Goal: Task Accomplishment & Management: Complete application form

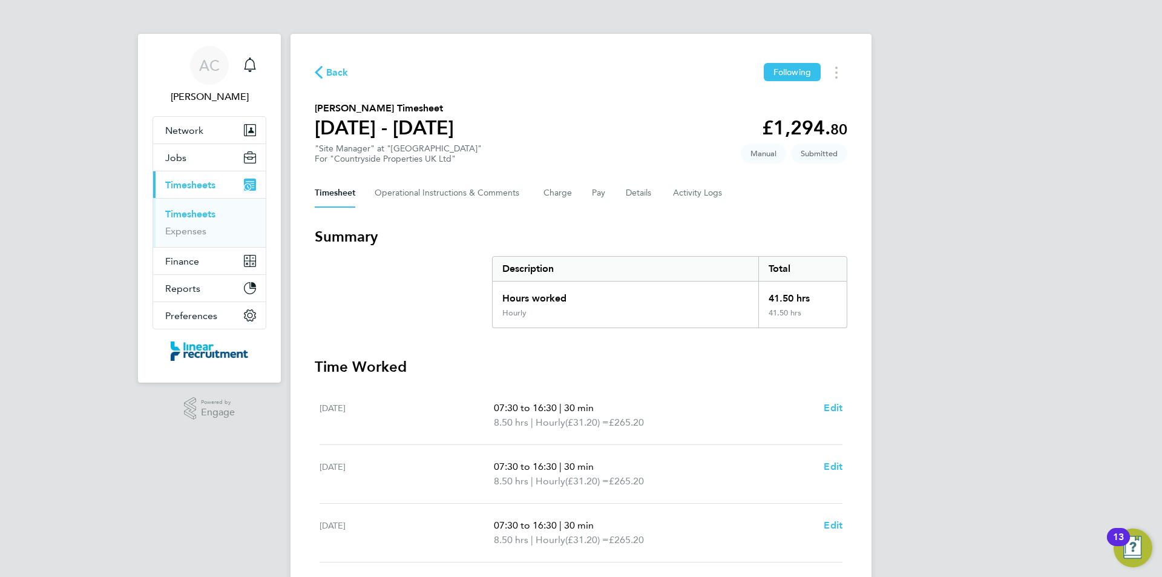
click at [206, 211] on link "Timesheets" at bounding box center [190, 214] width 50 height 12
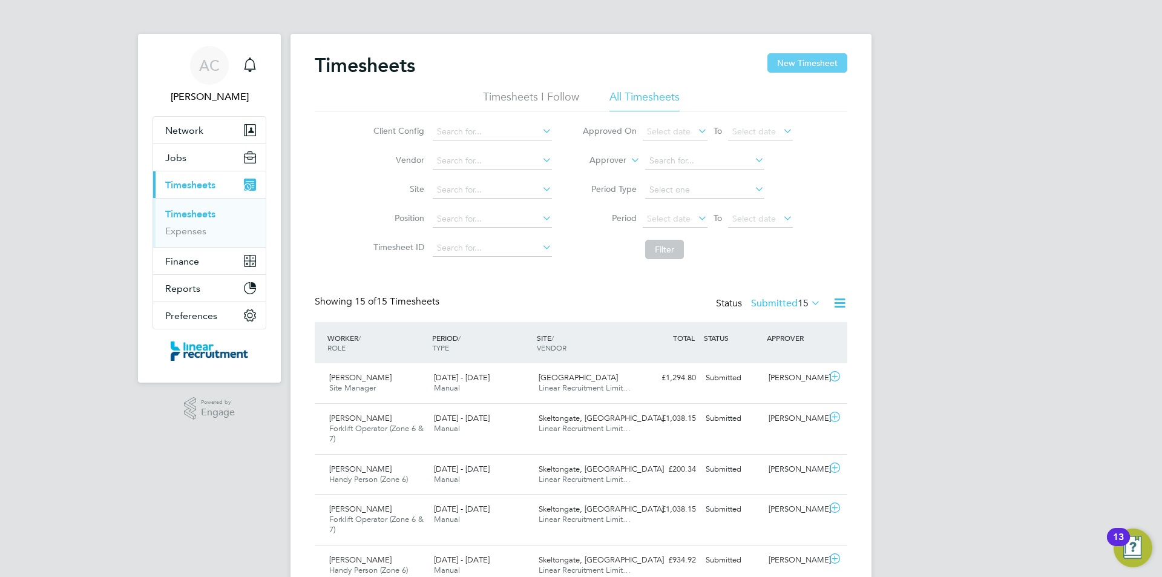
click at [770, 68] on button "New Timesheet" at bounding box center [808, 62] width 80 height 19
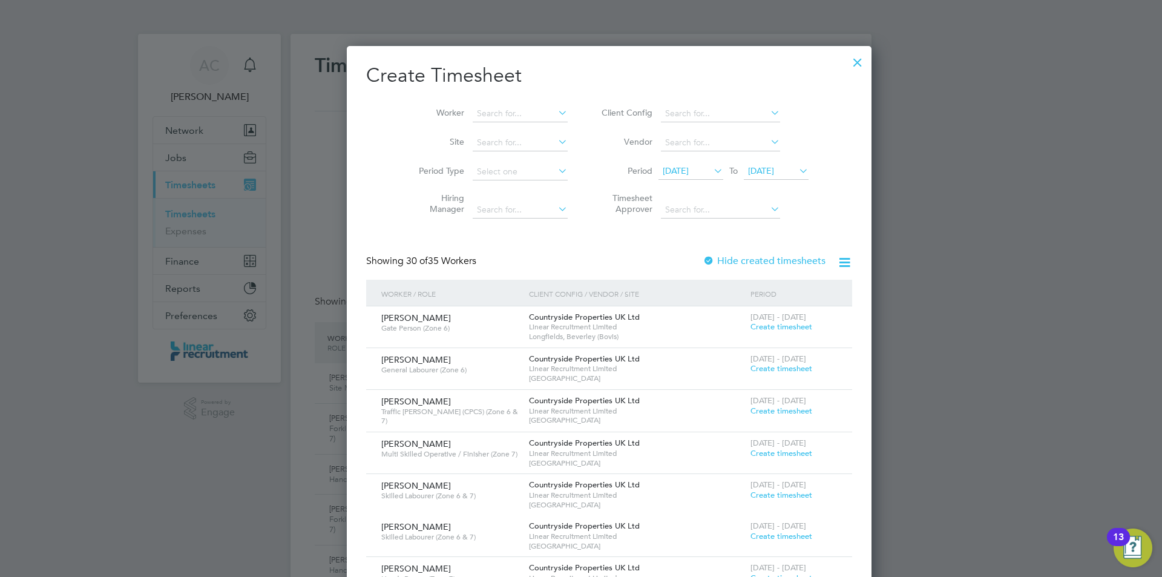
click at [771, 177] on span "[DATE]" at bounding box center [776, 171] width 65 height 16
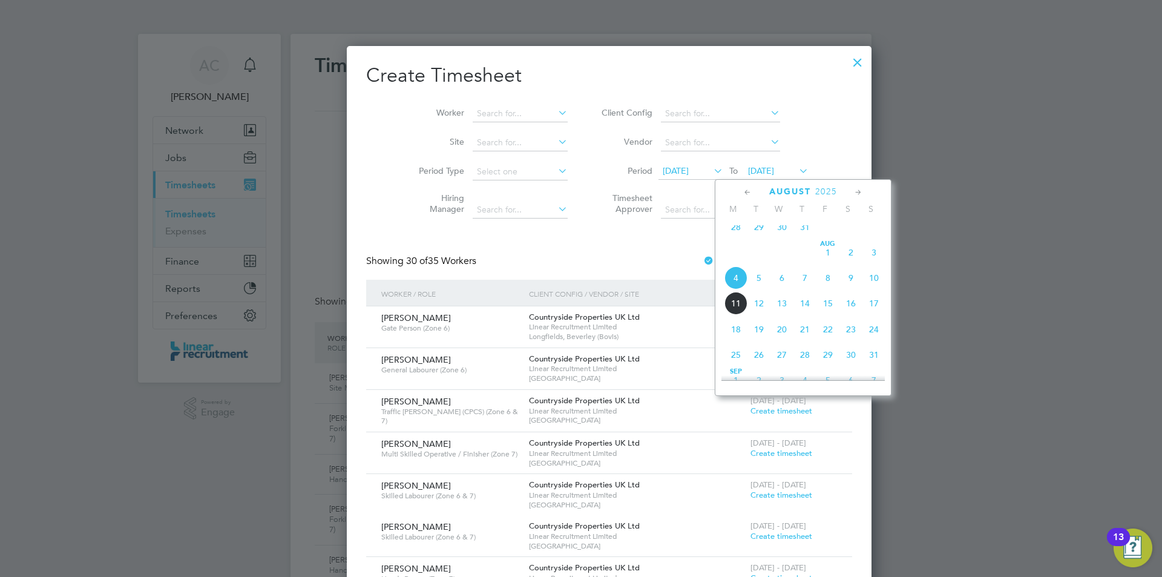
click at [869, 289] on span "10" at bounding box center [874, 277] width 23 height 23
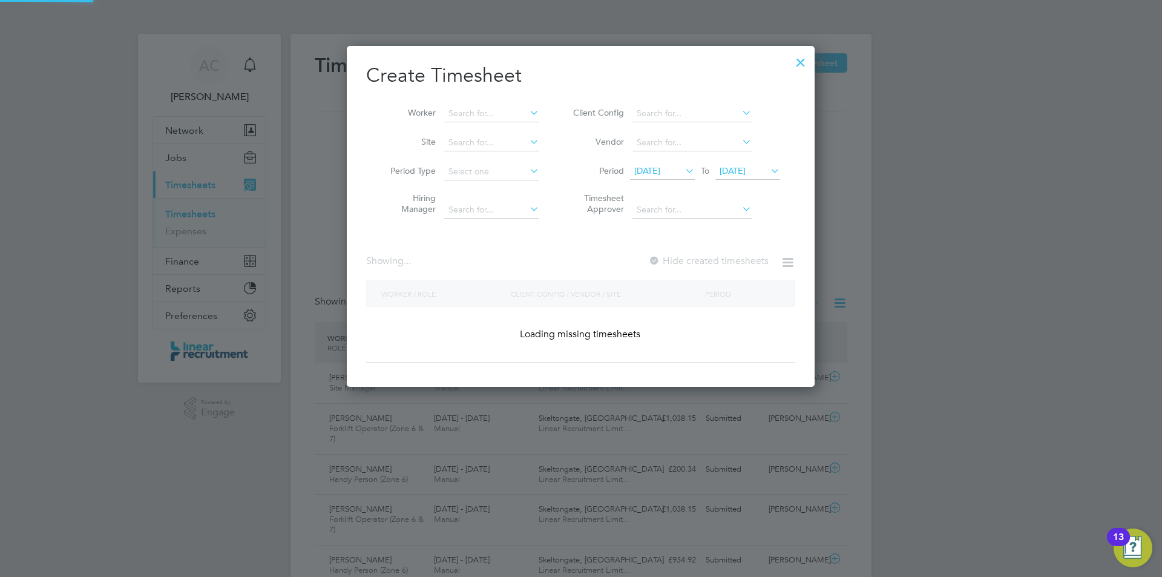
click at [661, 175] on span "[DATE]" at bounding box center [647, 170] width 26 height 11
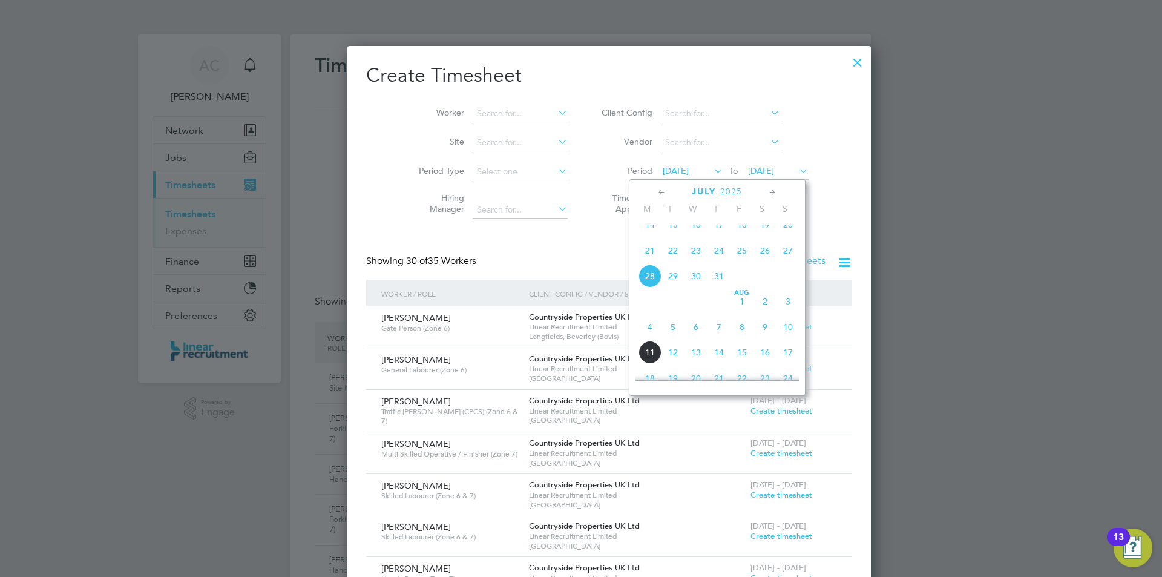
click at [650, 336] on span "4" at bounding box center [650, 326] width 23 height 23
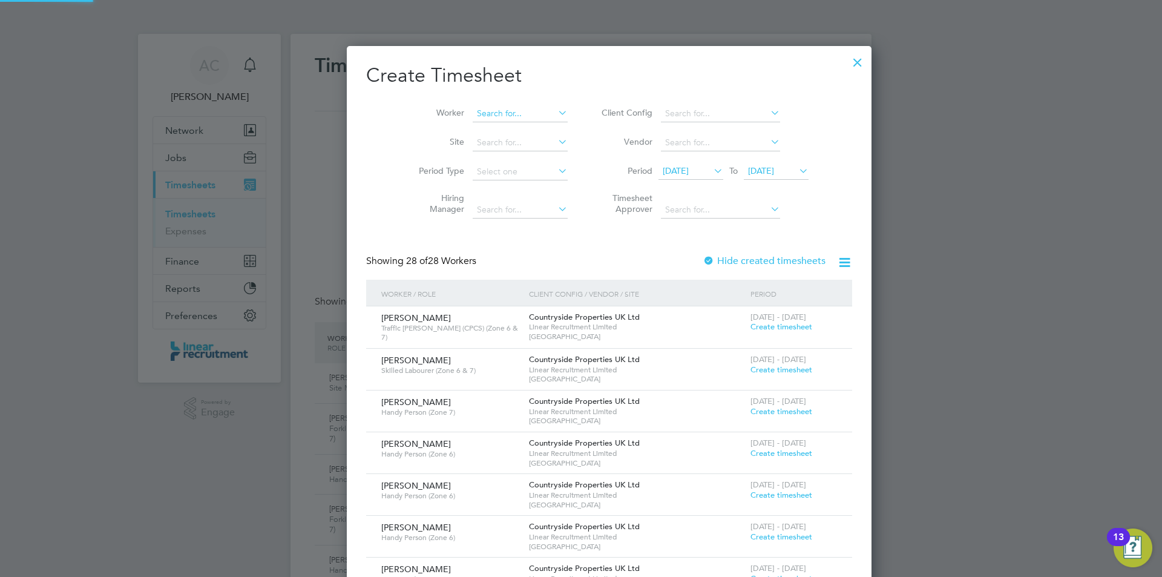
click at [507, 119] on input at bounding box center [520, 113] width 95 height 17
click at [508, 127] on li "Keith La ngan" at bounding box center [499, 130] width 111 height 16
type input "Keith Langan"
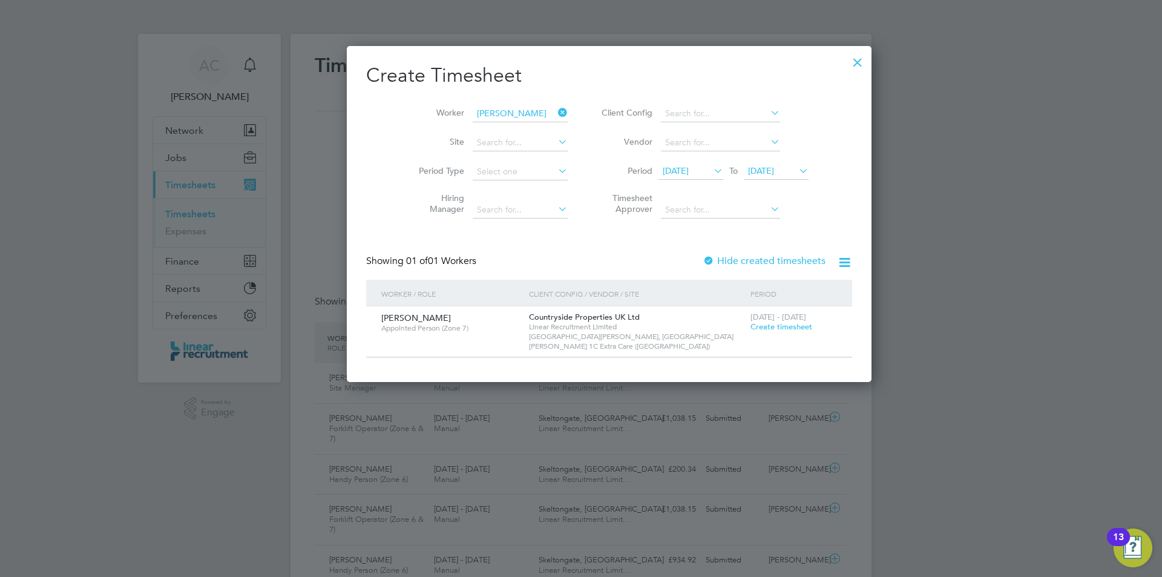
click at [752, 326] on span "Create timesheet" at bounding box center [782, 326] width 62 height 10
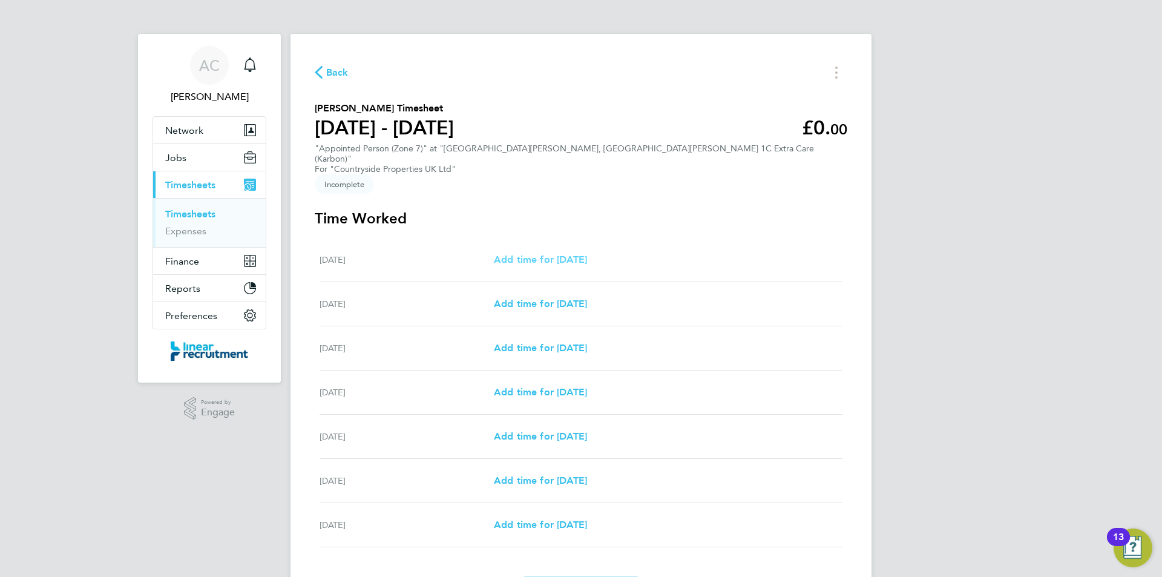
click at [542, 254] on span "Add time for Mon 04 Aug" at bounding box center [540, 260] width 93 height 12
select select "30"
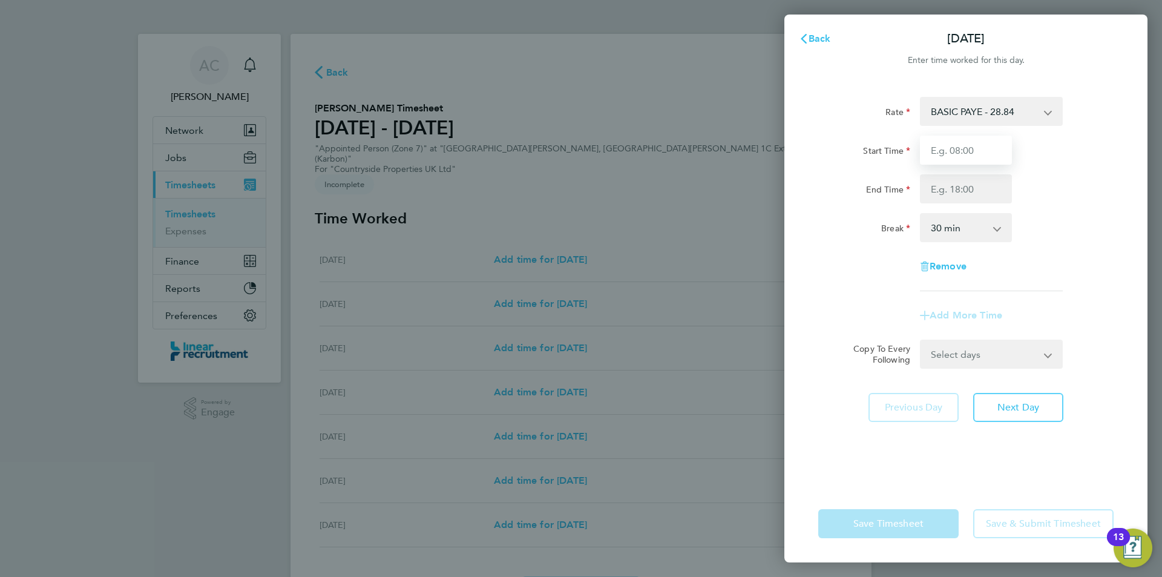
click at [966, 154] on input "Start Time" at bounding box center [966, 150] width 92 height 29
type input "07:30"
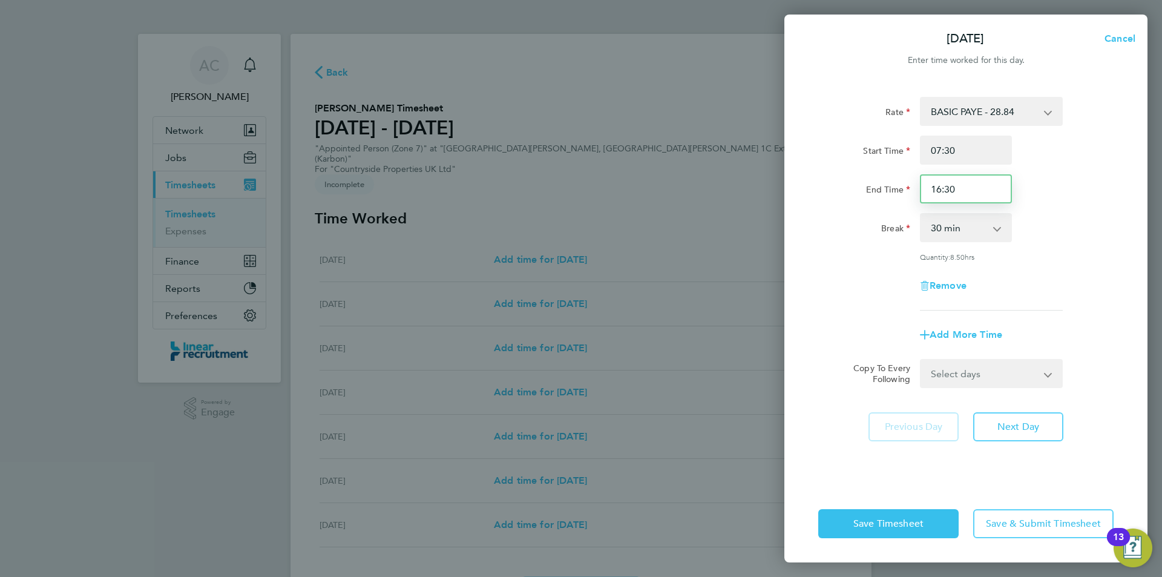
drag, startPoint x: 973, startPoint y: 175, endPoint x: 881, endPoint y: 186, distance: 92.7
click at [882, 186] on div "End Time 16:30" at bounding box center [966, 188] width 305 height 29
drag, startPoint x: 954, startPoint y: 199, endPoint x: 871, endPoint y: 192, distance: 83.2
click at [877, 194] on div "End Time 17:00" at bounding box center [966, 188] width 305 height 29
type input "16:00"
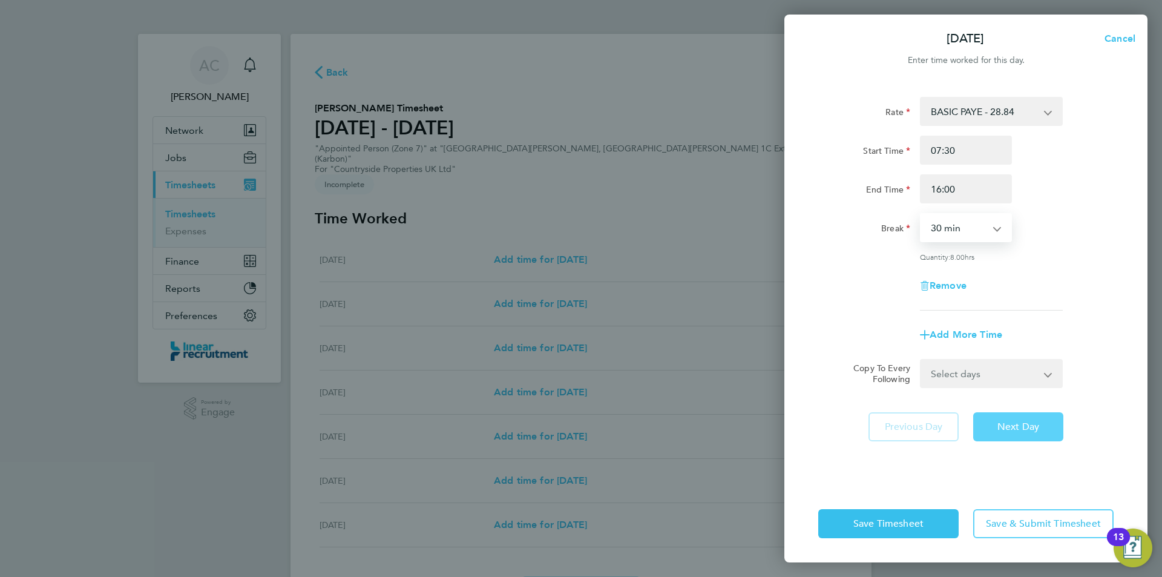
click at [1020, 428] on span "Next Day" at bounding box center [1019, 427] width 42 height 12
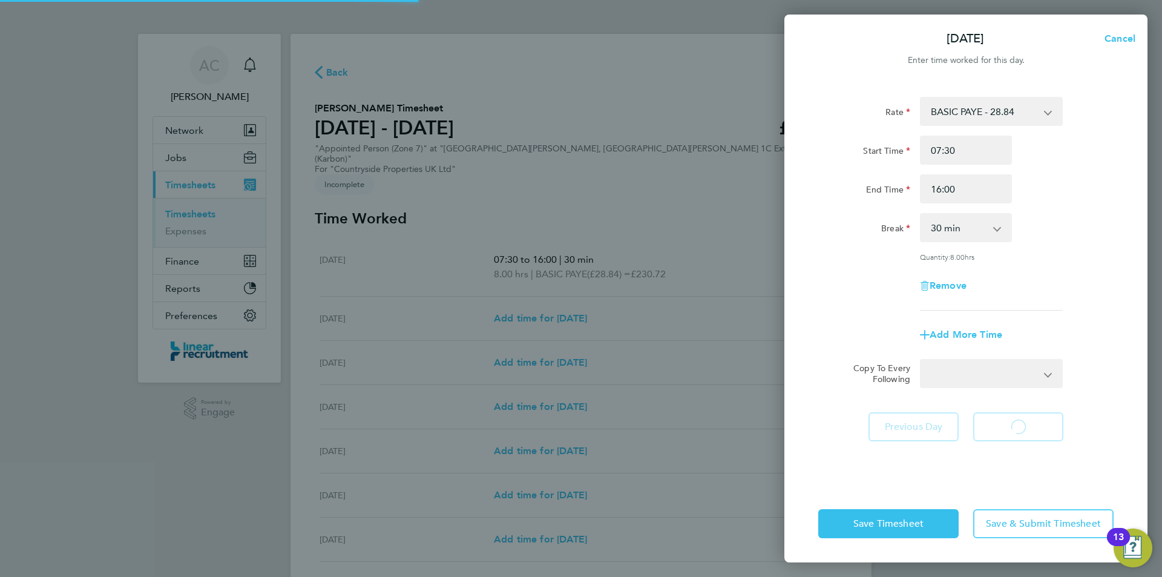
select select "30"
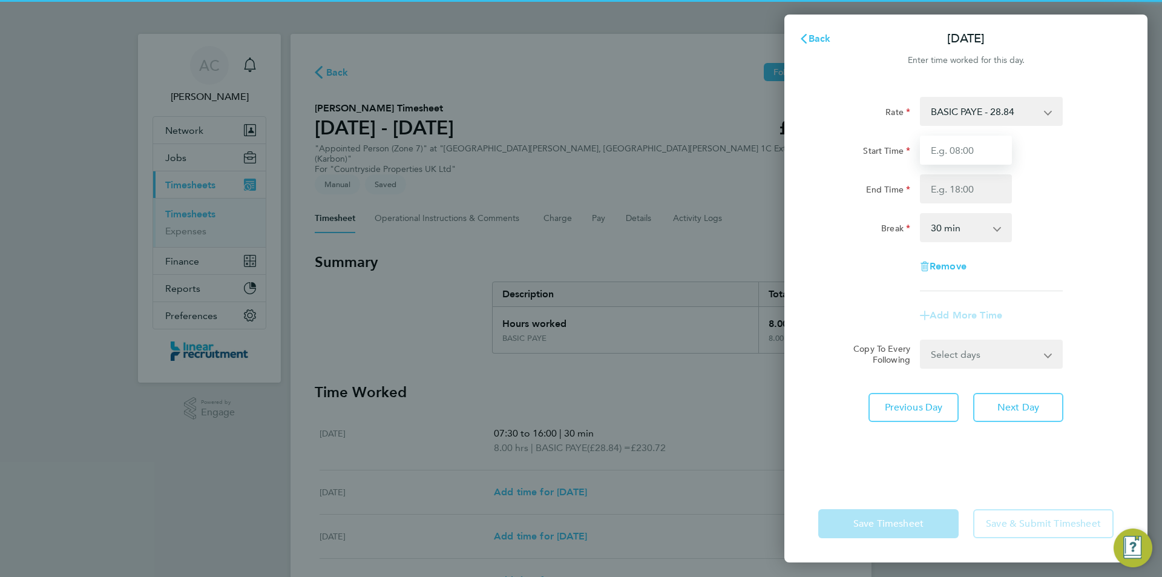
click at [955, 156] on input "Start Time" at bounding box center [966, 150] width 92 height 29
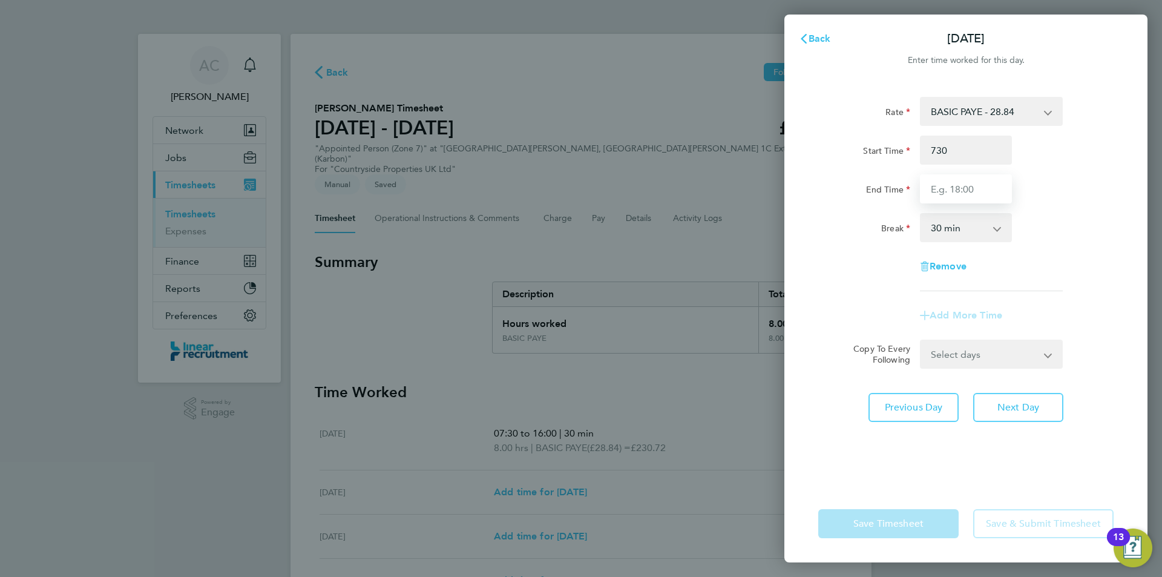
type input "07:30"
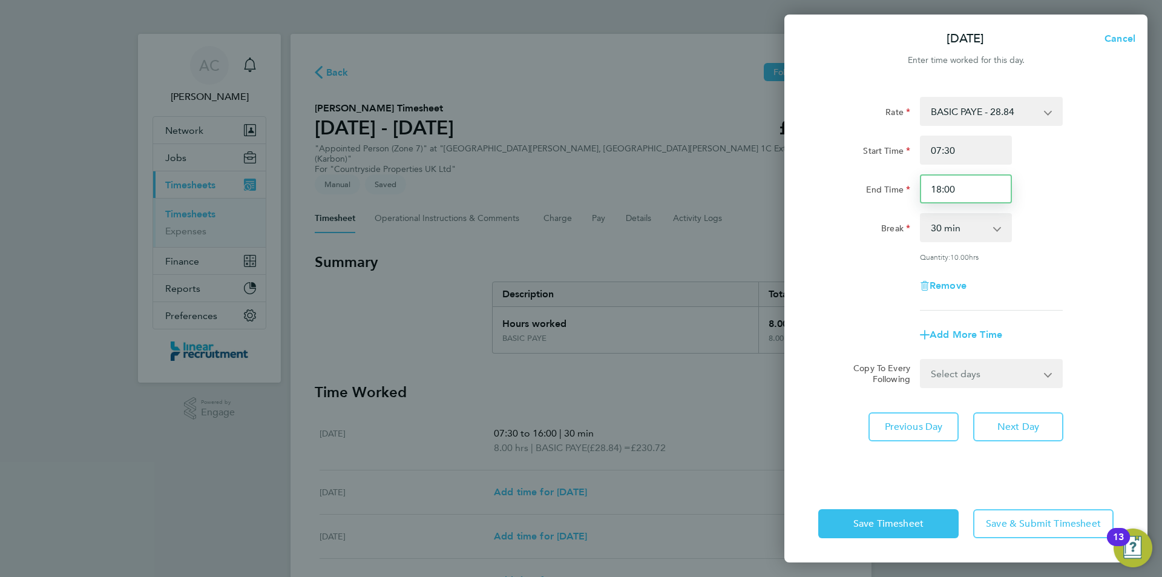
drag, startPoint x: 950, startPoint y: 192, endPoint x: 879, endPoint y: 194, distance: 70.9
click at [883, 194] on div "End Time 18:00" at bounding box center [966, 188] width 305 height 29
type input "16:00"
click at [1108, 267] on div "Rate BASIC PAYE - 28.84 Start Time 07:30 End Time 16:00 Break 0 min 15 min 30 m…" at bounding box center [966, 204] width 295 height 214
click at [1038, 421] on span "Next Day" at bounding box center [1019, 427] width 42 height 12
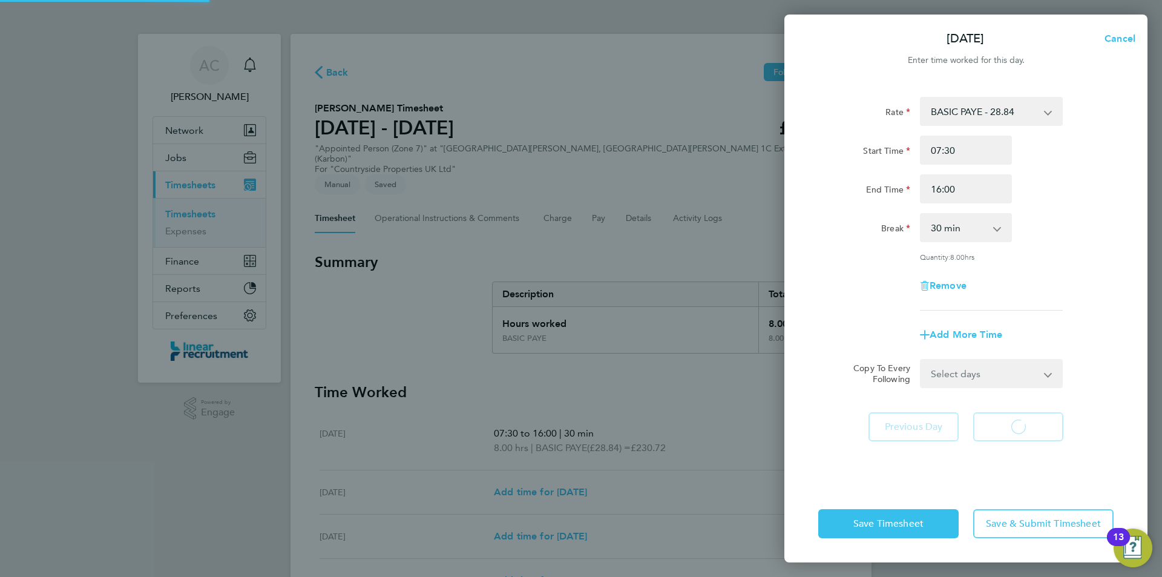
select select "30"
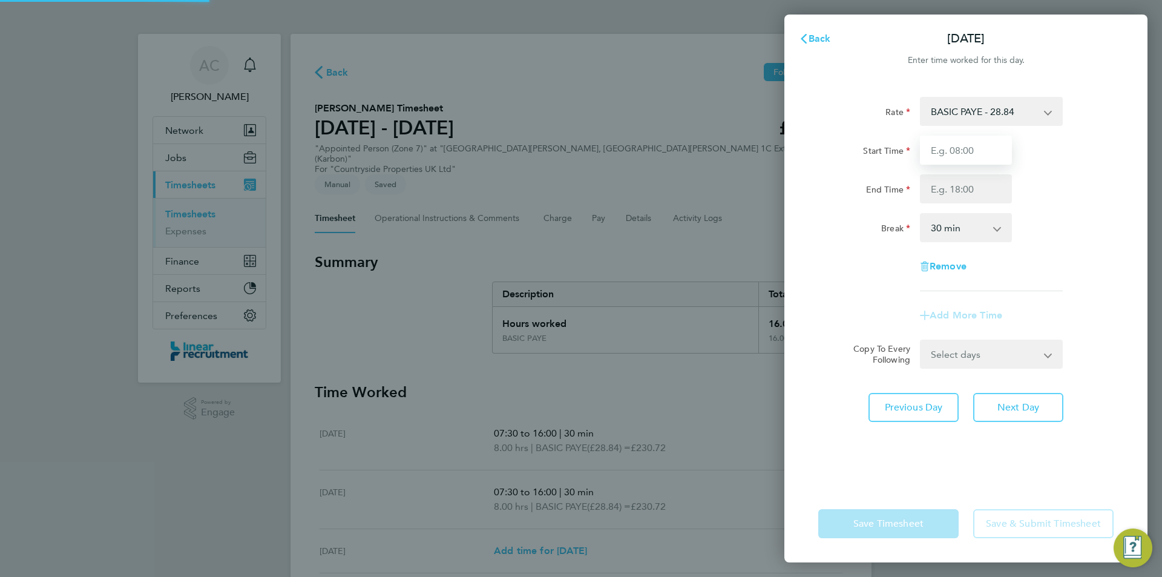
click at [971, 141] on input "Start Time" at bounding box center [966, 150] width 92 height 29
type input "07:30"
type input "16:00"
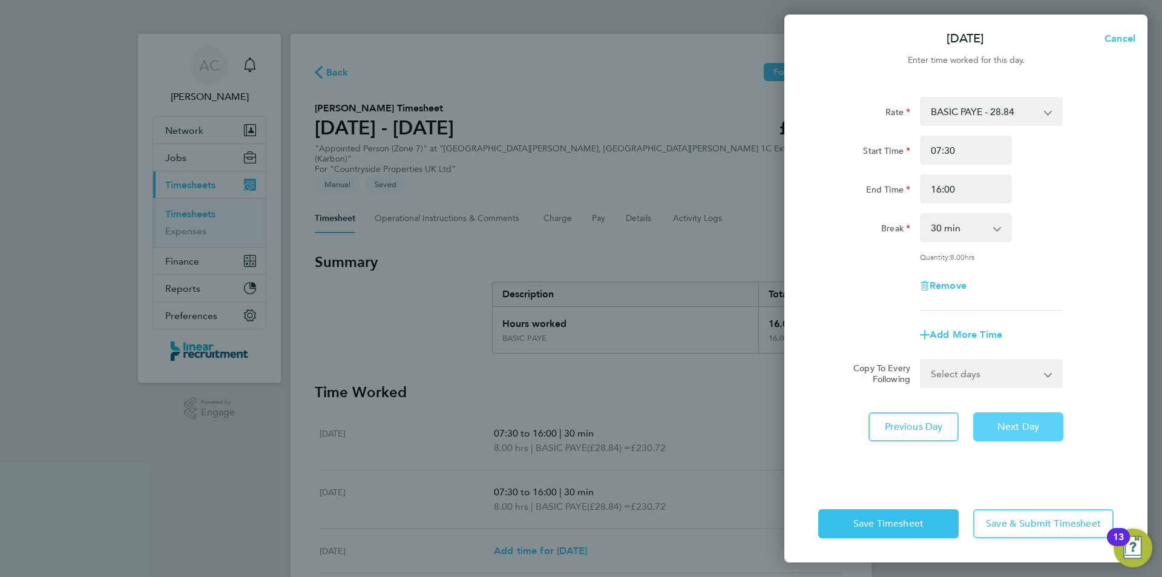
click at [1007, 433] on button "Next Day" at bounding box center [1019, 426] width 90 height 29
select select "30"
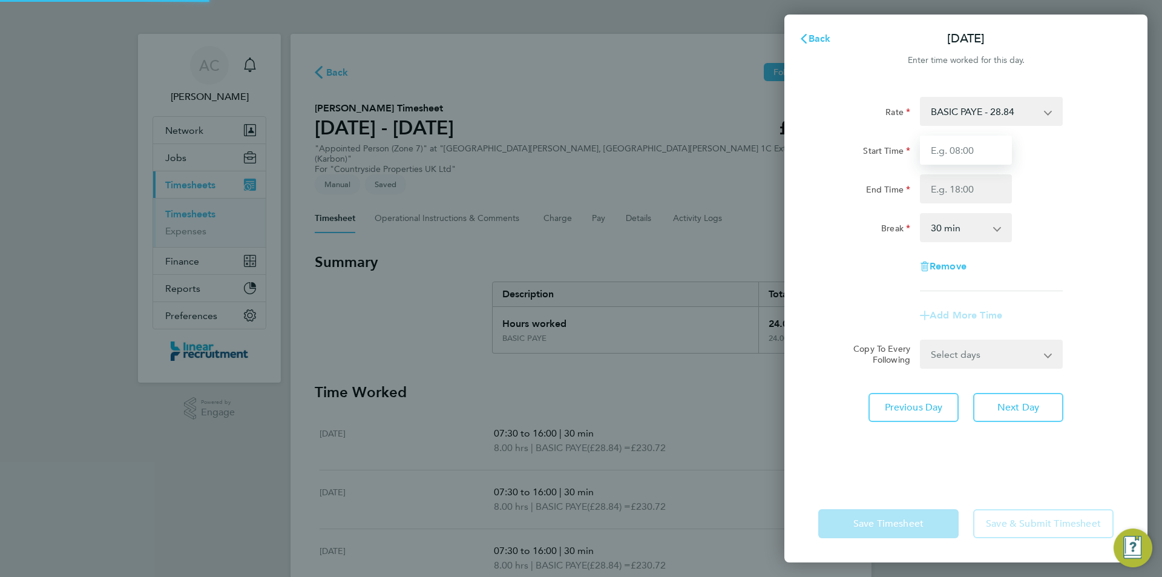
click at [950, 164] on input "Start Time" at bounding box center [966, 150] width 92 height 29
type input "07:30"
type input "16:00"
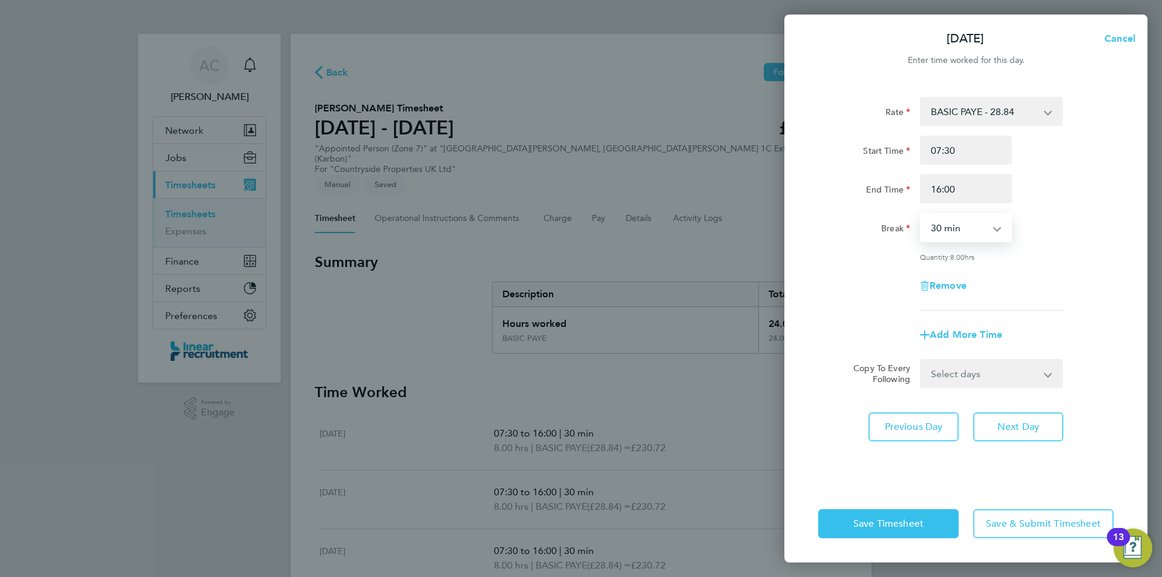
click at [1035, 409] on div "Rate BASIC PAYE - 28.84 Start Time 07:30 End Time 16:00 Break 0 min 15 min 30 m…" at bounding box center [966, 283] width 363 height 403
click at [1046, 429] on button "Next Day" at bounding box center [1019, 426] width 90 height 29
select select "30"
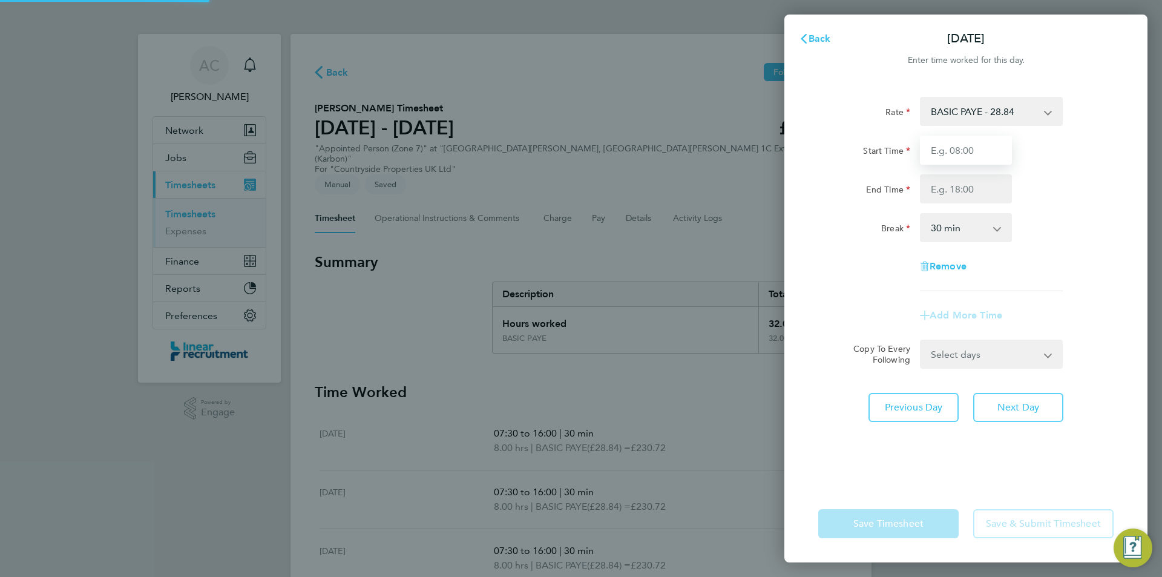
click at [942, 150] on input "Start Time" at bounding box center [966, 150] width 92 height 29
type input "07:30"
type input "15:00"
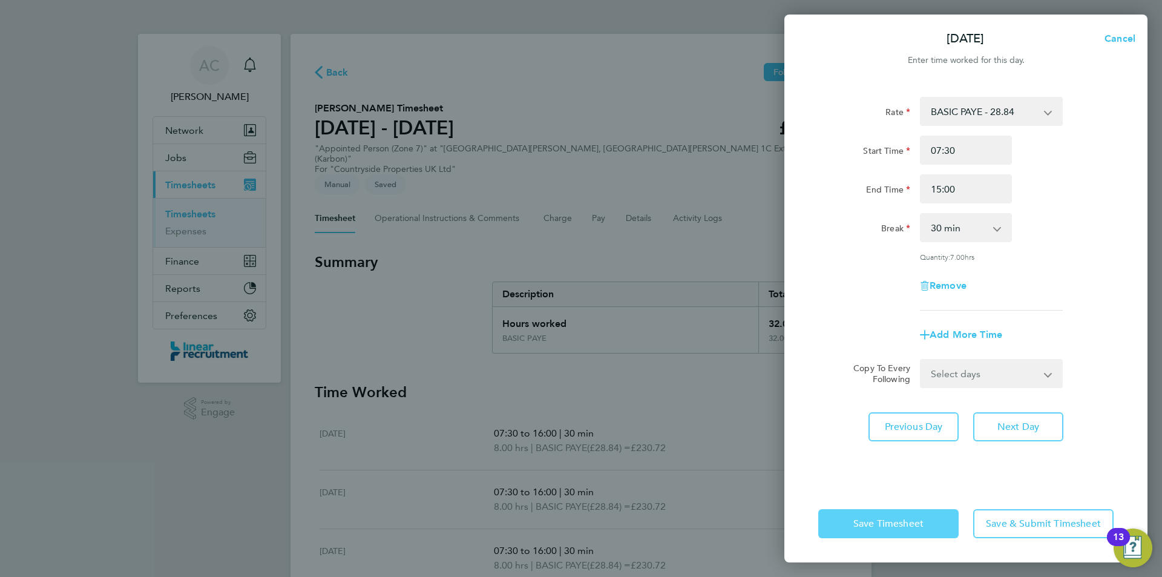
click at [888, 519] on span "Save Timesheet" at bounding box center [889, 524] width 70 height 12
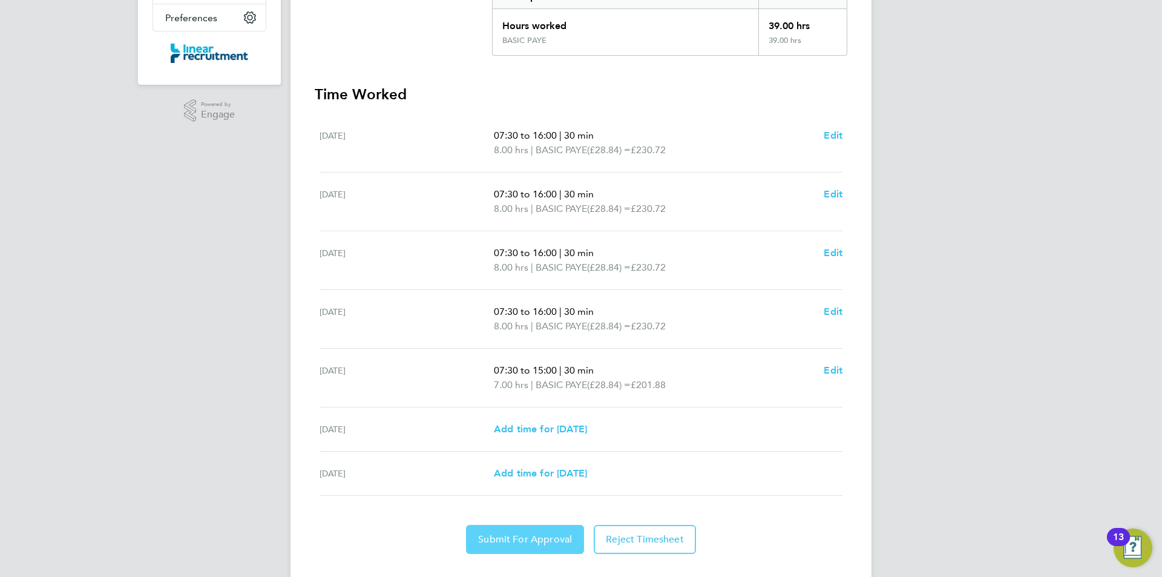
click at [550, 533] on span "Submit For Approval" at bounding box center [525, 539] width 94 height 12
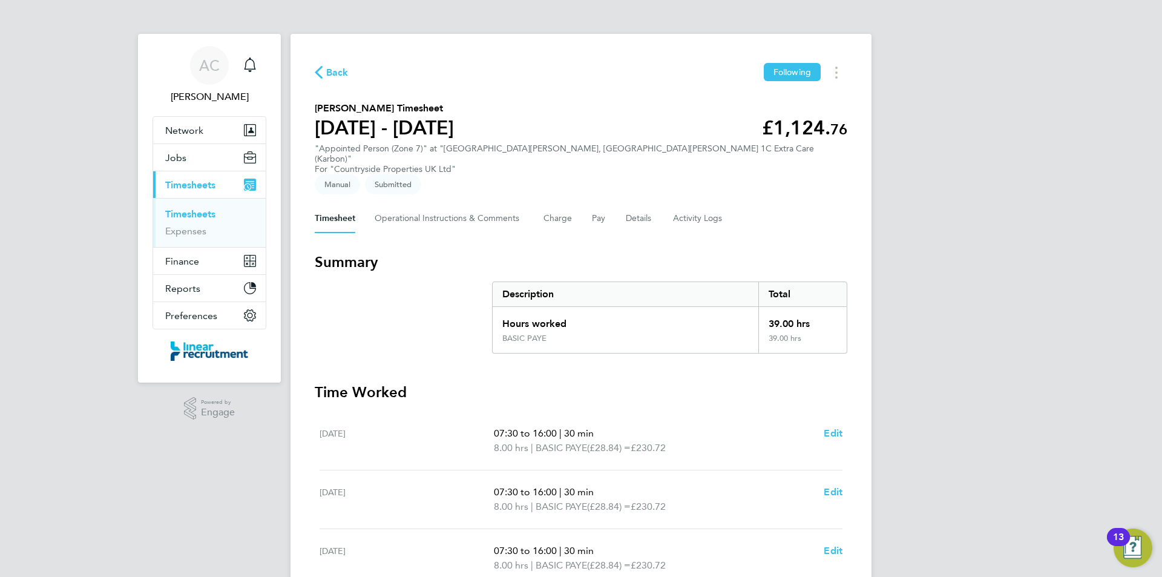
drag, startPoint x: 200, startPoint y: 208, endPoint x: 200, endPoint y: 216, distance: 7.3
click at [200, 209] on link "Timesheets" at bounding box center [190, 214] width 50 height 12
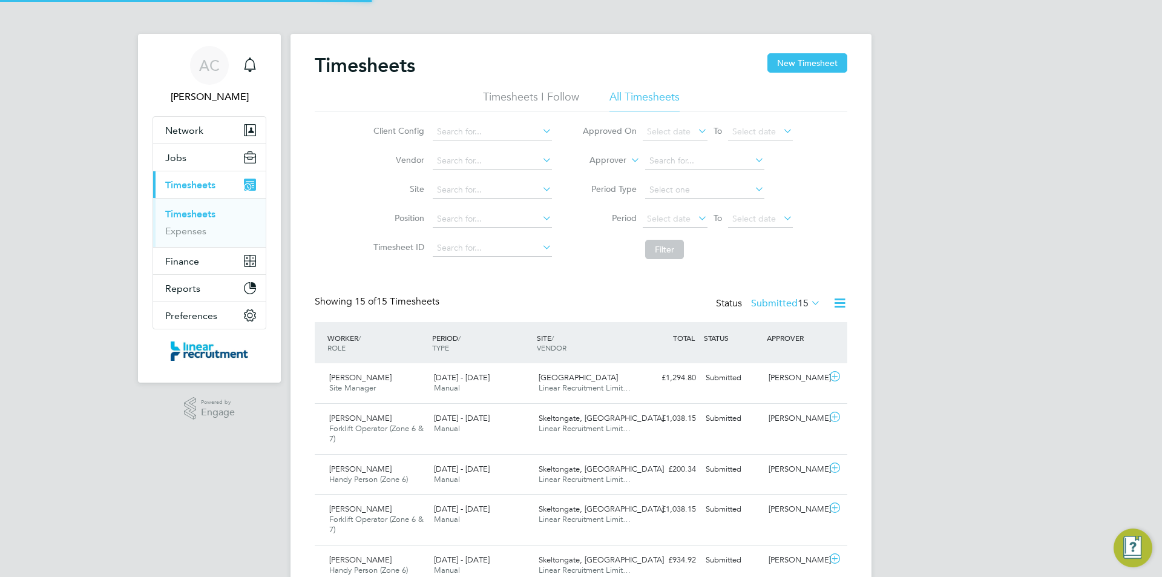
scroll to position [31, 105]
click at [814, 65] on button "New Timesheet" at bounding box center [808, 62] width 80 height 19
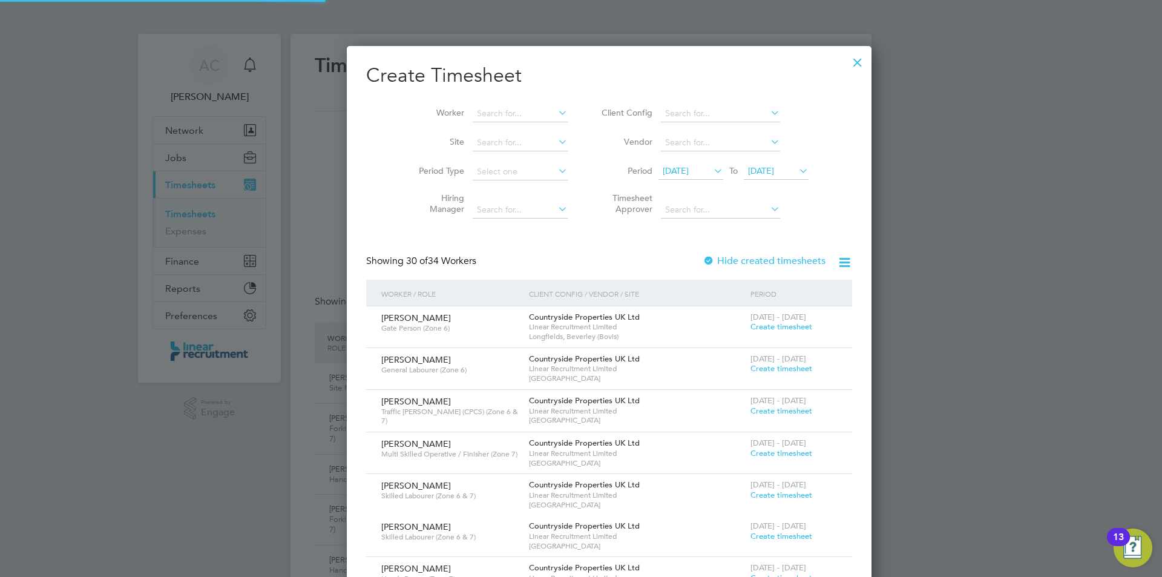
click at [773, 182] on li "Period 28 Jul 2025 To 04 Aug 2025" at bounding box center [703, 171] width 241 height 29
click at [766, 170] on span "[DATE]" at bounding box center [761, 170] width 26 height 11
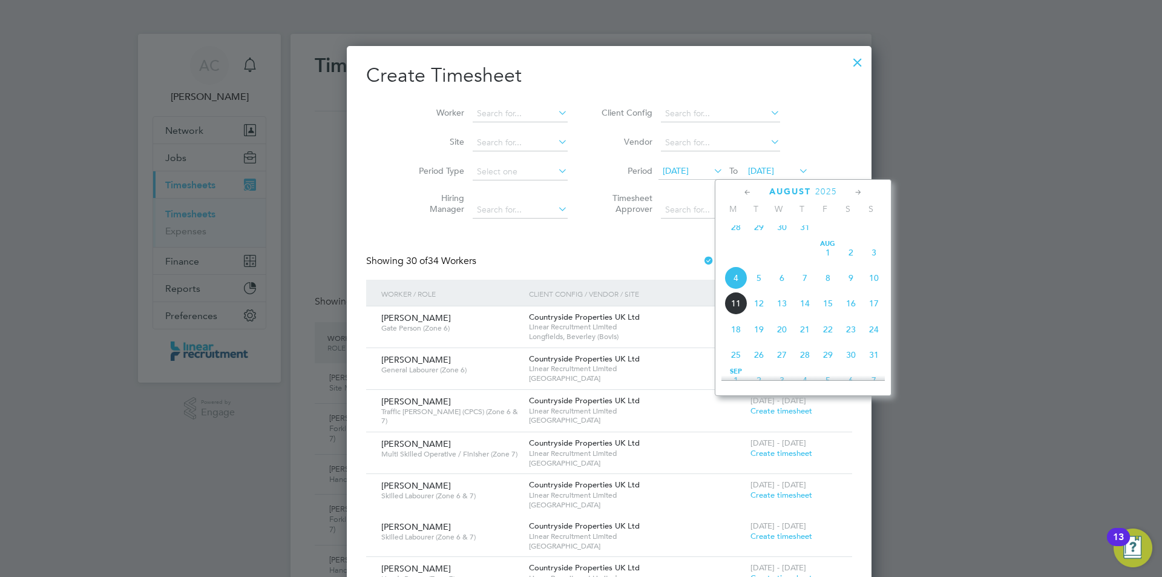
click at [876, 286] on span "10" at bounding box center [874, 277] width 23 height 23
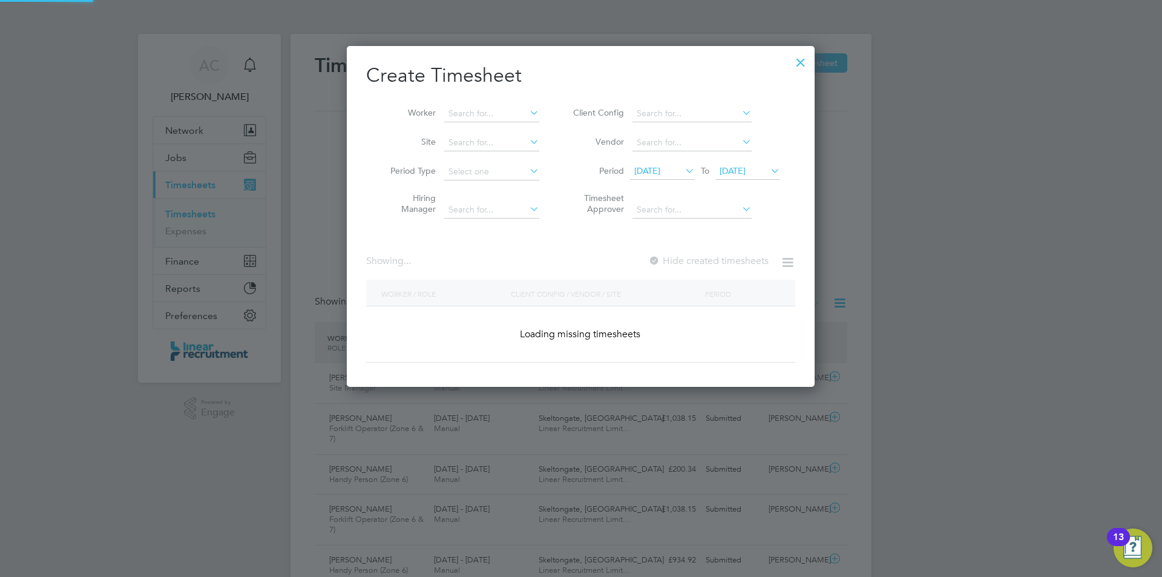
click at [661, 167] on span "28 Jul 2025" at bounding box center [647, 170] width 26 height 11
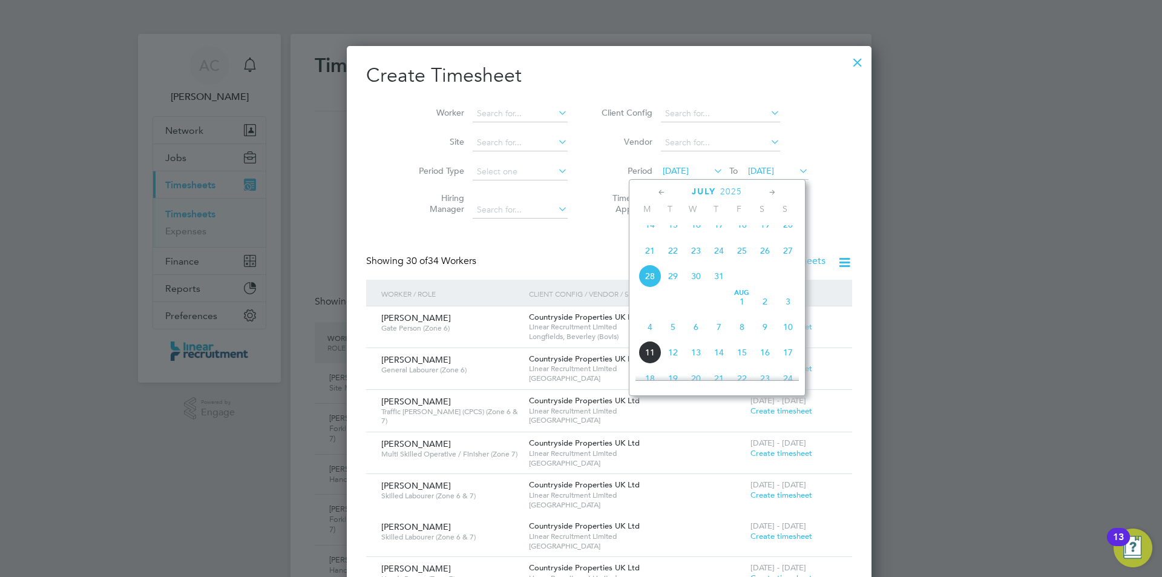
click at [650, 338] on span "4" at bounding box center [650, 326] width 23 height 23
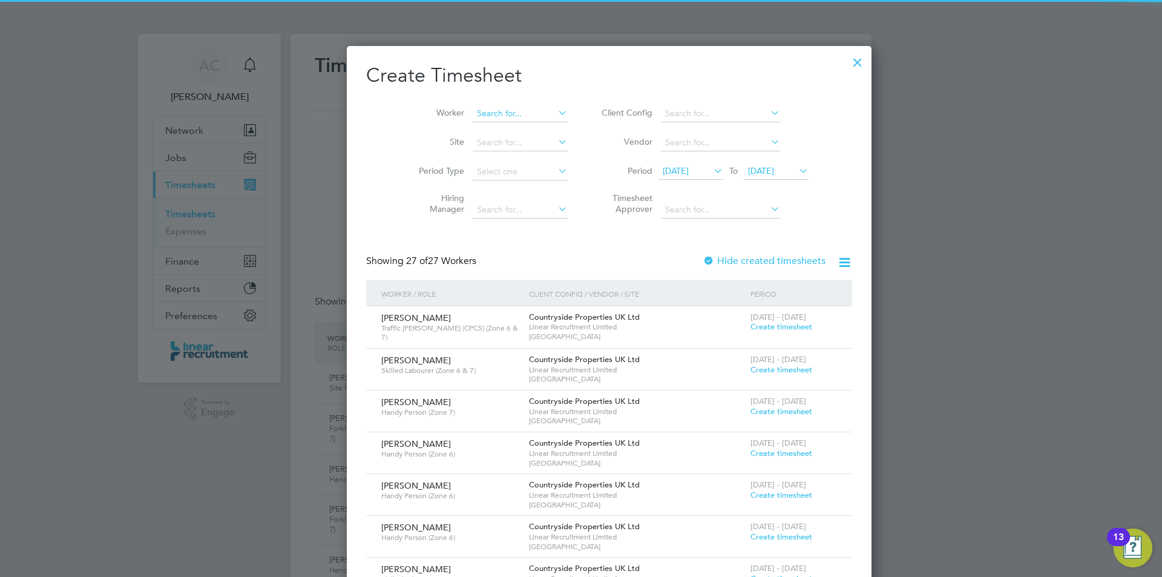
click at [492, 119] on input at bounding box center [520, 113] width 95 height 17
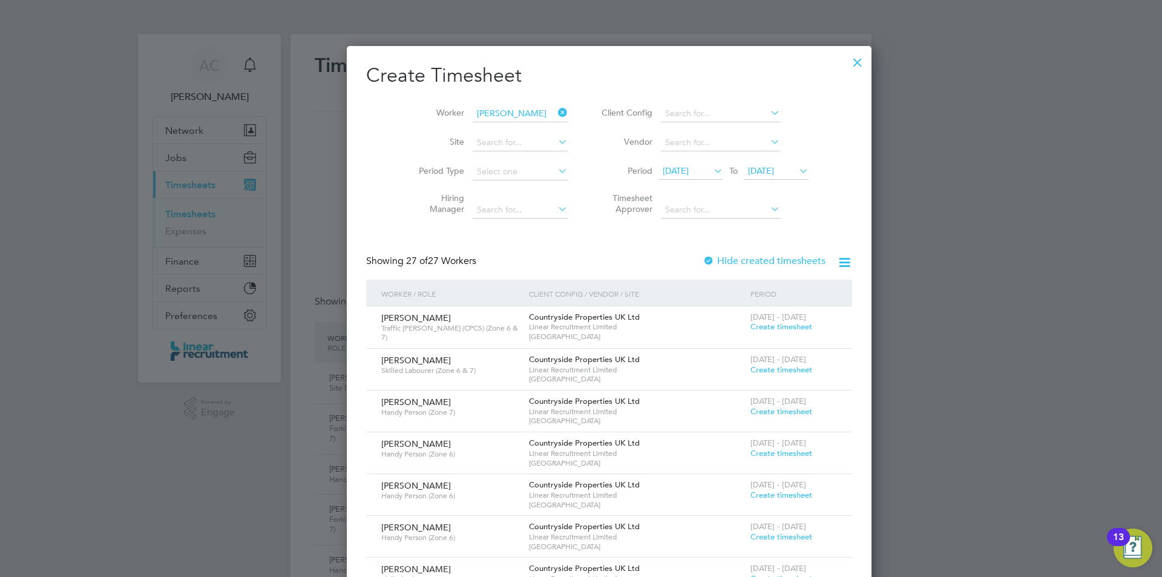
click at [492, 125] on li "David Wat low" at bounding box center [500, 130] width 112 height 16
type input "David Watlow"
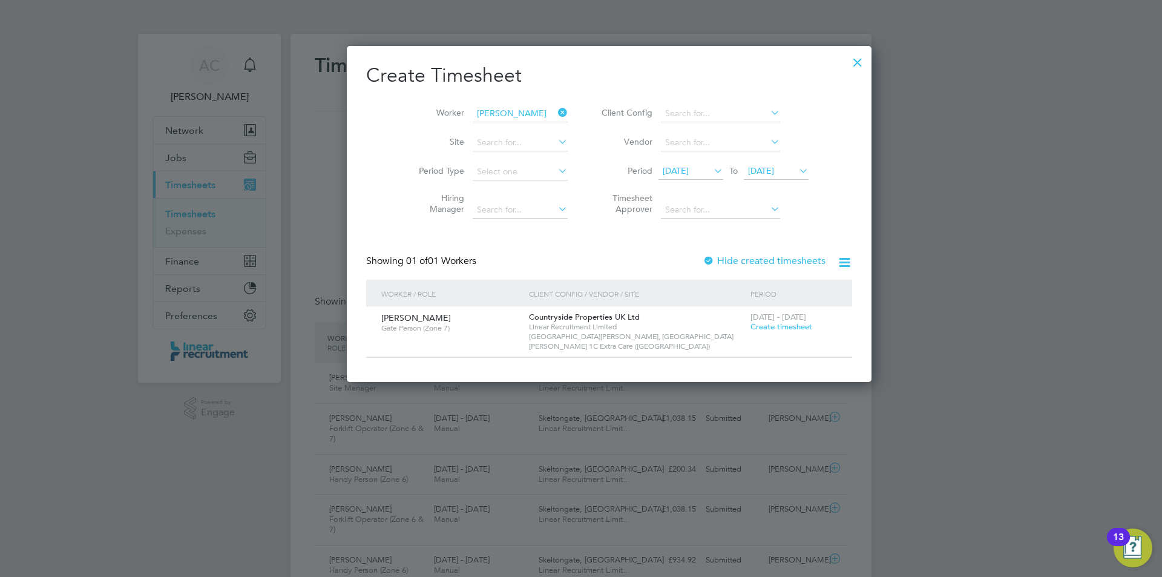
click at [751, 320] on span "4 - 10 Aug 2025" at bounding box center [779, 317] width 56 height 10
click at [751, 329] on span "Create timesheet" at bounding box center [782, 326] width 62 height 10
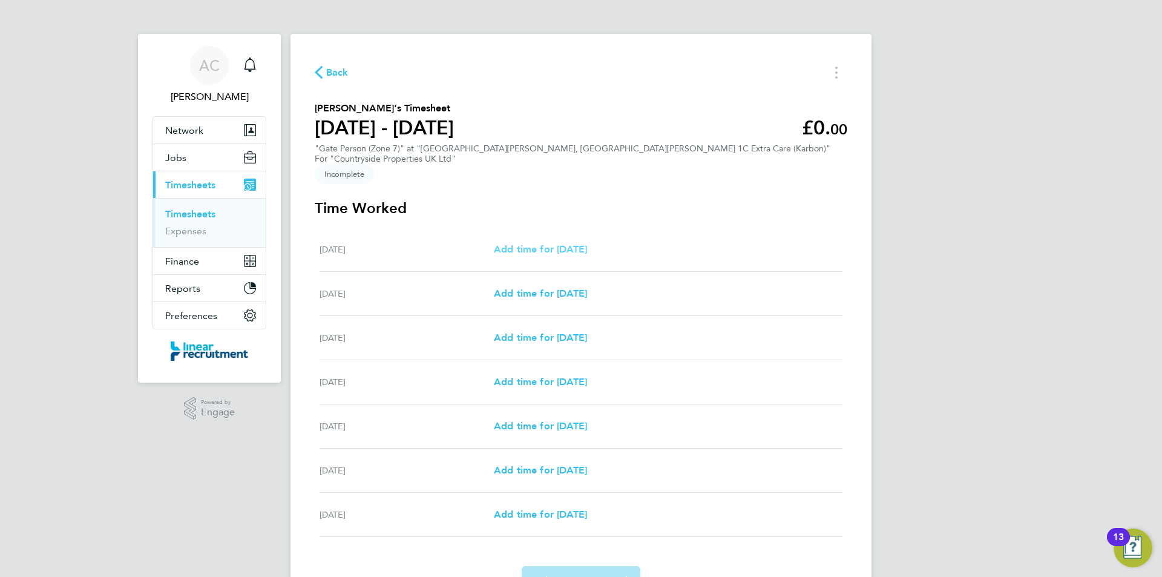
click at [587, 243] on span "Add time for Mon 04 Aug" at bounding box center [540, 249] width 93 height 12
select select "30"
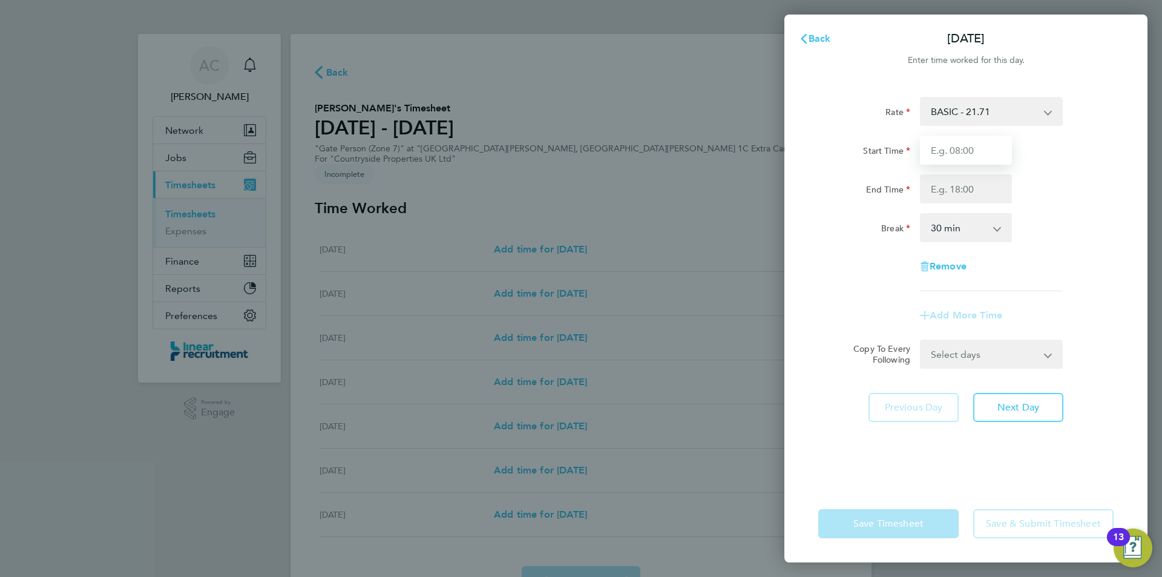
click at [992, 148] on input "Start Time" at bounding box center [966, 150] width 92 height 29
type input "07:30"
type input "16:00"
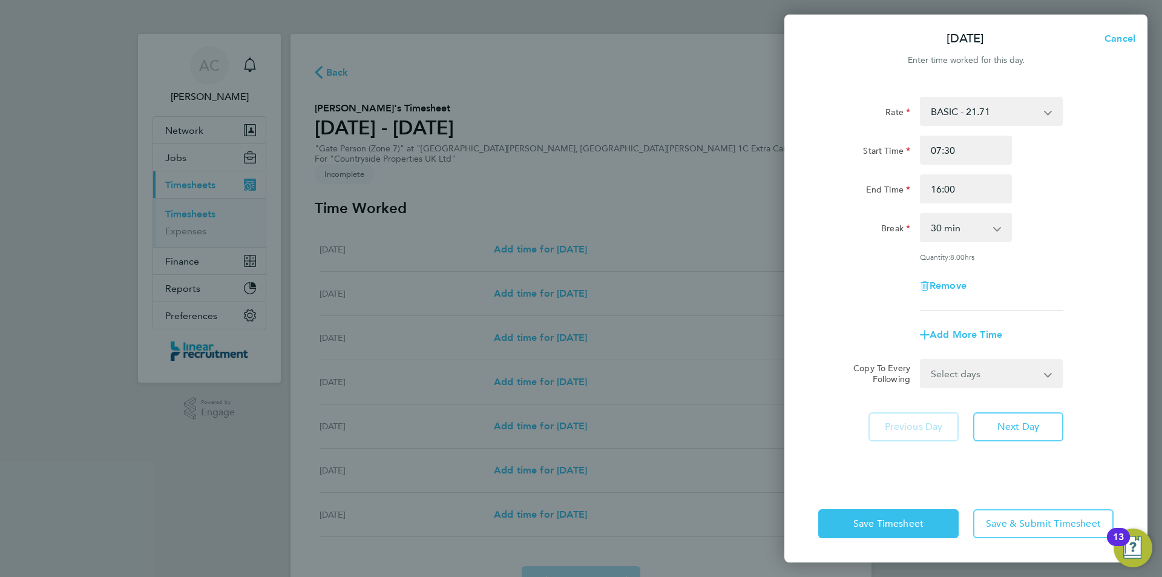
click at [1029, 444] on div "Rate BASIC - 21.71 Start Time 07:30 End Time 16:00 Break 0 min 15 min 30 min 45…" at bounding box center [966, 283] width 363 height 403
click at [1027, 440] on button "Next Day" at bounding box center [1019, 426] width 90 height 29
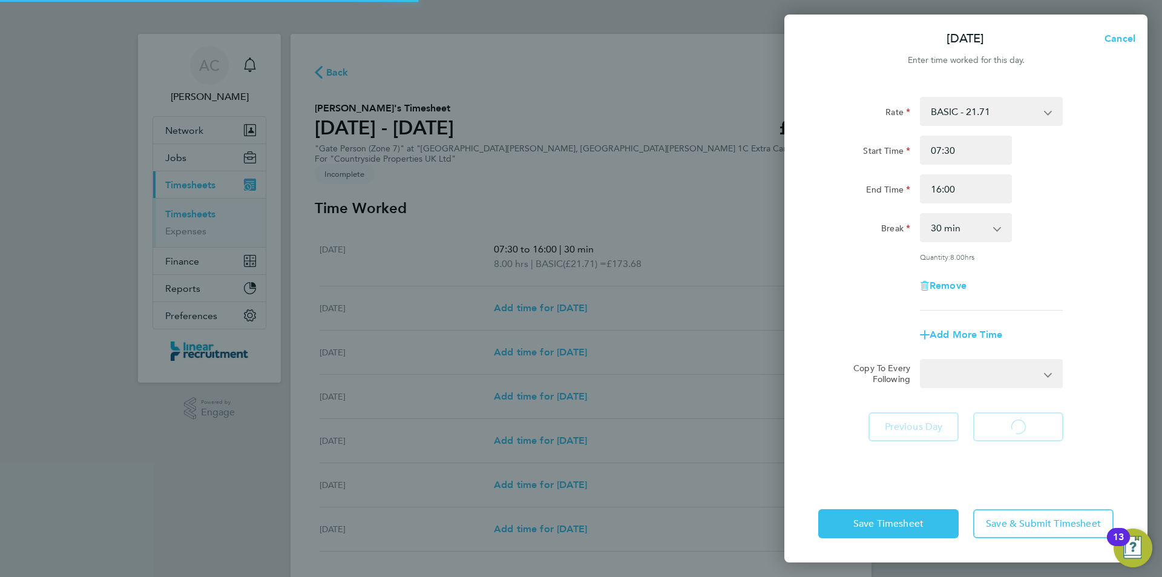
select select "30"
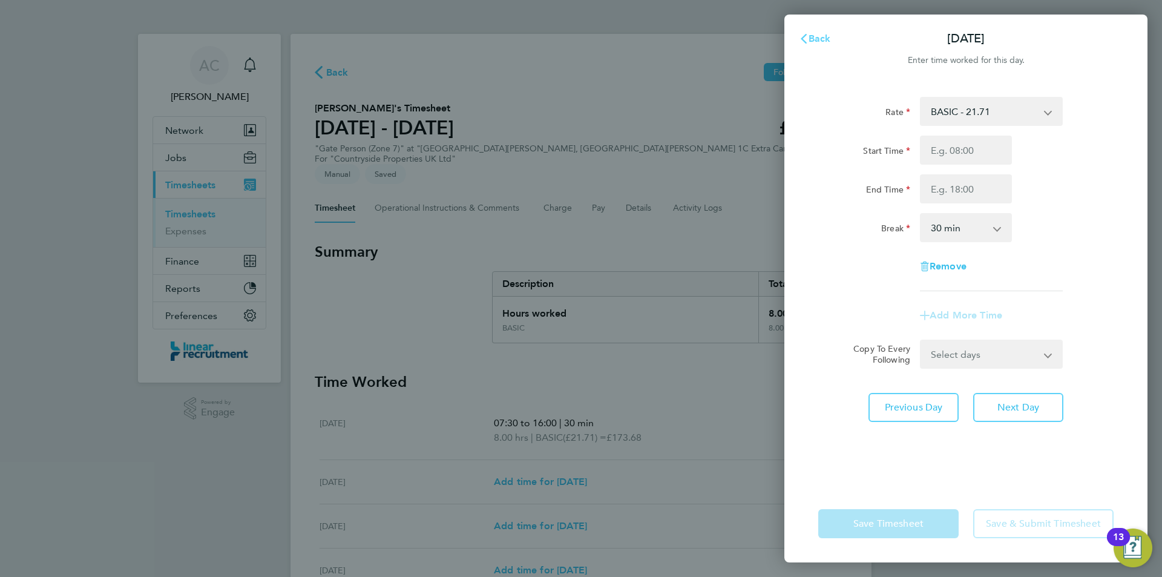
click at [819, 36] on span "Back" at bounding box center [820, 39] width 22 height 12
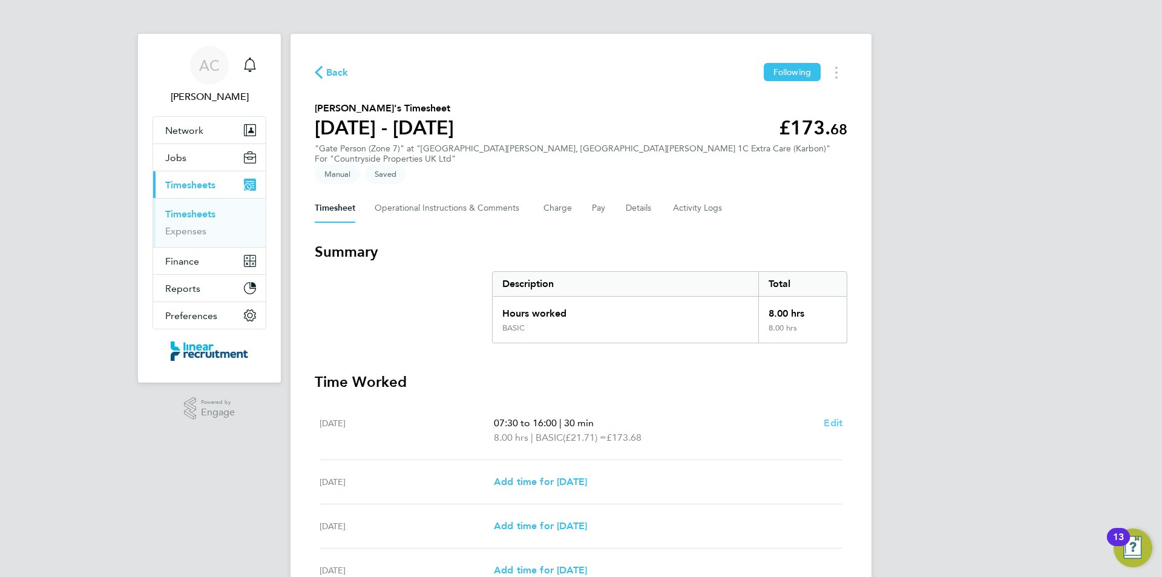
click at [836, 417] on span "Edit" at bounding box center [833, 423] width 19 height 12
select select "30"
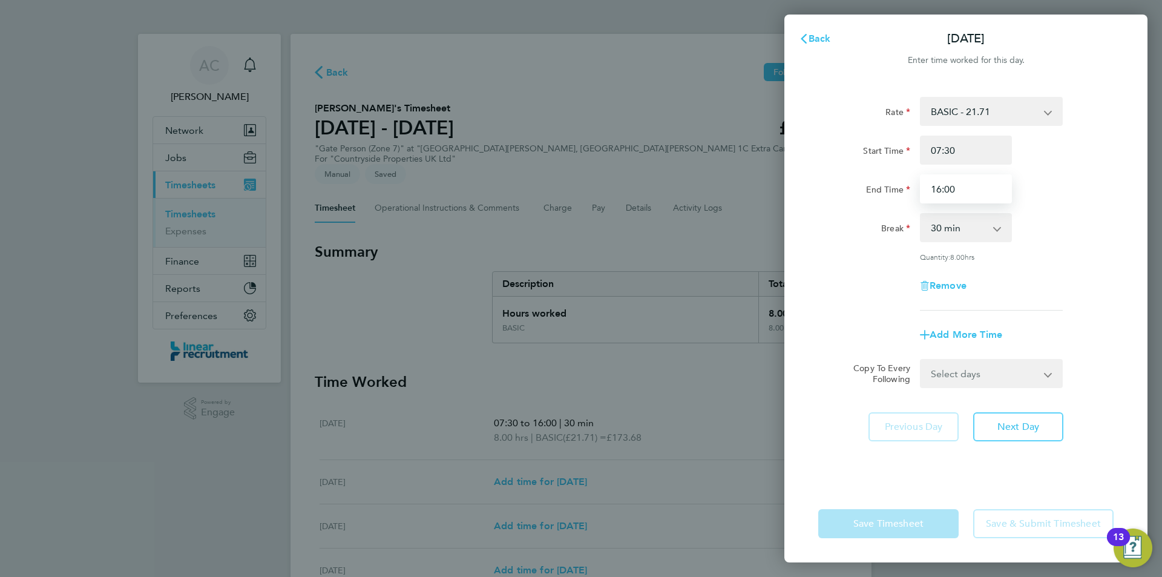
drag, startPoint x: 959, startPoint y: 197, endPoint x: 912, endPoint y: 198, distance: 46.6
click at [923, 197] on input "16:00" at bounding box center [966, 188] width 92 height 29
type input "16:30"
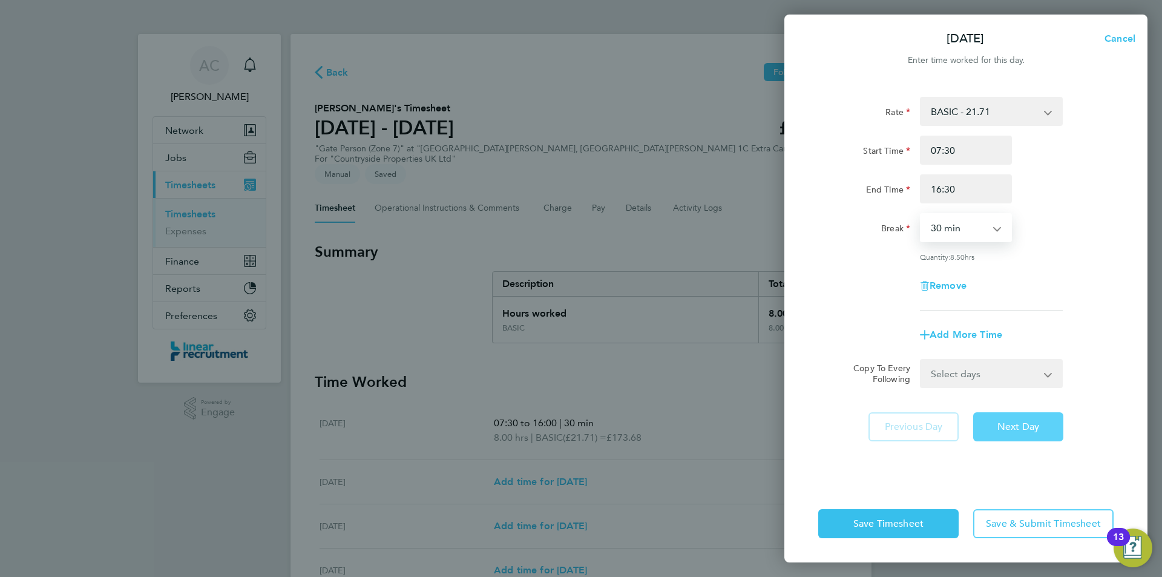
click at [1047, 417] on button "Next Day" at bounding box center [1019, 426] width 90 height 29
select select "30"
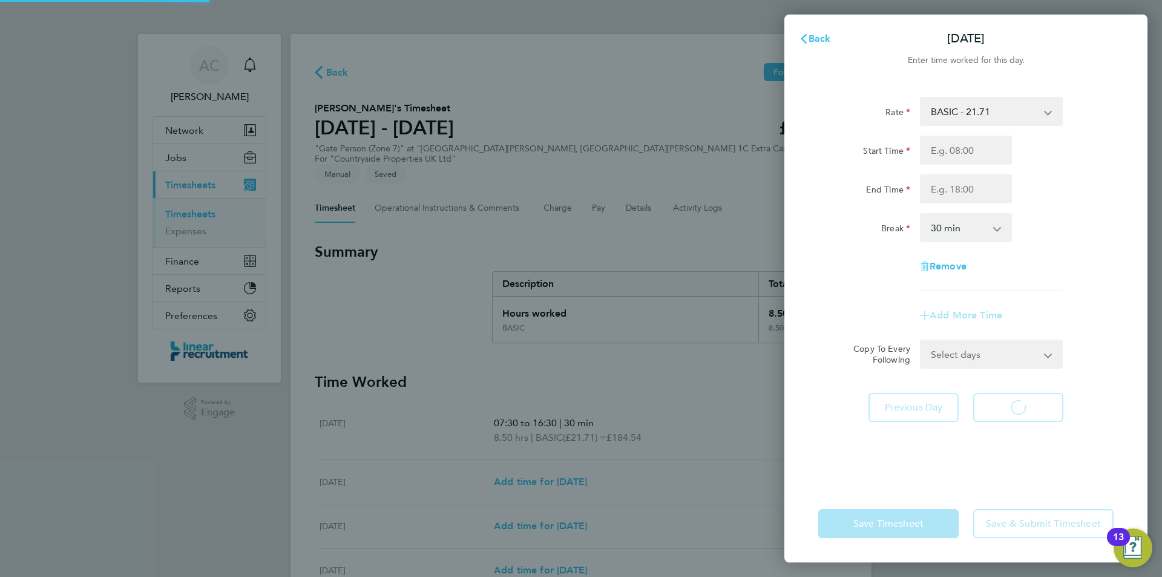
select select "30"
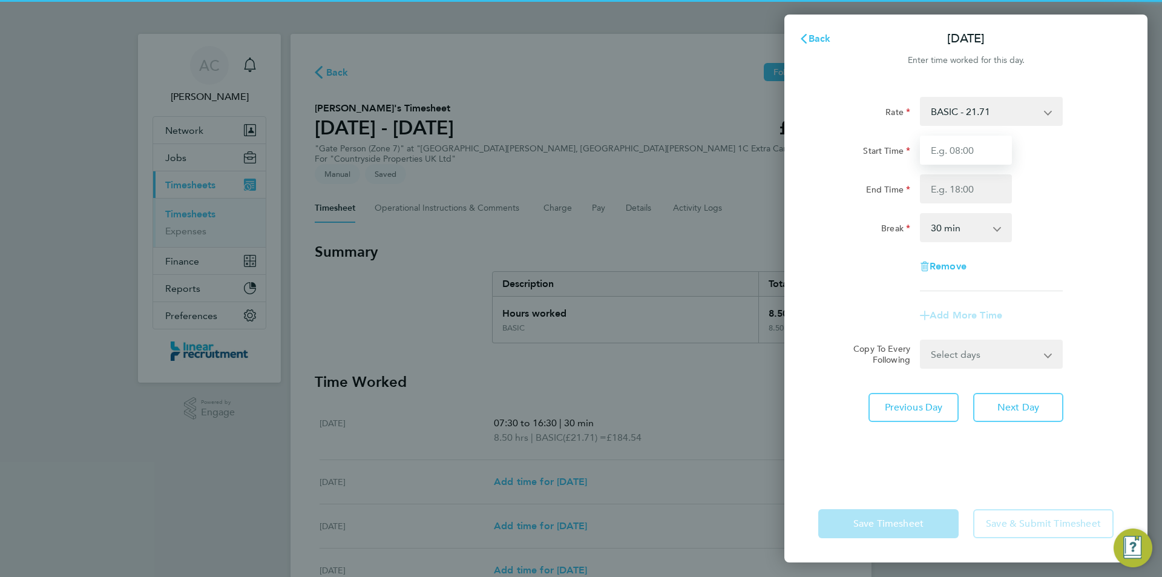
click at [964, 162] on input "Start Time" at bounding box center [966, 150] width 92 height 29
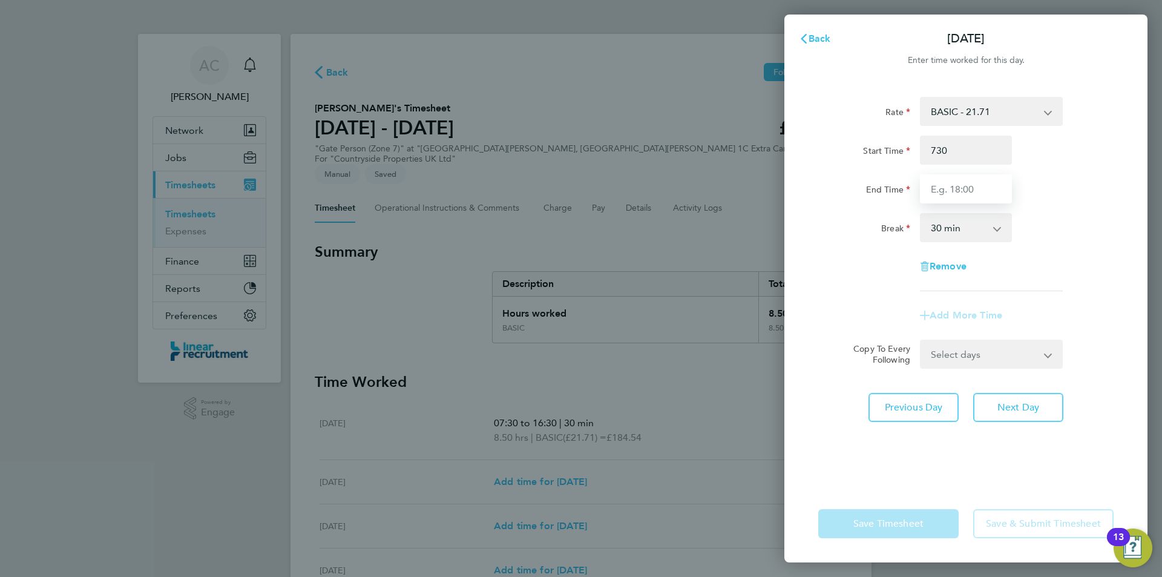
type input "07:30"
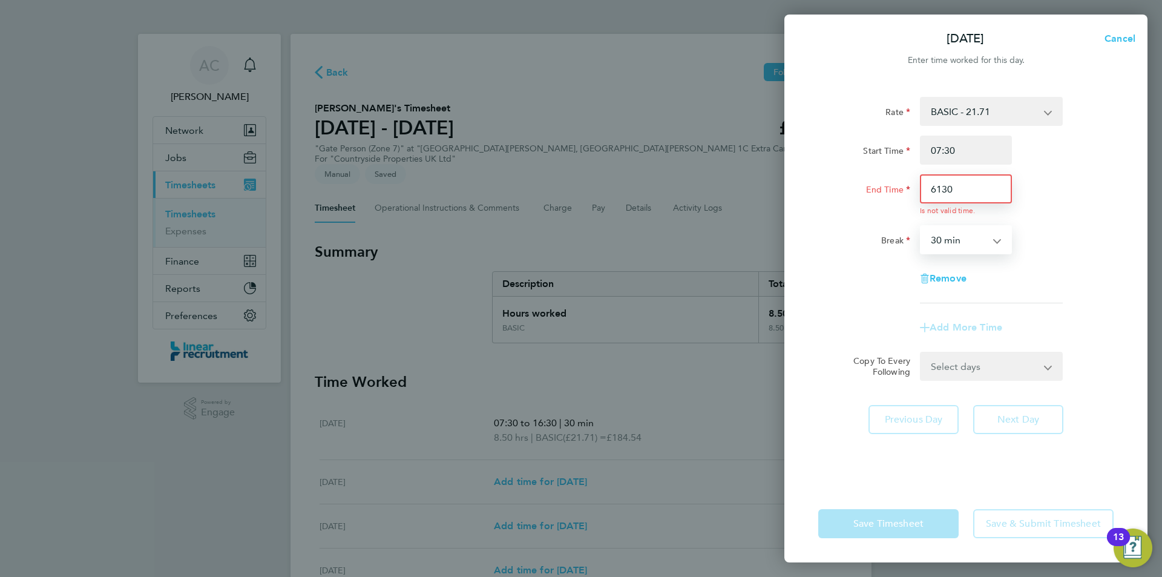
click at [894, 191] on div "End Time 6130 Is not valid time." at bounding box center [966, 194] width 305 height 41
type input "16:30"
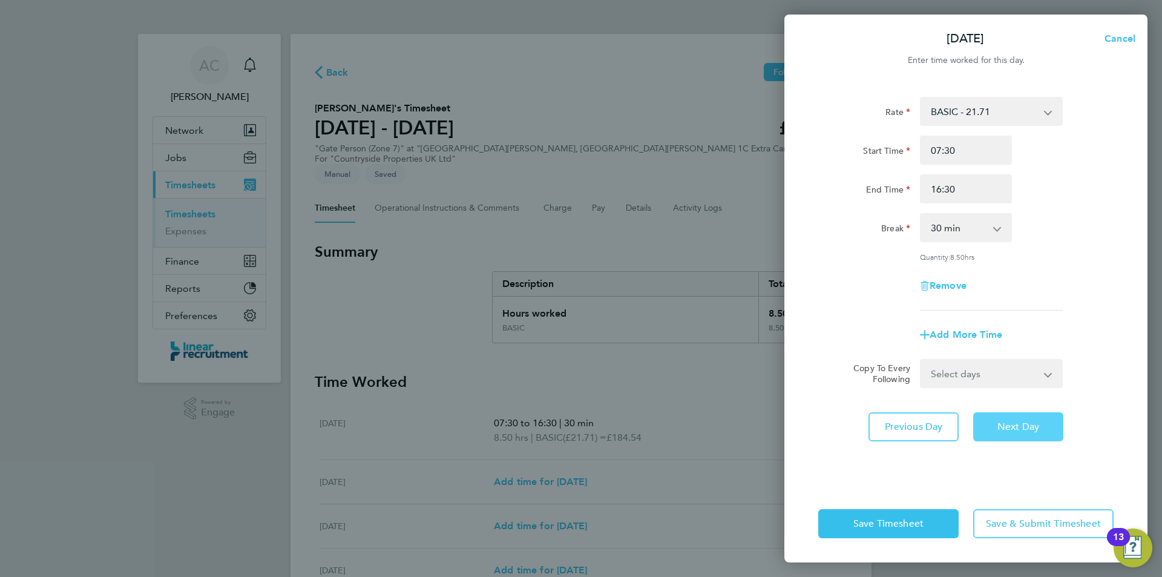
click at [1014, 419] on button "Next Day" at bounding box center [1019, 426] width 90 height 29
select select "30"
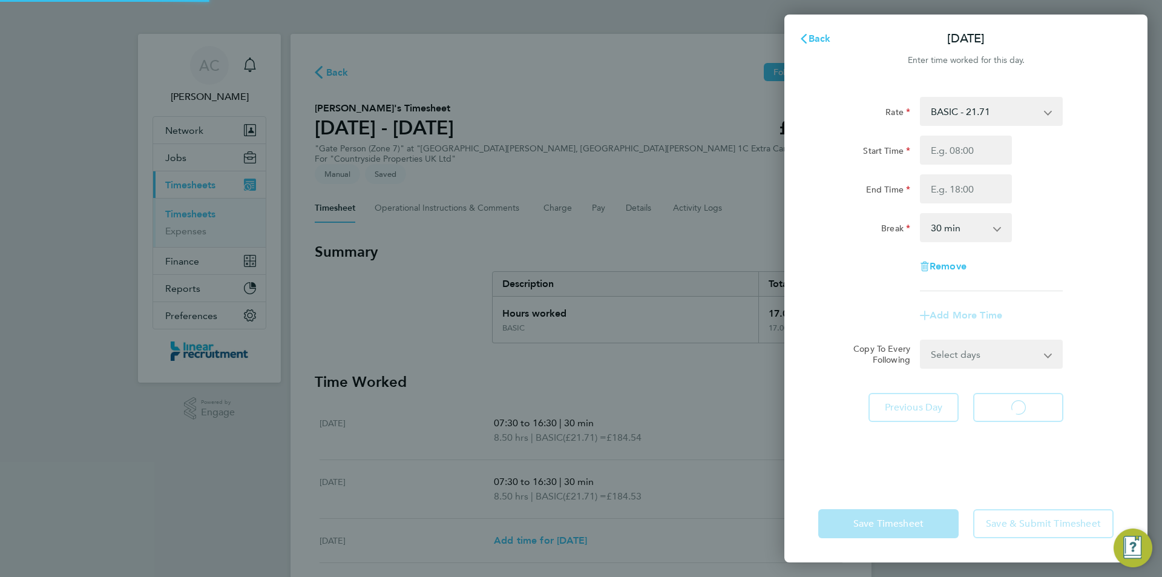
select select "30"
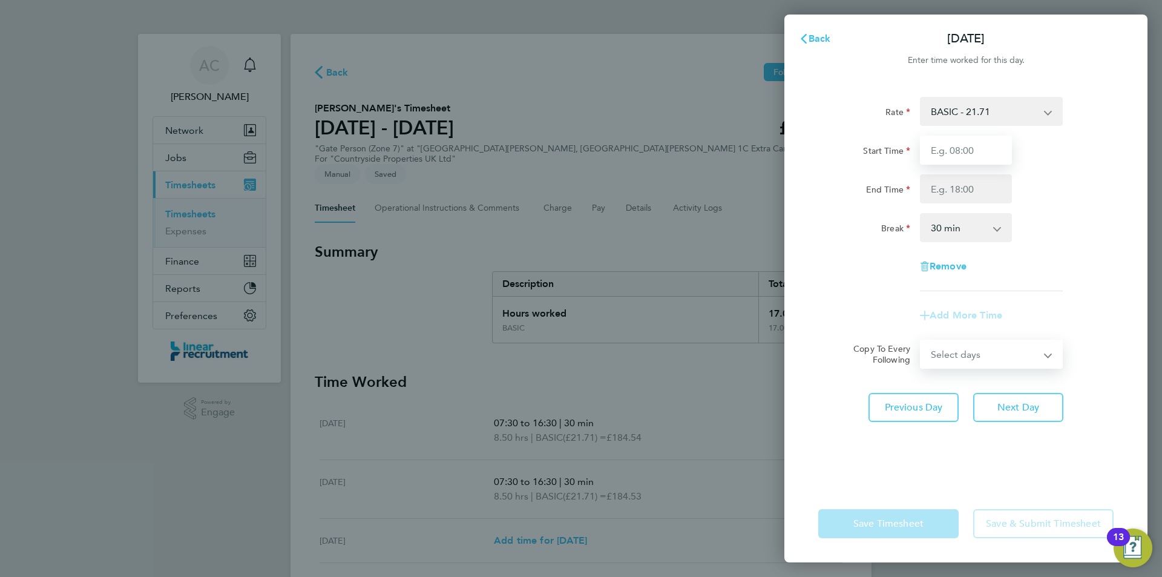
drag, startPoint x: 949, startPoint y: 170, endPoint x: 943, endPoint y: 145, distance: 25.1
click at [943, 145] on input "Start Time" at bounding box center [966, 150] width 92 height 29
type input "07:30"
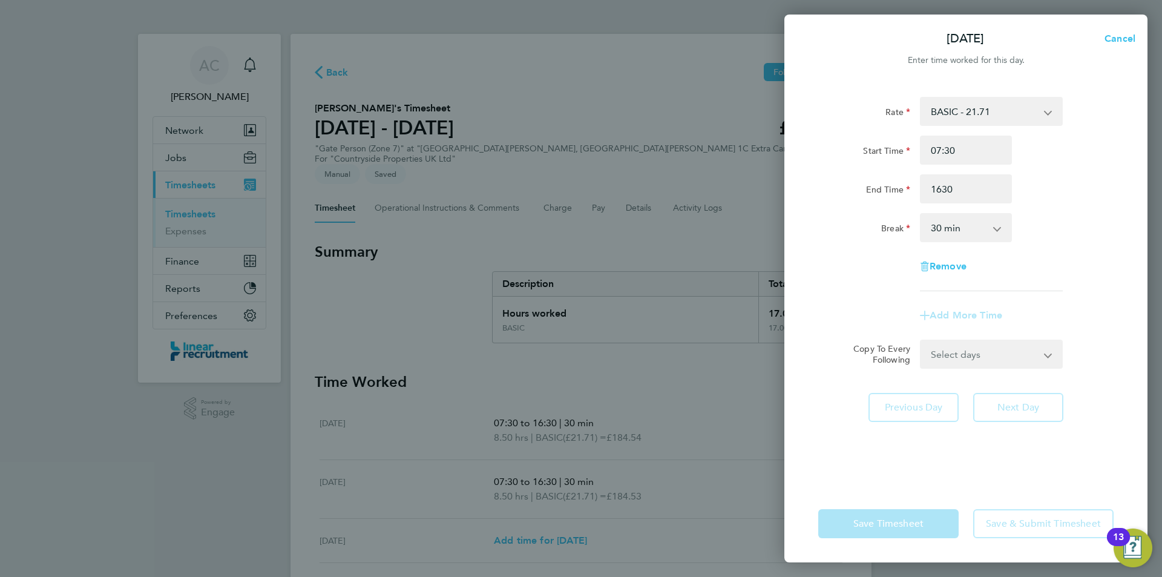
type input "16:30"
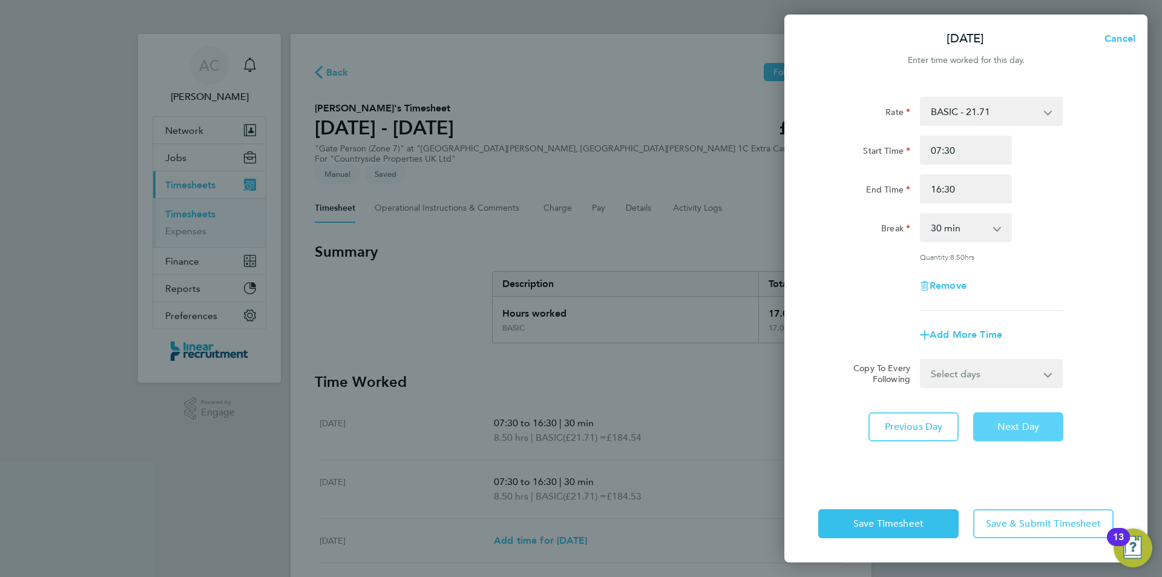
click at [1008, 415] on button "Next Day" at bounding box center [1019, 426] width 90 height 29
select select "30"
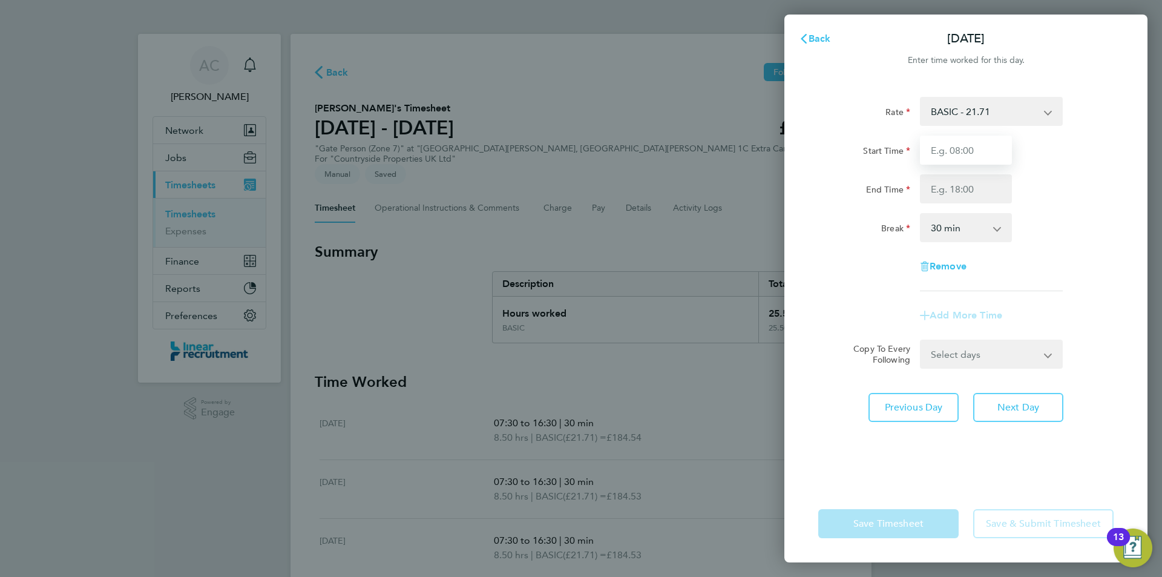
click at [957, 142] on input "Start Time" at bounding box center [966, 150] width 92 height 29
type input "07:30"
type input "16:30"
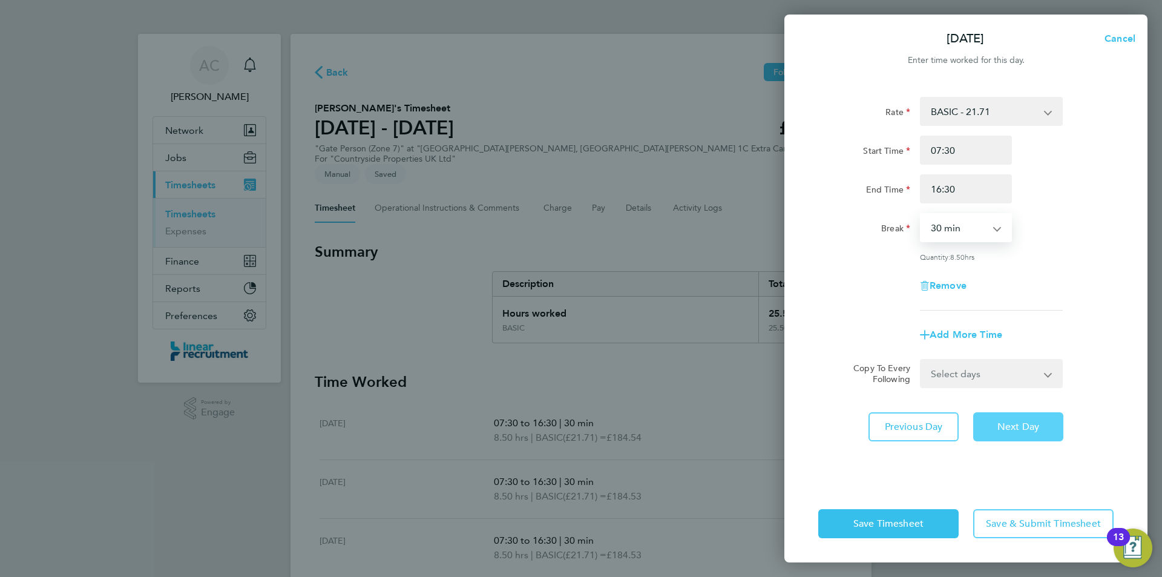
click at [1009, 432] on button "Next Day" at bounding box center [1019, 426] width 90 height 29
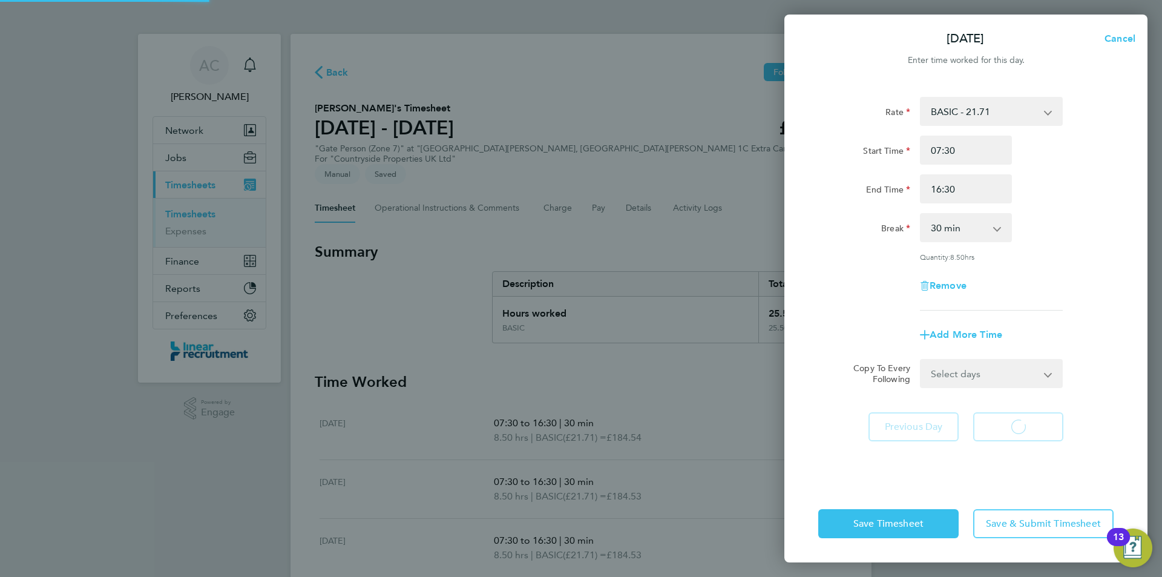
select select "30"
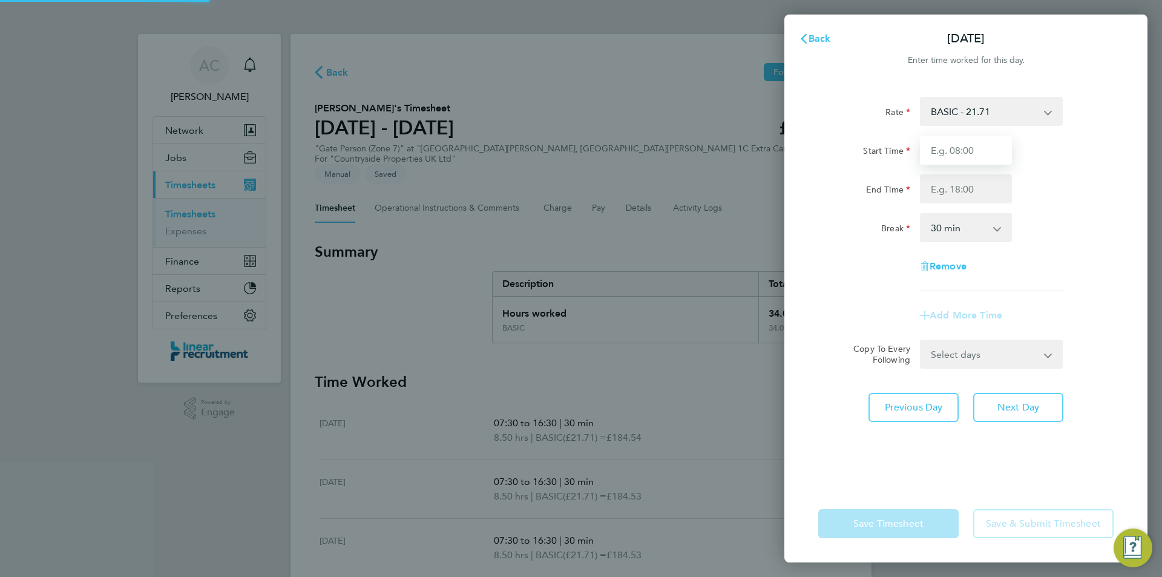
click at [951, 152] on input "Start Time" at bounding box center [966, 150] width 92 height 29
type input "07:30"
type input "15:00"
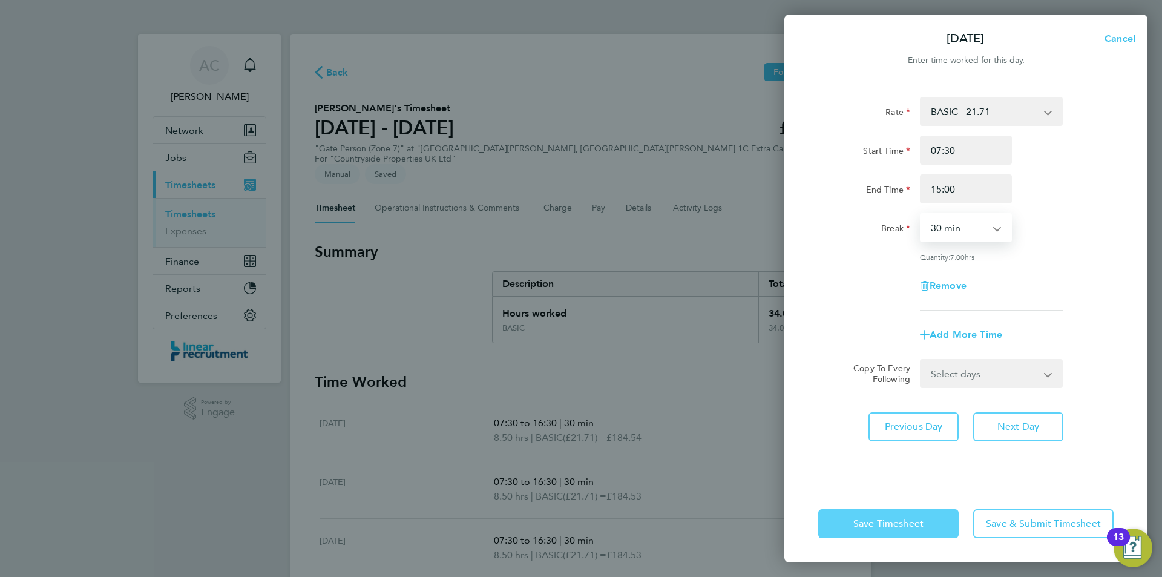
click at [896, 531] on button "Save Timesheet" at bounding box center [889, 523] width 140 height 29
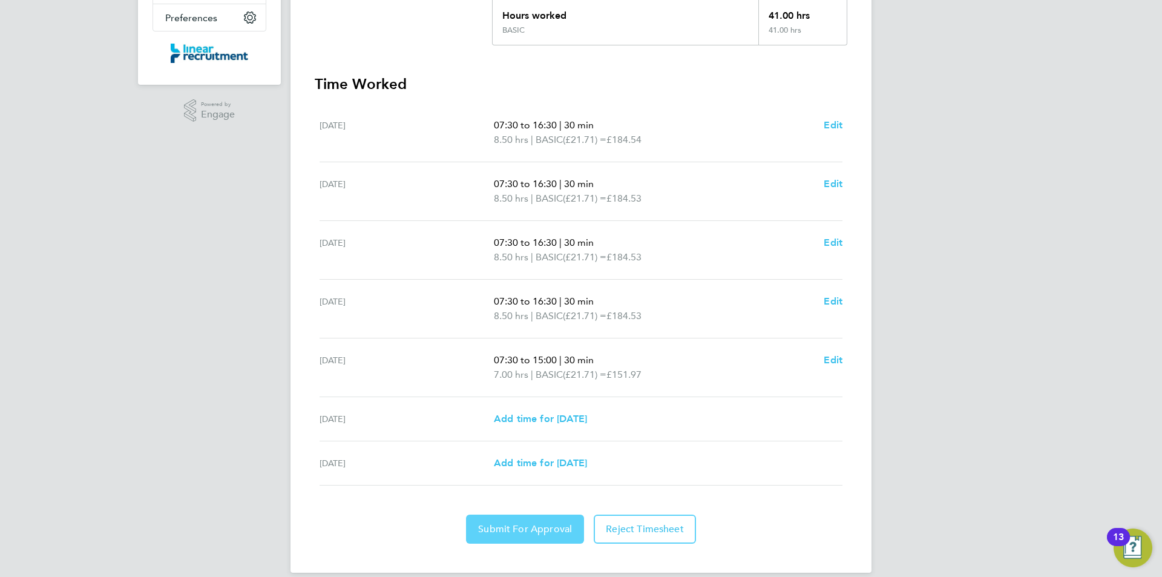
click at [496, 526] on button "Submit For Approval" at bounding box center [525, 529] width 118 height 29
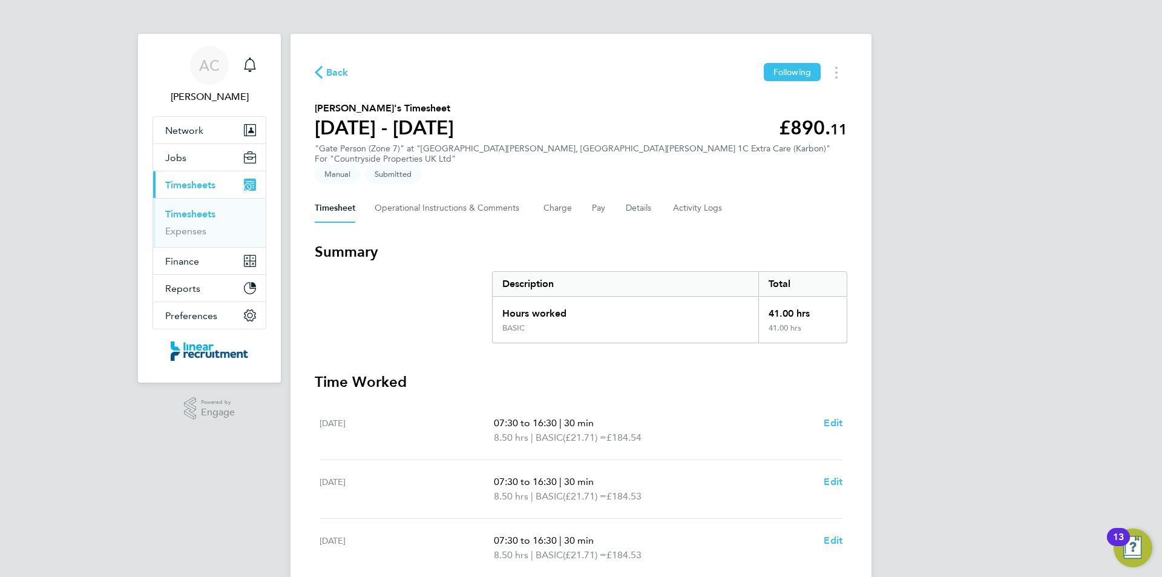
click at [183, 223] on li "Timesheets" at bounding box center [210, 216] width 91 height 17
click at [187, 216] on link "Timesheets" at bounding box center [190, 214] width 50 height 12
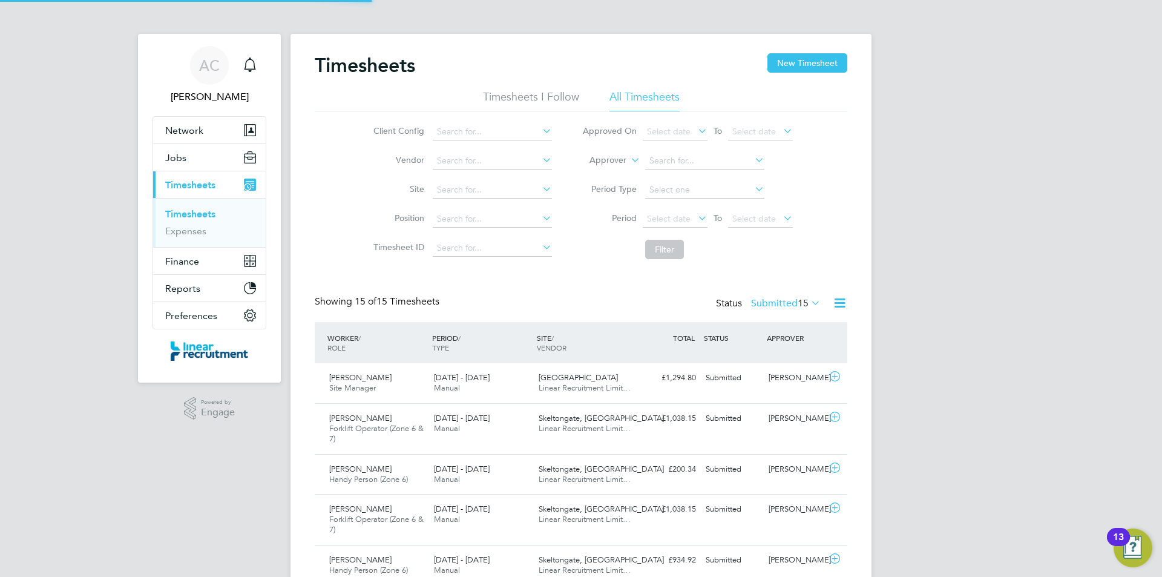
scroll to position [31, 105]
click at [817, 59] on button "New Timesheet" at bounding box center [808, 62] width 80 height 19
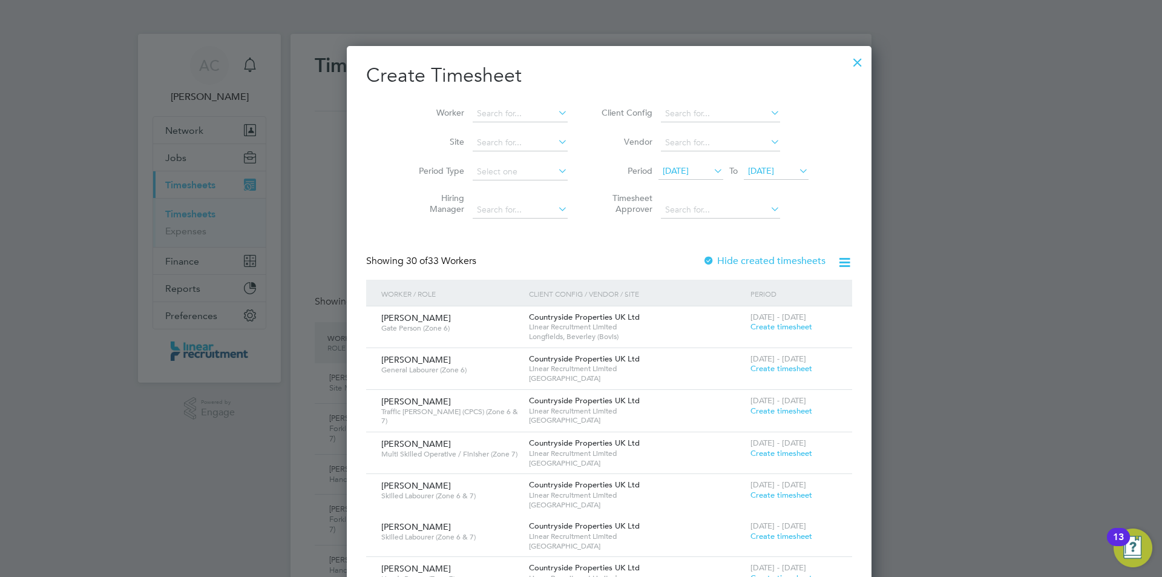
click at [742, 157] on li "Period 28 Jul 2025 To 04 Aug 2025" at bounding box center [703, 171] width 241 height 29
click at [746, 161] on li "Period 28 Jul 2025 To 04 Aug 2025" at bounding box center [703, 171] width 241 height 29
click at [751, 164] on span "04 Aug 2025" at bounding box center [776, 171] width 65 height 16
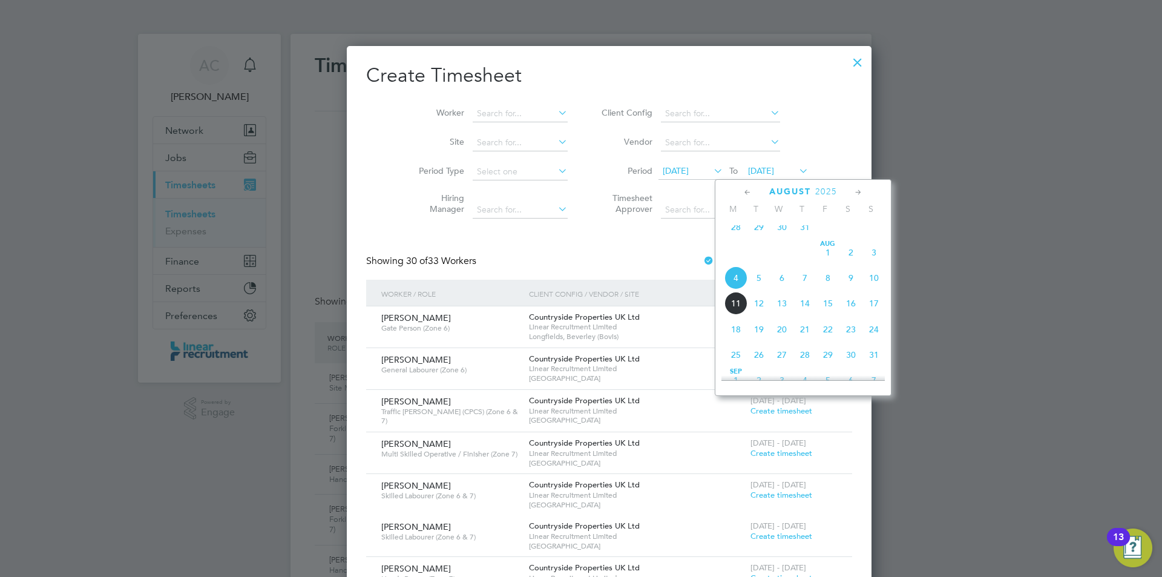
click at [876, 280] on span "10" at bounding box center [874, 277] width 23 height 23
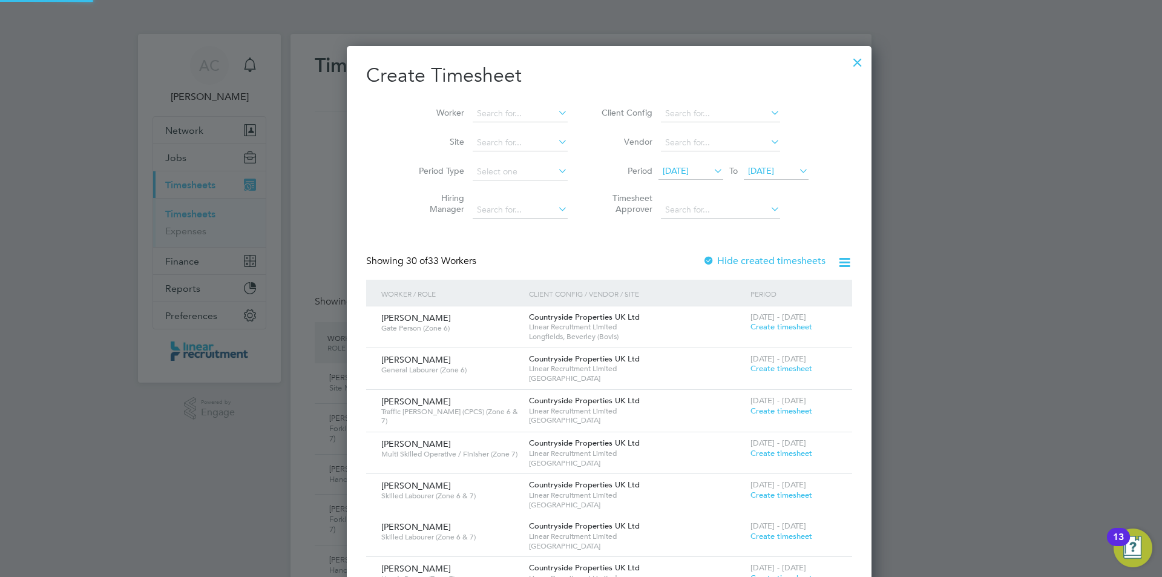
click at [663, 170] on span "28 Jul 2025" at bounding box center [676, 170] width 26 height 11
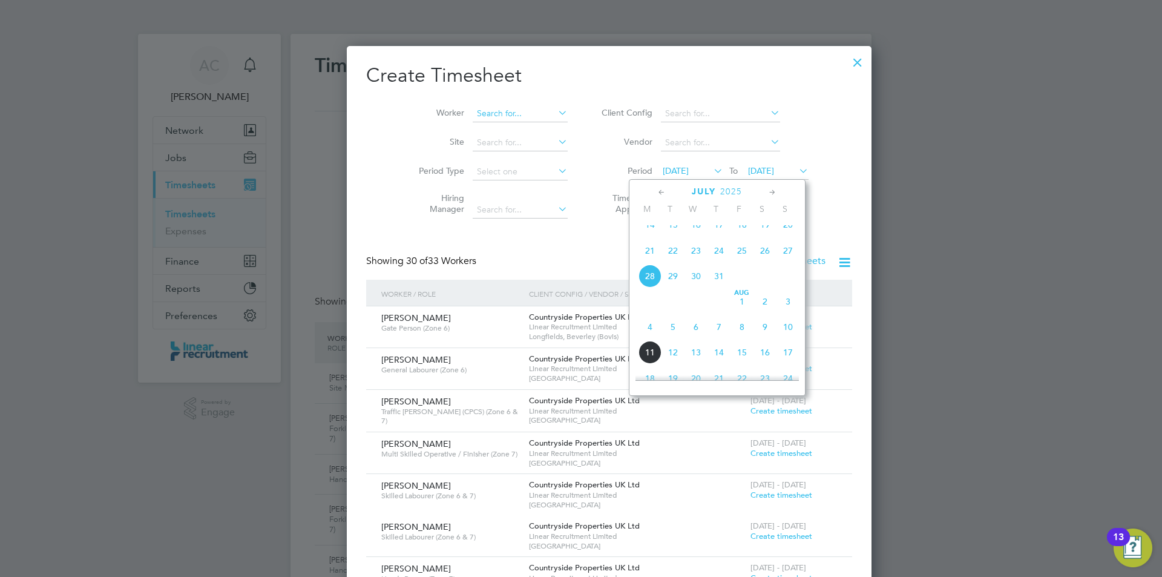
click at [479, 117] on input at bounding box center [520, 113] width 95 height 17
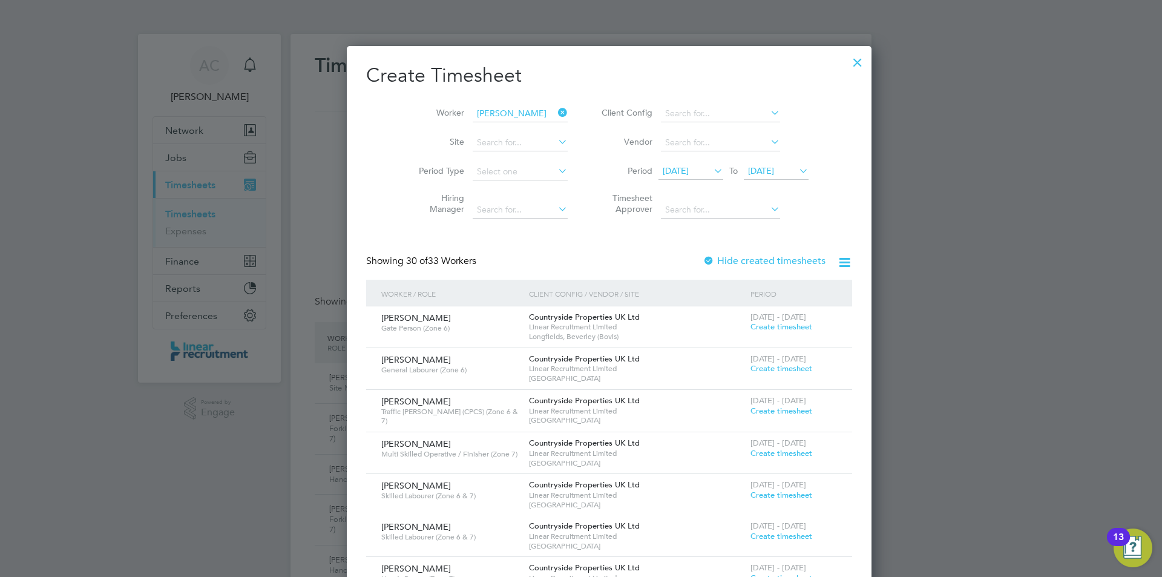
click at [481, 124] on li "Jordan Wh eadon" at bounding box center [492, 130] width 96 height 16
type input "Jordan Wheadon"
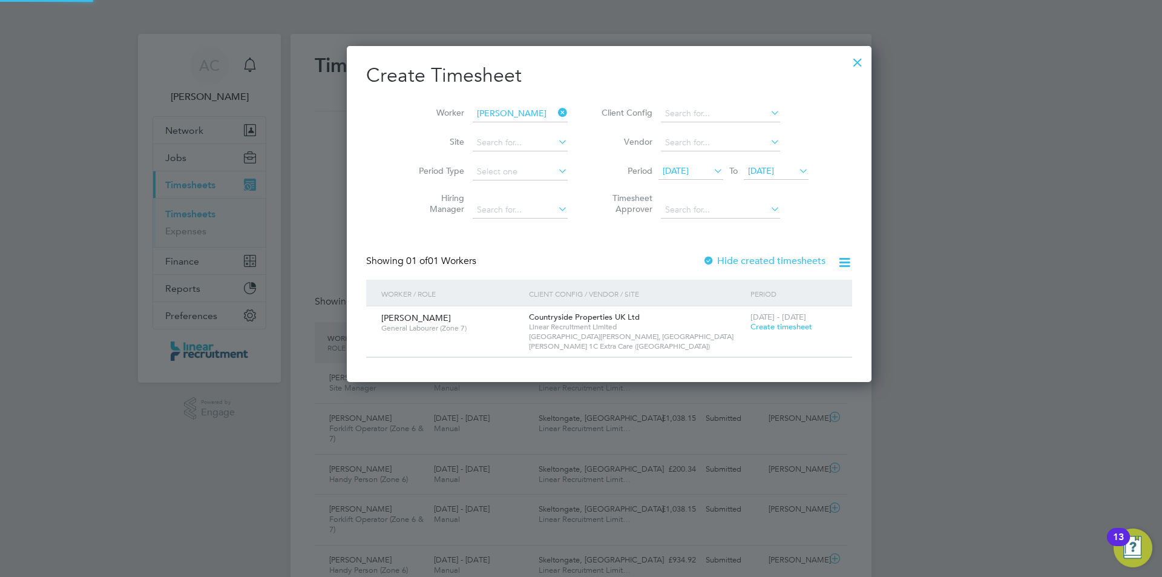
click at [748, 332] on div "4 - 10 Aug 2025 Create timesheet" at bounding box center [794, 322] width 93 height 33
click at [751, 329] on span "Create timesheet" at bounding box center [782, 326] width 62 height 10
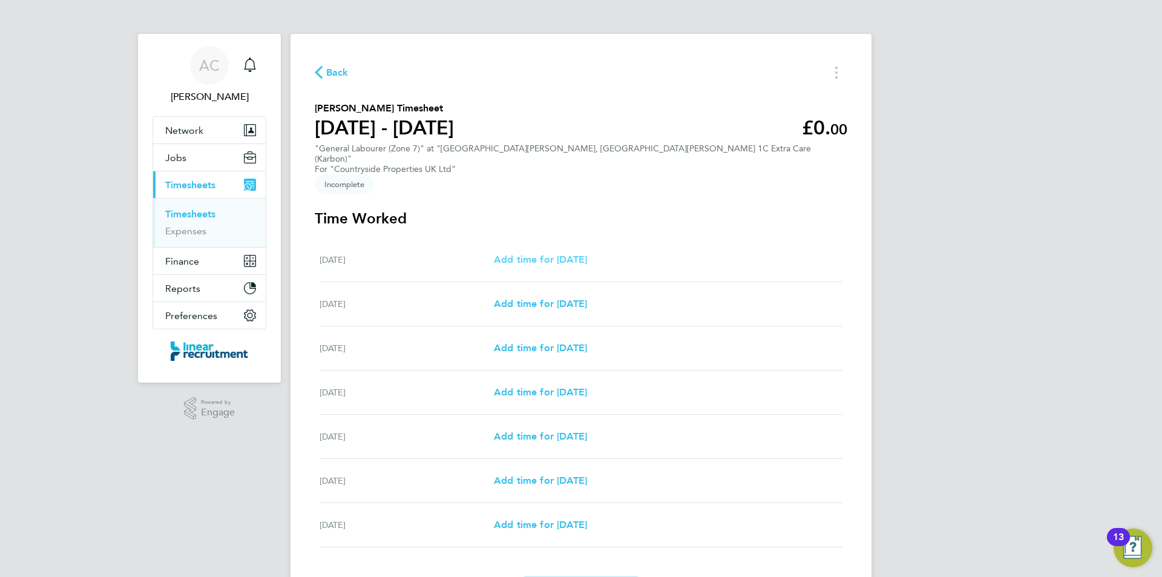
click at [553, 254] on span "Add time for Mon 04 Aug" at bounding box center [540, 260] width 93 height 12
select select "30"
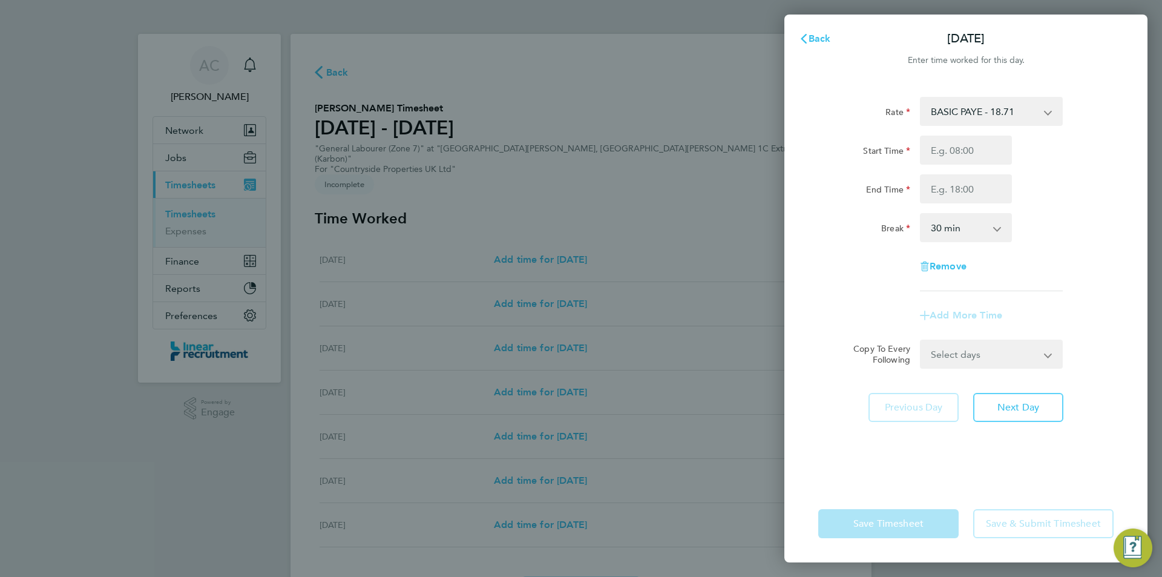
click at [926, 170] on div "Start Time End Time" at bounding box center [966, 170] width 305 height 68
click at [941, 148] on input "Start Time" at bounding box center [966, 150] width 92 height 29
type input "07:30"
type input "16:00"
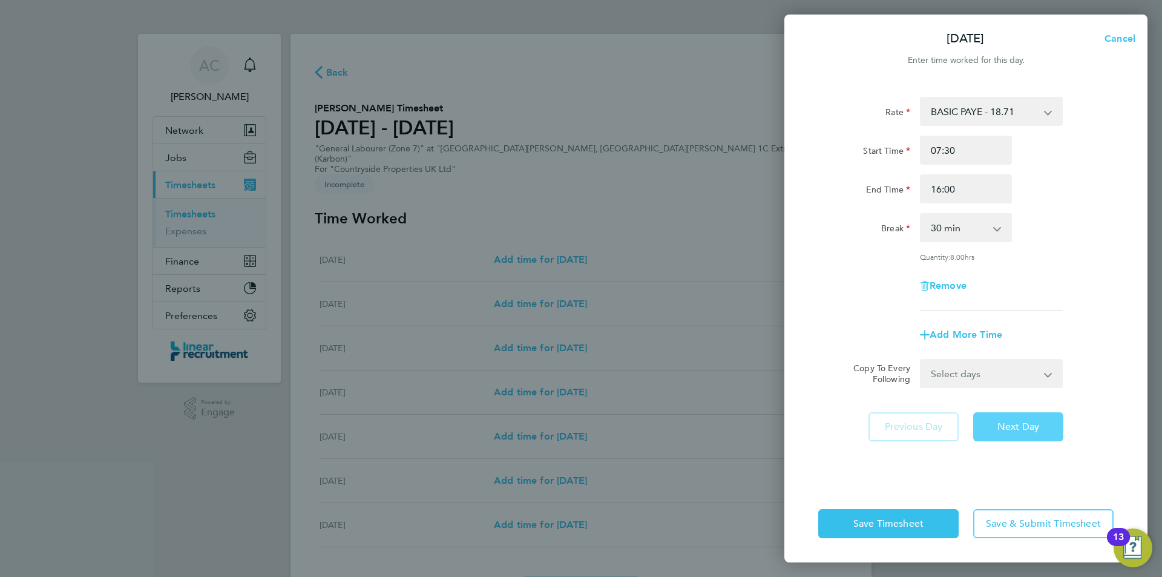
click at [1042, 437] on button "Next Day" at bounding box center [1019, 426] width 90 height 29
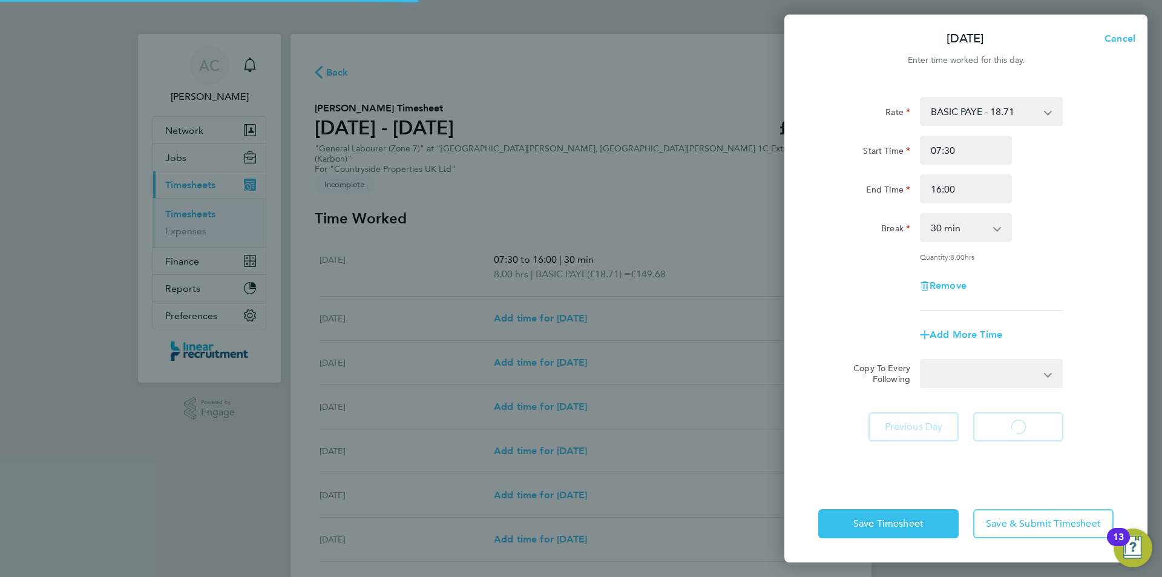
select select "30"
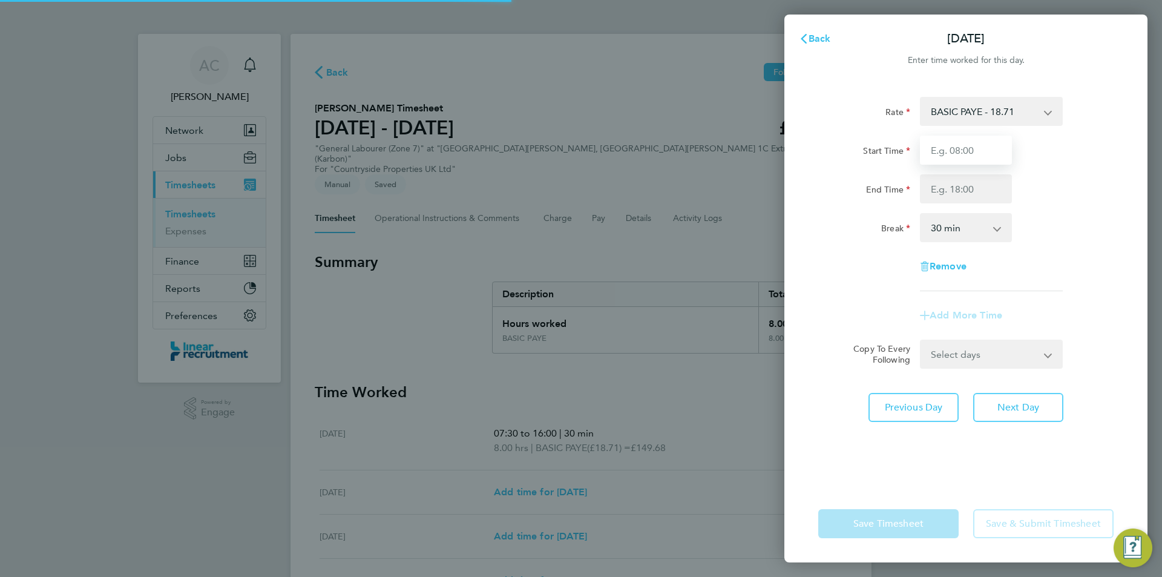
drag, startPoint x: 946, startPoint y: 140, endPoint x: 951, endPoint y: 146, distance: 6.9
click at [951, 146] on input "Start Time" at bounding box center [966, 150] width 92 height 29
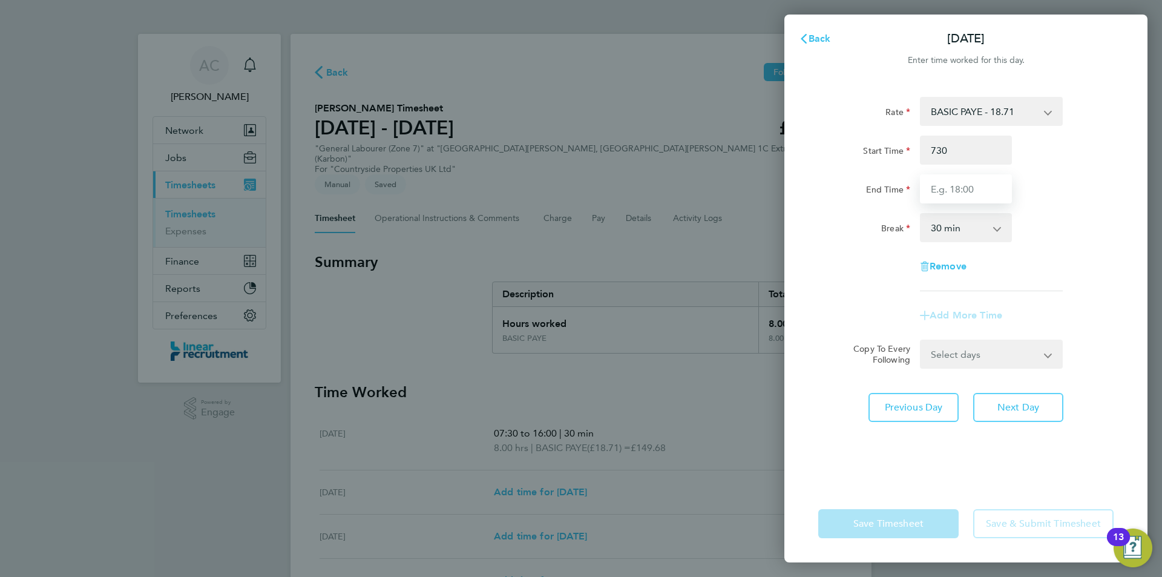
type input "07:30"
type input "16:00"
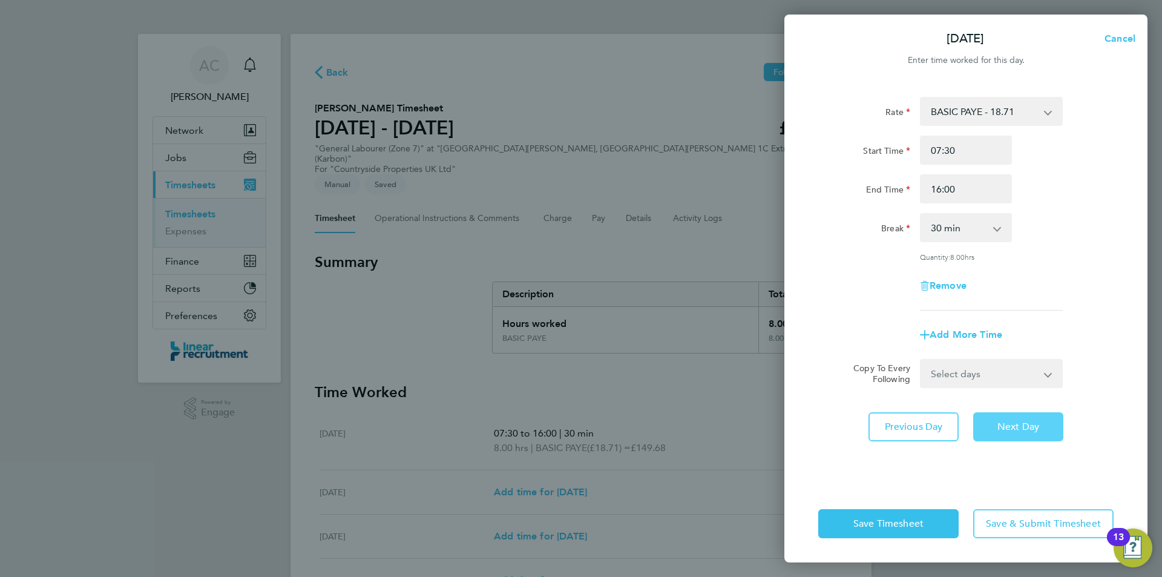
click at [1015, 425] on span "Next Day" at bounding box center [1019, 427] width 42 height 12
select select "30"
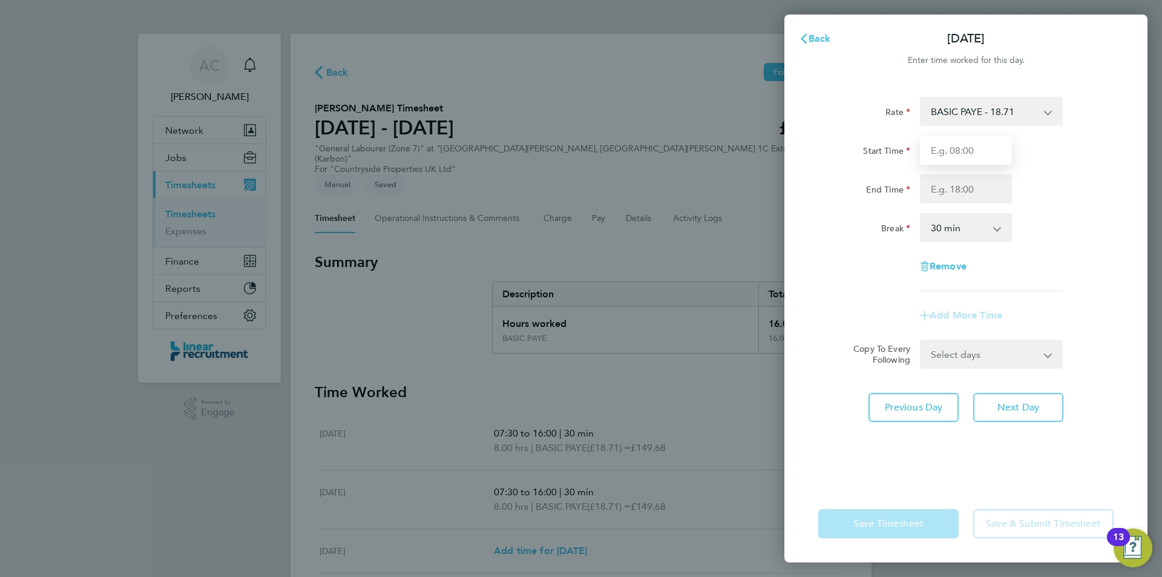
click at [981, 152] on input "Start Time" at bounding box center [966, 150] width 92 height 29
type input "07:30"
type input "16:00"
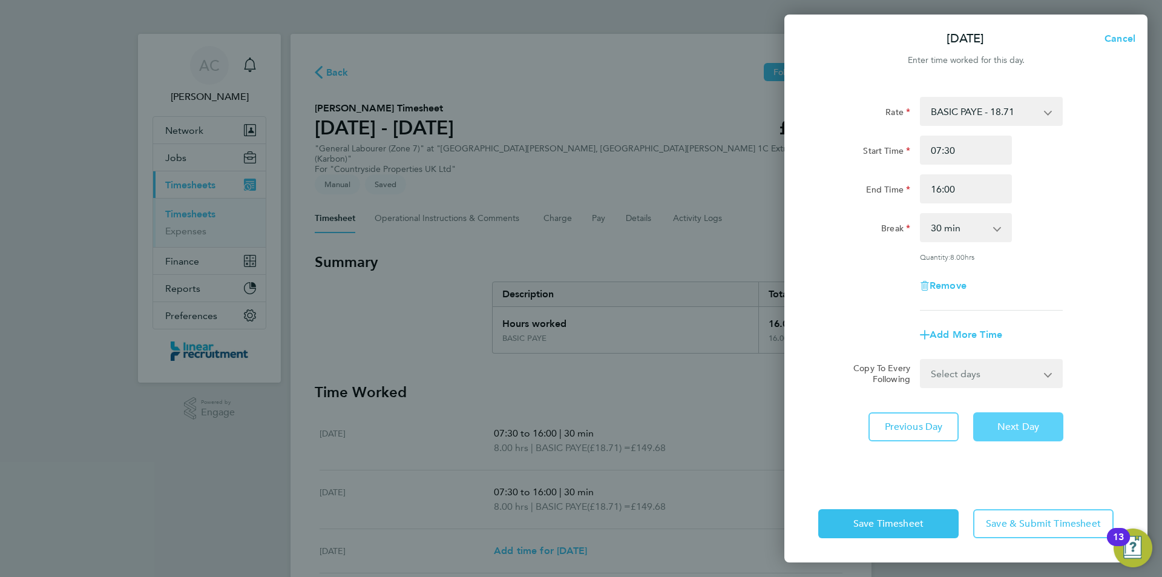
click at [1023, 423] on span "Next Day" at bounding box center [1019, 427] width 42 height 12
select select "30"
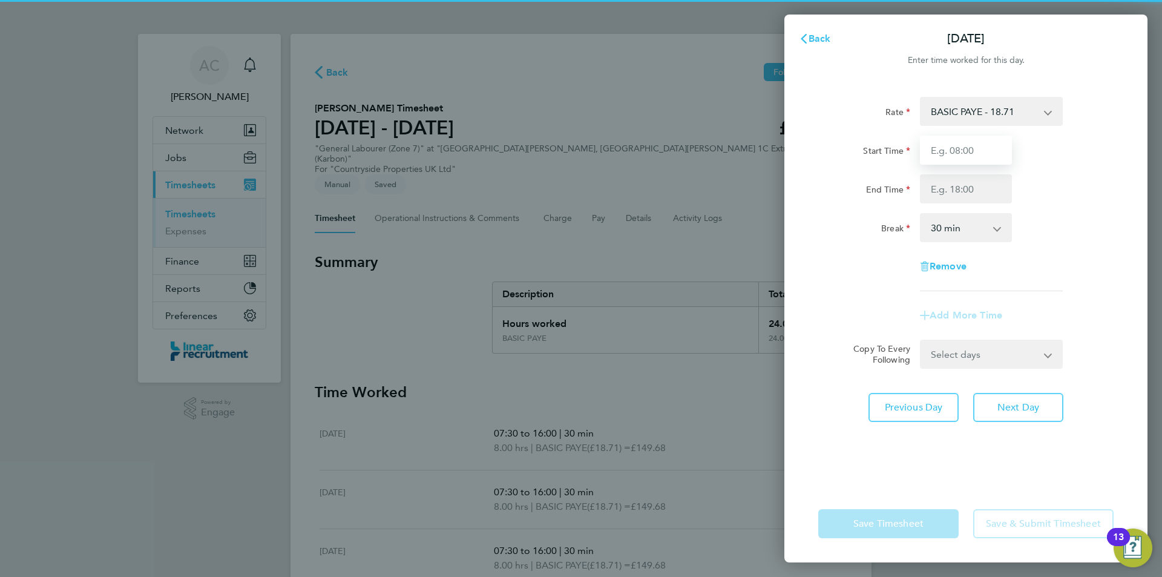
click at [968, 151] on input "Start Time" at bounding box center [966, 150] width 92 height 29
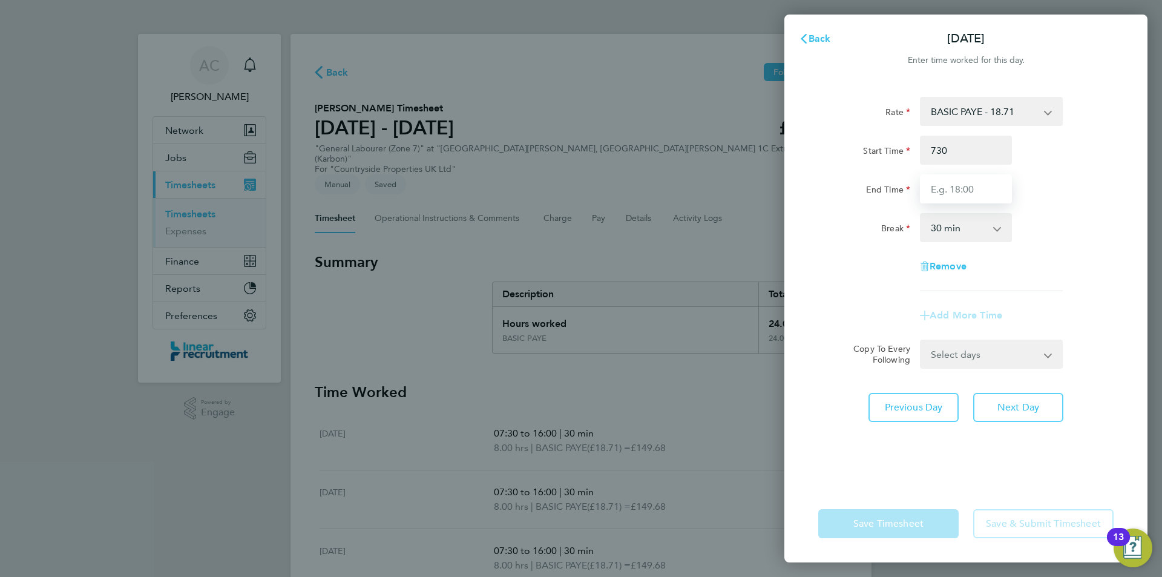
type input "07:30"
type input "16:00"
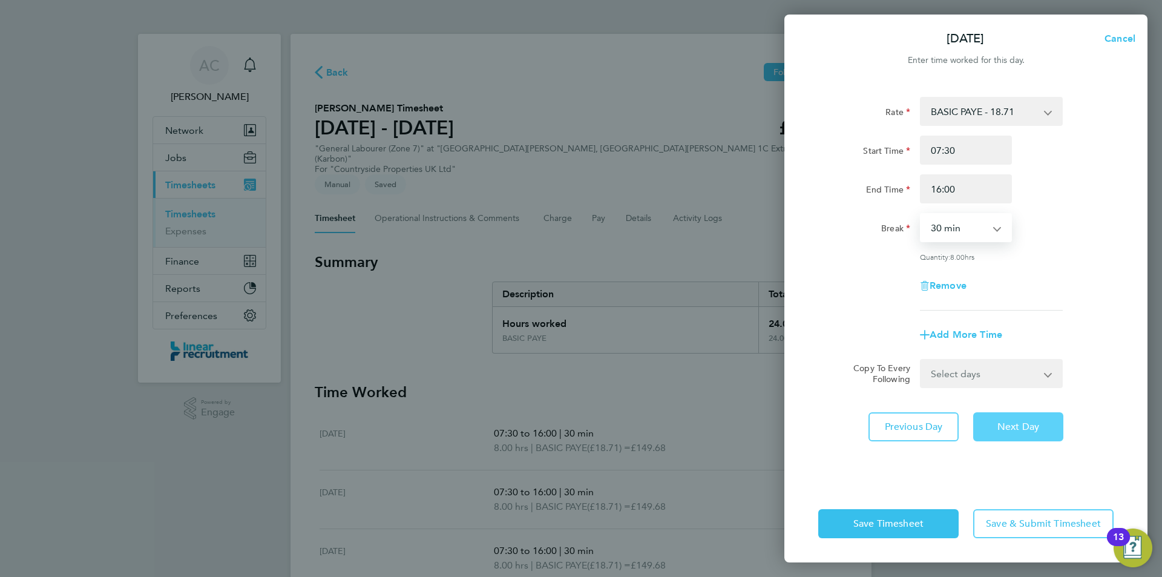
click at [1026, 412] on button "Next Day" at bounding box center [1019, 426] width 90 height 29
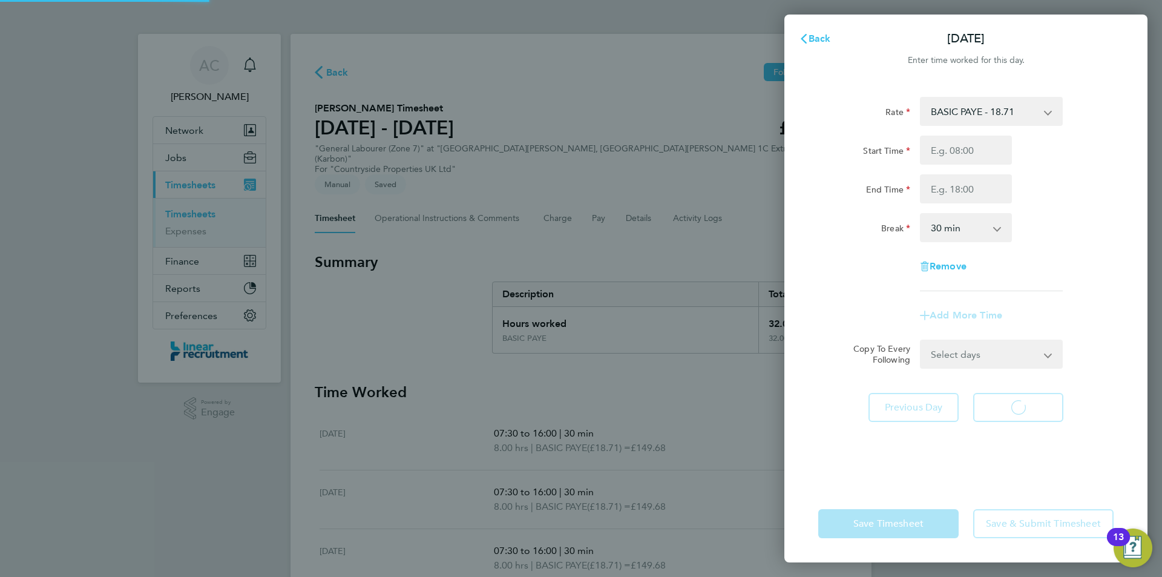
select select "30"
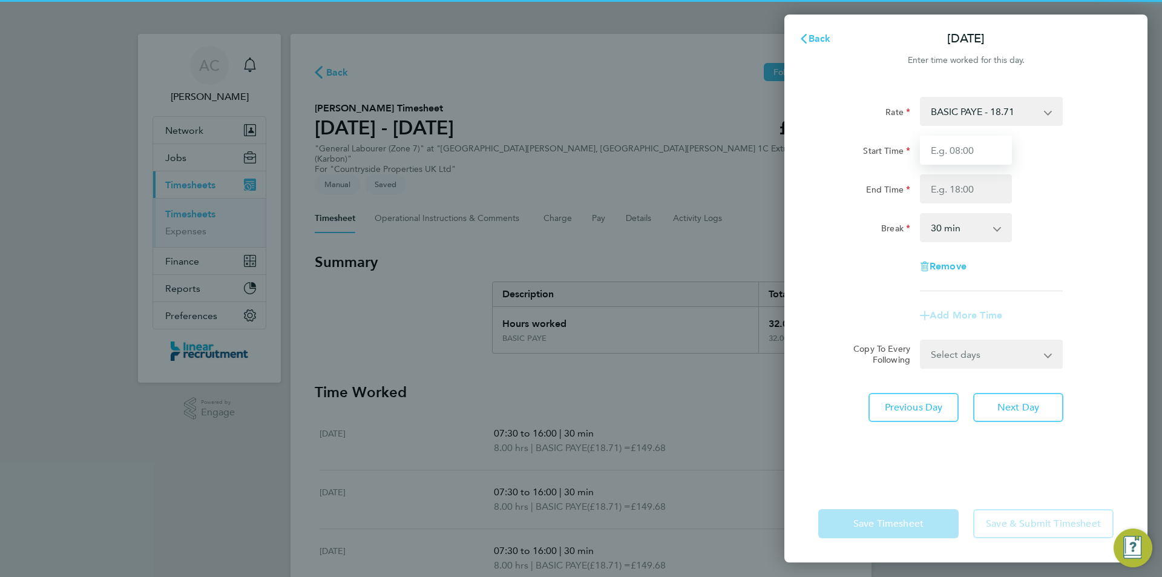
click at [969, 162] on input "Start Time" at bounding box center [966, 150] width 92 height 29
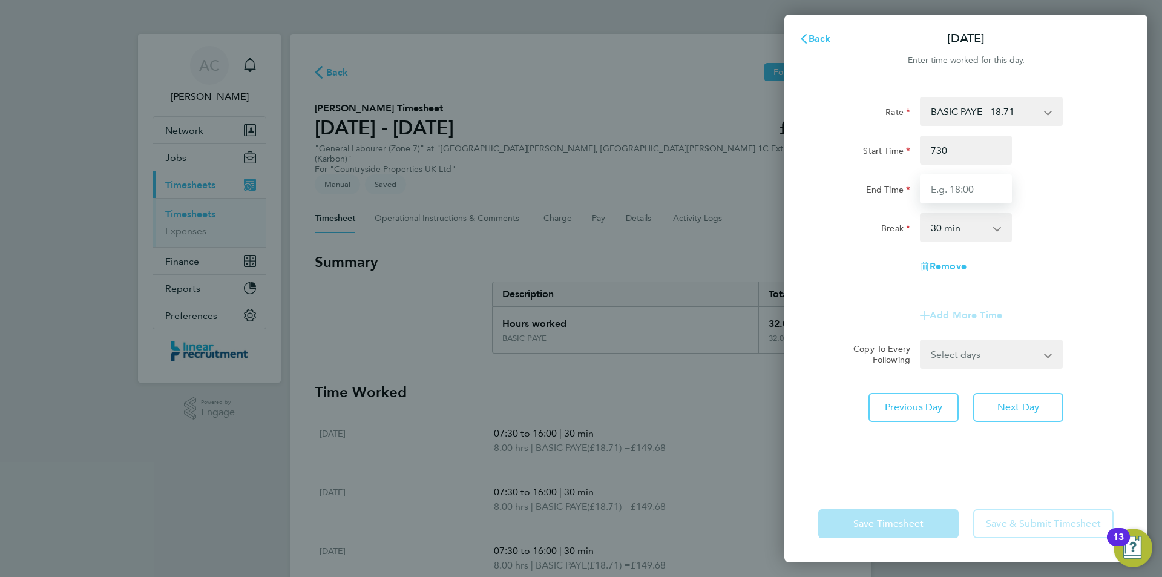
type input "07:30"
type input "15:00"
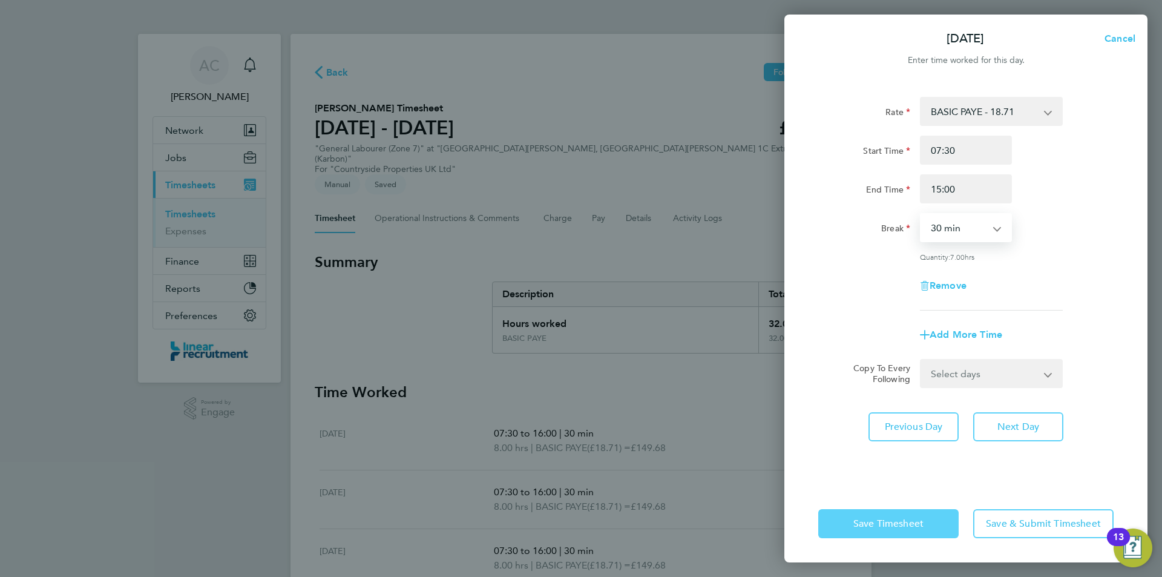
click at [924, 517] on button "Save Timesheet" at bounding box center [889, 523] width 140 height 29
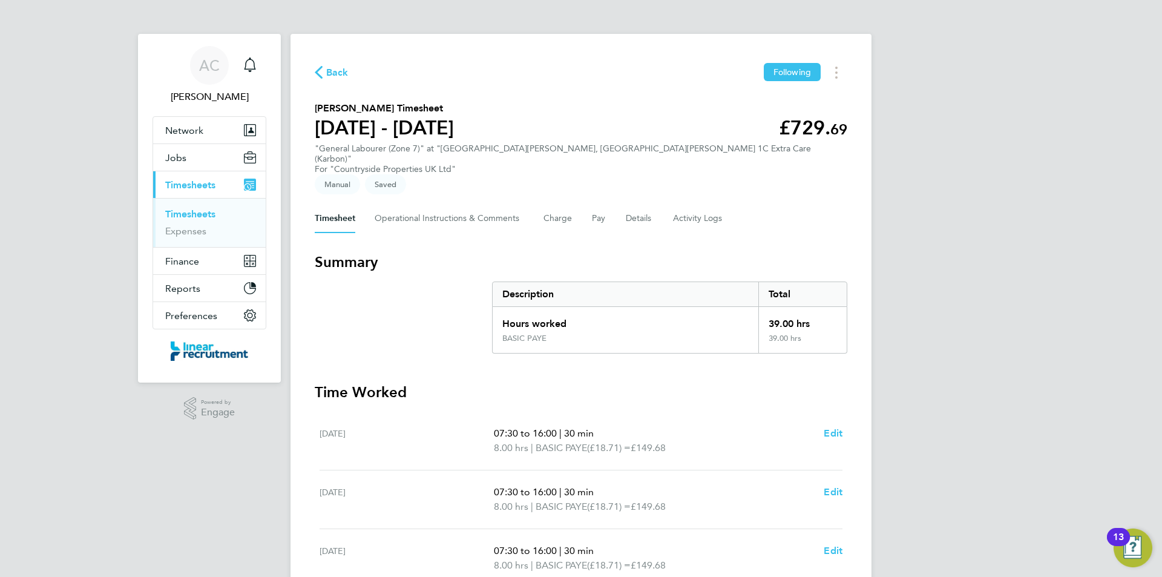
click at [905, 404] on div "AC Anneliese Clifton Notifications Applications: Network Team Members Businesse…" at bounding box center [581, 450] width 1162 height 900
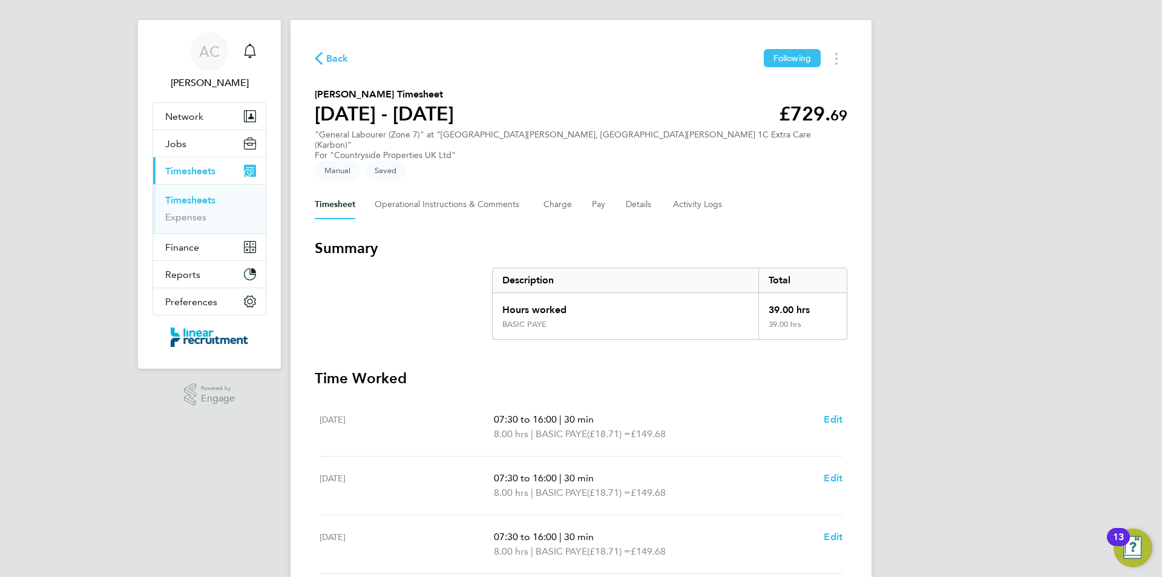
scroll to position [61, 0]
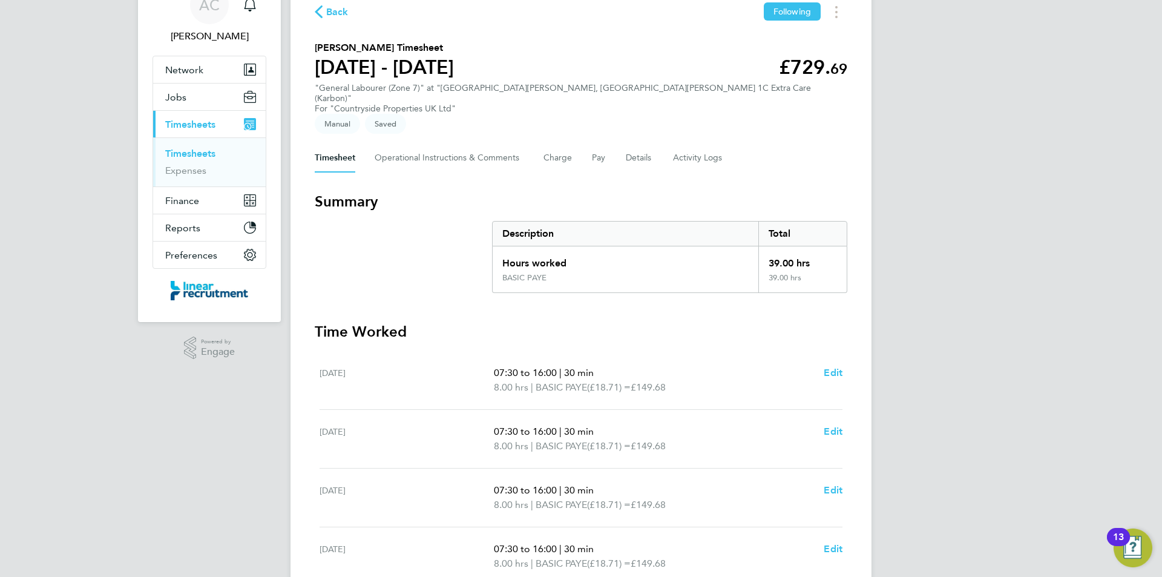
click at [205, 160] on li "Timesheets" at bounding box center [210, 156] width 91 height 17
click at [202, 147] on ul "Timesheets Expenses" at bounding box center [209, 161] width 113 height 49
click at [211, 156] on link "Timesheets" at bounding box center [190, 154] width 50 height 12
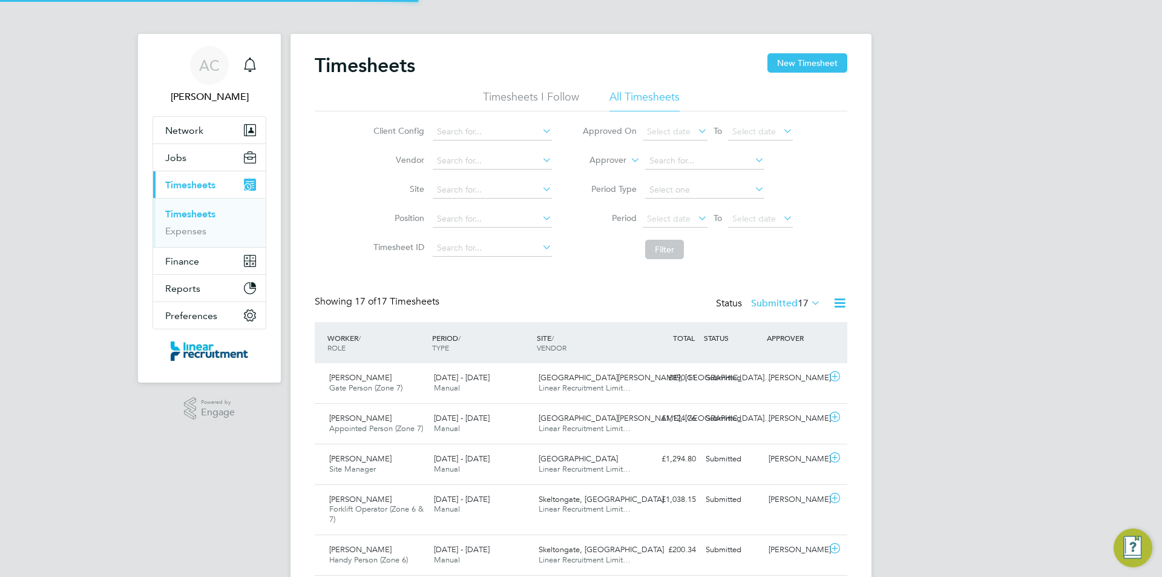
scroll to position [6, 6]
click at [779, 58] on button "New Timesheet" at bounding box center [808, 62] width 80 height 19
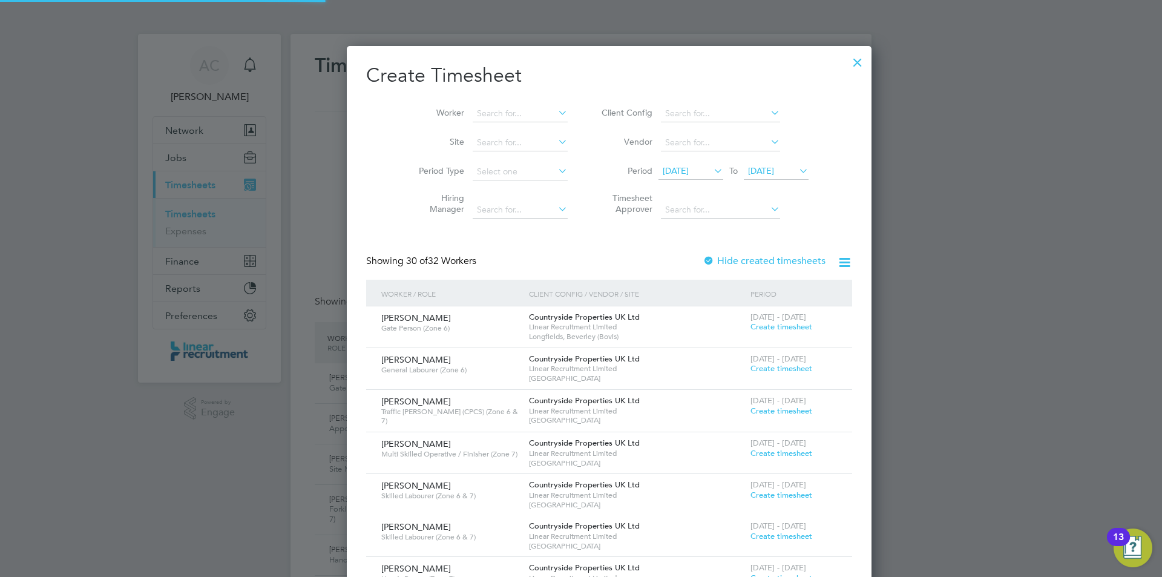
click at [744, 164] on span "04 Aug 2025" at bounding box center [776, 171] width 65 height 16
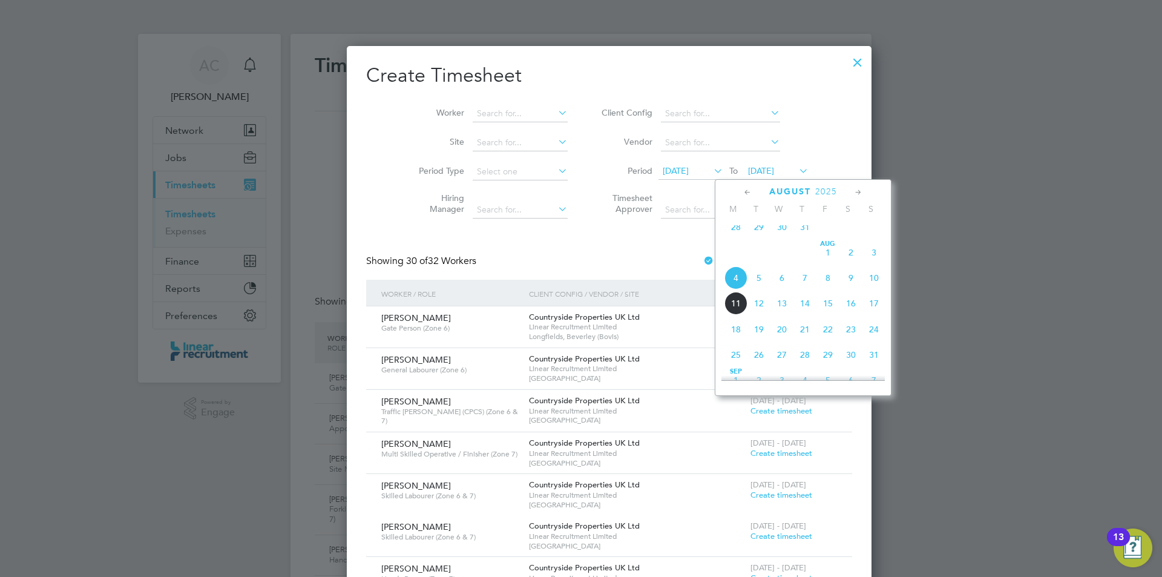
click at [880, 289] on span "10" at bounding box center [874, 277] width 23 height 23
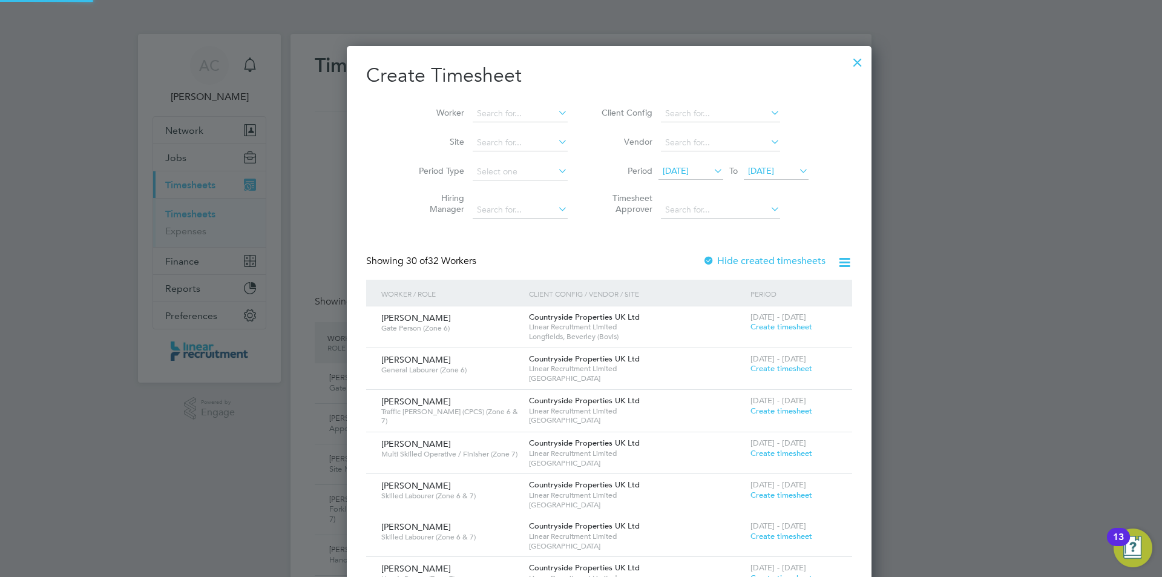
click at [556, 116] on icon at bounding box center [556, 112] width 0 height 17
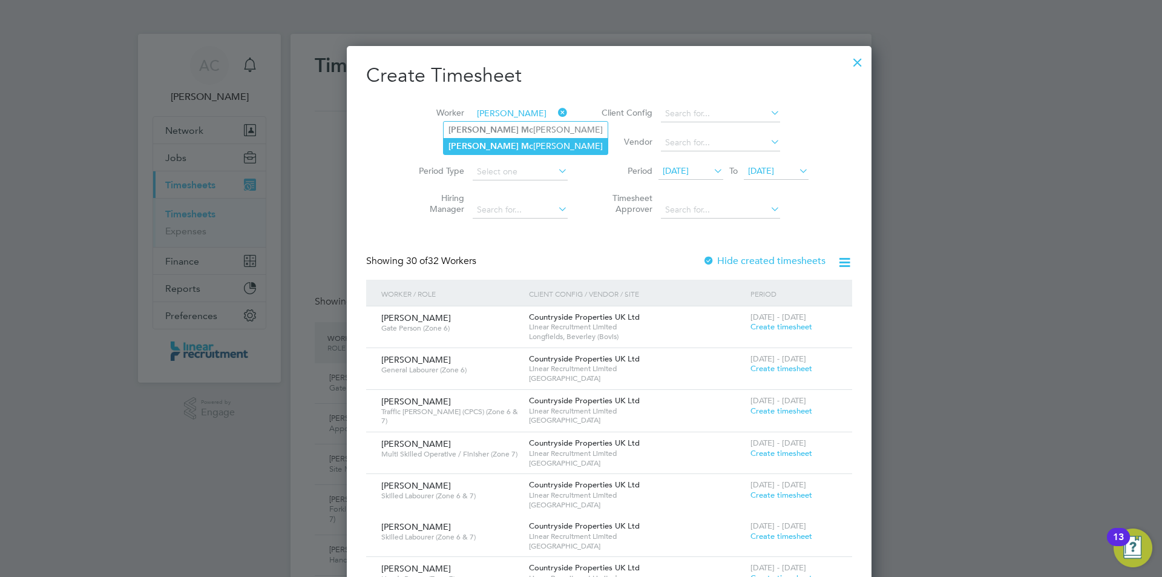
click at [521, 150] on b "Mc" at bounding box center [527, 146] width 12 height 10
type input "Michael Mccusker"
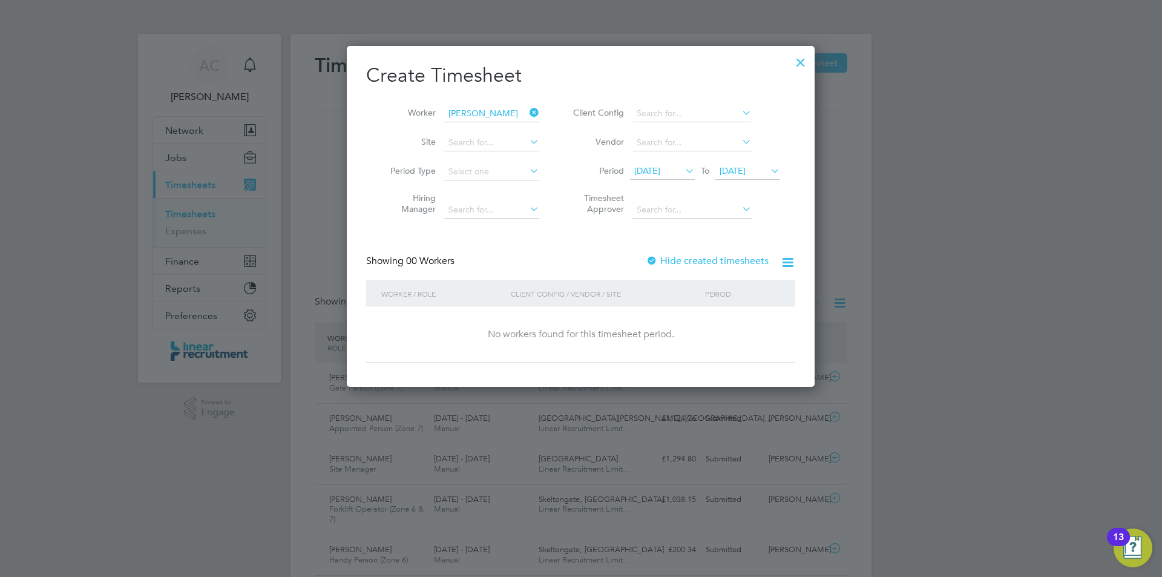
click at [798, 59] on div at bounding box center [801, 59] width 22 height 22
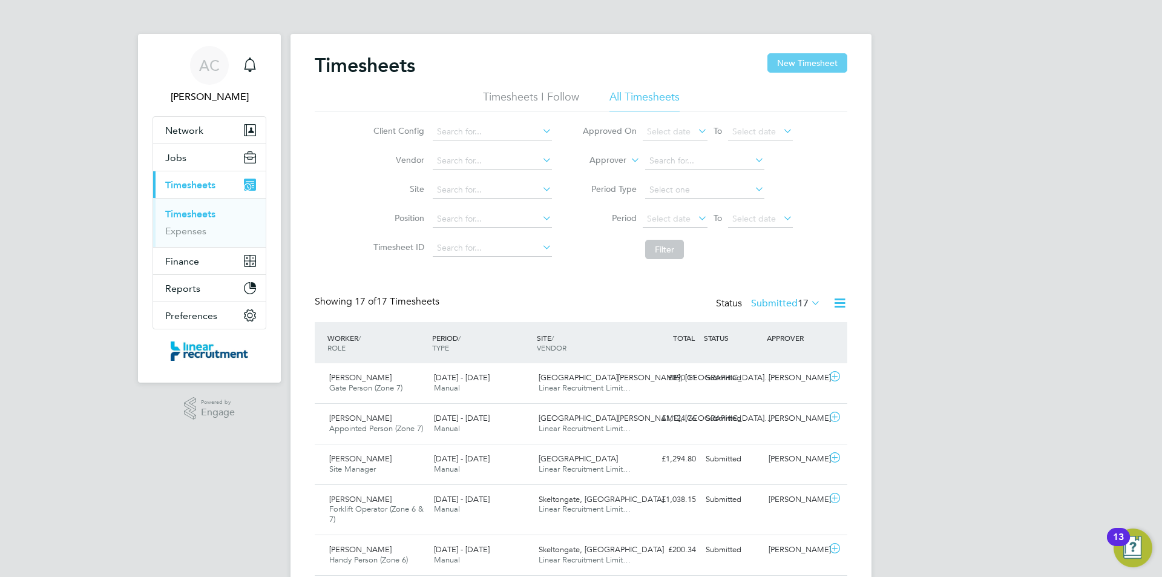
click at [783, 68] on button "New Timesheet" at bounding box center [808, 62] width 80 height 19
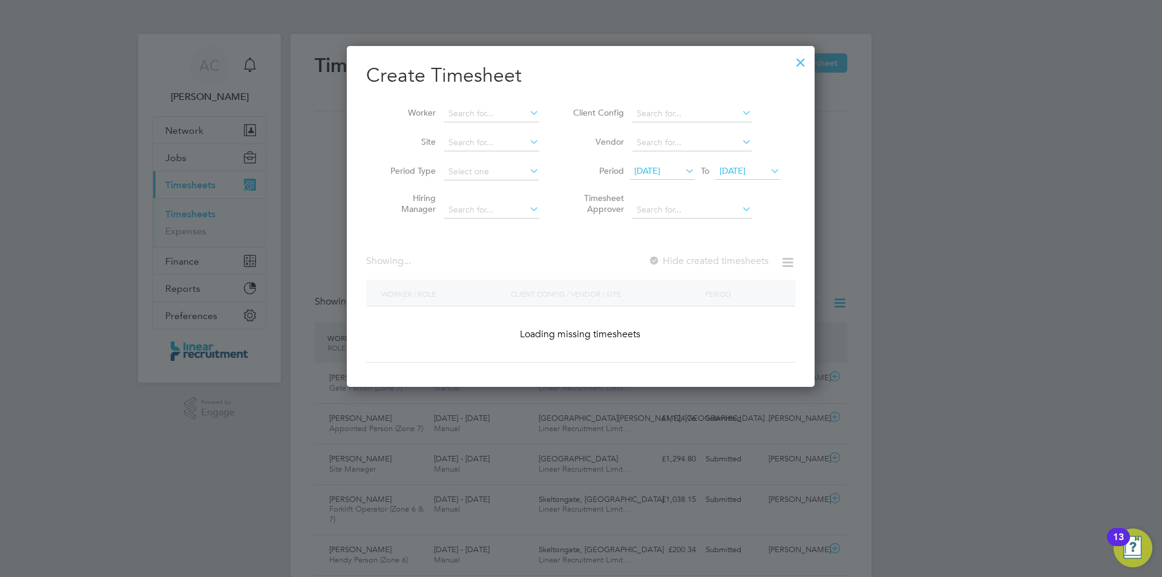
click at [737, 180] on li "Period 28 Jul 2025 To 04 Aug 2025" at bounding box center [675, 171] width 241 height 29
click at [736, 170] on span "04 Aug 2025" at bounding box center [733, 170] width 26 height 11
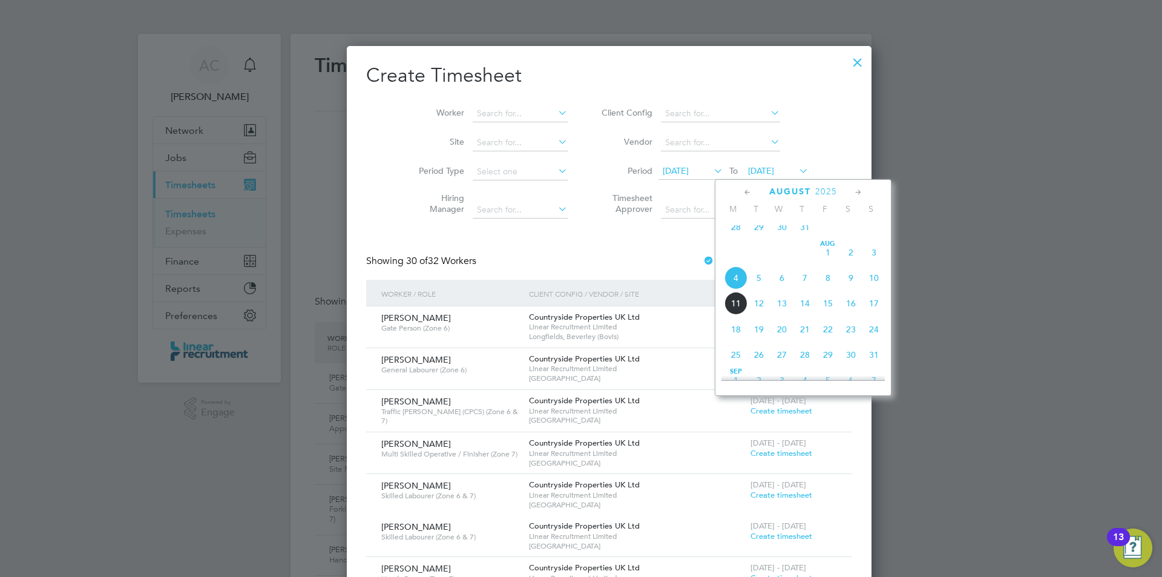
click at [874, 285] on span "10" at bounding box center [874, 277] width 23 height 23
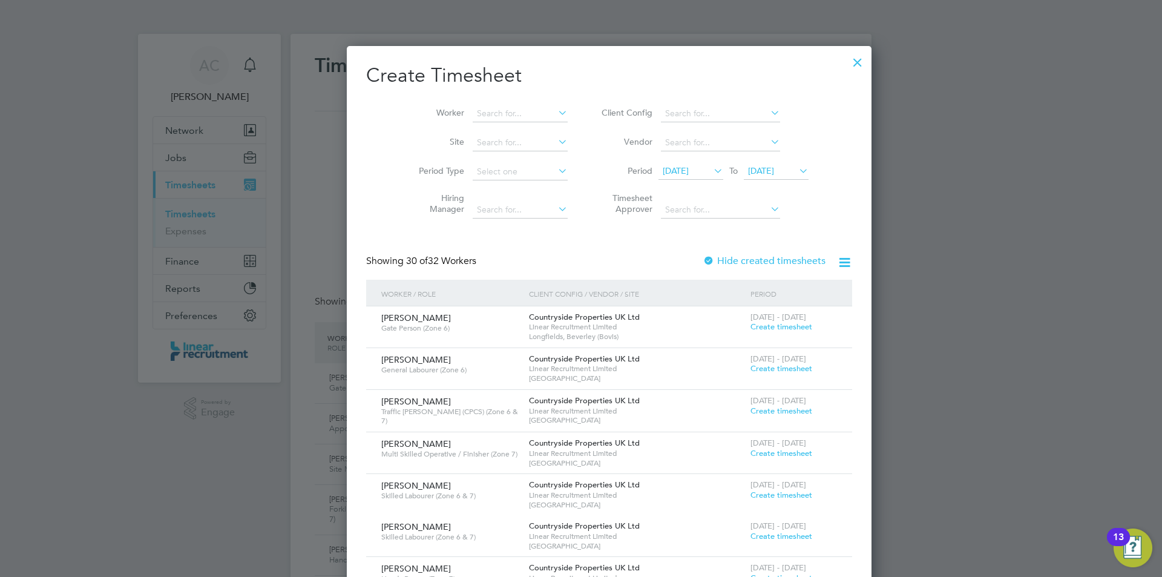
click at [711, 171] on icon at bounding box center [711, 170] width 0 height 17
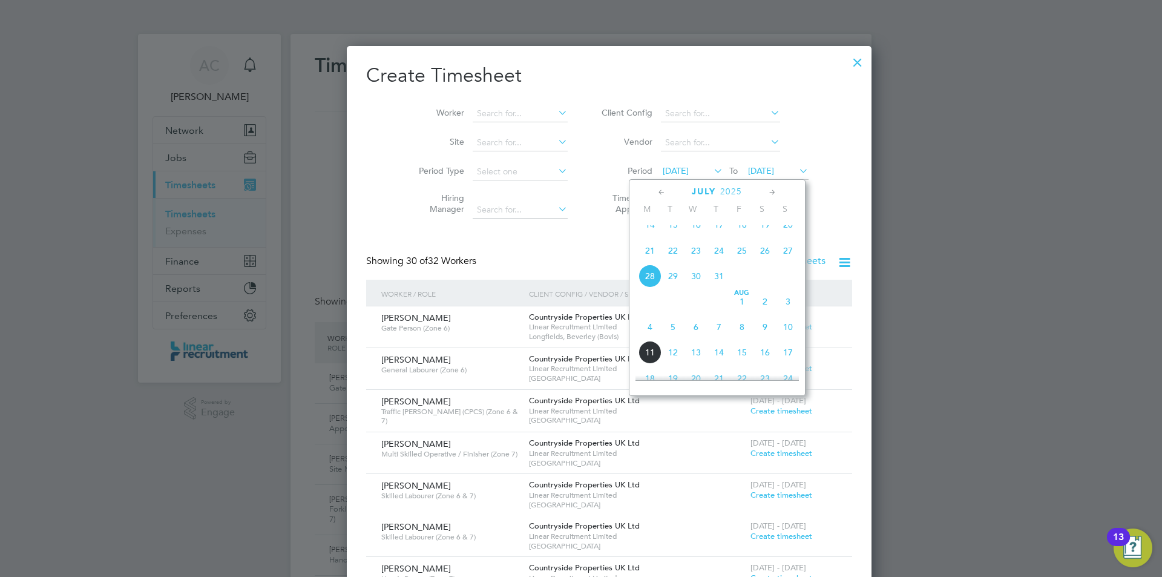
click at [786, 110] on li "Client Config" at bounding box center [703, 113] width 241 height 29
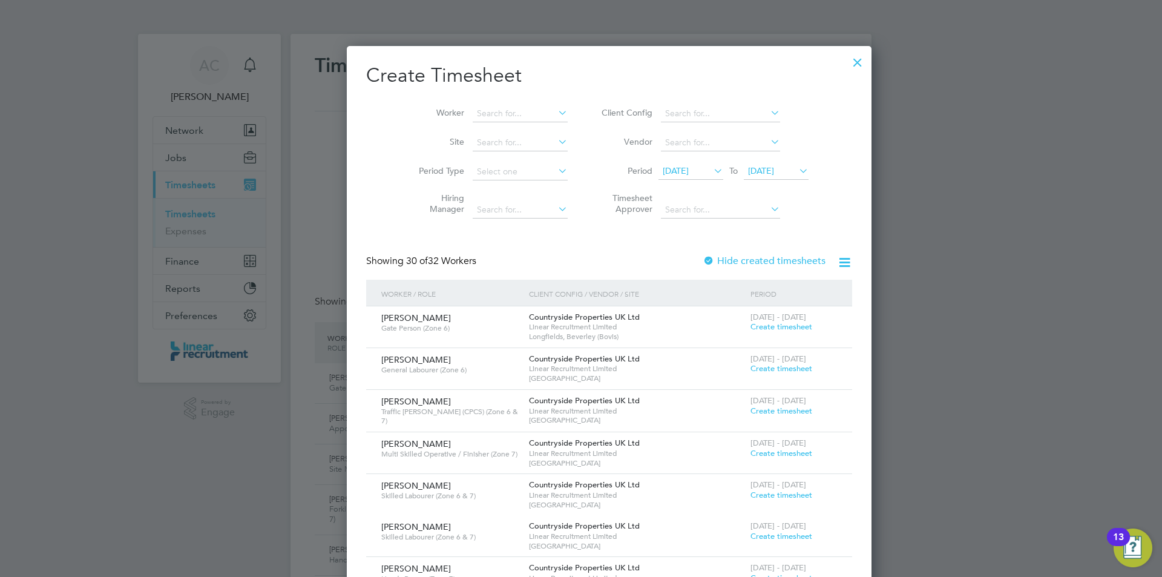
click at [522, 105] on li "Worker" at bounding box center [489, 113] width 188 height 29
click at [524, 115] on input at bounding box center [520, 113] width 95 height 17
click at [530, 145] on li "Michael Mc cusker" at bounding box center [526, 146] width 164 height 16
type input "Michael Mccusker"
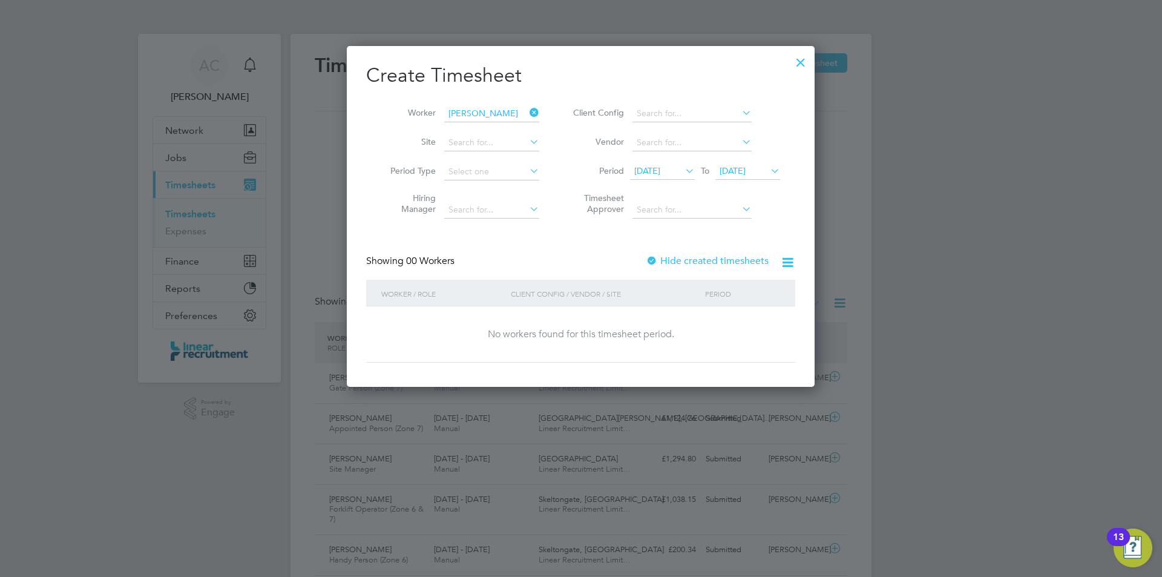
click at [789, 58] on div "Create Timesheet Worker Michael Mccusker Site Period Type Hiring Manager Client…" at bounding box center [581, 216] width 468 height 341
click at [791, 56] on div at bounding box center [801, 59] width 22 height 22
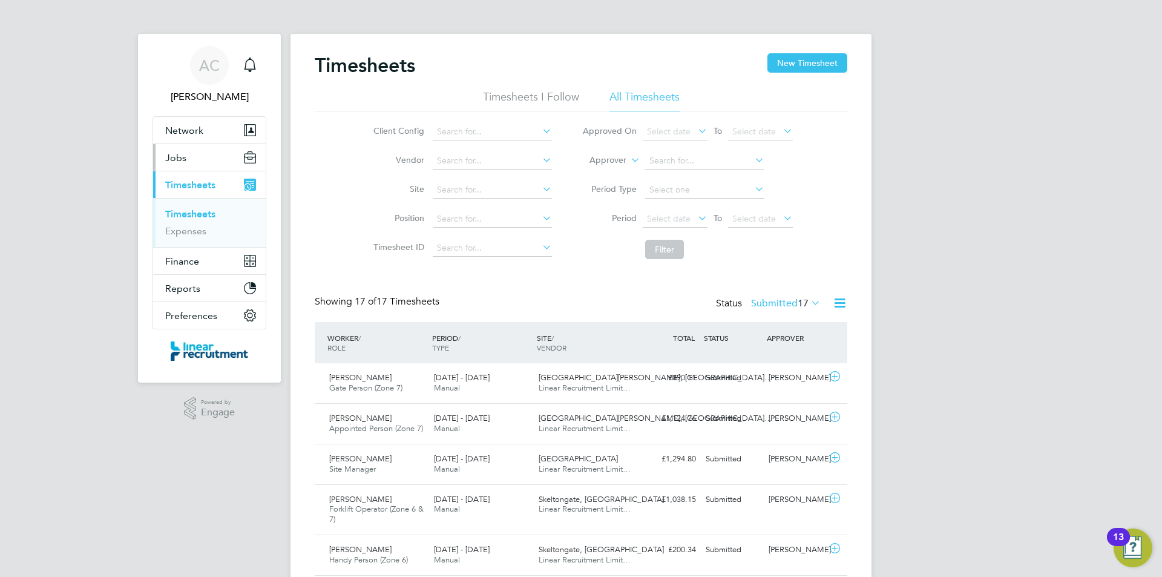
click at [196, 159] on button "Jobs" at bounding box center [209, 157] width 113 height 27
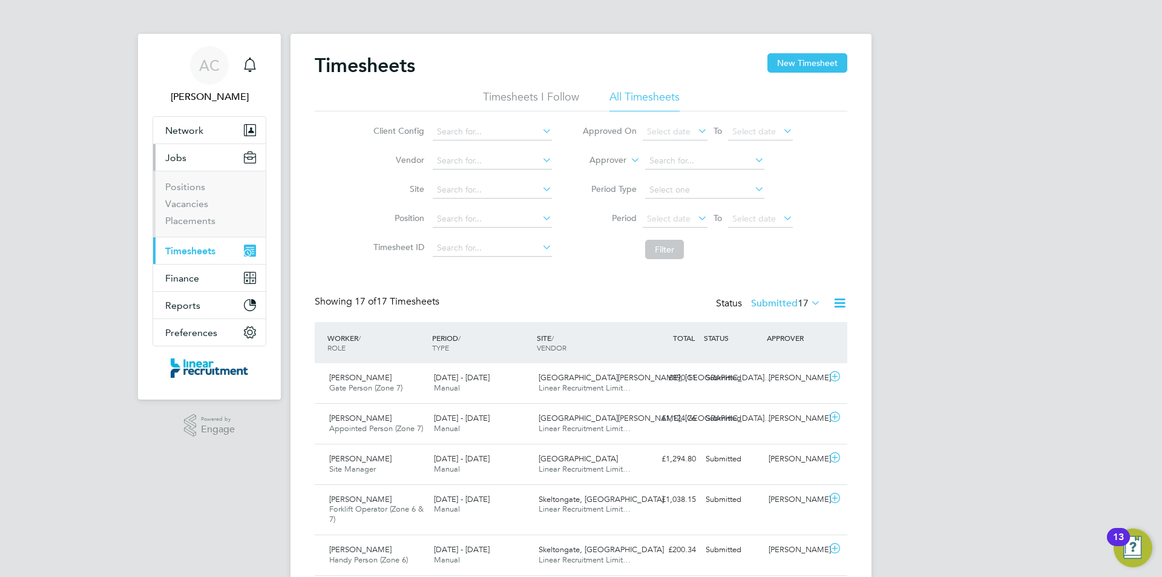
click at [206, 209] on li "Vacancies" at bounding box center [210, 206] width 91 height 17
click at [205, 219] on link "Placements" at bounding box center [190, 221] width 50 height 12
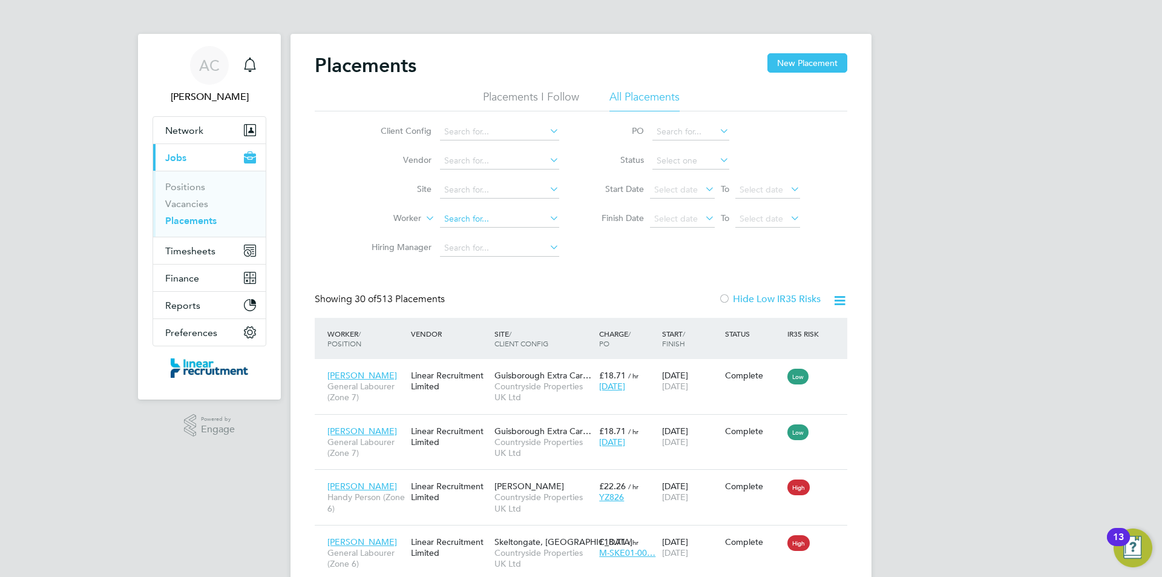
click at [492, 214] on input at bounding box center [499, 219] width 119 height 17
type input "i"
click at [552, 232] on li "Michael Mccusker" at bounding box center [516, 236] width 153 height 16
type input "Michael Mccusker"
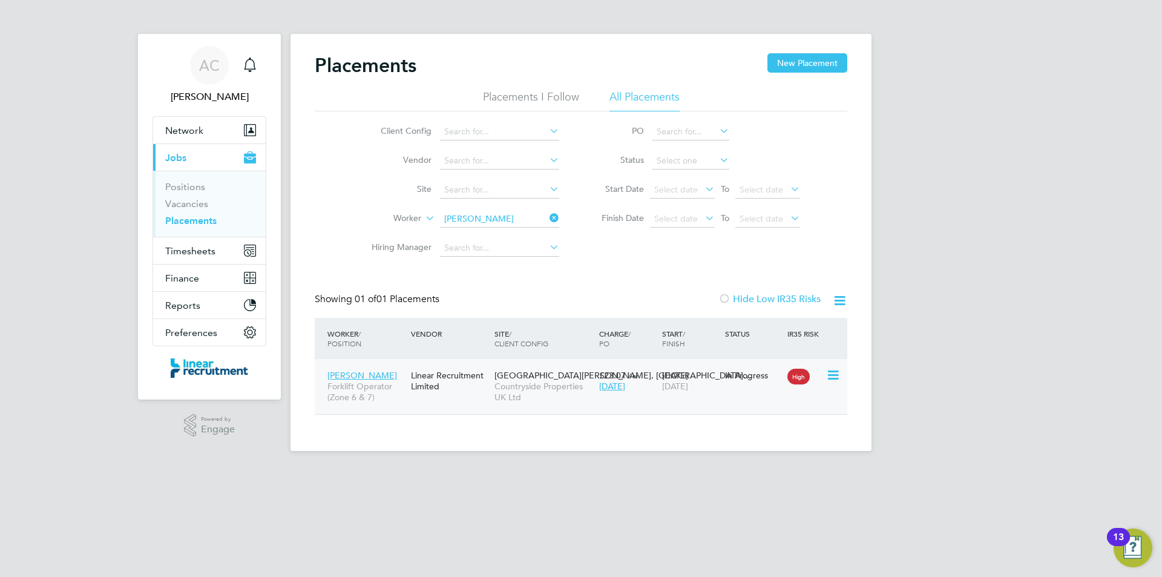
click at [644, 390] on div "Today" at bounding box center [627, 386] width 57 height 11
click at [200, 245] on span "Timesheets" at bounding box center [190, 251] width 50 height 12
click at [206, 246] on span "Timesheets" at bounding box center [190, 251] width 50 height 12
click at [193, 252] on span "Timesheets" at bounding box center [190, 251] width 50 height 12
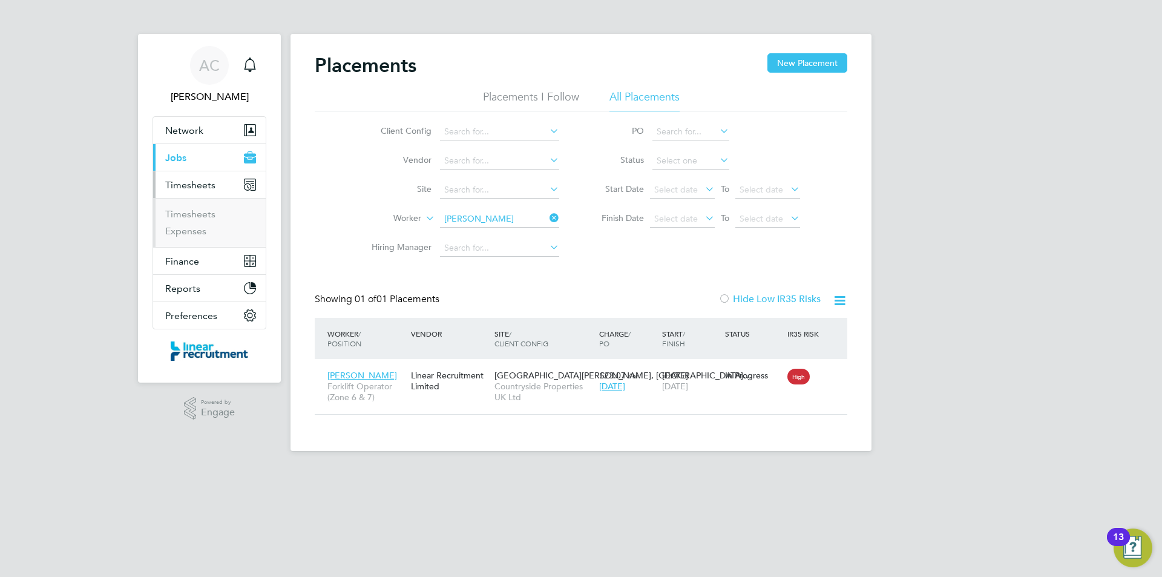
click at [211, 207] on ul "Timesheets Expenses" at bounding box center [209, 222] width 113 height 49
click at [211, 211] on link "Timesheets" at bounding box center [190, 214] width 50 height 12
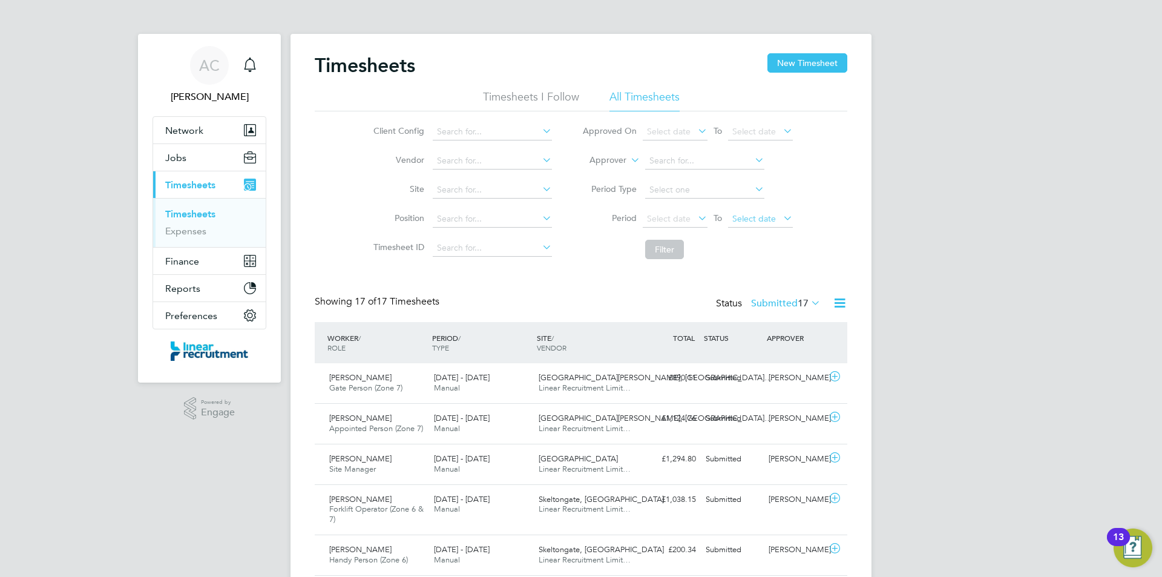
click at [779, 214] on span "Select date" at bounding box center [760, 219] width 65 height 16
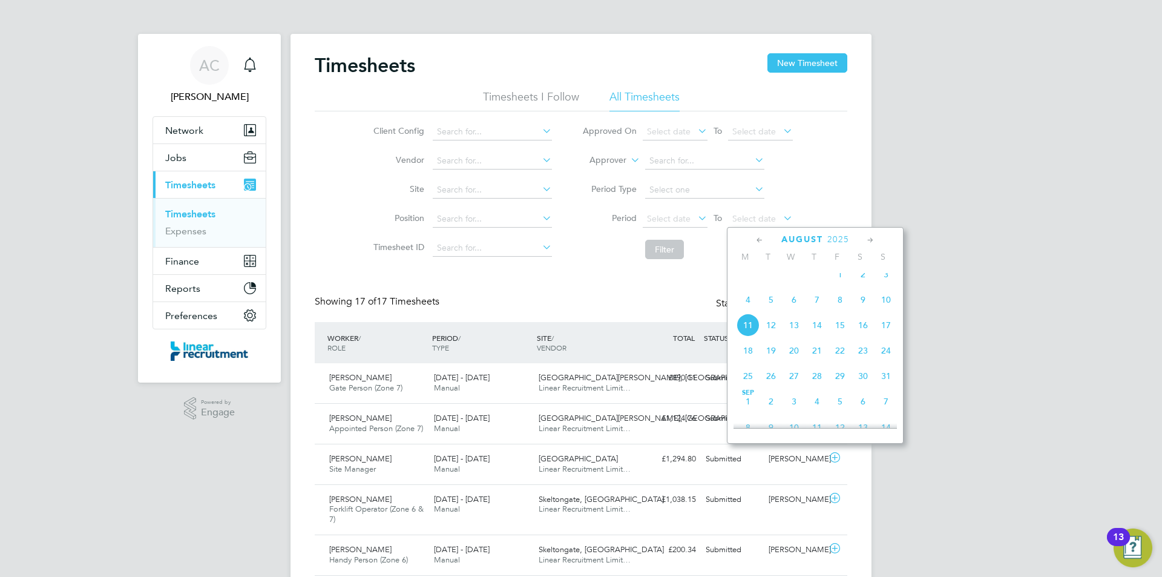
click at [883, 311] on span "10" at bounding box center [886, 299] width 23 height 23
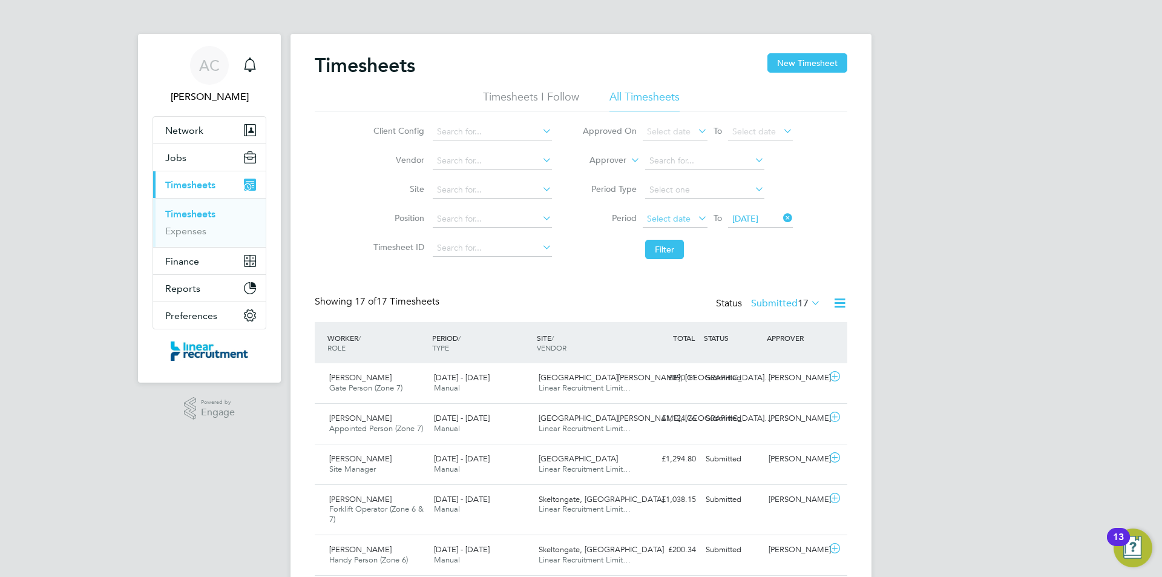
click at [656, 222] on span "Select date" at bounding box center [669, 218] width 44 height 11
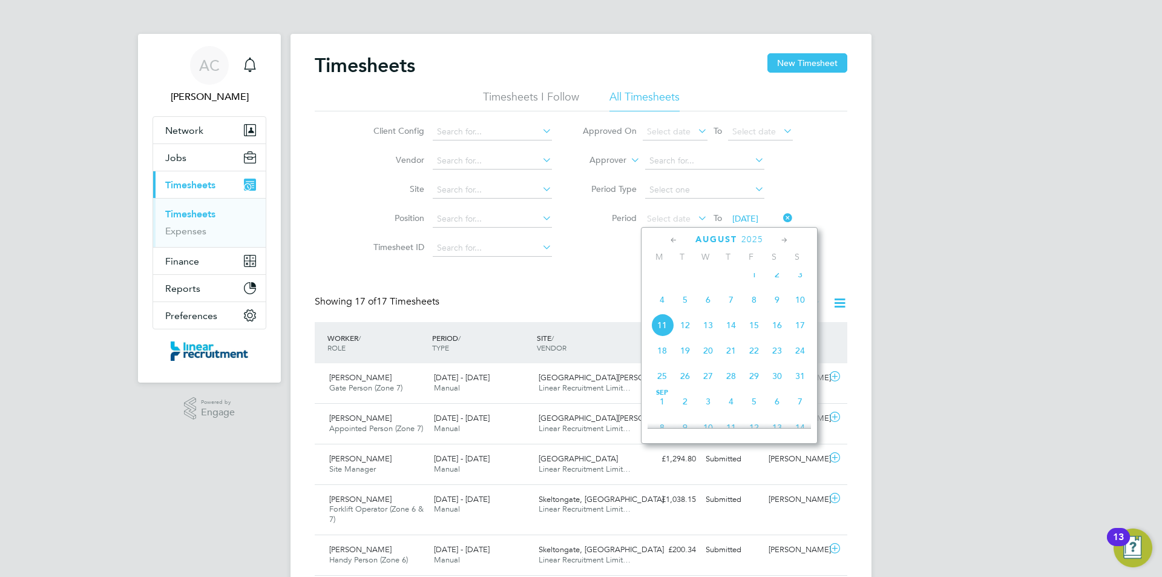
click at [660, 301] on span "4" at bounding box center [662, 299] width 23 height 23
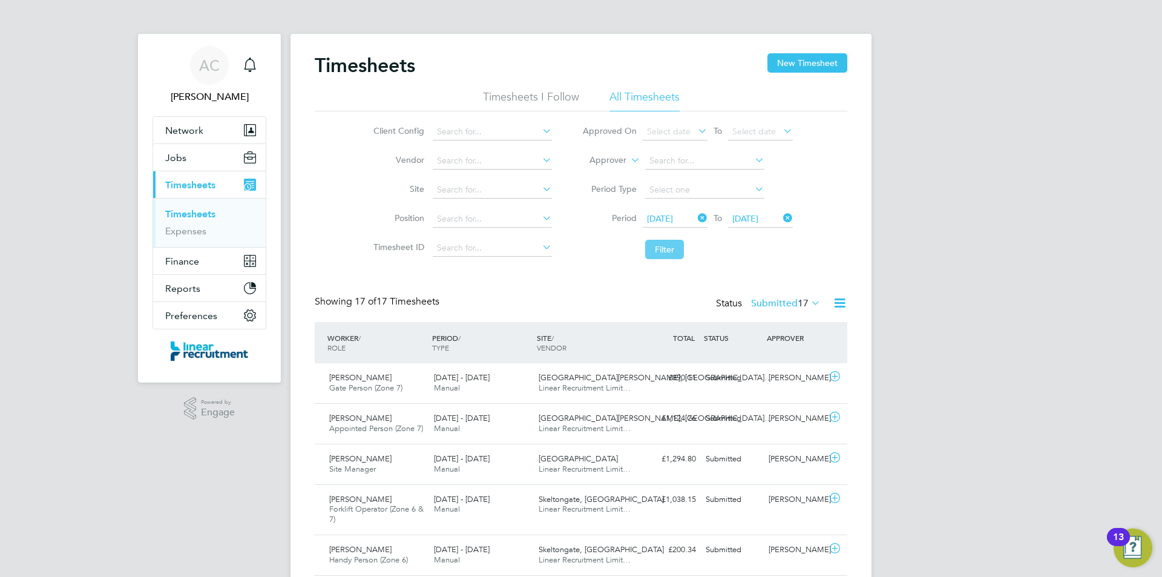
click at [677, 254] on button "Filter" at bounding box center [664, 249] width 39 height 19
click at [776, 295] on div "Timesheets New Timesheet Timesheets I Follow All Timesheets Client Config Vendo…" at bounding box center [581, 552] width 533 height 998
click at [776, 302] on label "Submitted 16" at bounding box center [786, 303] width 70 height 12
click at [777, 377] on li "Approved" at bounding box center [783, 376] width 56 height 17
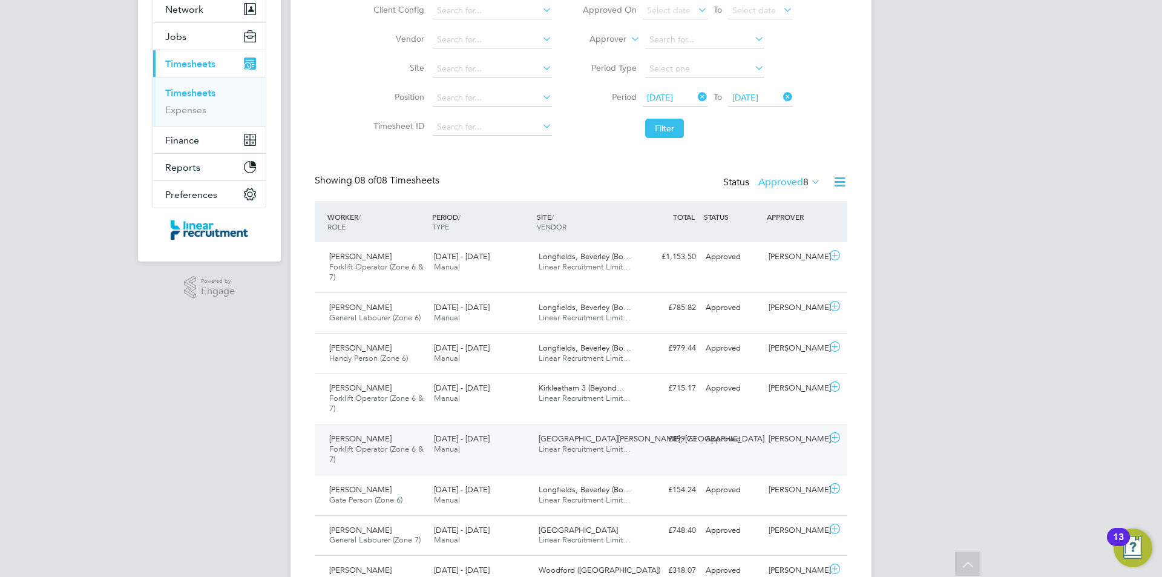
click at [438, 453] on span "Manual" at bounding box center [447, 449] width 26 height 10
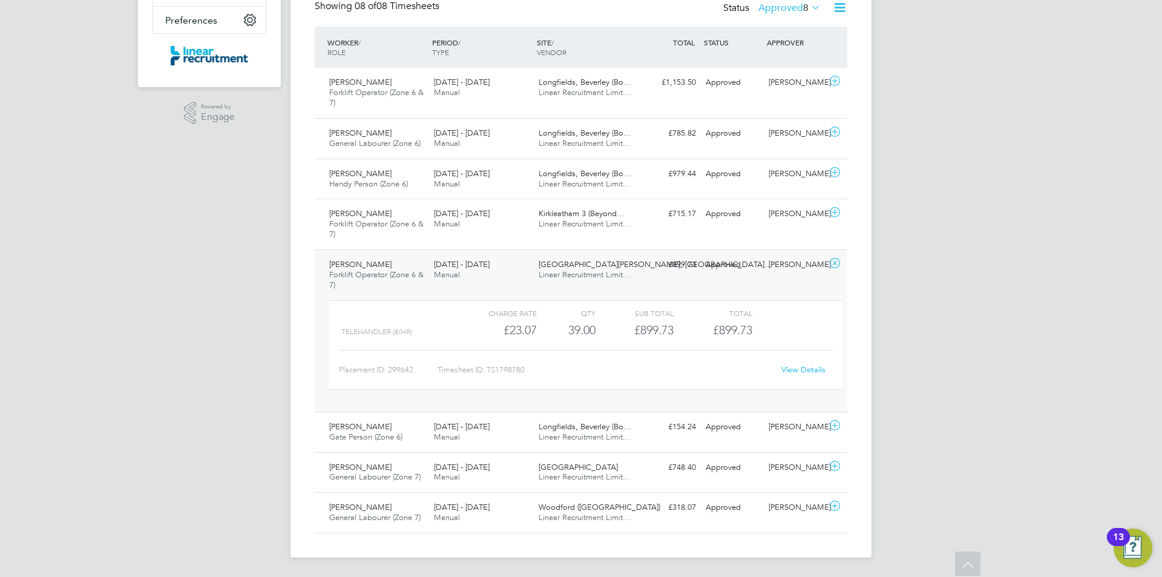
click at [790, 368] on link "View Details" at bounding box center [804, 369] width 44 height 10
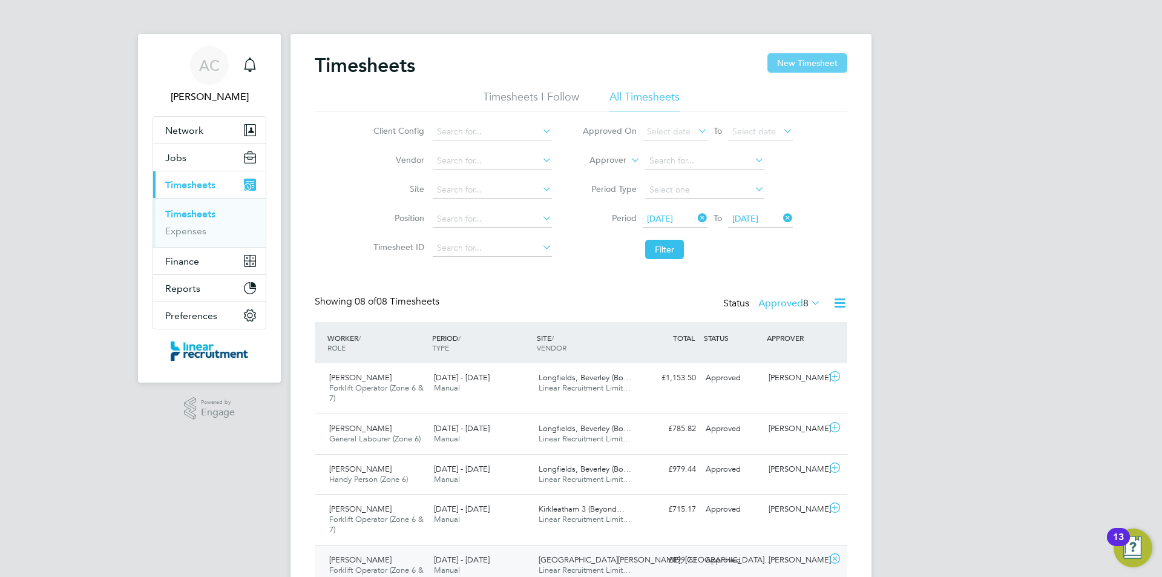
click at [805, 62] on button "New Timesheet" at bounding box center [808, 62] width 80 height 19
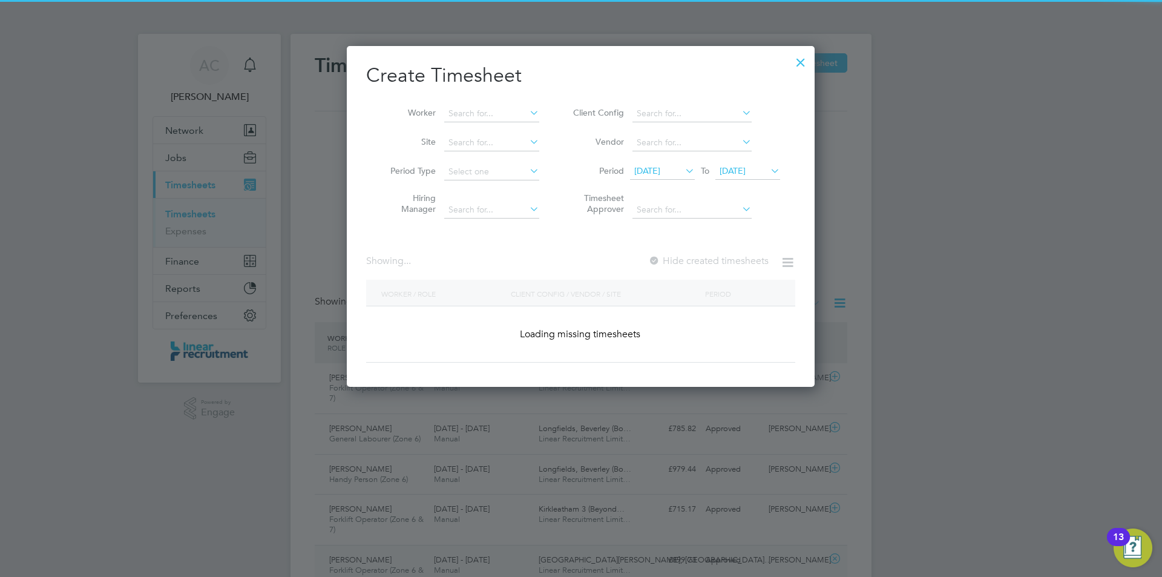
scroll to position [1865, 469]
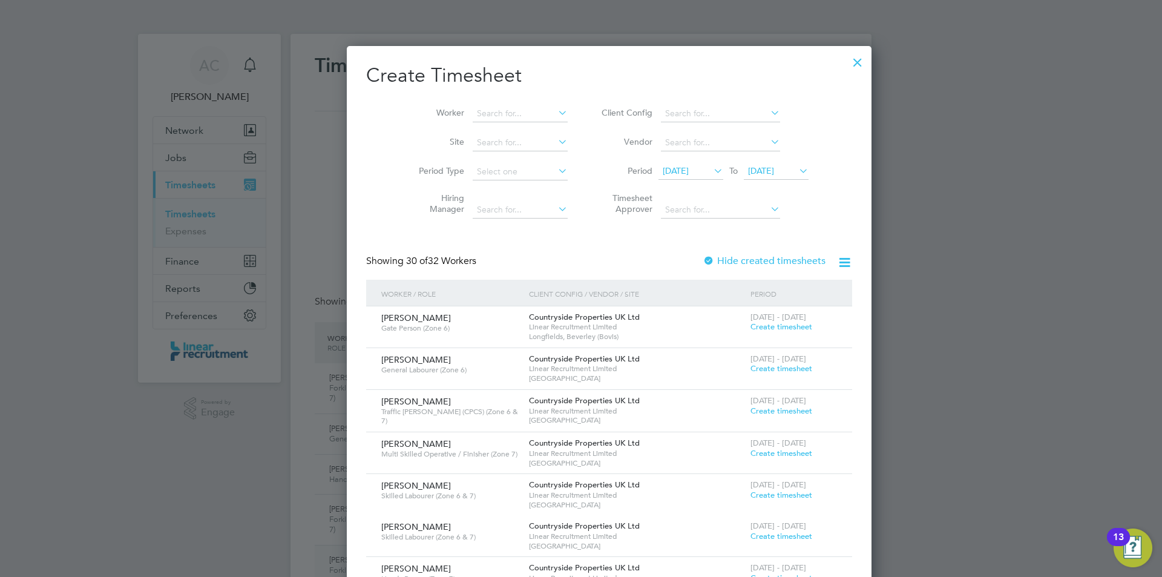
click at [748, 170] on span "04 Aug 2025" at bounding box center [761, 170] width 26 height 11
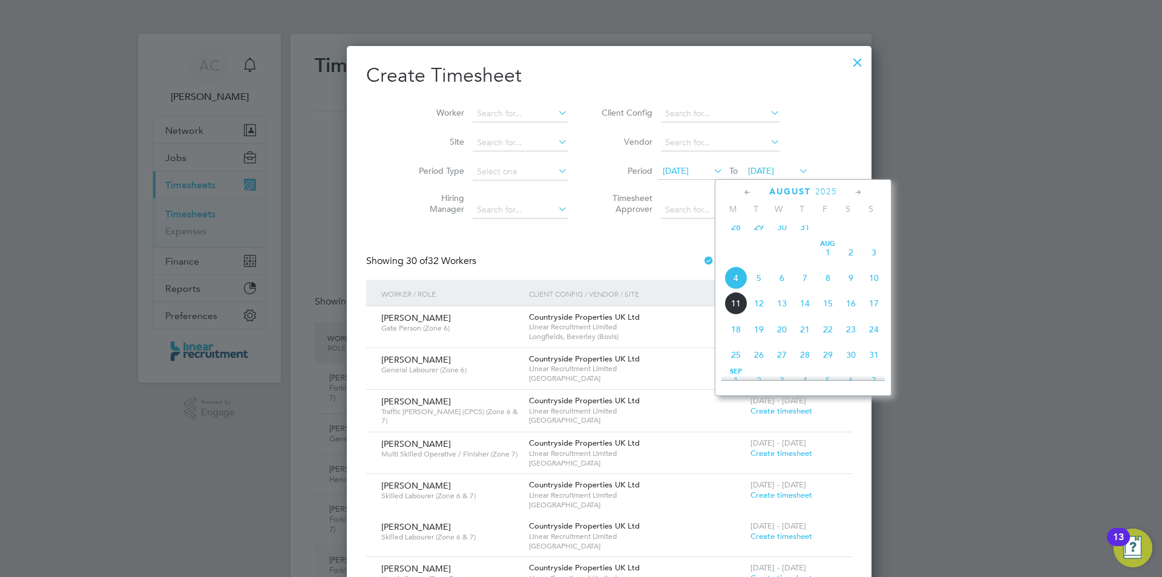
click at [871, 289] on span "10" at bounding box center [874, 277] width 23 height 23
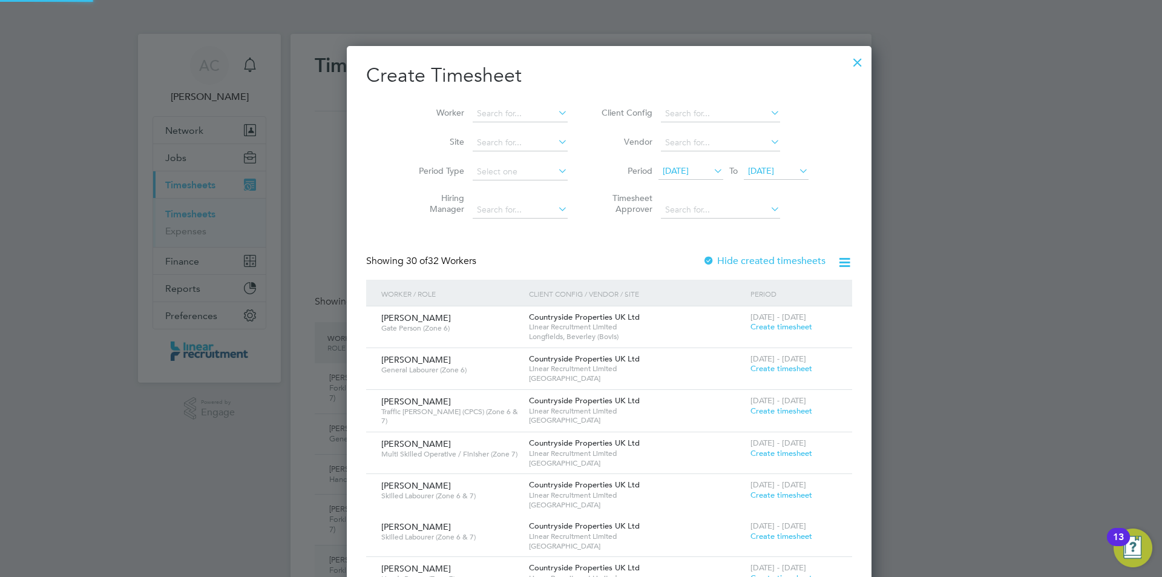
scroll to position [1865, 469]
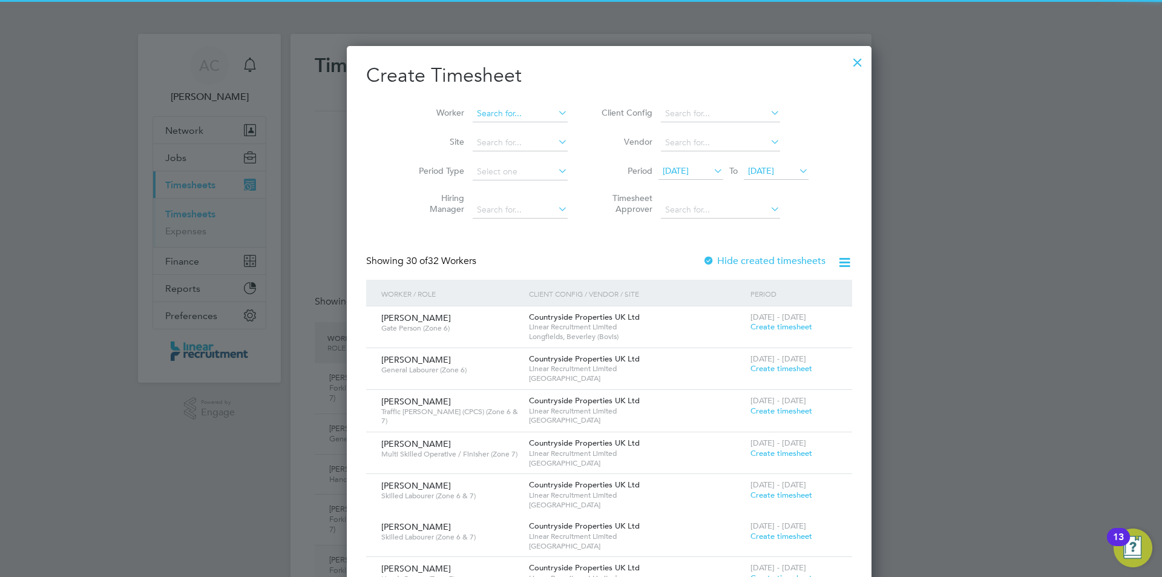
click at [504, 110] on input at bounding box center [520, 113] width 95 height 17
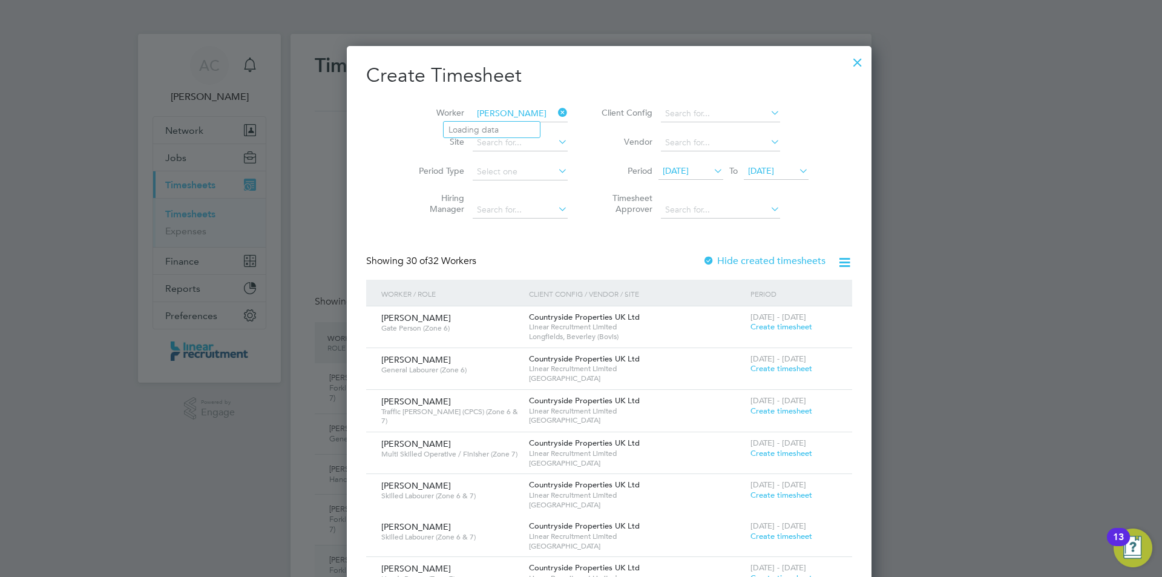
type input "adam rook"
click at [486, 116] on input at bounding box center [520, 113] width 95 height 17
click at [521, 125] on b "Rook" at bounding box center [531, 130] width 21 height 10
type input "Adam Rook"
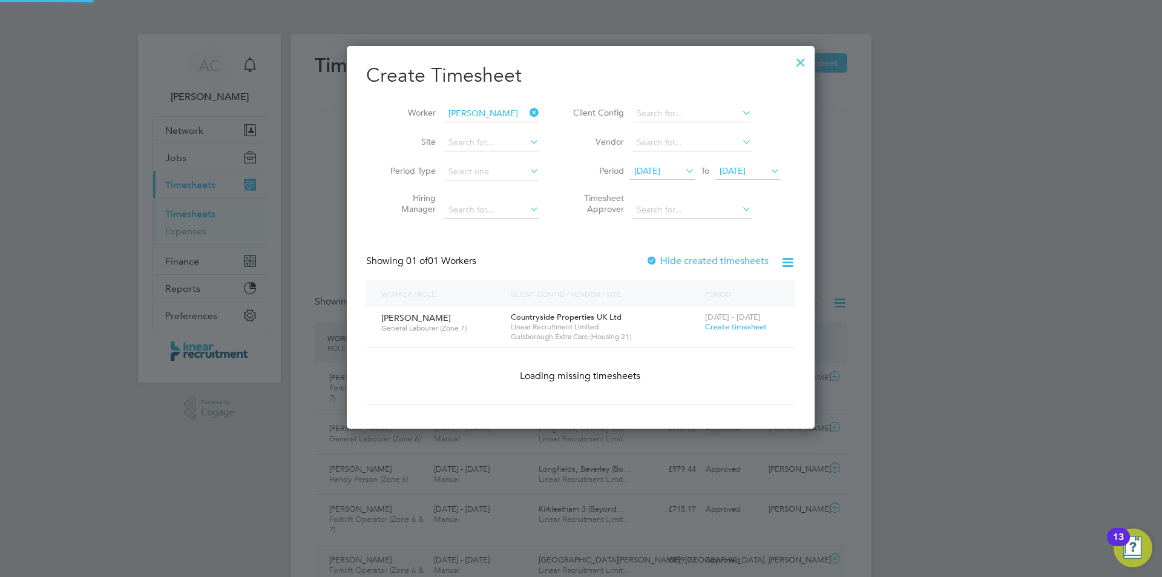
scroll to position [326, 469]
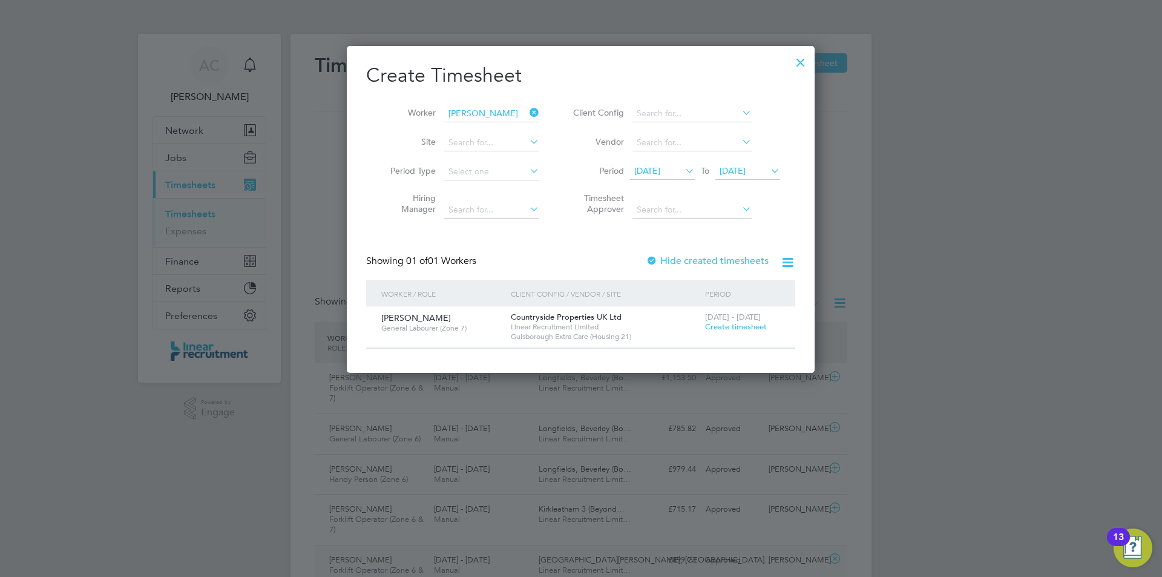
click at [738, 331] on span "Create timesheet" at bounding box center [736, 326] width 62 height 10
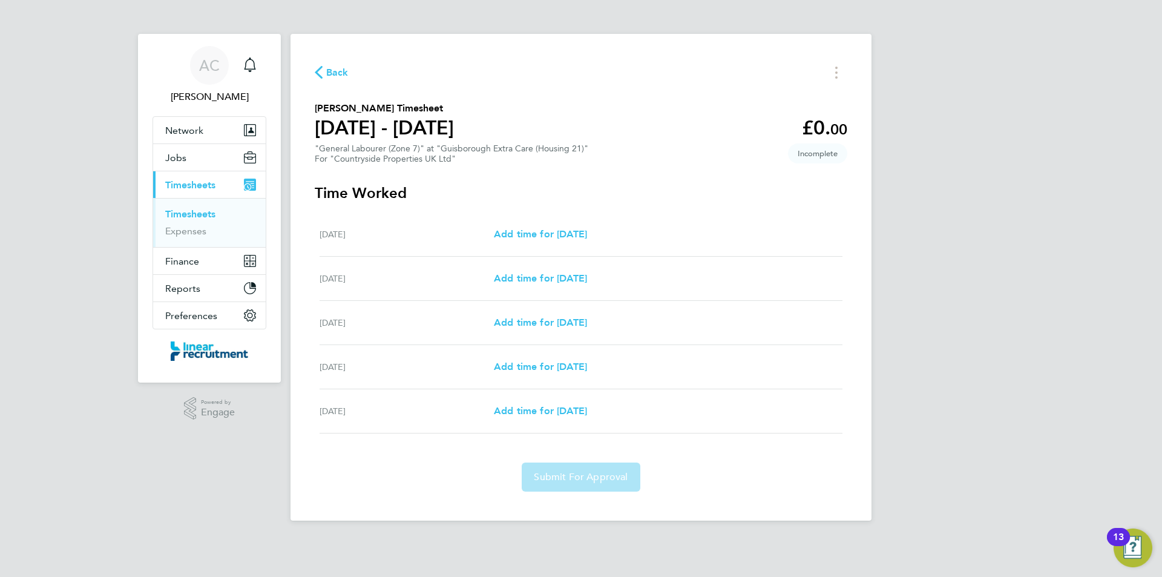
click at [536, 254] on div "Mon 04 Aug Add time for Mon 04 Aug Add time for Mon 04 Aug" at bounding box center [581, 235] width 523 height 44
click at [536, 234] on span "Add time for Mon 04 Aug" at bounding box center [540, 234] width 93 height 12
select select "30"
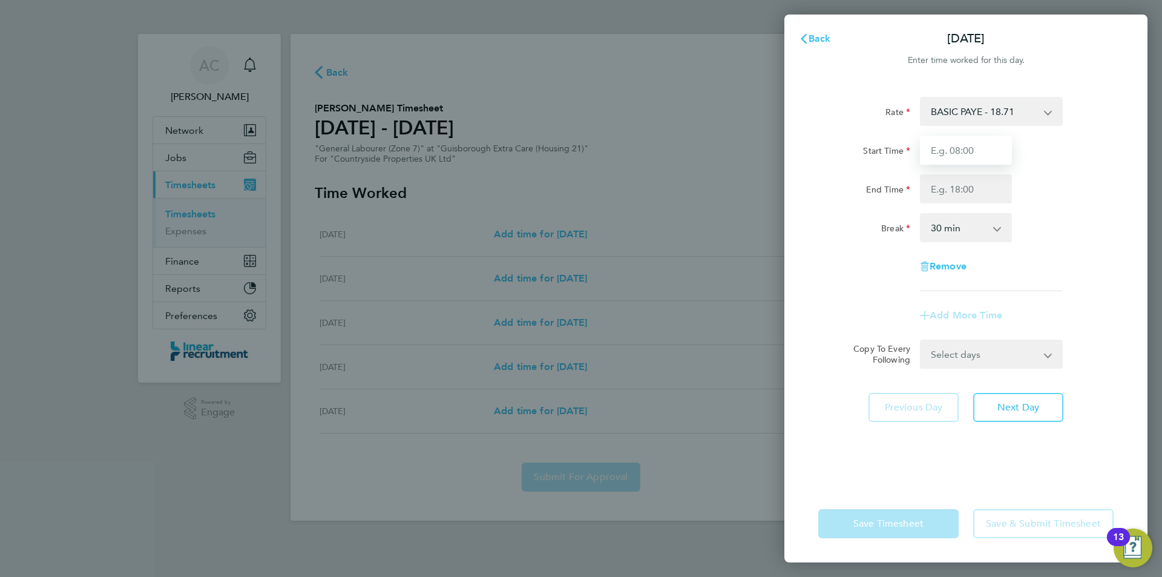
click at [951, 146] on input "Start Time" at bounding box center [966, 150] width 92 height 29
type input "07:30"
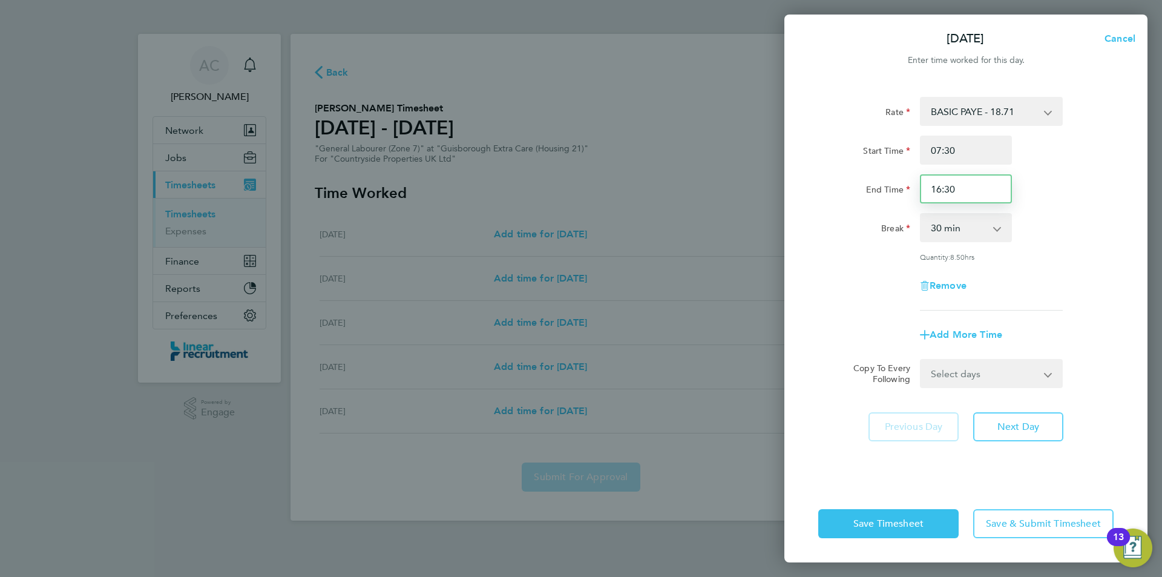
drag, startPoint x: 970, startPoint y: 197, endPoint x: 831, endPoint y: 188, distance: 139.0
click at [833, 188] on div "End Time 16:30" at bounding box center [966, 188] width 305 height 29
type input "16:00"
click at [1014, 439] on button "Next Day" at bounding box center [1019, 426] width 90 height 29
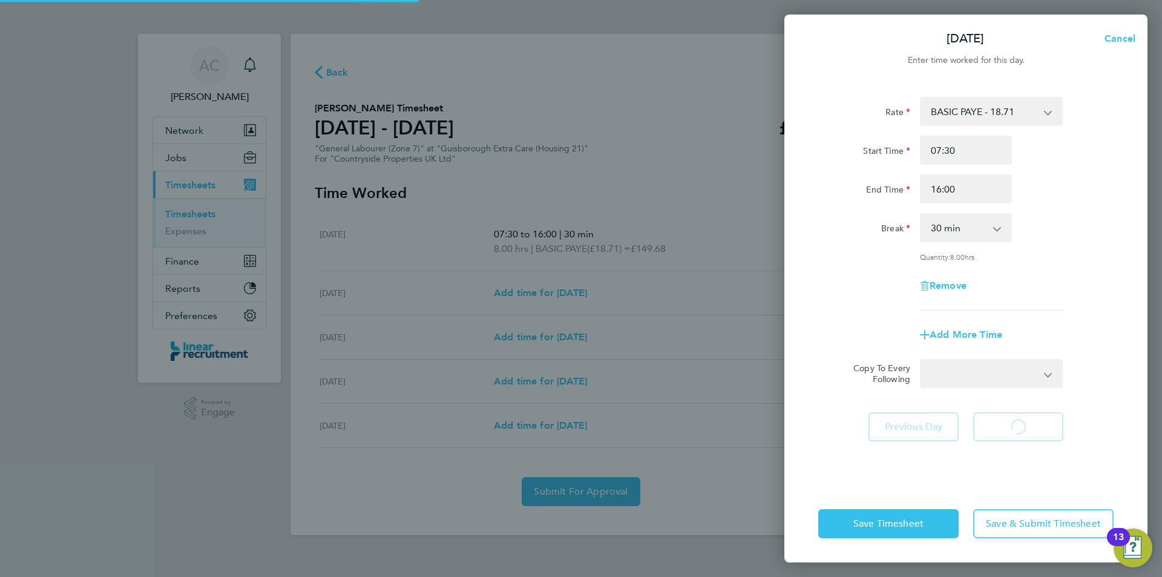
select select "30"
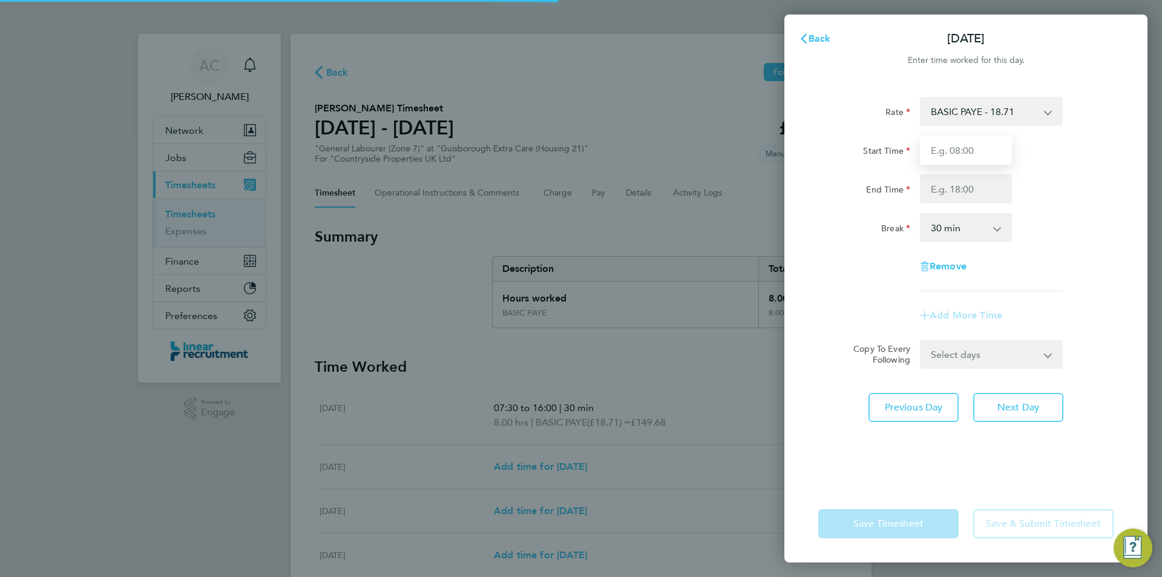
click at [954, 151] on input "Start Time" at bounding box center [966, 150] width 92 height 29
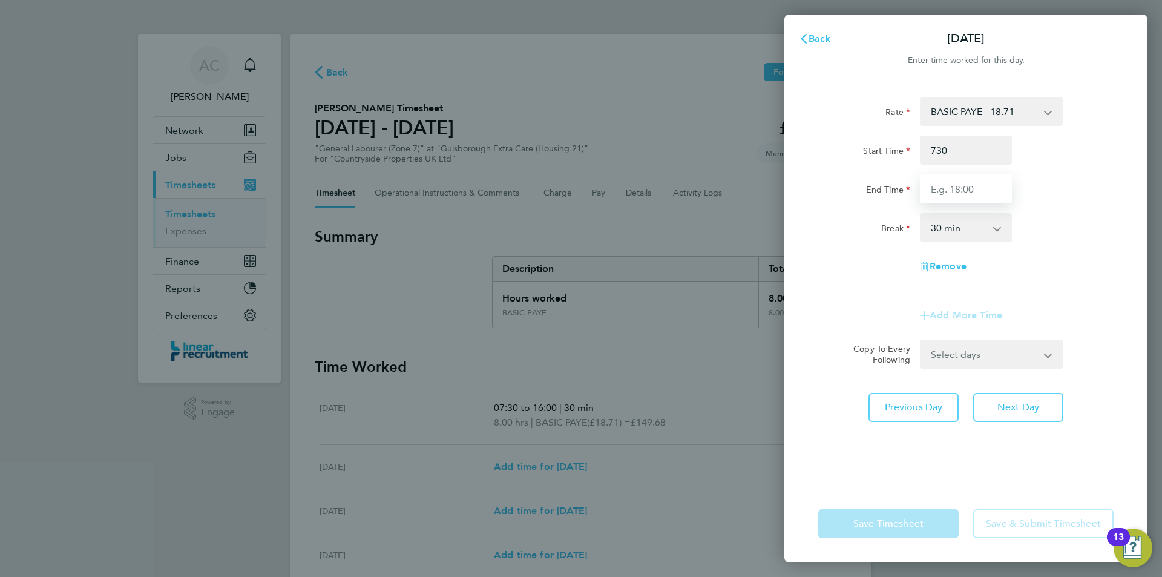
type input "07:30"
type input "16:00"
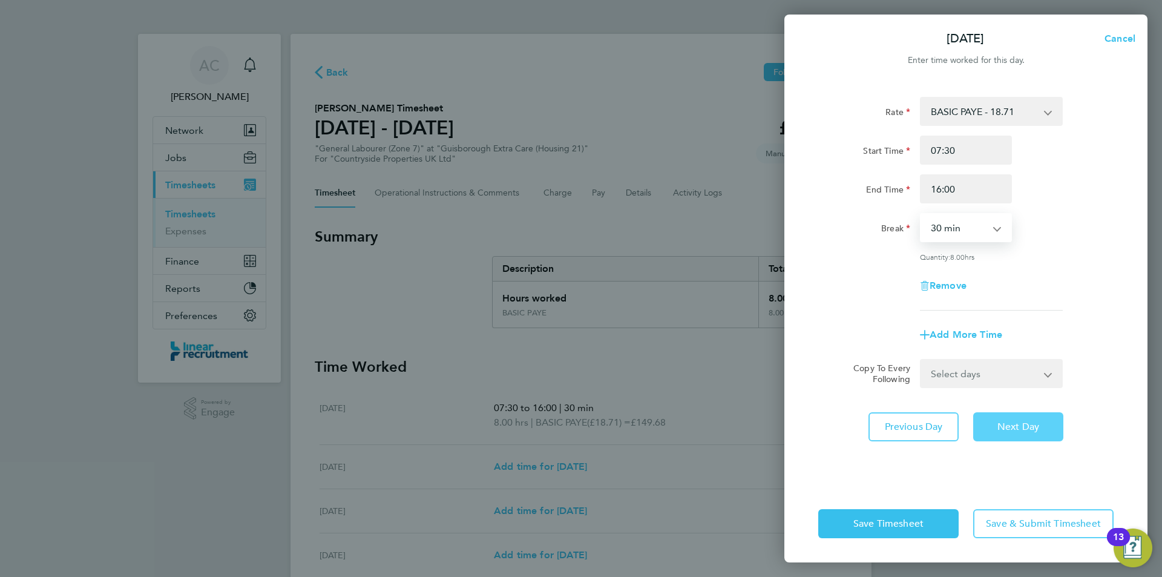
click at [1012, 421] on span "Next Day" at bounding box center [1019, 427] width 42 height 12
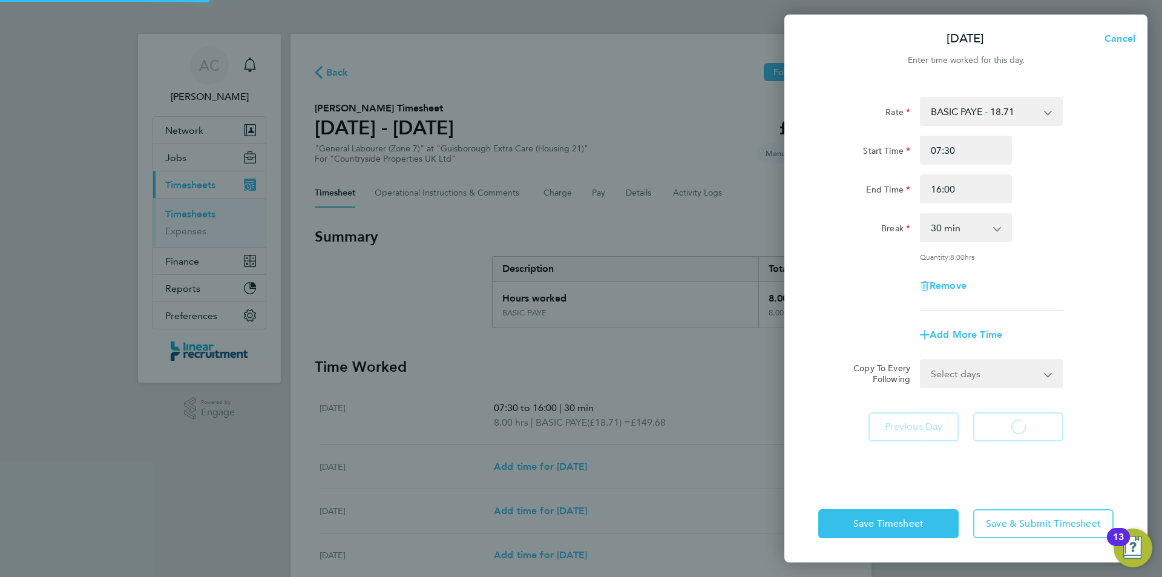
select select "30"
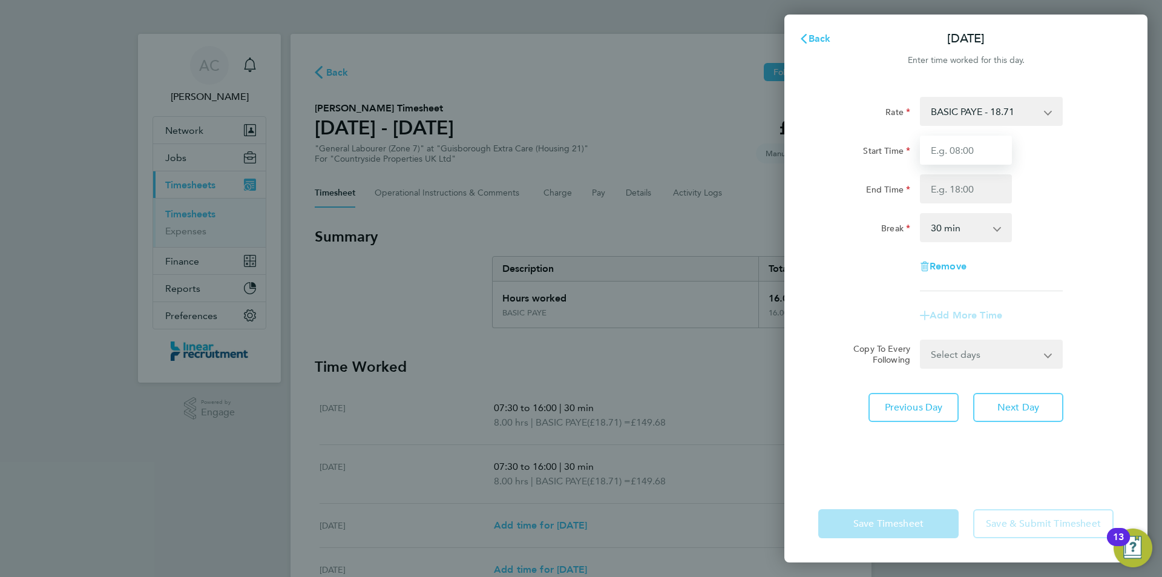
click at [943, 140] on input "Start Time" at bounding box center [966, 150] width 92 height 29
type input "07:30"
type input "16:00"
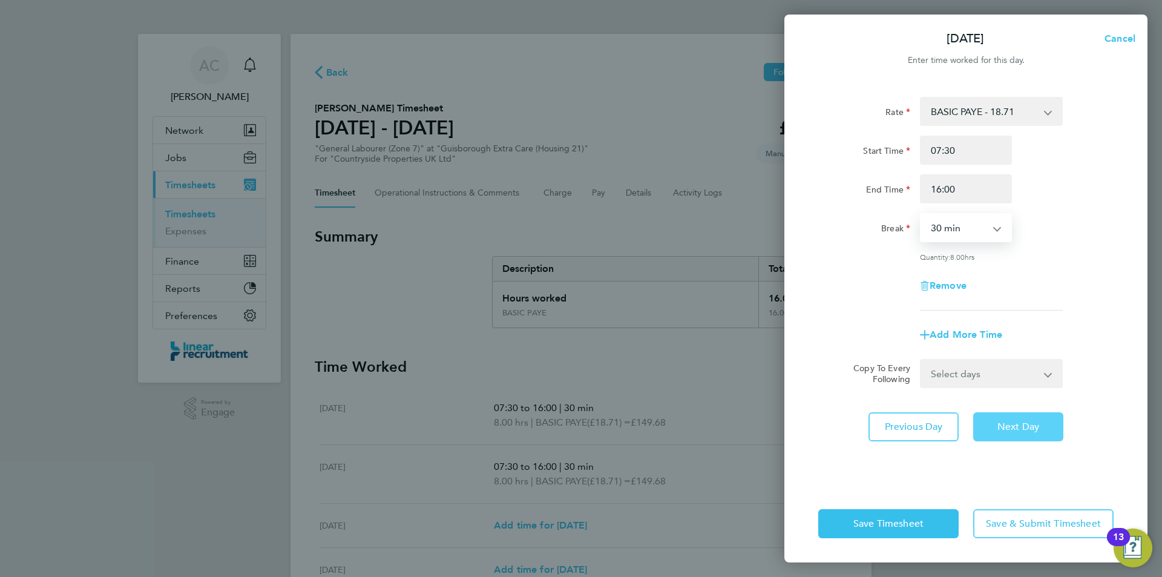
click at [1016, 421] on span "Next Day" at bounding box center [1019, 427] width 42 height 12
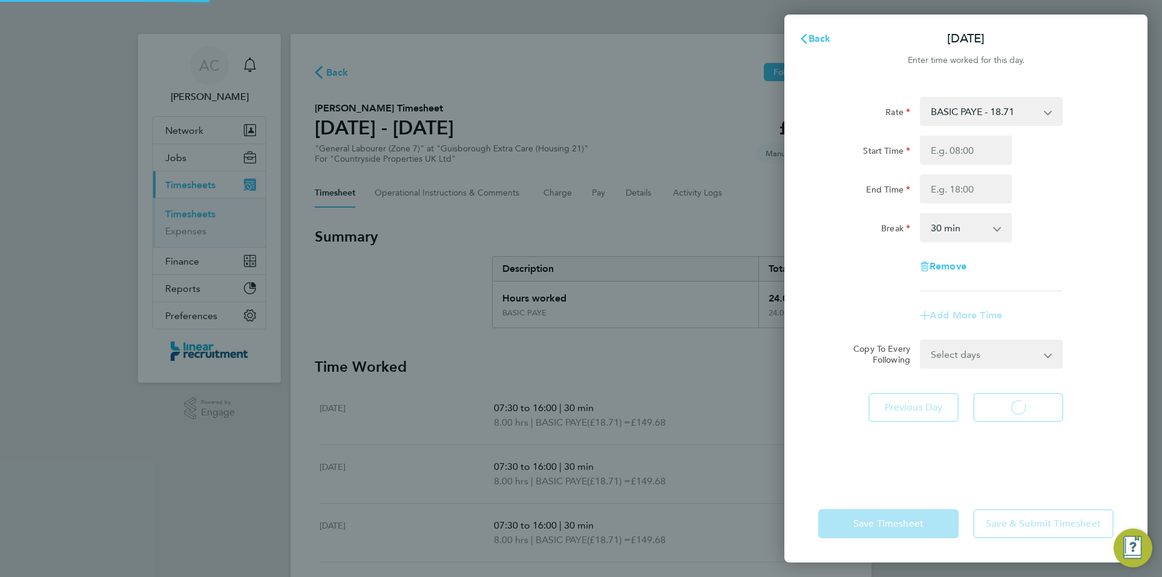
select select "30"
click at [945, 147] on input "Start Time" at bounding box center [966, 150] width 92 height 29
type input "07:30"
type input "16:00"
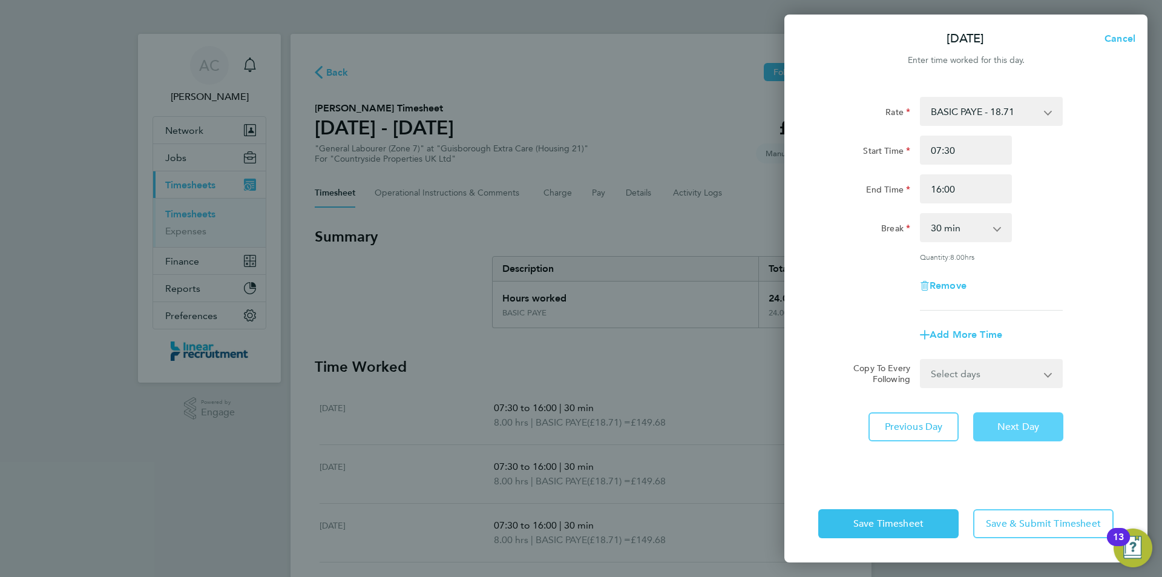
click at [1012, 434] on button "Next Day" at bounding box center [1019, 426] width 90 height 29
select select "30"
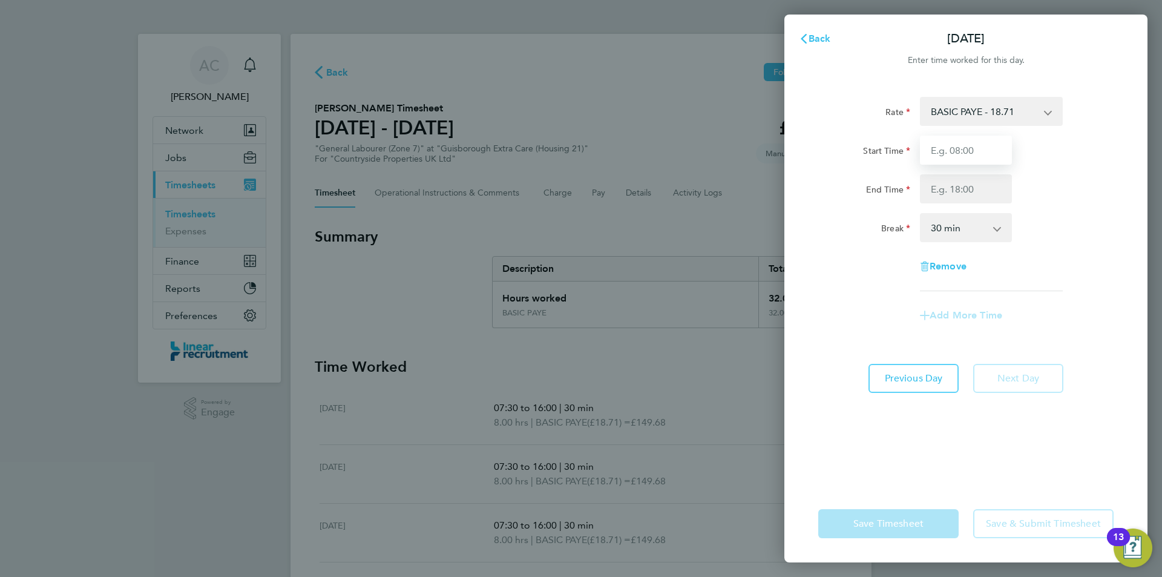
click at [926, 152] on input "Start Time" at bounding box center [966, 150] width 92 height 29
type input "07:30"
type input "15:00"
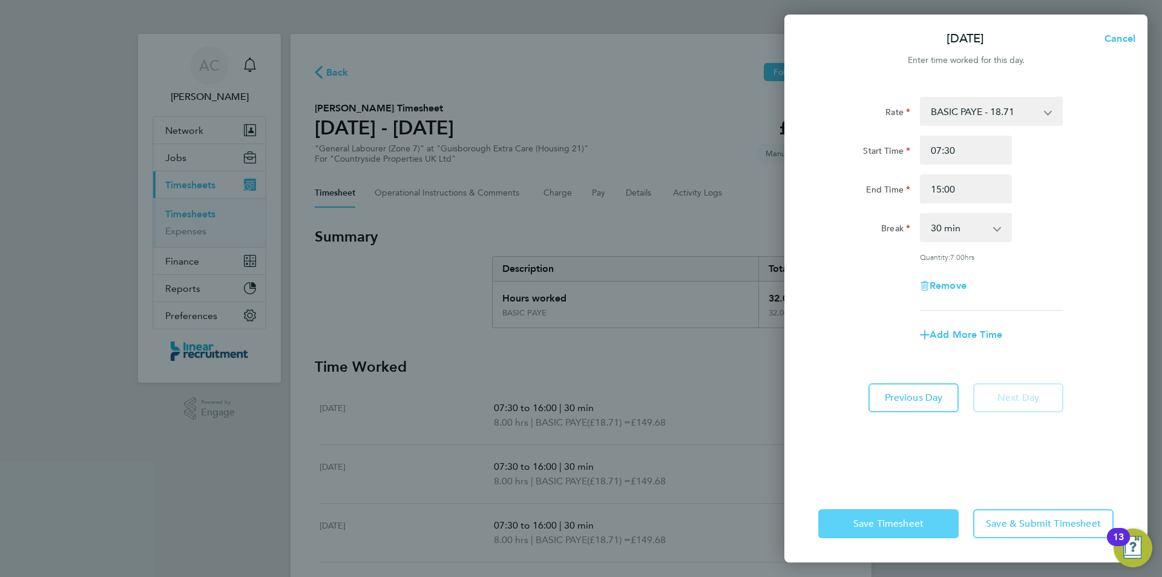
click at [937, 521] on button "Save Timesheet" at bounding box center [889, 523] width 140 height 29
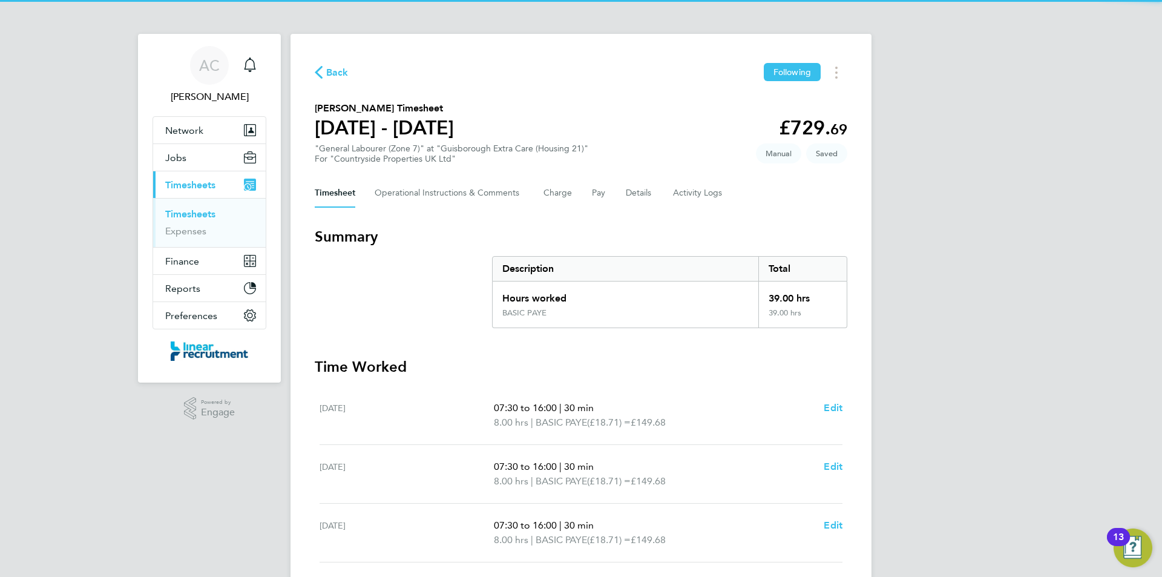
scroll to position [209, 0]
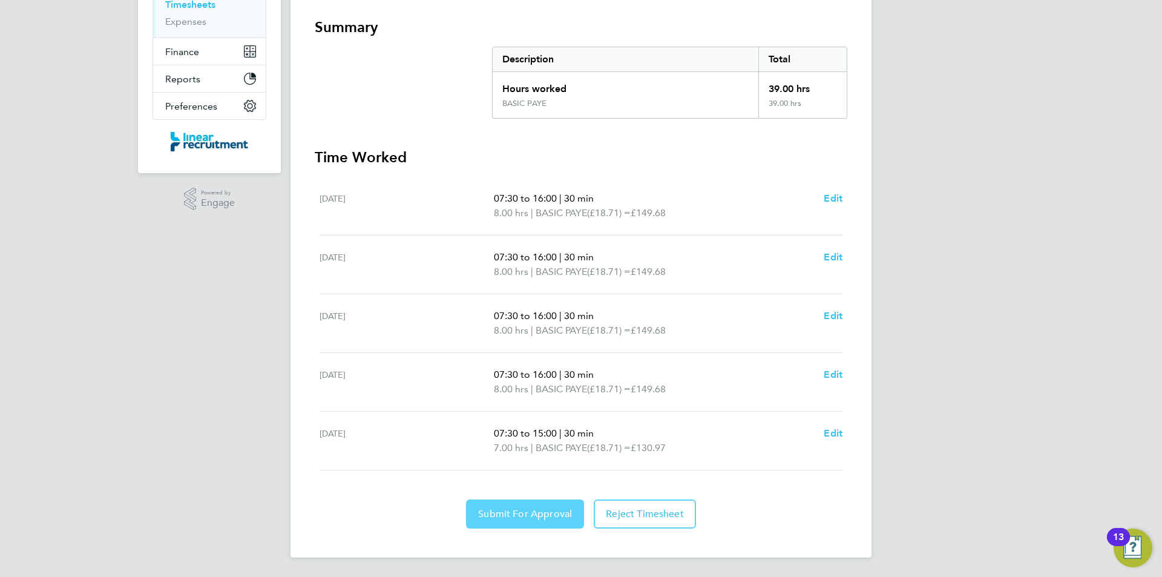
click at [572, 516] on button "Submit For Approval" at bounding box center [525, 513] width 118 height 29
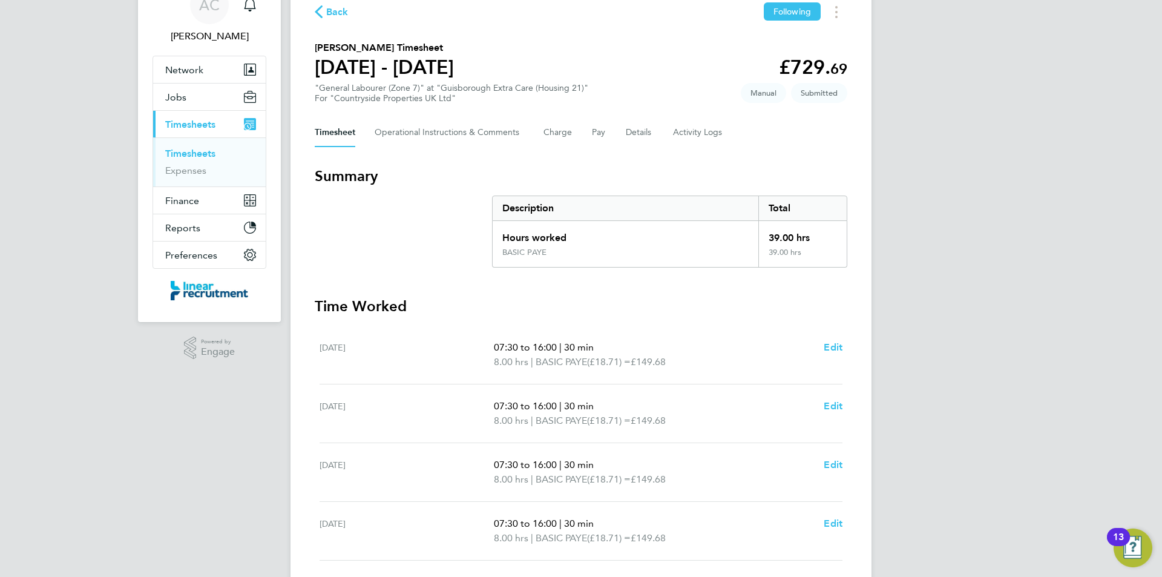
scroll to position [0, 0]
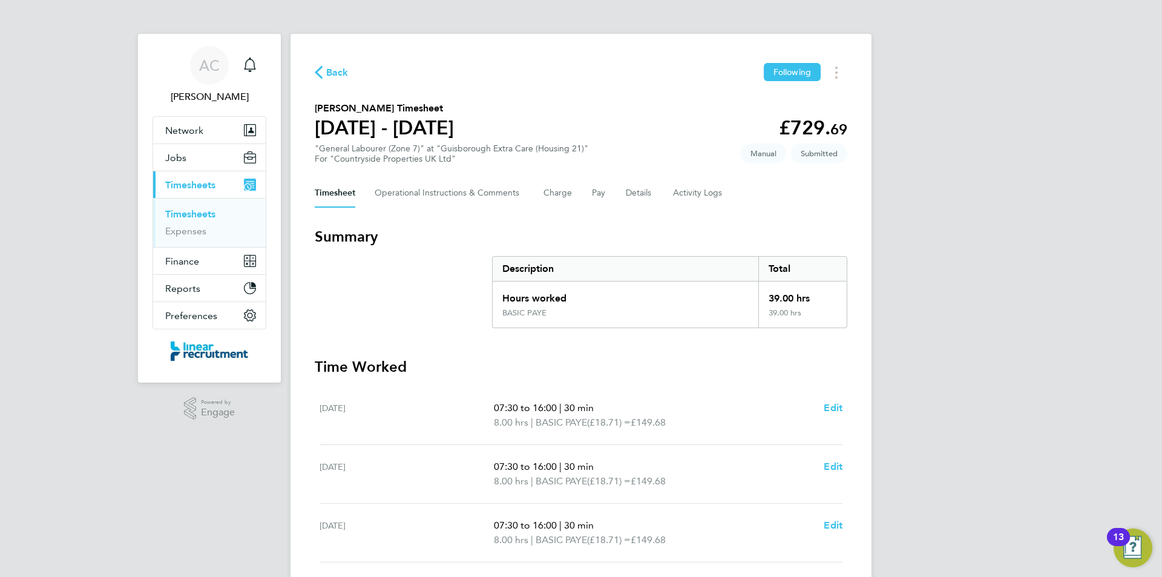
click at [204, 213] on link "Timesheets" at bounding box center [190, 214] width 50 height 12
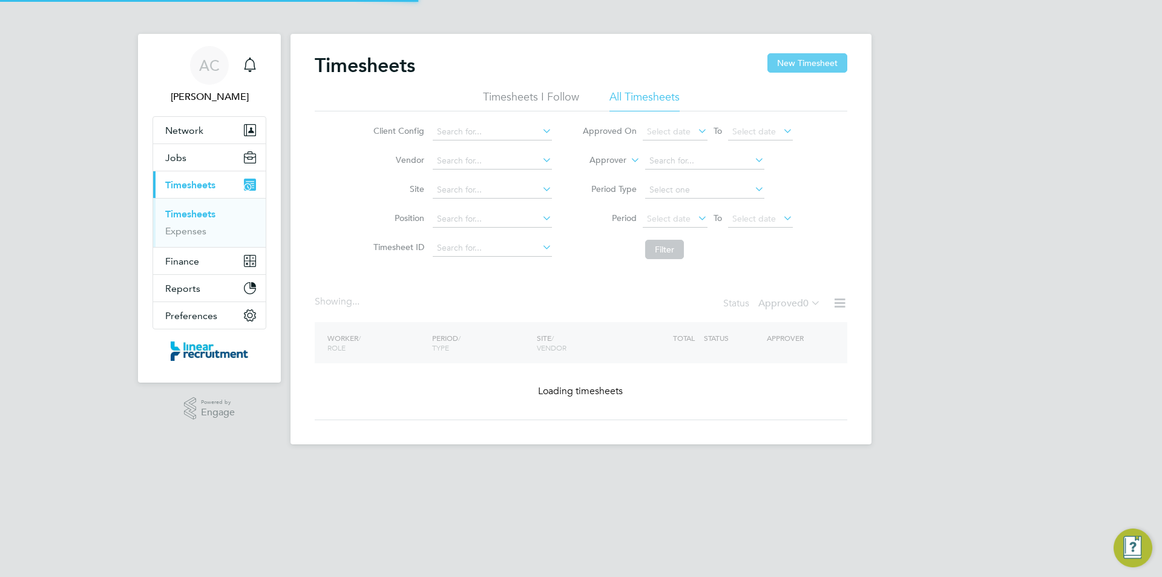
click at [825, 58] on button "New Timesheet" at bounding box center [808, 62] width 80 height 19
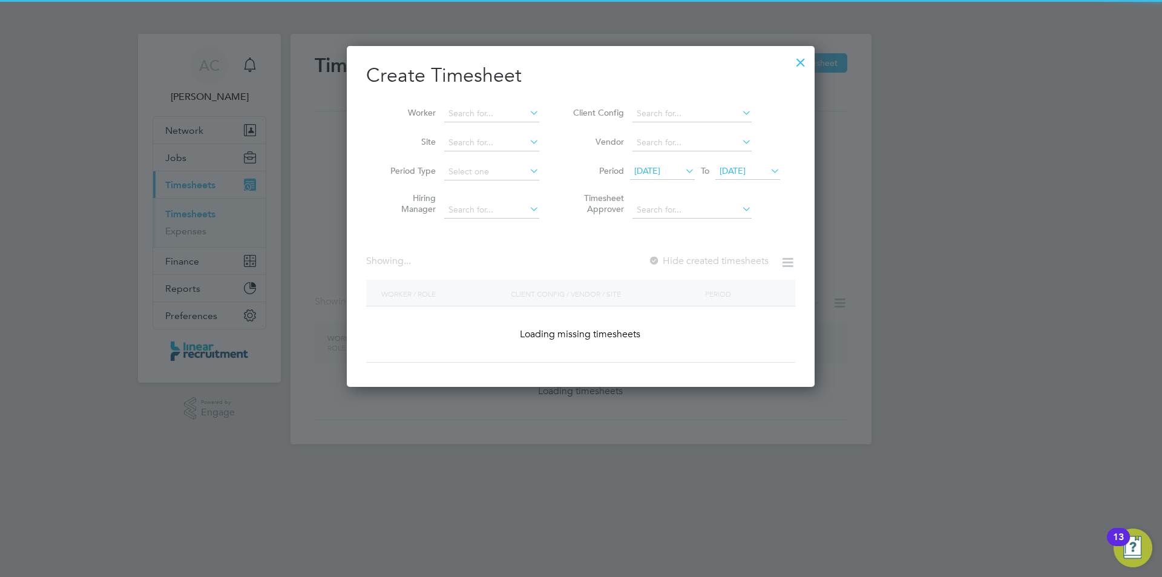
click at [746, 166] on span "04 Aug 2025" at bounding box center [733, 170] width 26 height 11
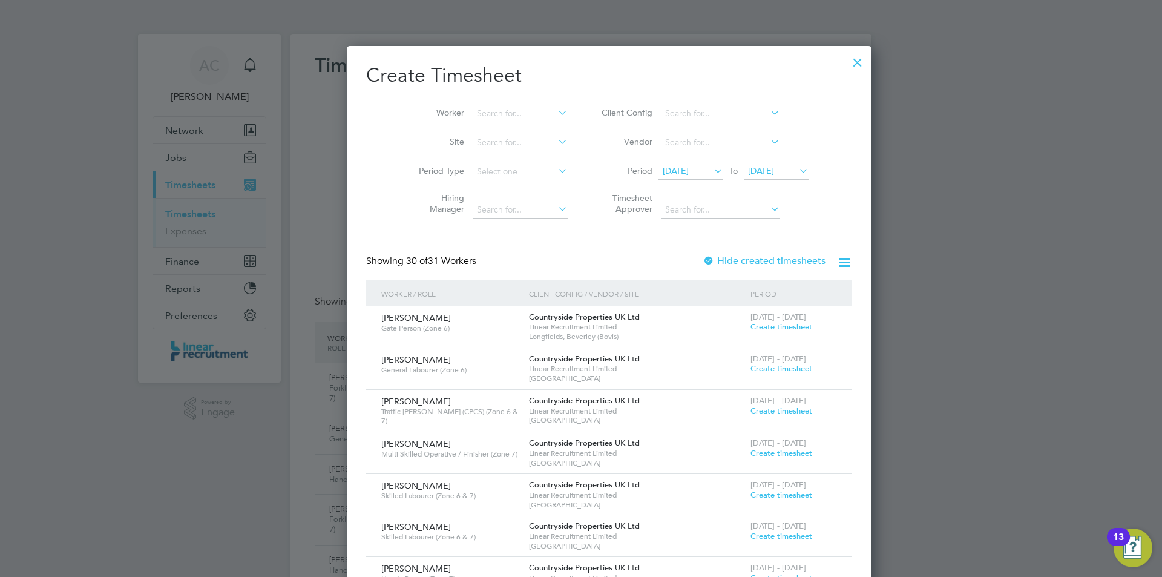
scroll to position [6, 6]
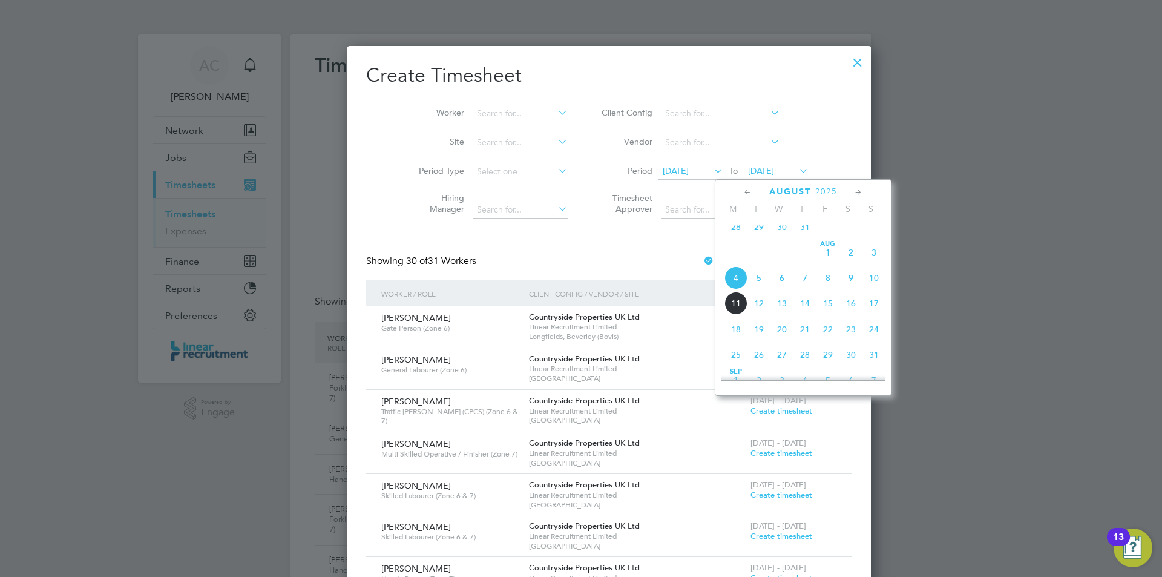
click at [875, 289] on span "10" at bounding box center [874, 277] width 23 height 23
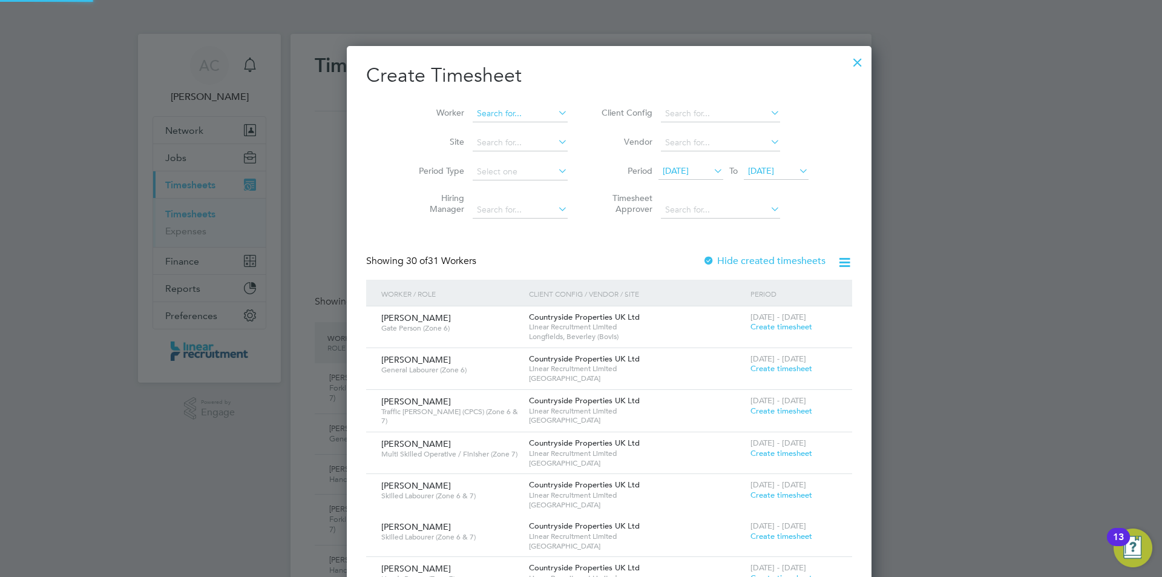
click at [521, 125] on b "Fren" at bounding box center [530, 130] width 18 height 10
type input "Michael French"
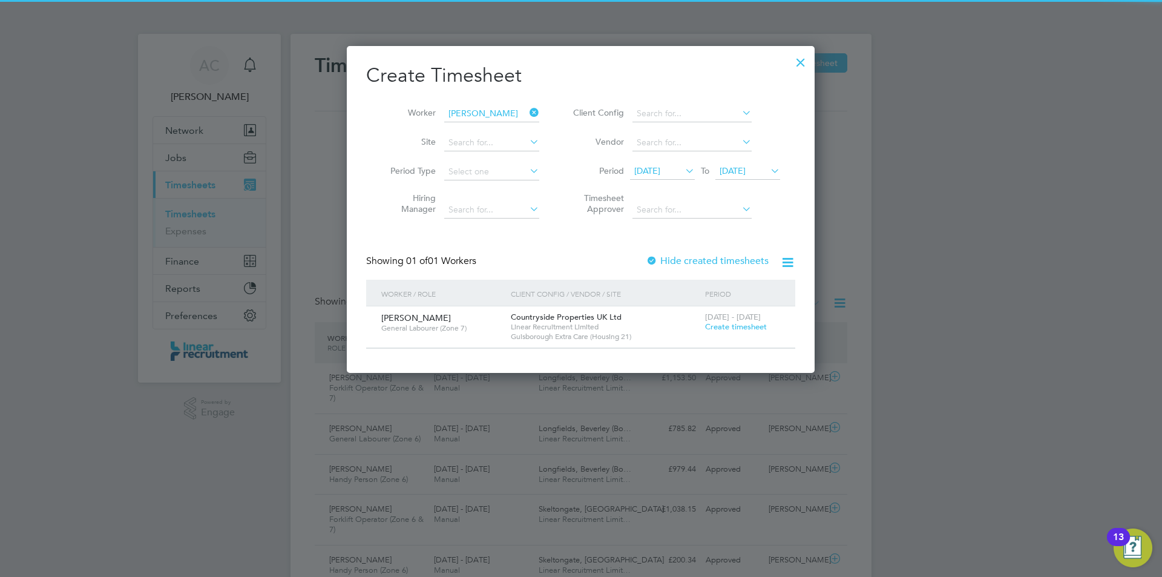
click at [751, 323] on span "Create timesheet" at bounding box center [736, 326] width 62 height 10
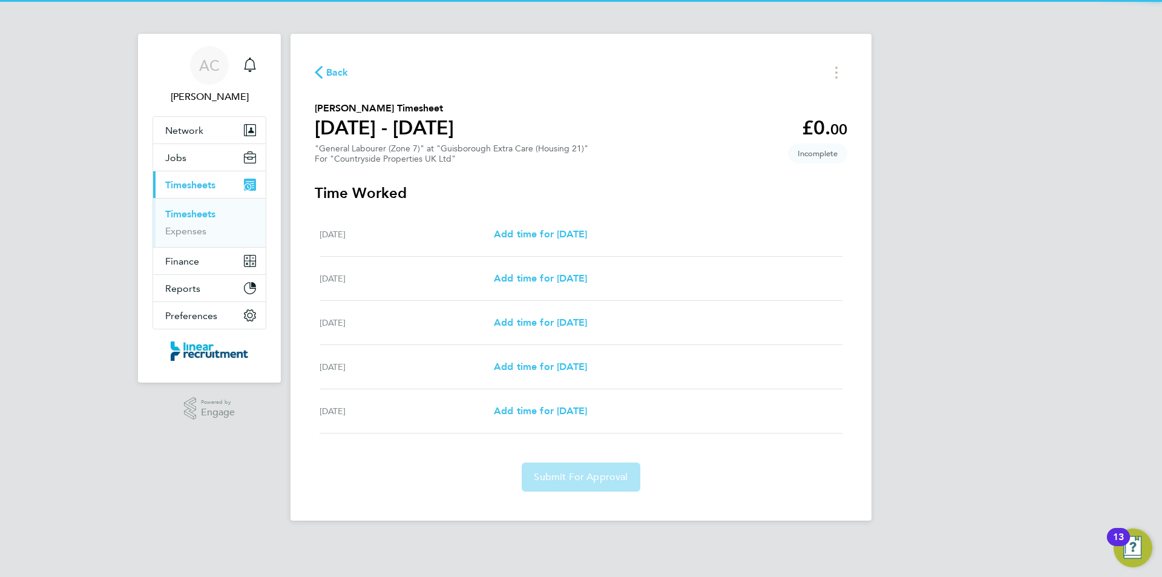
click at [604, 219] on div "Mon 04 Aug Add time for Mon 04 Aug Add time for Mon 04 Aug" at bounding box center [581, 235] width 523 height 44
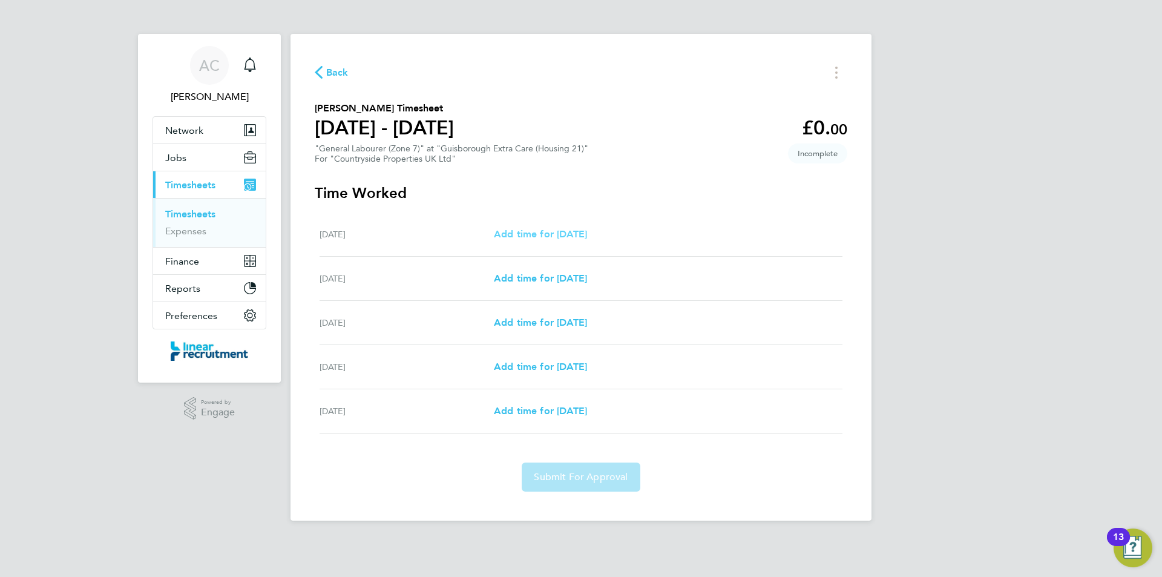
click at [587, 228] on span "Add time for Mon 04 Aug" at bounding box center [540, 234] width 93 height 12
select select "30"
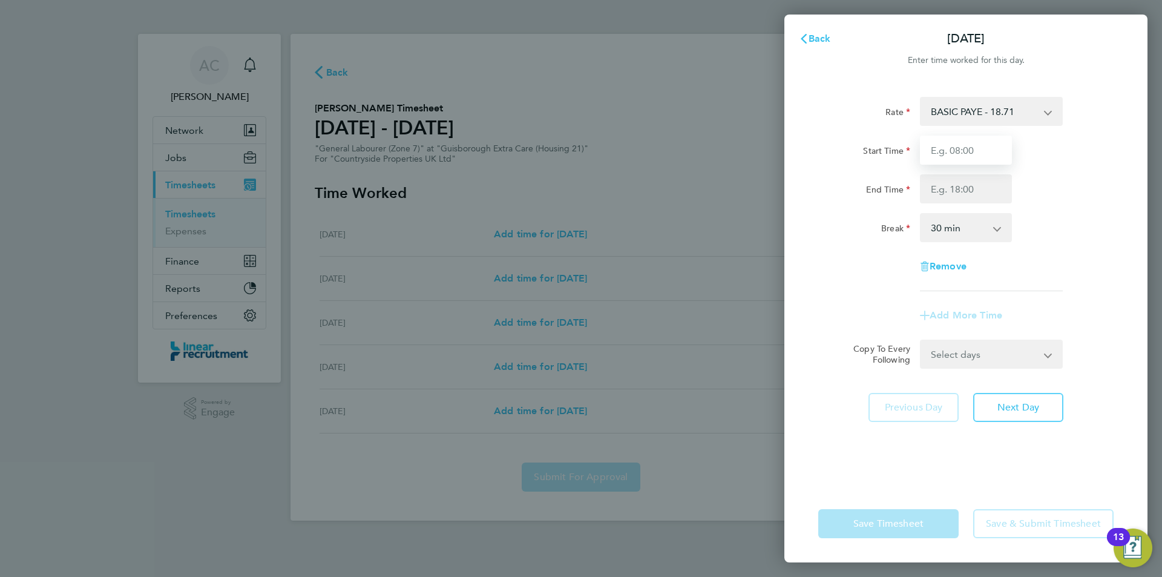
click at [978, 137] on input "Start Time" at bounding box center [966, 150] width 92 height 29
type input "07:30"
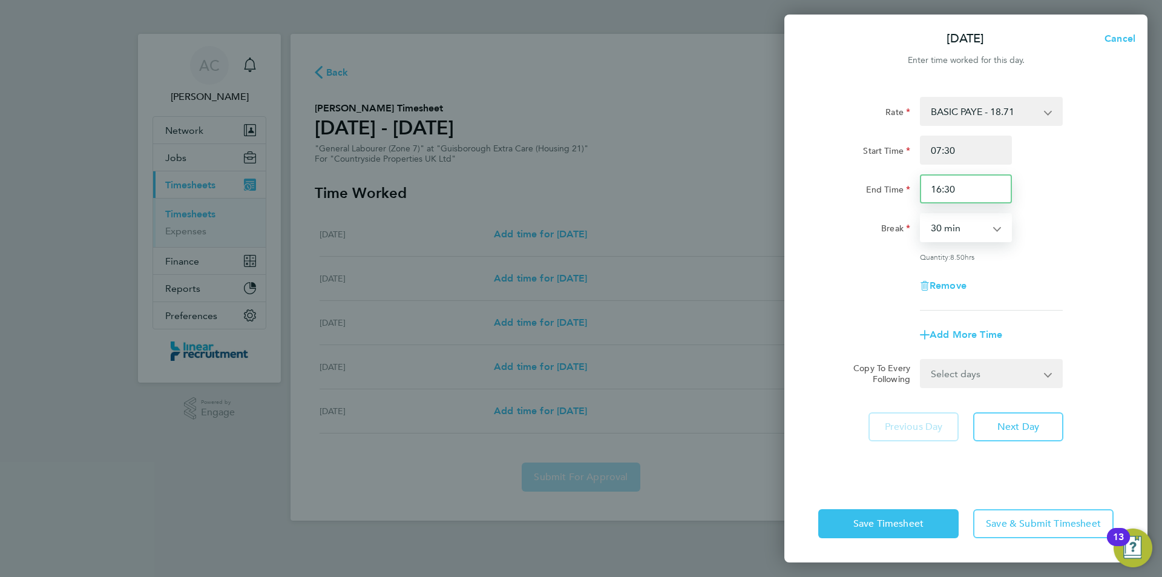
drag, startPoint x: 894, startPoint y: 177, endPoint x: 881, endPoint y: 176, distance: 13.3
click at [891, 176] on div "End Time 16:30" at bounding box center [966, 188] width 305 height 29
type input "16:00"
click at [1005, 418] on button "Next Day" at bounding box center [1019, 426] width 90 height 29
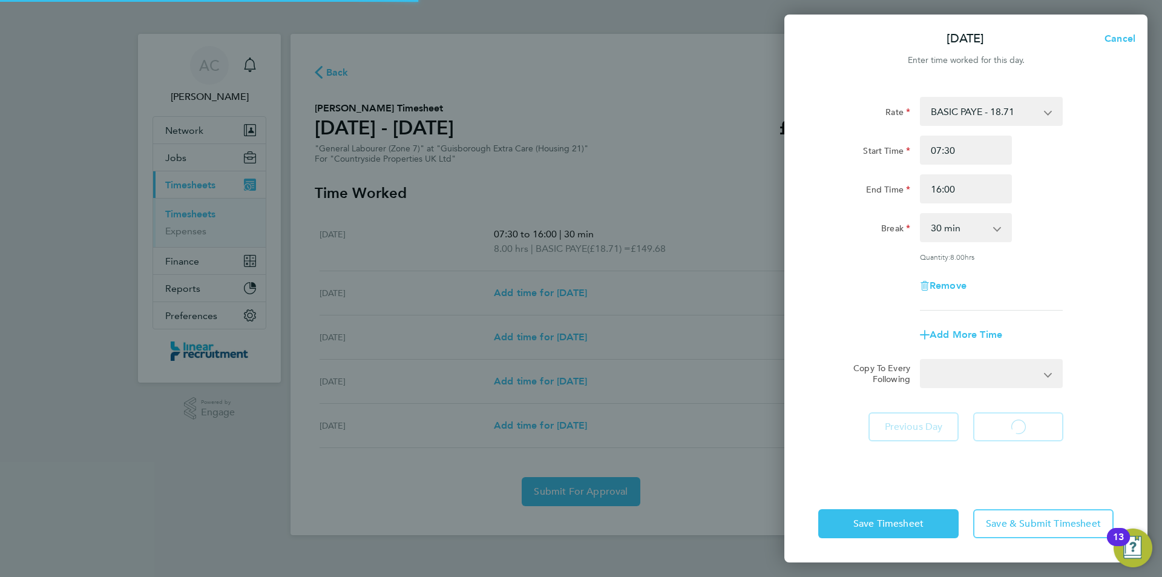
select select "30"
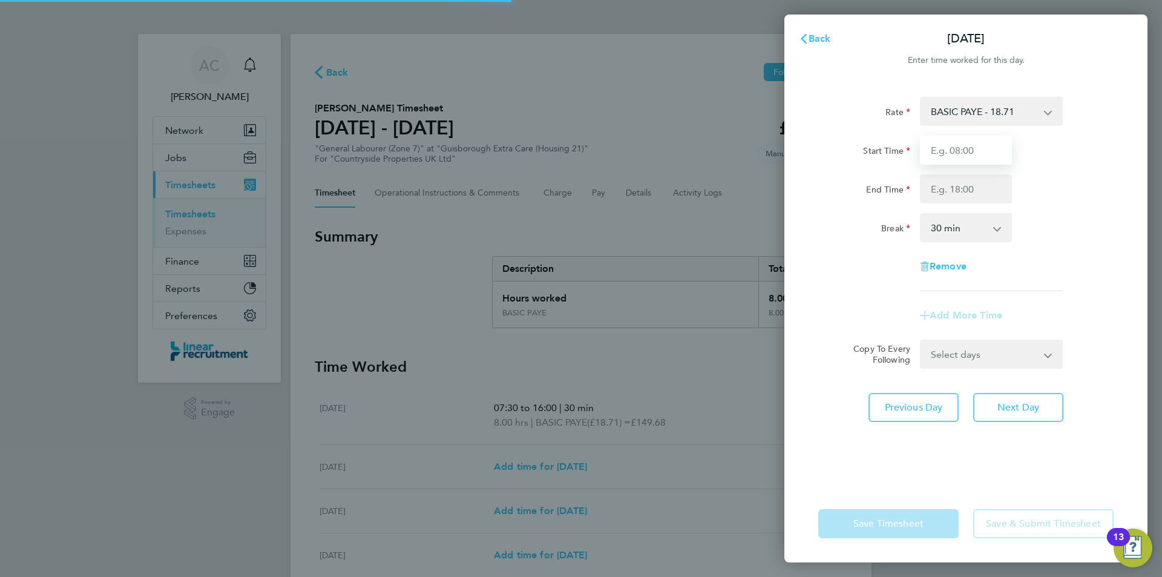
click at [955, 148] on input "Start Time" at bounding box center [966, 150] width 92 height 29
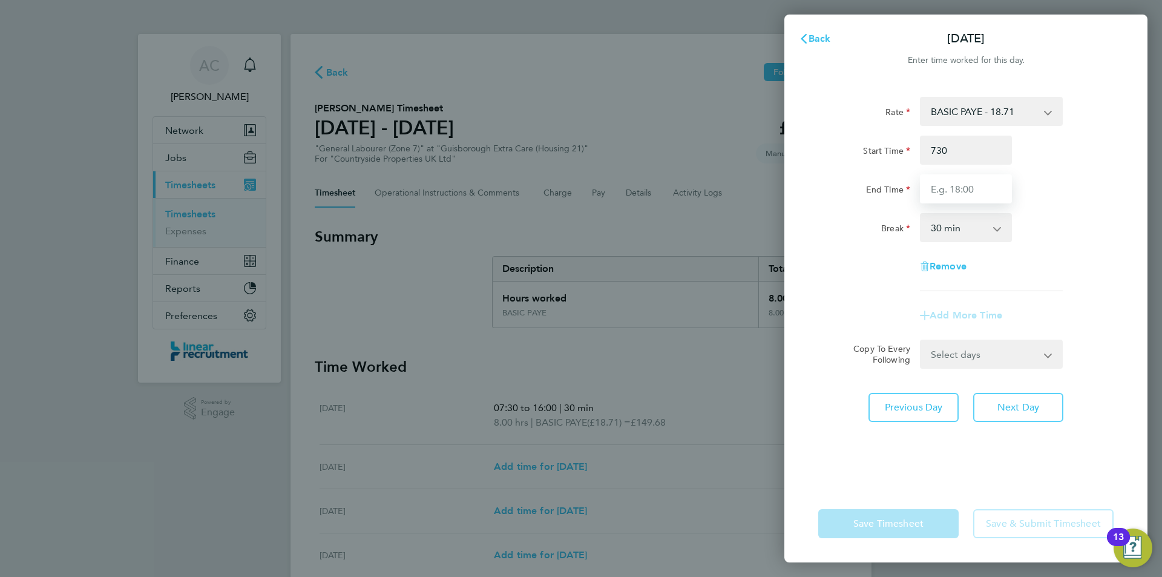
type input "07:30"
type input "16:00"
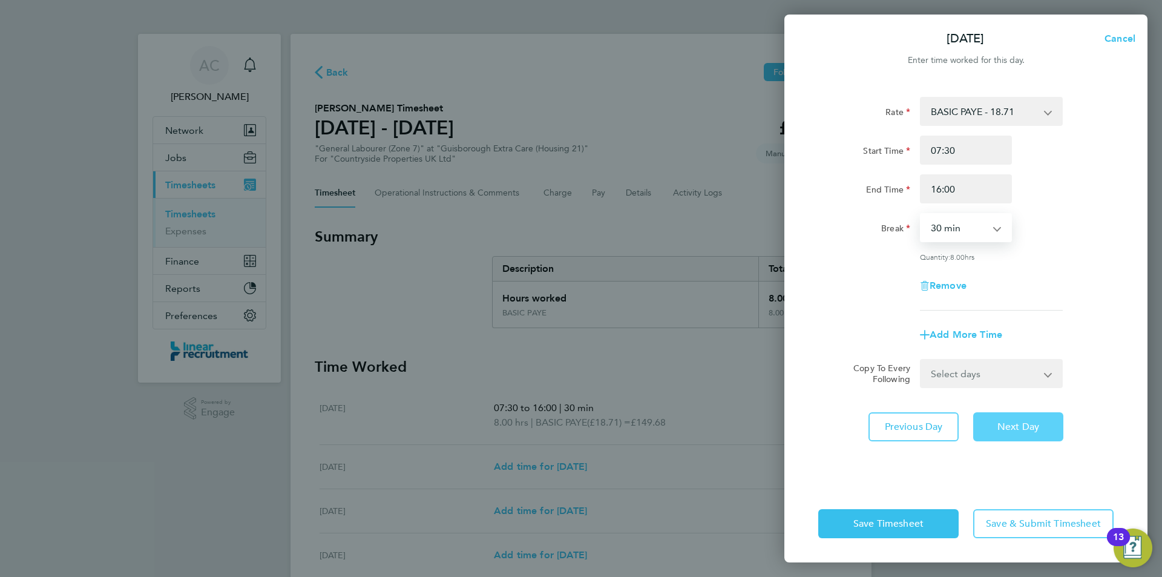
click at [1002, 429] on span "Next Day" at bounding box center [1019, 427] width 42 height 12
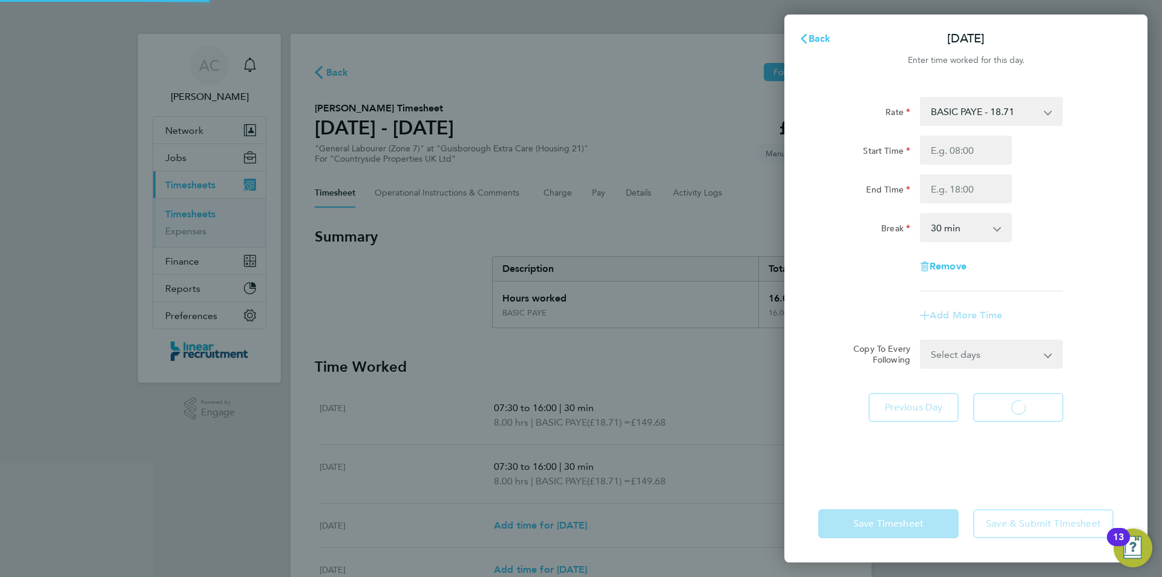
select select "30"
click at [952, 153] on input "Start Time" at bounding box center [966, 150] width 92 height 29
type input "07:30"
type input "16:00"
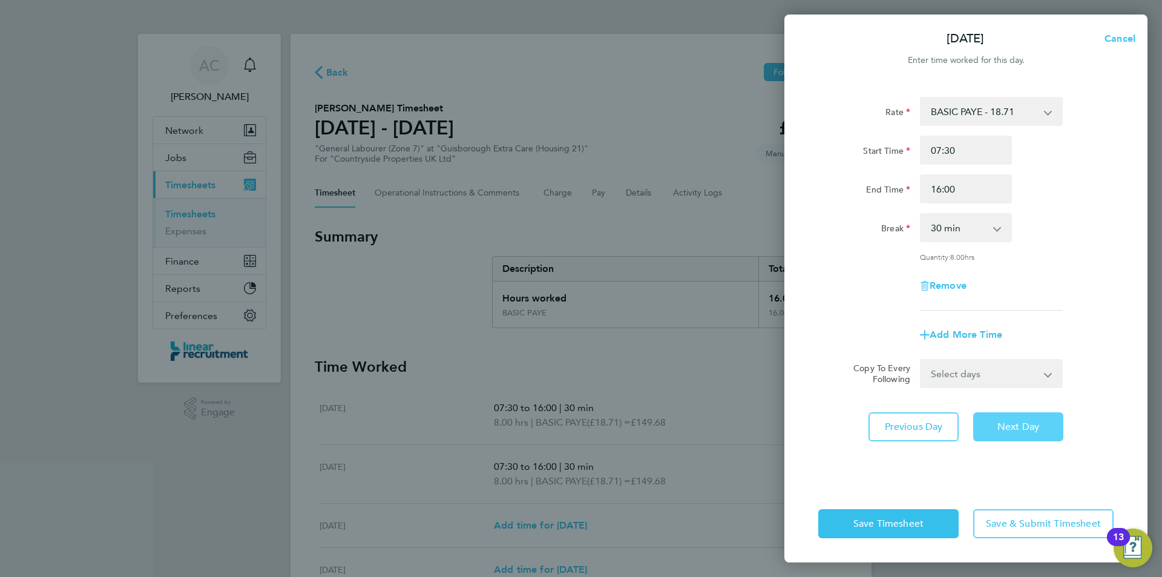
click at [1026, 416] on button "Next Day" at bounding box center [1019, 426] width 90 height 29
select select "30"
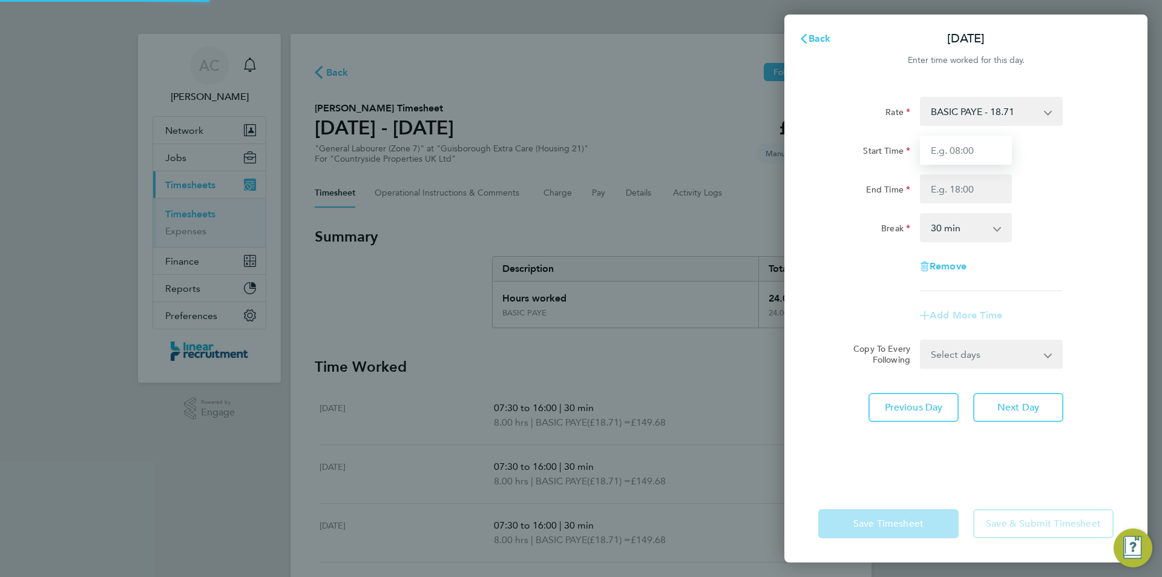
click at [964, 157] on input "Start Time" at bounding box center [966, 150] width 92 height 29
type input "07:30"
type input "16:00"
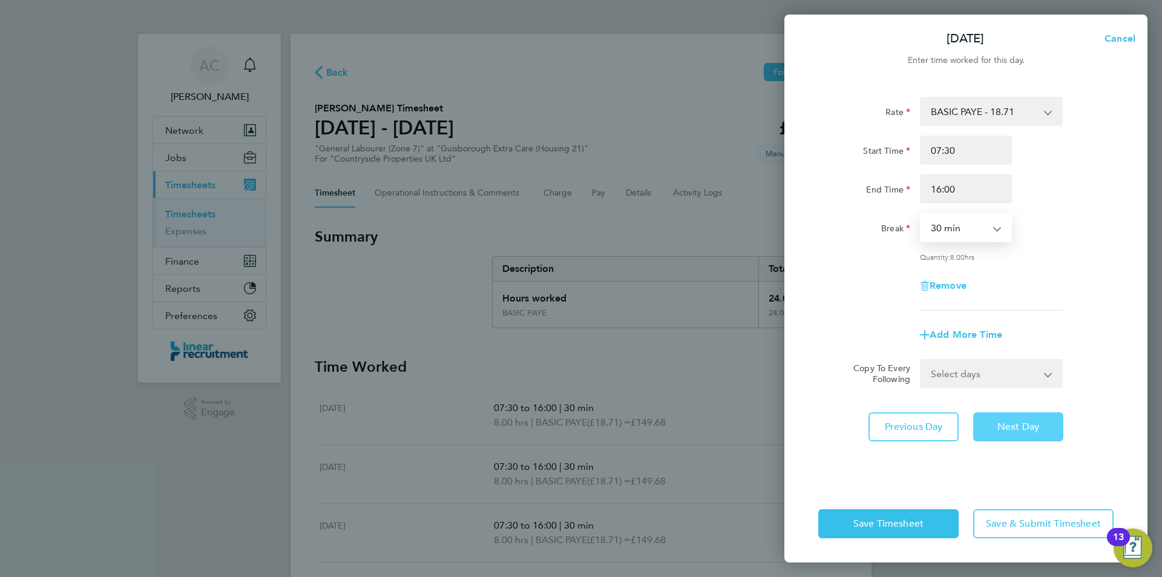
click at [1022, 426] on span "Next Day" at bounding box center [1019, 427] width 42 height 12
select select "30"
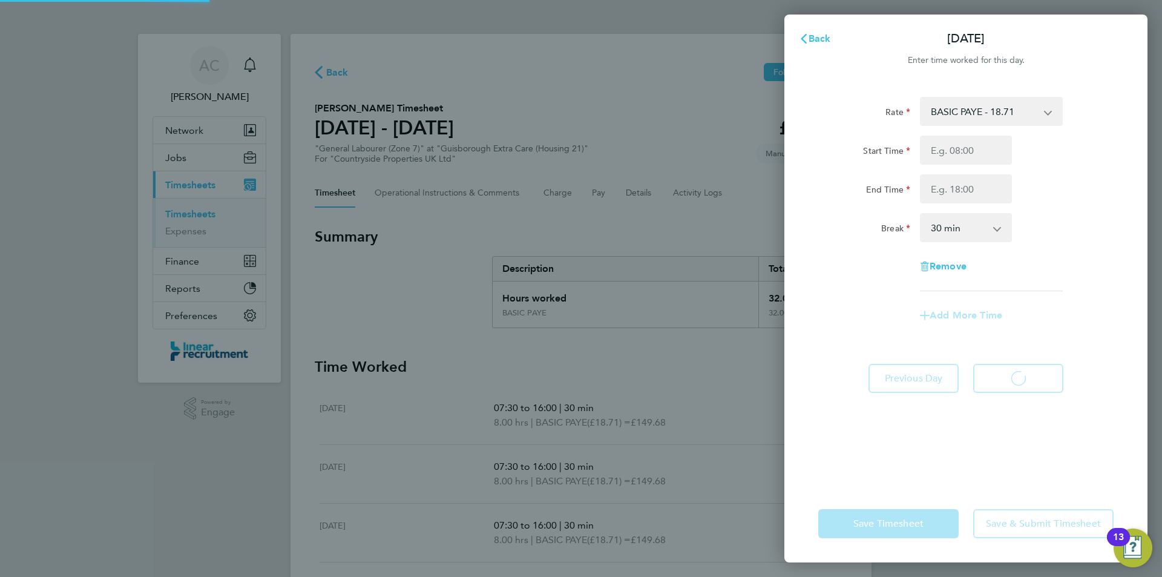
select select "30"
click at [926, 158] on input "Start Time" at bounding box center [966, 150] width 92 height 29
type input "07:30"
type input "15:00"
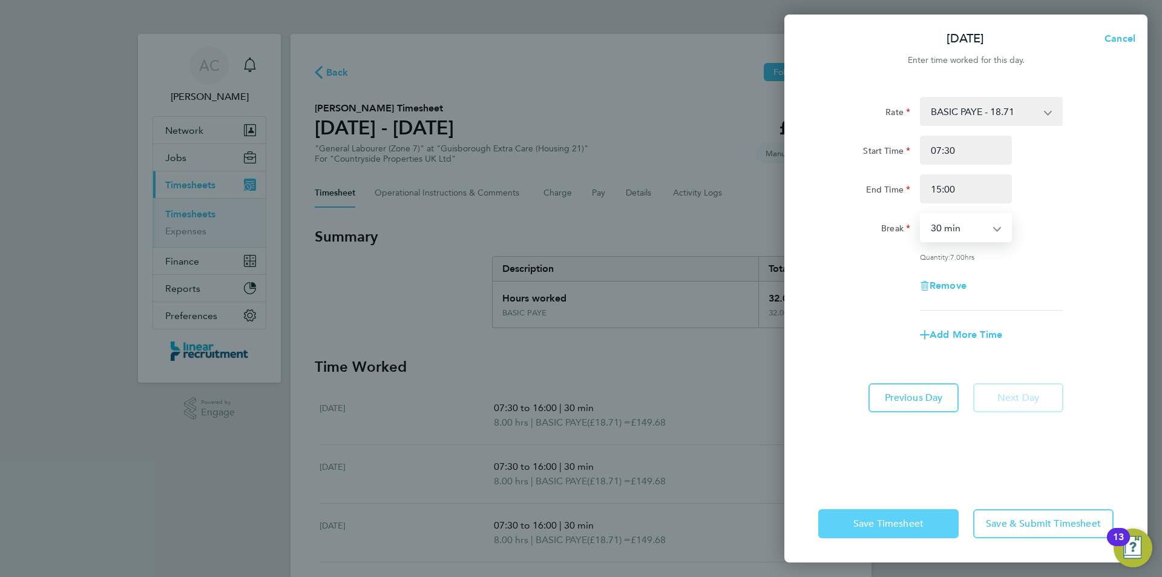
click at [883, 526] on span "Save Timesheet" at bounding box center [889, 524] width 70 height 12
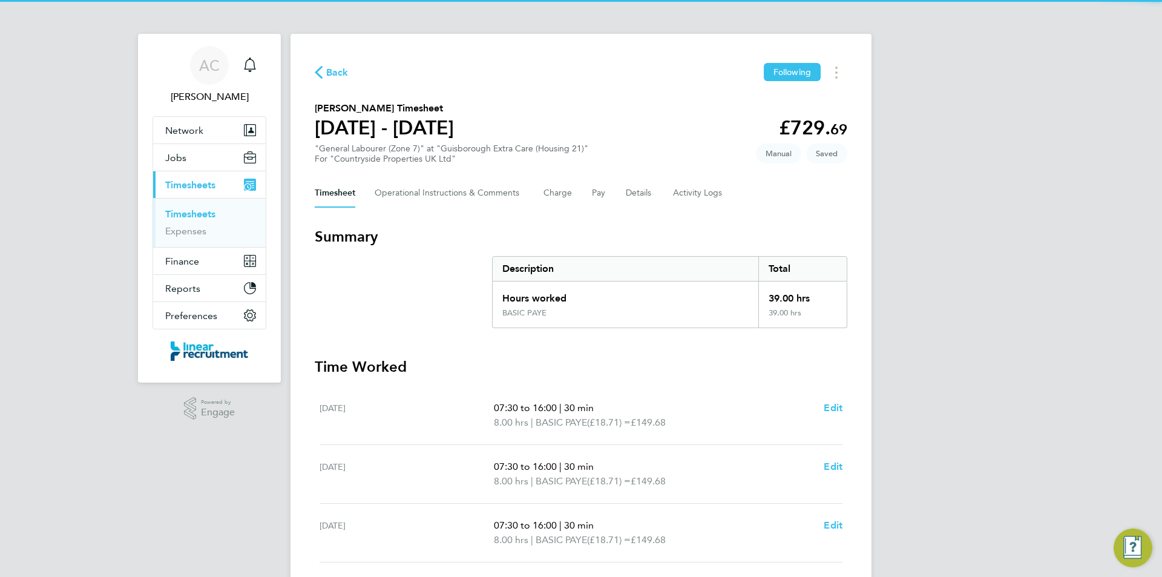
click at [917, 354] on div "AC Anneliese Clifton Notifications Applications: Network Team Members Businesse…" at bounding box center [581, 393] width 1162 height 786
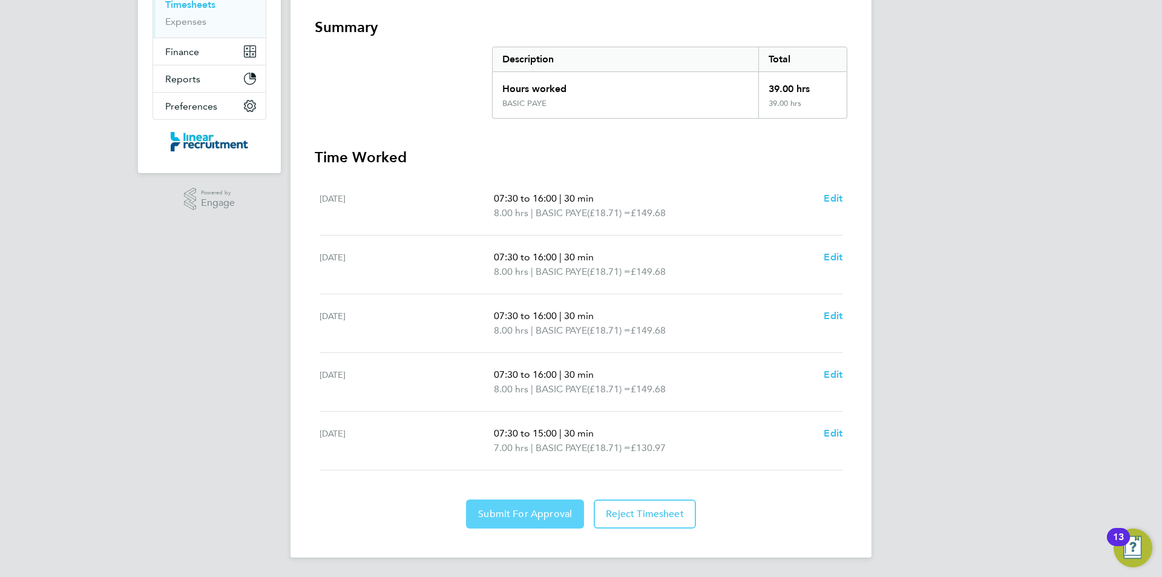
click at [550, 510] on span "Submit For Approval" at bounding box center [525, 514] width 94 height 12
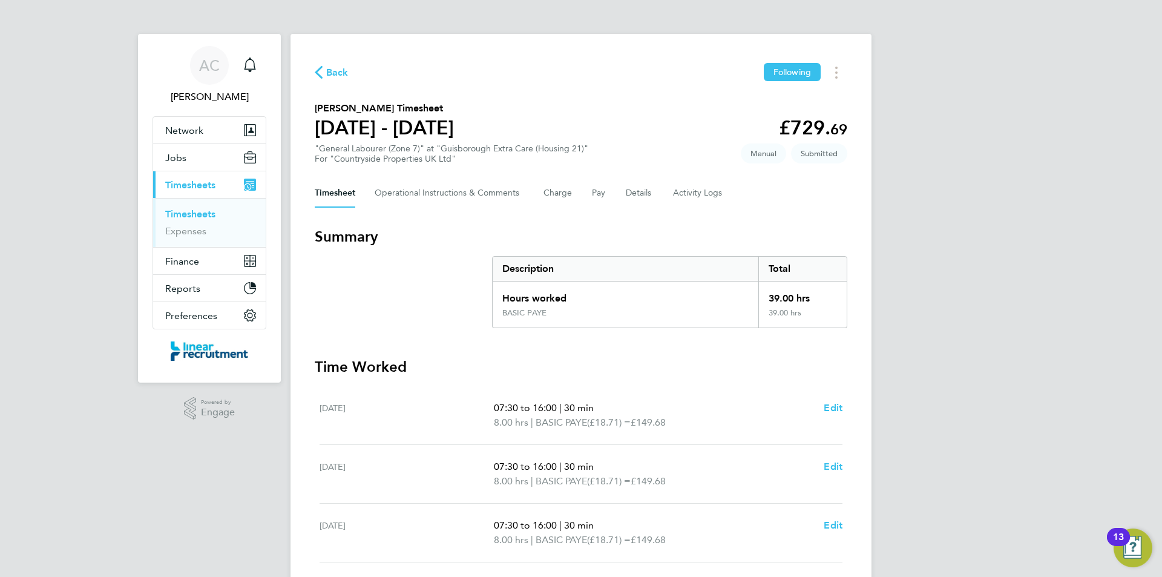
click at [199, 213] on link "Timesheets" at bounding box center [190, 214] width 50 height 12
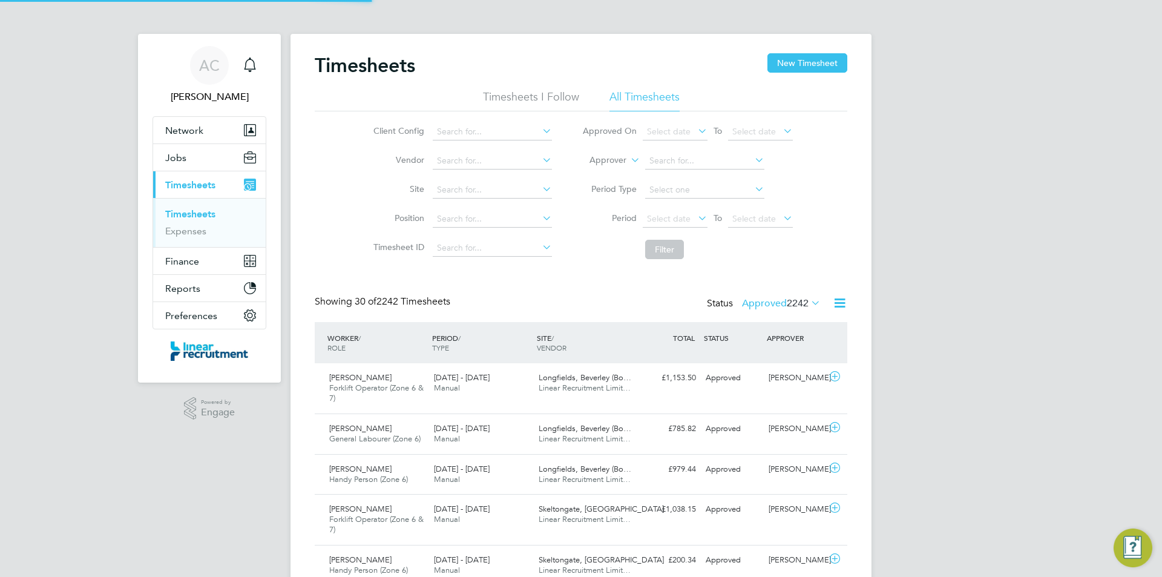
scroll to position [31, 105]
click at [783, 62] on button "New Timesheet" at bounding box center [808, 62] width 80 height 19
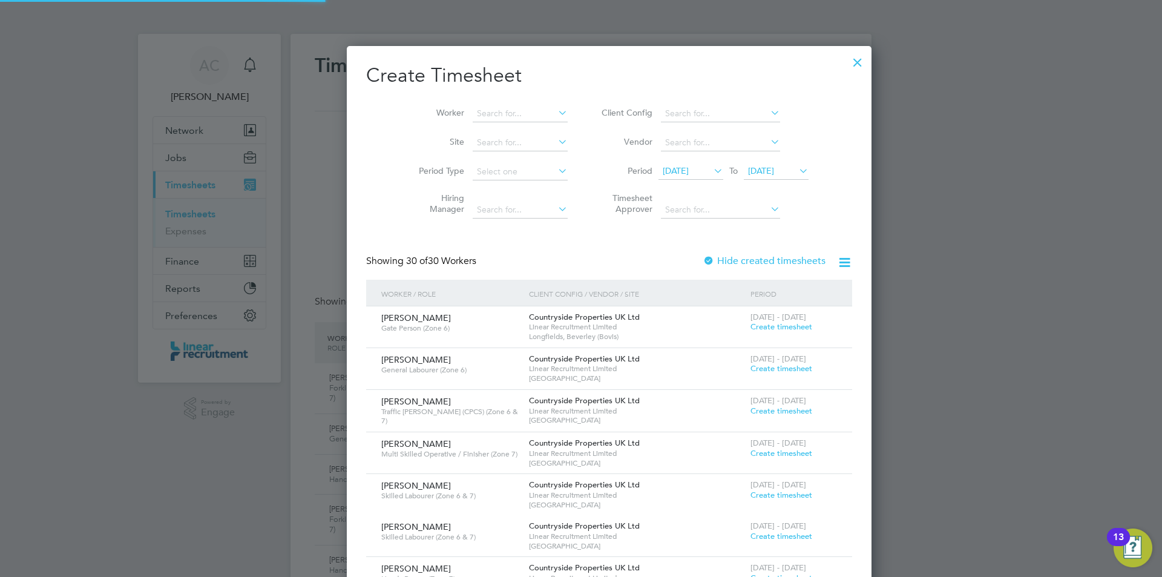
click at [758, 166] on span "04 Aug 2025" at bounding box center [761, 170] width 26 height 11
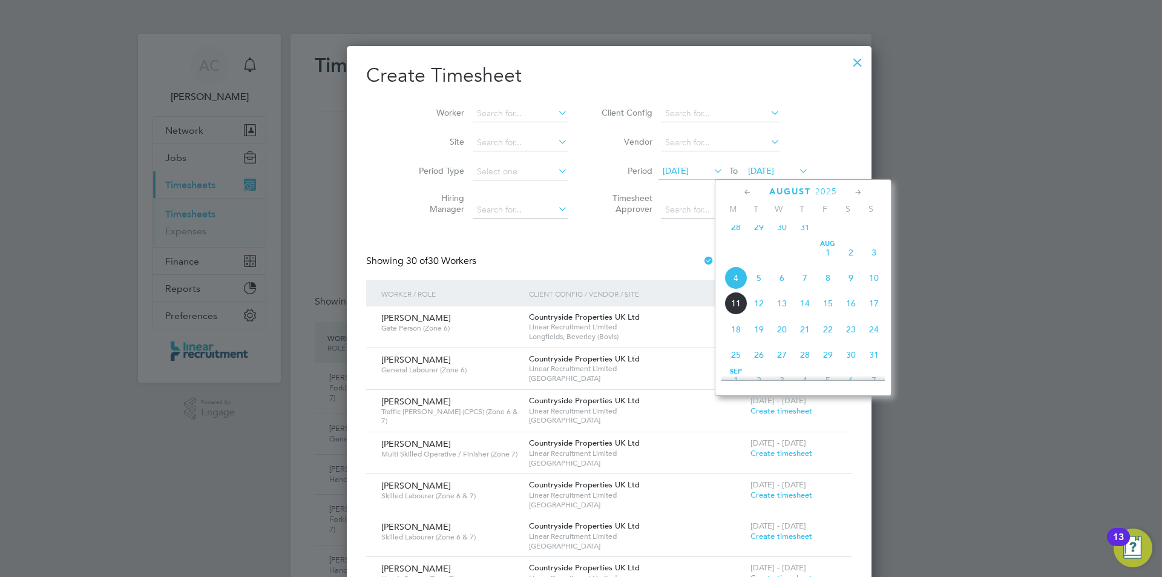
click at [874, 288] on span "10" at bounding box center [874, 277] width 23 height 23
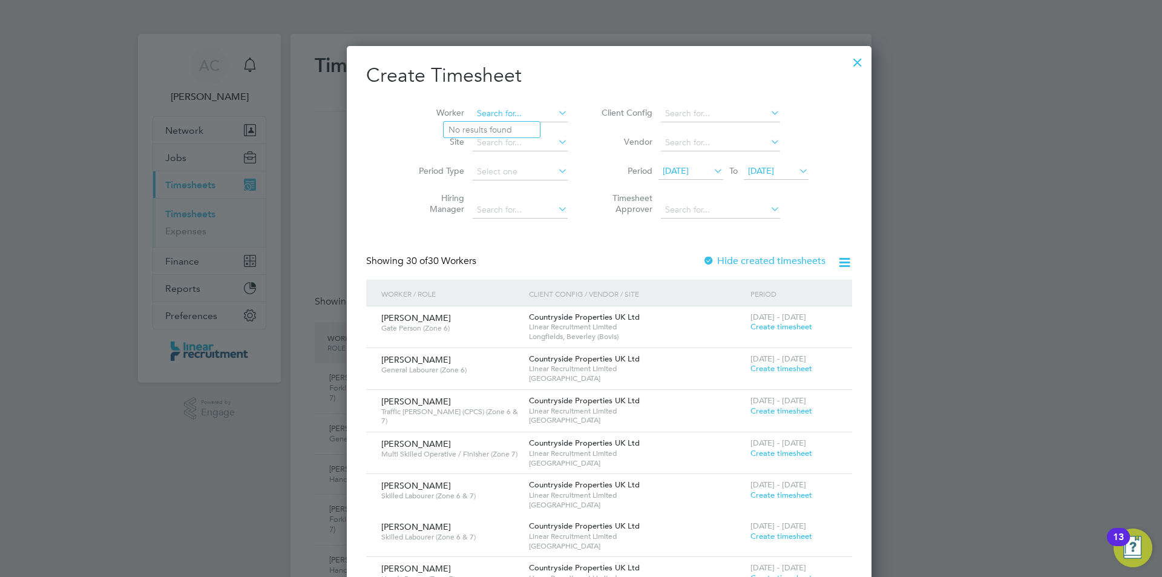
click at [496, 107] on input at bounding box center [520, 113] width 95 height 17
type input "David Southern"
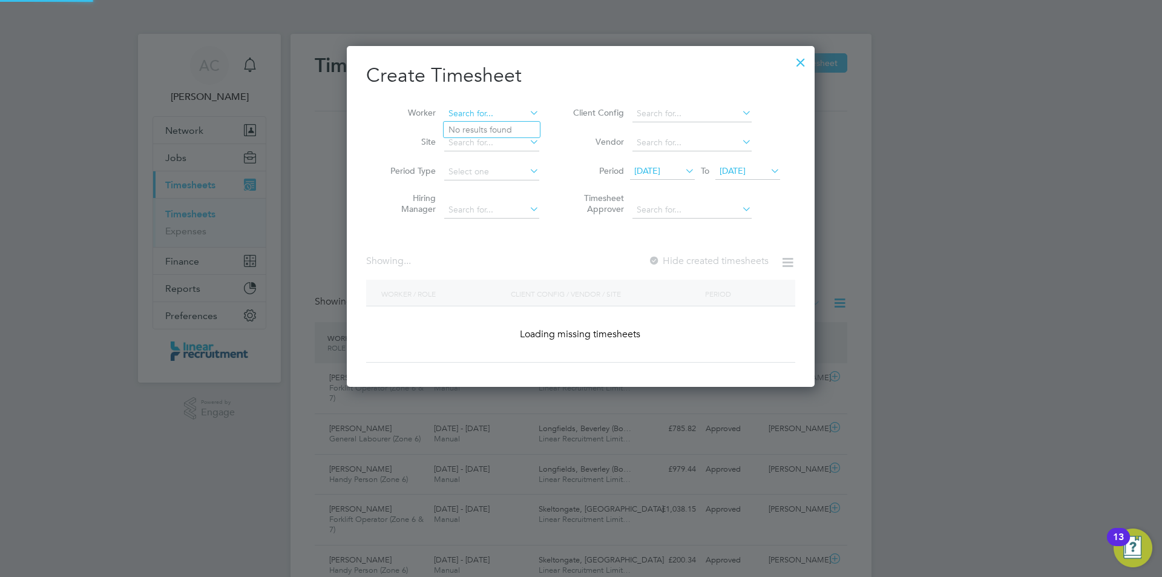
click at [493, 110] on input at bounding box center [491, 113] width 95 height 17
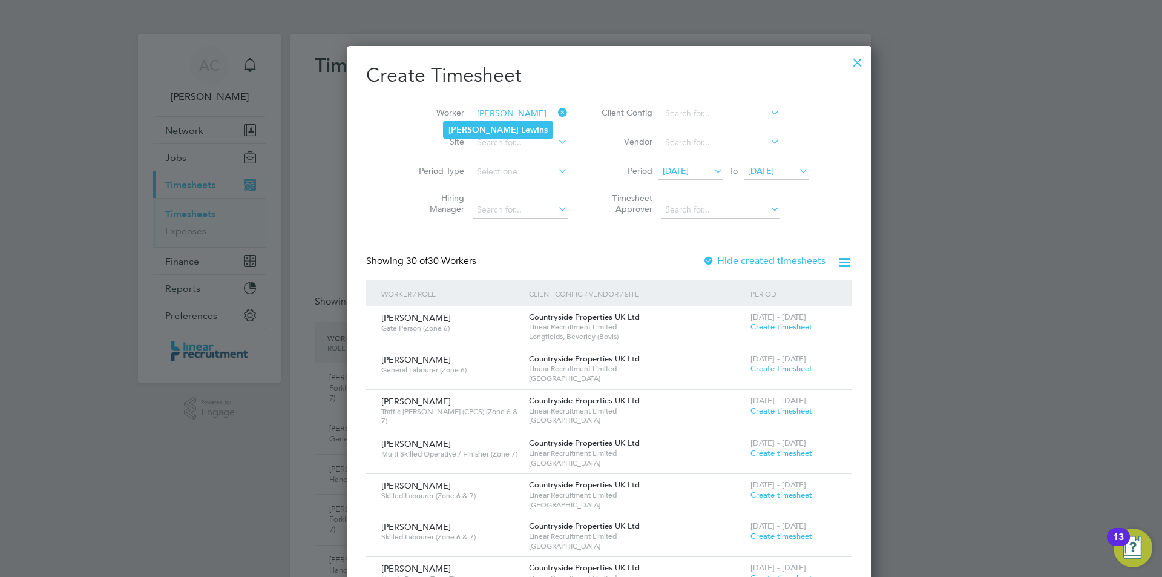
click at [501, 127] on li "David Lewins" at bounding box center [498, 130] width 109 height 16
type input "David Lewins"
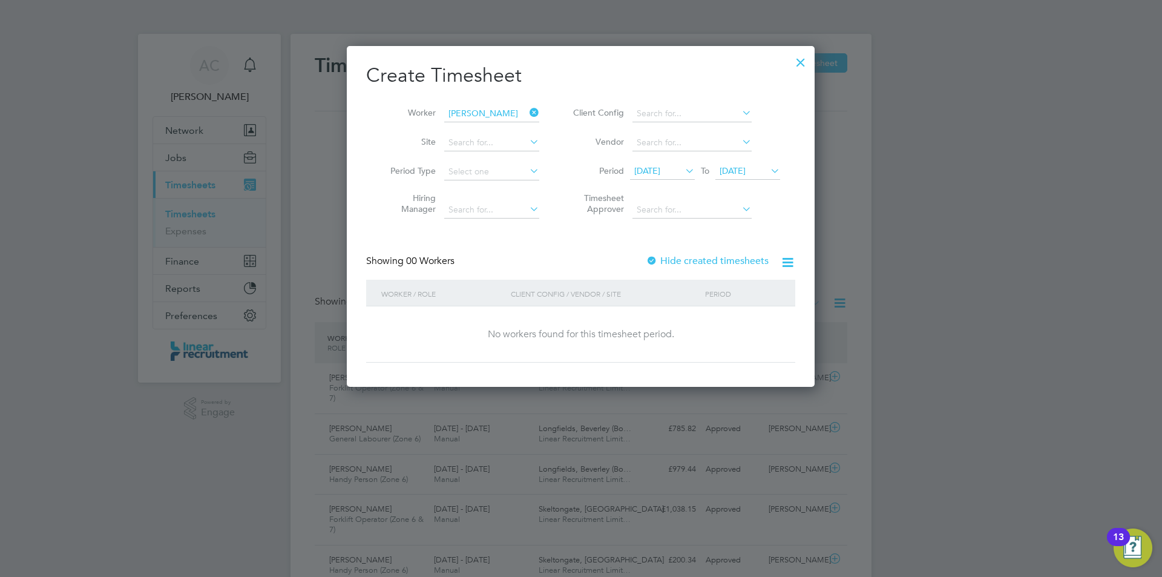
click at [801, 66] on div at bounding box center [801, 59] width 22 height 22
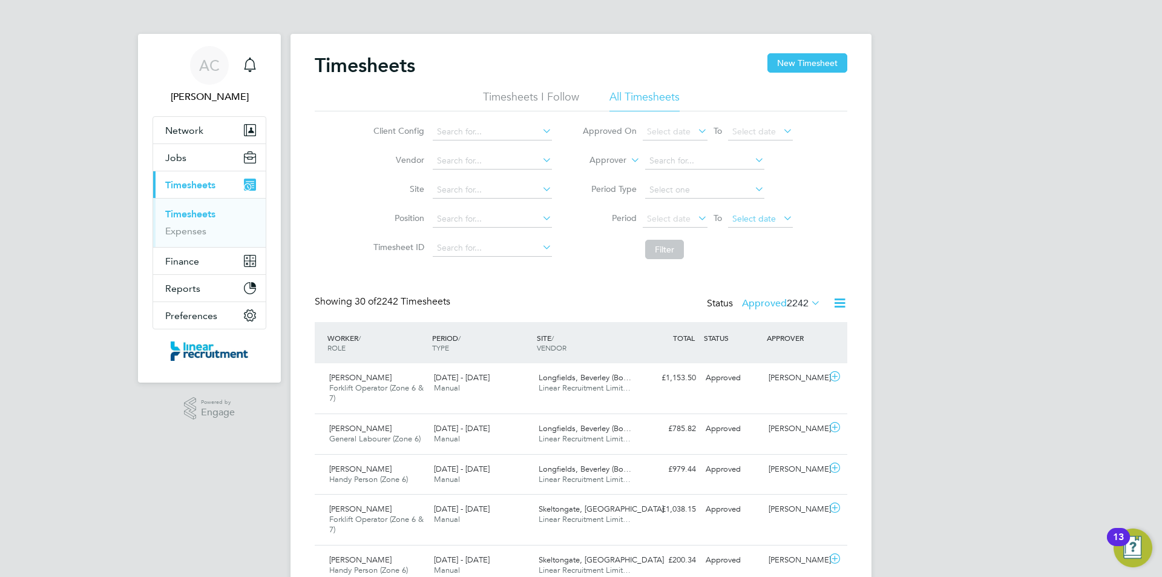
click at [776, 215] on span "Select date" at bounding box center [760, 219] width 65 height 16
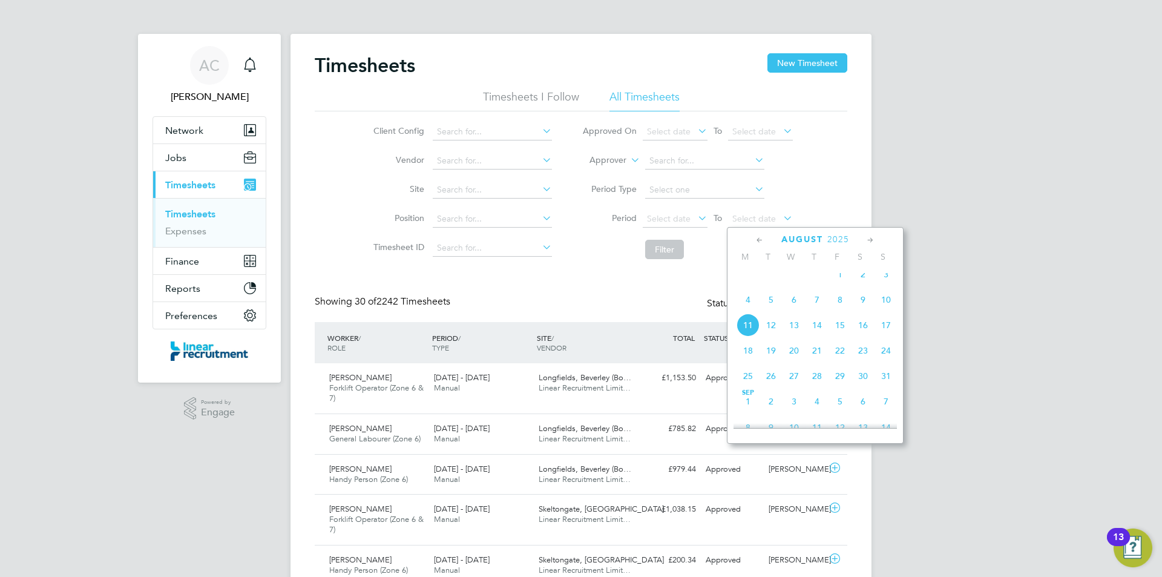
click at [885, 301] on span "10" at bounding box center [886, 299] width 23 height 23
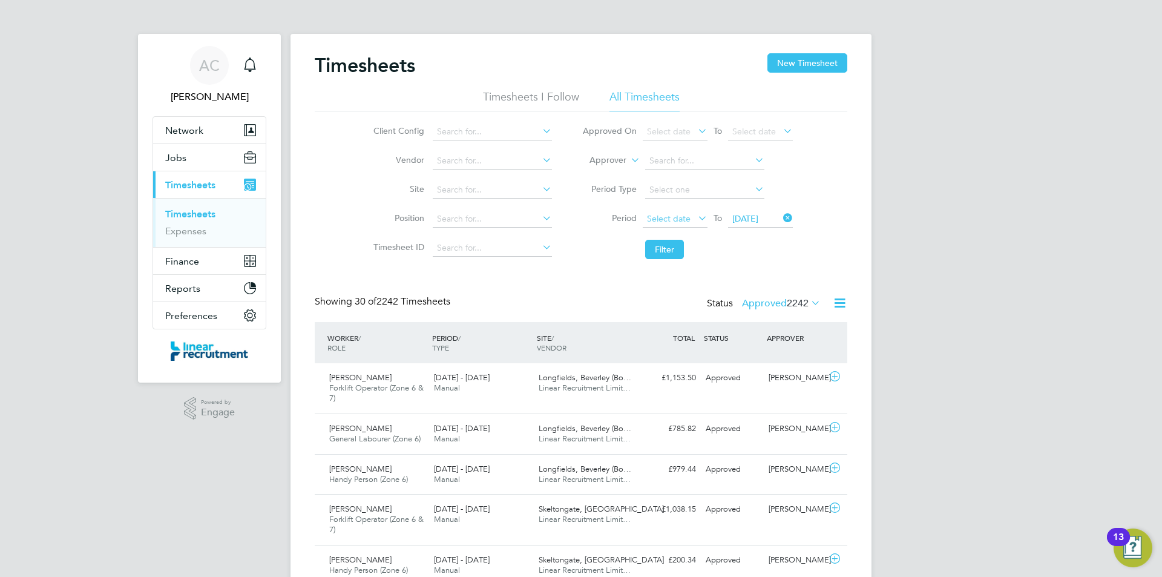
click at [690, 217] on span "Select date" at bounding box center [675, 219] width 65 height 16
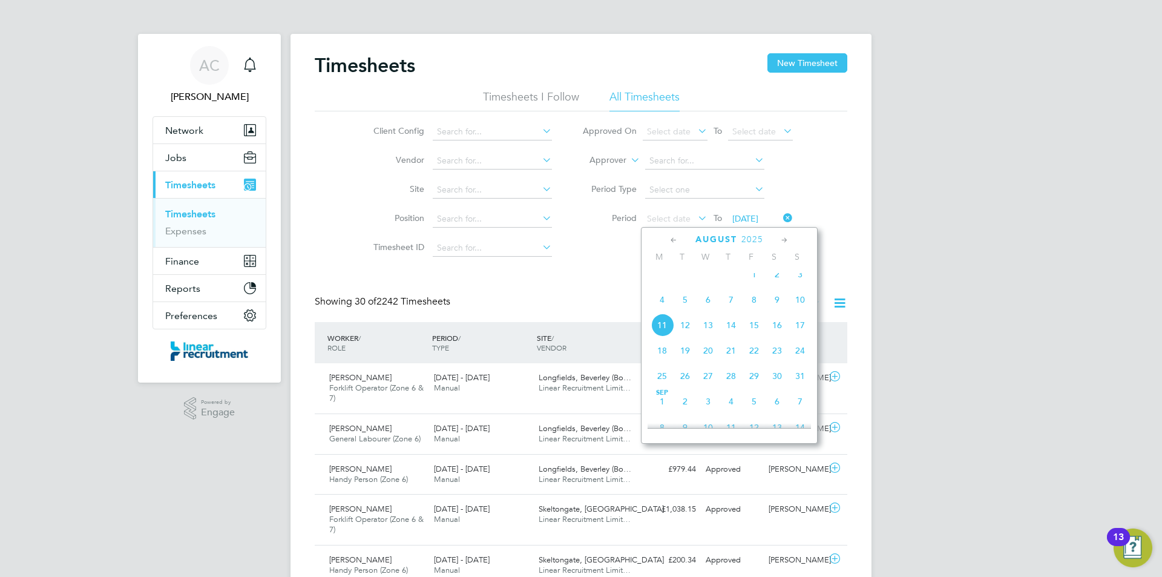
click at [667, 311] on span "4" at bounding box center [662, 299] width 23 height 23
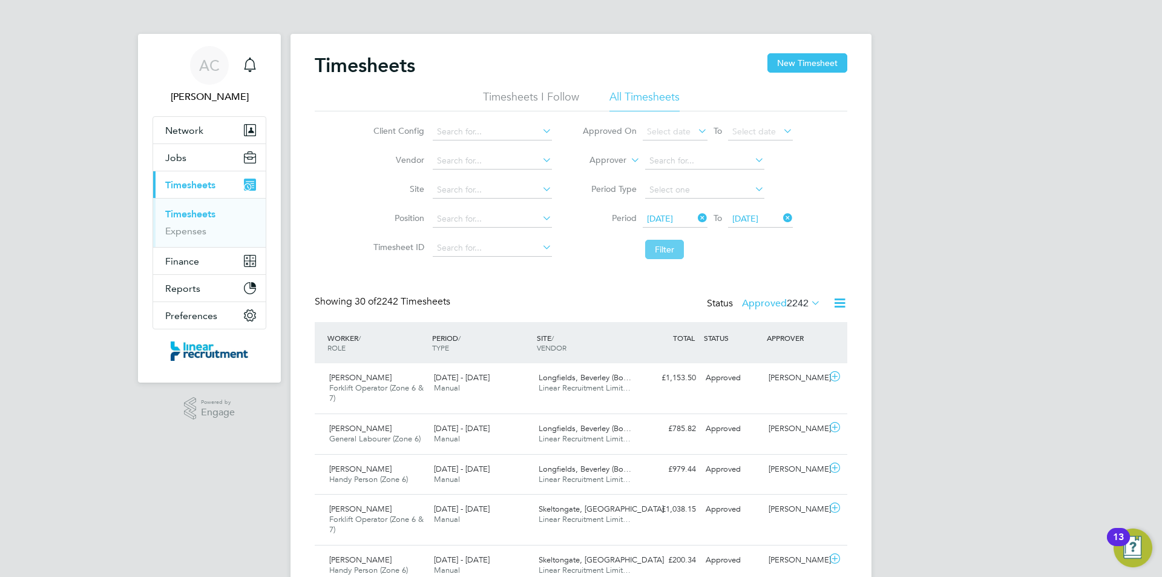
click at [666, 251] on button "Filter" at bounding box center [664, 249] width 39 height 19
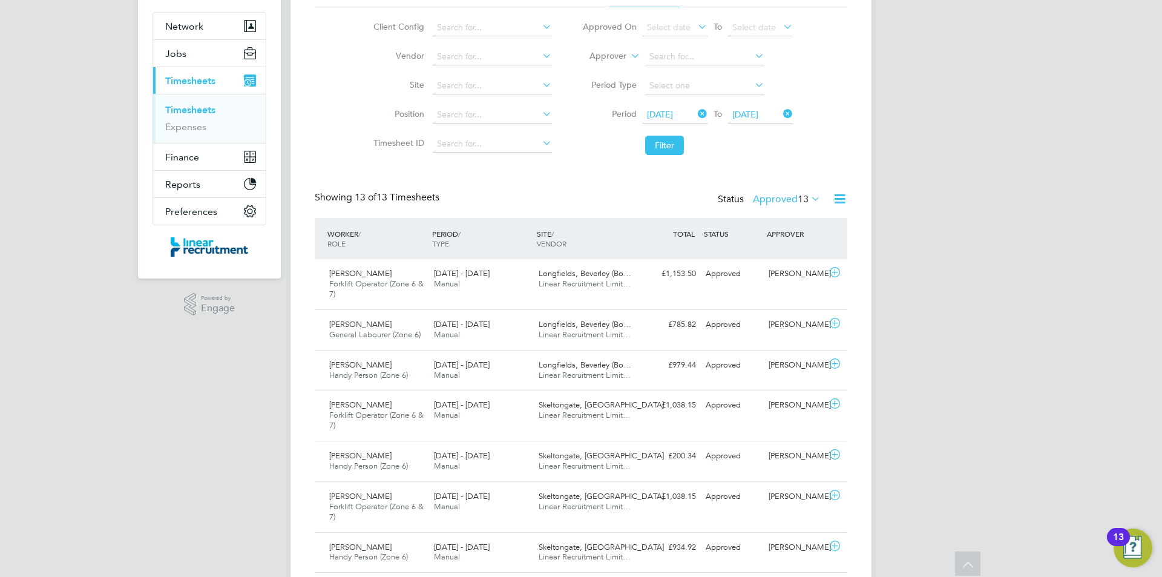
click at [754, 193] on label "Approved 13" at bounding box center [787, 199] width 68 height 12
click at [800, 258] on li "Submitted" at bounding box center [784, 254] width 56 height 17
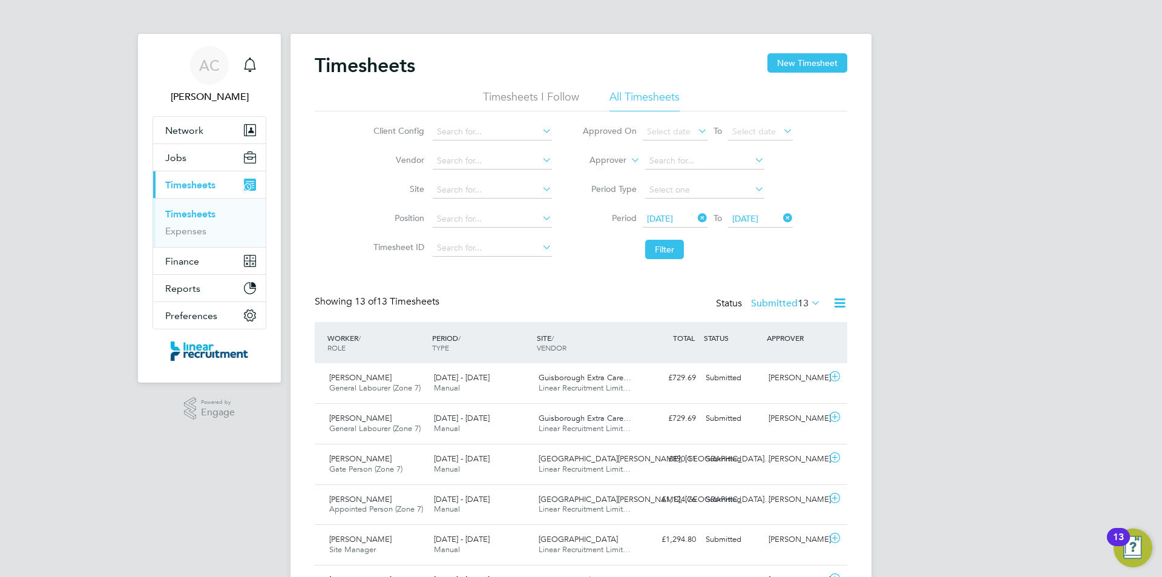
click at [274, 490] on div "AC Anneliese Clifton Notifications Applications: Network Team Members Businesse…" at bounding box center [581, 476] width 1162 height 953
click at [828, 59] on button "New Timesheet" at bounding box center [808, 62] width 80 height 19
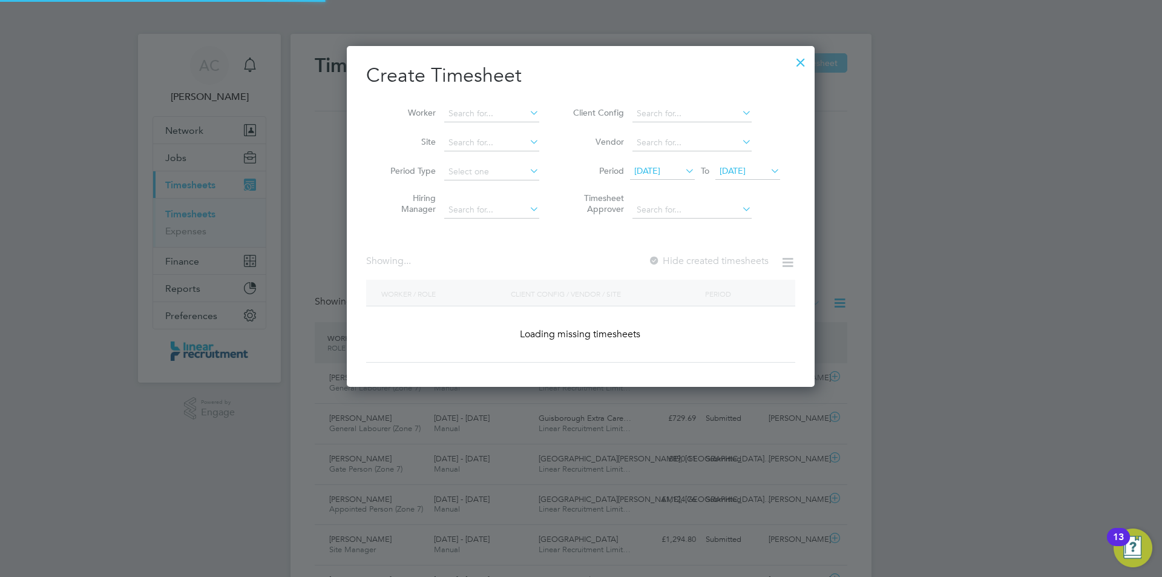
scroll to position [1828, 469]
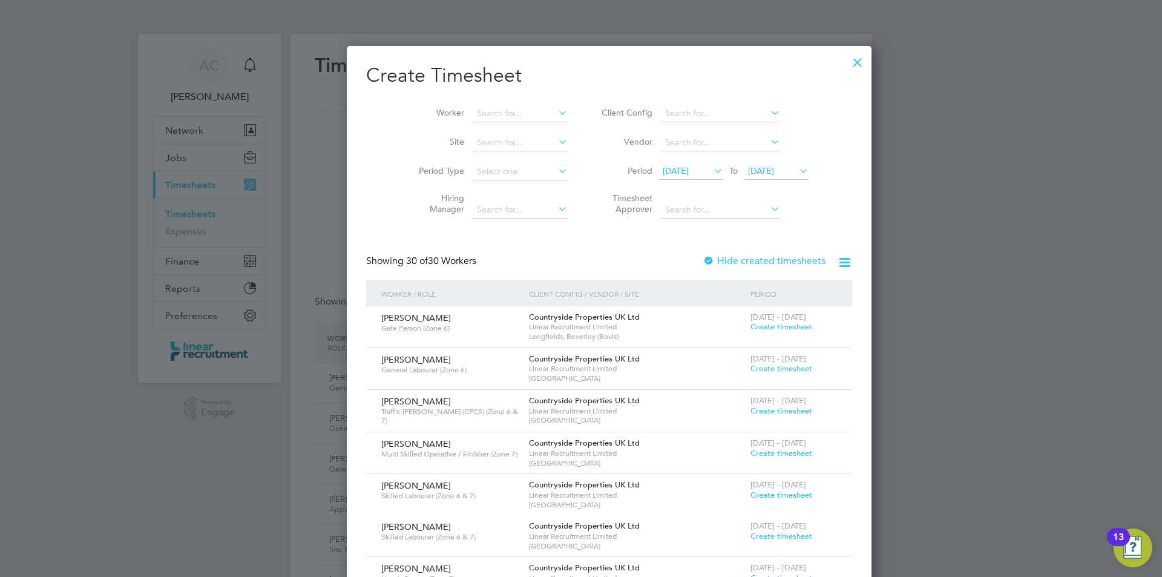
click at [753, 173] on span "04 Aug 2025" at bounding box center [761, 170] width 26 height 11
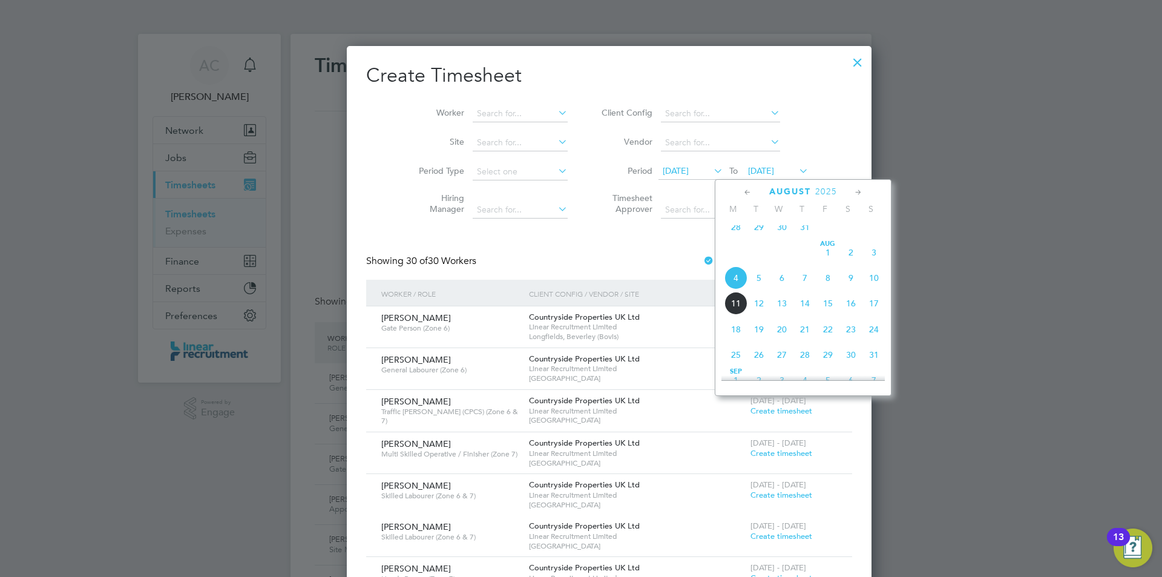
click at [874, 283] on span "10" at bounding box center [874, 277] width 23 height 23
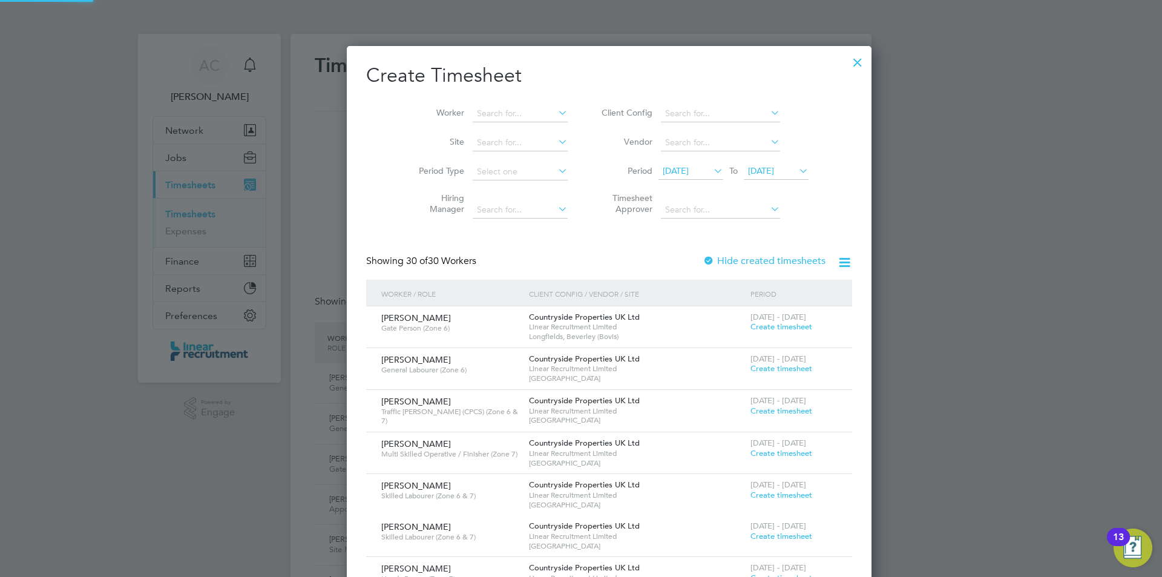
scroll to position [1828, 469]
click at [525, 108] on input at bounding box center [520, 113] width 95 height 17
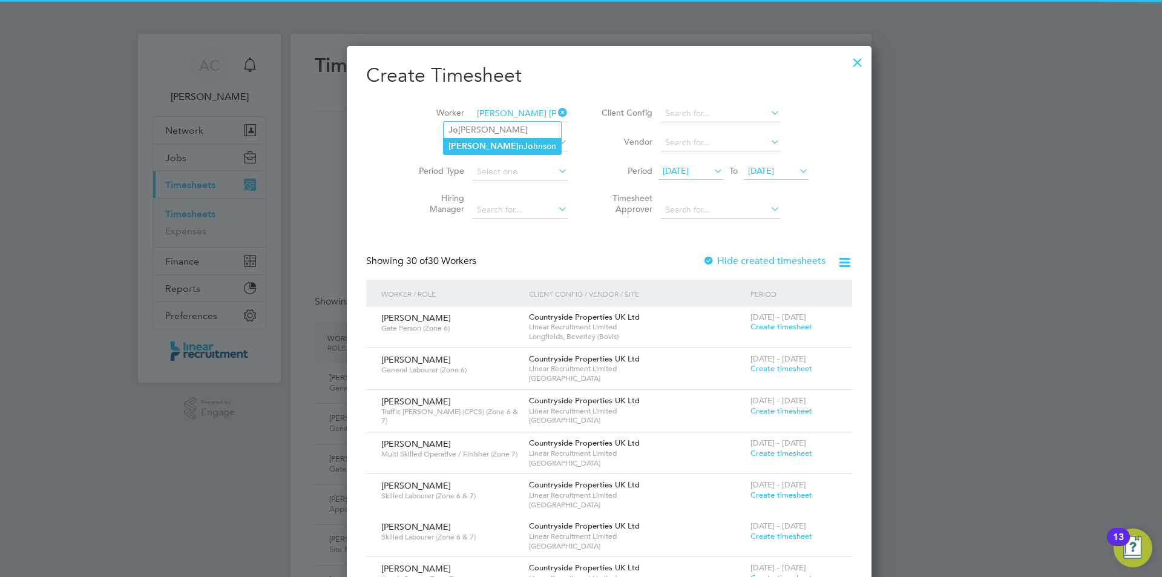
click at [515, 145] on li "Steve n Jo hnson" at bounding box center [502, 146] width 117 height 16
type input "Steven Johnson"
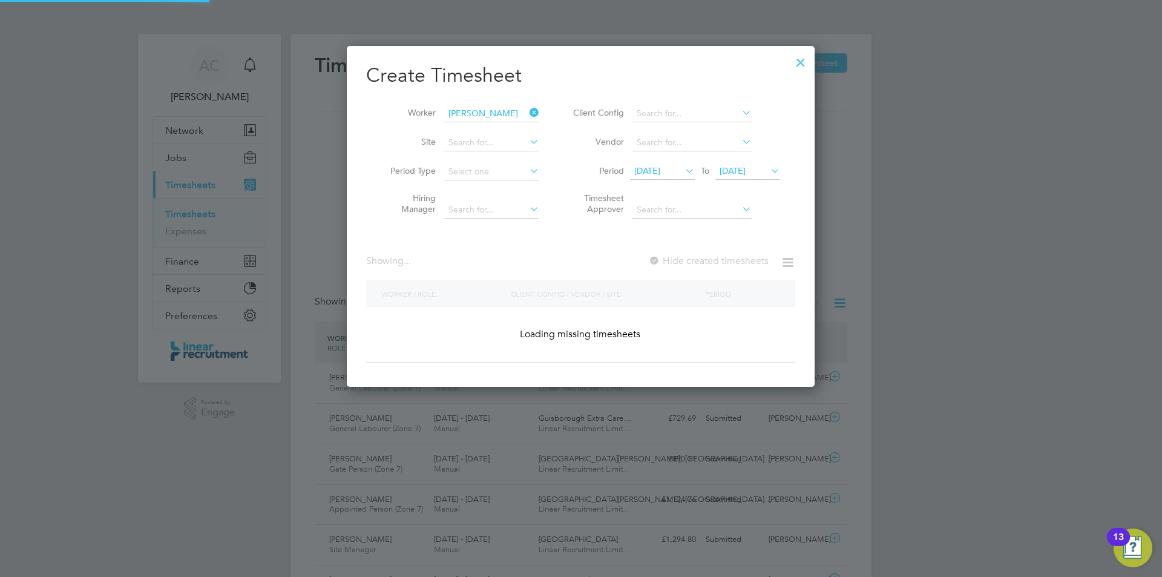
scroll to position [326, 469]
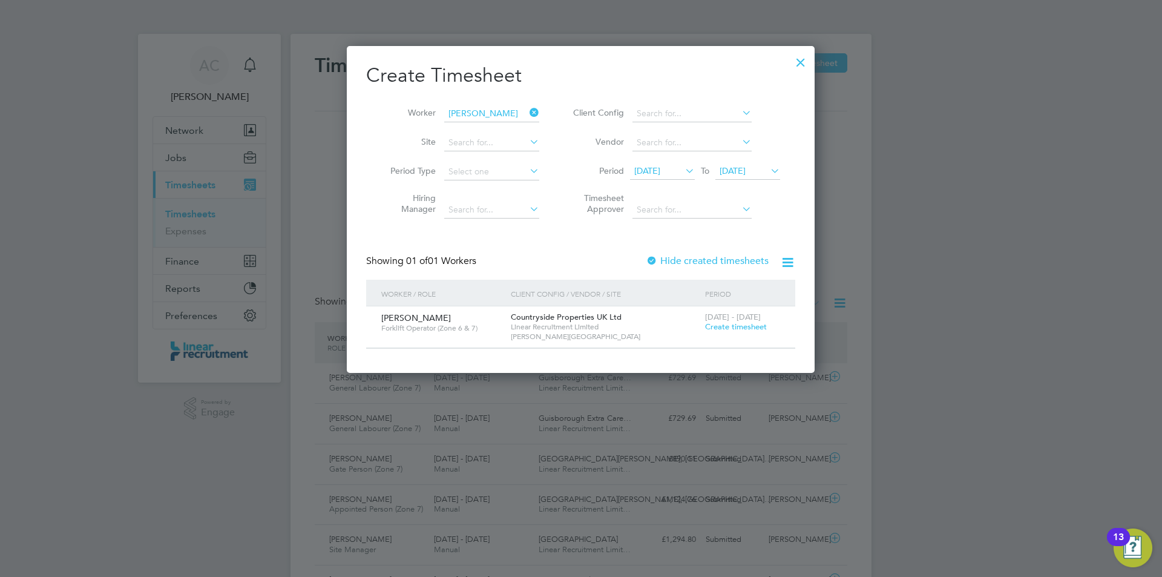
click at [748, 329] on span "Create timesheet" at bounding box center [736, 326] width 62 height 10
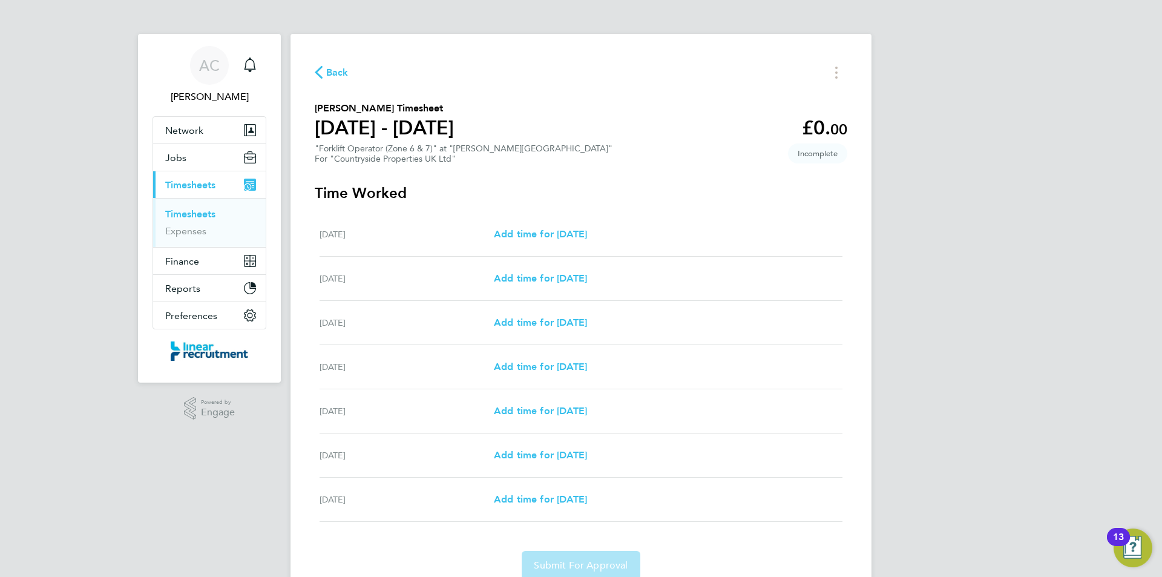
click at [620, 227] on div "Add time for Mon 04 Aug Add time for Mon 04 Aug" at bounding box center [668, 234] width 349 height 15
click at [587, 239] on span "Add time for Mon 04 Aug" at bounding box center [540, 234] width 93 height 12
select select "30"
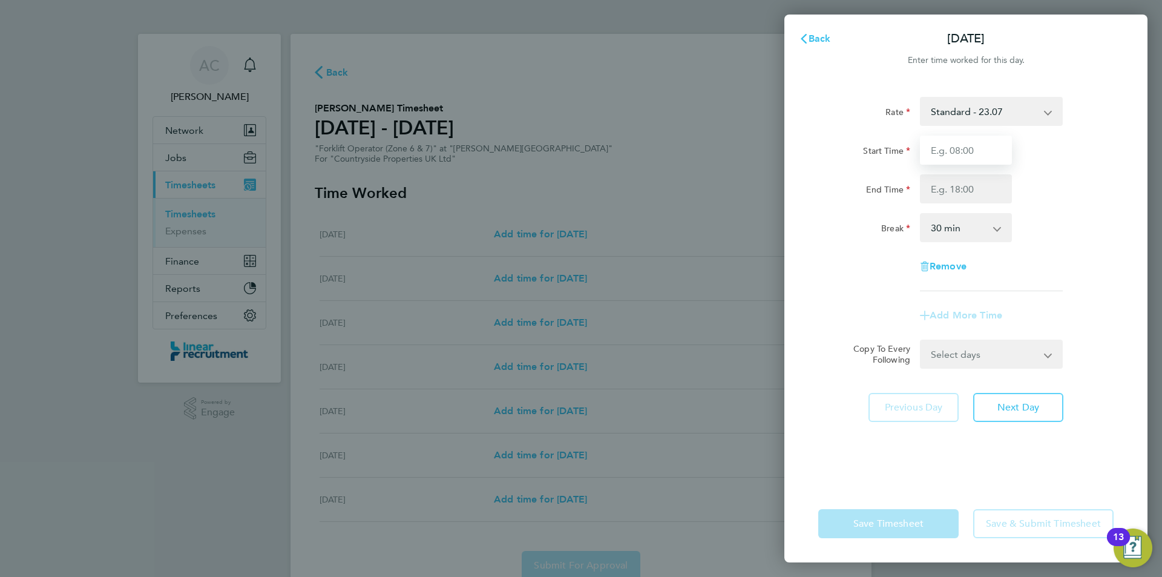
click at [968, 143] on input "Start Time" at bounding box center [966, 150] width 92 height 29
type input "07:30"
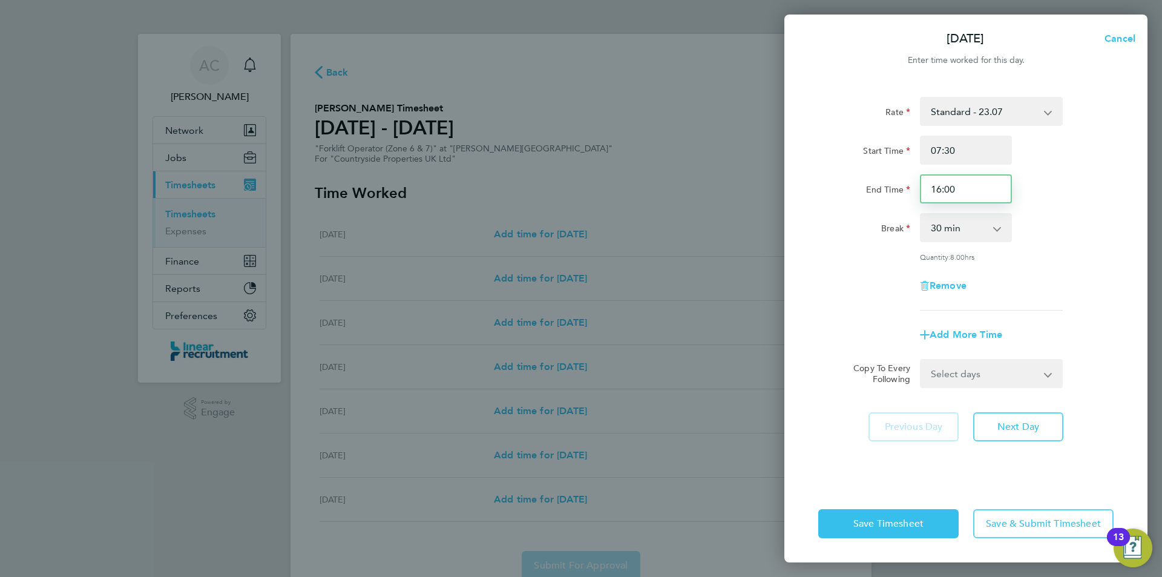
drag, startPoint x: 961, startPoint y: 188, endPoint x: 920, endPoint y: 189, distance: 41.2
click at [922, 190] on input "16:00" at bounding box center [966, 188] width 92 height 29
type input "17:00"
click at [1033, 418] on button "Next Day" at bounding box center [1019, 426] width 90 height 29
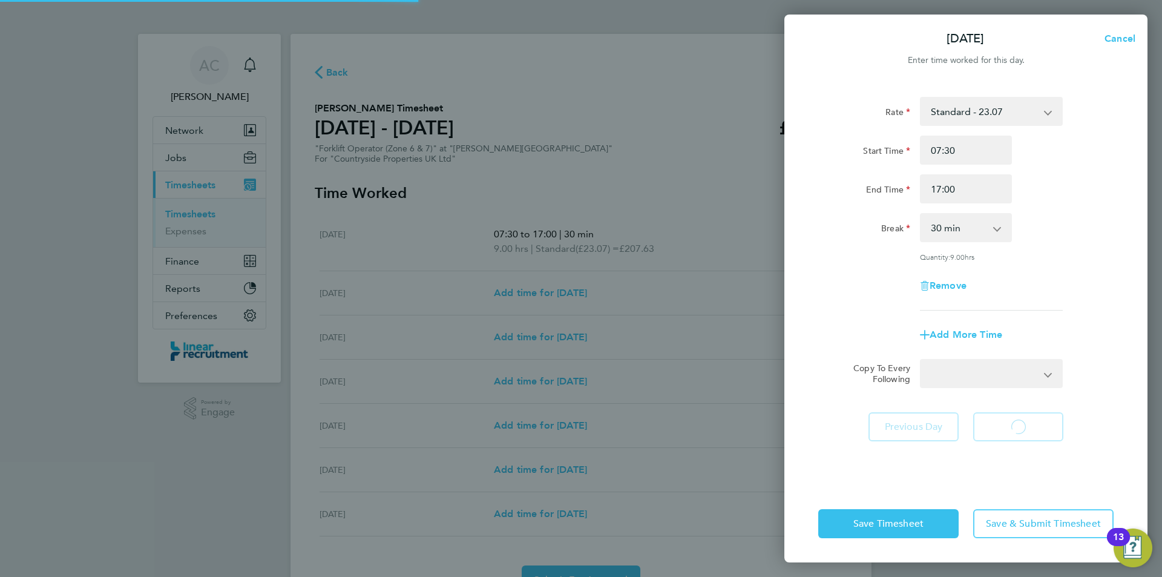
select select "30"
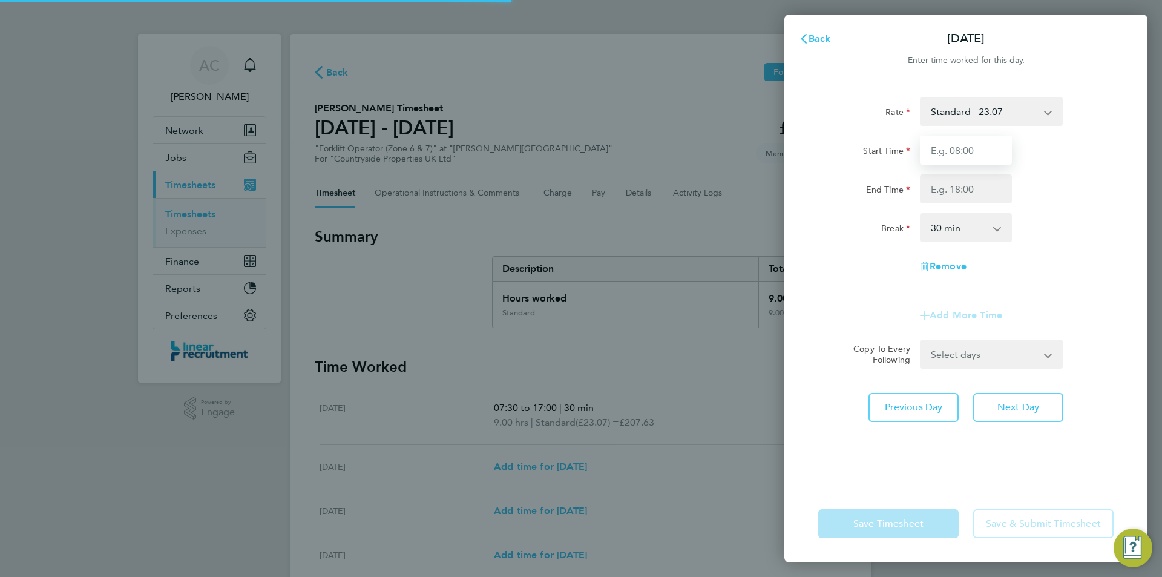
click at [947, 145] on input "Start Time" at bounding box center [966, 150] width 92 height 29
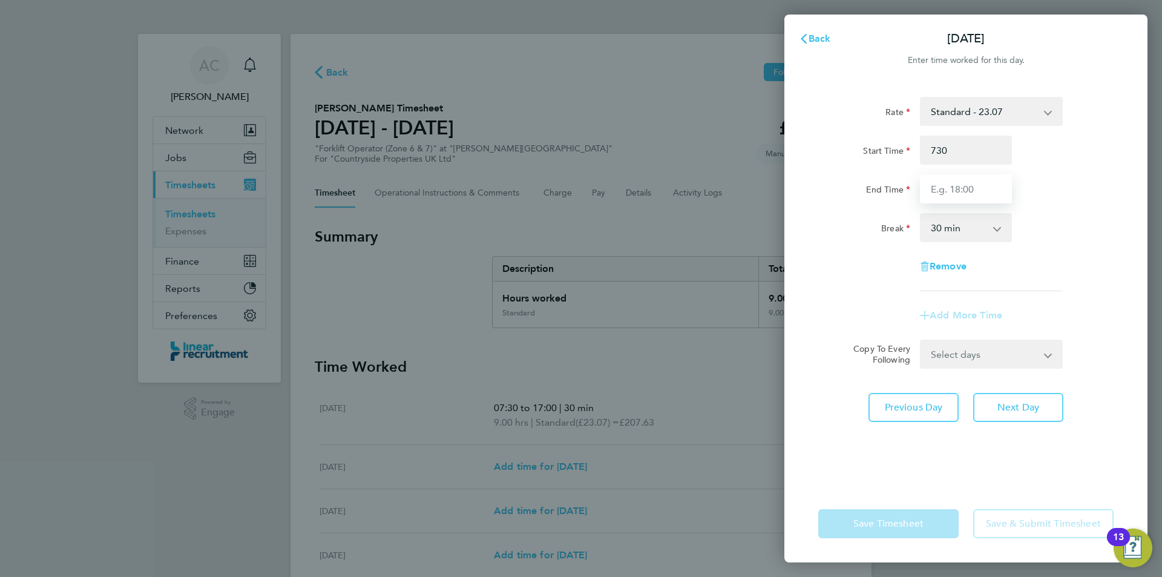
type input "07:30"
type input "17:00"
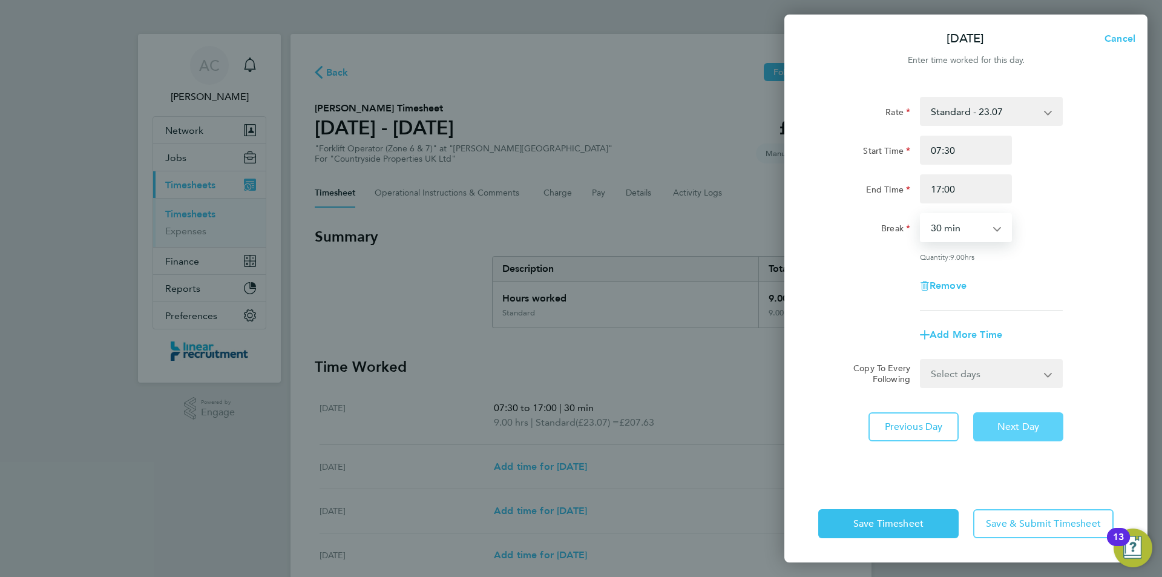
click at [1023, 429] on span "Next Day" at bounding box center [1019, 427] width 42 height 12
select select "30"
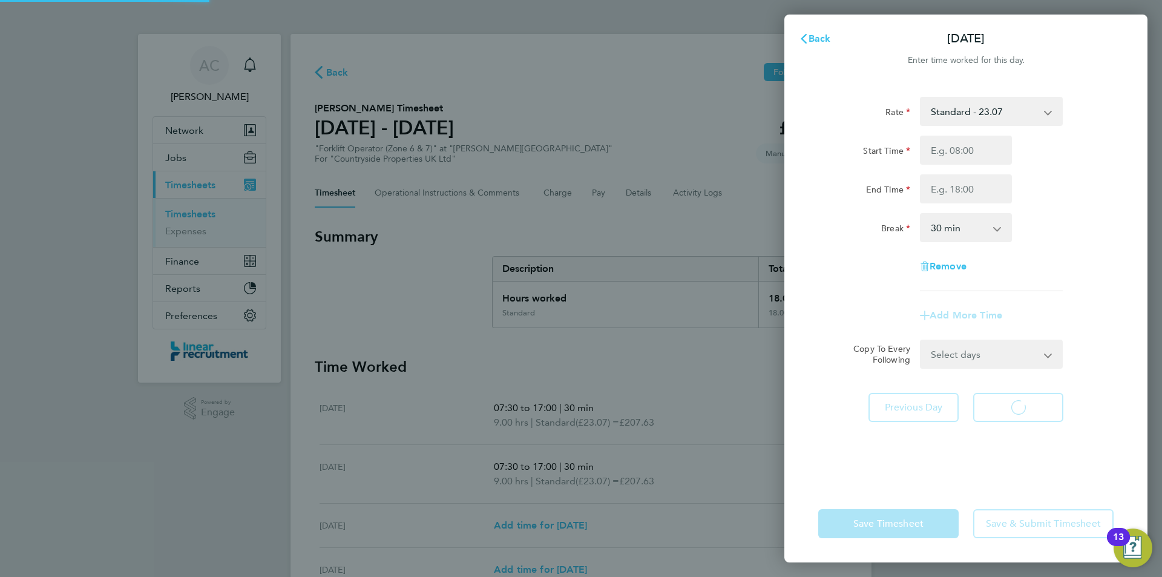
select select "30"
click at [964, 154] on input "Start Time" at bounding box center [966, 150] width 92 height 29
type input "07:30"
type input "17:00"
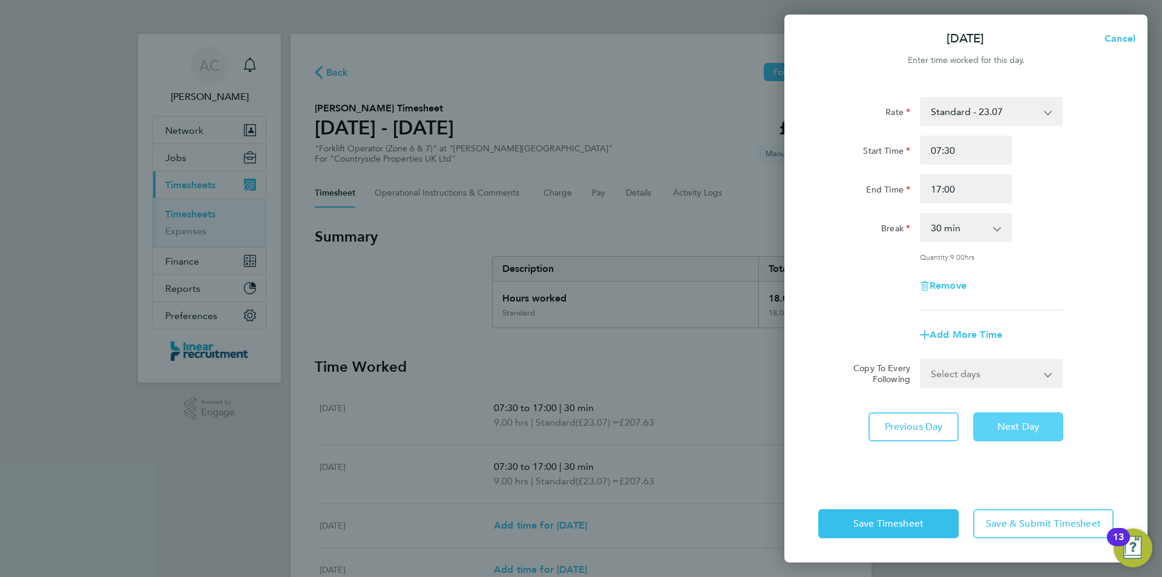
click at [1022, 419] on button "Next Day" at bounding box center [1019, 426] width 90 height 29
select select "30"
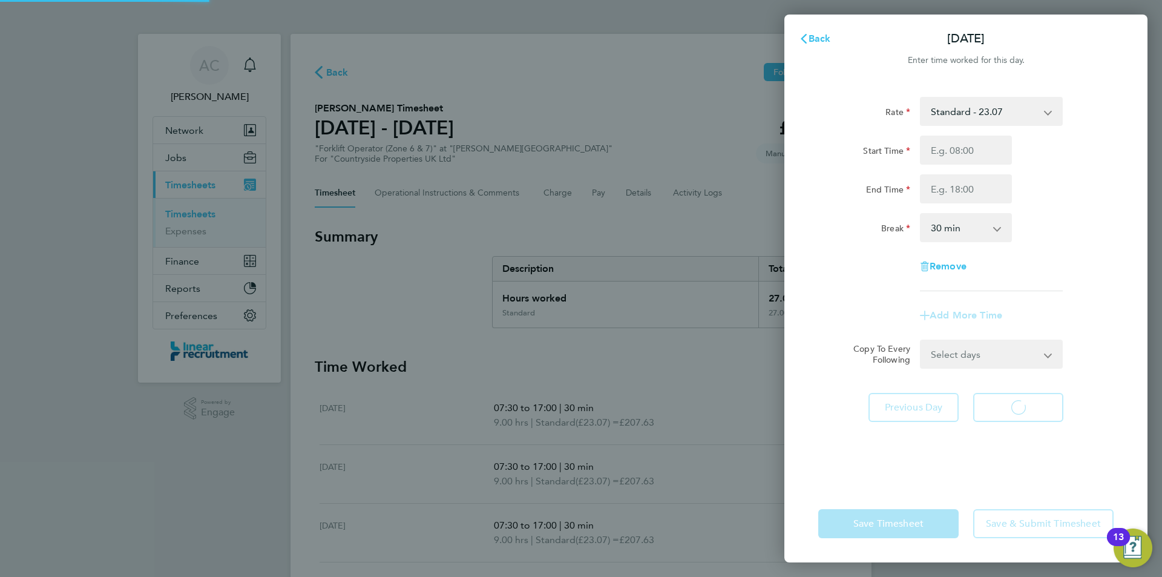
select select "30"
click at [934, 143] on input "Start Time" at bounding box center [966, 150] width 92 height 29
type input "07:30"
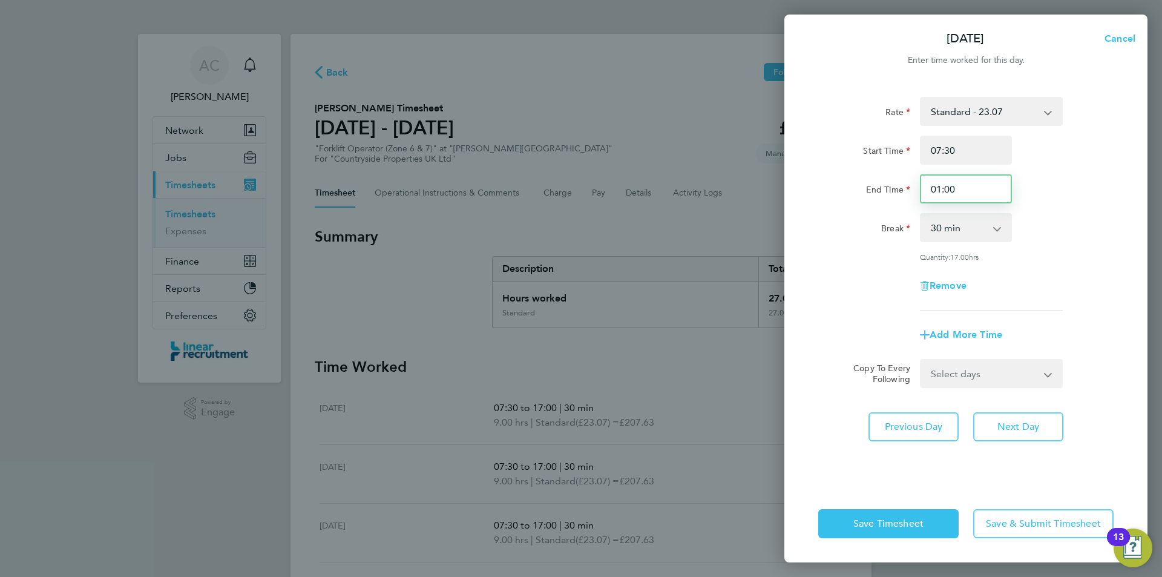
drag, startPoint x: 987, startPoint y: 187, endPoint x: 914, endPoint y: 181, distance: 74.1
click at [943, 187] on input "01:00" at bounding box center [966, 188] width 92 height 29
type input "0"
type input "17:00"
click at [1030, 429] on span "Next Day" at bounding box center [1019, 427] width 42 height 12
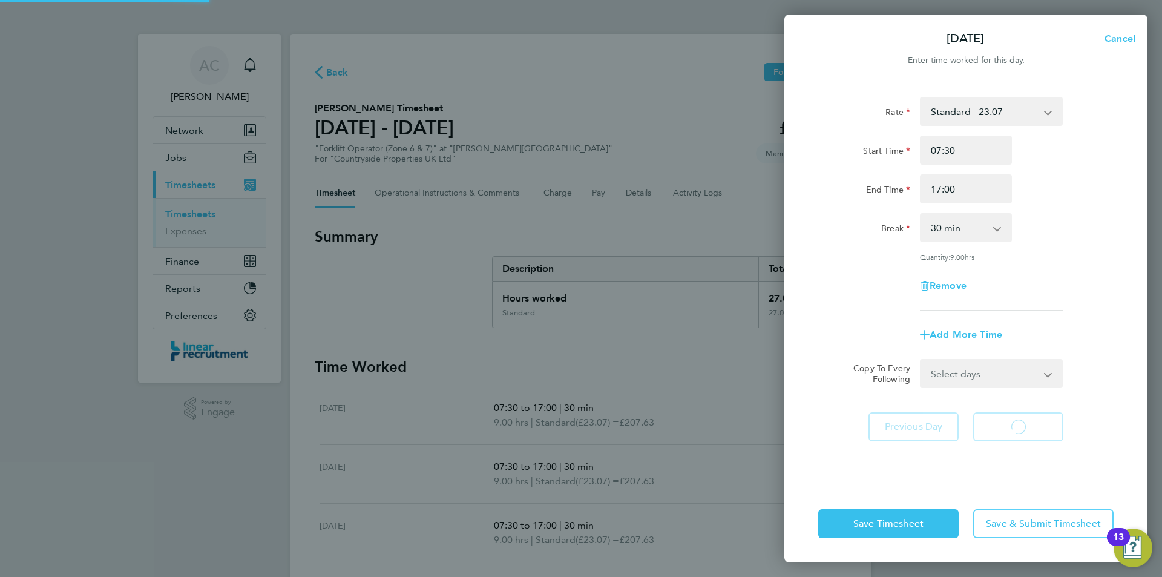
select select "30"
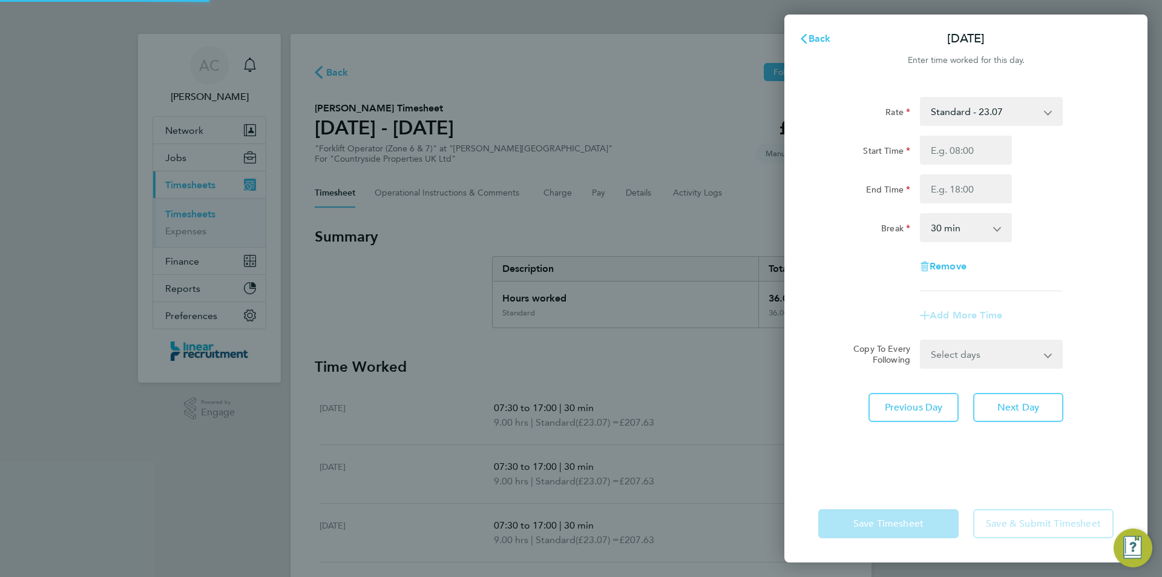
click at [955, 168] on div "Start Time End Time" at bounding box center [966, 170] width 305 height 68
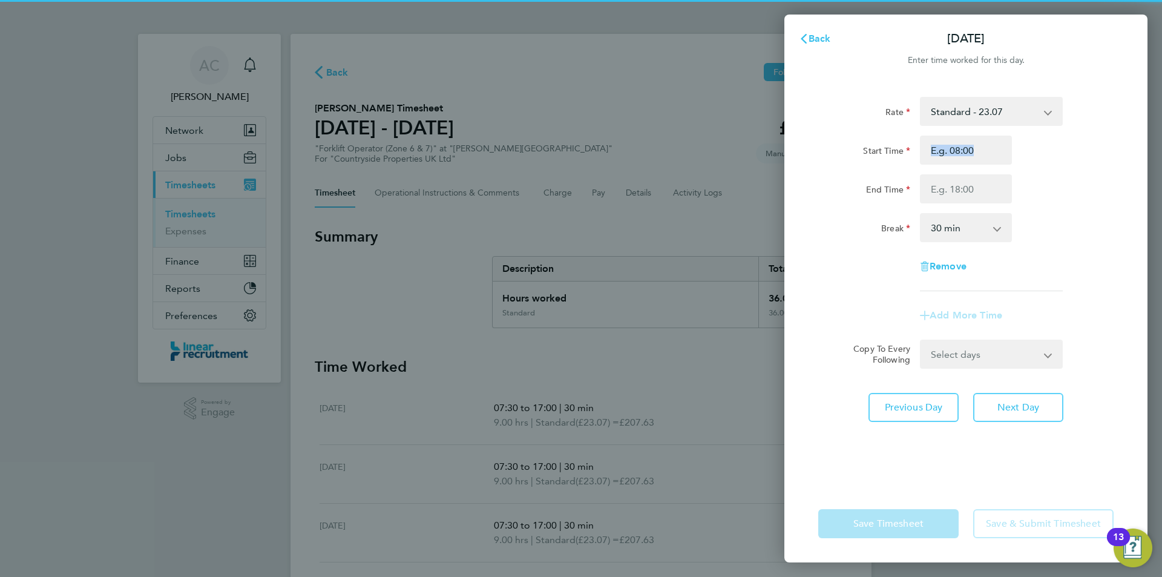
click at [955, 168] on div "Start Time End Time" at bounding box center [966, 170] width 305 height 68
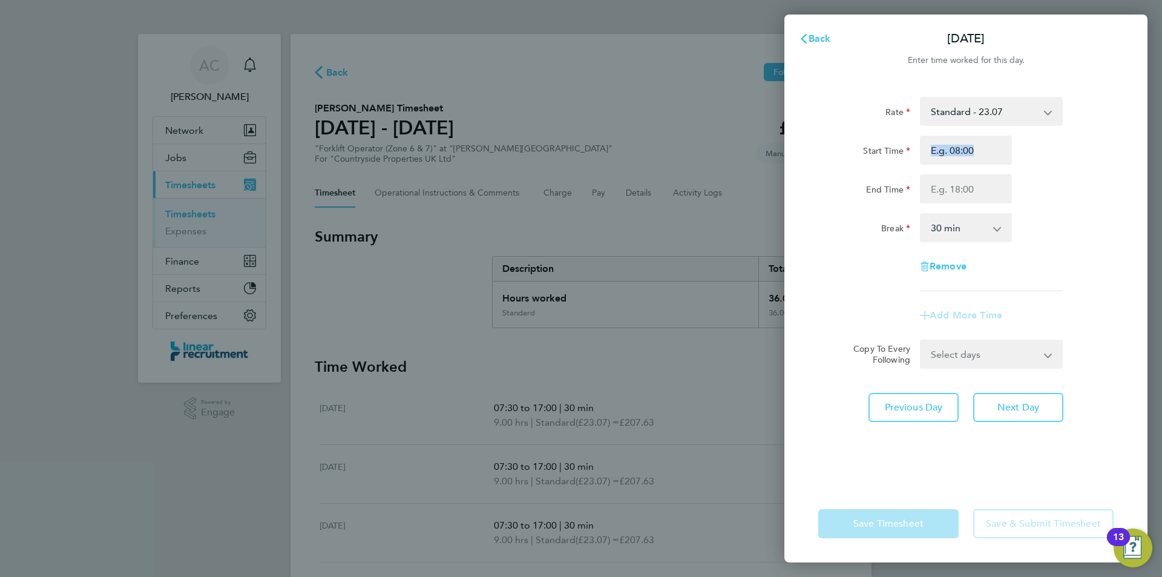
click at [955, 165] on div "Start Time End Time" at bounding box center [966, 170] width 305 height 68
click at [952, 157] on input "Start Time" at bounding box center [966, 150] width 92 height 29
type input "07:30"
type input "17:00"
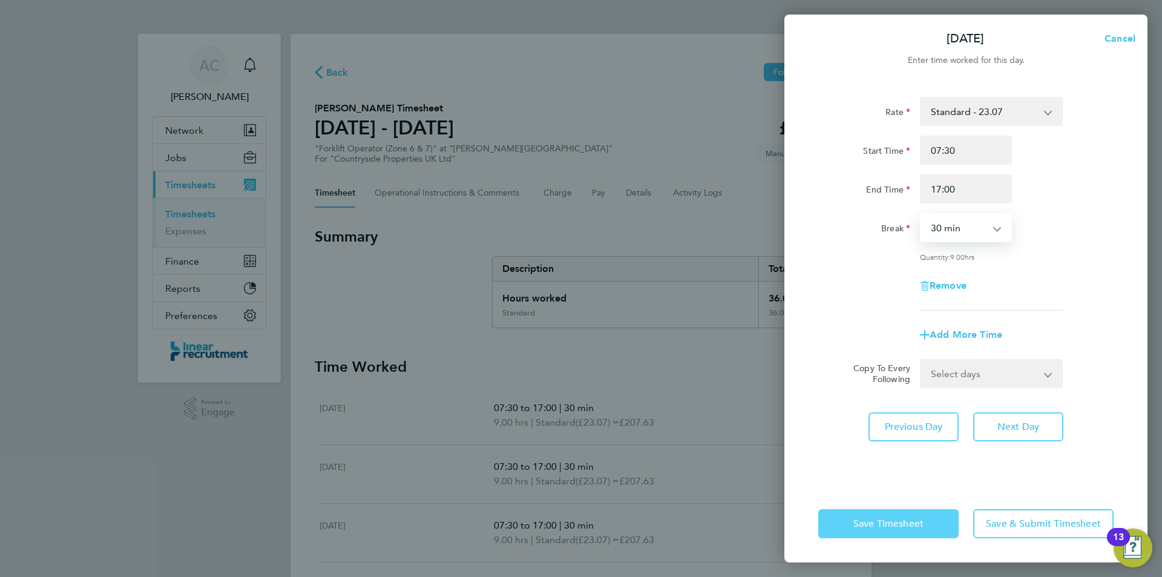
click at [910, 511] on button "Save Timesheet" at bounding box center [889, 523] width 140 height 29
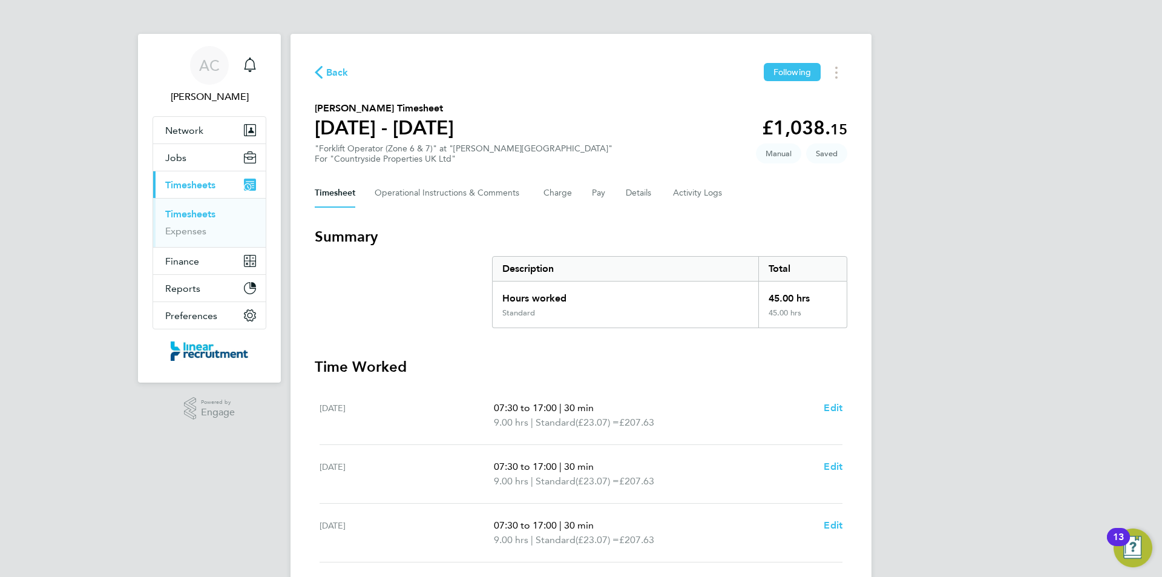
scroll to position [298, 0]
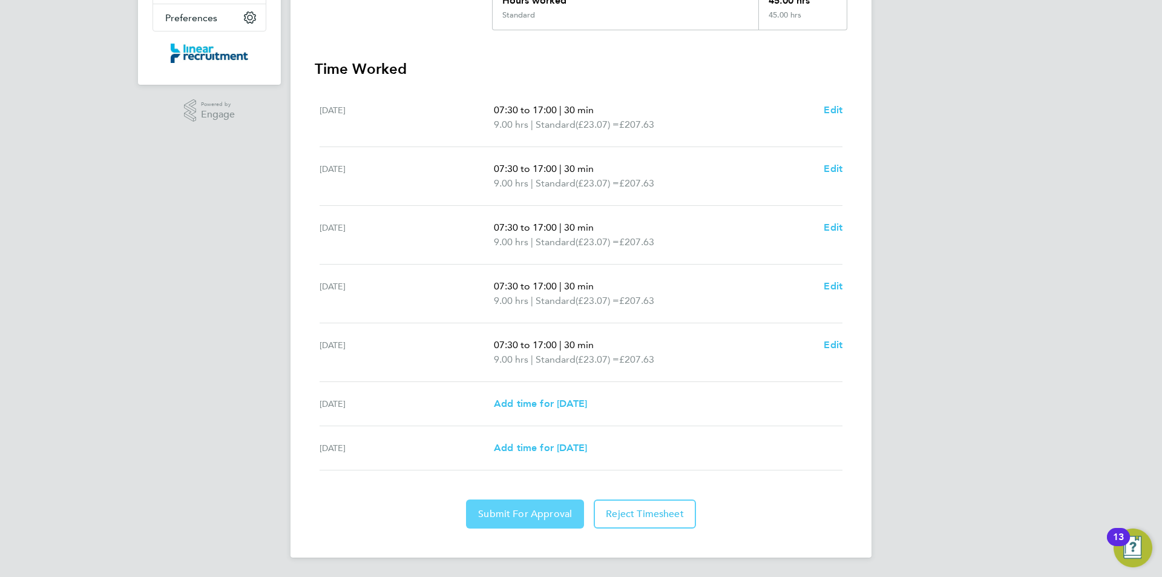
click at [538, 501] on button "Submit For Approval" at bounding box center [525, 513] width 118 height 29
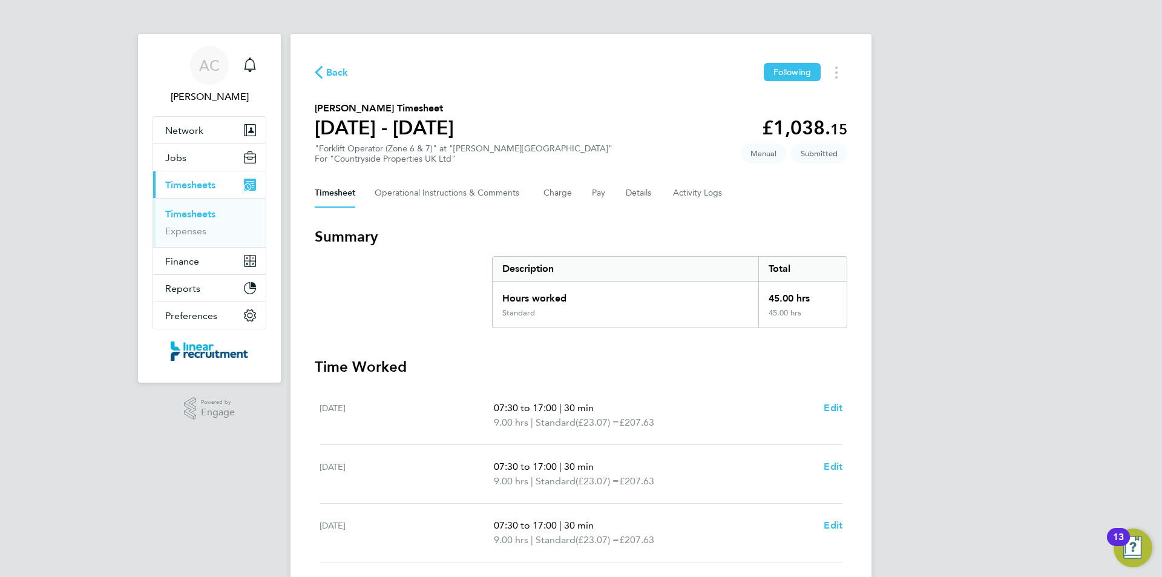
click at [208, 217] on link "Timesheets" at bounding box center [190, 214] width 50 height 12
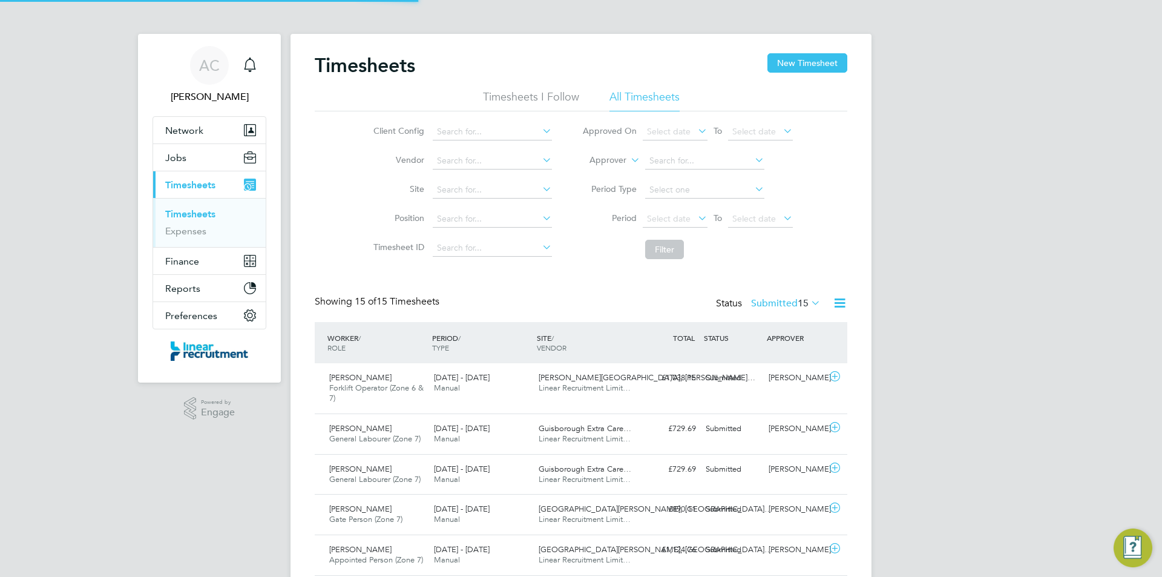
scroll to position [31, 105]
click at [789, 73] on button "New Timesheet" at bounding box center [808, 62] width 80 height 19
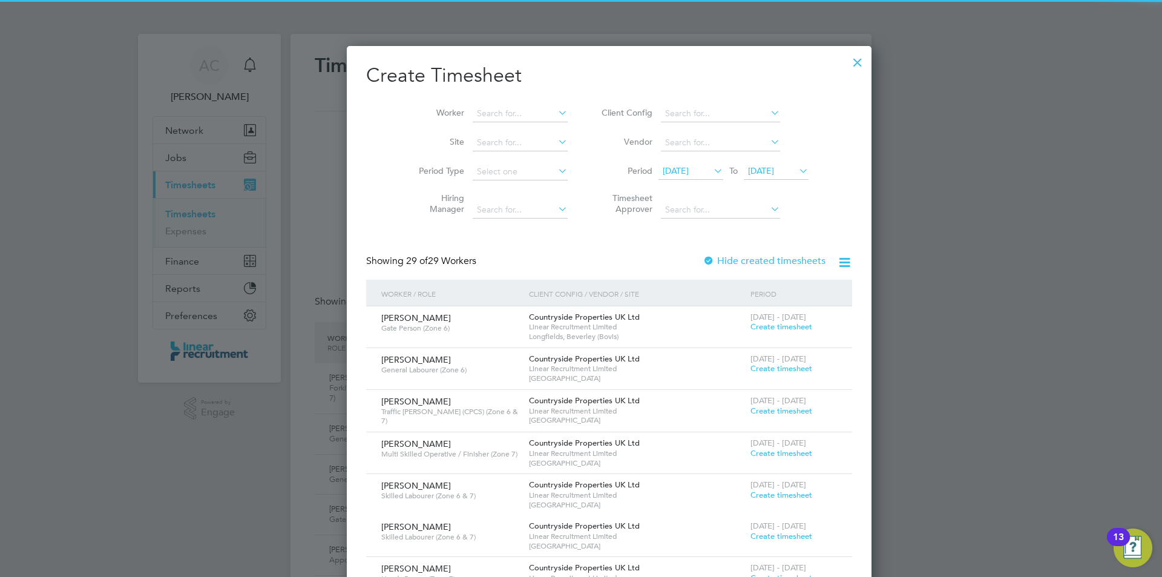
click at [797, 176] on icon at bounding box center [797, 170] width 0 height 17
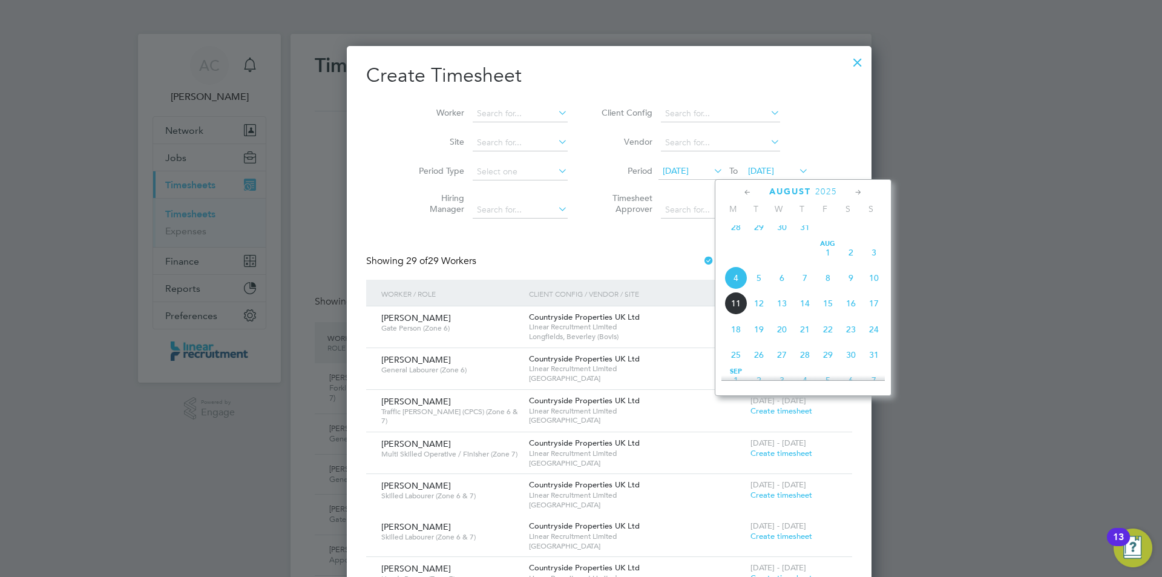
click at [864, 288] on span "10" at bounding box center [874, 277] width 23 height 23
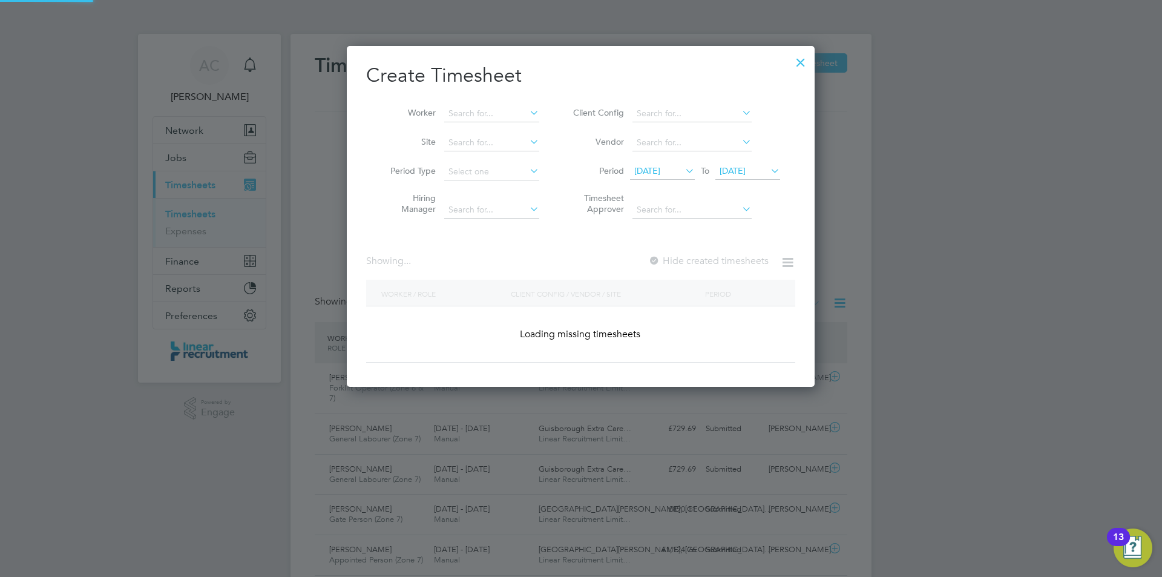
click at [653, 164] on span "28 Jul 2025" at bounding box center [662, 171] width 65 height 16
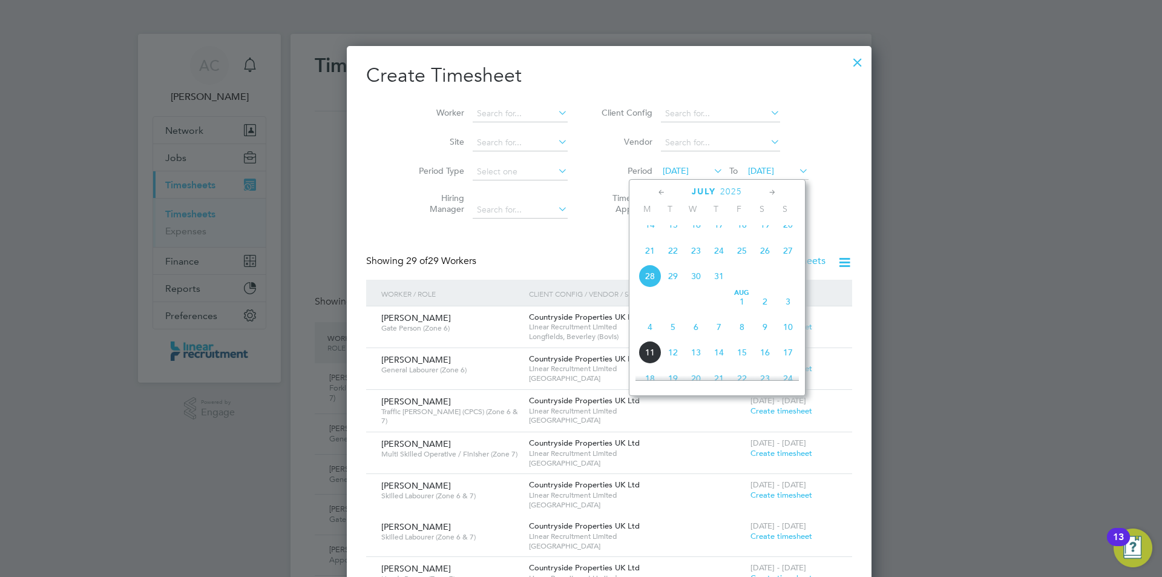
click at [644, 333] on span "4" at bounding box center [650, 326] width 23 height 23
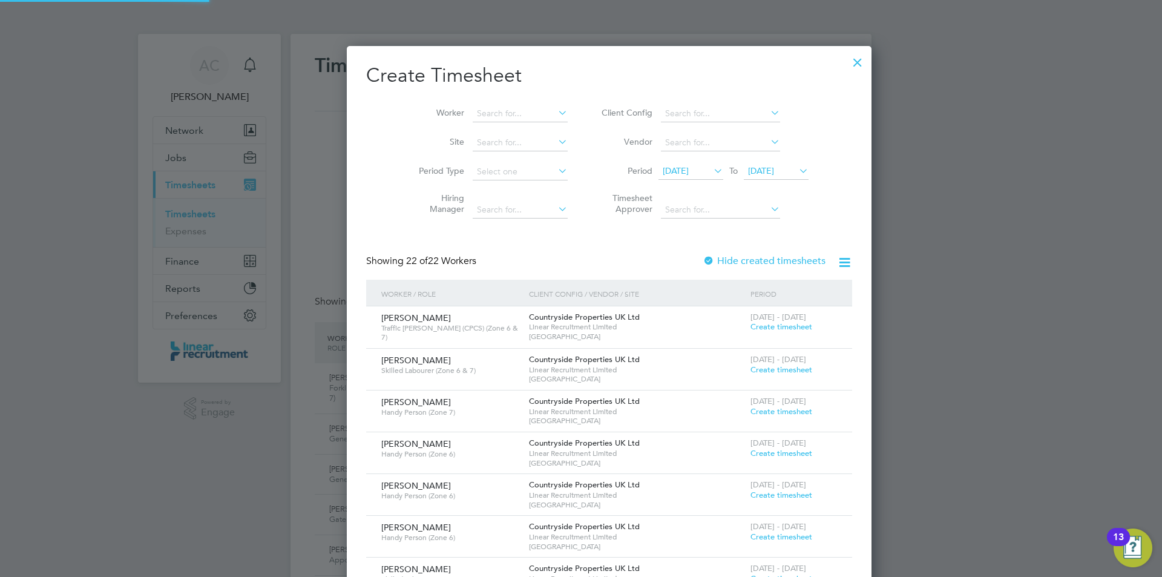
click at [466, 127] on li "Worker" at bounding box center [489, 113] width 188 height 29
click at [473, 120] on input at bounding box center [520, 113] width 95 height 17
click at [521, 133] on b "Robson" at bounding box center [556, 130] width 70 height 10
type input "Marcus Robson"
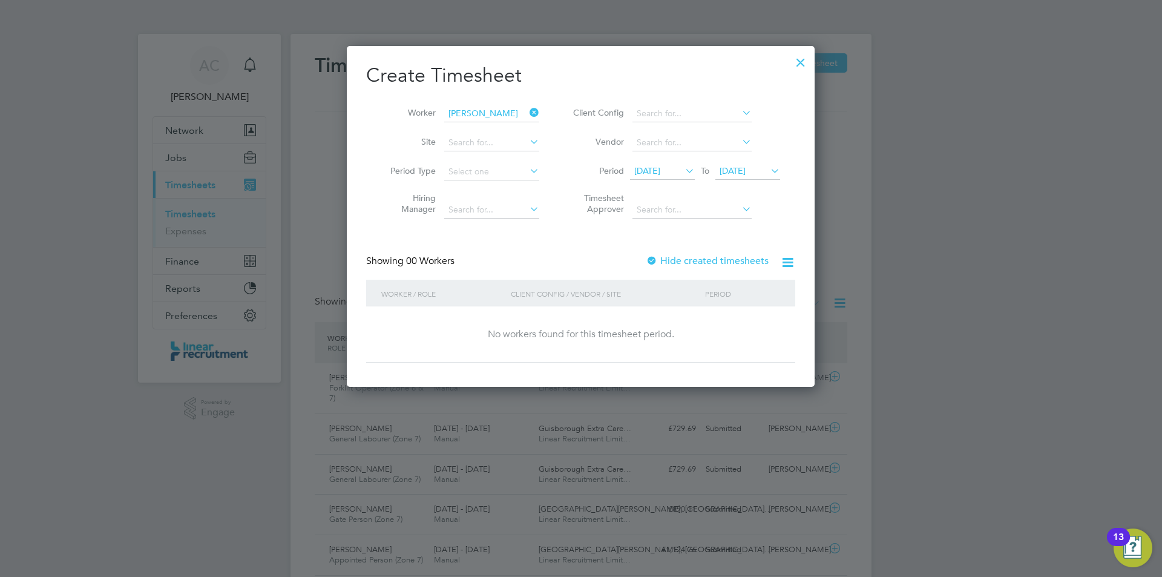
click at [796, 68] on div at bounding box center [801, 59] width 22 height 22
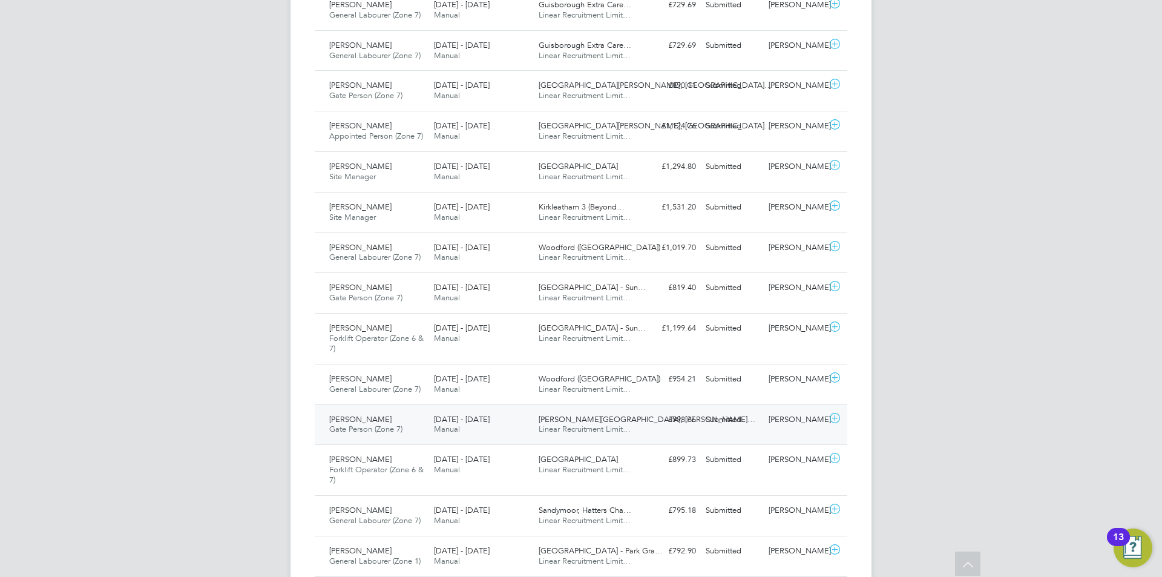
click at [510, 418] on div "4 - 10 Aug 2025 Manual" at bounding box center [481, 425] width 105 height 30
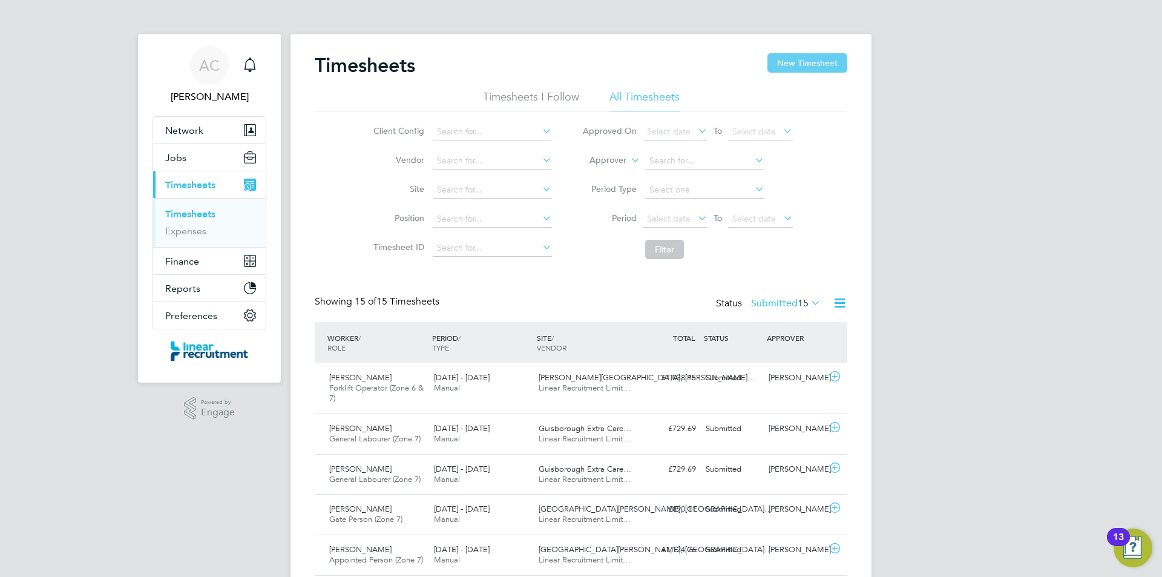
click at [800, 59] on button "New Timesheet" at bounding box center [808, 62] width 80 height 19
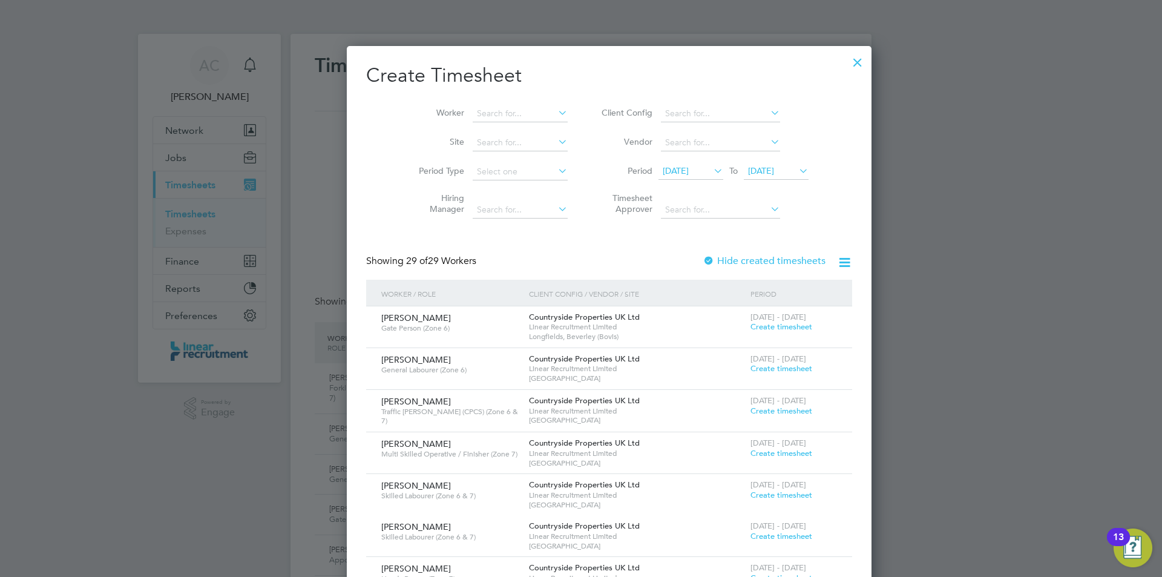
click at [748, 173] on span "04 Aug 2025" at bounding box center [761, 170] width 26 height 11
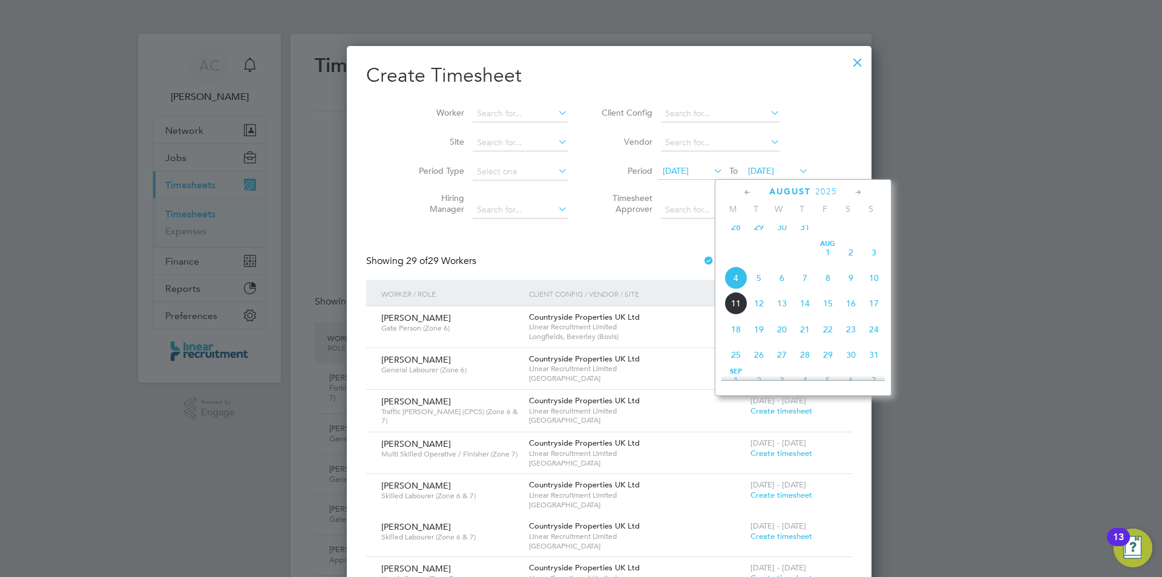
click at [866, 288] on span "10" at bounding box center [874, 277] width 23 height 23
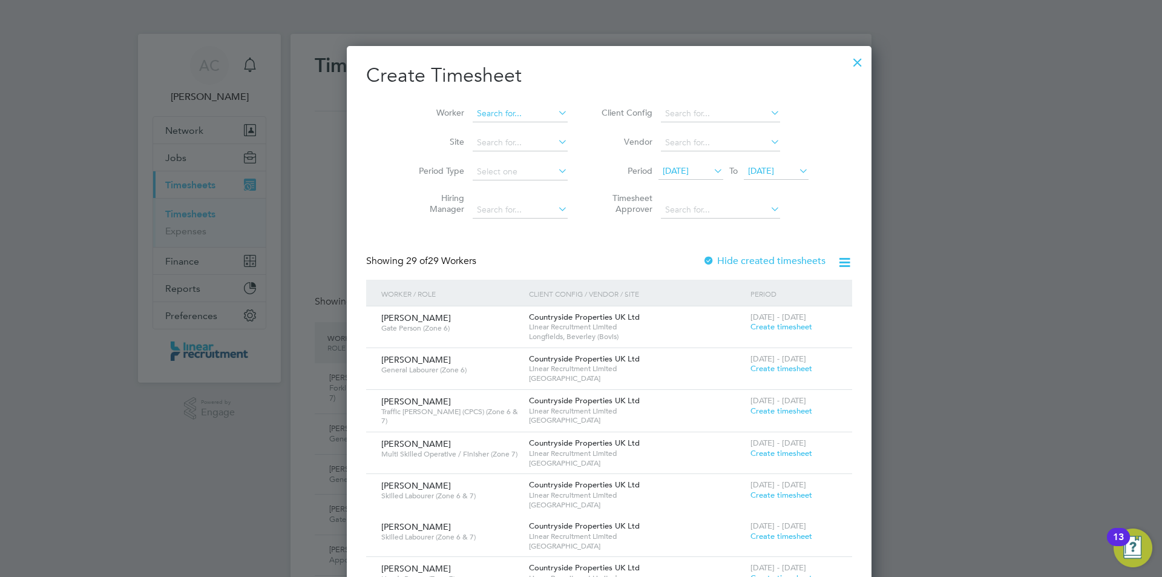
click at [486, 108] on input at bounding box center [520, 113] width 95 height 17
click at [486, 125] on li "Kipras Keliauskas" at bounding box center [519, 130] width 150 height 16
type input "Kipras Keliauskas"
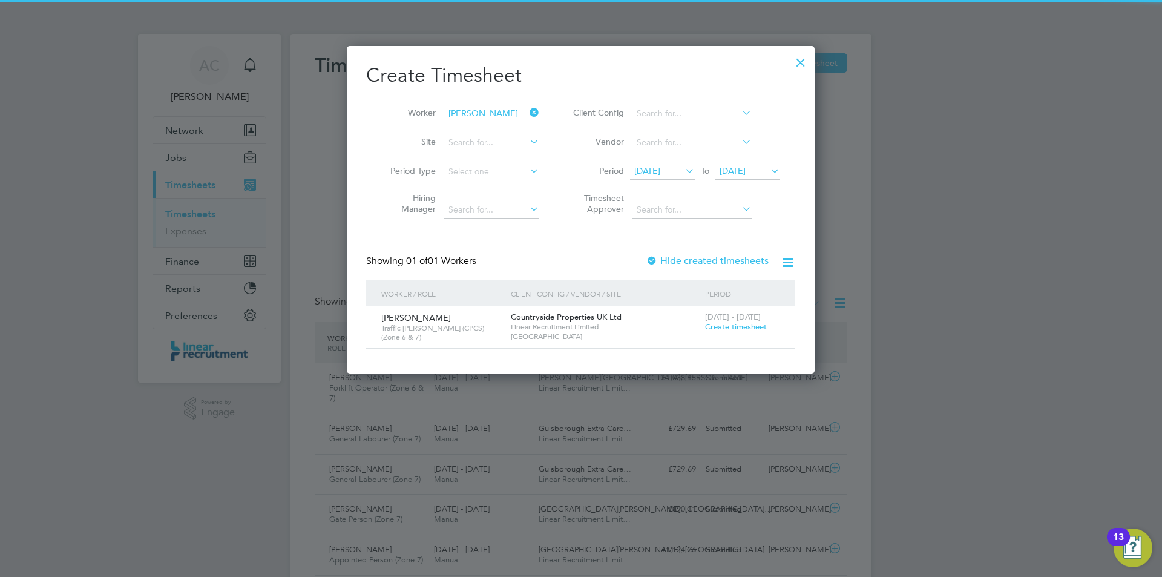
click at [714, 328] on span "Create timesheet" at bounding box center [736, 326] width 62 height 10
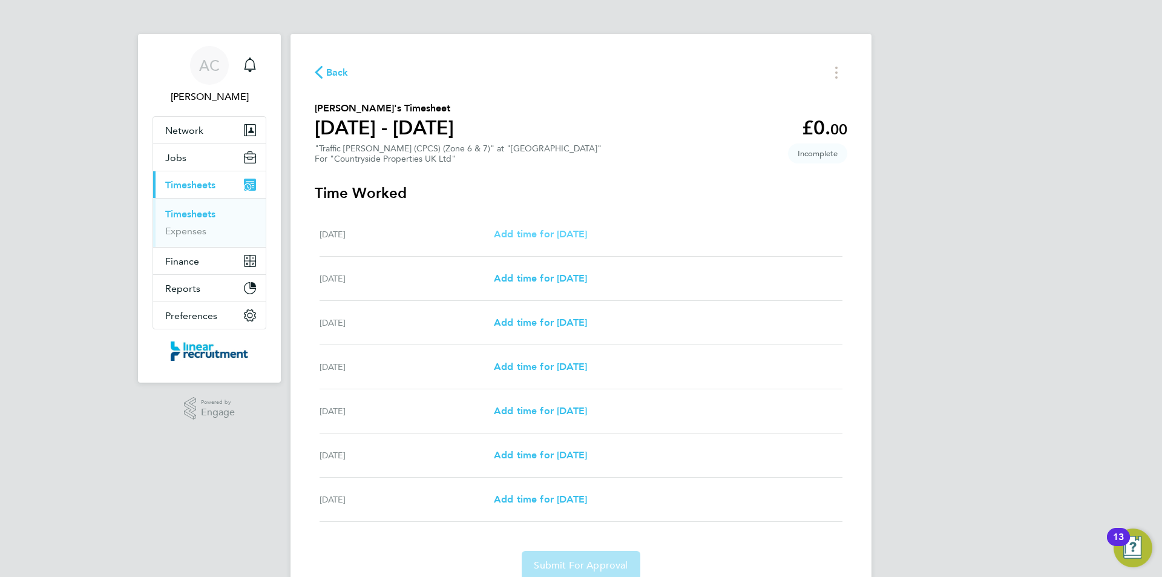
click at [512, 228] on span "Add time for Mon 04 Aug" at bounding box center [540, 234] width 93 height 12
select select "30"
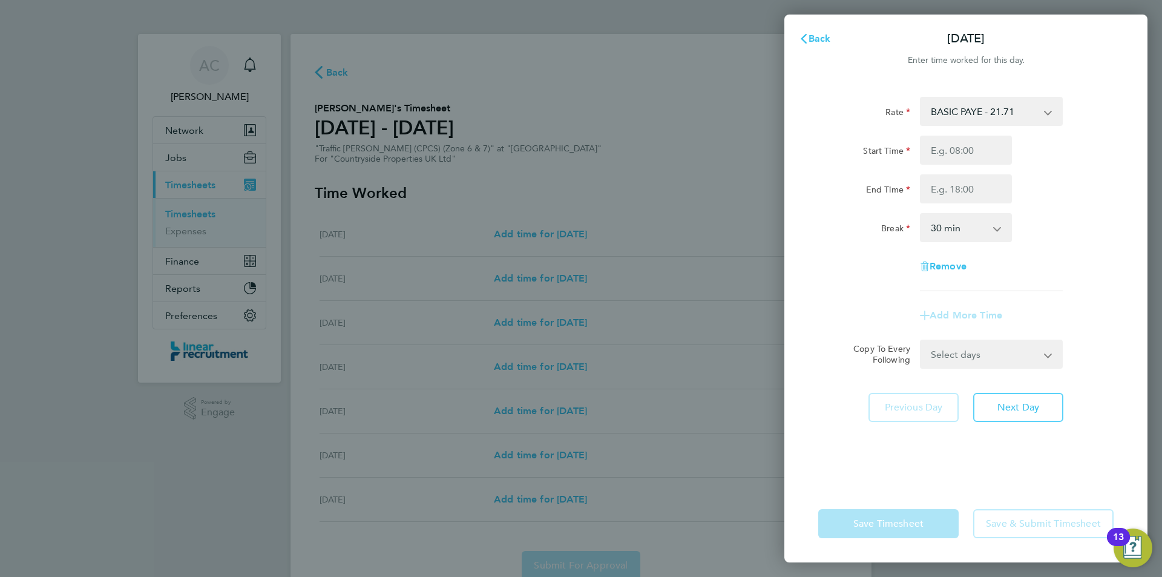
click at [983, 124] on select "BASIC PAYE - 21.71" at bounding box center [984, 111] width 126 height 27
click at [1044, 160] on div "Start Time" at bounding box center [966, 150] width 305 height 29
click at [997, 136] on input "Start Time" at bounding box center [966, 150] width 92 height 29
type input "07:30"
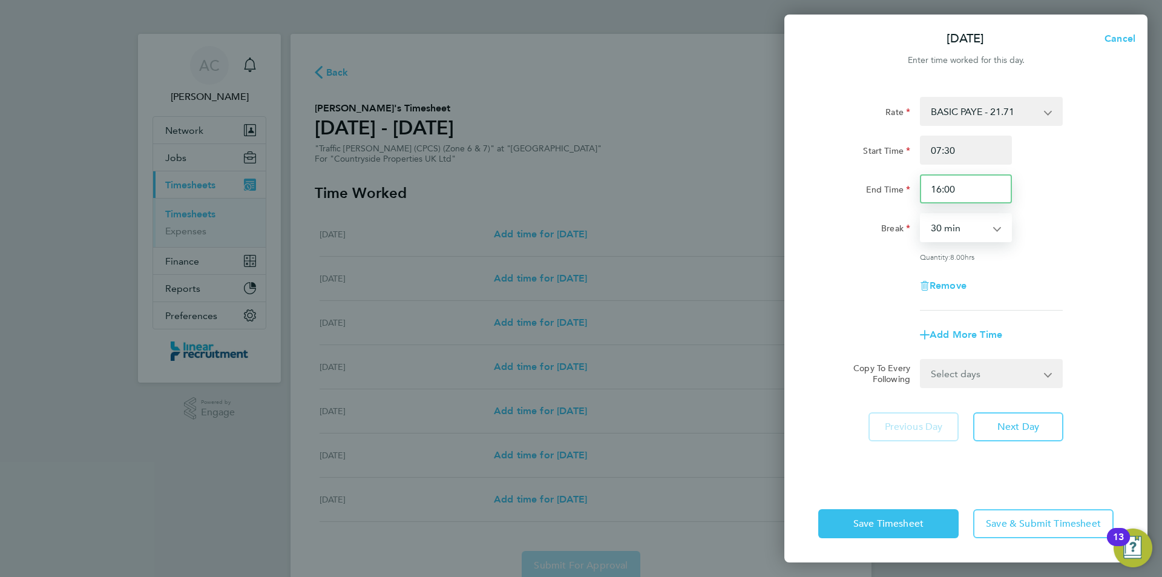
drag, startPoint x: 961, startPoint y: 186, endPoint x: 888, endPoint y: 188, distance: 73.3
click at [915, 189] on div "16:00" at bounding box center [966, 188] width 102 height 29
type input "17:00"
click at [1020, 424] on span "Next Day" at bounding box center [1019, 427] width 42 height 12
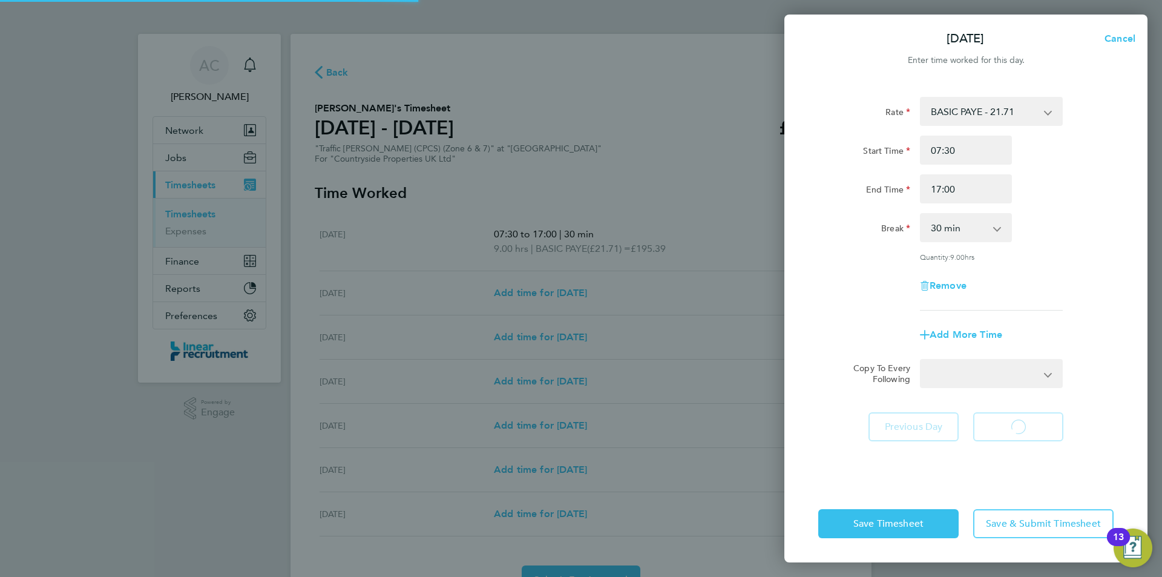
select select "30"
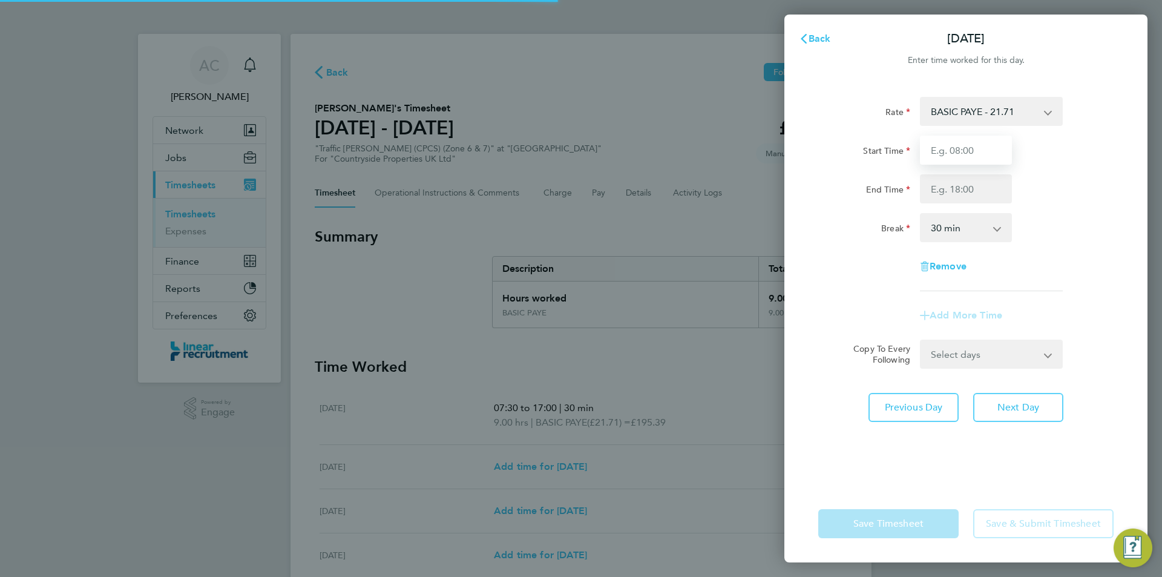
click at [964, 148] on input "Start Time" at bounding box center [966, 150] width 92 height 29
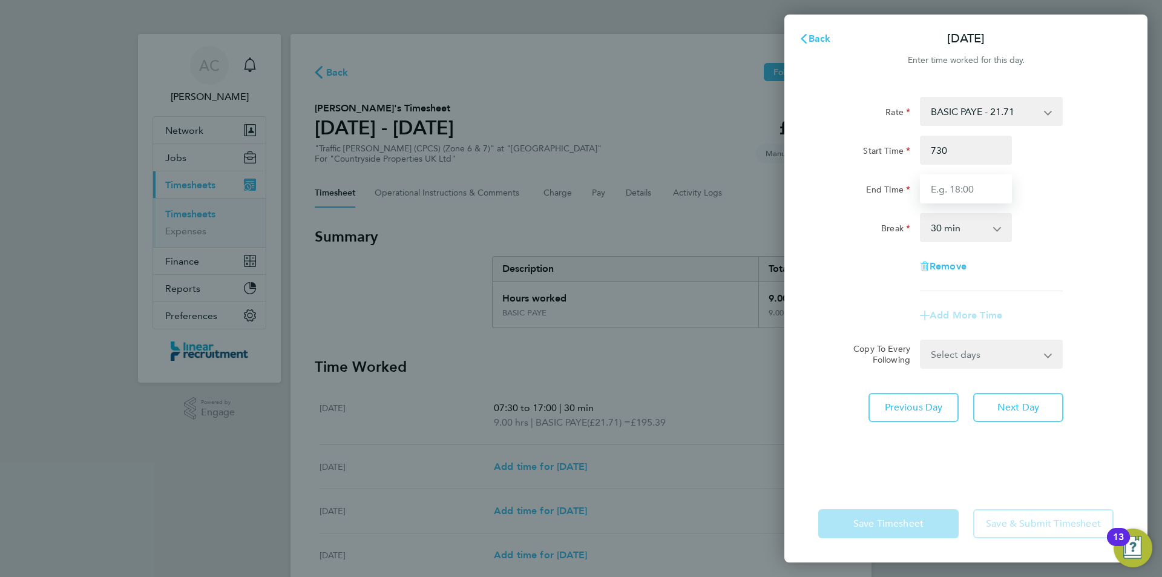
type input "07:30"
type input "17:00"
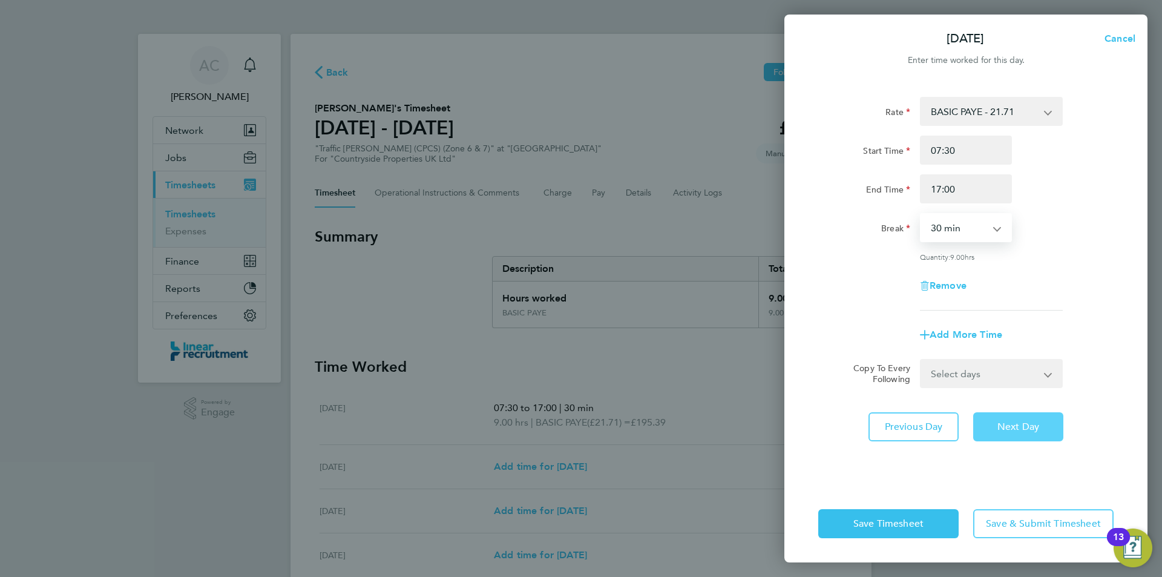
click at [1027, 415] on button "Next Day" at bounding box center [1019, 426] width 90 height 29
select select "30"
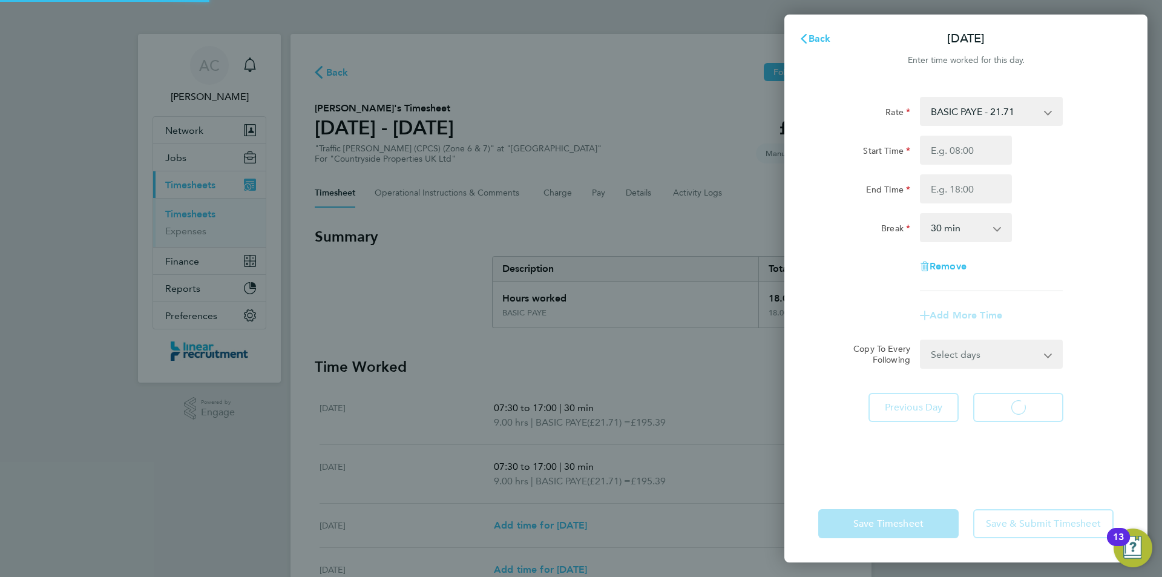
select select "30"
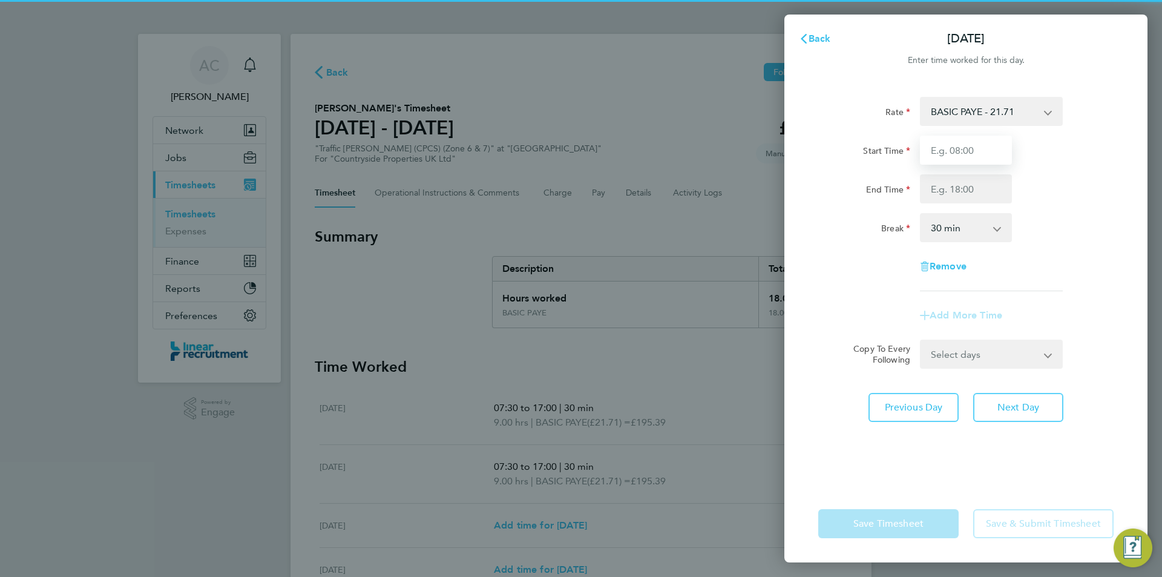
click at [962, 150] on input "Start Time" at bounding box center [966, 150] width 92 height 29
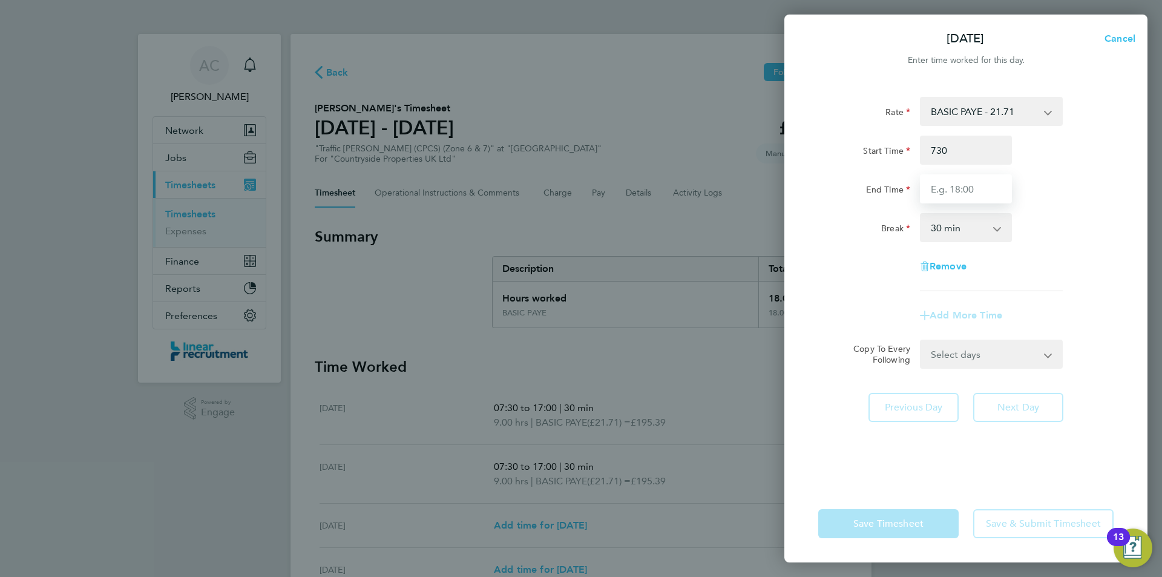
type input "07:30"
type input "17:00"
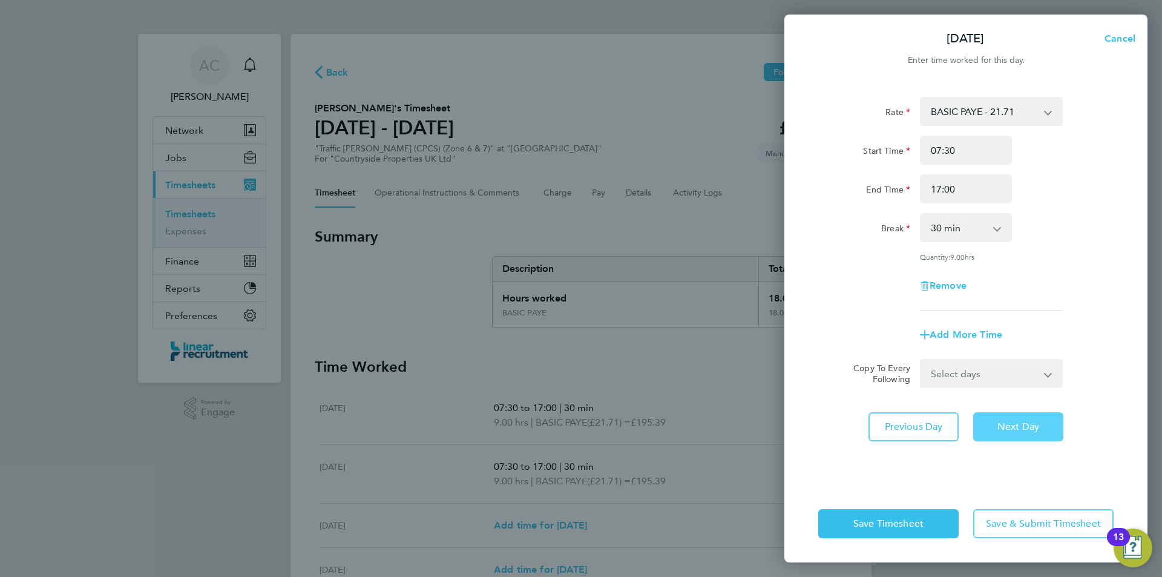
click at [1021, 432] on button "Next Day" at bounding box center [1019, 426] width 90 height 29
select select "30"
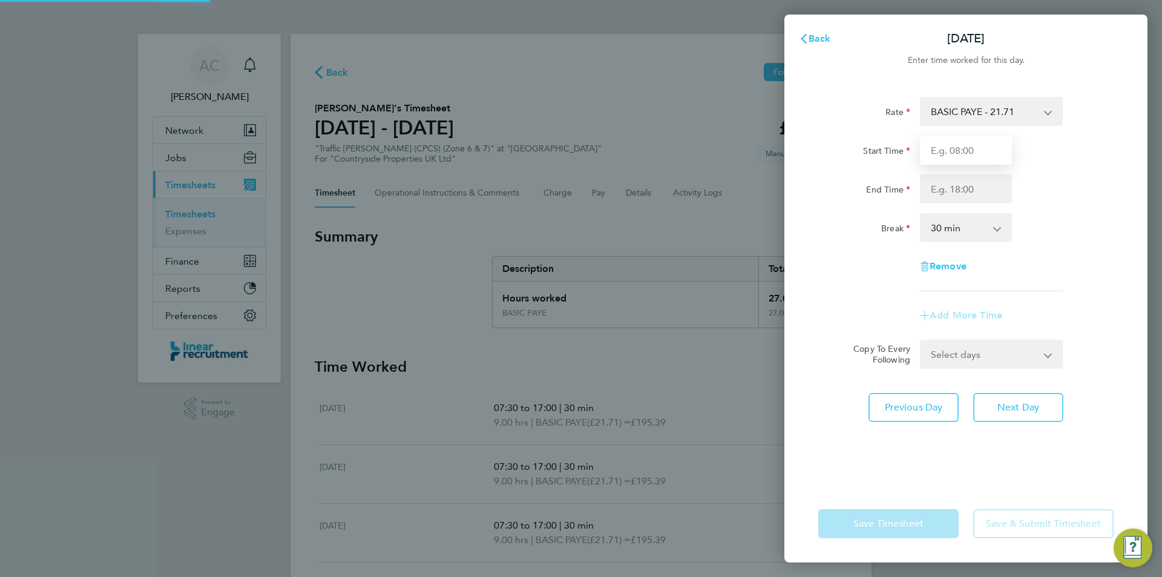
click at [962, 150] on input "Start Time" at bounding box center [966, 150] width 92 height 29
type input "07:30"
type input "17:00"
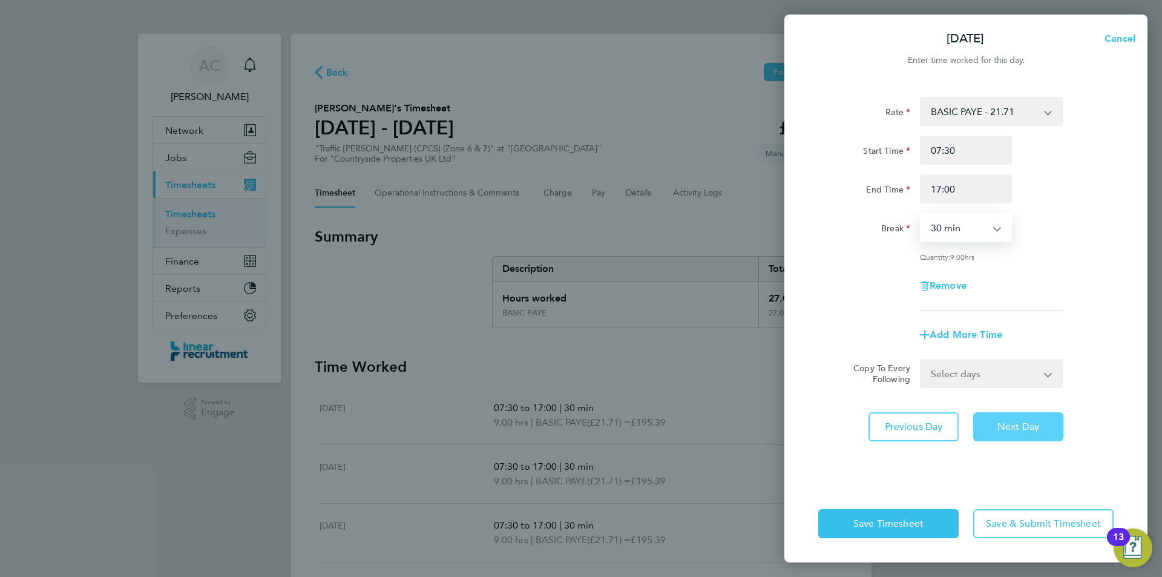
click at [998, 424] on span "Next Day" at bounding box center [1019, 427] width 42 height 12
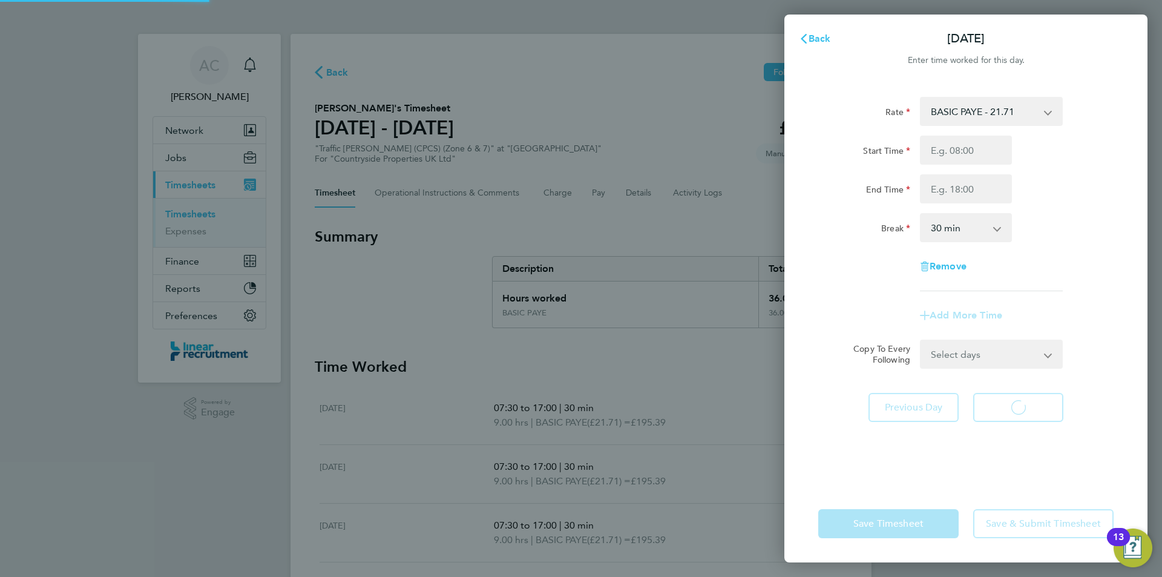
select select "30"
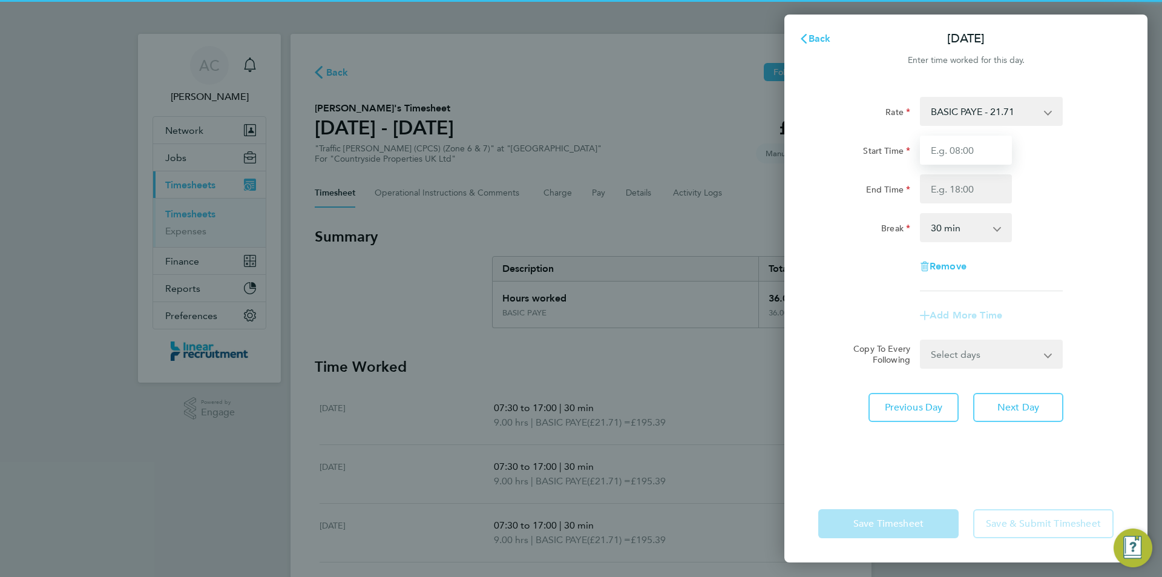
click at [966, 146] on input "Start Time" at bounding box center [966, 150] width 92 height 29
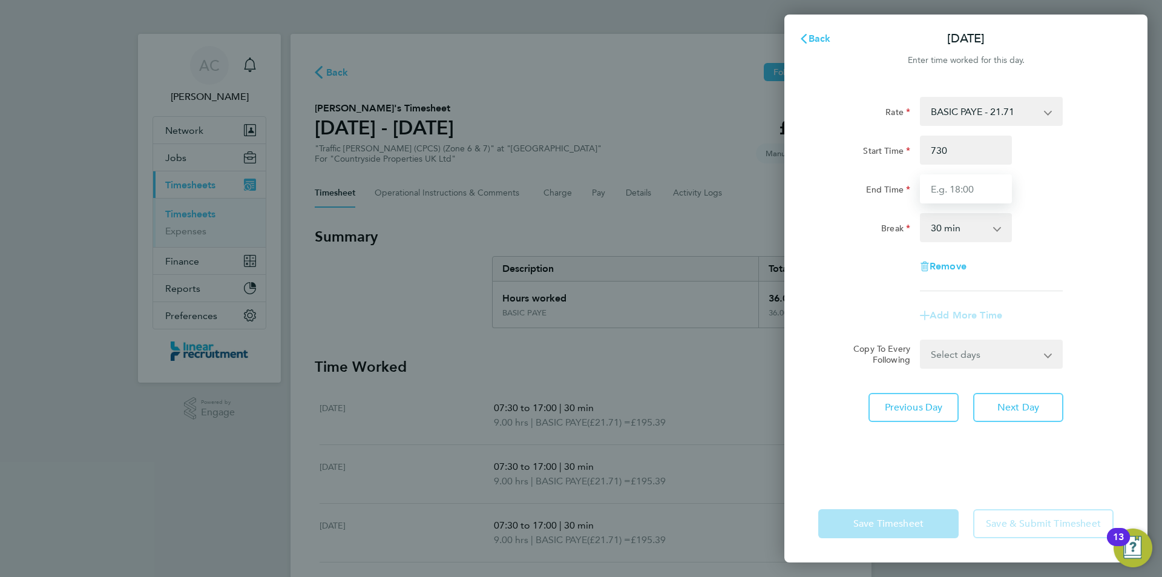
type input "07:30"
type input "16:00"
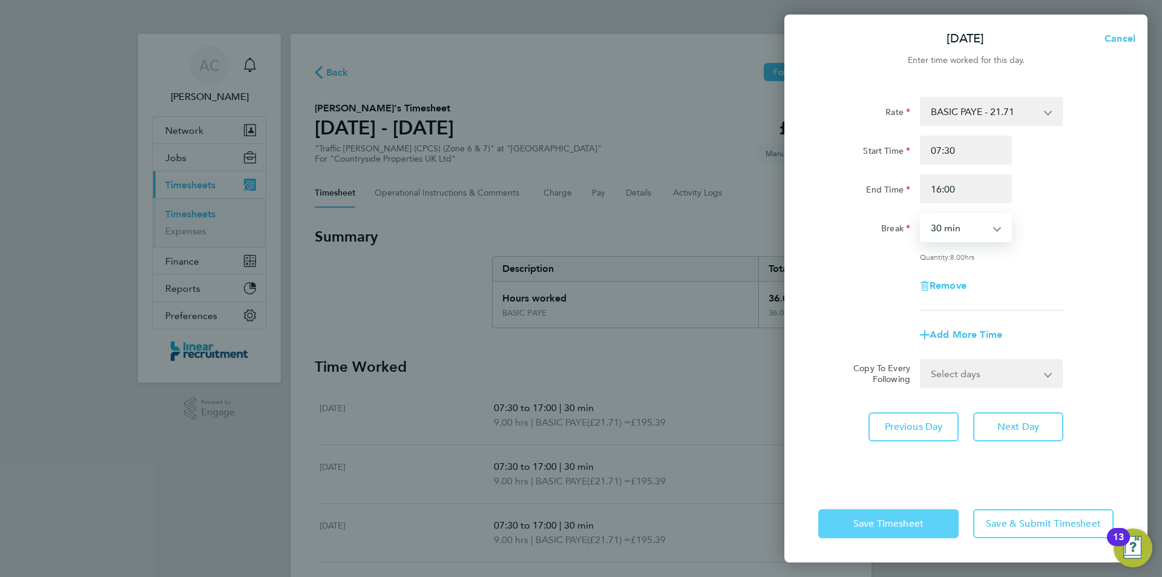
click at [908, 509] on button "Save Timesheet" at bounding box center [889, 523] width 140 height 29
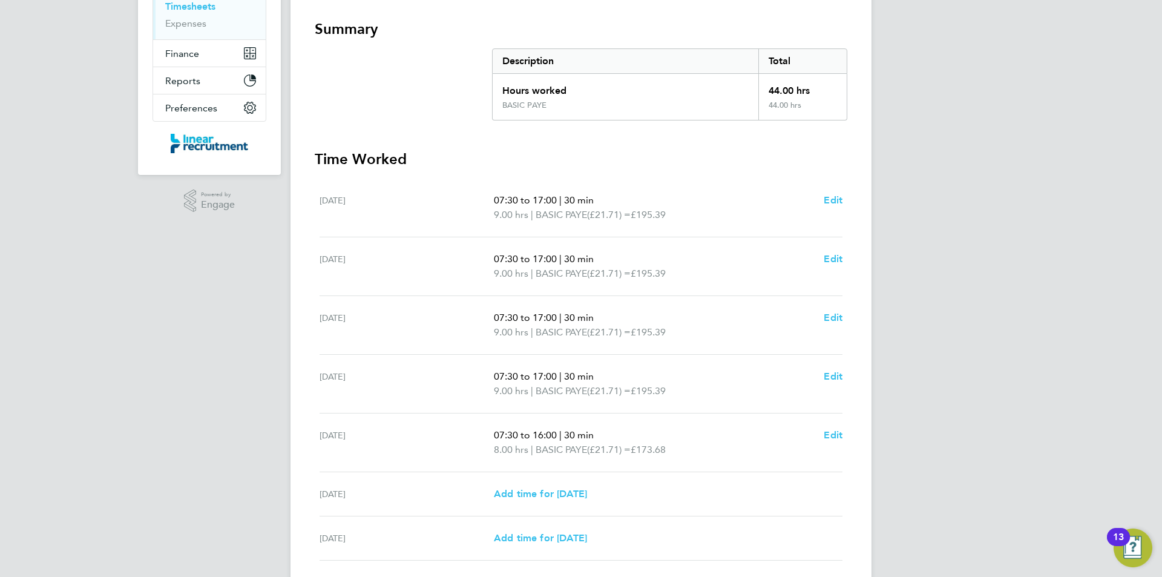
scroll to position [298, 0]
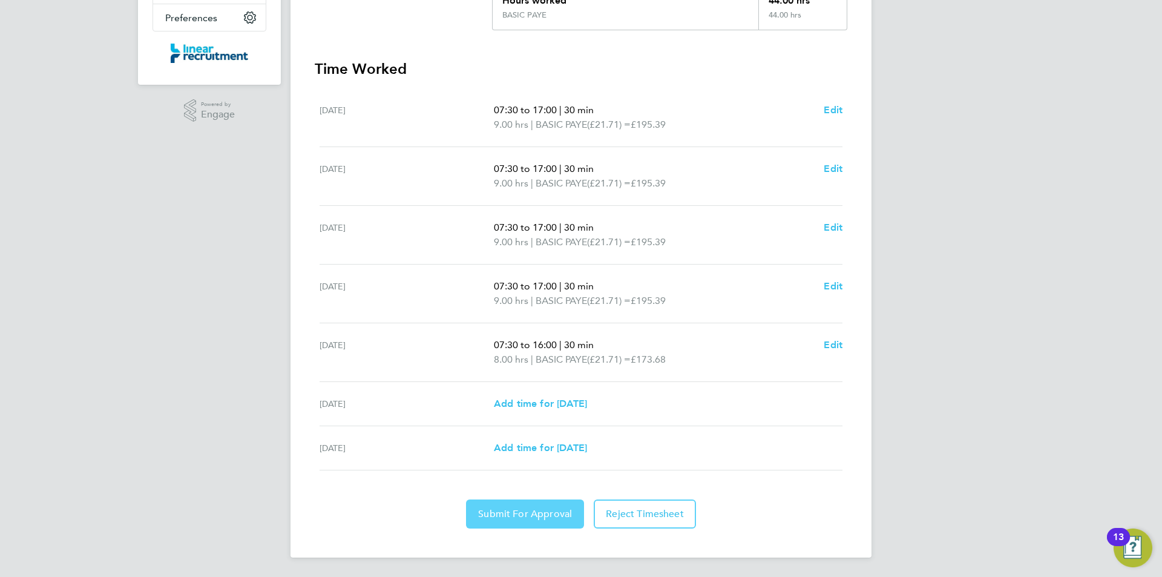
click at [539, 522] on button "Submit For Approval" at bounding box center [525, 513] width 118 height 29
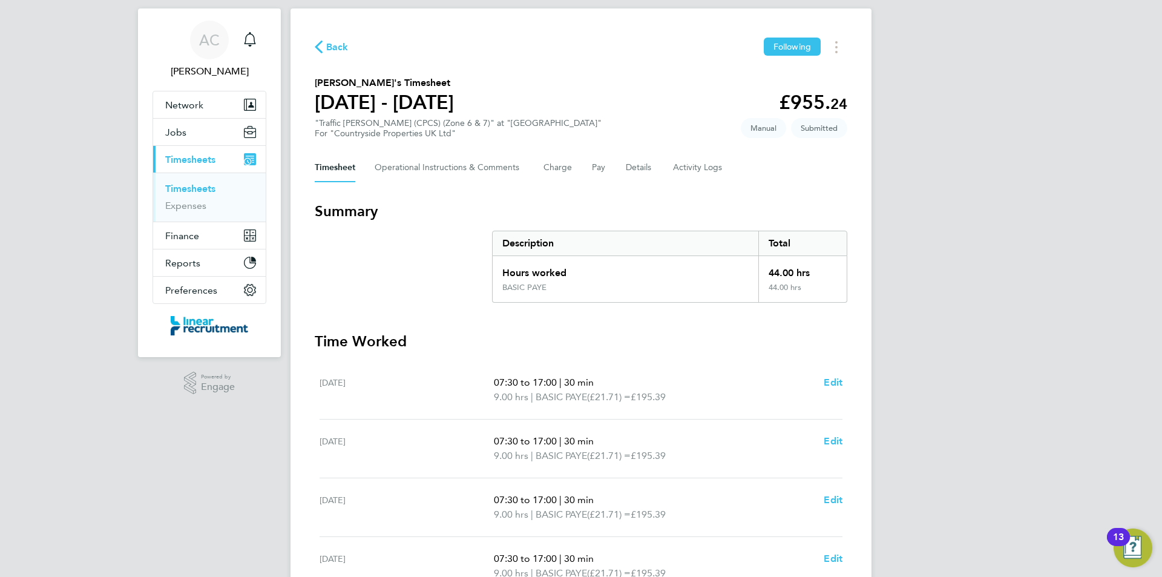
scroll to position [0, 0]
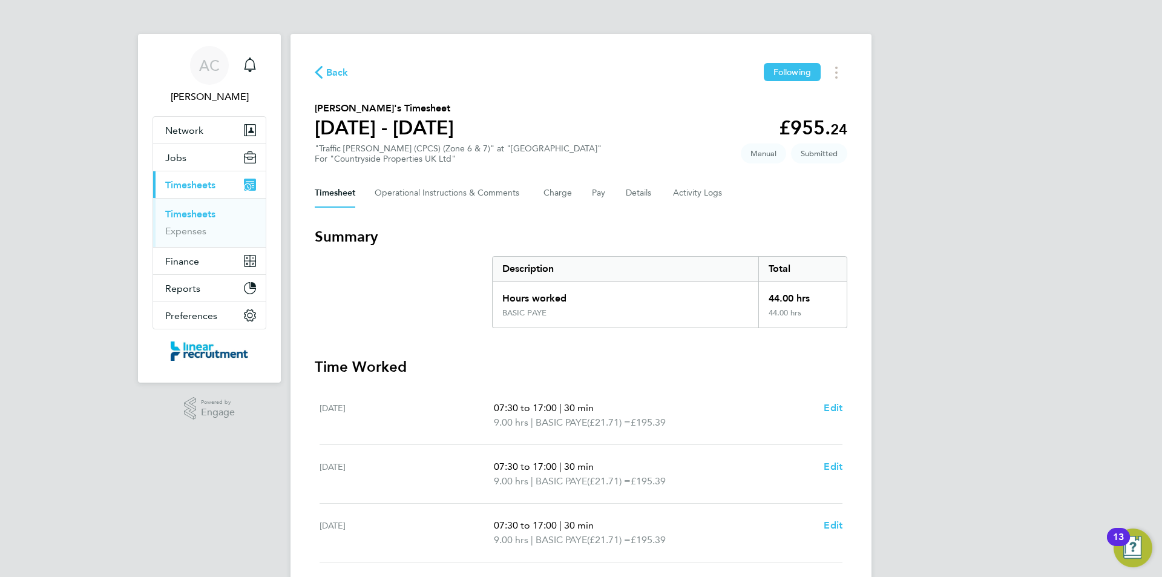
click at [189, 209] on link "Timesheets" at bounding box center [190, 214] width 50 height 12
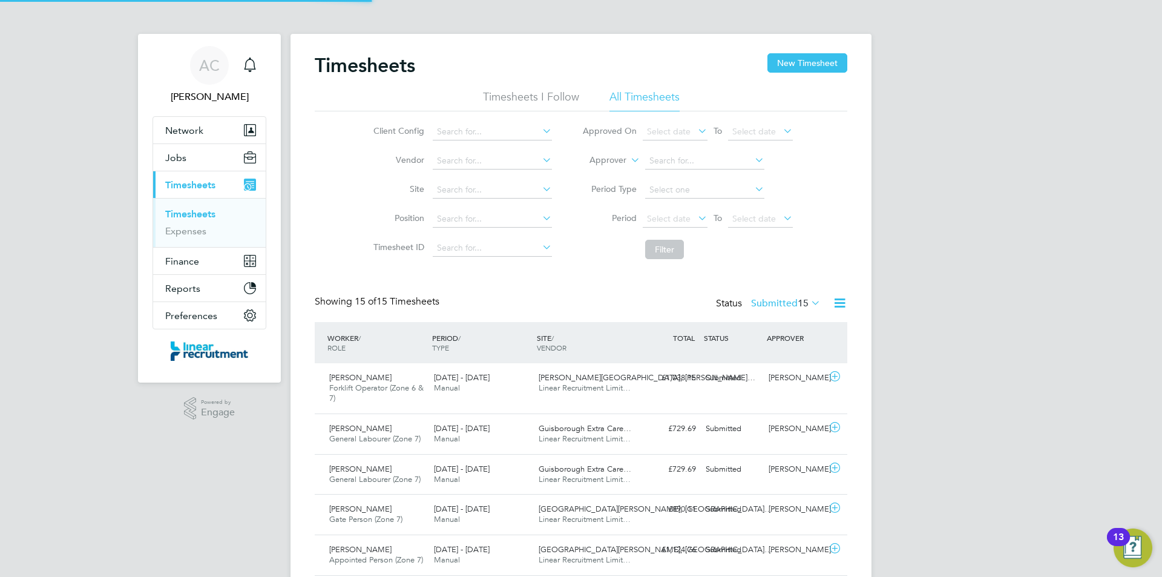
scroll to position [31, 105]
click at [816, 61] on button "New Timesheet" at bounding box center [808, 62] width 80 height 19
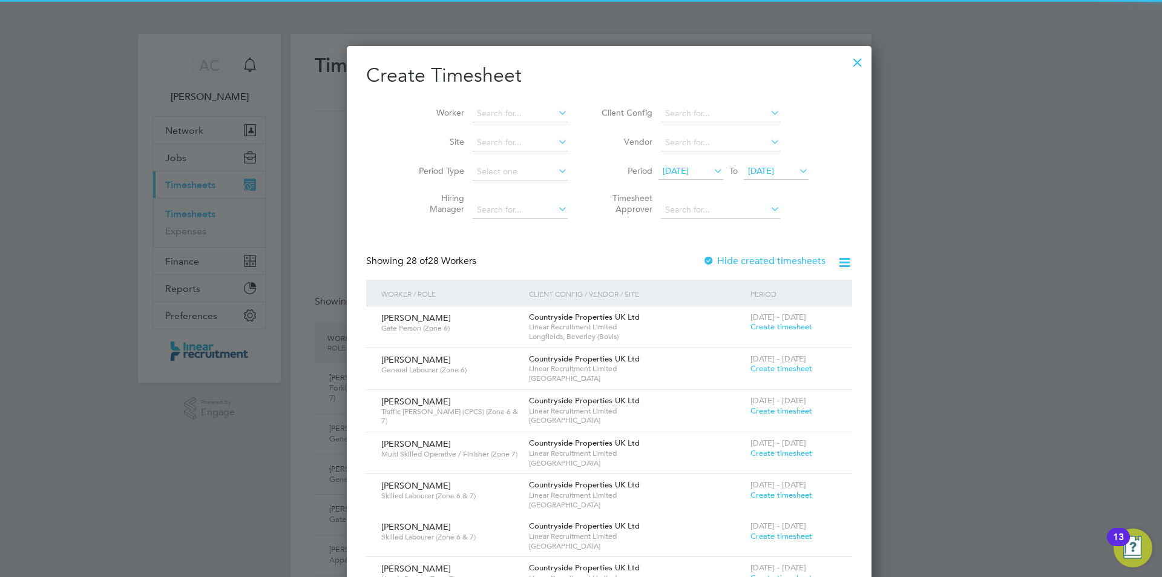
click at [730, 162] on li "Period 28 Jul 2025 To 04 Aug 2025" at bounding box center [703, 171] width 241 height 29
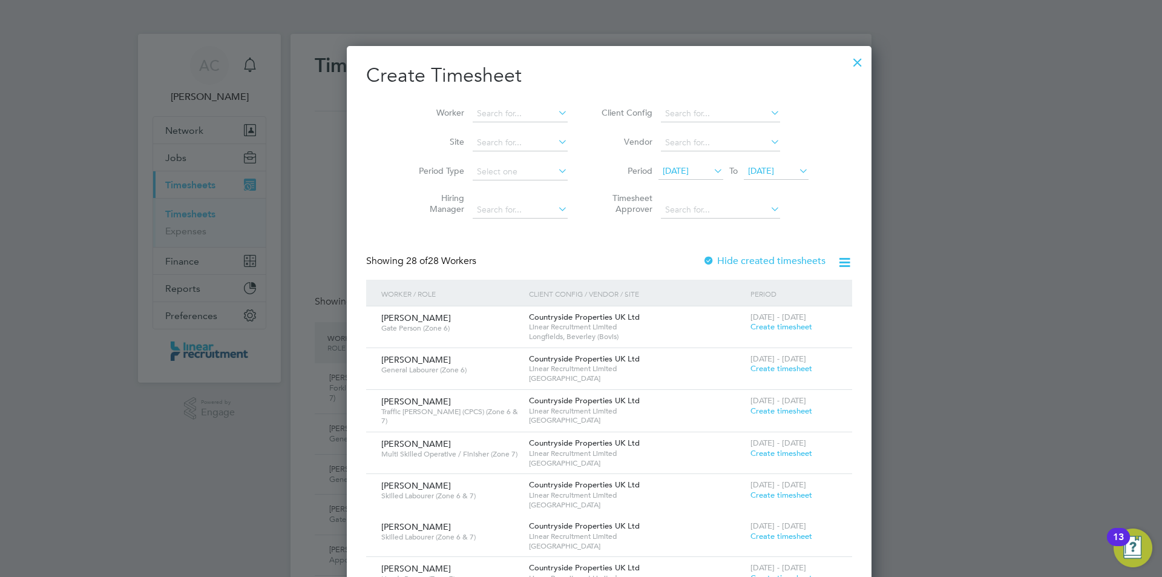
click at [748, 179] on span "04 Aug 2025" at bounding box center [776, 171] width 65 height 16
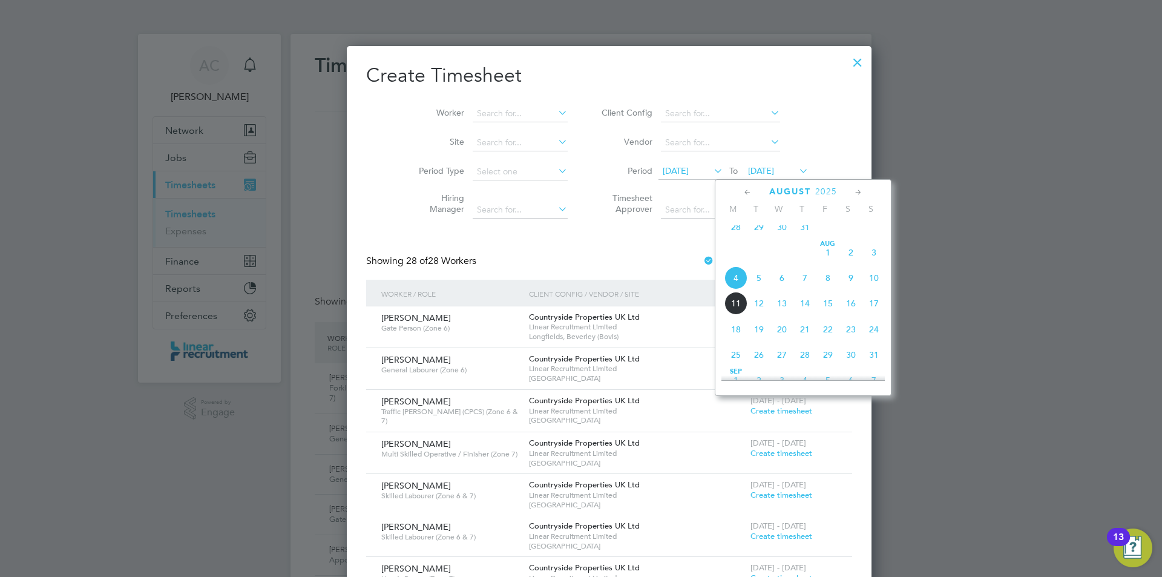
click at [869, 288] on span "10" at bounding box center [874, 277] width 23 height 23
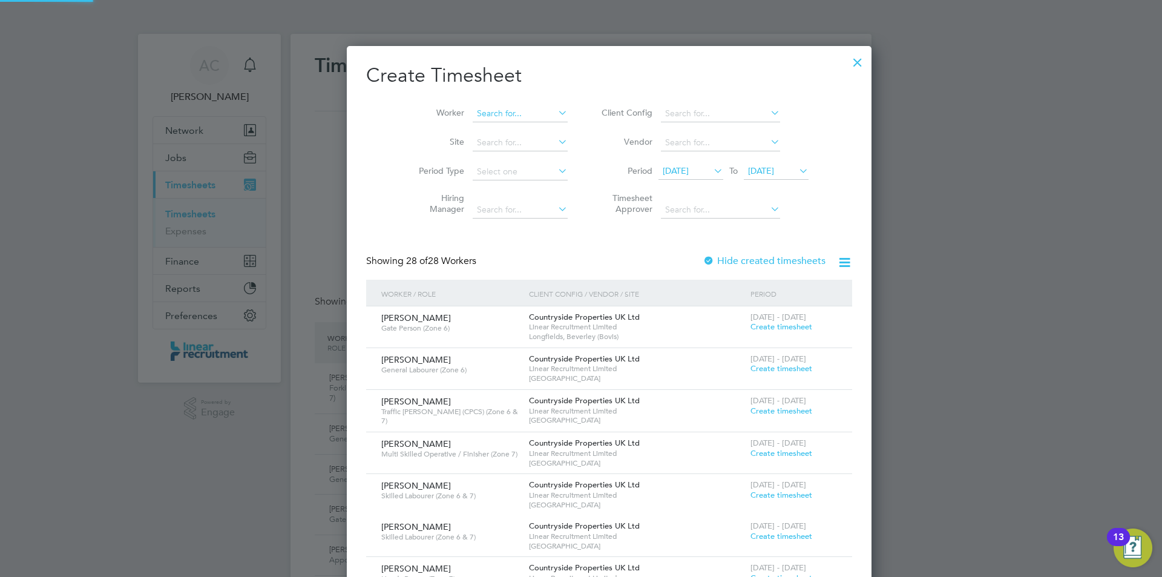
click at [489, 116] on input at bounding box center [520, 113] width 95 height 17
click at [521, 127] on b "Fish" at bounding box center [529, 130] width 16 height 10
type input "Michael Fishpool"
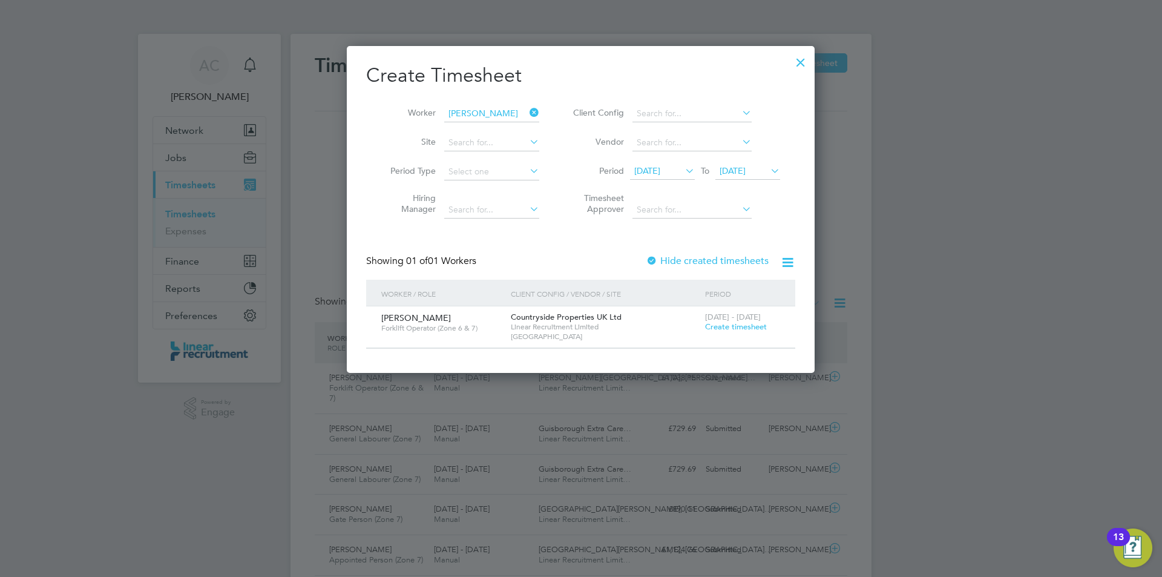
click at [731, 321] on div "4 - 10 Aug 2025 Create timesheet" at bounding box center [742, 322] width 81 height 33
click at [732, 323] on span "Create timesheet" at bounding box center [736, 326] width 62 height 10
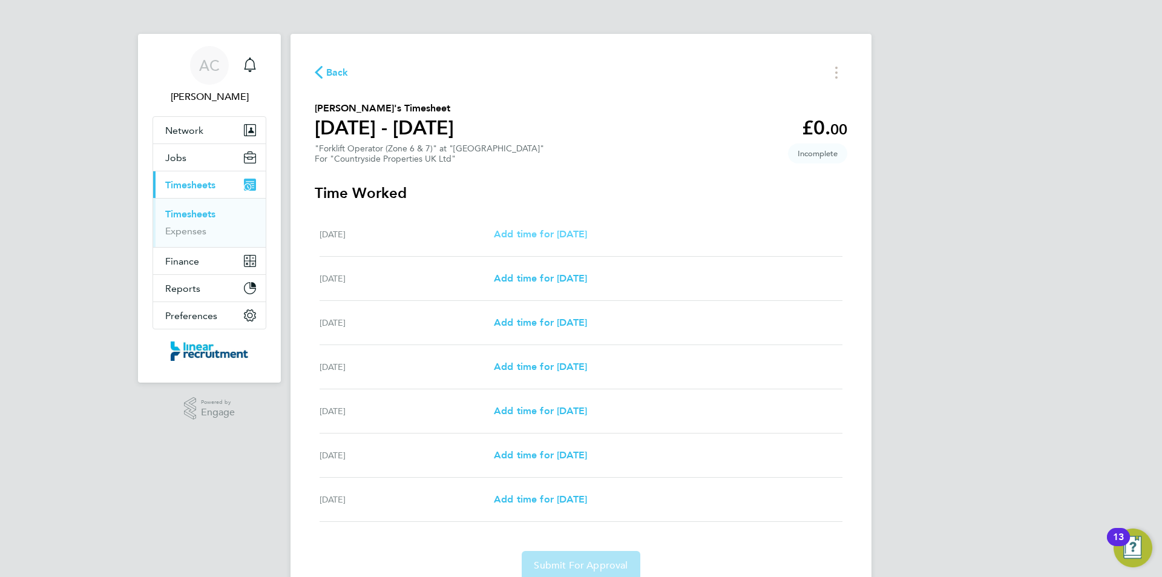
click at [569, 236] on span "Add time for Mon 04 Aug" at bounding box center [540, 234] width 93 height 12
select select "30"
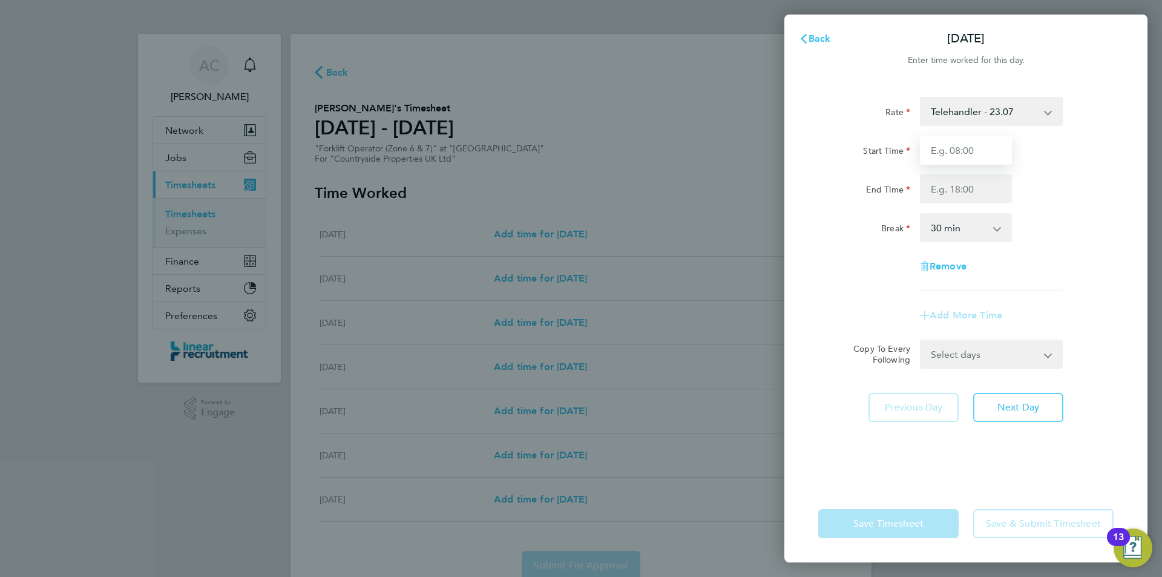
click at [943, 149] on input "Start Time" at bounding box center [966, 150] width 92 height 29
type input "07:30"
type input "16:00"
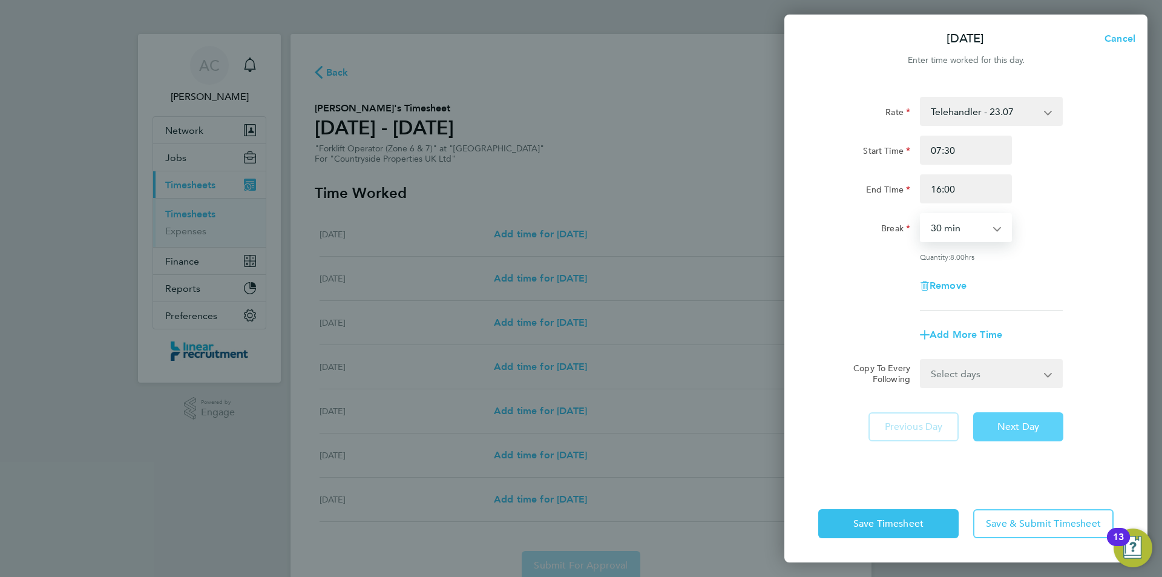
click at [990, 432] on button "Next Day" at bounding box center [1019, 426] width 90 height 29
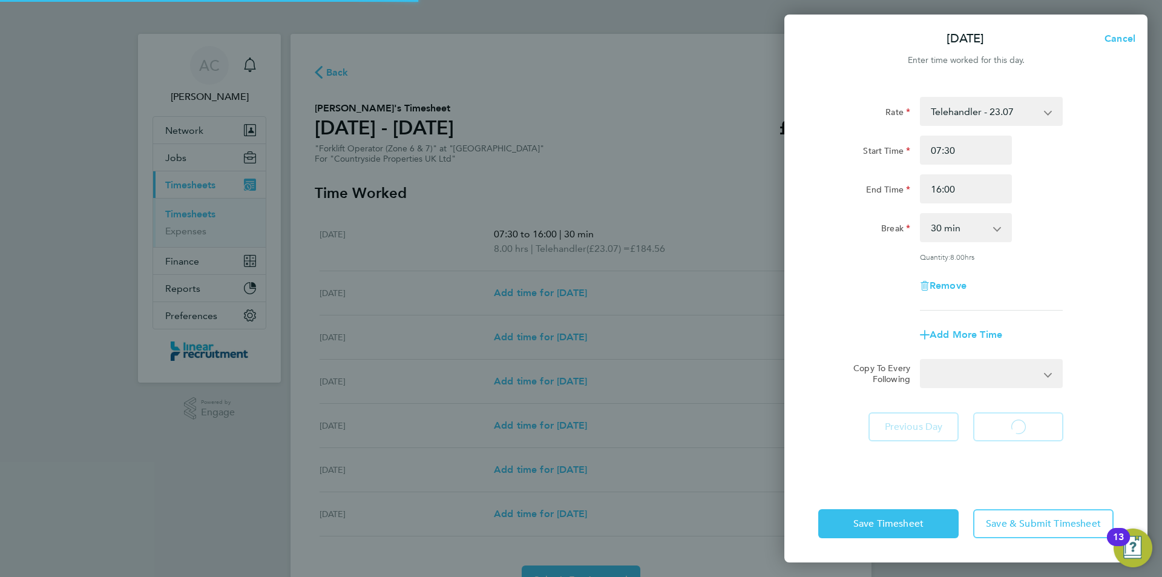
select select "30"
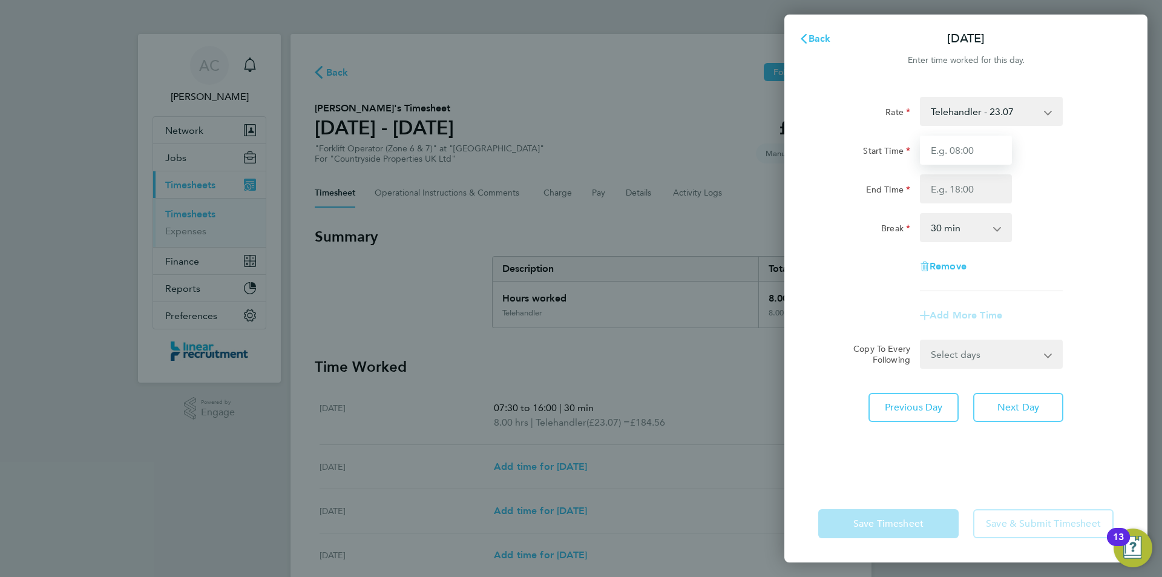
click at [952, 150] on input "Start Time" at bounding box center [966, 150] width 92 height 29
type input "07:30"
type input "16:00"
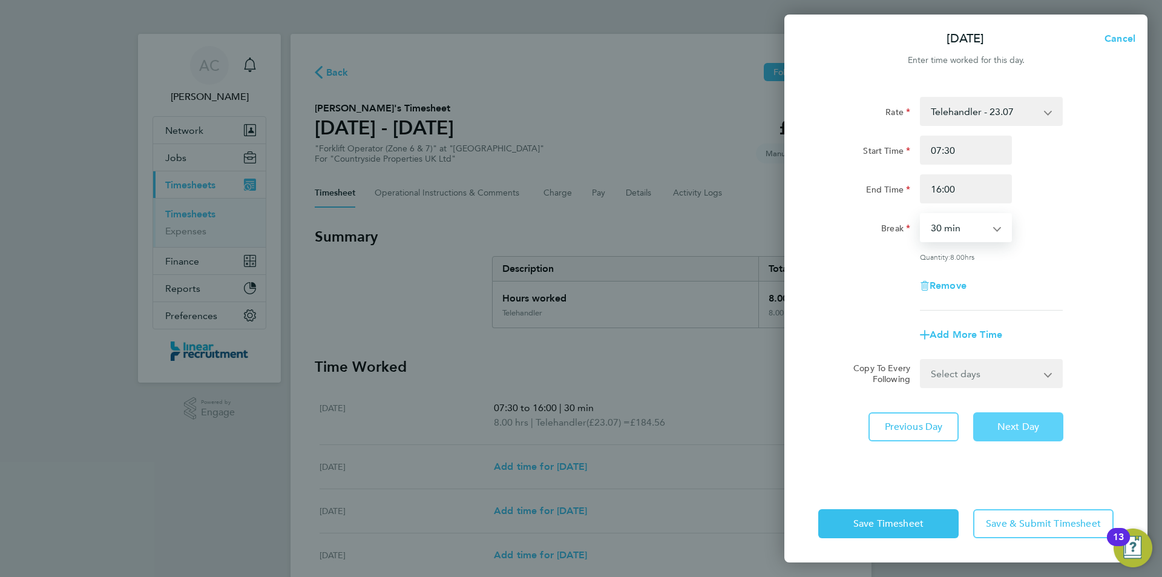
click at [1003, 427] on span "Next Day" at bounding box center [1019, 427] width 42 height 12
select select "30"
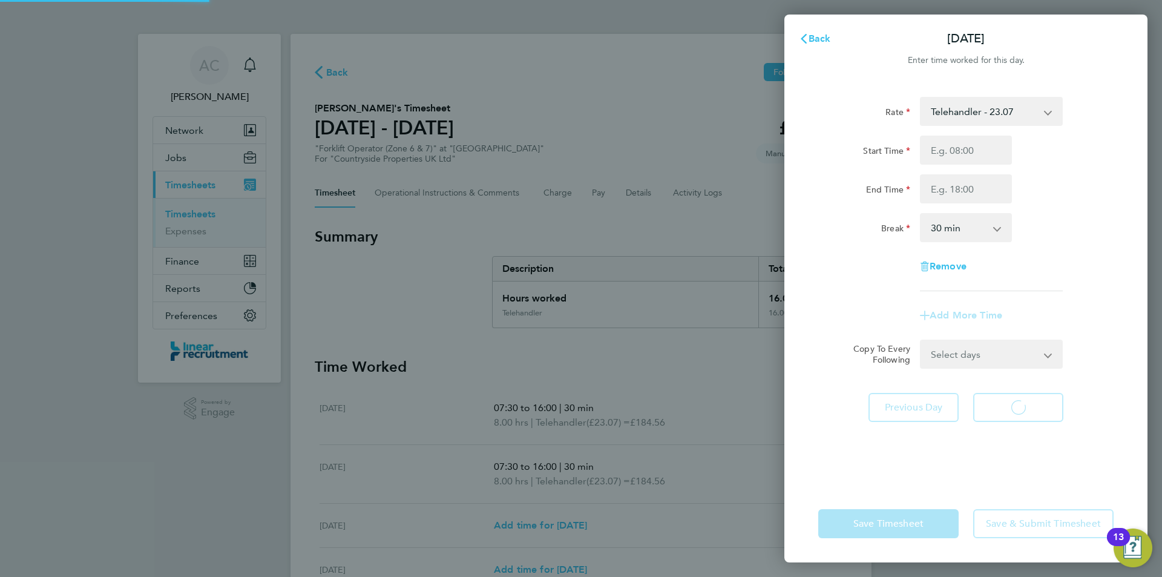
select select "30"
drag, startPoint x: 957, startPoint y: 161, endPoint x: 956, endPoint y: 148, distance: 13.4
click at [956, 148] on input "Start Time" at bounding box center [966, 150] width 92 height 29
type input "07:30"
type input "16:00"
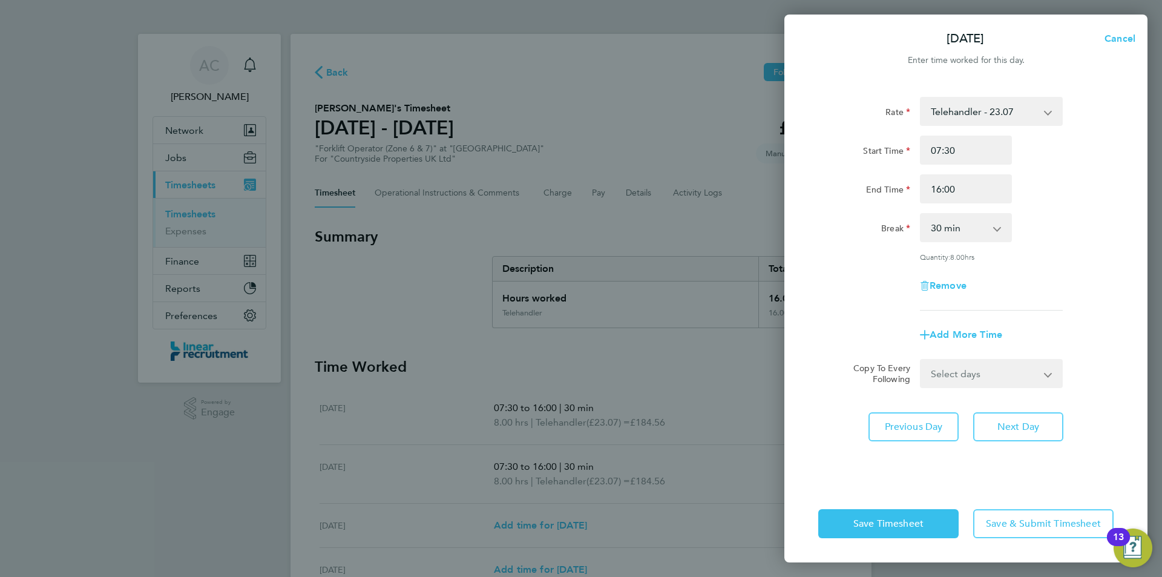
click at [1076, 285] on div "Remove" at bounding box center [966, 285] width 305 height 29
click at [895, 525] on span "Save Timesheet" at bounding box center [889, 524] width 70 height 12
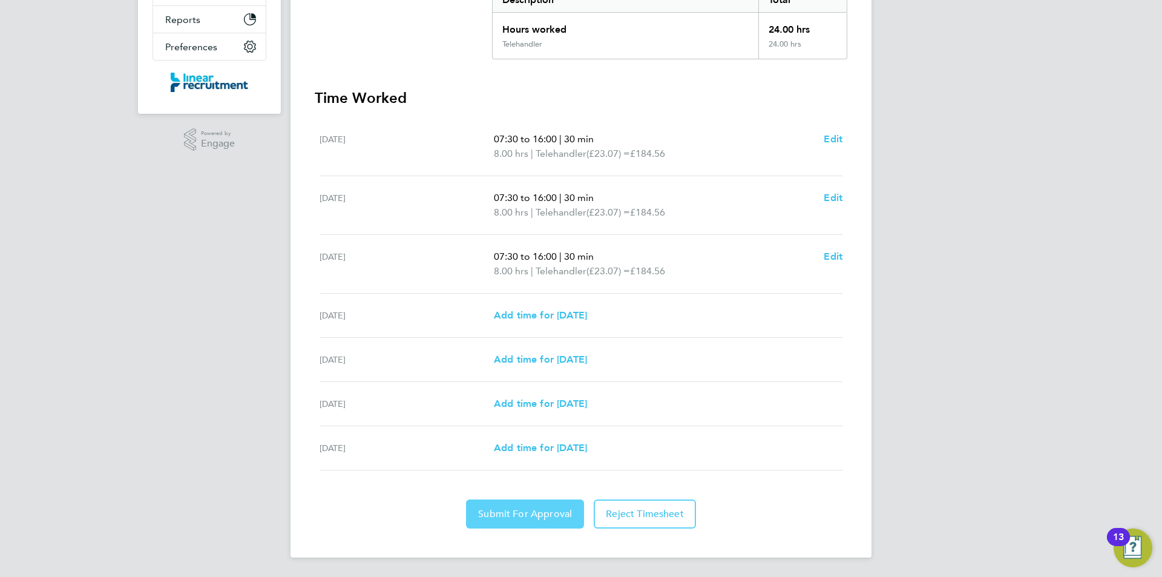
click at [520, 513] on span "Submit For Approval" at bounding box center [525, 514] width 94 height 12
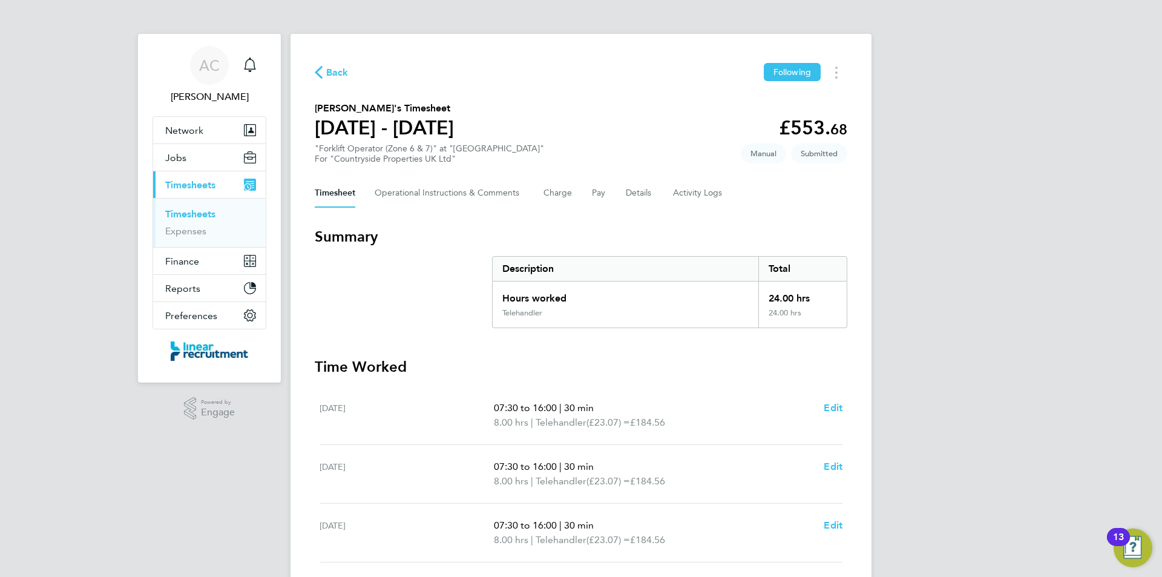
click at [205, 216] on link "Timesheets" at bounding box center [190, 214] width 50 height 12
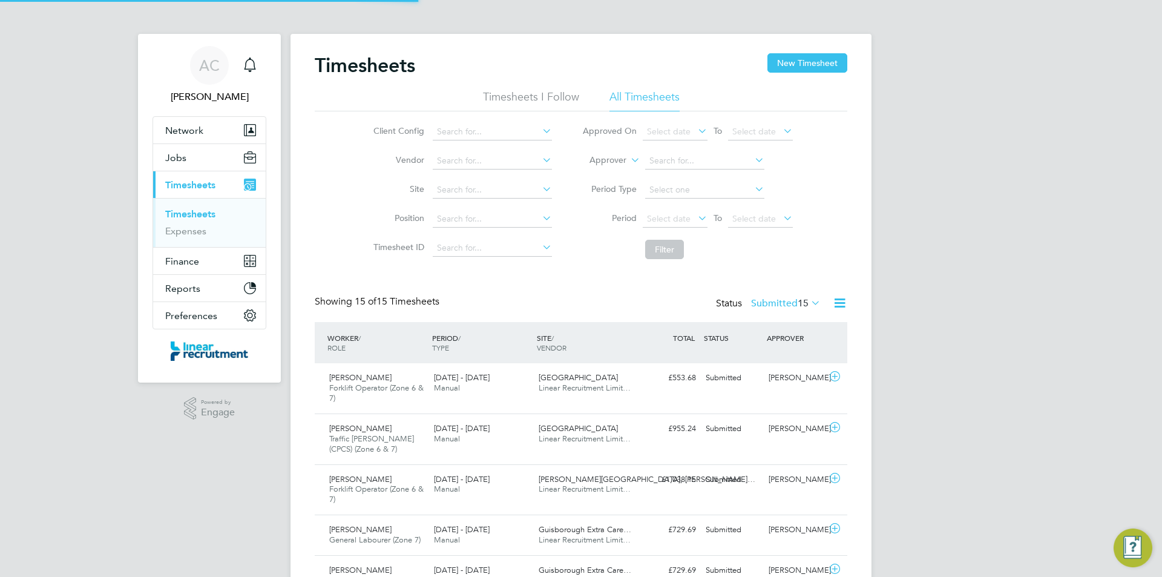
scroll to position [41, 105]
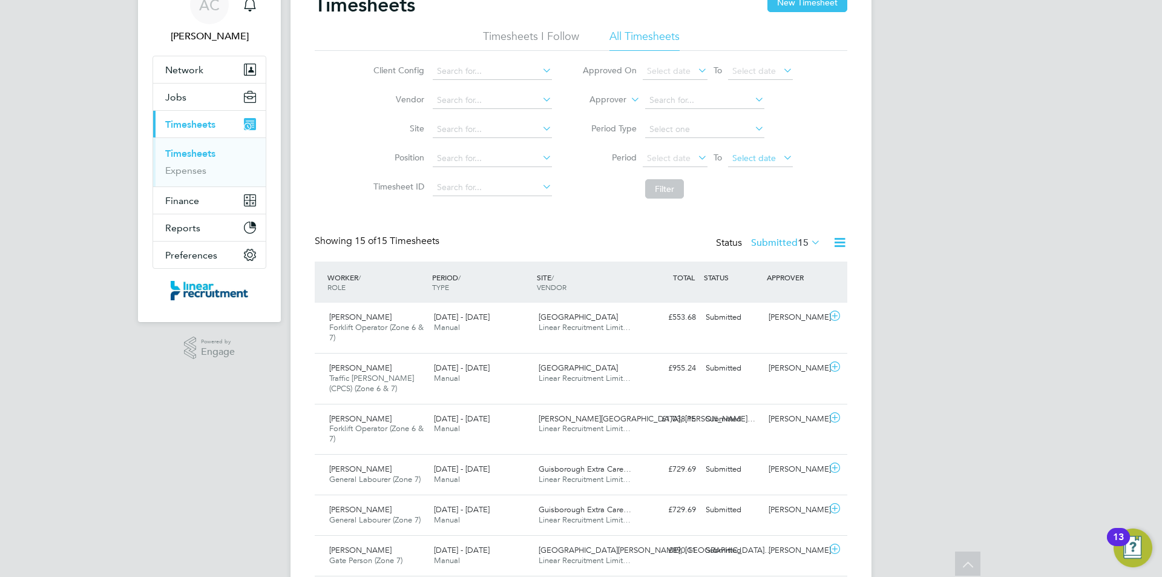
click at [751, 160] on span "Select date" at bounding box center [755, 158] width 44 height 11
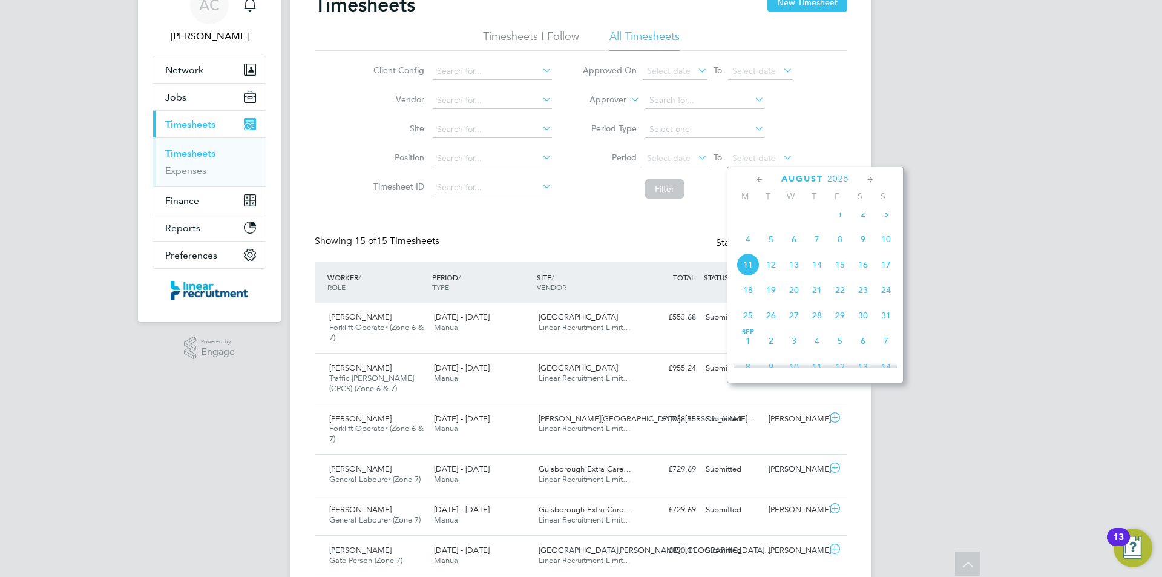
click at [884, 251] on span "10" at bounding box center [886, 239] width 23 height 23
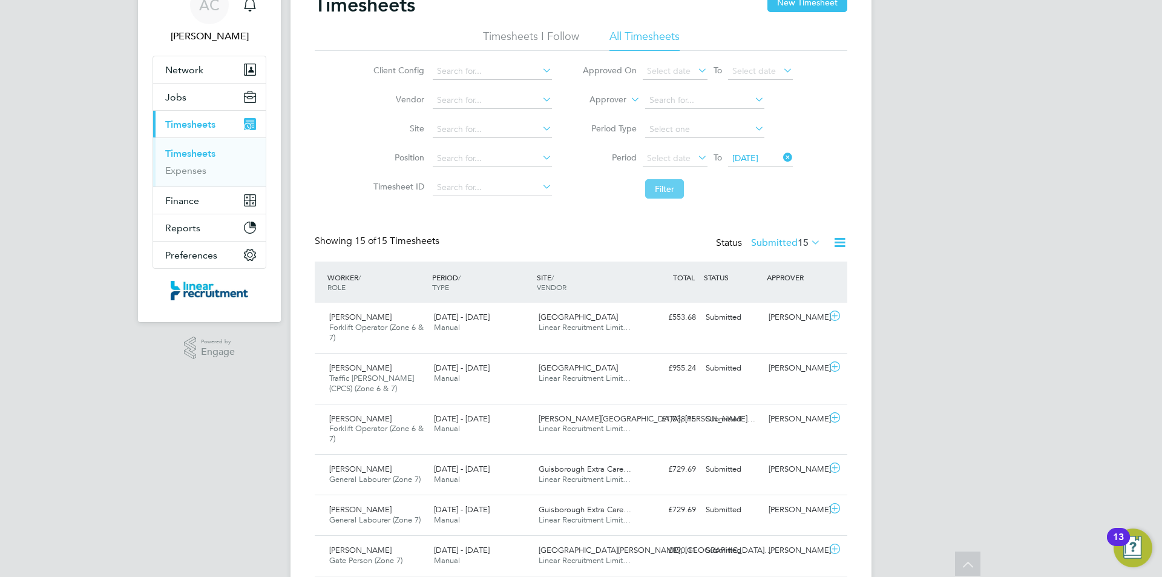
click at [665, 194] on button "Filter" at bounding box center [664, 188] width 39 height 19
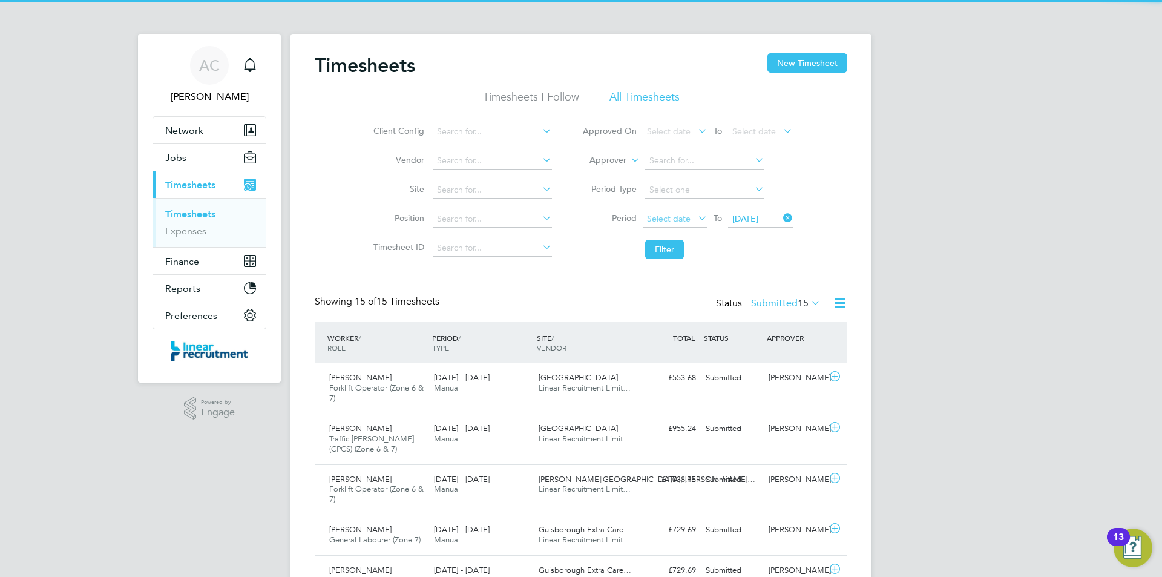
click at [678, 218] on span "Select date" at bounding box center [669, 218] width 44 height 11
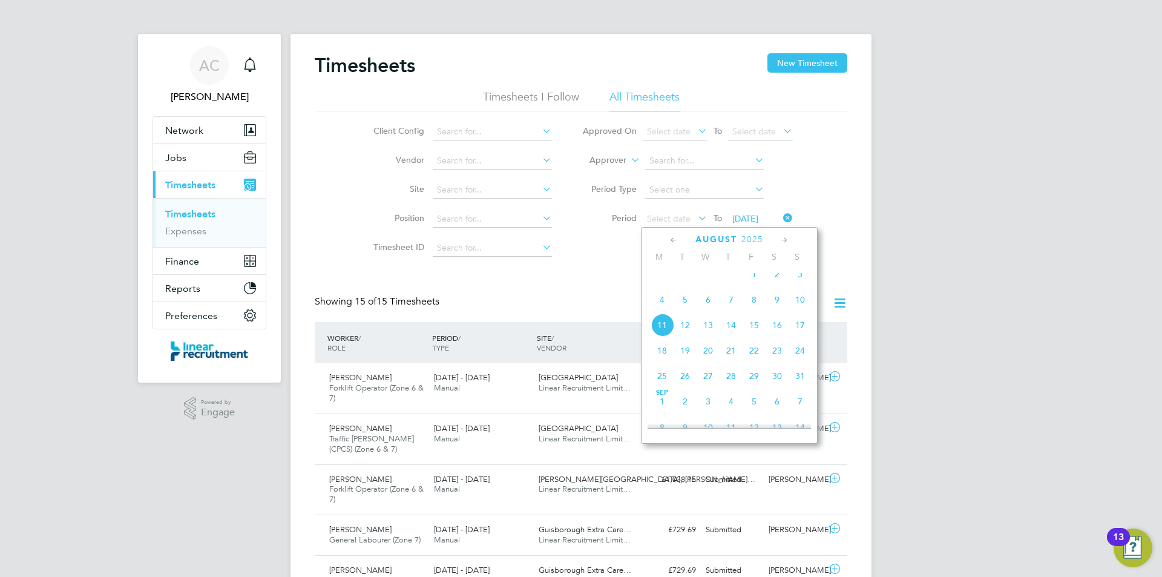
click at [661, 311] on span "4" at bounding box center [662, 299] width 23 height 23
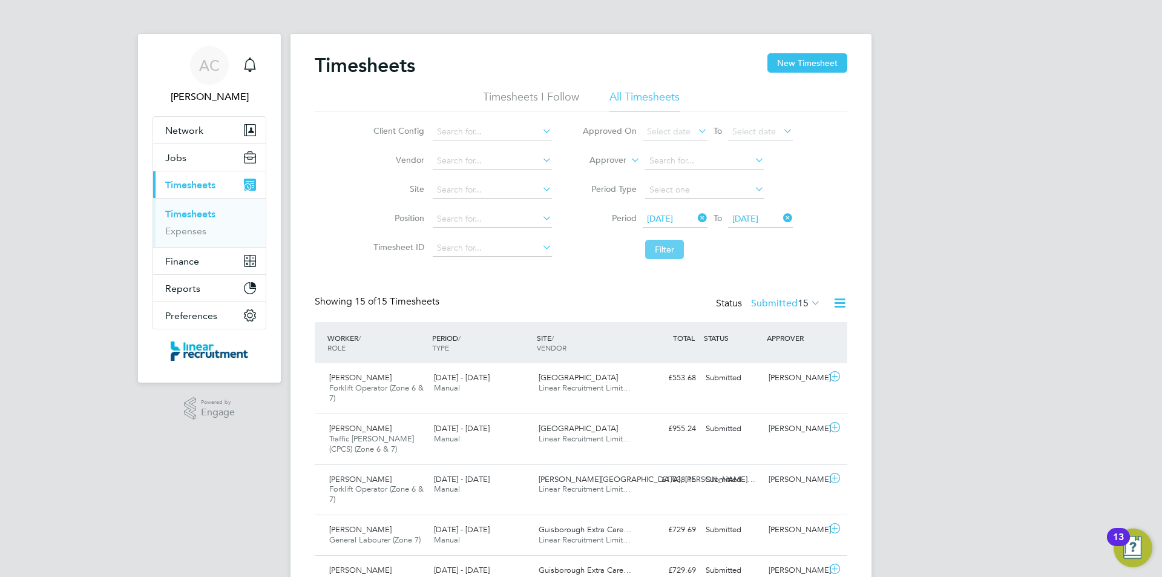
click at [664, 242] on button "Filter" at bounding box center [664, 249] width 39 height 19
click at [768, 306] on label "Submitted 14" at bounding box center [786, 303] width 70 height 12
click at [767, 314] on div "All Saved Submitted Approved Rejected Absent Cancelled 30 1 14 15 0 0 0" at bounding box center [806, 381] width 104 height 144
click at [767, 302] on label "Submitted 14" at bounding box center [786, 303] width 70 height 12
click at [770, 317] on li "All" at bounding box center [783, 324] width 56 height 17
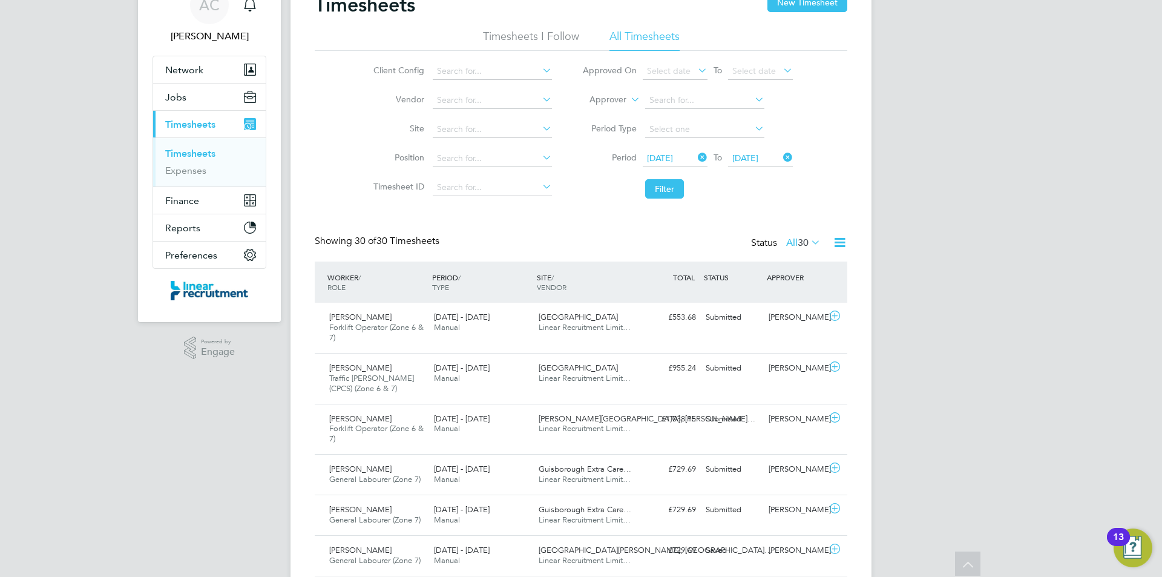
click at [183, 156] on link "Timesheets" at bounding box center [190, 154] width 50 height 12
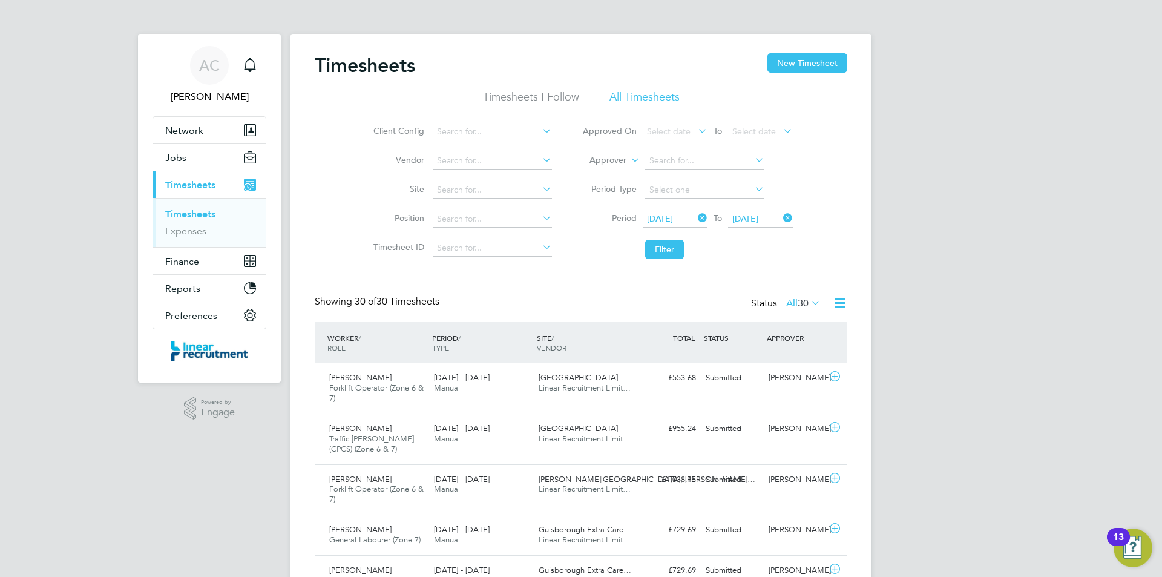
click at [802, 74] on div "Timesheets New Timesheet" at bounding box center [581, 71] width 533 height 36
click at [802, 69] on button "New Timesheet" at bounding box center [808, 62] width 80 height 19
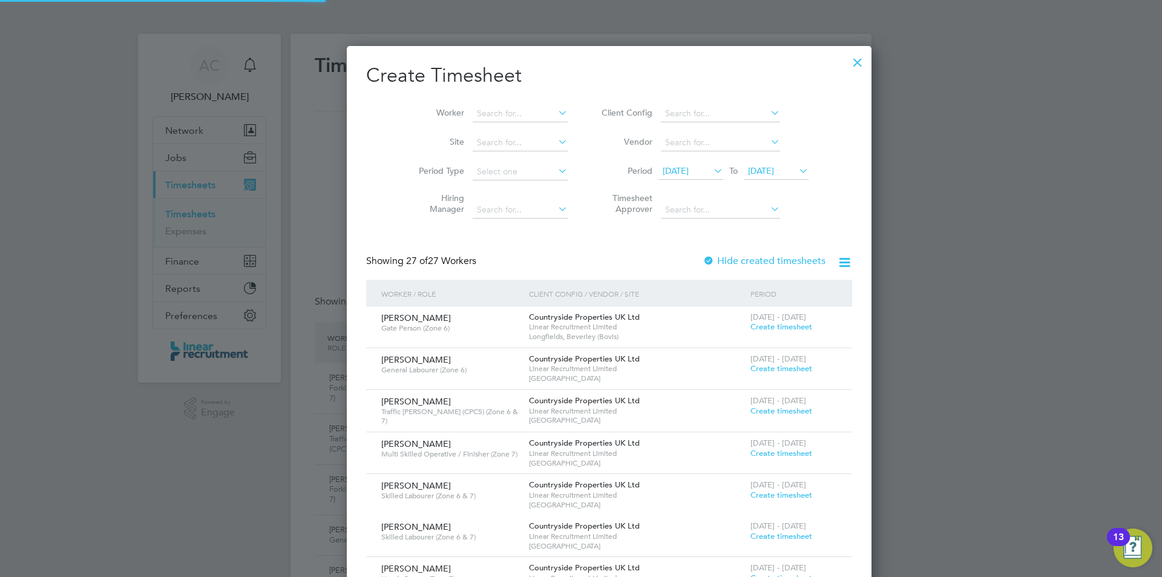
scroll to position [1704, 469]
click at [513, 115] on input at bounding box center [520, 113] width 95 height 17
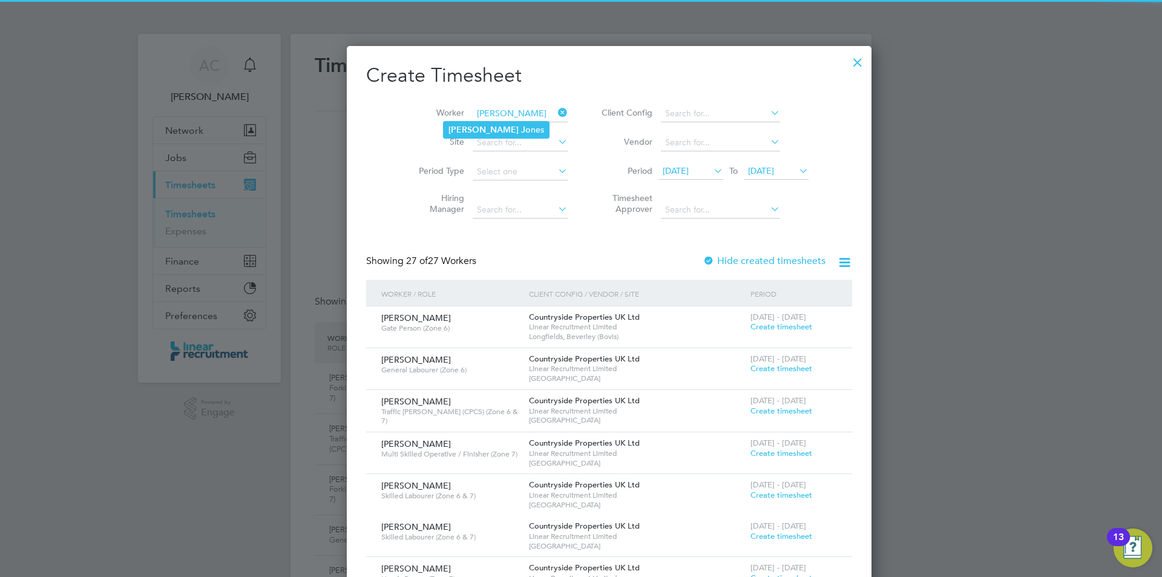
click at [507, 125] on li "Alfie Jo nes" at bounding box center [496, 130] width 105 height 16
type input "Alfie Jones"
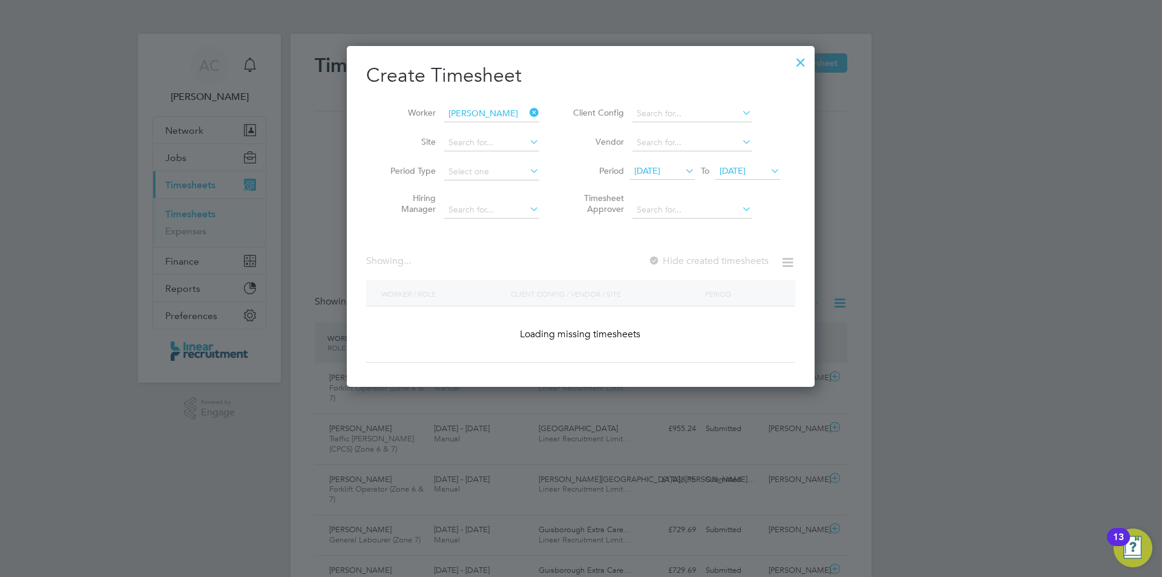
scroll to position [326, 469]
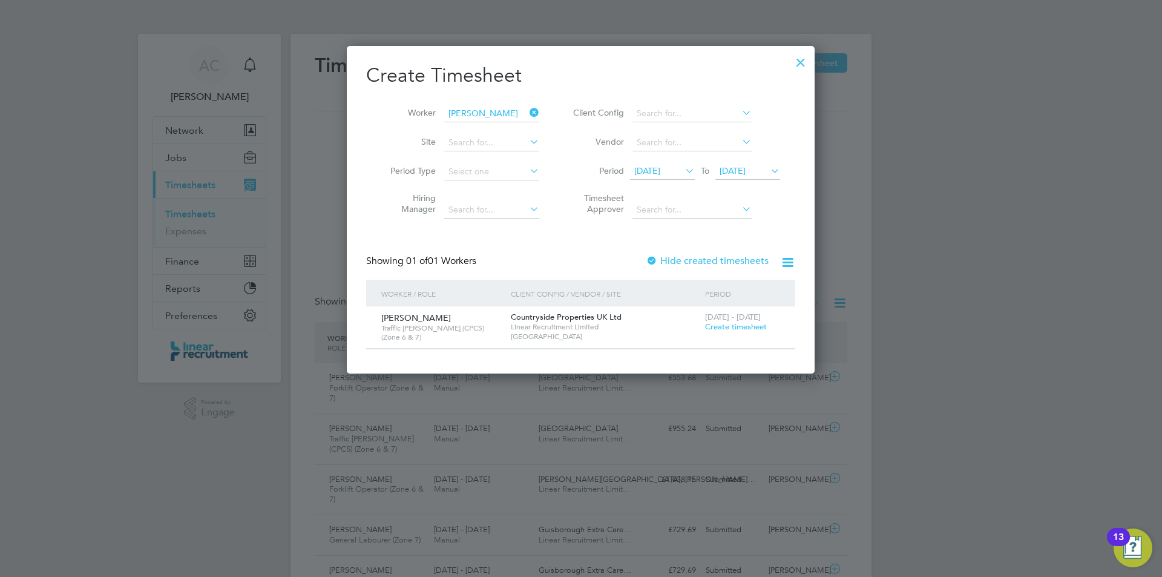
click at [721, 326] on span "Create timesheet" at bounding box center [736, 326] width 62 height 10
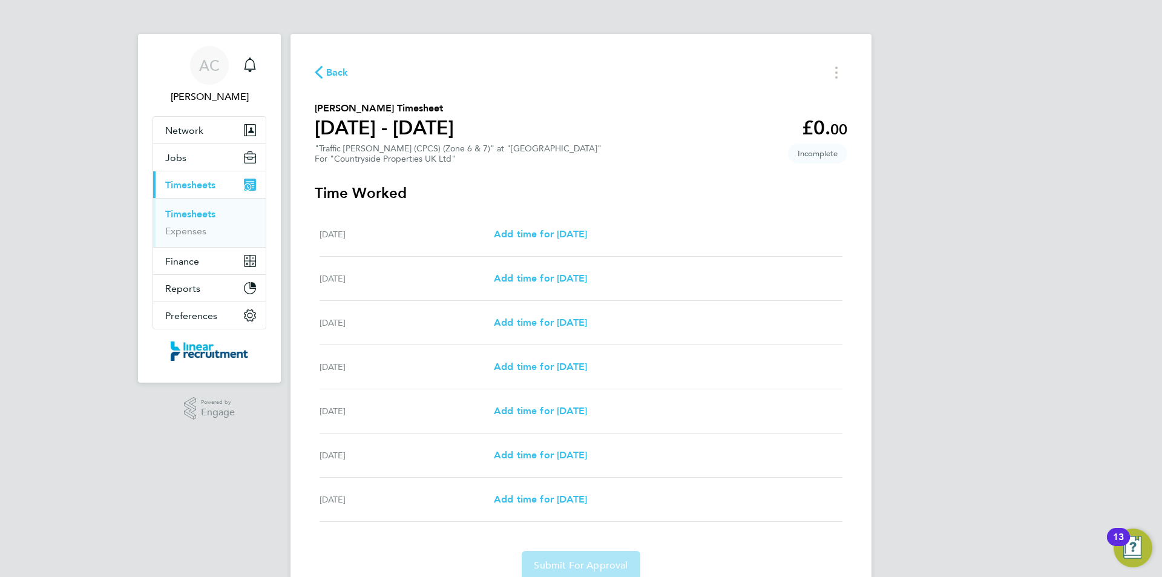
click at [608, 243] on div "Mon 04 Aug Add time for Mon 04 Aug Add time for Mon 04 Aug" at bounding box center [581, 235] width 523 height 44
click at [587, 241] on link "Add time for Mon 04 Aug" at bounding box center [540, 234] width 93 height 15
select select "30"
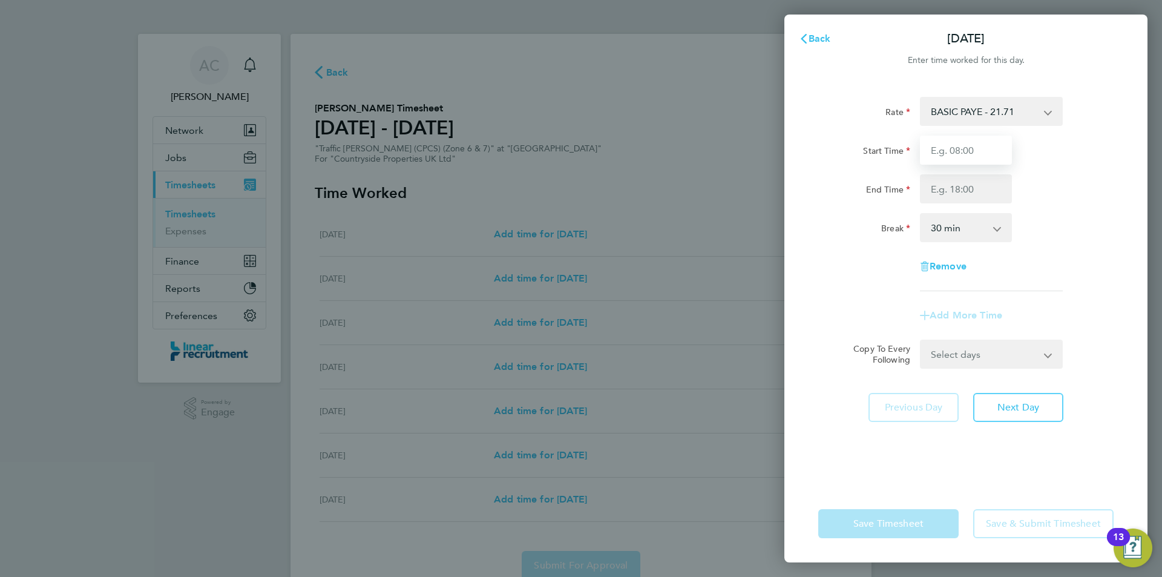
click at [930, 156] on input "Start Time" at bounding box center [966, 150] width 92 height 29
type input "07:30"
click at [978, 159] on input "07:30" at bounding box center [966, 150] width 92 height 29
drag, startPoint x: 972, startPoint y: 156, endPoint x: 912, endPoint y: 153, distance: 60.6
click at [953, 152] on input "07:30" at bounding box center [966, 150] width 92 height 29
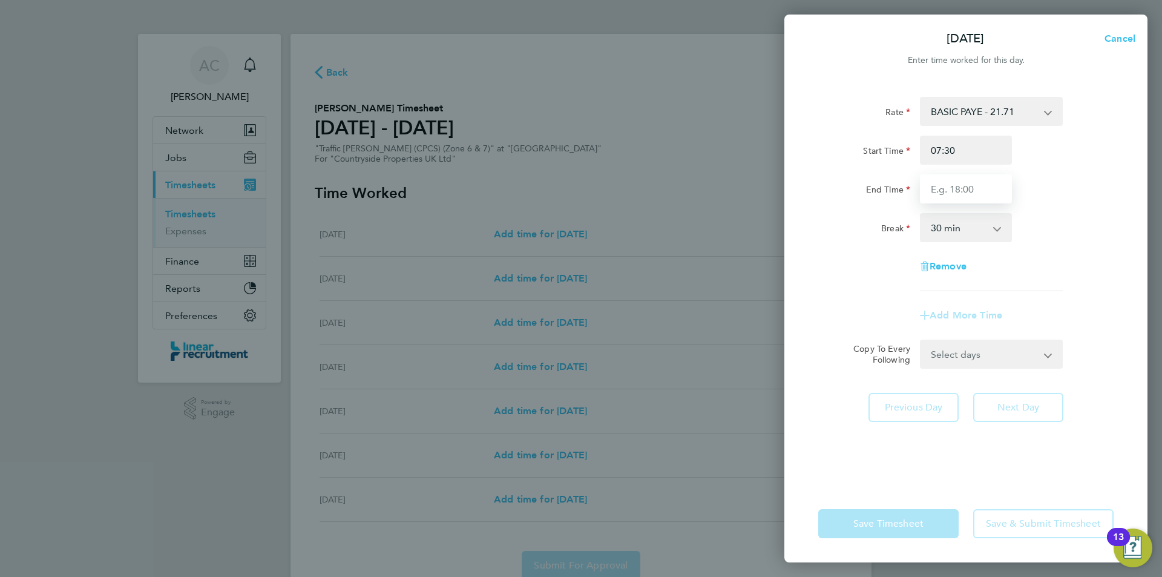
click at [946, 191] on input "End Time" at bounding box center [966, 188] width 92 height 29
type input "17:30"
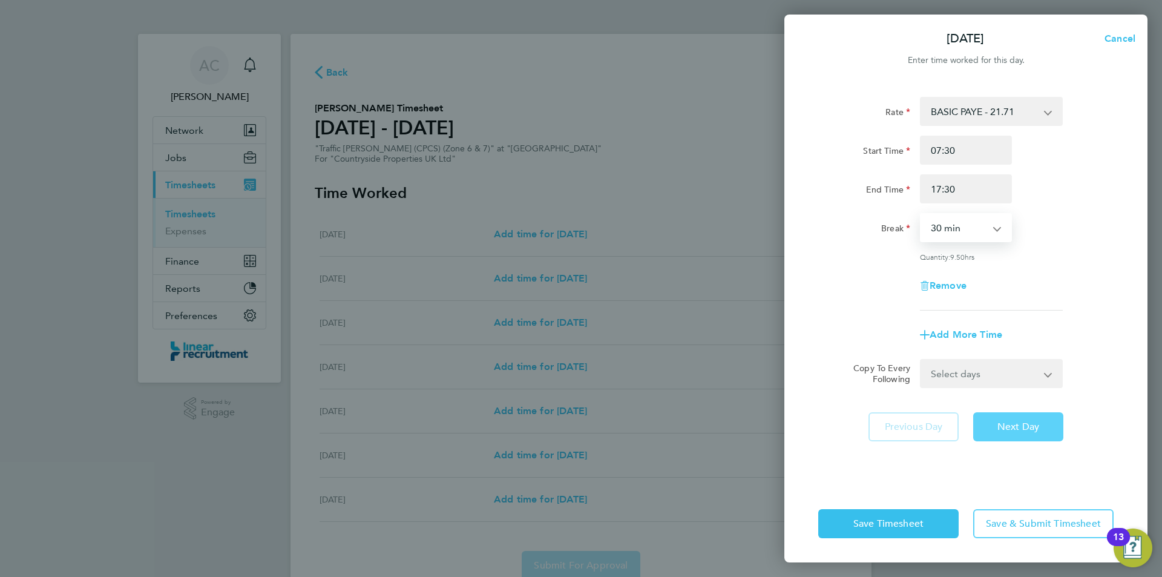
click at [1012, 432] on button "Next Day" at bounding box center [1019, 426] width 90 height 29
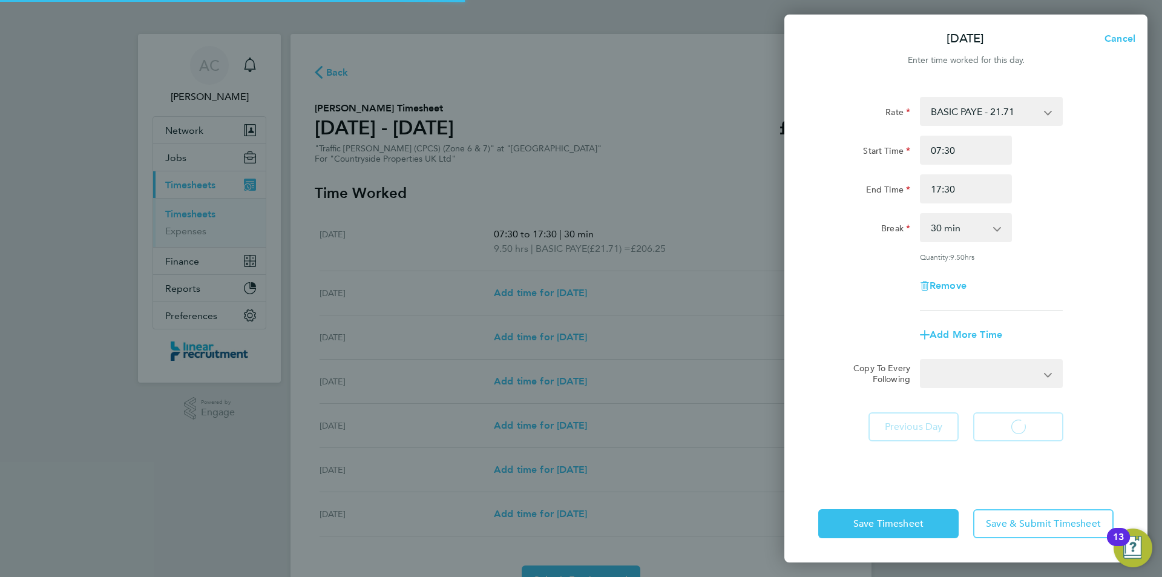
select select "30"
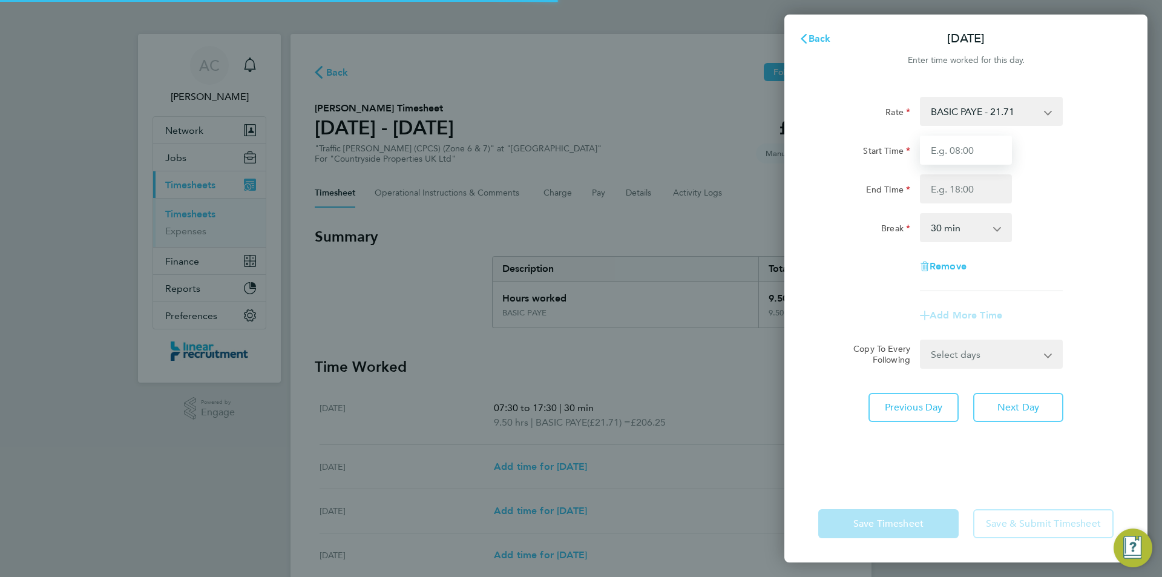
click at [955, 147] on input "Start Time" at bounding box center [966, 150] width 92 height 29
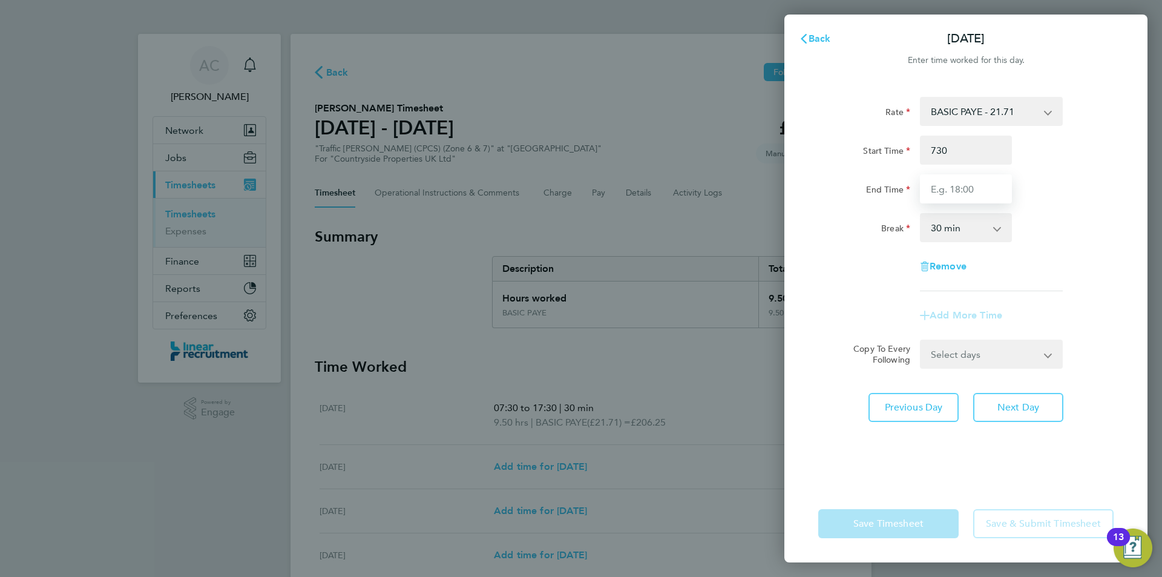
type input "07:30"
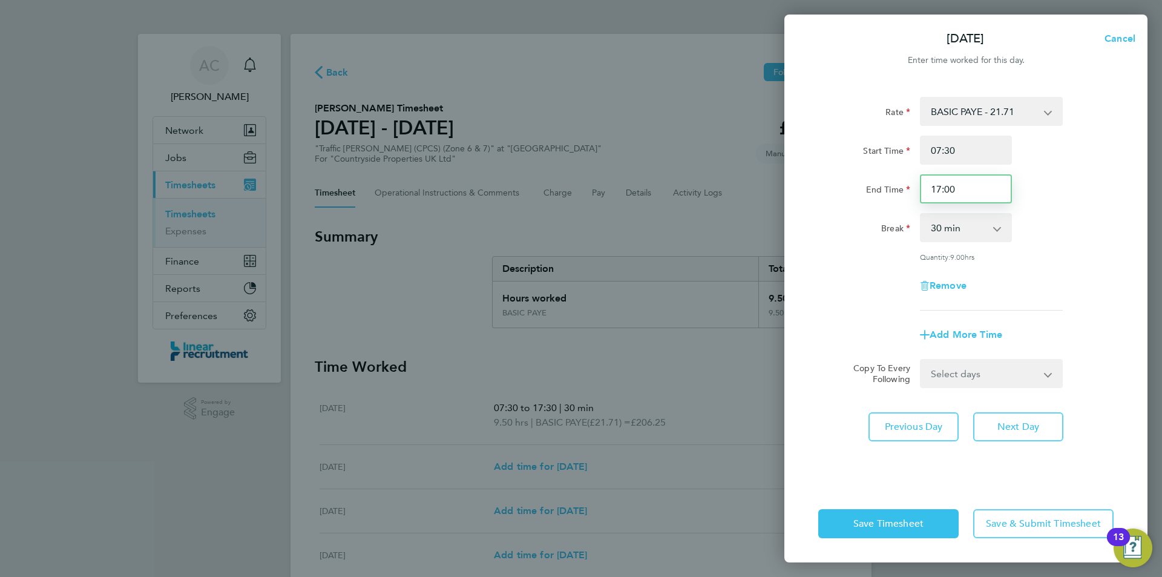
click at [969, 186] on input "17:00" at bounding box center [966, 188] width 92 height 29
drag, startPoint x: 942, startPoint y: 185, endPoint x: 856, endPoint y: 175, distance: 86.6
click at [885, 177] on div "End Time 17:00" at bounding box center [966, 188] width 305 height 29
type input "17:30"
click at [1031, 433] on button "Next Day" at bounding box center [1019, 426] width 90 height 29
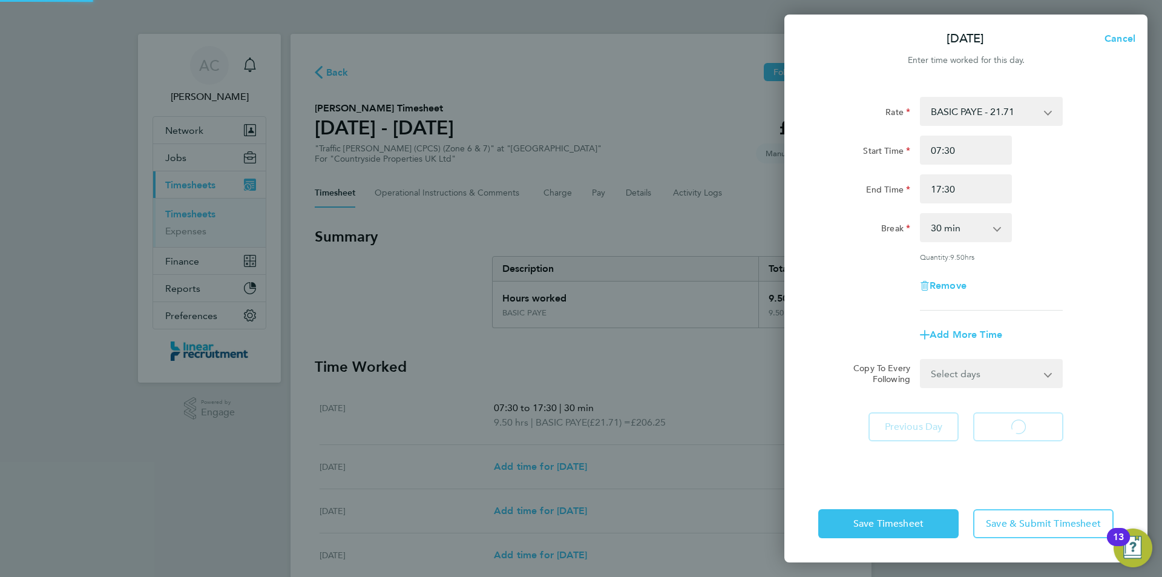
select select "30"
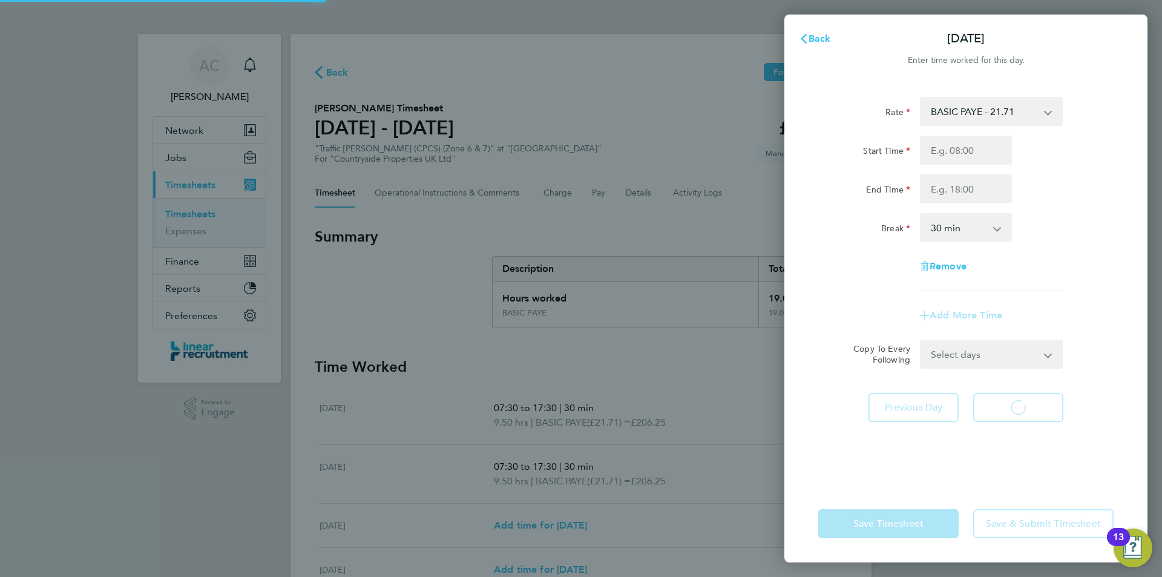
select select "30"
click at [953, 156] on input "Start Time" at bounding box center [966, 150] width 92 height 29
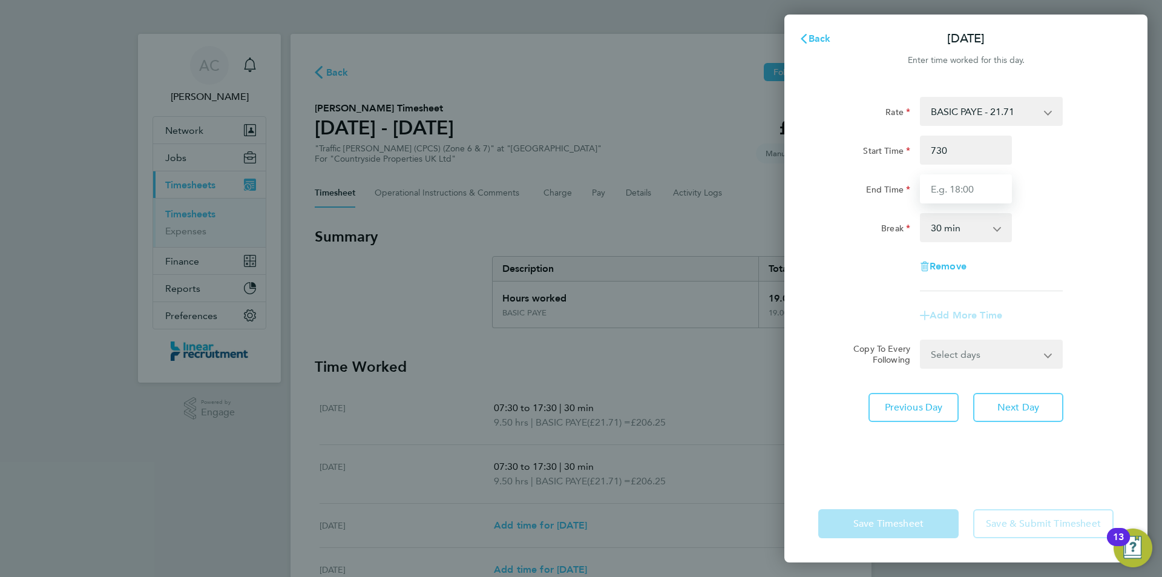
type input "07:30"
type input "17:30"
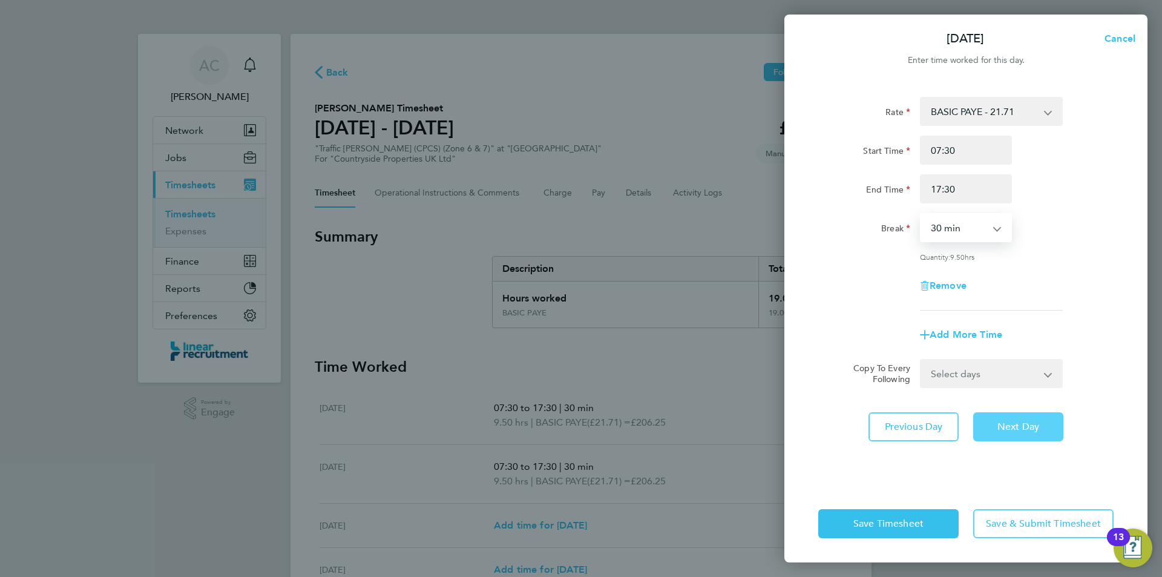
click at [1007, 412] on button "Next Day" at bounding box center [1019, 426] width 90 height 29
select select "30"
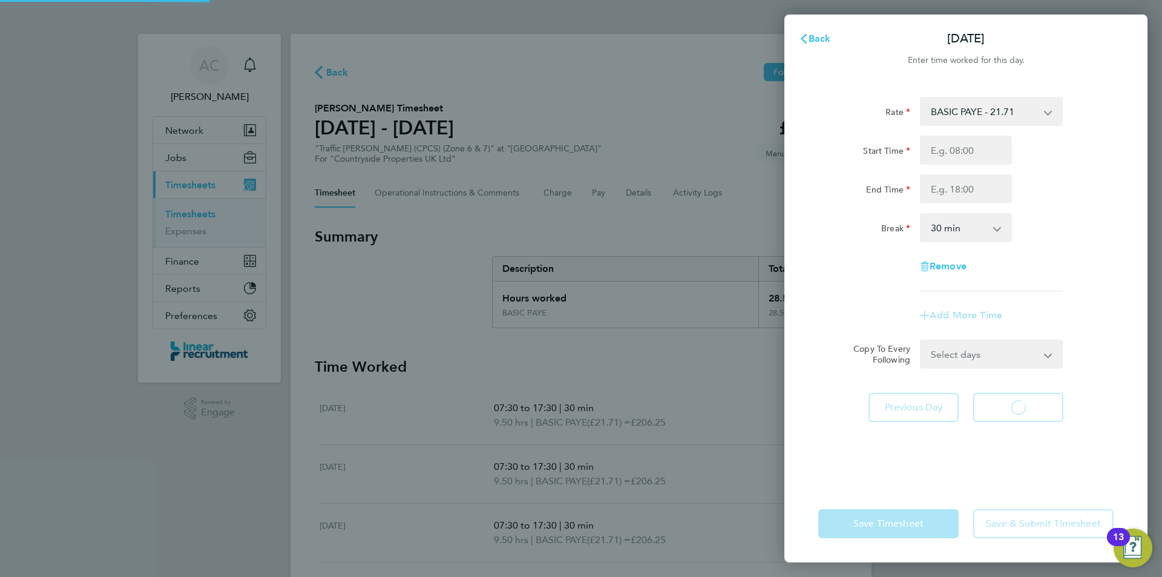
select select "30"
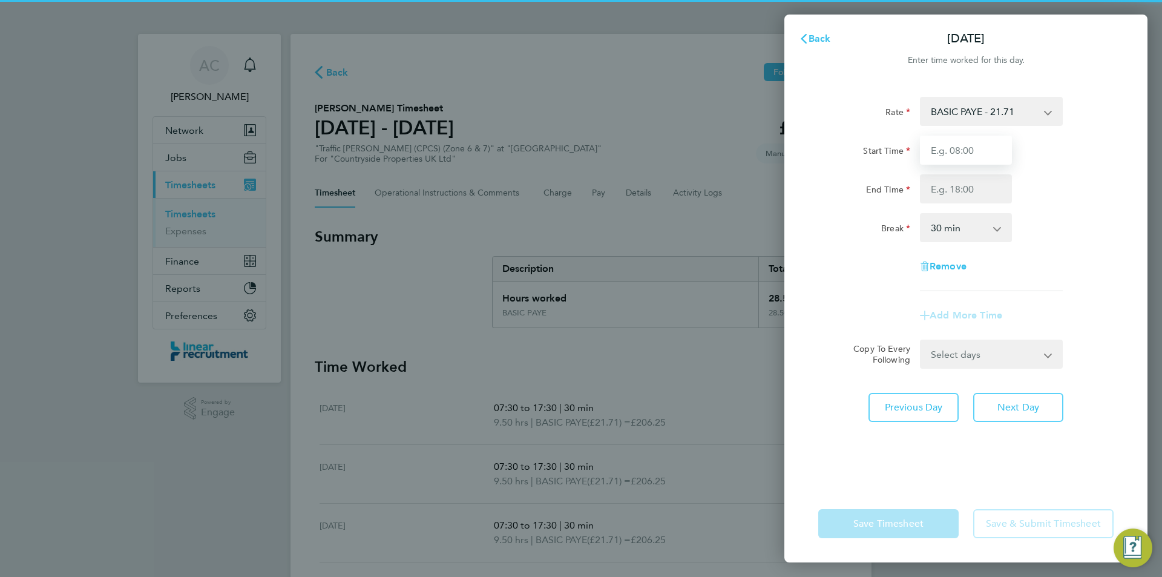
click at [938, 136] on input "Start Time" at bounding box center [966, 150] width 92 height 29
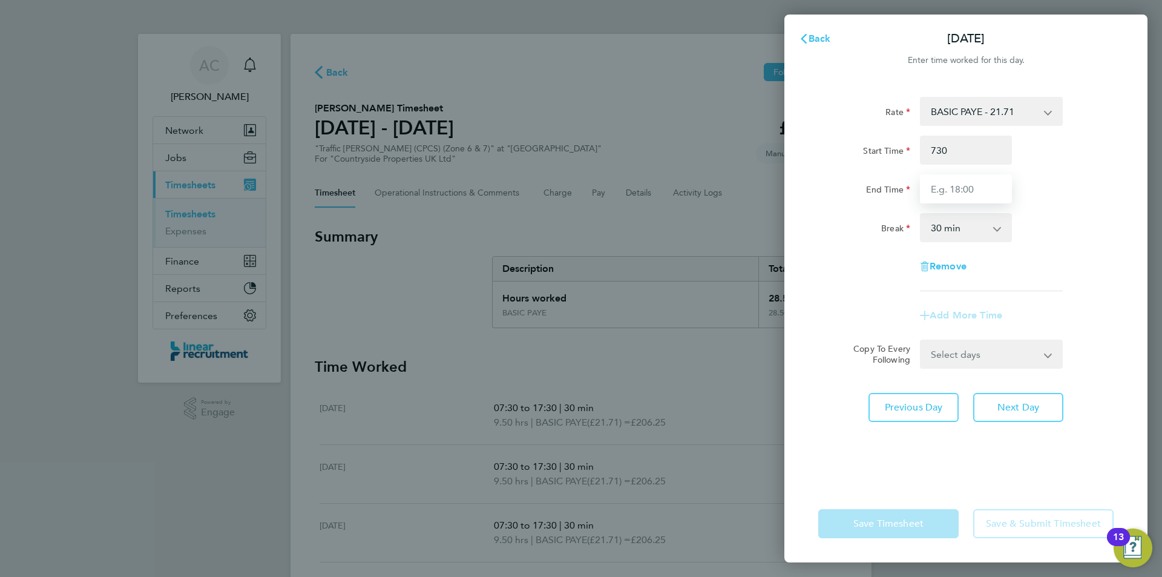
type input "07:30"
type input "17:30"
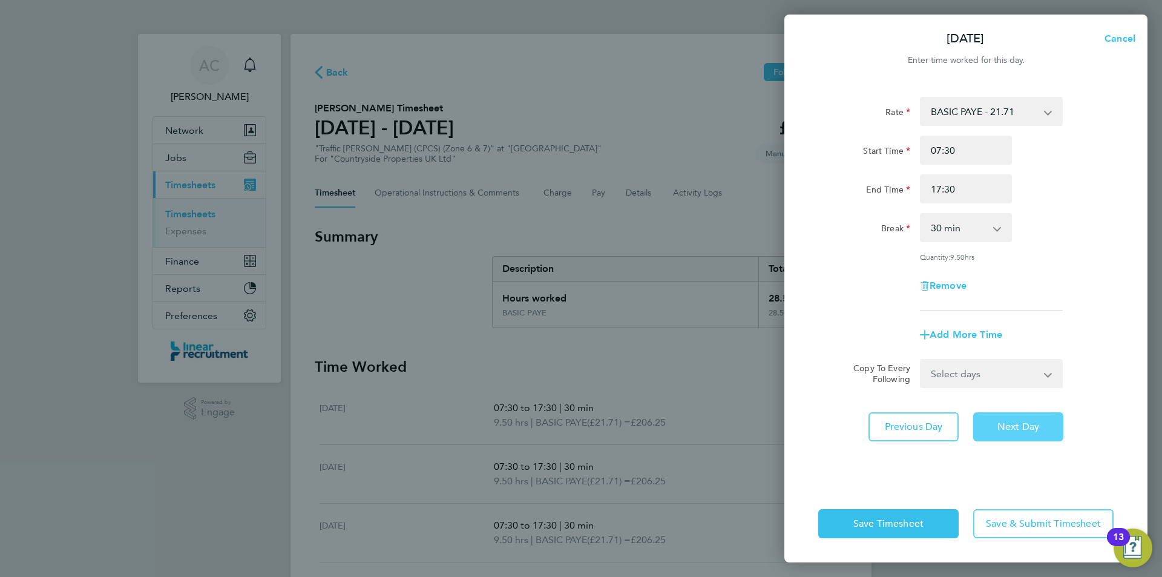
click at [995, 423] on button "Next Day" at bounding box center [1019, 426] width 90 height 29
select select "30"
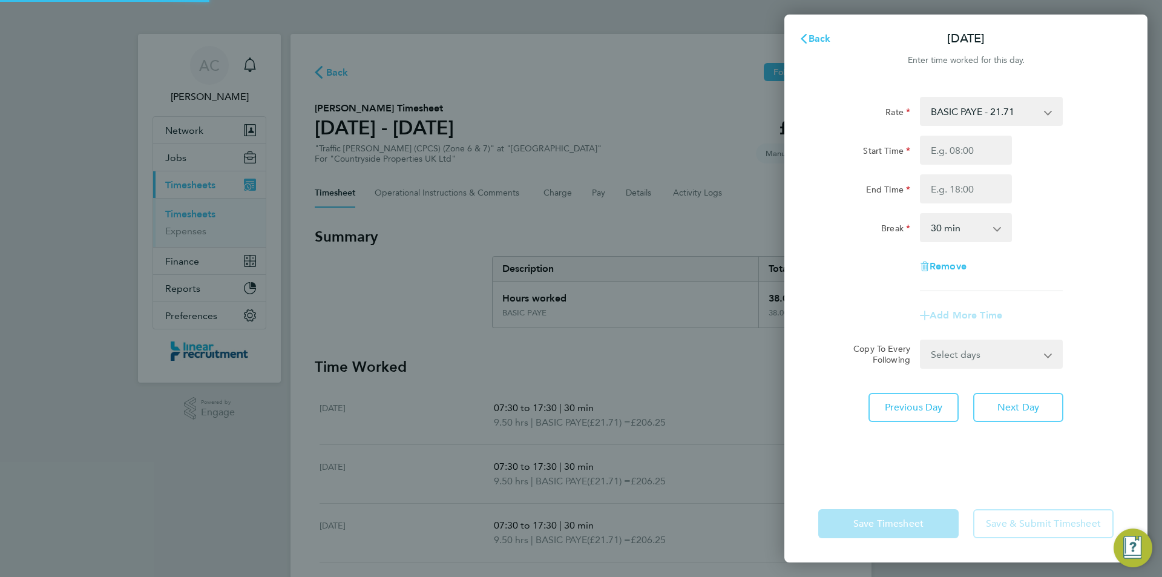
click at [970, 168] on div "Start Time End Time" at bounding box center [966, 170] width 305 height 68
click at [967, 162] on input "Start Time" at bounding box center [966, 150] width 92 height 29
type input "07:30"
type input "16:30"
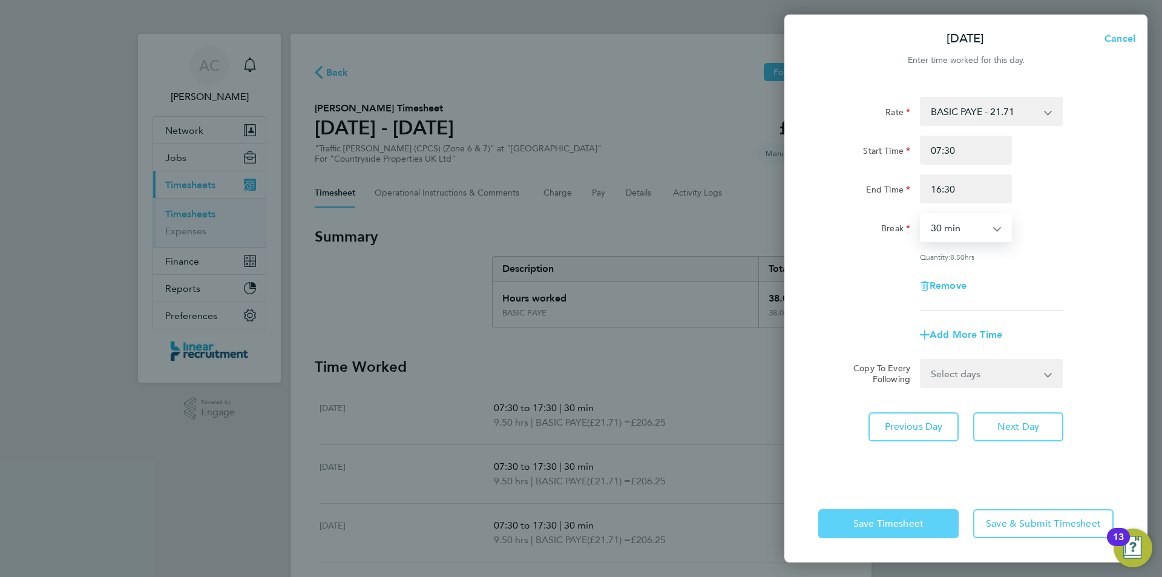
click at [921, 529] on span "Save Timesheet" at bounding box center [889, 524] width 70 height 12
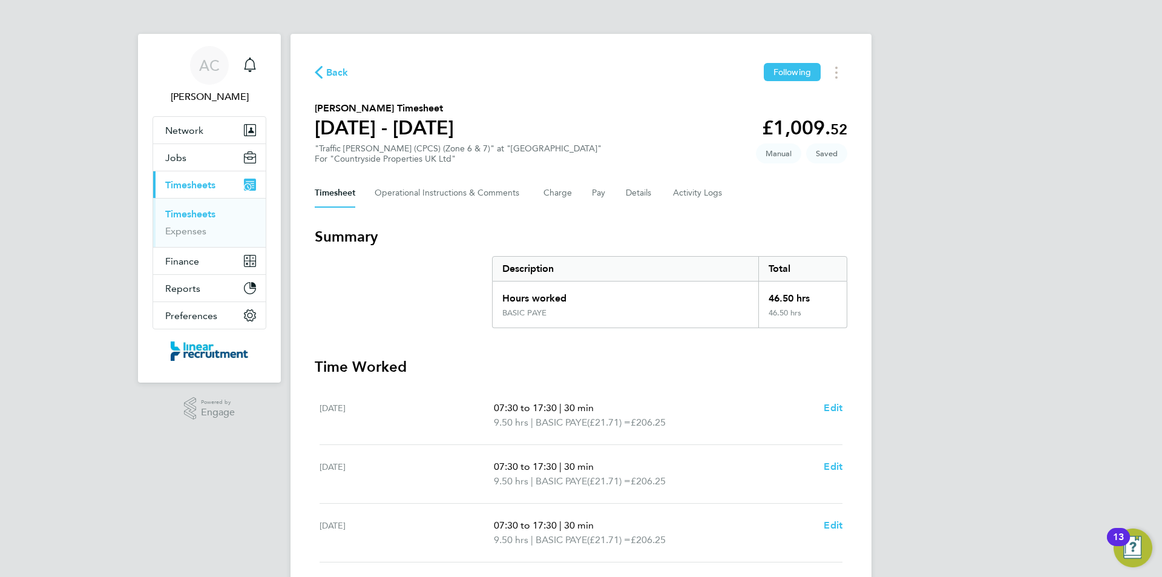
click at [1050, 457] on div "AC Anneliese Clifton Notifications Applications: Network Team Members Businesse…" at bounding box center [581, 437] width 1162 height 875
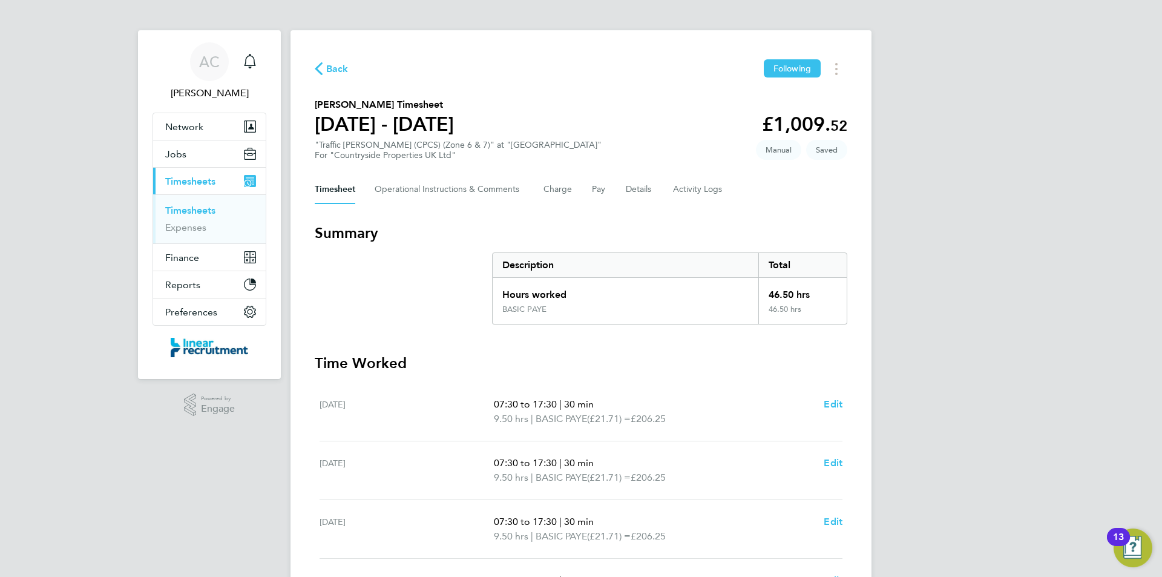
scroll to position [298, 0]
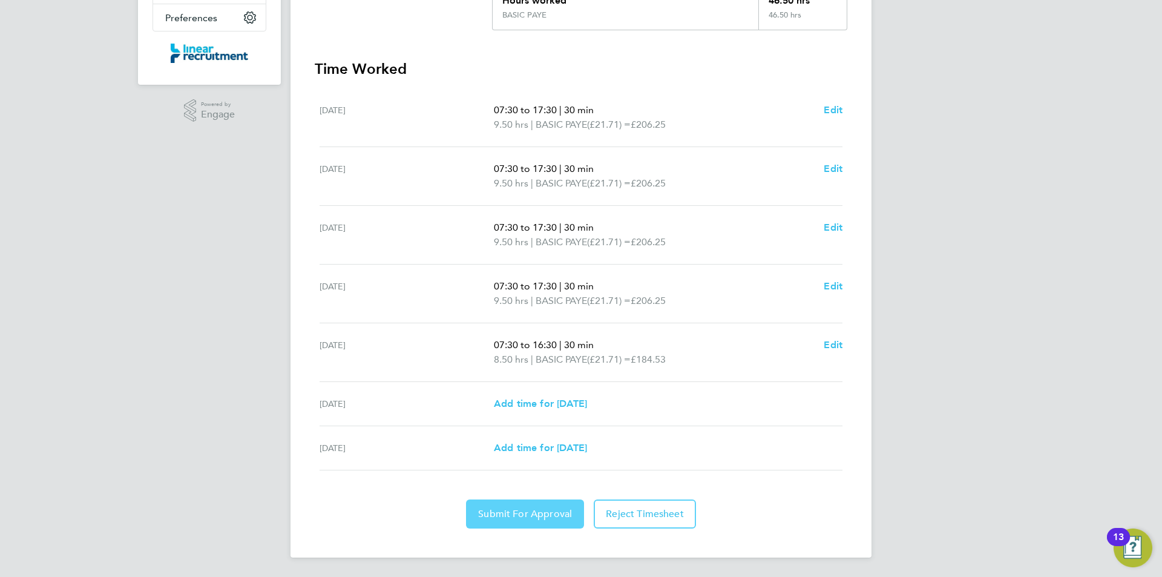
click at [523, 518] on span "Submit For Approval" at bounding box center [525, 514] width 94 height 12
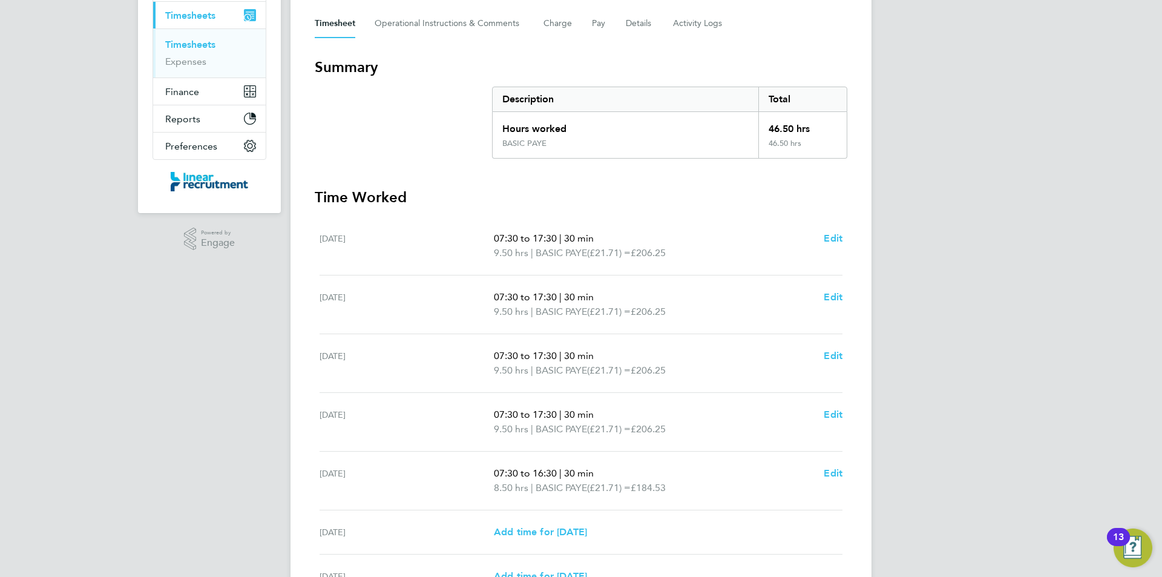
scroll to position [0, 0]
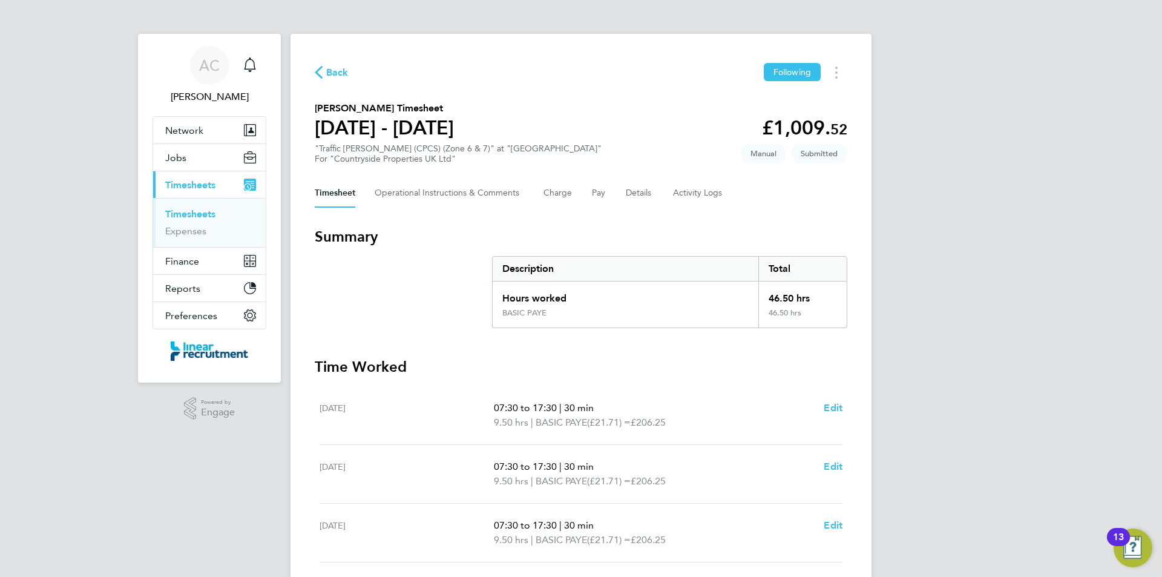
click at [200, 213] on link "Timesheets" at bounding box center [190, 214] width 50 height 12
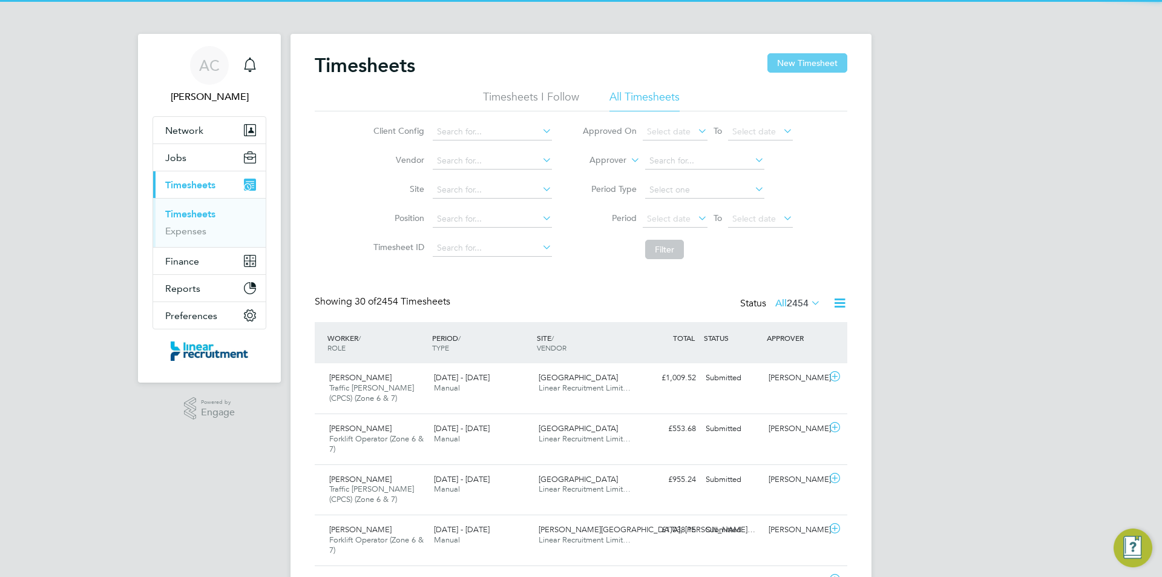
click at [820, 67] on button "New Timesheet" at bounding box center [808, 62] width 80 height 19
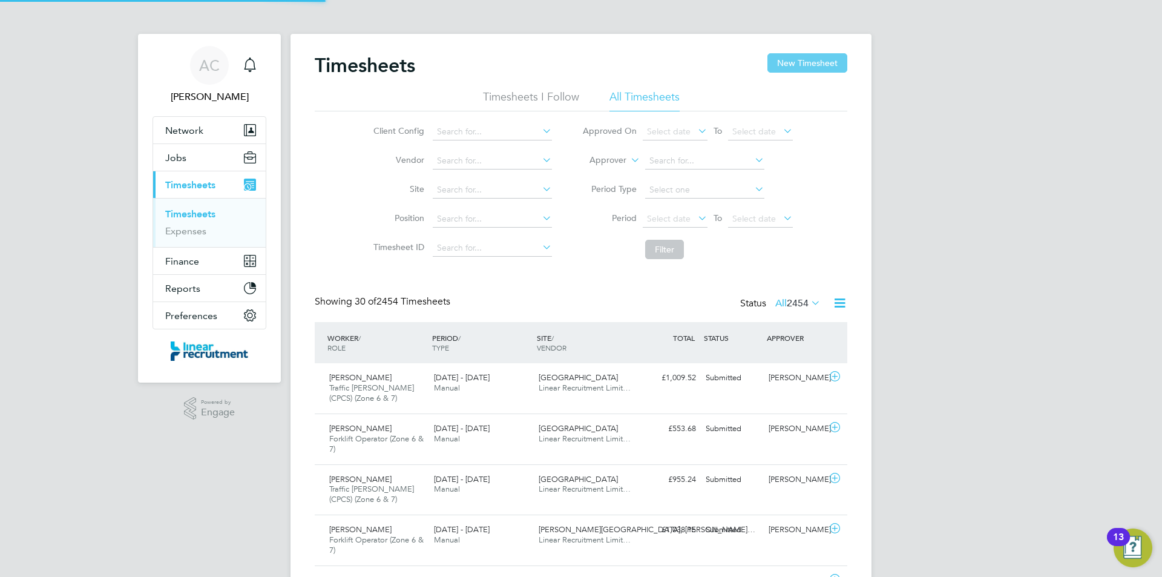
scroll to position [41, 105]
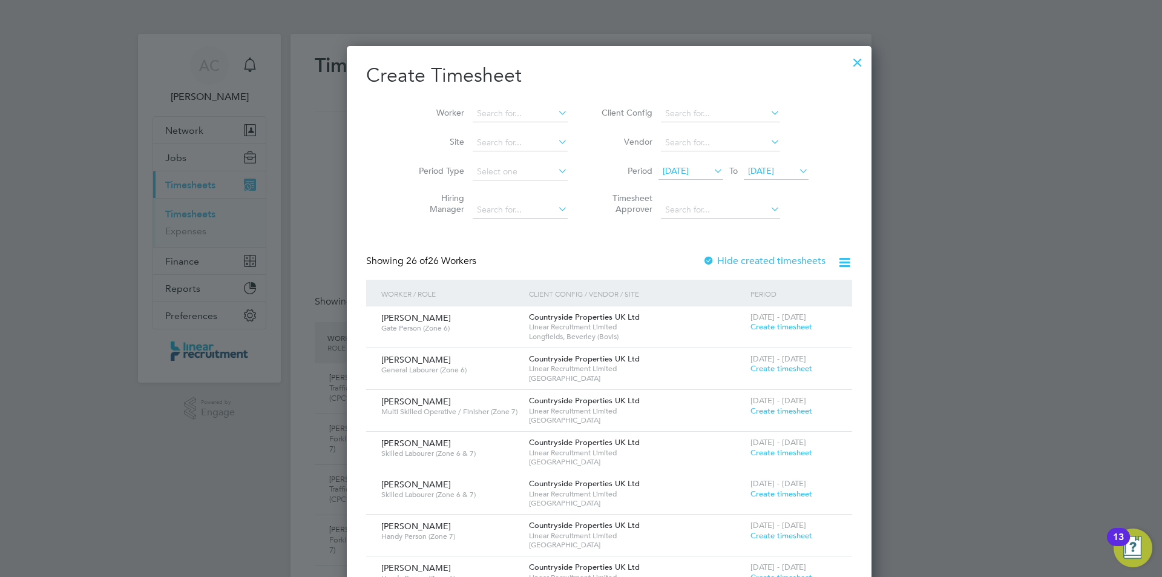
click at [797, 174] on icon at bounding box center [797, 170] width 0 height 17
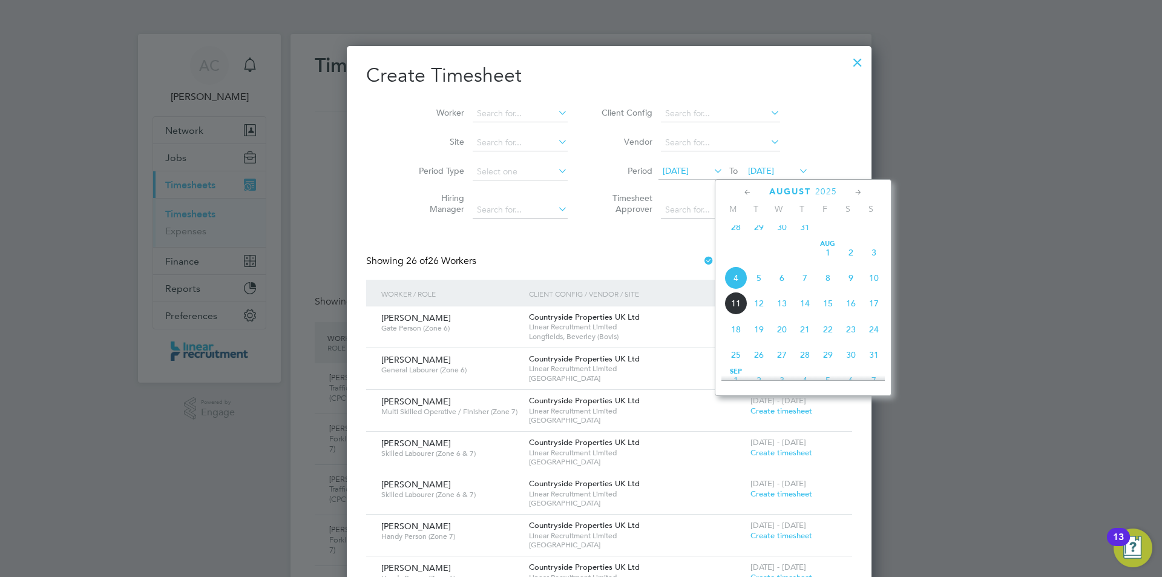
click at [883, 286] on span "10" at bounding box center [874, 277] width 23 height 23
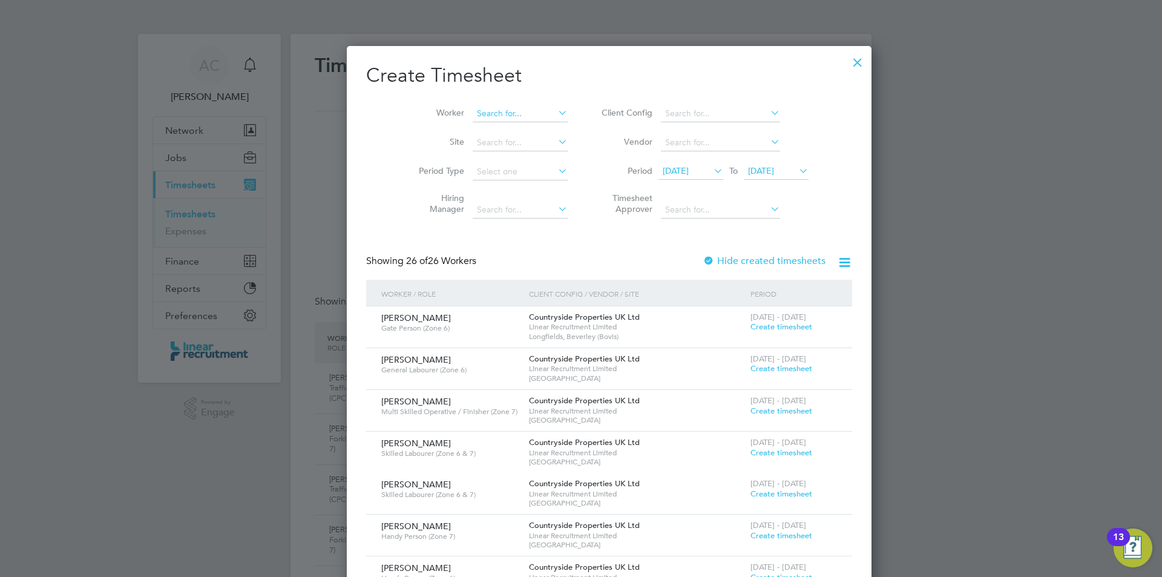
click at [473, 114] on input at bounding box center [520, 113] width 95 height 17
type input "Jordan Daniel"
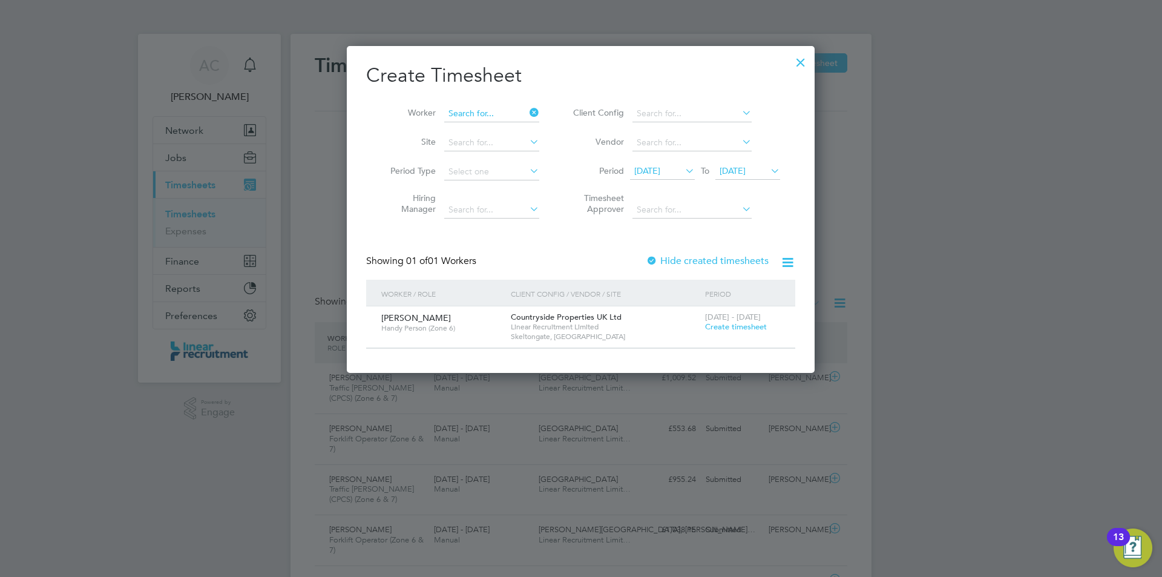
click at [498, 106] on input at bounding box center [491, 113] width 95 height 17
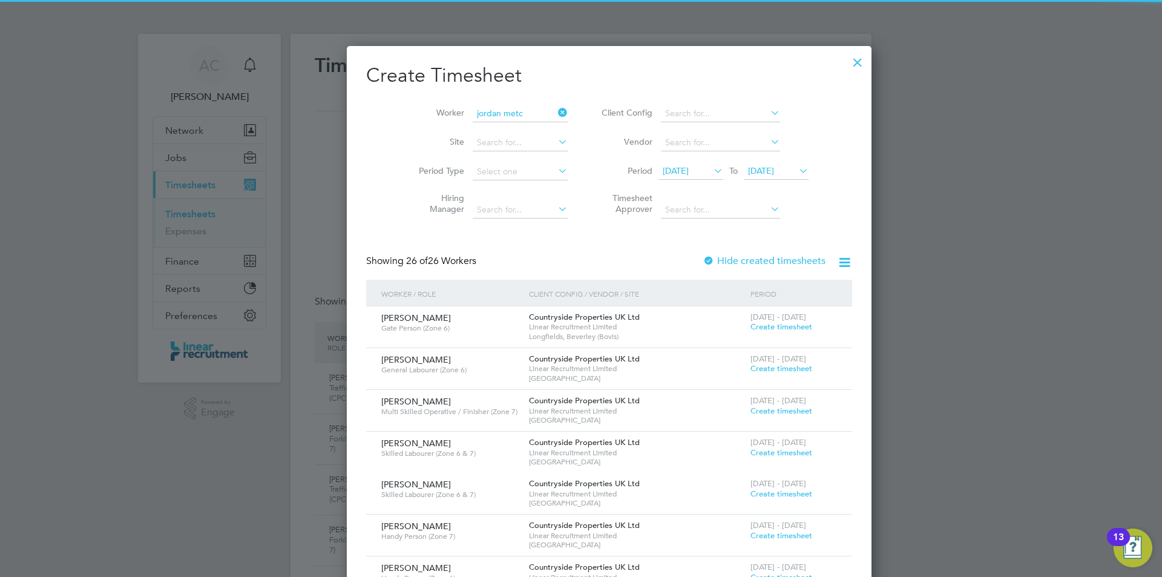
click at [489, 129] on b "Metc" at bounding box center [489, 130] width 20 height 10
type input "Jordan Metcalf"
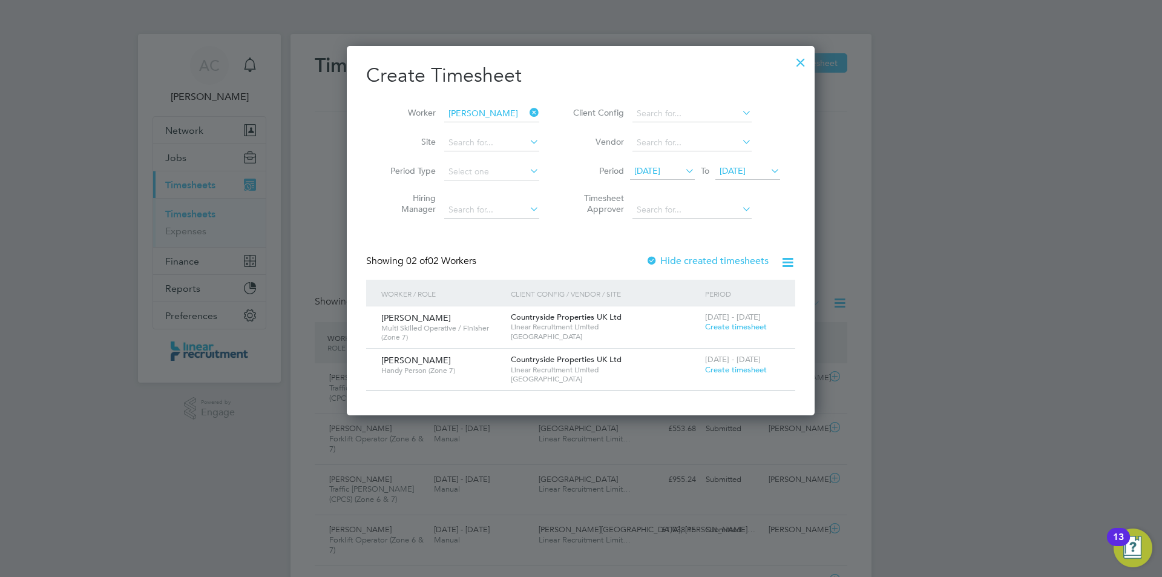
click at [750, 370] on span "Create timesheet" at bounding box center [736, 369] width 62 height 10
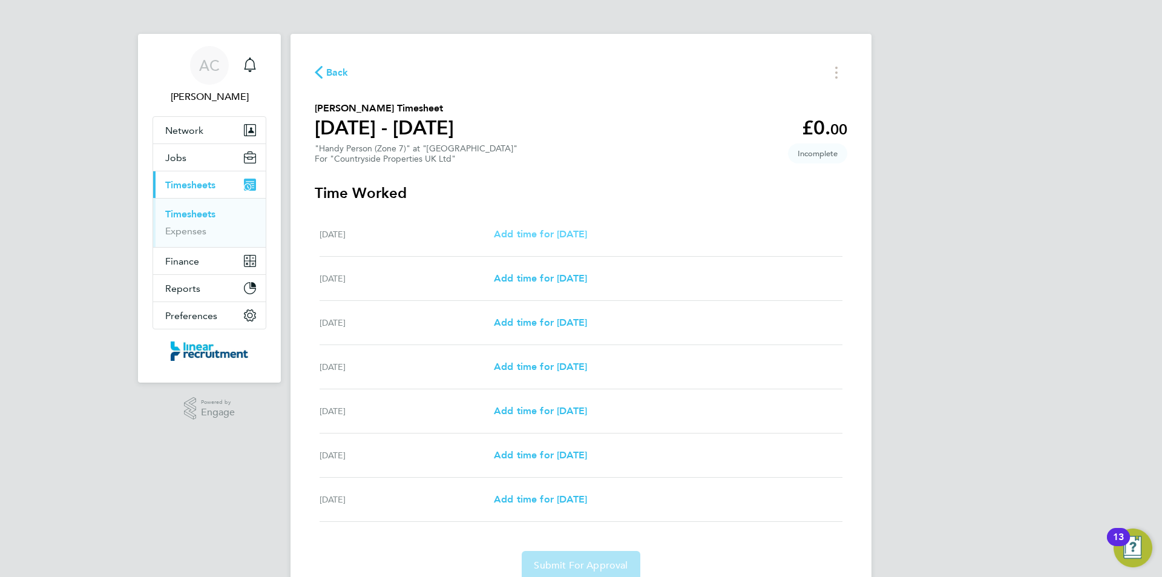
click at [587, 236] on span "Add time for Mon 04 Aug" at bounding box center [540, 234] width 93 height 12
select select "30"
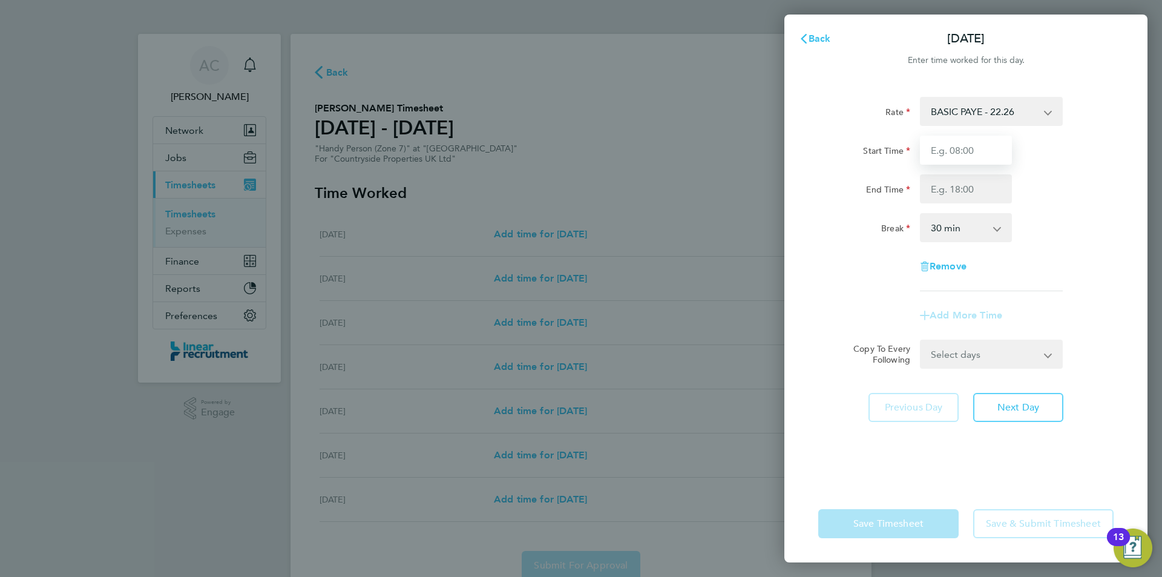
click at [978, 148] on input "Start Time" at bounding box center [966, 150] width 92 height 29
type input "07:30"
type input "16:00"
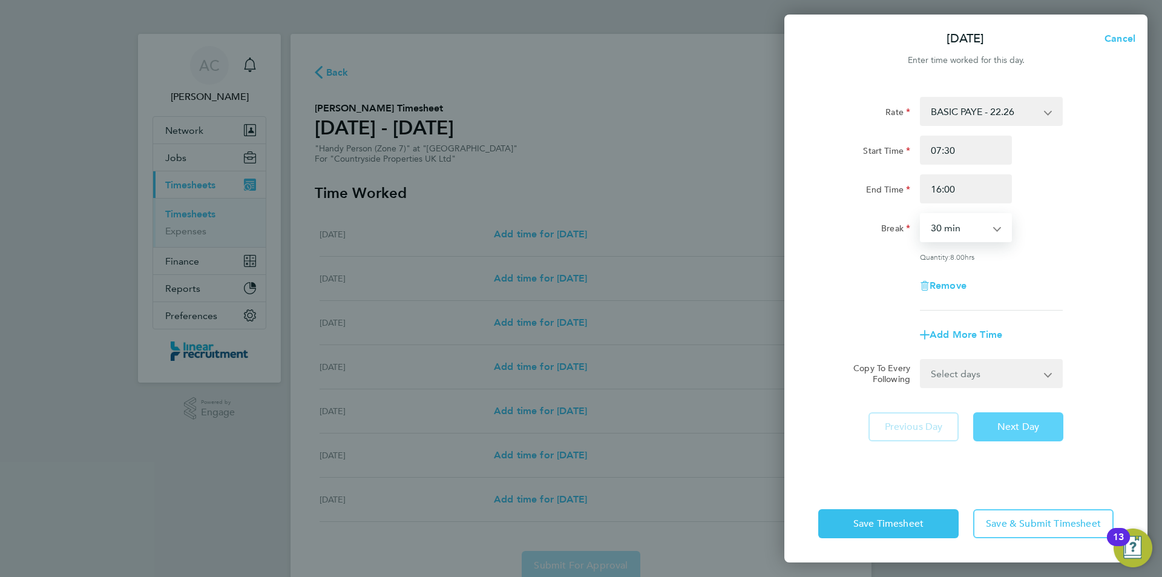
click at [1010, 428] on span "Next Day" at bounding box center [1019, 427] width 42 height 12
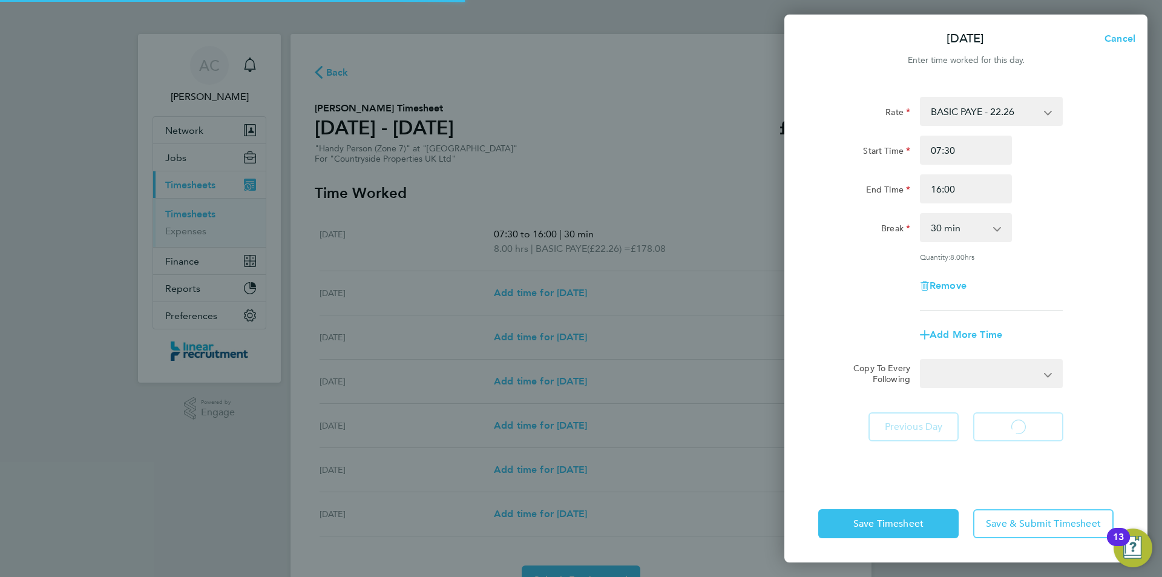
select select "30"
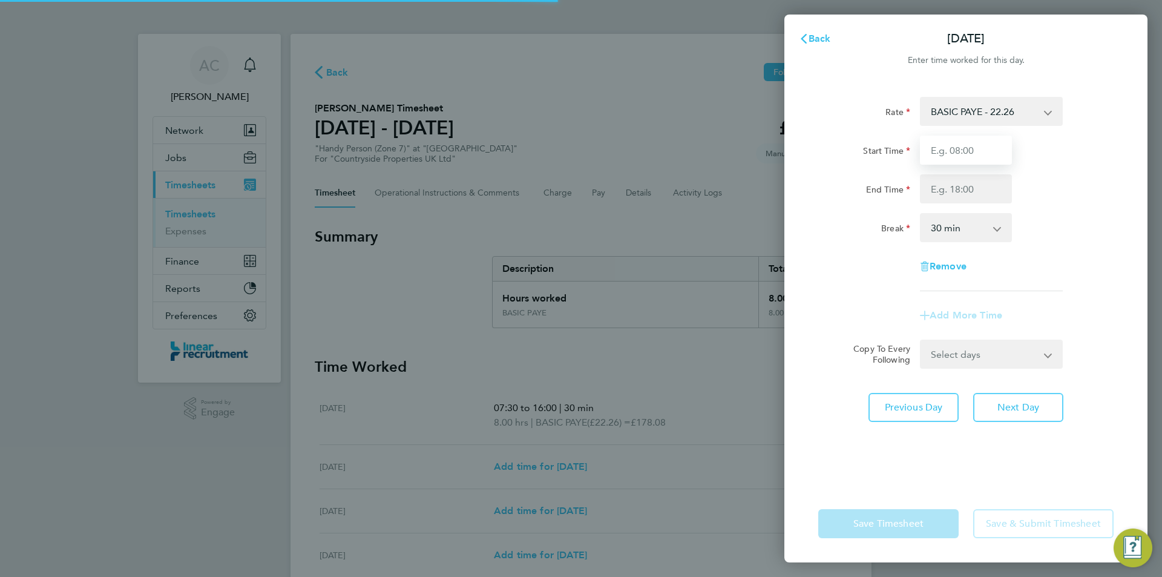
click at [952, 152] on input "Start Time" at bounding box center [966, 150] width 92 height 29
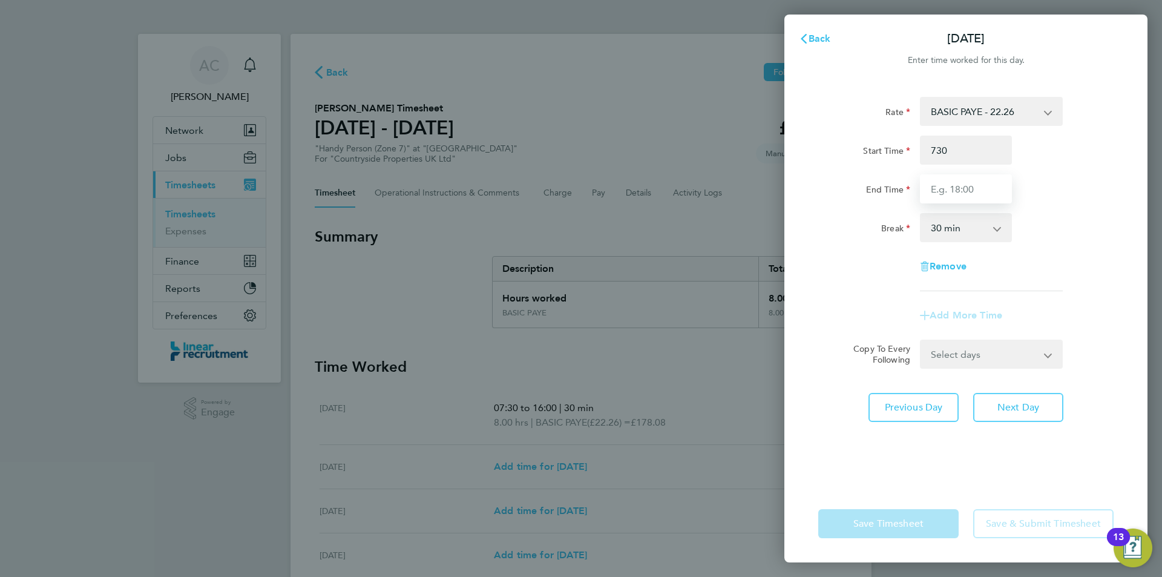
type input "07:30"
type input "16:00"
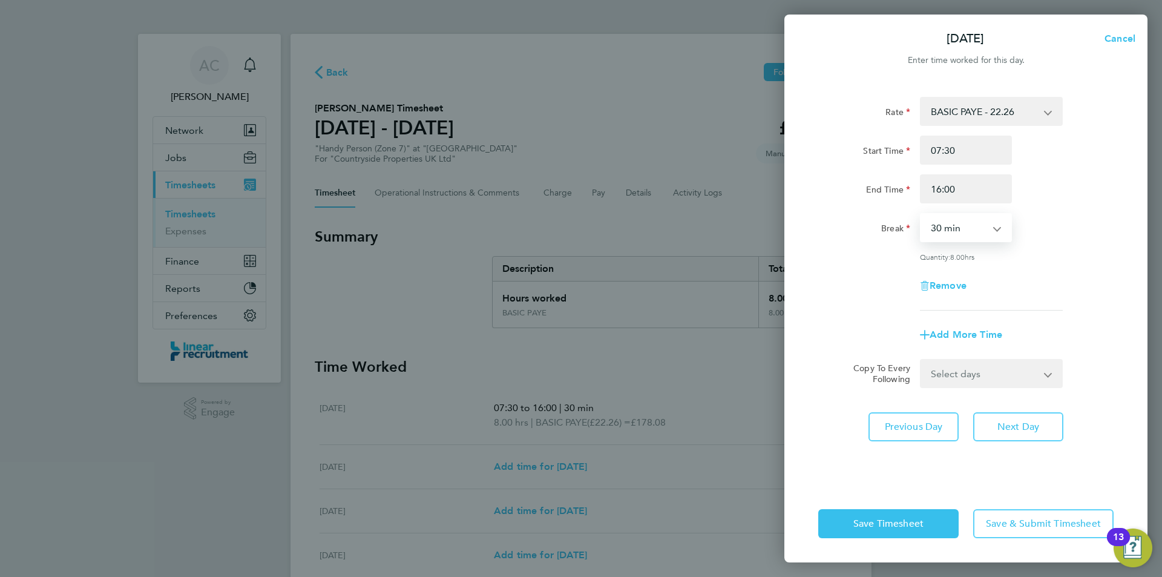
click at [999, 440] on div "Rate BASIC PAYE - 22.26 Start Time 07:30 End Time 16:00 Break 0 min 15 min 30 m…" at bounding box center [966, 283] width 363 height 403
click at [1017, 423] on span "Next Day" at bounding box center [1019, 427] width 42 height 12
select select "30"
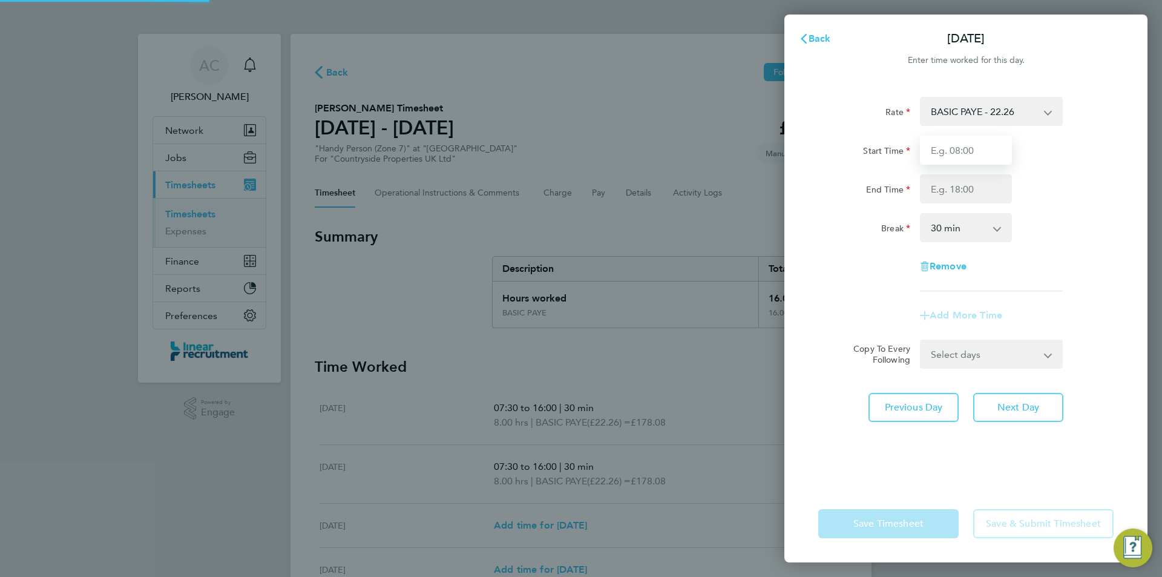
click at [963, 149] on input "Start Time" at bounding box center [966, 150] width 92 height 29
type input "07:30"
type input "16:00"
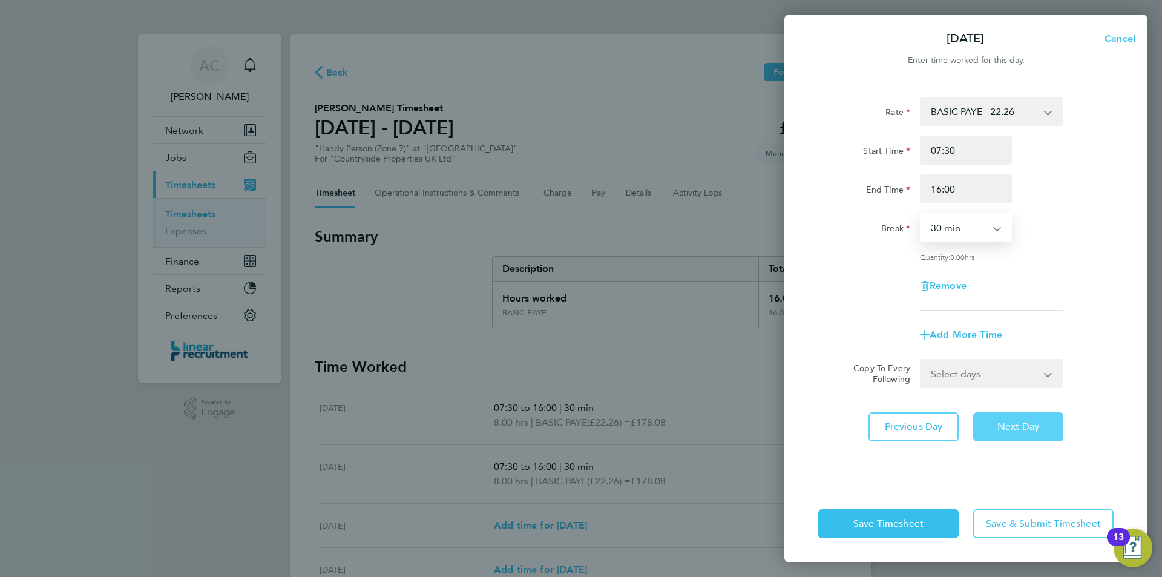
click at [1027, 423] on span "Next Day" at bounding box center [1019, 427] width 42 height 12
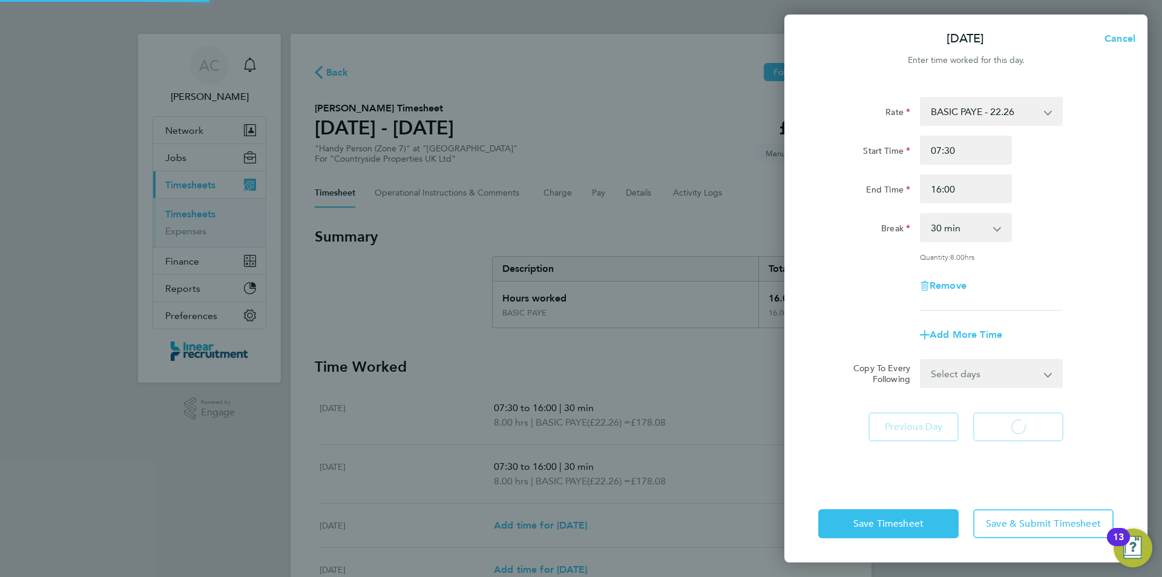
select select "30"
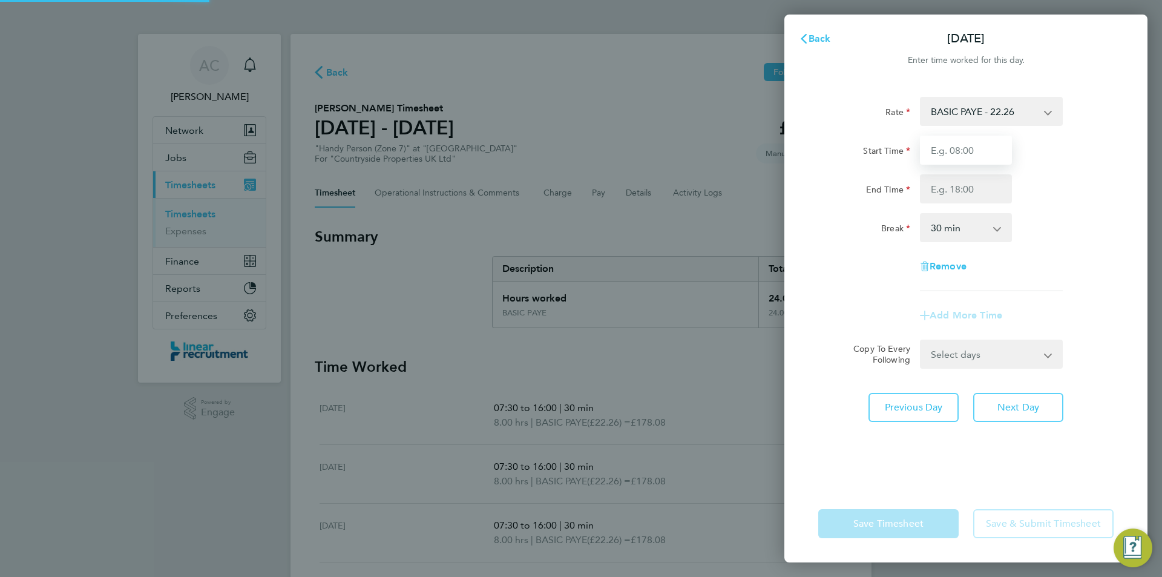
click at [962, 156] on input "Start Time" at bounding box center [966, 150] width 92 height 29
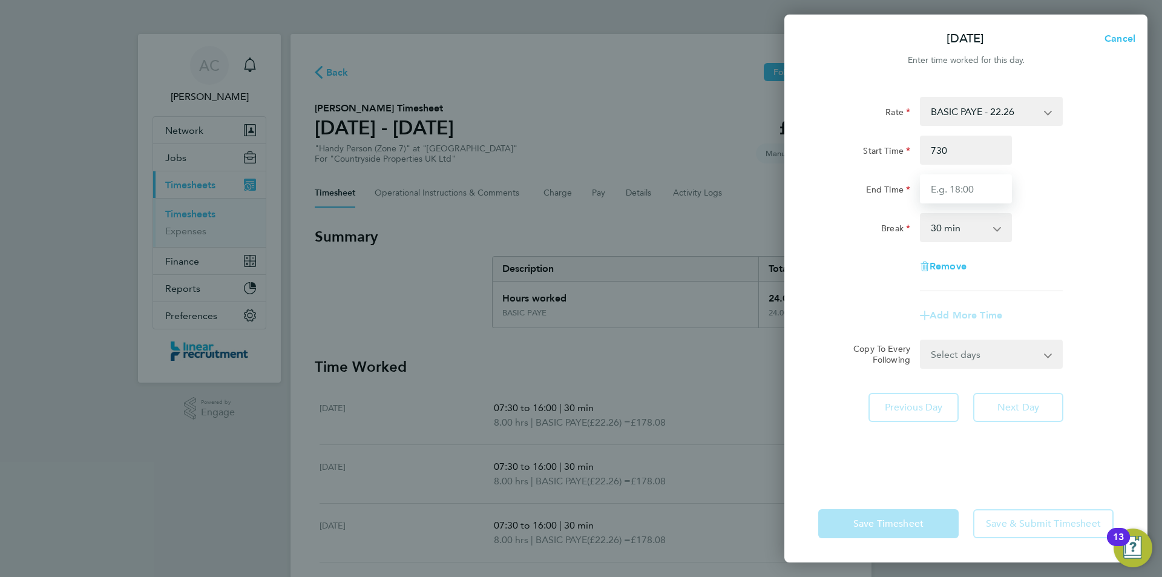
type input "07:30"
type input "16:00"
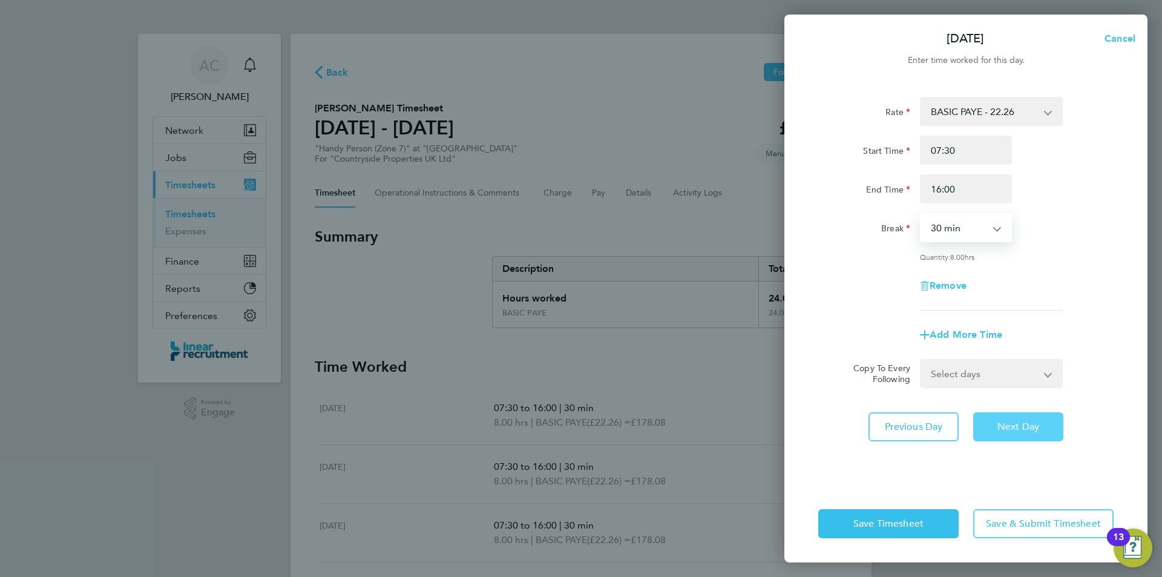
click at [1005, 422] on span "Next Day" at bounding box center [1019, 427] width 42 height 12
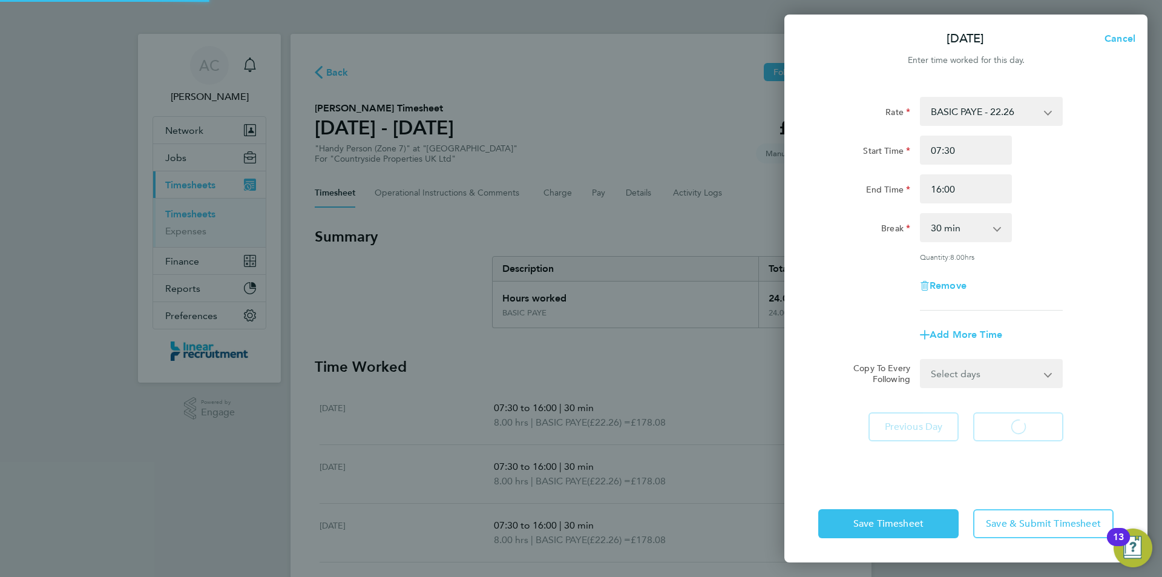
select select "30"
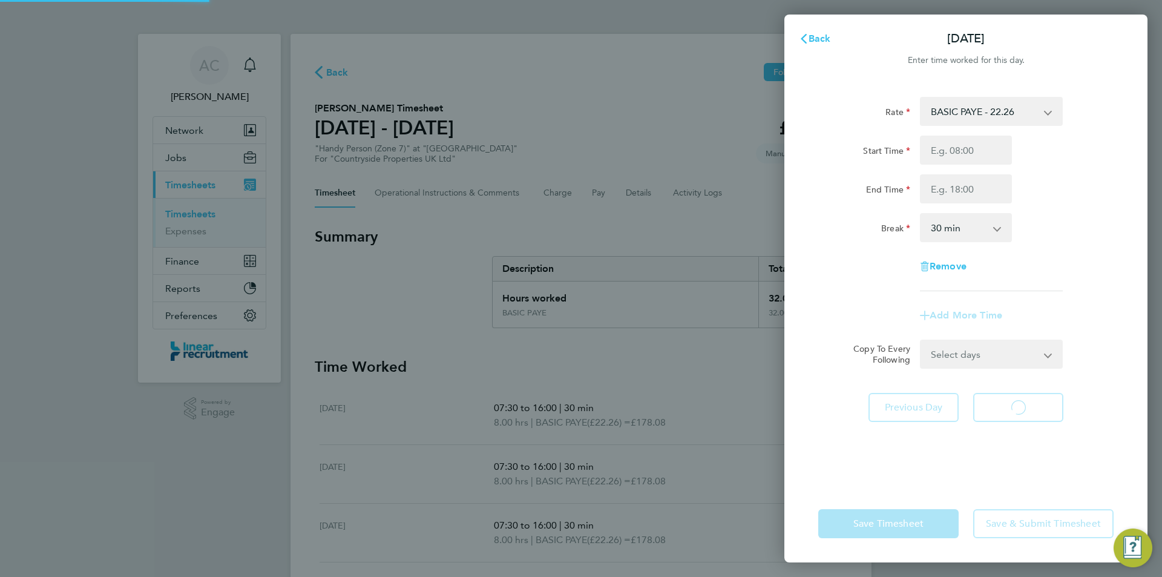
select select "30"
click at [964, 164] on input "Start Time" at bounding box center [966, 150] width 92 height 29
type input "07:30"
type input "15:00"
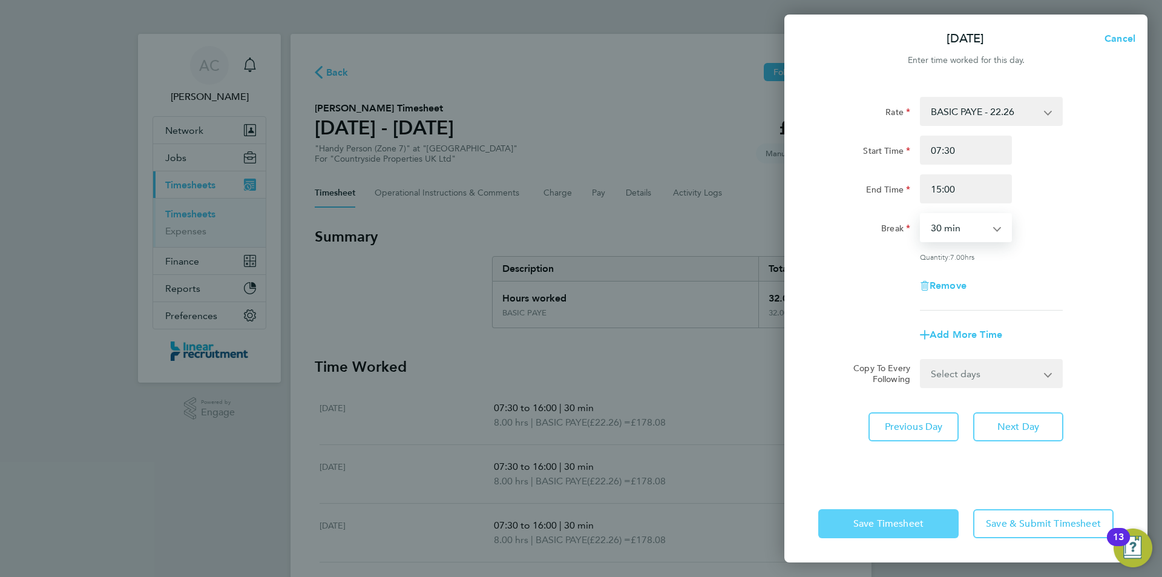
click at [914, 526] on span "Save Timesheet" at bounding box center [889, 524] width 70 height 12
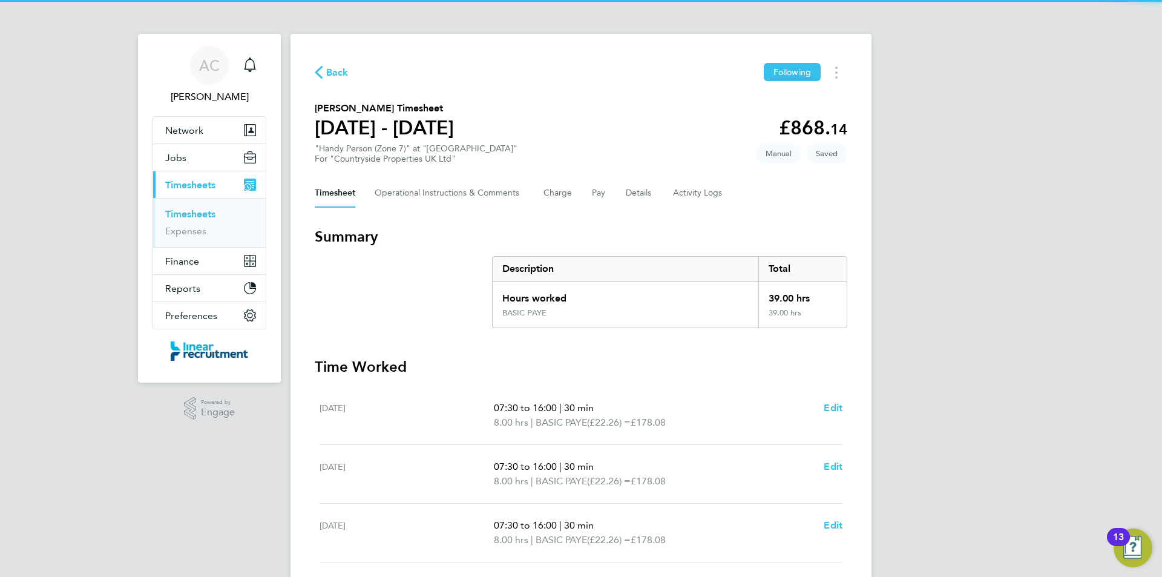
click at [912, 437] on div "AC Anneliese Clifton Notifications Applications: Network Team Members Businesse…" at bounding box center [581, 437] width 1162 height 875
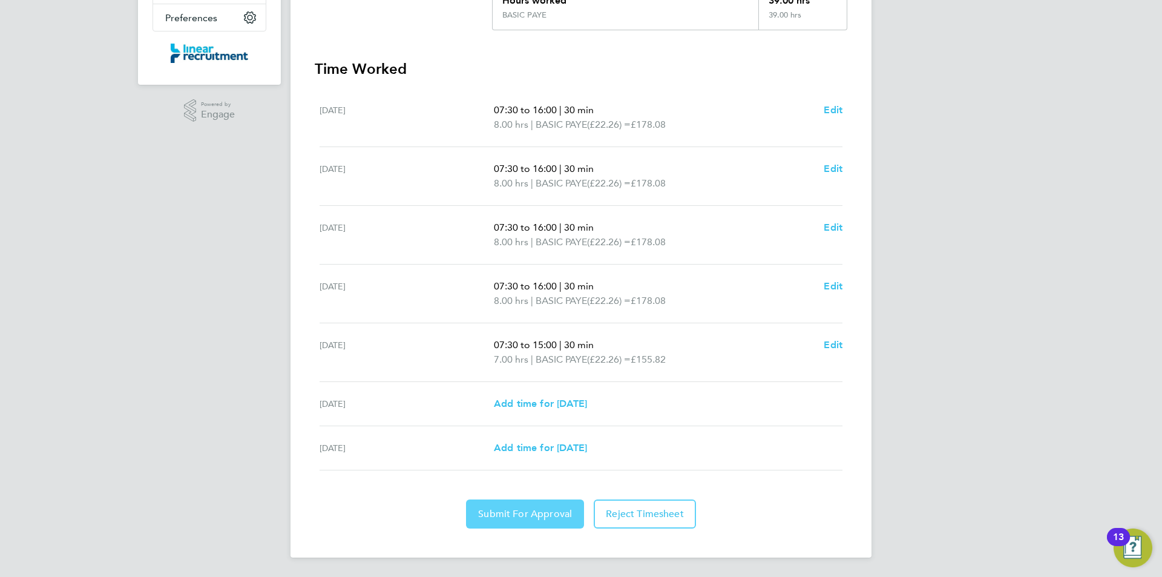
click at [524, 518] on span "Submit For Approval" at bounding box center [525, 514] width 94 height 12
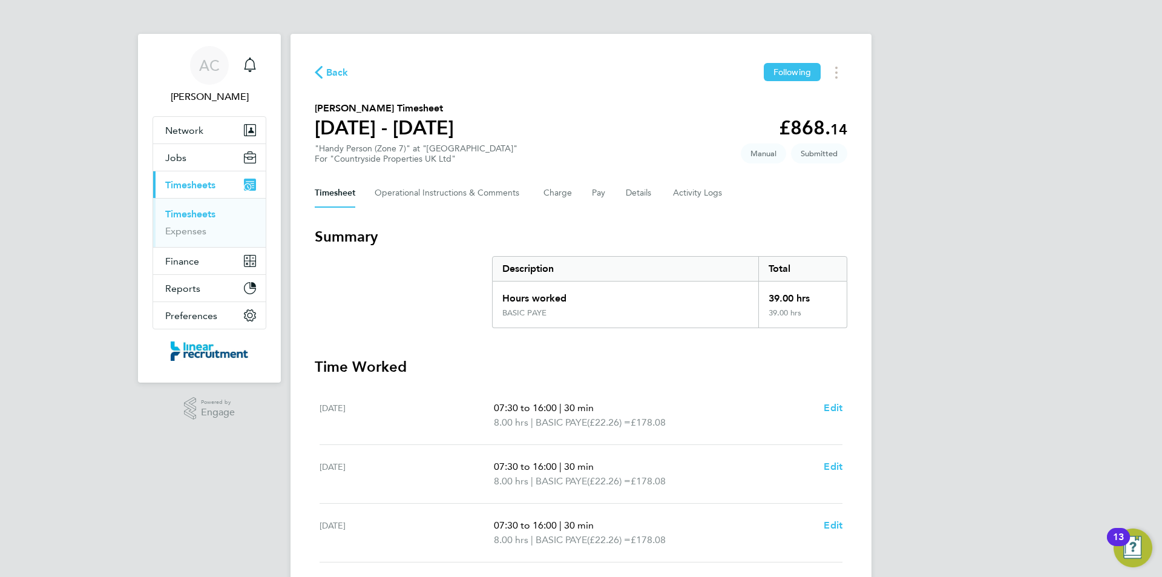
click at [195, 213] on link "Timesheets" at bounding box center [190, 214] width 50 height 12
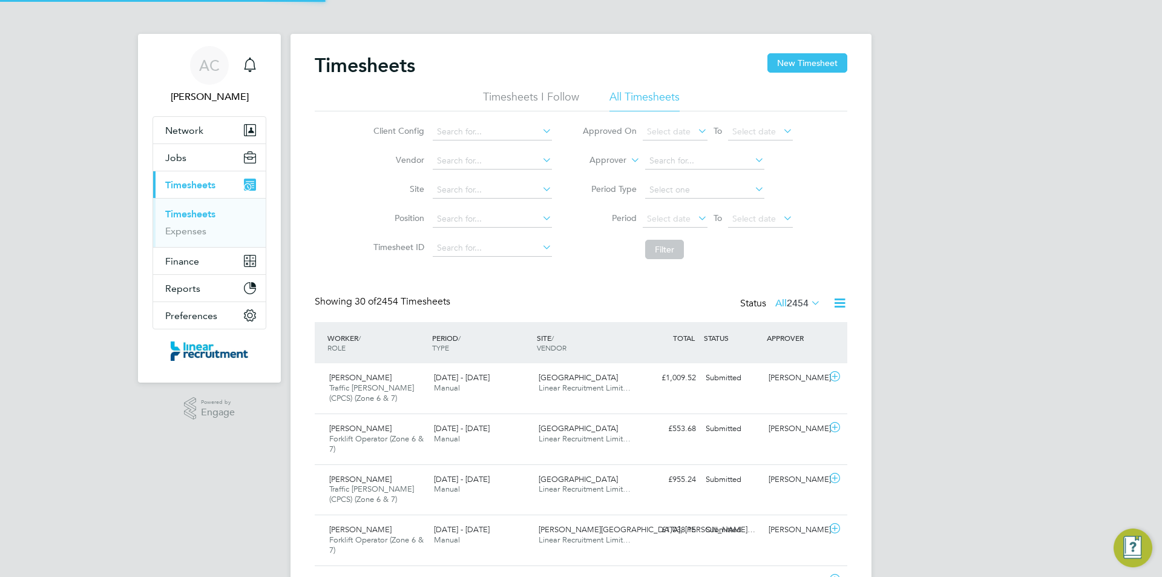
scroll to position [41, 105]
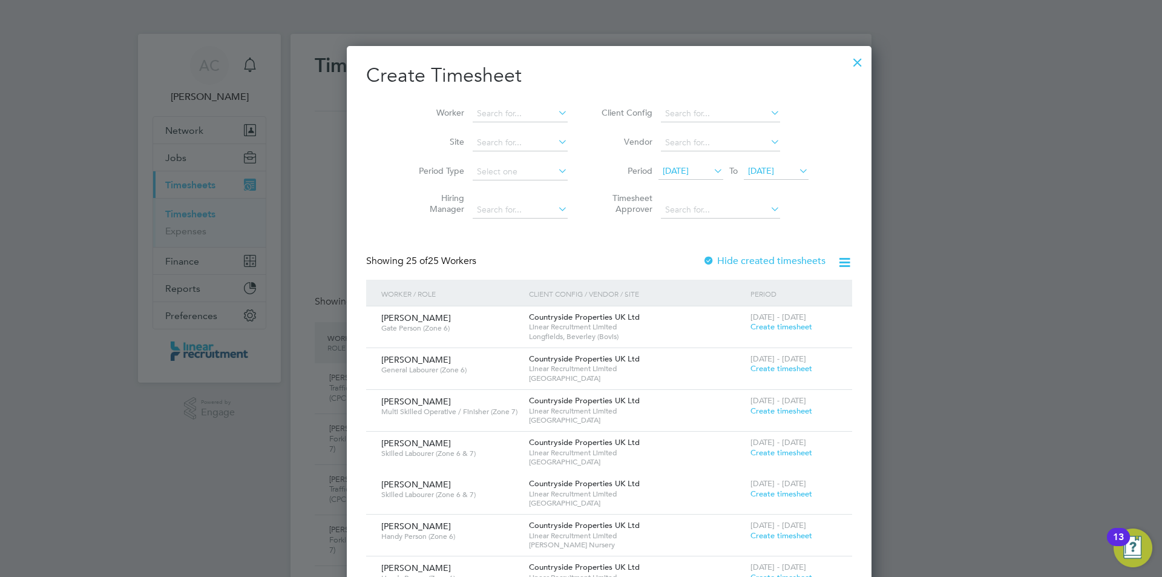
click at [748, 167] on span "04 Aug 2025" at bounding box center [761, 170] width 26 height 11
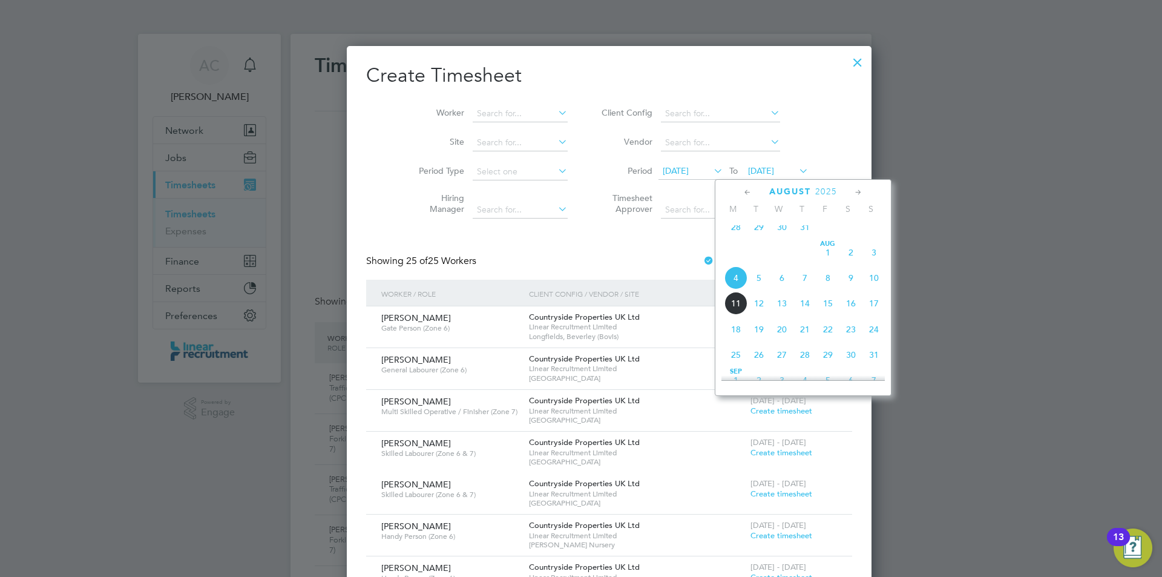
click at [871, 288] on span "10" at bounding box center [874, 277] width 23 height 23
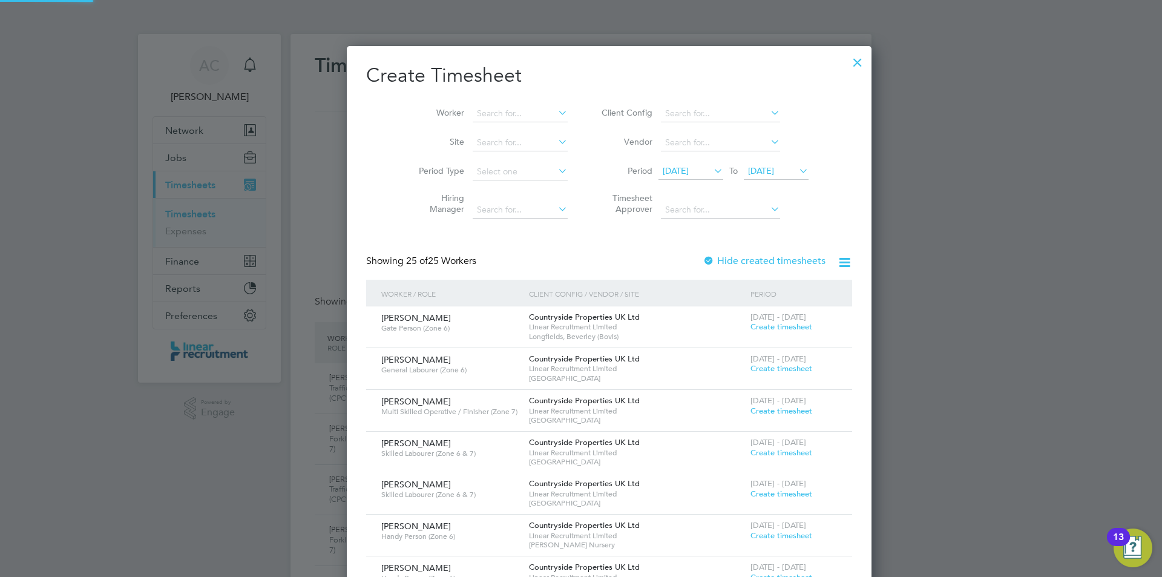
click at [711, 176] on icon at bounding box center [711, 170] width 0 height 17
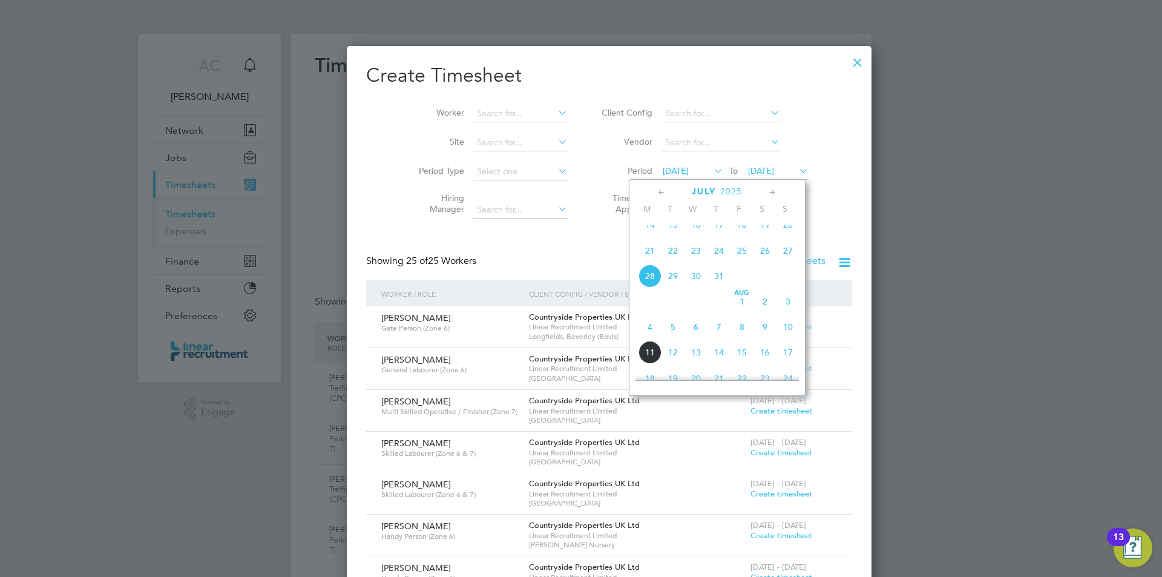
click at [650, 338] on span "4" at bounding box center [650, 326] width 23 height 23
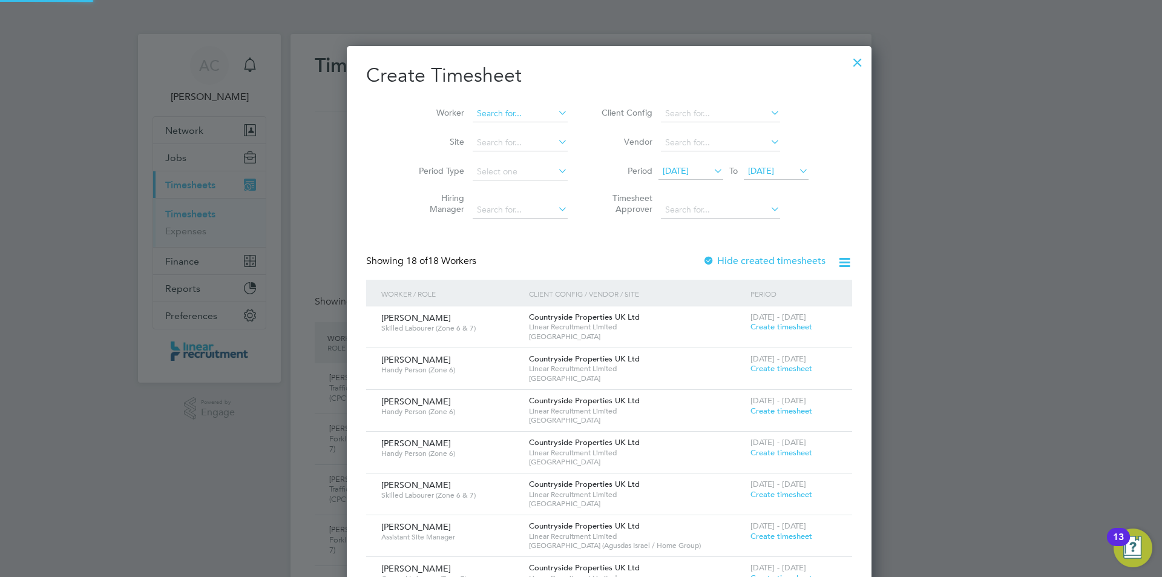
click at [481, 109] on input at bounding box center [520, 113] width 95 height 17
click at [521, 127] on b "Mac" at bounding box center [529, 130] width 17 height 10
type input "Greg Macdonald"
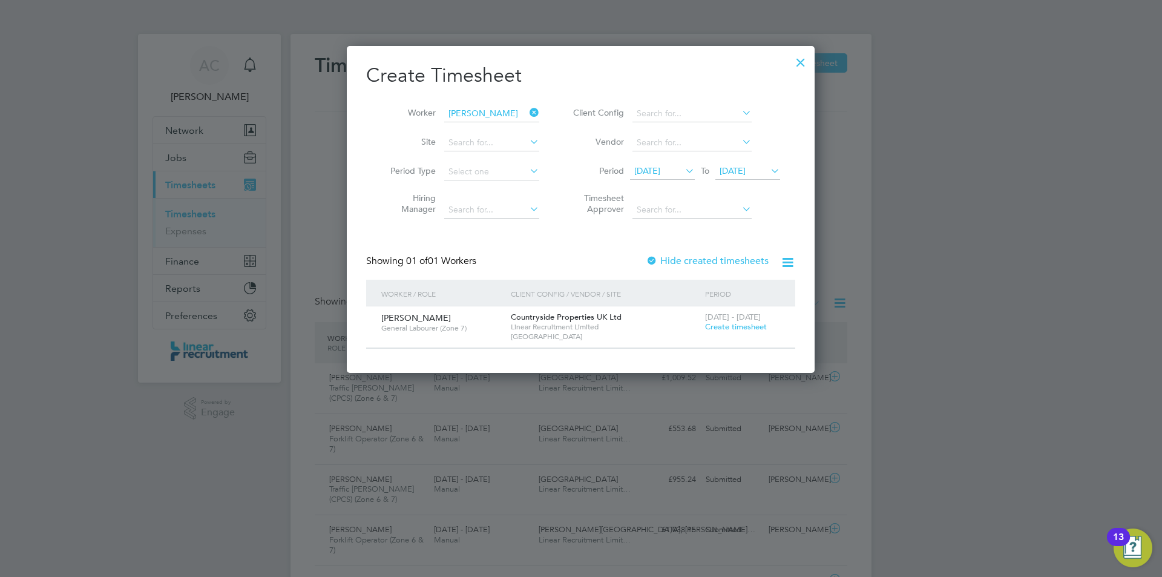
click at [727, 323] on span "Create timesheet" at bounding box center [736, 326] width 62 height 10
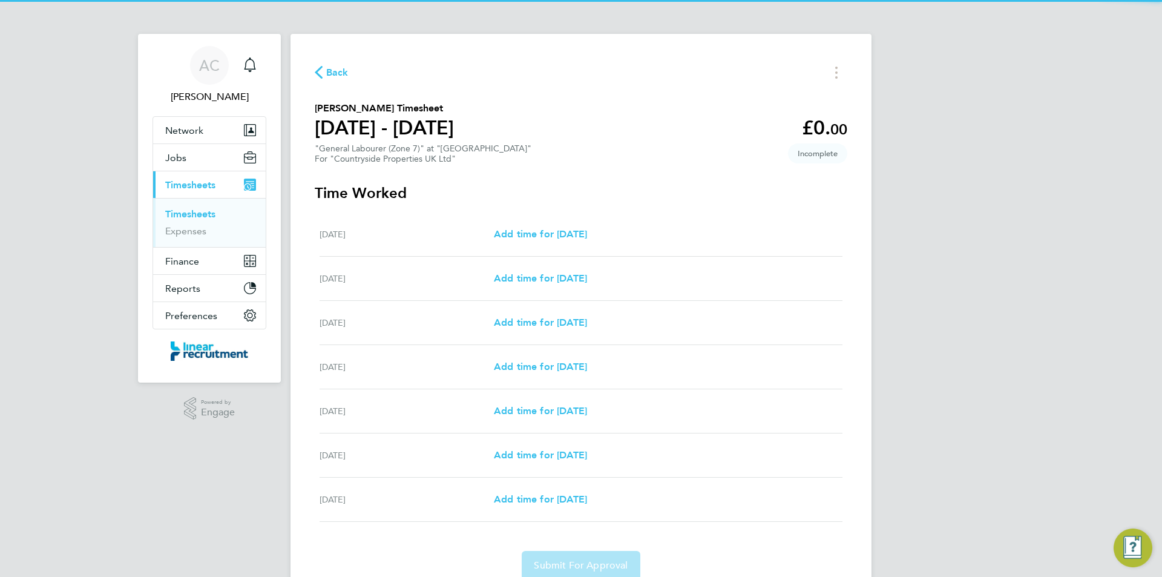
click at [568, 242] on div "Mon 04 Aug Add time for Mon 04 Aug Add time for Mon 04 Aug" at bounding box center [581, 235] width 523 height 44
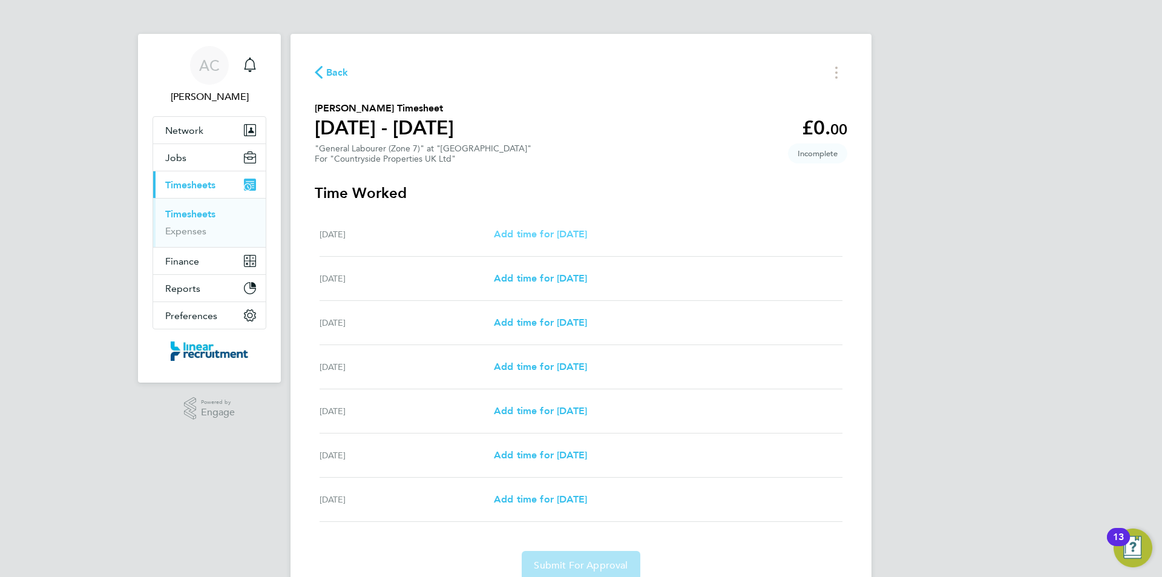
click at [587, 236] on span "Add time for Mon 04 Aug" at bounding box center [540, 234] width 93 height 12
select select "30"
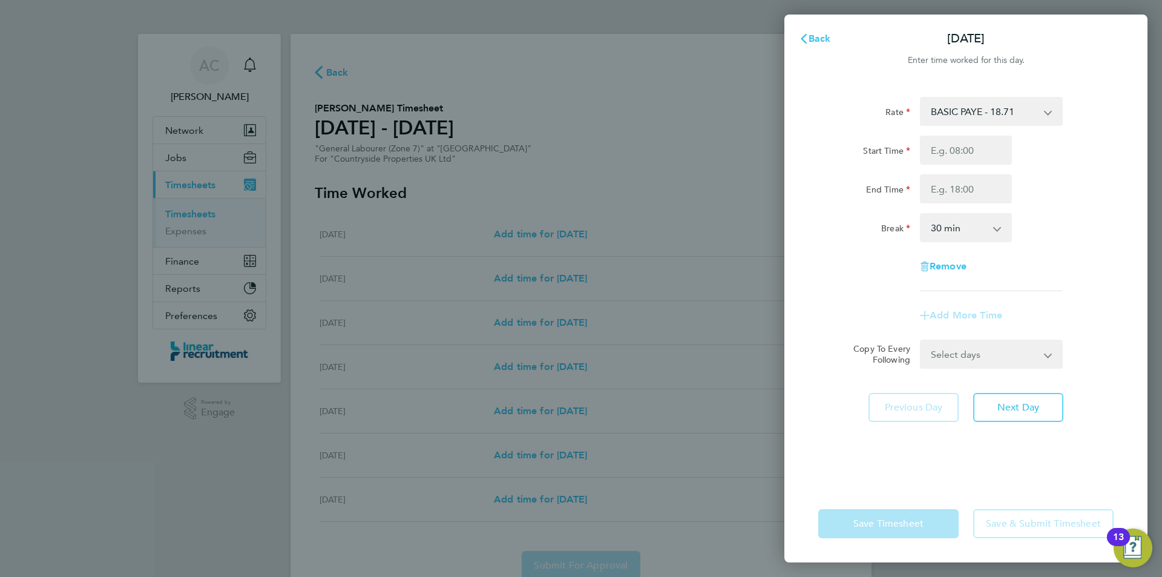
click at [942, 173] on div "Start Time End Time" at bounding box center [966, 170] width 305 height 68
click at [949, 161] on input "Start Time" at bounding box center [966, 150] width 92 height 29
type input "07:30"
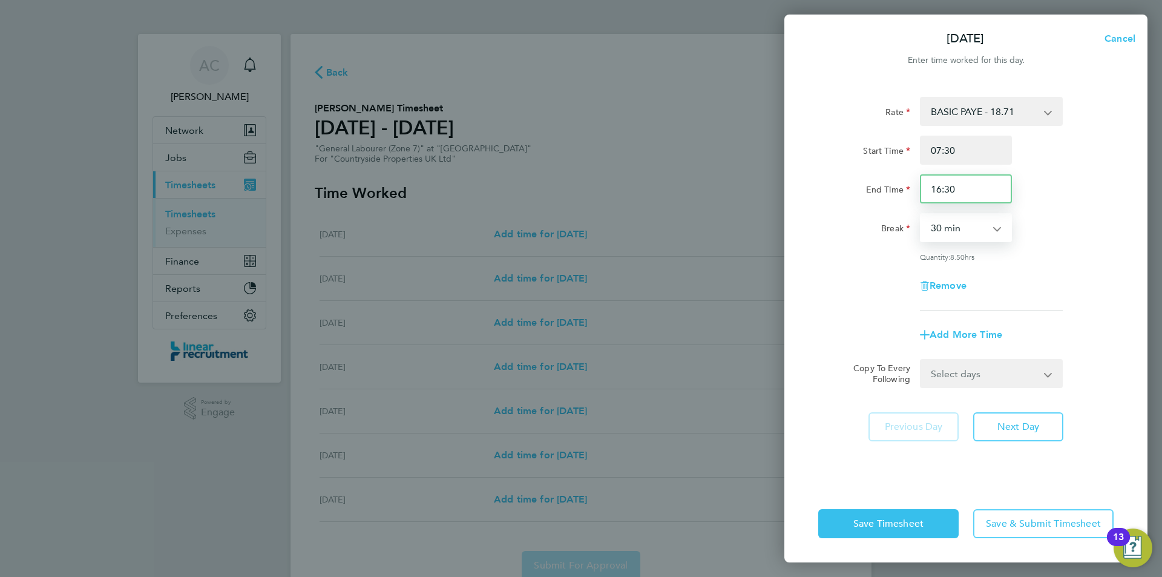
drag, startPoint x: 961, startPoint y: 200, endPoint x: 920, endPoint y: 197, distance: 41.3
click at [940, 200] on input "16:30" at bounding box center [966, 188] width 92 height 29
type input "16:00"
click at [1024, 436] on button "Next Day" at bounding box center [1019, 426] width 90 height 29
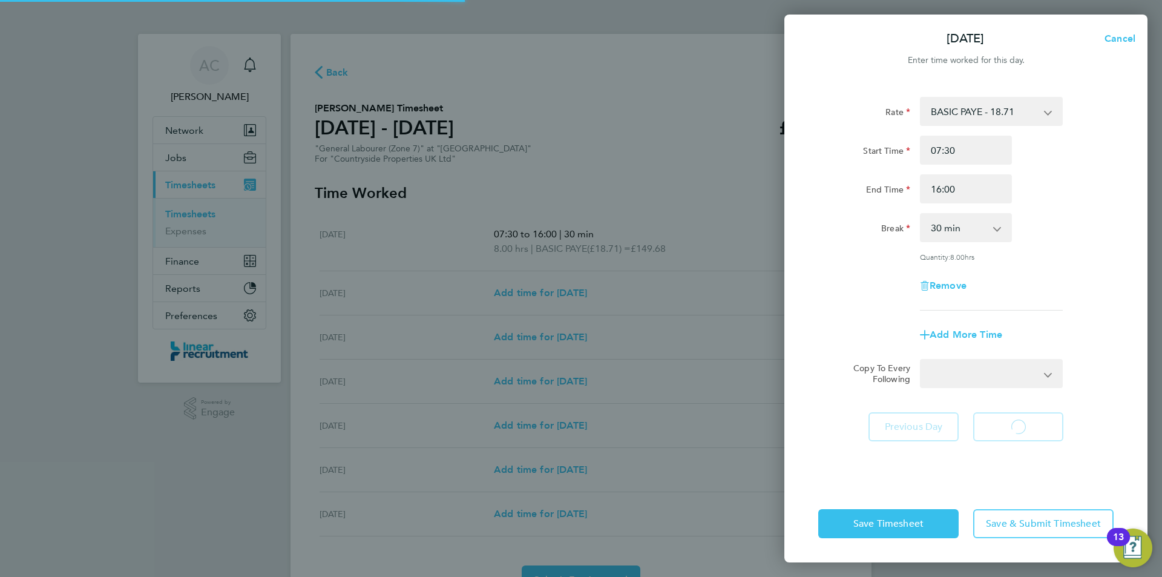
select select "30"
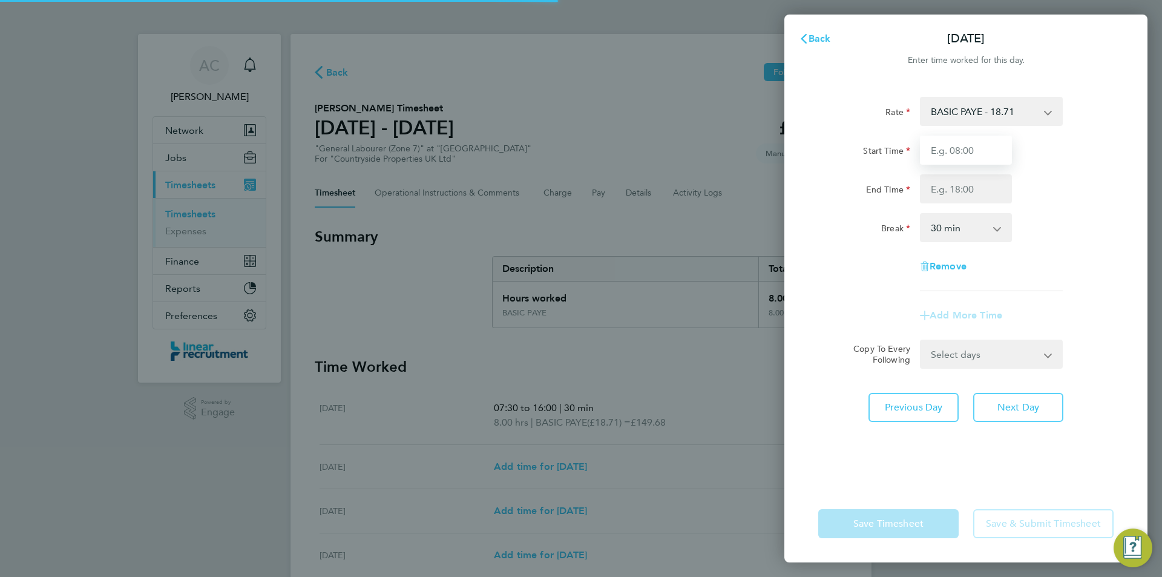
click at [986, 152] on input "Start Time" at bounding box center [966, 150] width 92 height 29
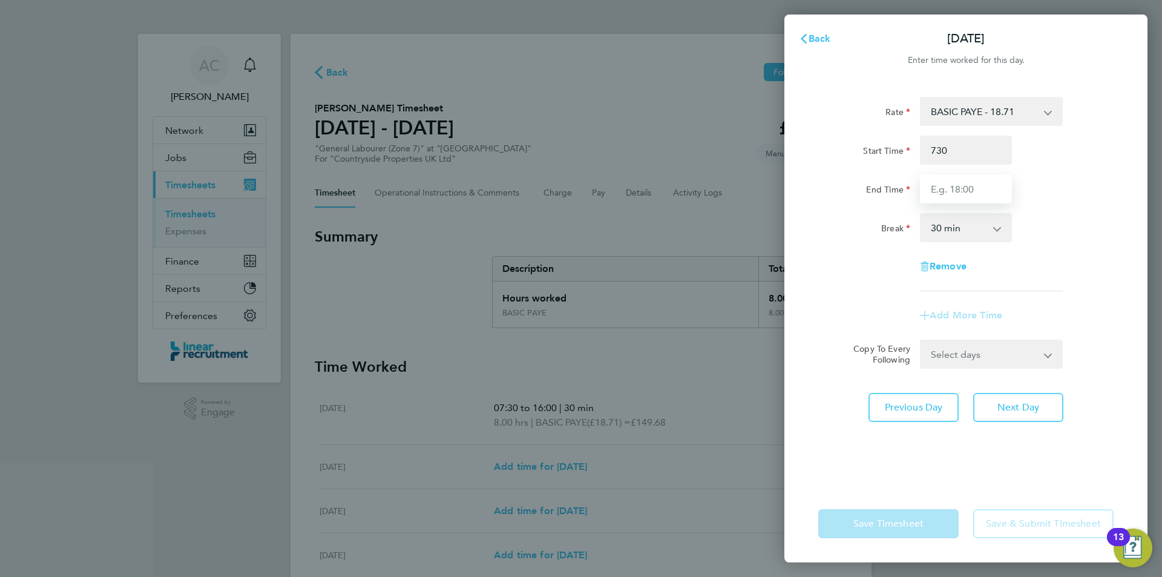
type input "07:30"
type input "16:00"
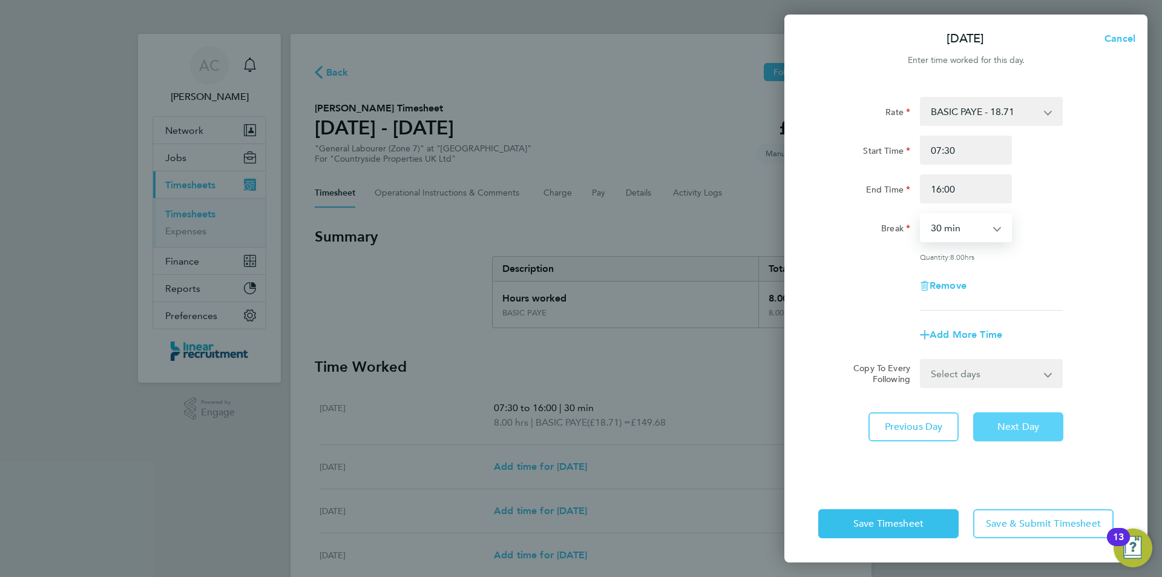
click at [1044, 415] on button "Next Day" at bounding box center [1019, 426] width 90 height 29
select select "30"
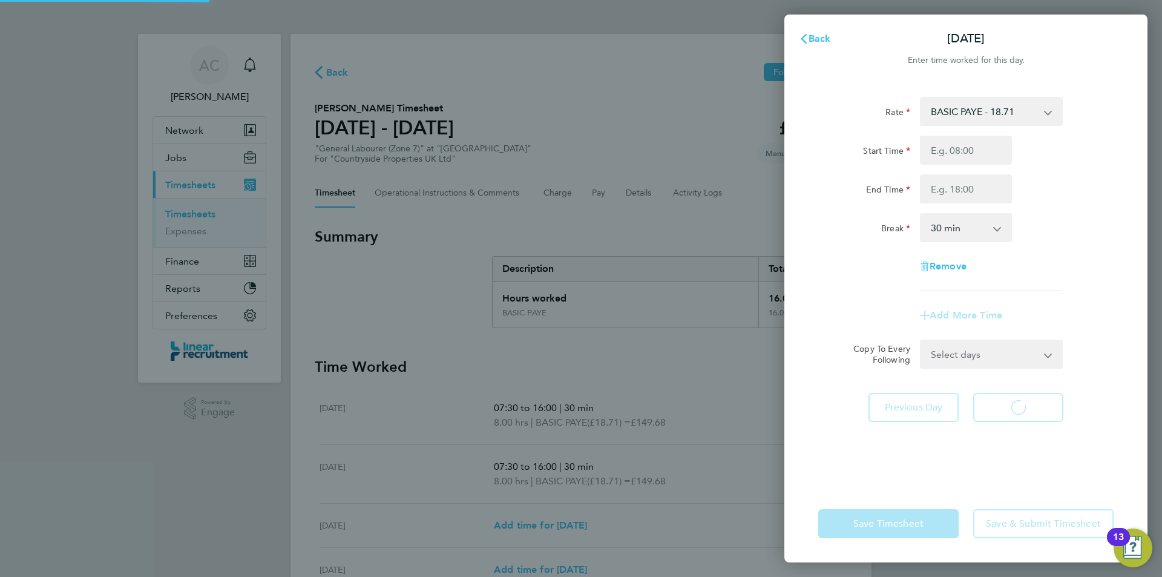
select select "30"
click at [966, 156] on input "Start Time" at bounding box center [966, 150] width 92 height 29
type input "07:30"
type input "16:00"
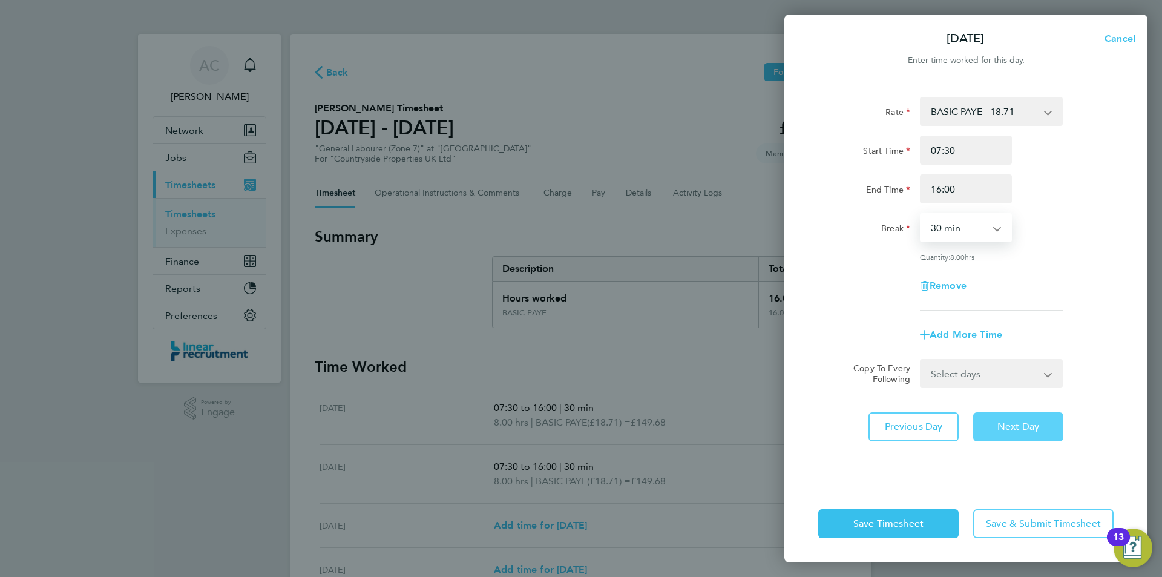
click at [1001, 421] on span "Next Day" at bounding box center [1019, 427] width 42 height 12
select select "30"
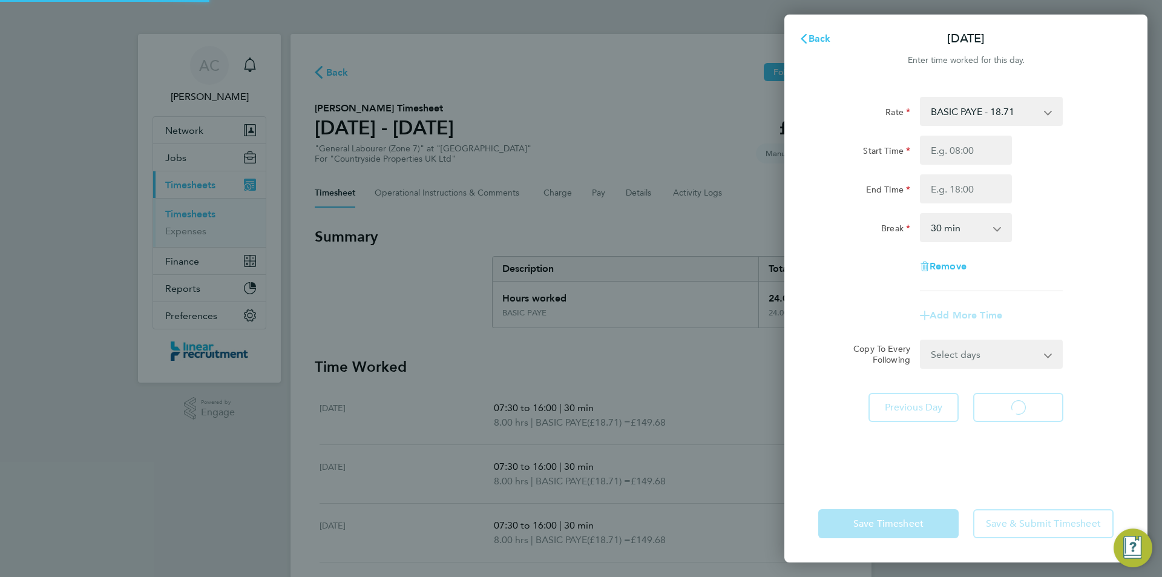
select select "30"
type input "07:30"
type input "16:00"
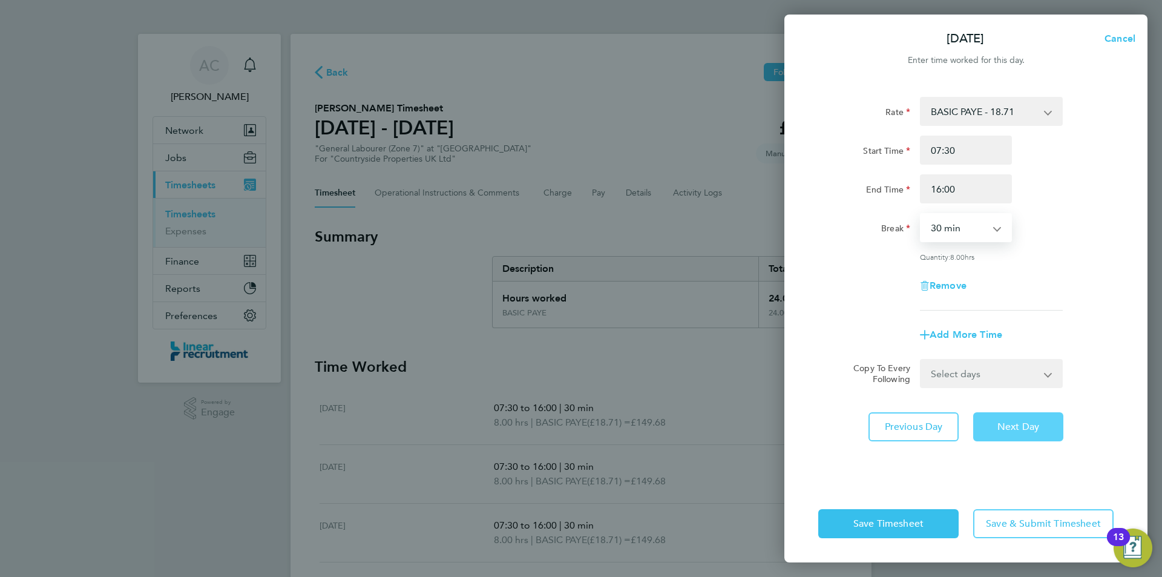
click at [1031, 421] on span "Next Day" at bounding box center [1019, 427] width 42 height 12
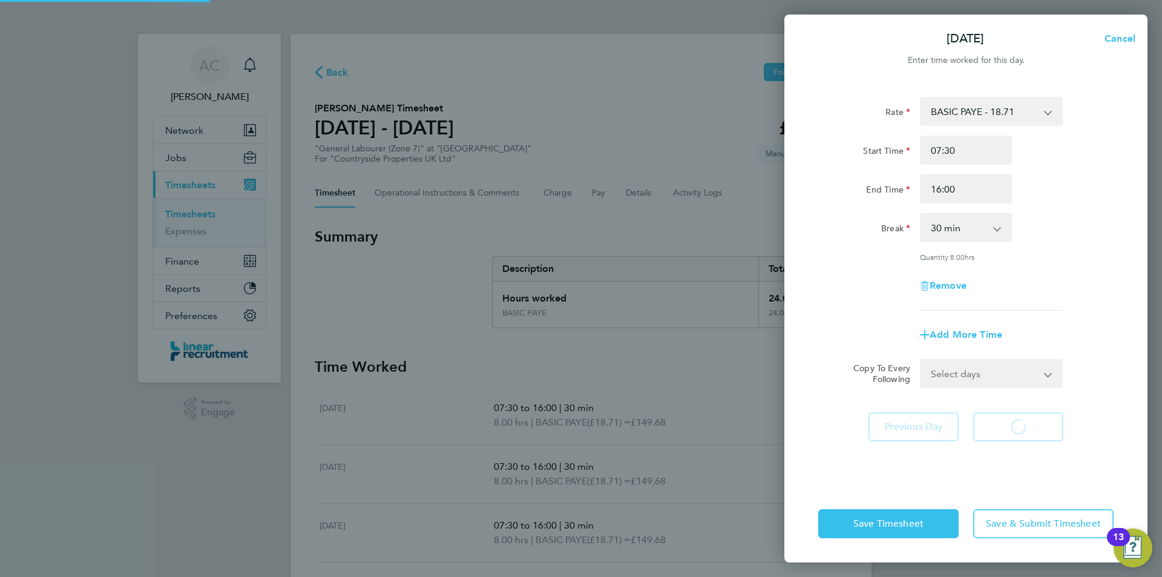
select select "30"
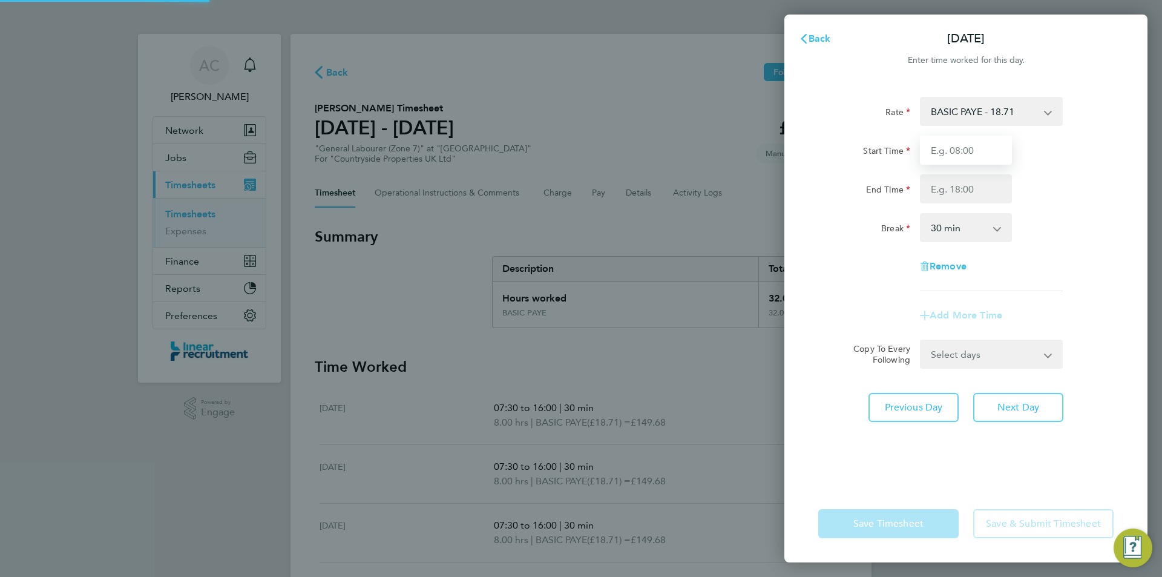
click at [983, 151] on input "Start Time" at bounding box center [966, 150] width 92 height 29
type input "07:30"
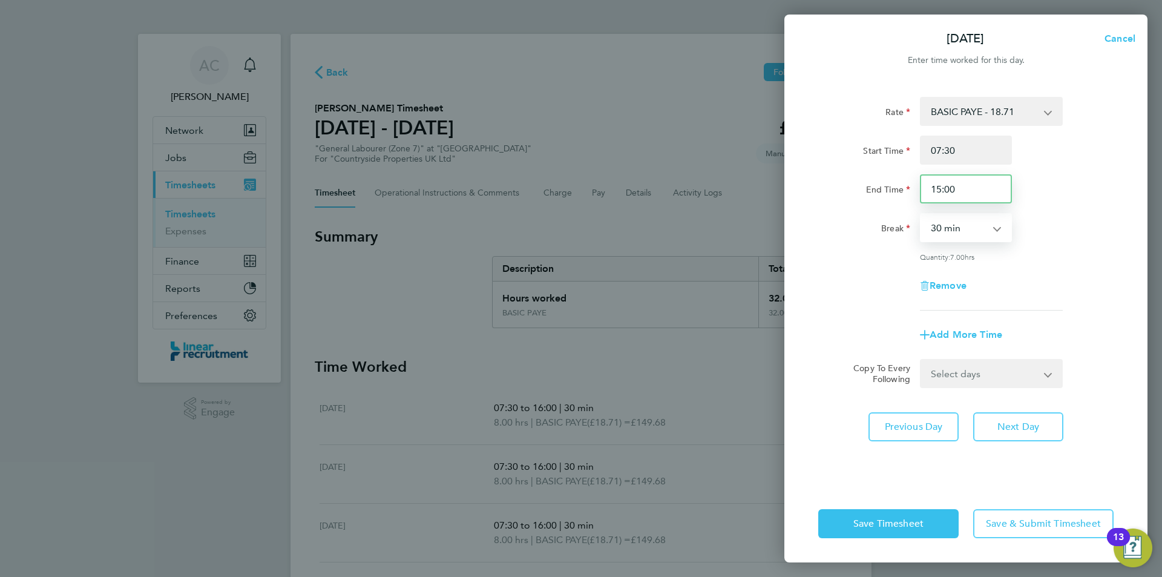
drag, startPoint x: 960, startPoint y: 192, endPoint x: 900, endPoint y: 191, distance: 60.0
click at [901, 189] on div "End Time 15:00" at bounding box center [966, 188] width 305 height 29
type input "13:00"
click at [1015, 259] on div "Quantity: 5.00 hrs" at bounding box center [991, 257] width 143 height 10
click at [943, 420] on button "Previous Day" at bounding box center [914, 426] width 90 height 29
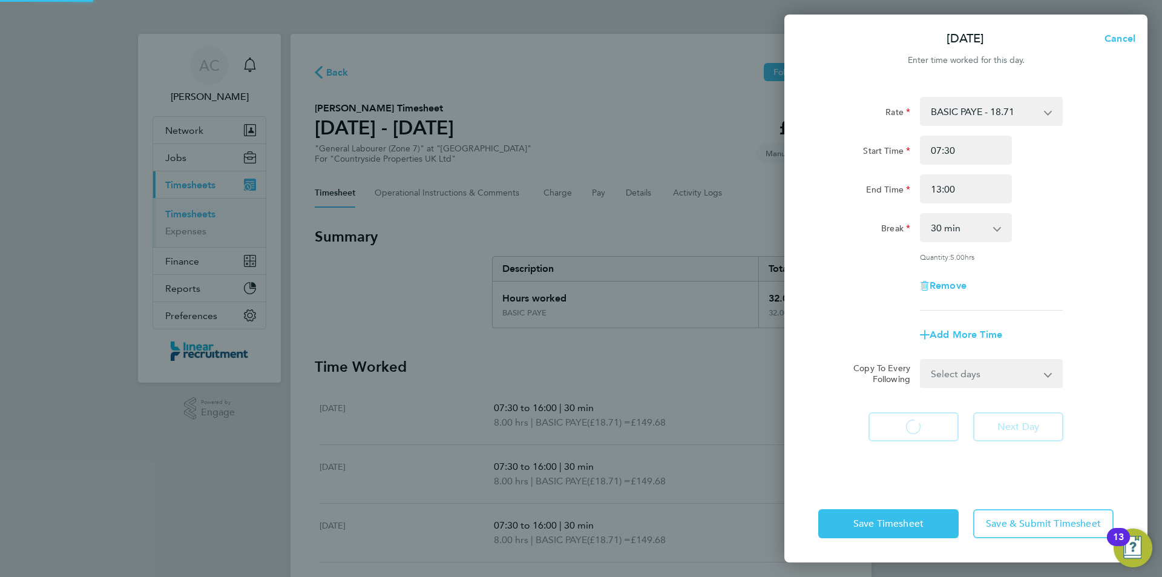
select select "30"
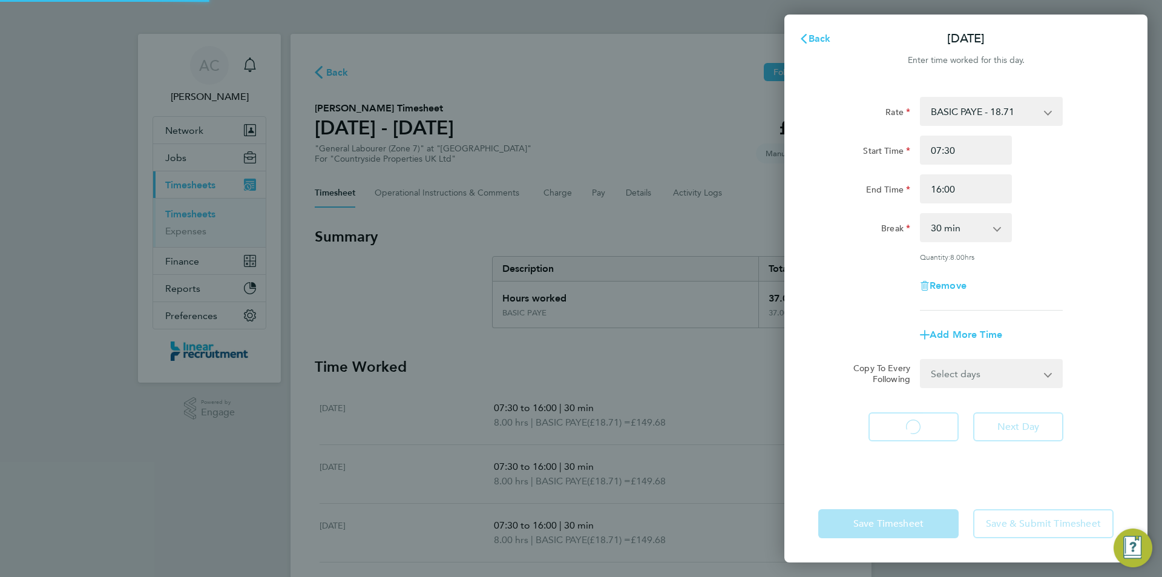
select select "30"
click at [1047, 423] on button "Next Day" at bounding box center [1019, 426] width 90 height 29
select select "30"
click at [810, 250] on div "Rate BASIC PAYE - 18.71 Start Time 07:30 End Time 13:00 Break 0 min 15 min 30 m…" at bounding box center [966, 283] width 363 height 403
click at [812, 31] on button "Back" at bounding box center [815, 39] width 56 height 24
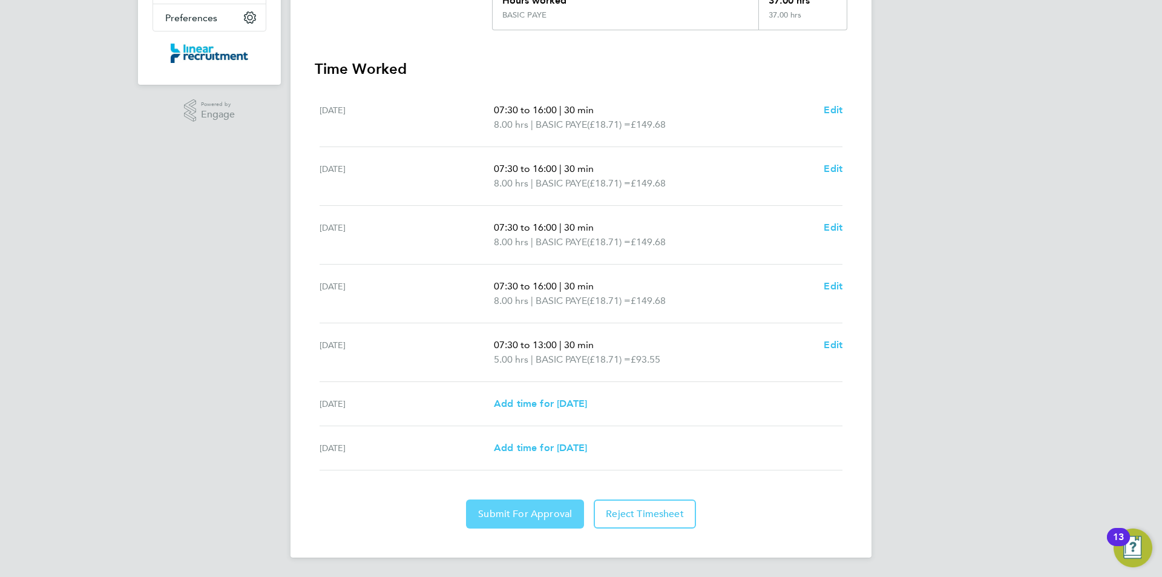
click at [555, 523] on button "Submit For Approval" at bounding box center [525, 513] width 118 height 29
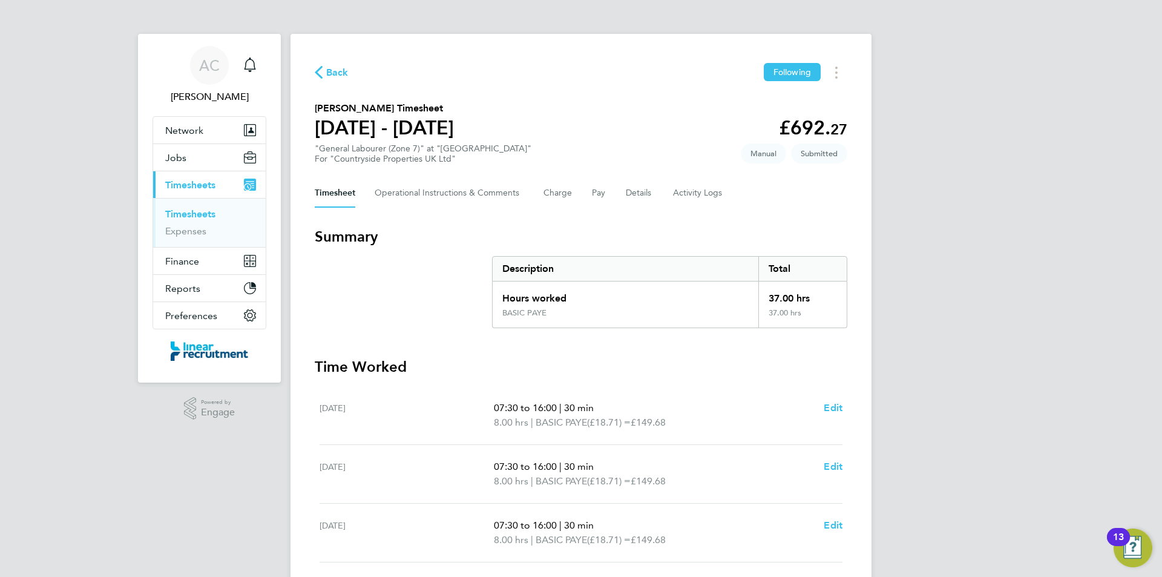
click at [181, 212] on link "Timesheets" at bounding box center [190, 214] width 50 height 12
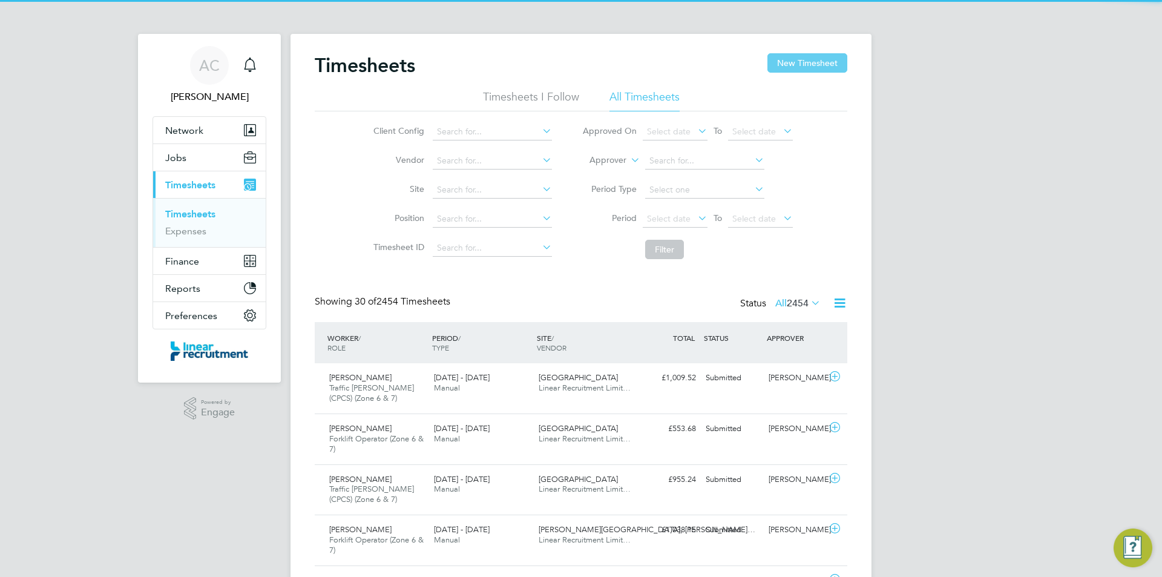
click at [796, 68] on button "New Timesheet" at bounding box center [808, 62] width 80 height 19
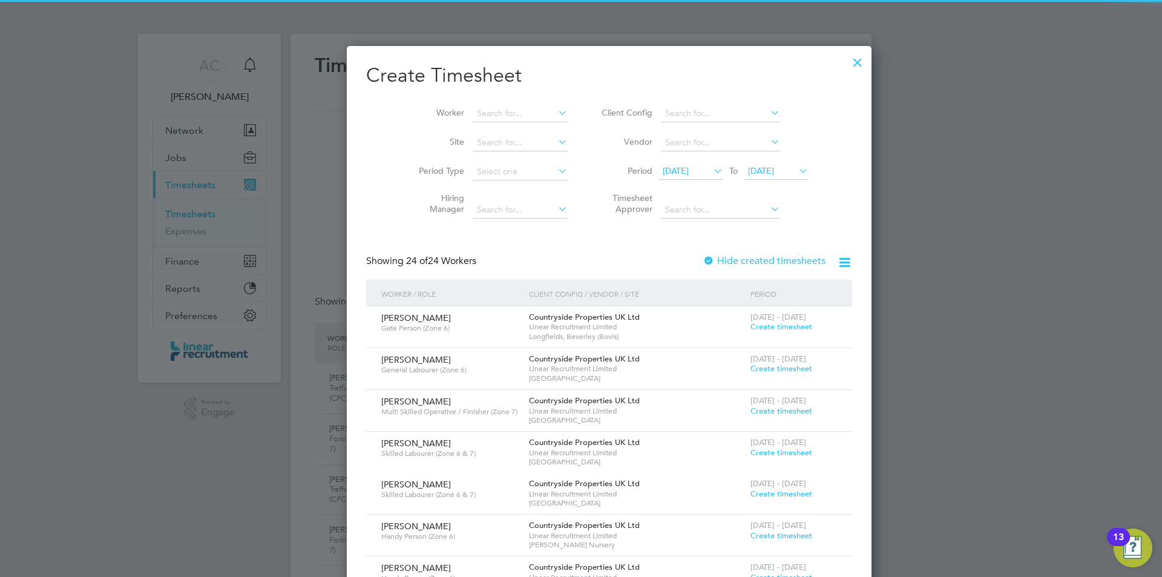
click at [741, 157] on li "Period 28 Jul 2025 To 04 Aug 2025" at bounding box center [703, 171] width 241 height 29
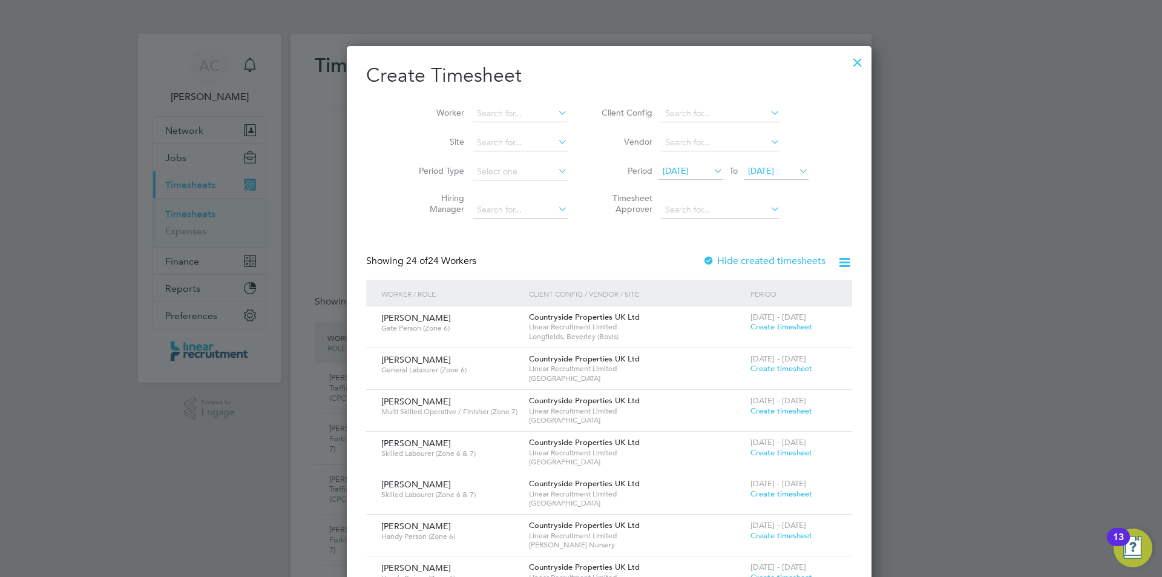
click at [748, 171] on span "04 Aug 2025" at bounding box center [761, 170] width 26 height 11
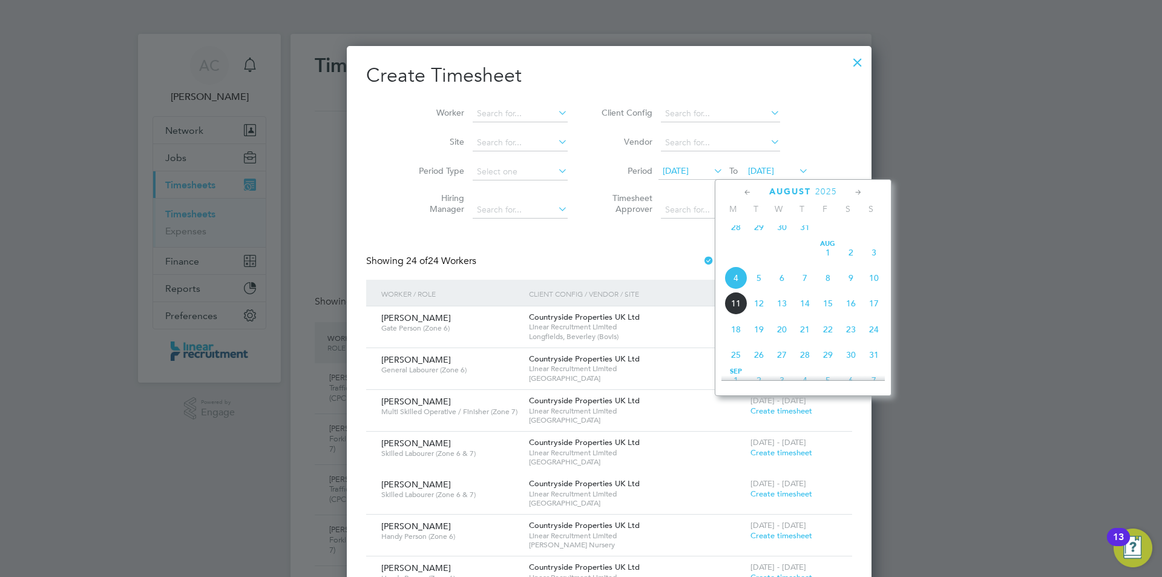
click at [869, 286] on span "10" at bounding box center [874, 277] width 23 height 23
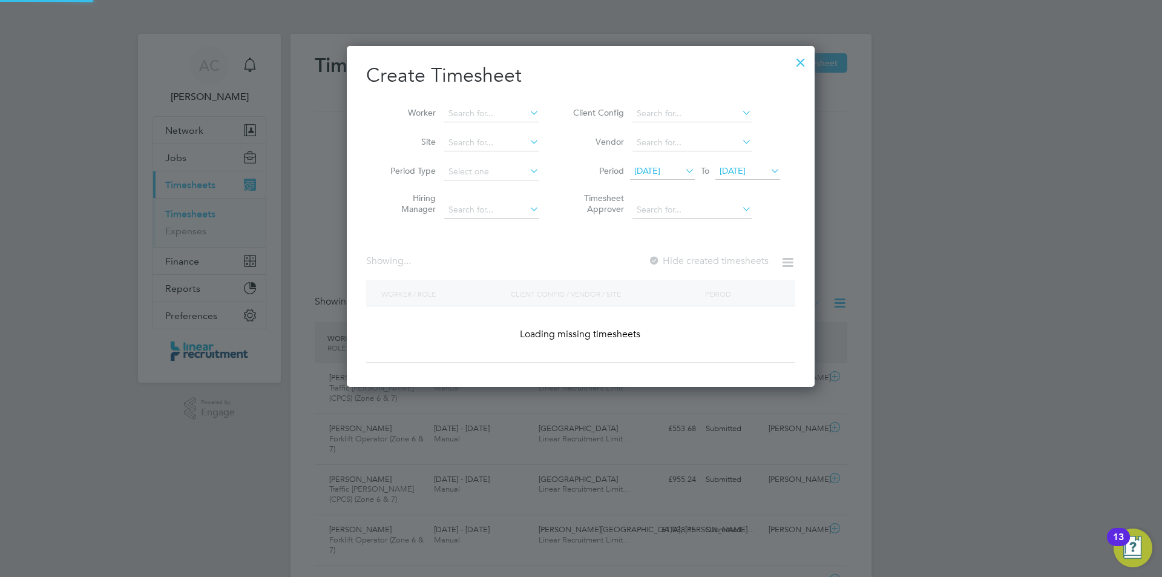
click at [647, 160] on li "Period 28 Jul 2025 To 10 Aug 2025" at bounding box center [675, 171] width 241 height 29
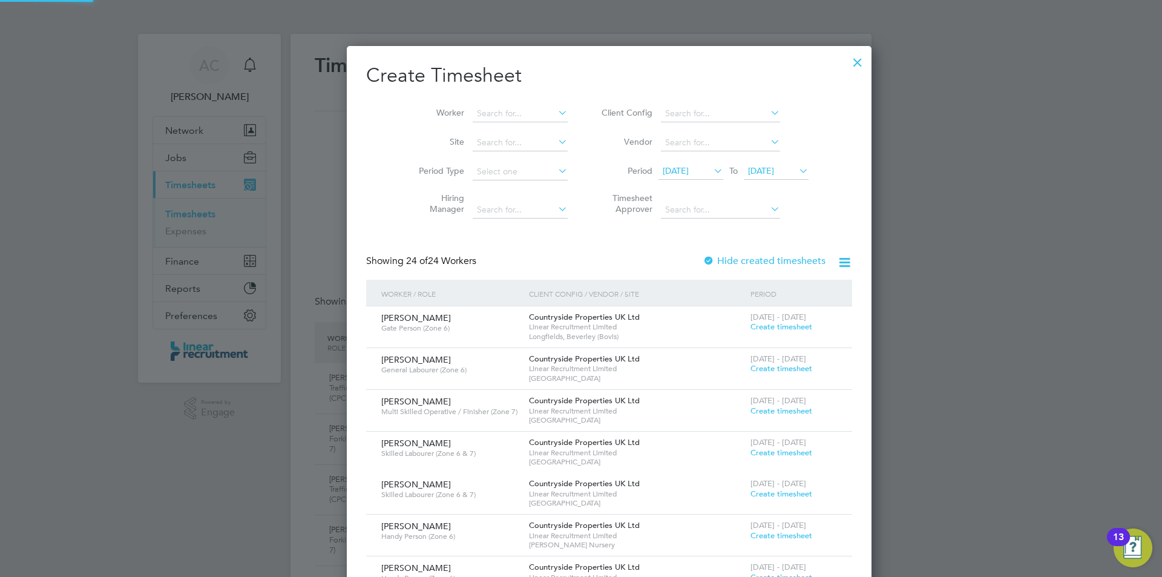
click at [663, 165] on span "28 Jul 2025" at bounding box center [676, 170] width 26 height 11
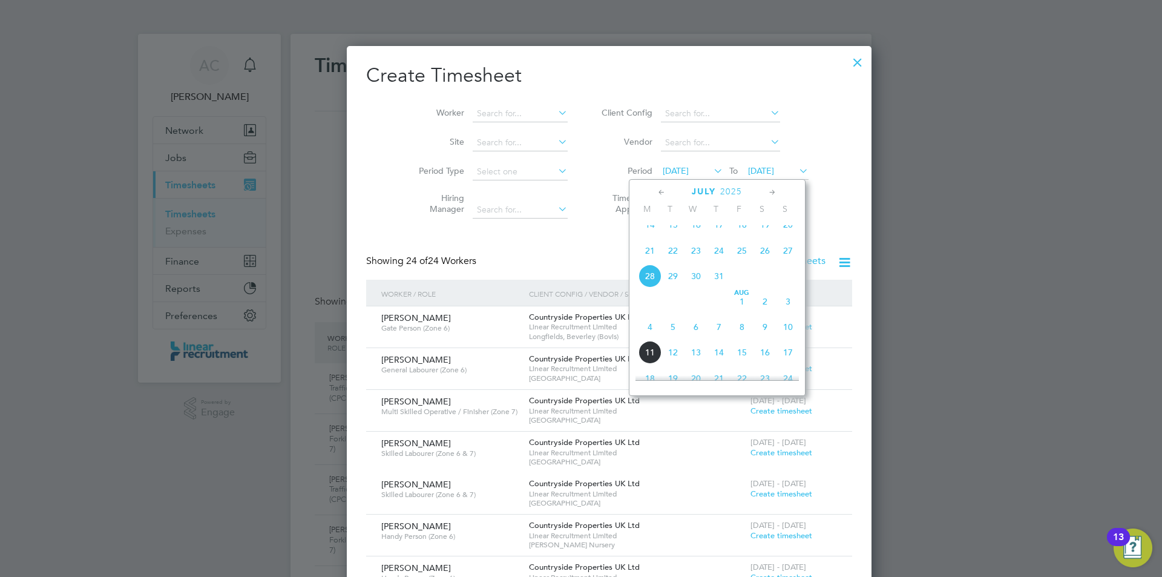
click at [654, 335] on span "4" at bounding box center [650, 326] width 23 height 23
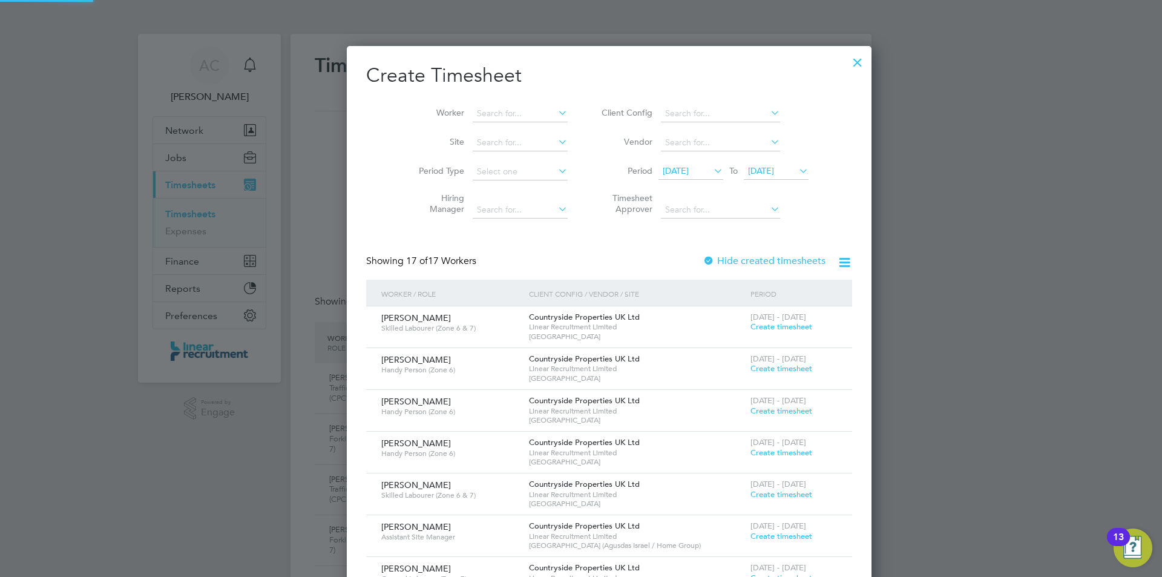
click at [458, 102] on li "Worker" at bounding box center [489, 113] width 188 height 29
click at [461, 105] on li "Worker" at bounding box center [489, 113] width 188 height 29
drag, startPoint x: 462, startPoint y: 106, endPoint x: 455, endPoint y: 104, distance: 7.7
click at [473, 107] on input at bounding box center [520, 113] width 95 height 17
type input "chris thomp"
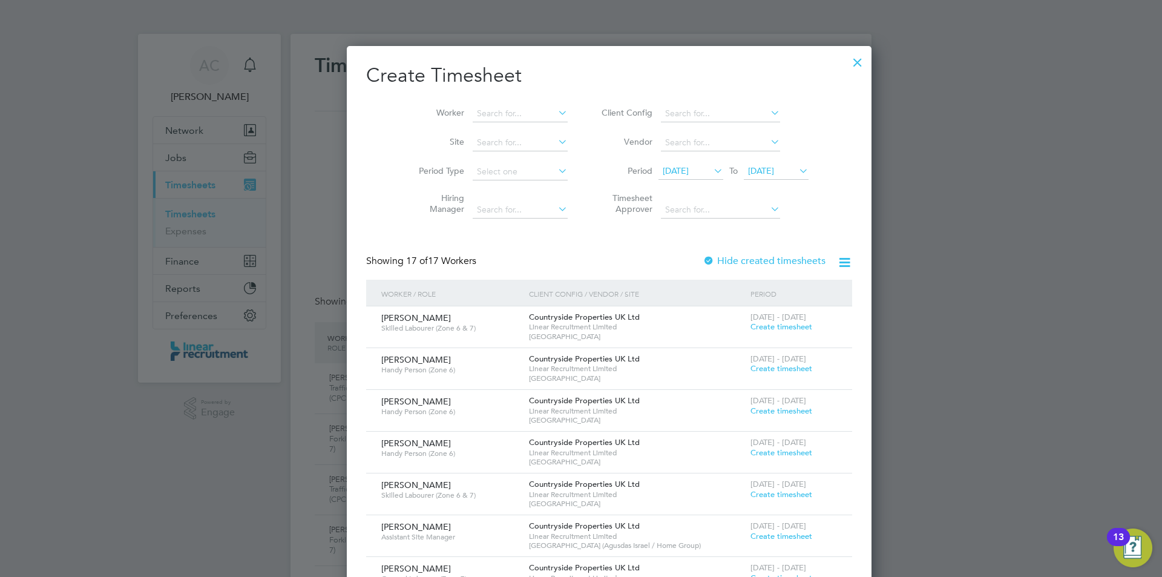
click at [751, 372] on span "Create timesheet" at bounding box center [782, 368] width 62 height 10
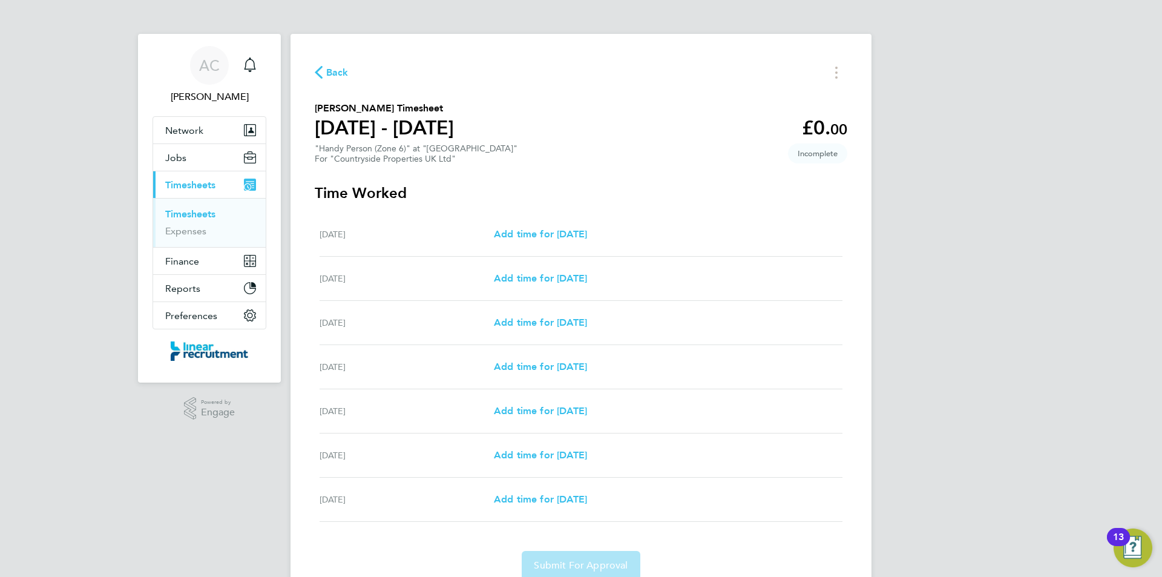
click at [526, 246] on div "Mon 04 Aug Add time for Mon 04 Aug Add time for Mon 04 Aug" at bounding box center [581, 235] width 523 height 44
click at [529, 238] on span "Add time for Mon 04 Aug" at bounding box center [540, 234] width 93 height 12
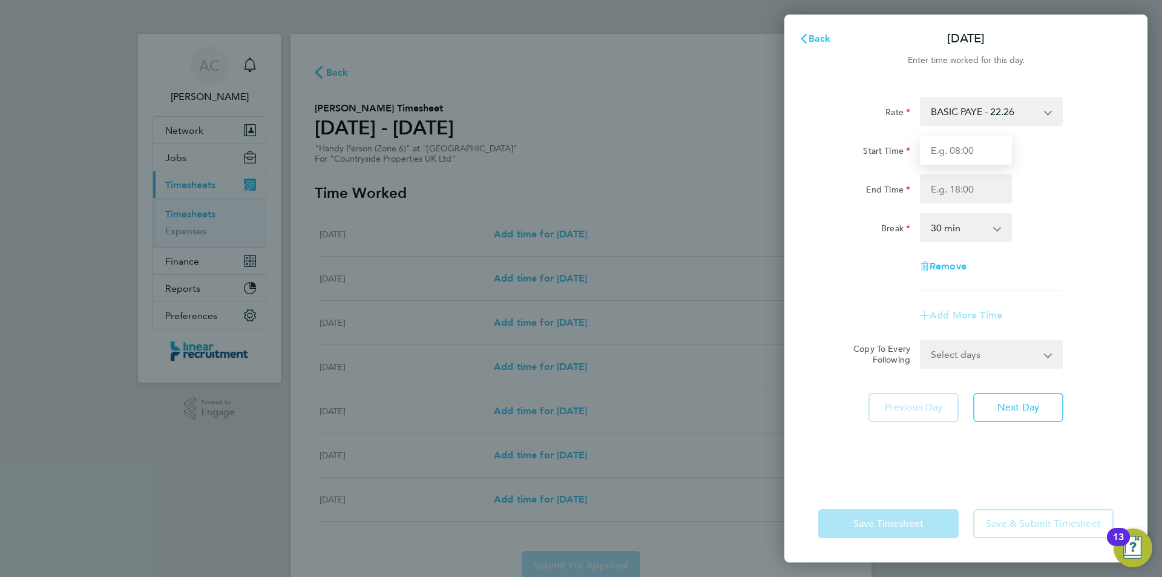
click at [943, 154] on input "Start Time" at bounding box center [966, 150] width 92 height 29
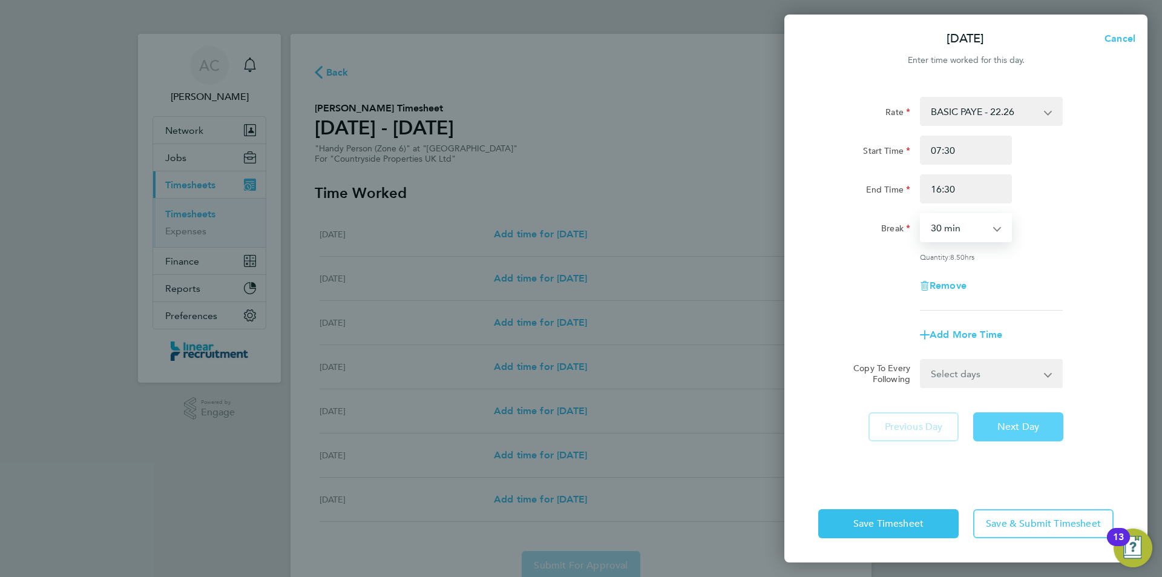
click at [1020, 426] on span "Next Day" at bounding box center [1019, 427] width 42 height 12
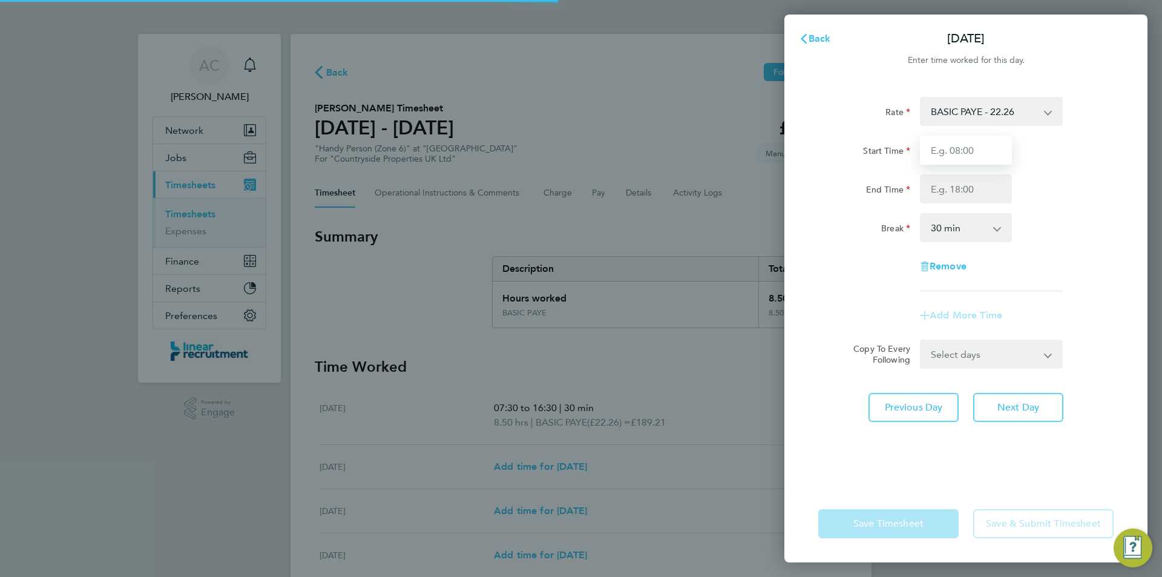
click at [951, 146] on input "Start Time" at bounding box center [966, 150] width 92 height 29
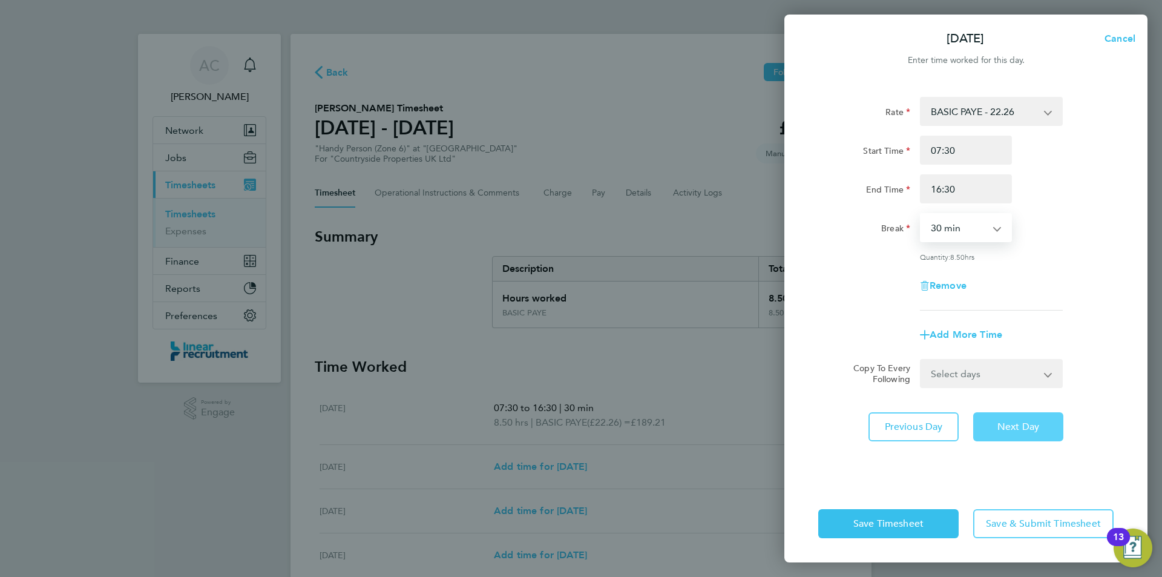
drag, startPoint x: 997, startPoint y: 429, endPoint x: 999, endPoint y: 357, distance: 71.5
click at [998, 429] on span "Next Day" at bounding box center [1019, 427] width 42 height 12
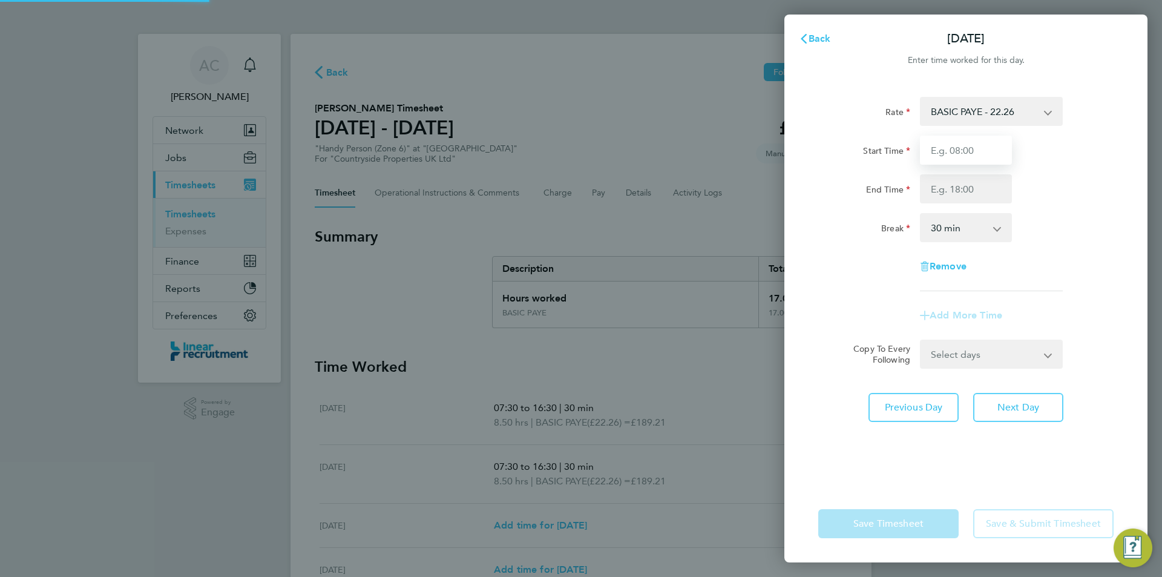
click at [953, 156] on input "Start Time" at bounding box center [966, 150] width 92 height 29
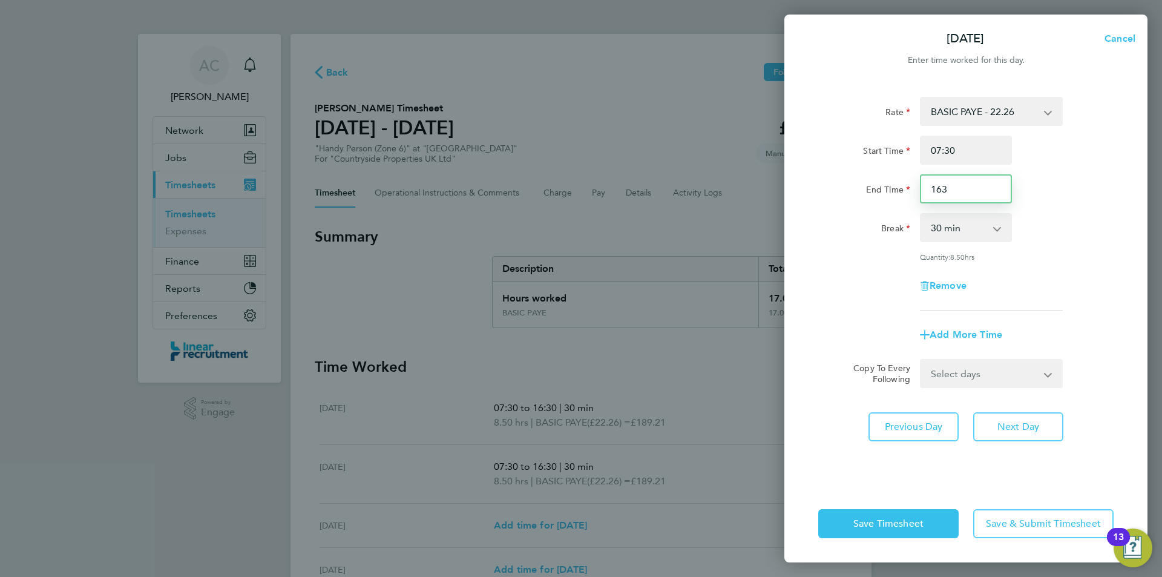
click at [952, 196] on input "163" at bounding box center [966, 188] width 92 height 29
click at [1010, 414] on button "Next Day" at bounding box center [1019, 426] width 90 height 29
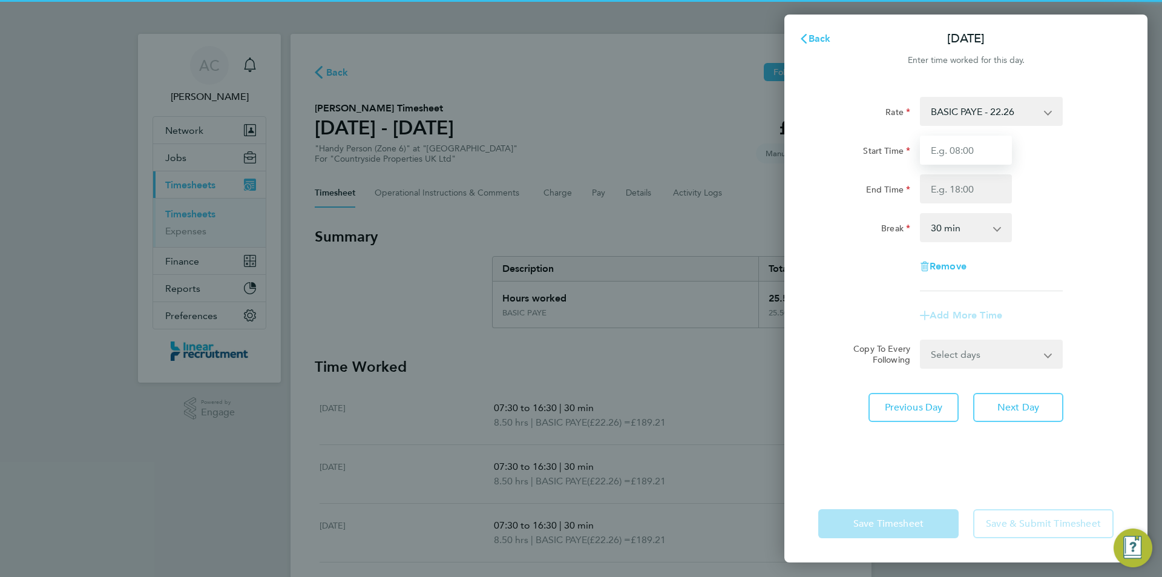
click at [935, 155] on input "Start Time" at bounding box center [966, 150] width 92 height 29
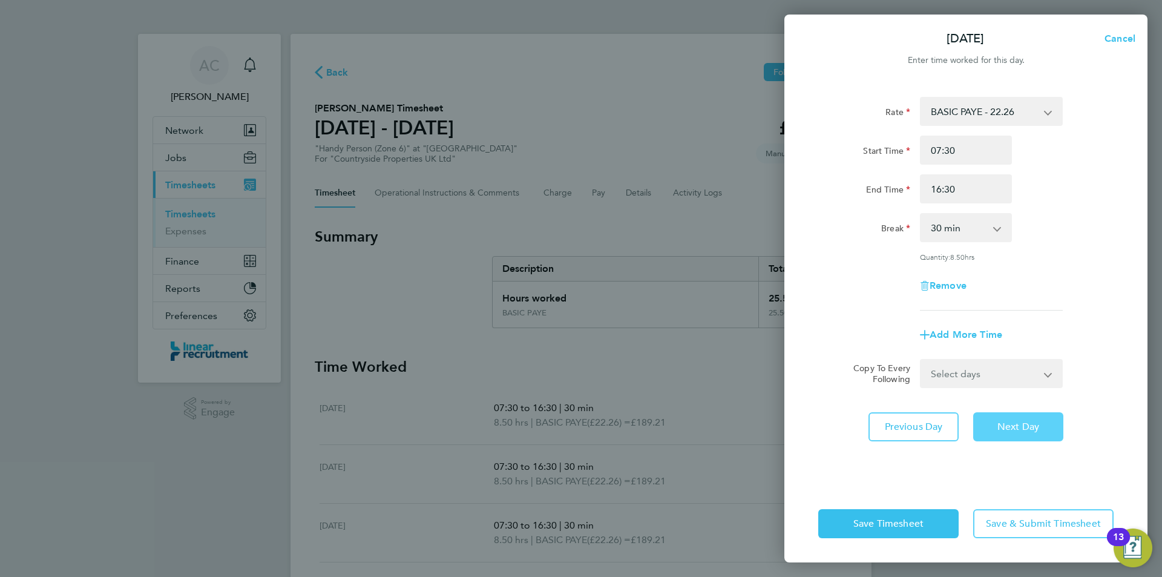
click at [984, 433] on button "Next Day" at bounding box center [1019, 426] width 90 height 29
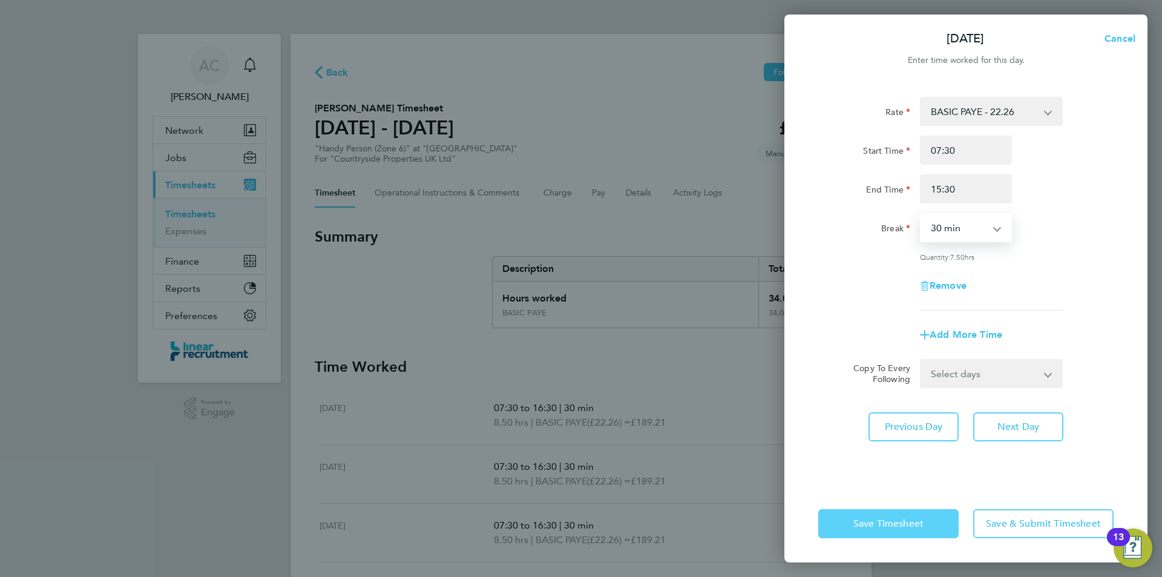
click at [879, 527] on span "Save Timesheet" at bounding box center [889, 524] width 70 height 12
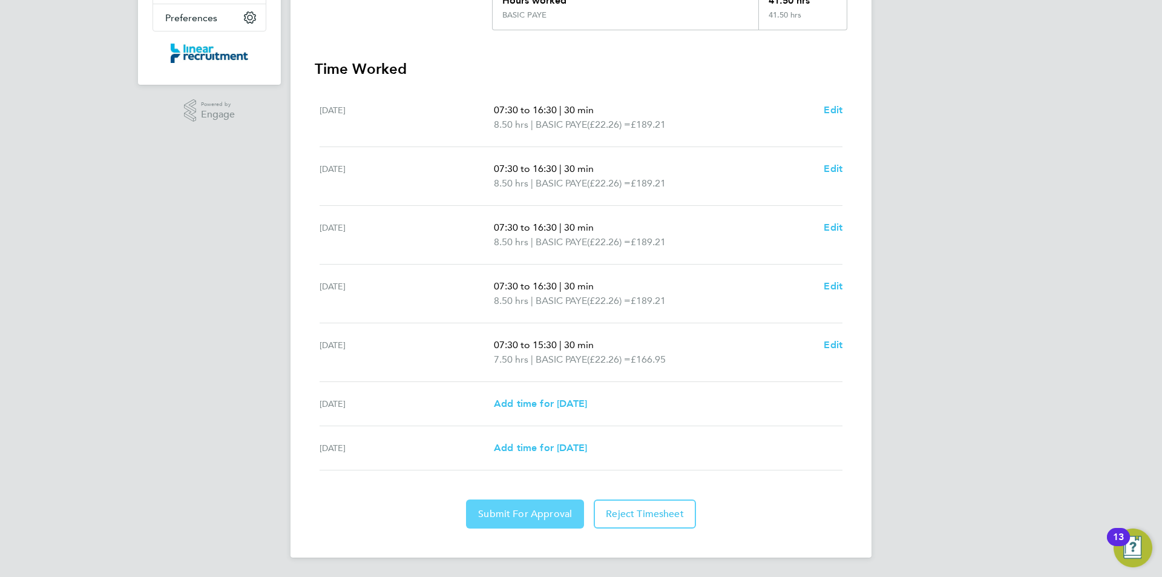
click at [552, 504] on button "Submit For Approval" at bounding box center [525, 513] width 118 height 29
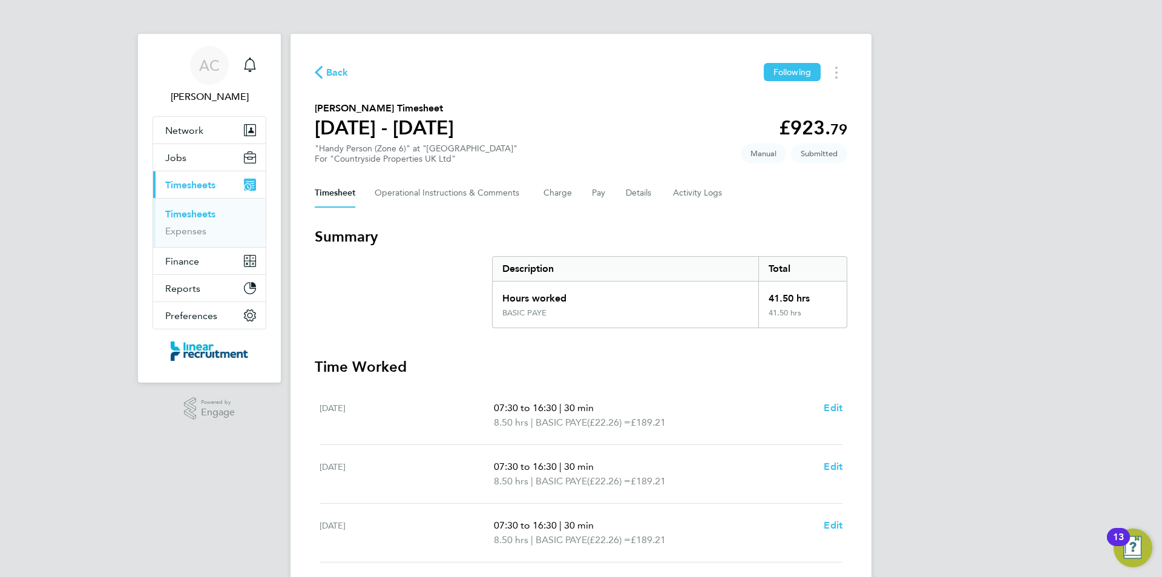
click at [185, 206] on ul "Timesheets Expenses" at bounding box center [209, 222] width 113 height 49
click at [187, 211] on link "Timesheets" at bounding box center [190, 214] width 50 height 12
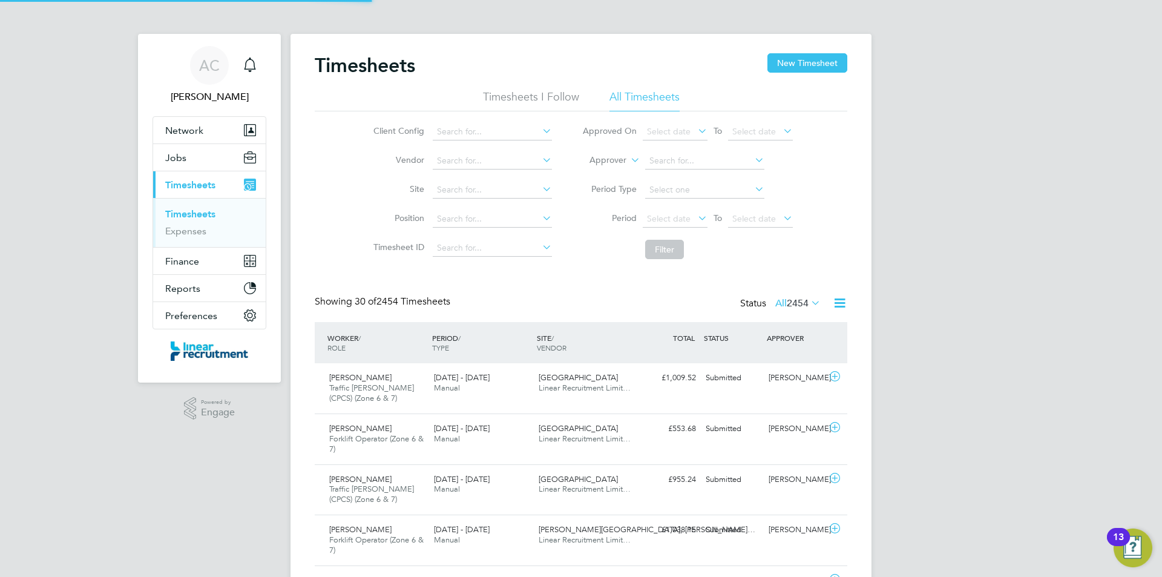
scroll to position [41, 105]
click at [836, 69] on button "New Timesheet" at bounding box center [808, 62] width 80 height 19
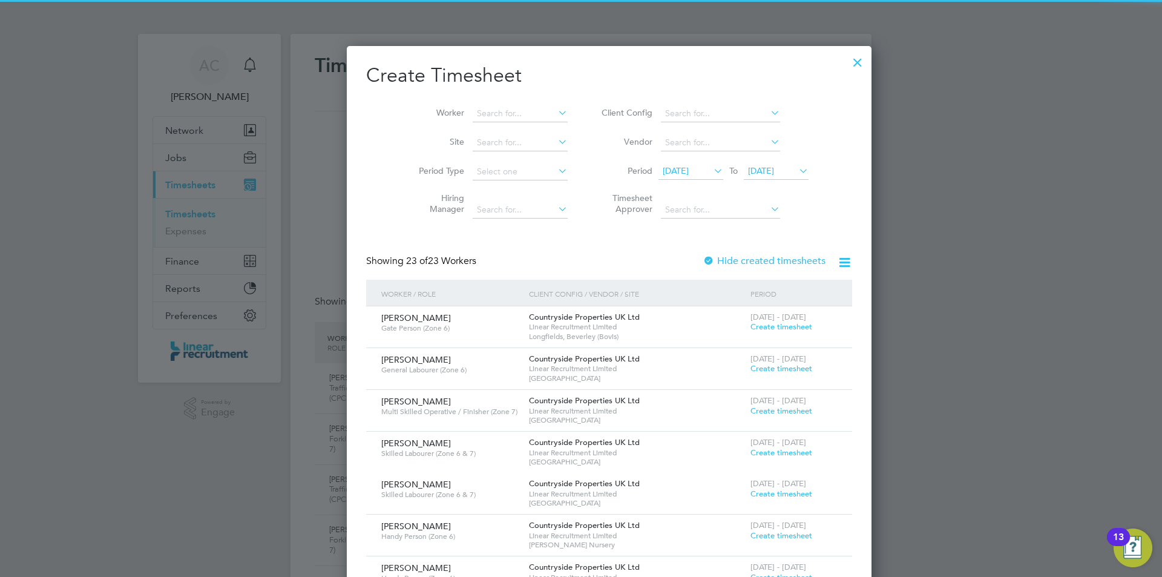
click at [757, 171] on span "04 Aug 2025" at bounding box center [761, 170] width 26 height 11
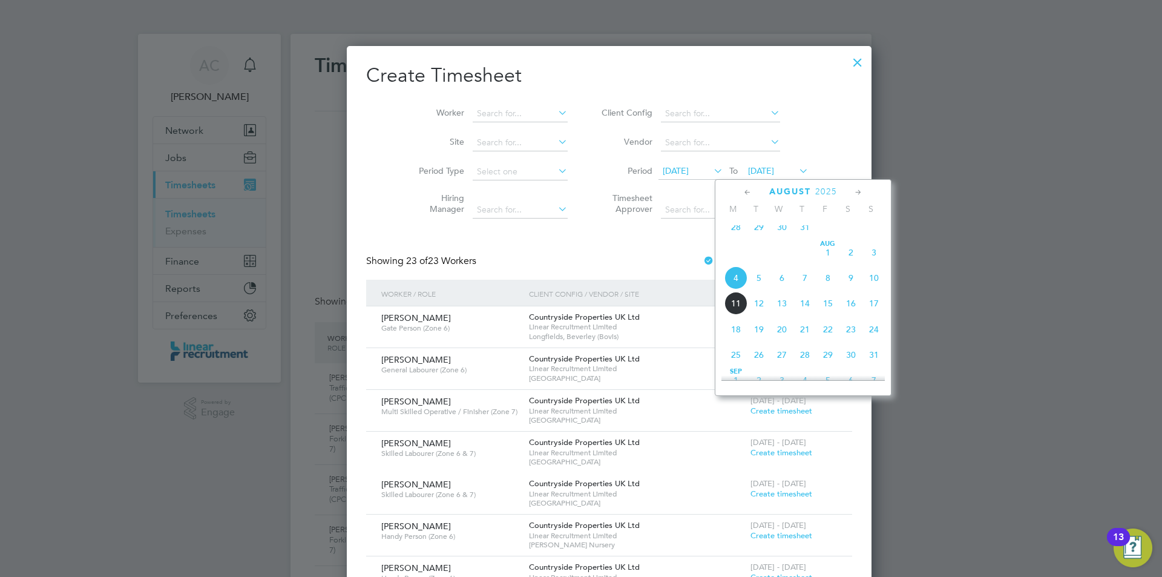
click at [868, 289] on span "10" at bounding box center [874, 277] width 23 height 23
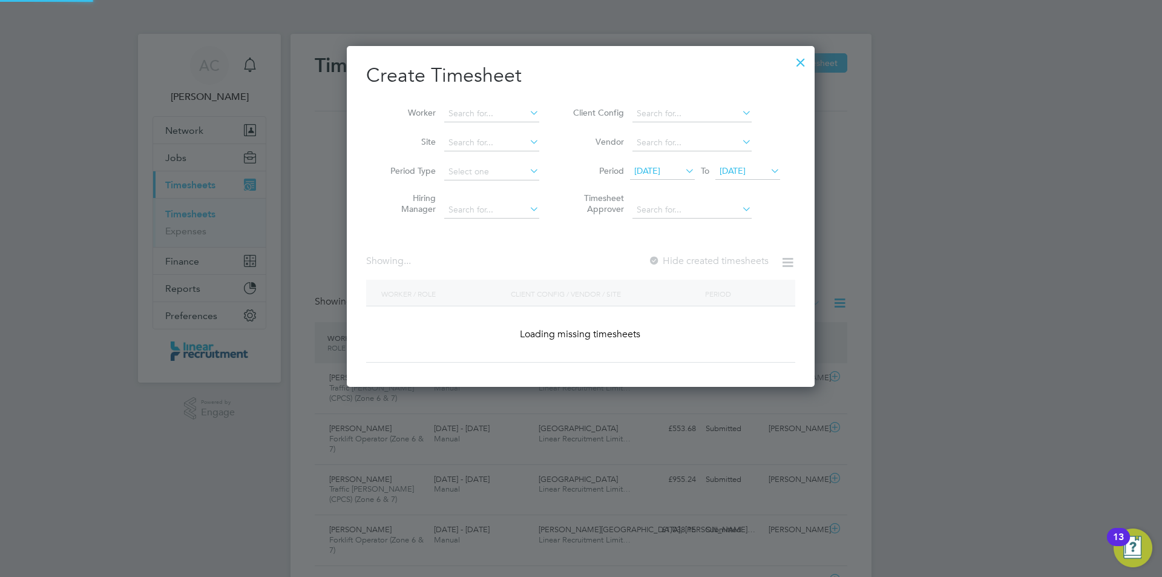
click at [657, 166] on span "28 Jul 2025" at bounding box center [647, 170] width 26 height 11
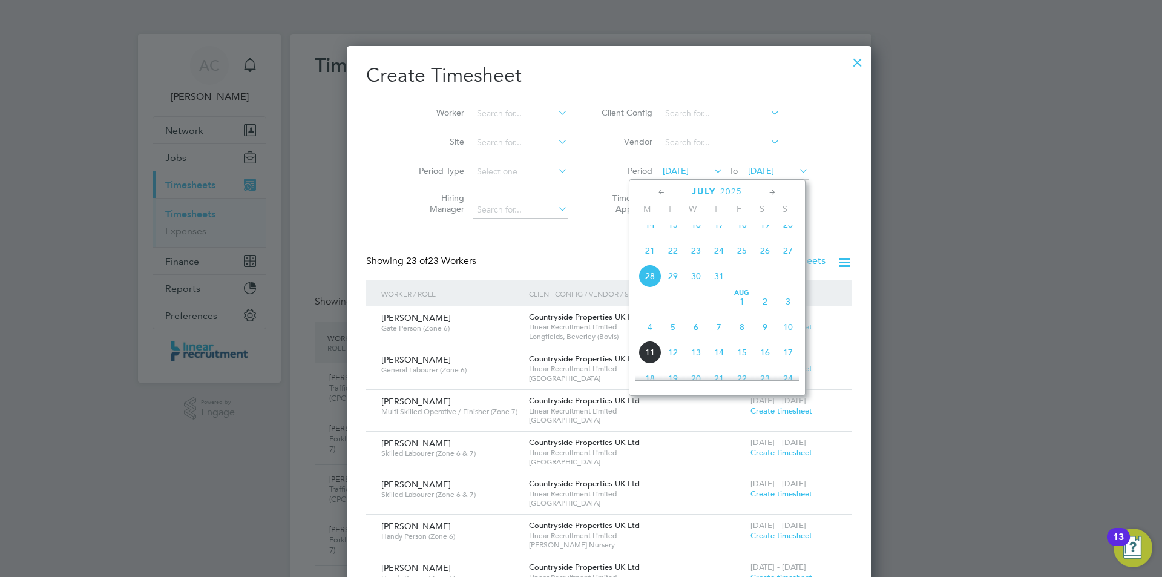
drag, startPoint x: 656, startPoint y: 332, endPoint x: 633, endPoint y: 321, distance: 25.5
click at [654, 334] on span "4" at bounding box center [650, 326] width 23 height 23
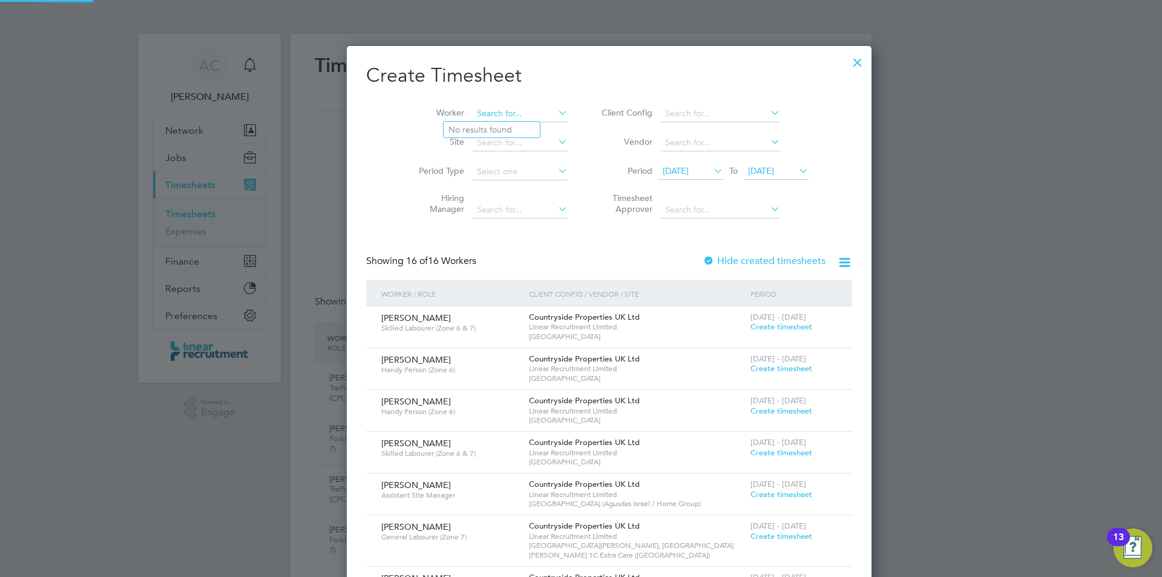
click at [476, 117] on input at bounding box center [520, 113] width 95 height 17
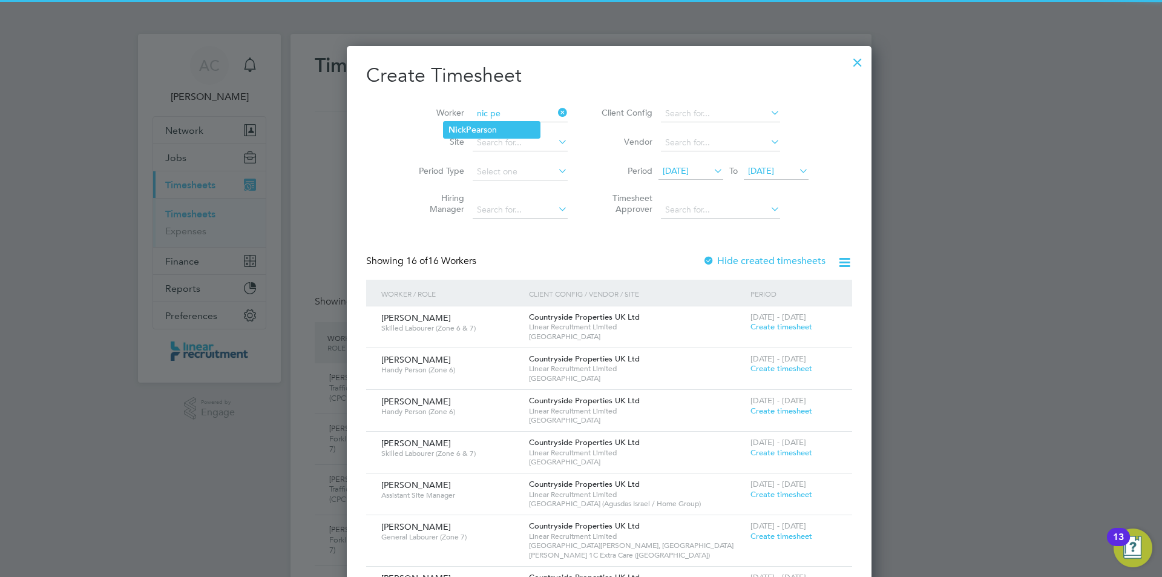
click at [480, 126] on li "Nic k Pe arson" at bounding box center [492, 130] width 96 height 16
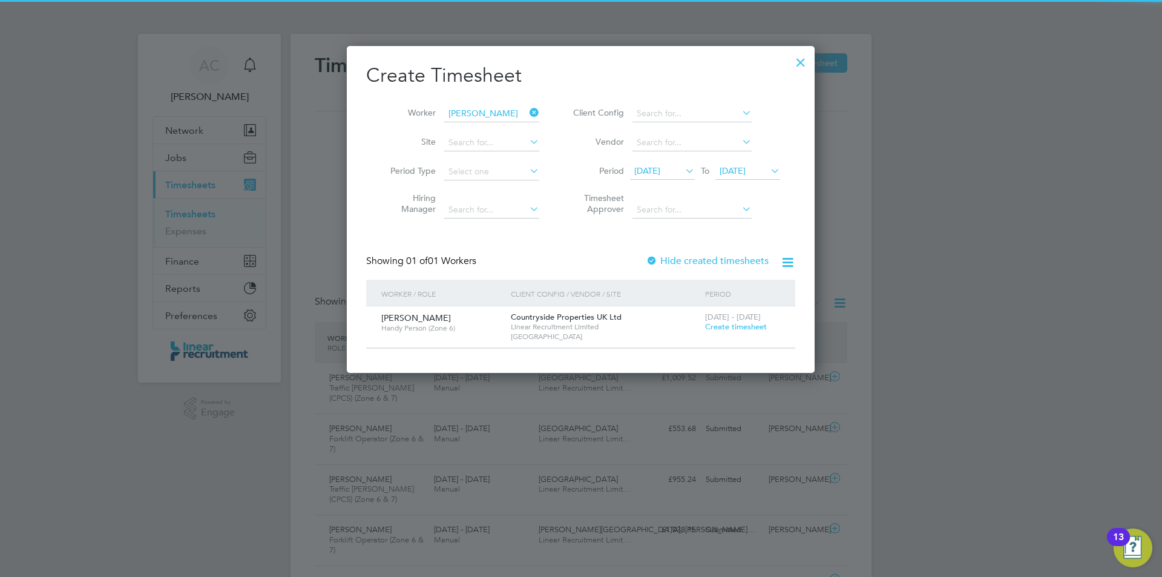
click at [734, 332] on div "4 - 10 Aug 2025 Create timesheet" at bounding box center [742, 322] width 81 height 33
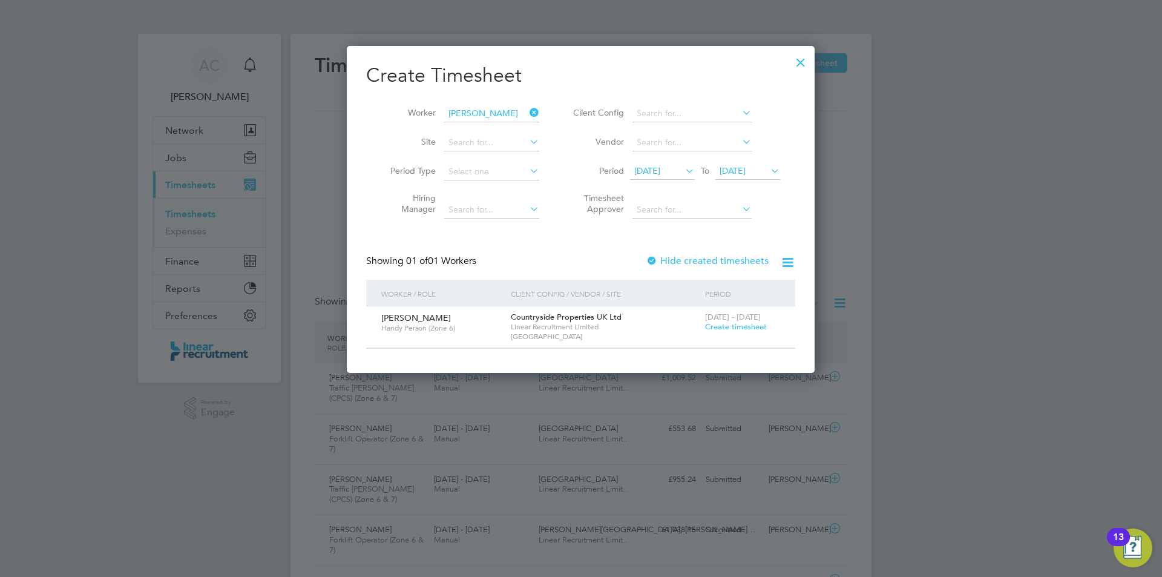
click at [730, 326] on span "Create timesheet" at bounding box center [736, 326] width 62 height 10
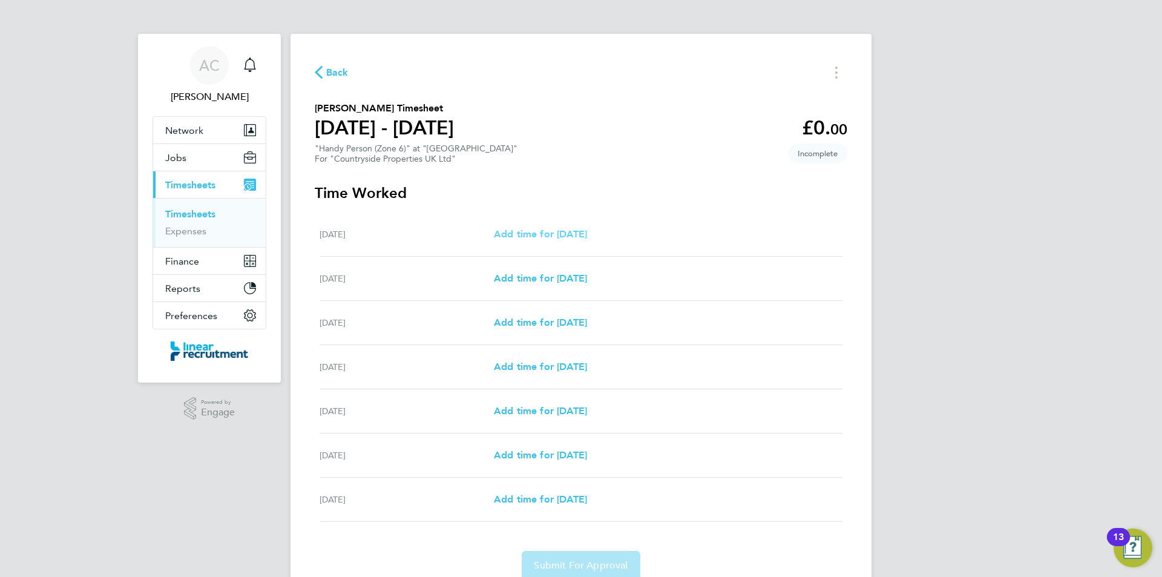
click at [587, 231] on span "Add time for Mon 04 Aug" at bounding box center [540, 234] width 93 height 12
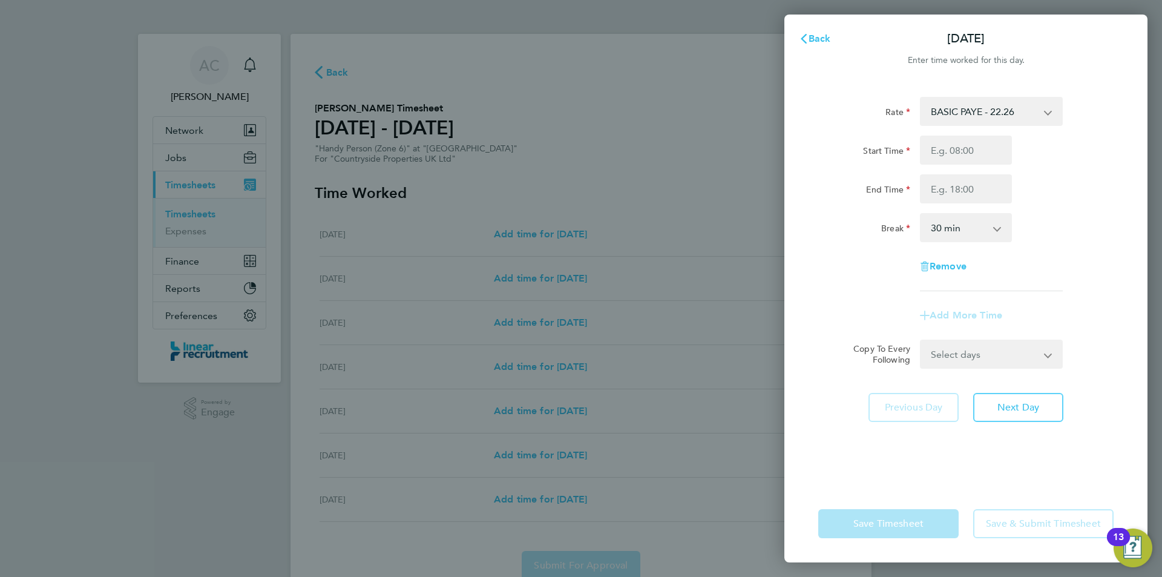
click at [995, 134] on div "Rate BASIC PAYE - 22.26 Start Time End Time Break 0 min 15 min 30 min 45 min 60…" at bounding box center [966, 194] width 295 height 194
click at [994, 147] on input "Start Time" at bounding box center [966, 150] width 92 height 29
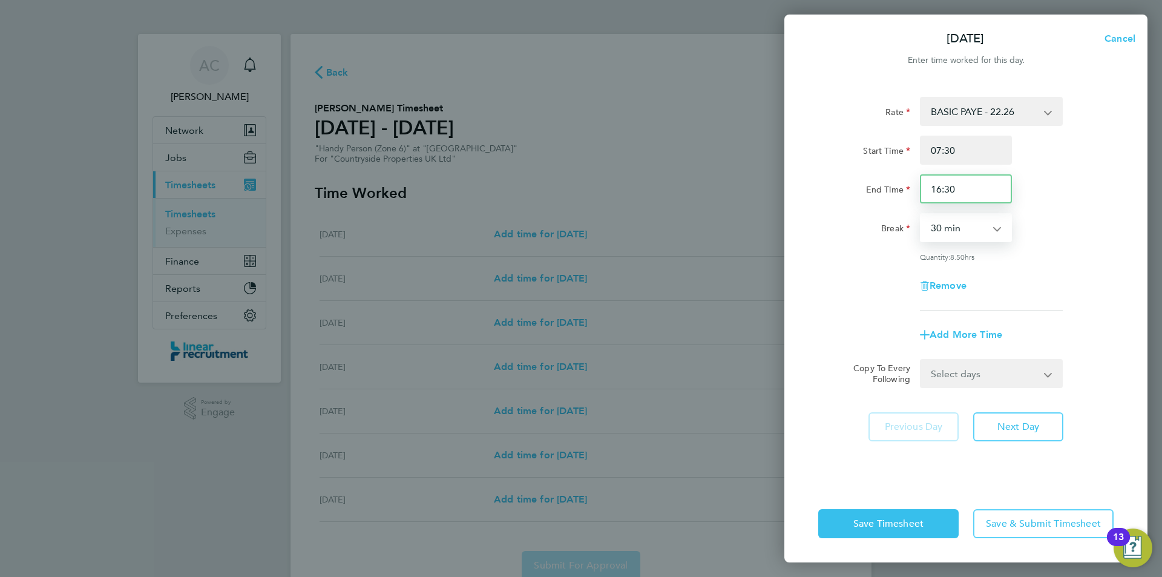
drag, startPoint x: 946, startPoint y: 197, endPoint x: 834, endPoint y: 204, distance: 112.2
click at [880, 194] on div "End Time 16:30" at bounding box center [966, 188] width 305 height 29
click at [1027, 429] on span "Next Day" at bounding box center [1019, 427] width 42 height 12
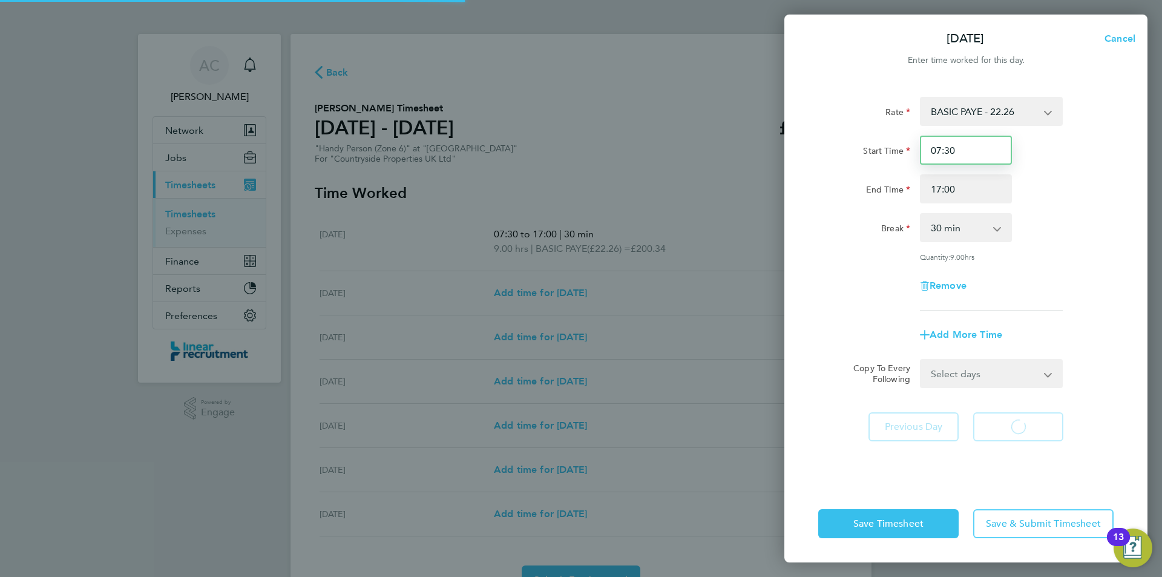
click at [948, 143] on input "07:30" at bounding box center [966, 150] width 92 height 29
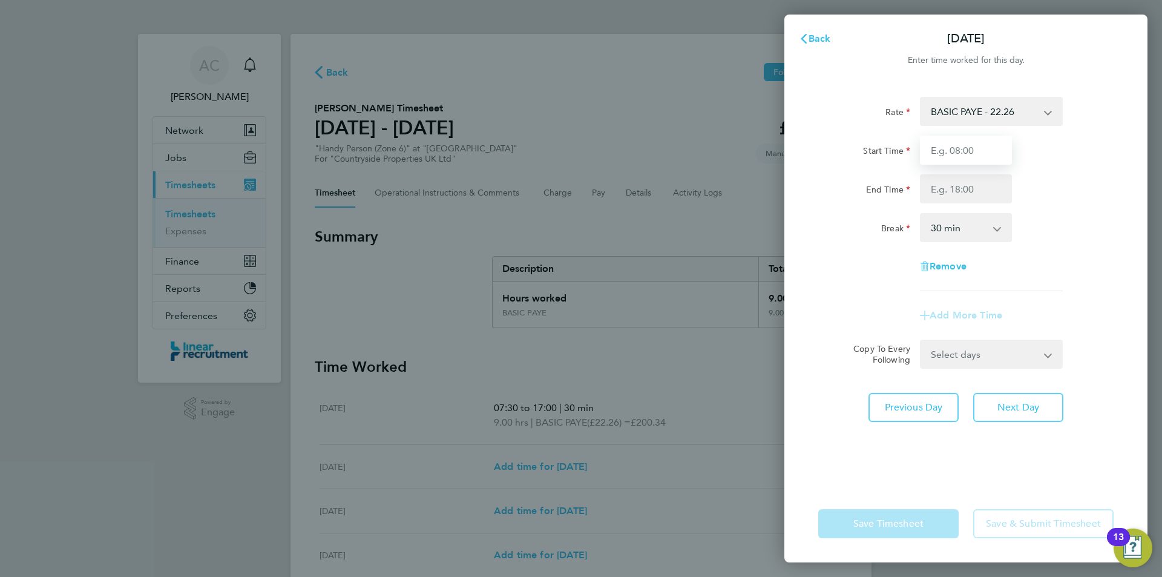
click at [948, 143] on input "Start Time" at bounding box center [966, 150] width 92 height 29
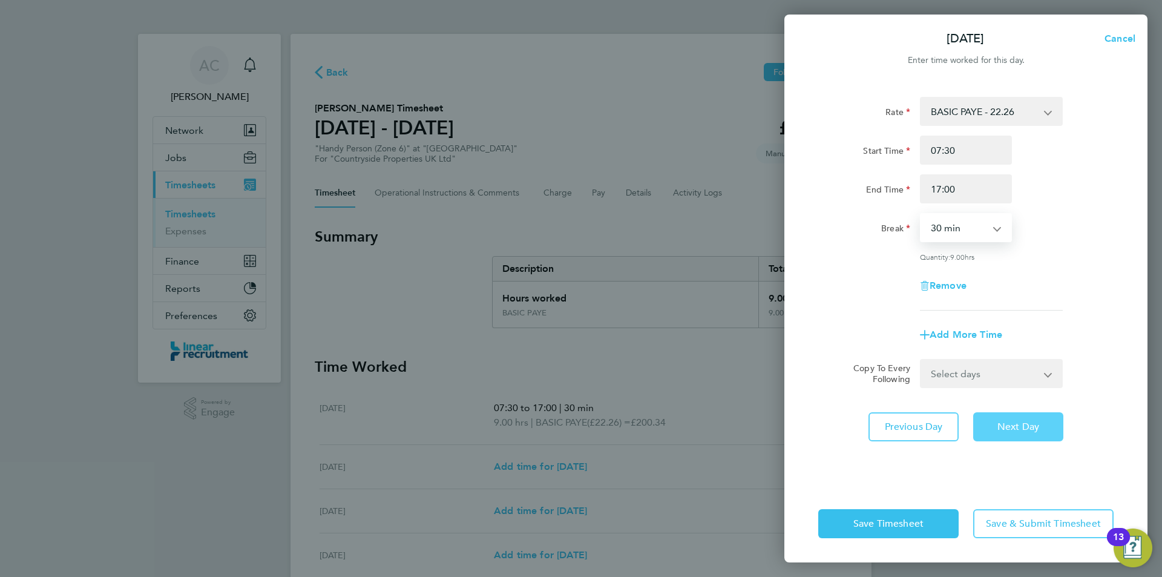
click at [1014, 424] on span "Next Day" at bounding box center [1019, 427] width 42 height 12
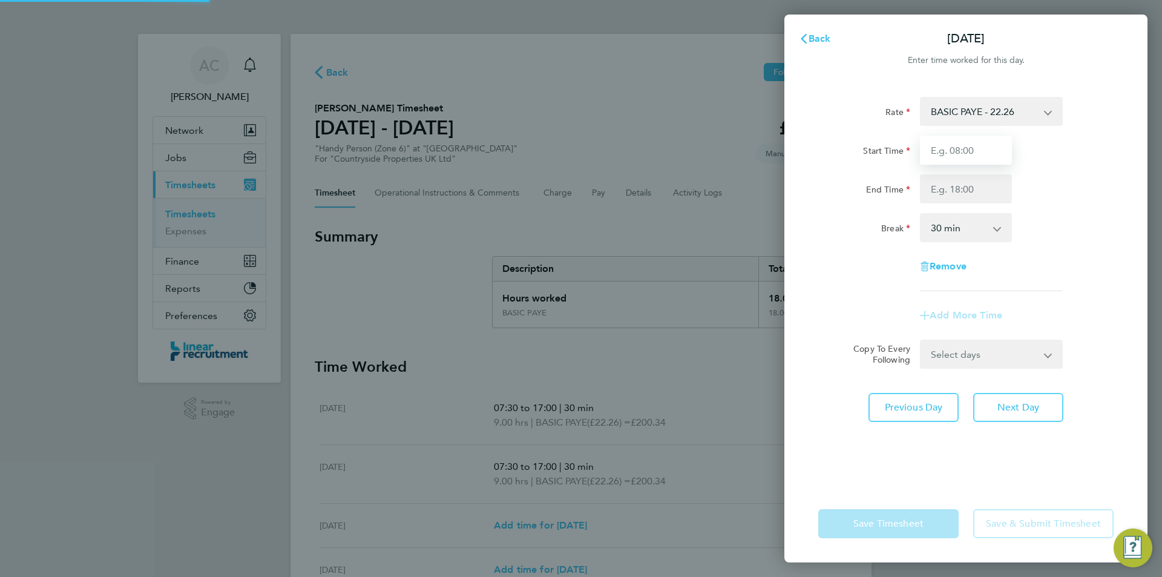
click at [941, 146] on input "Start Time" at bounding box center [966, 150] width 92 height 29
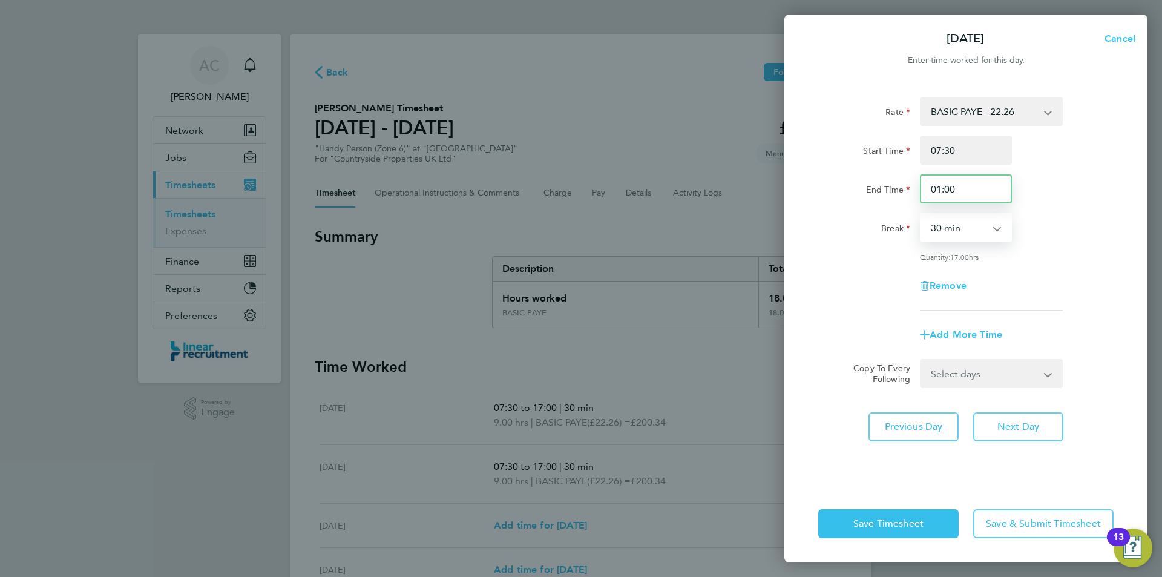
drag, startPoint x: 887, startPoint y: 191, endPoint x: 856, endPoint y: 188, distance: 31.0
click at [868, 191] on div "End Time 01:00" at bounding box center [966, 188] width 305 height 29
click at [1000, 432] on button "Next Day" at bounding box center [1019, 426] width 90 height 29
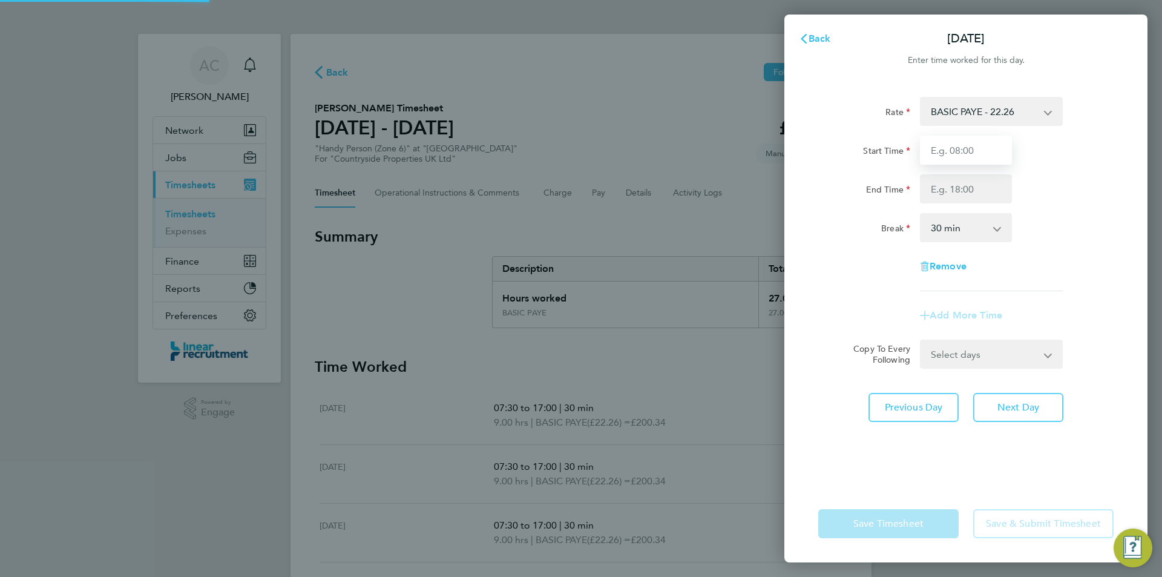
click at [949, 162] on input "Start Time" at bounding box center [966, 150] width 92 height 29
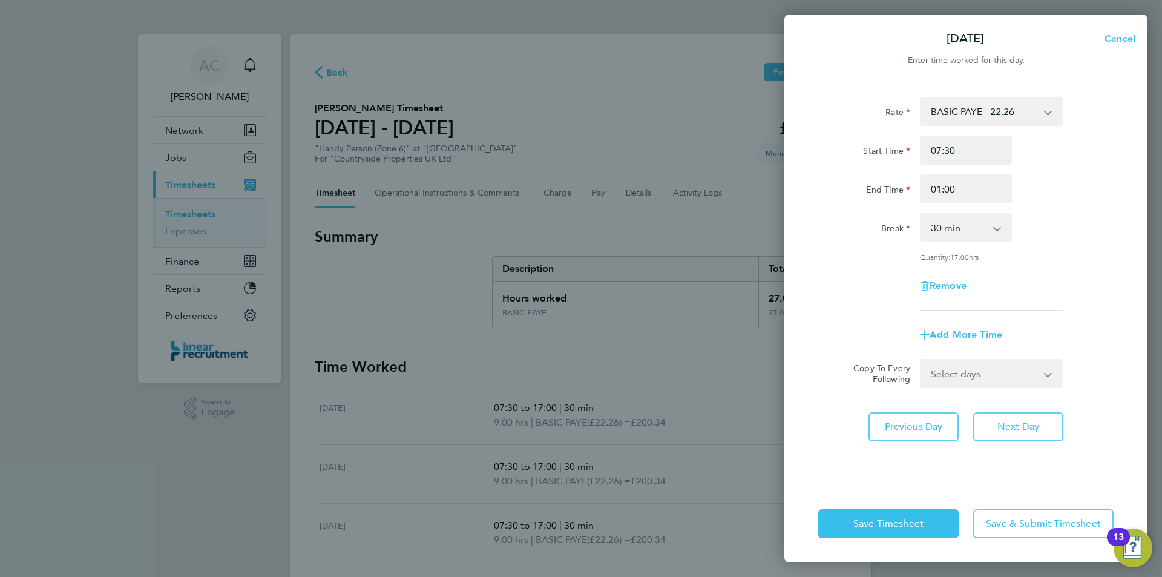
click at [905, 200] on div "Rate BASIC PAYE - 22.26 Start Time 07:30 End Time 01:00 Break 0 min 15 min 30 m…" at bounding box center [966, 204] width 295 height 214
click at [963, 171] on div "Start Time 07:30 End Time 01:00" at bounding box center [966, 170] width 305 height 68
click at [972, 180] on input "01:00" at bounding box center [966, 188] width 92 height 29
drag, startPoint x: 972, startPoint y: 180, endPoint x: 903, endPoint y: 192, distance: 69.4
click at [905, 192] on div "End Time 01:00" at bounding box center [966, 188] width 305 height 29
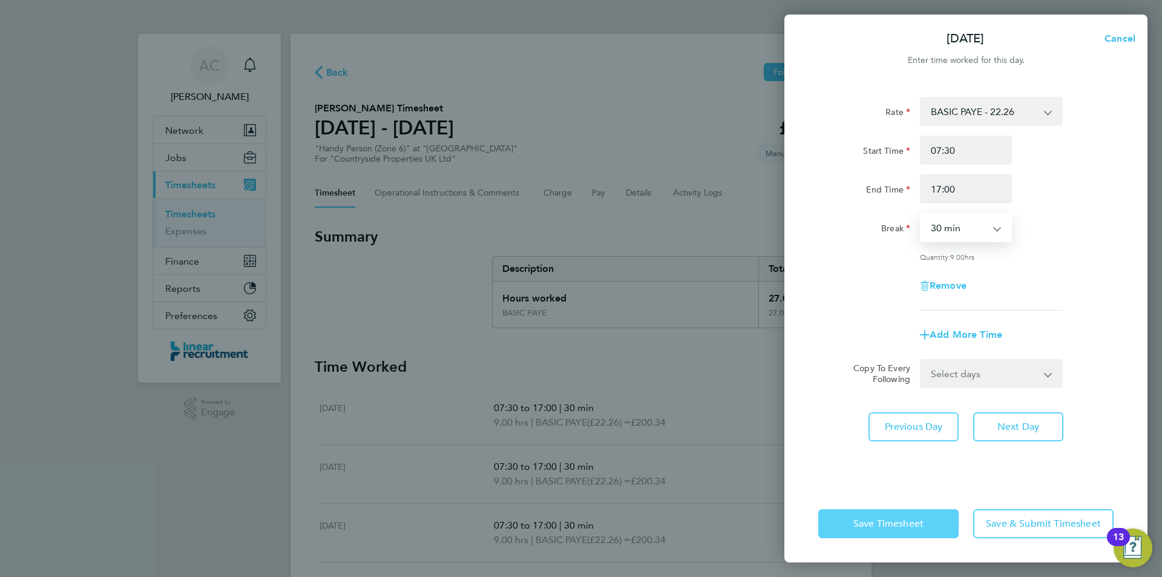
click at [897, 509] on button "Save Timesheet" at bounding box center [889, 523] width 140 height 29
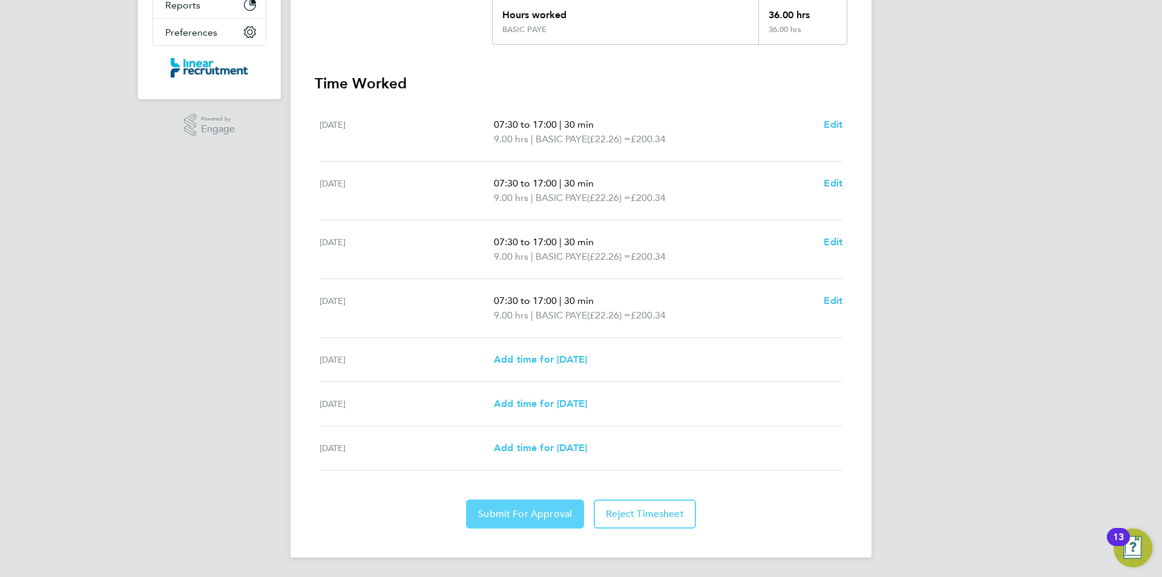
click at [517, 505] on button "Submit For Approval" at bounding box center [525, 513] width 118 height 29
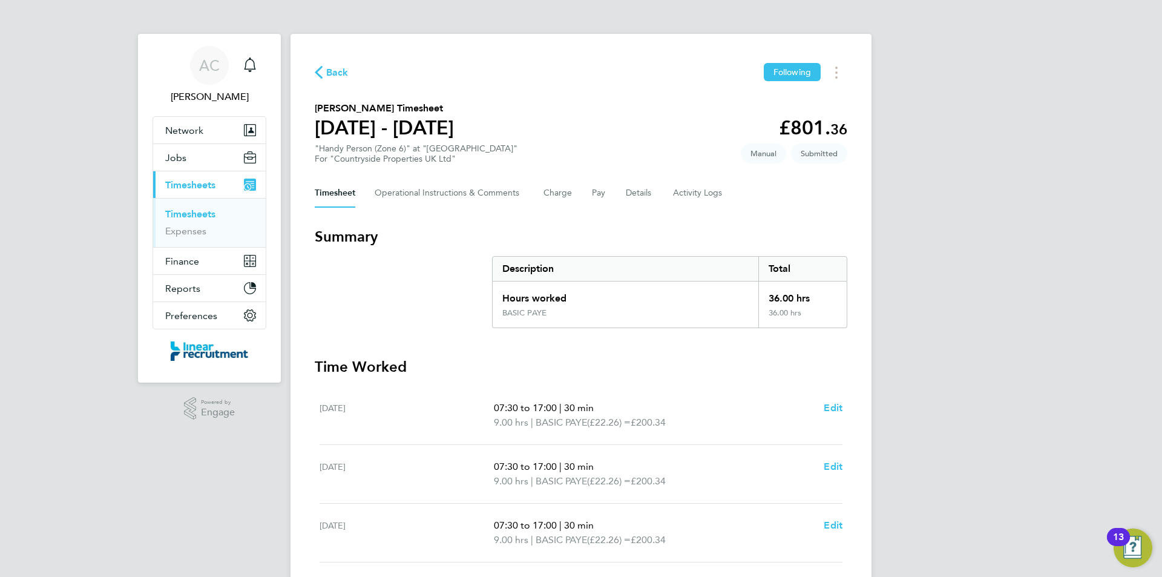
click at [194, 220] on li "Timesheets" at bounding box center [210, 216] width 91 height 17
click at [194, 212] on link "Timesheets" at bounding box center [190, 214] width 50 height 12
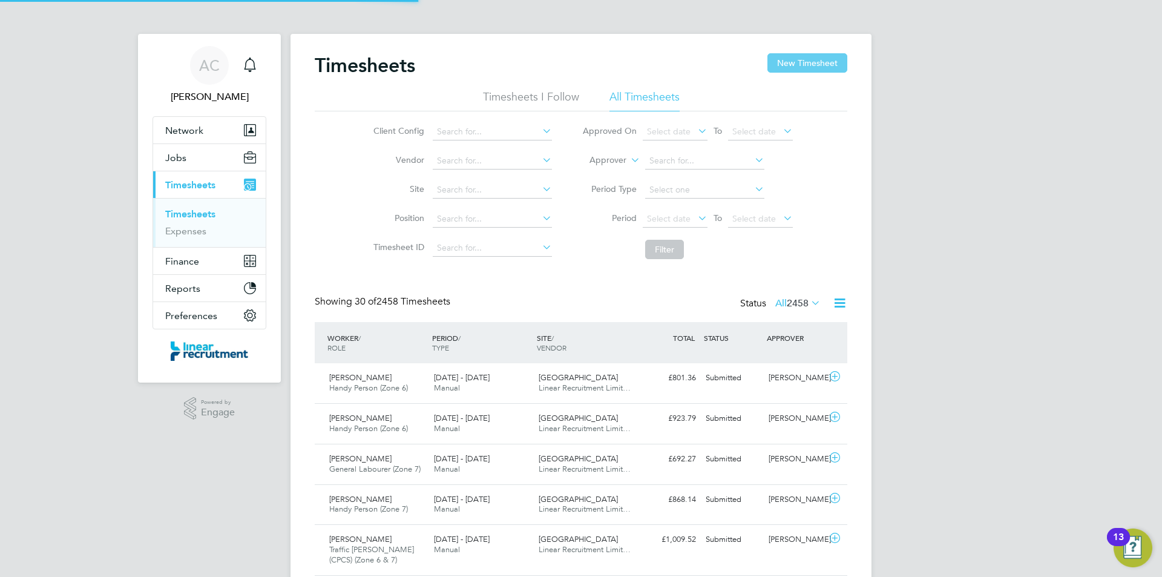
scroll to position [31, 105]
click at [785, 56] on button "New Timesheet" at bounding box center [808, 62] width 80 height 19
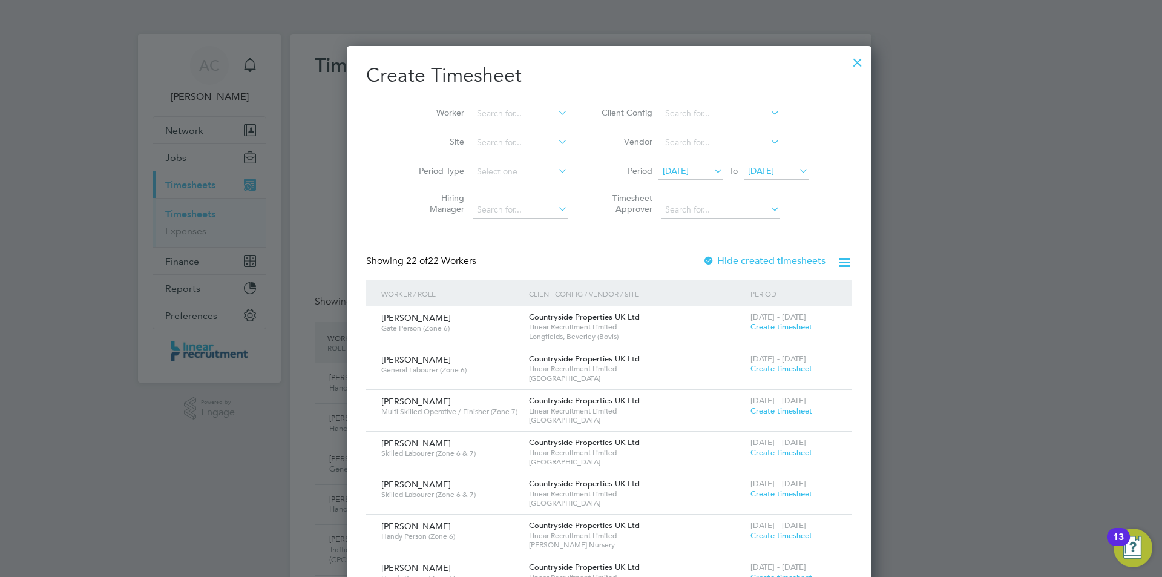
click at [746, 188] on li "Timesheet Approver" at bounding box center [703, 205] width 241 height 38
click at [748, 173] on span "04 Aug 2025" at bounding box center [761, 170] width 26 height 11
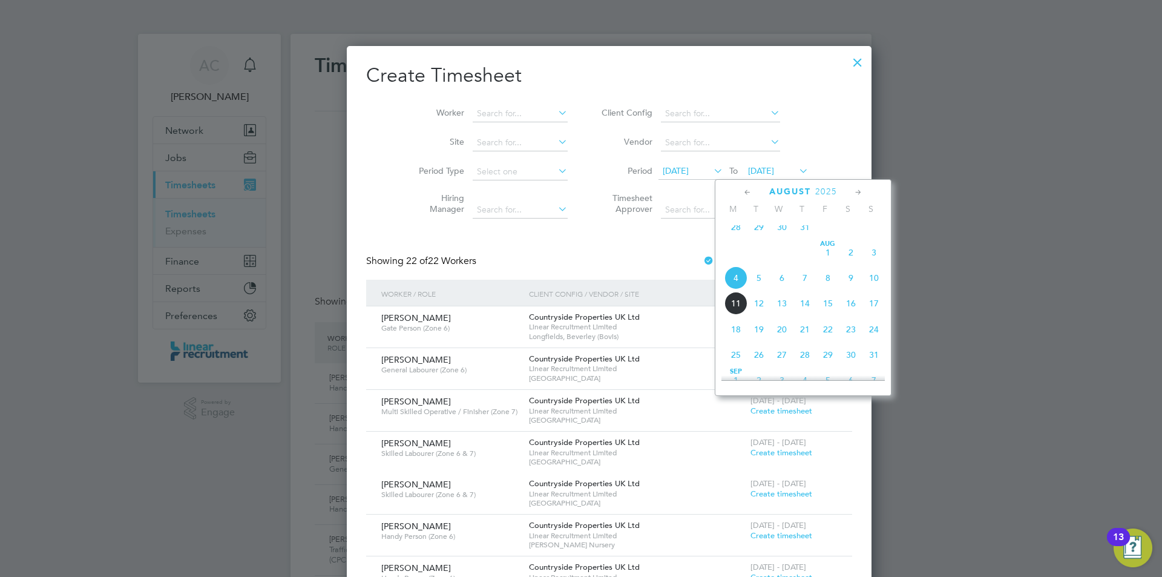
click at [882, 289] on span "10" at bounding box center [874, 277] width 23 height 23
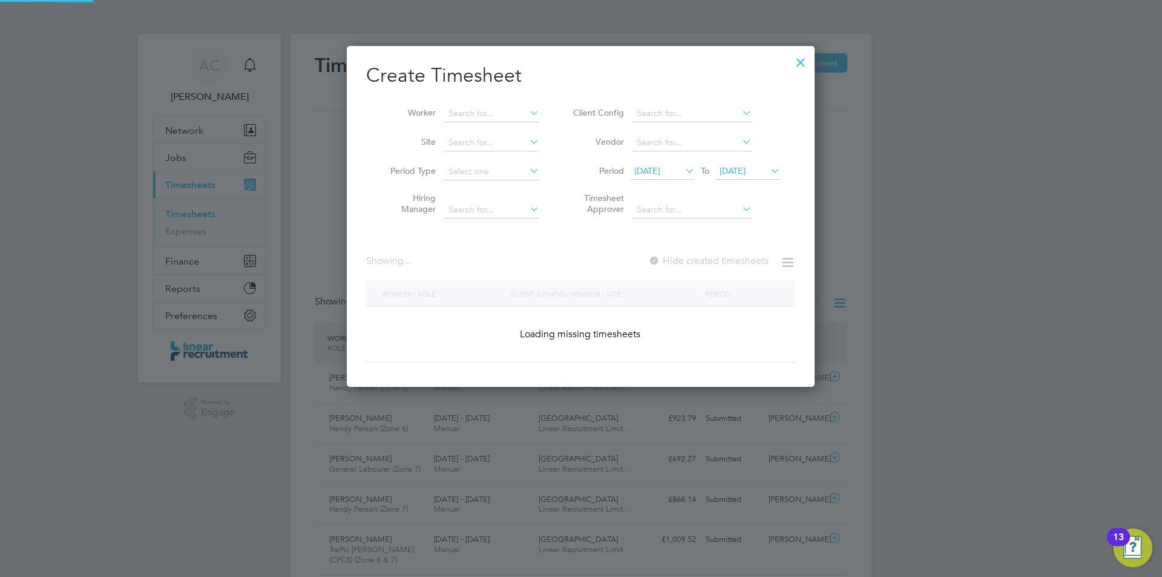
click at [636, 155] on li "Vendor" at bounding box center [675, 142] width 241 height 29
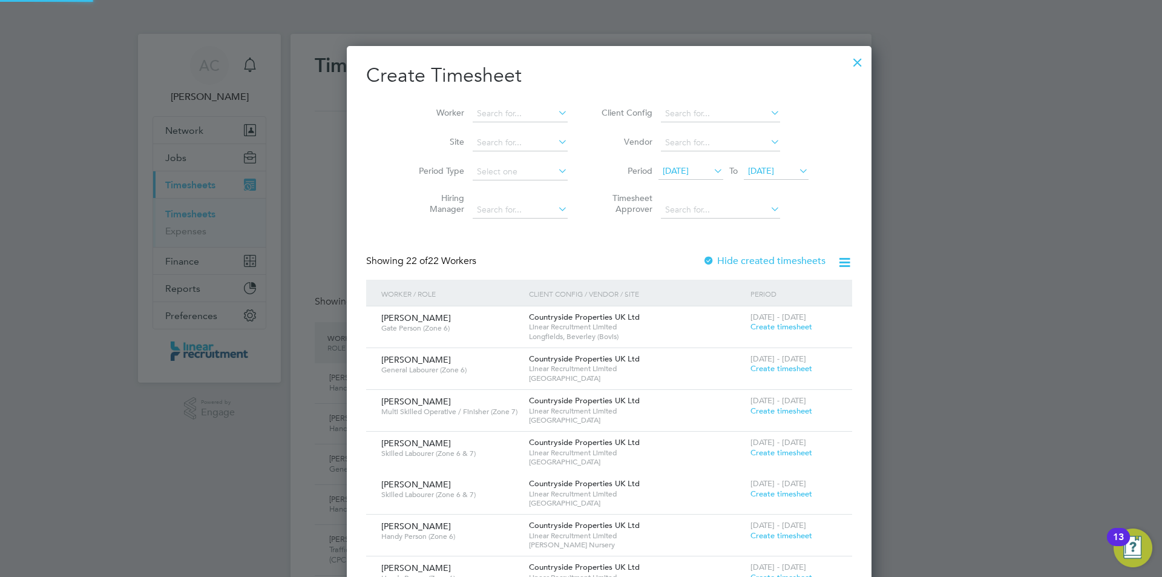
click at [659, 164] on span "28 Jul 2025" at bounding box center [691, 171] width 65 height 16
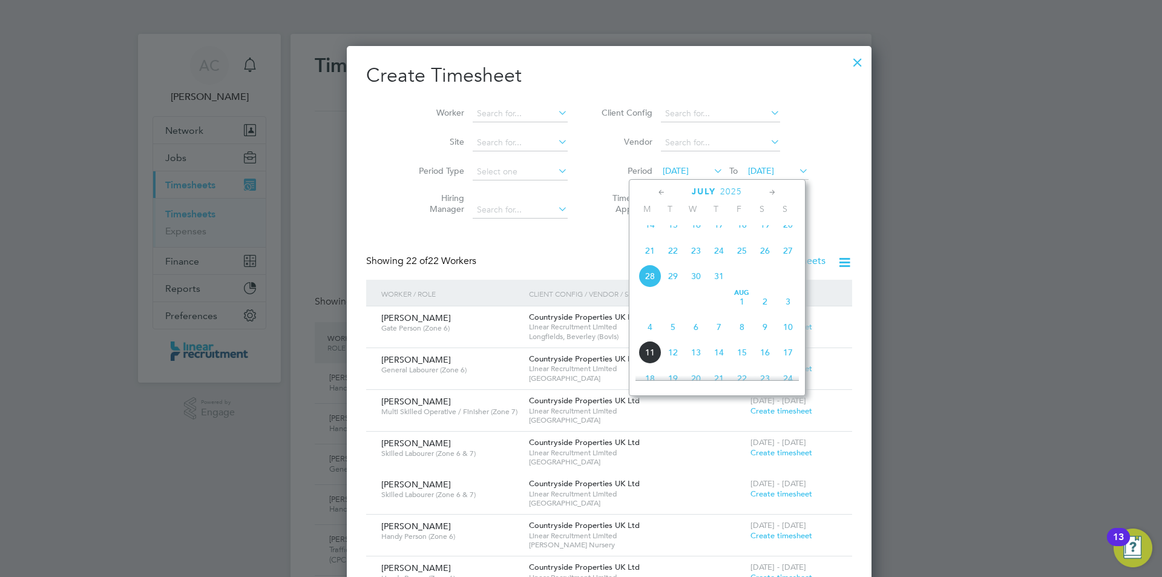
click at [648, 337] on span "4" at bounding box center [650, 326] width 23 height 23
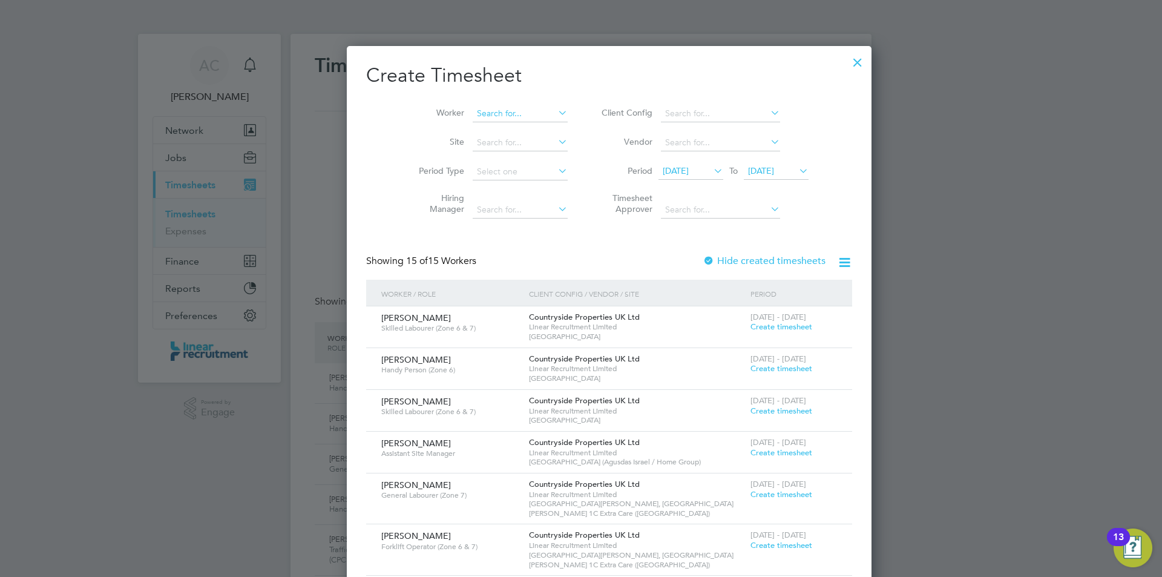
click at [519, 117] on input at bounding box center [520, 113] width 95 height 17
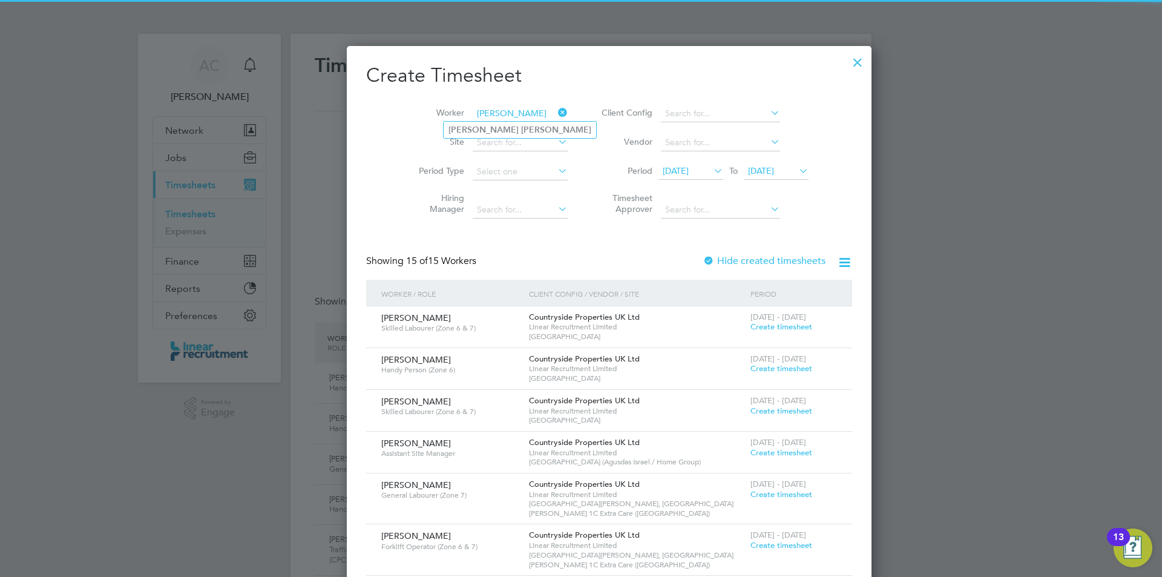
click at [519, 120] on input "neil rudd" at bounding box center [520, 113] width 95 height 17
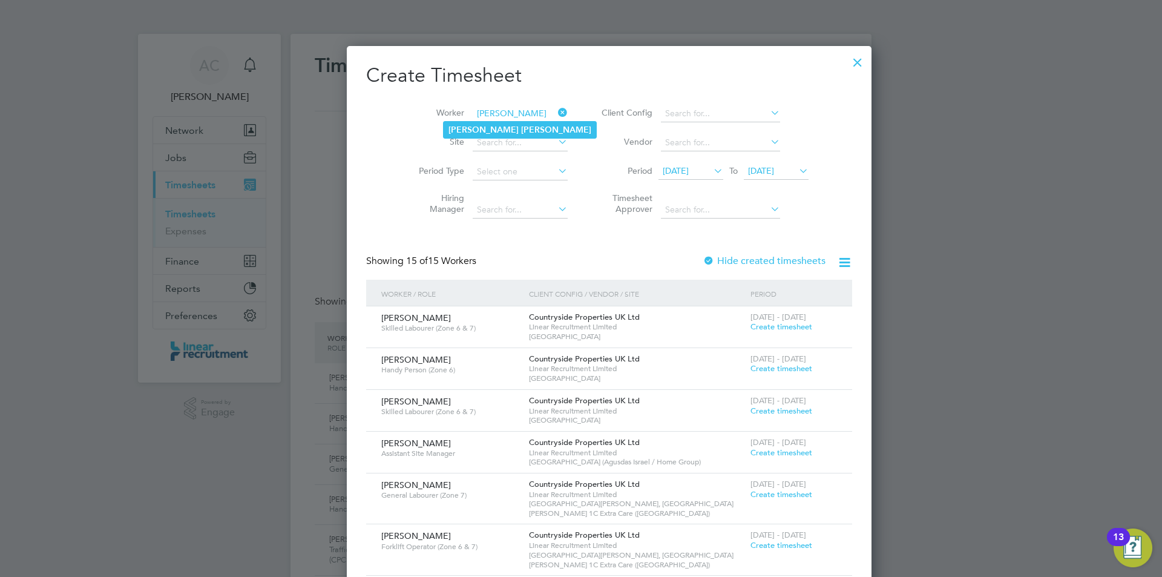
click at [519, 122] on li "Neil Rudd" at bounding box center [520, 130] width 153 height 16
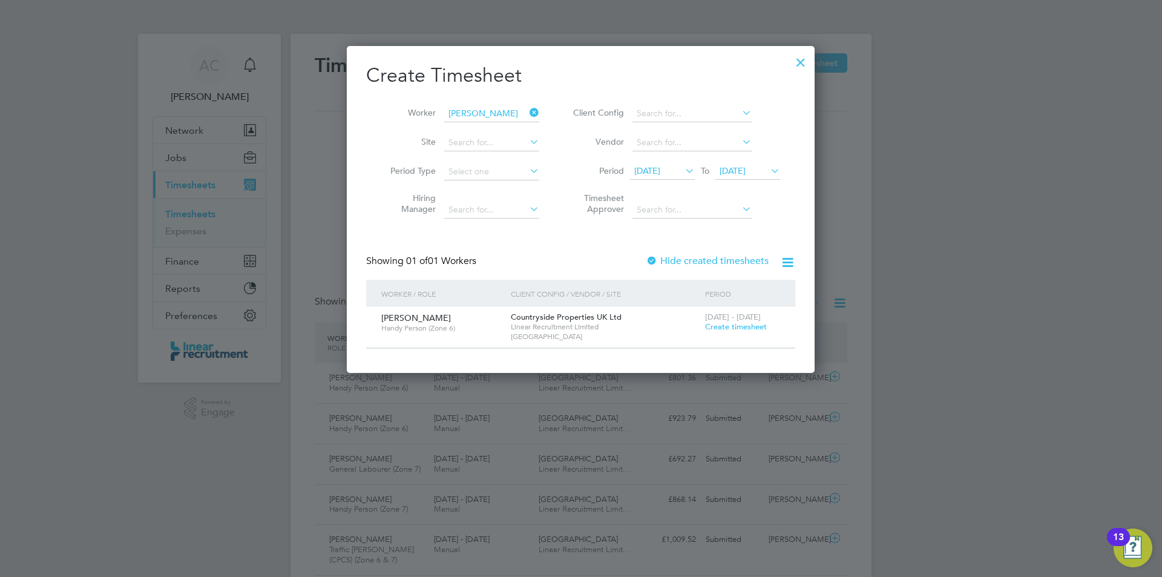
click at [711, 329] on span "Create timesheet" at bounding box center [736, 326] width 62 height 10
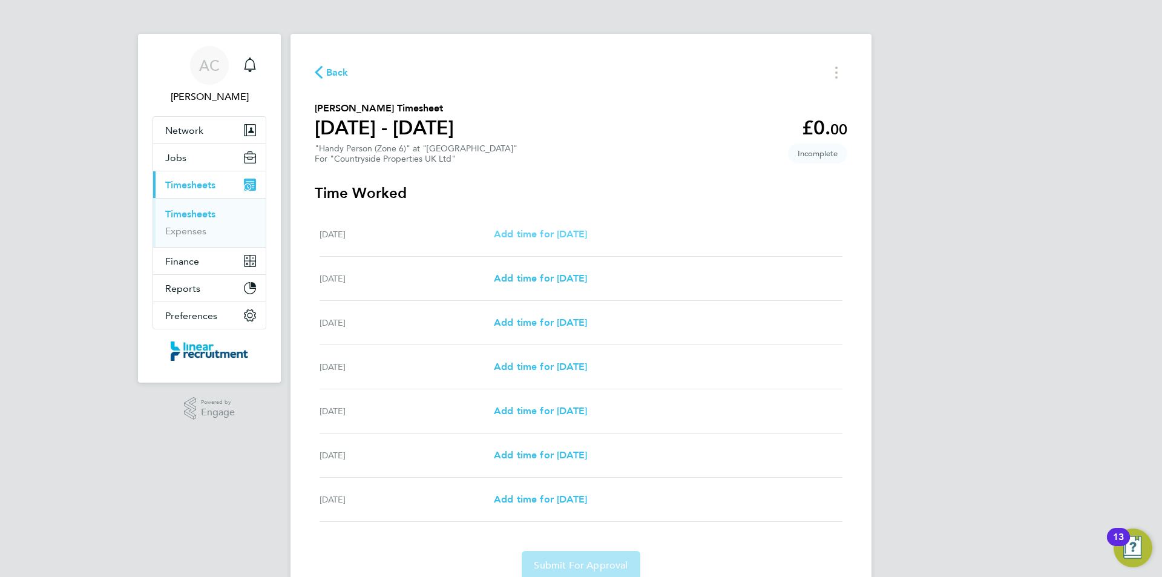
click at [559, 240] on link "Add time for Mon 04 Aug" at bounding box center [540, 234] width 93 height 15
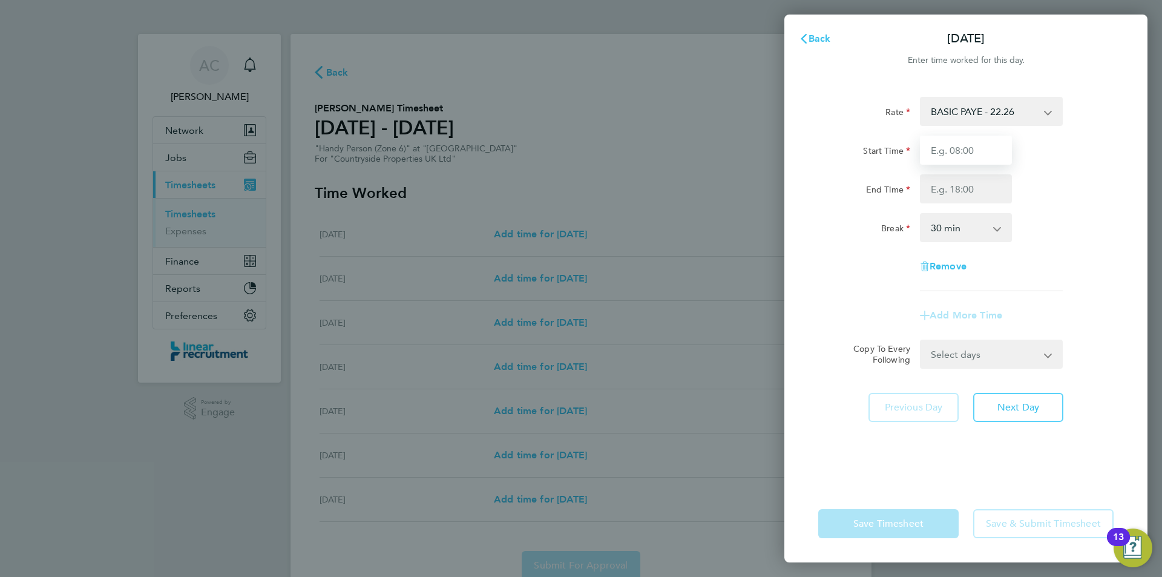
click at [993, 150] on input "Start Time" at bounding box center [966, 150] width 92 height 29
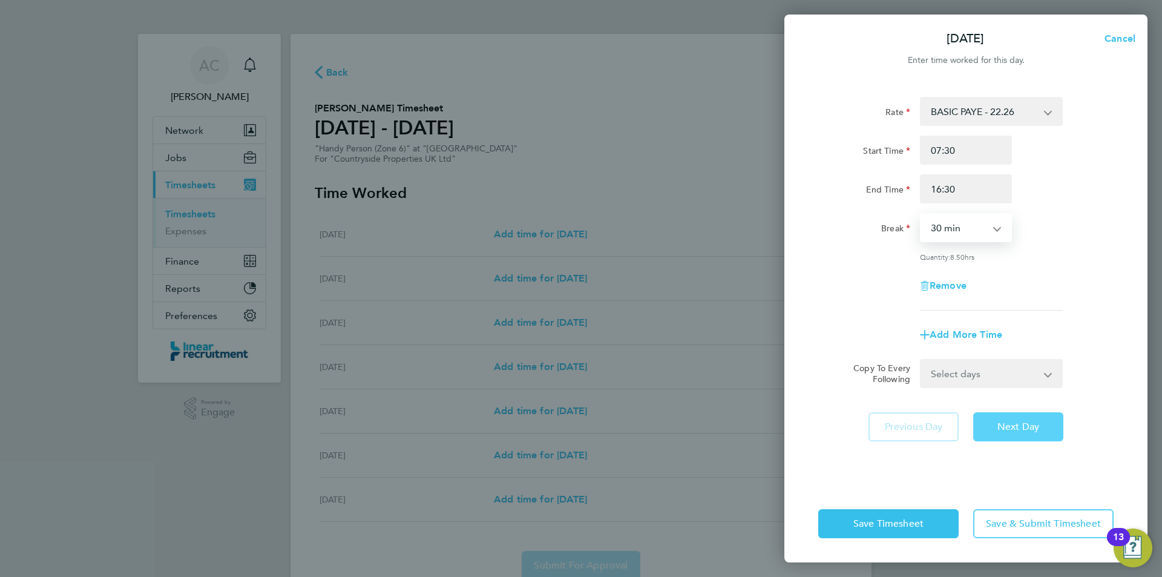
click at [1030, 423] on span "Next Day" at bounding box center [1019, 427] width 42 height 12
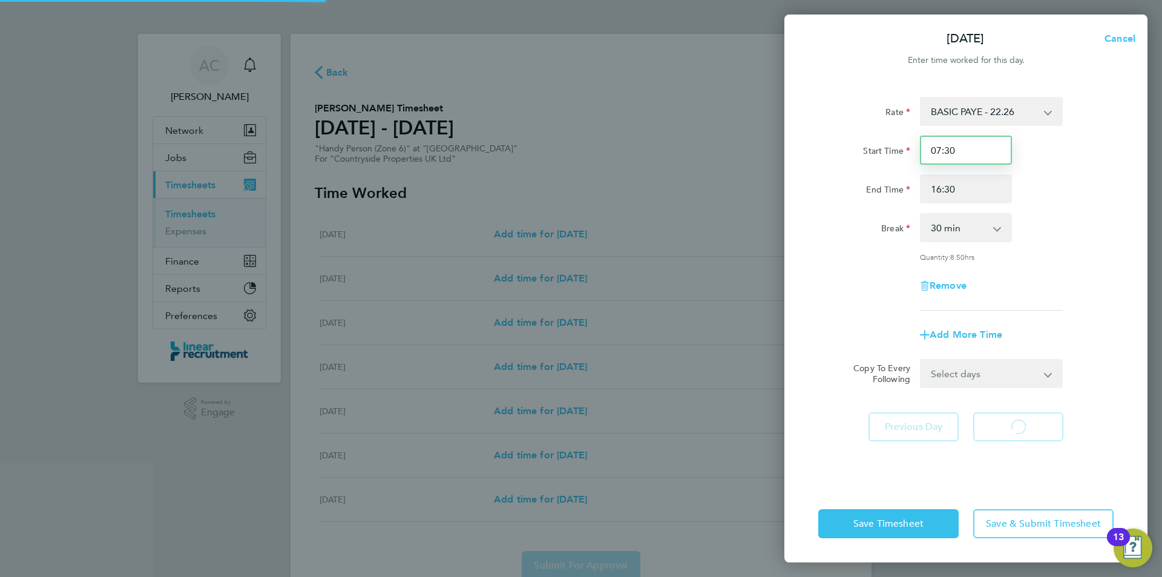
click at [946, 160] on input "07:30" at bounding box center [966, 150] width 92 height 29
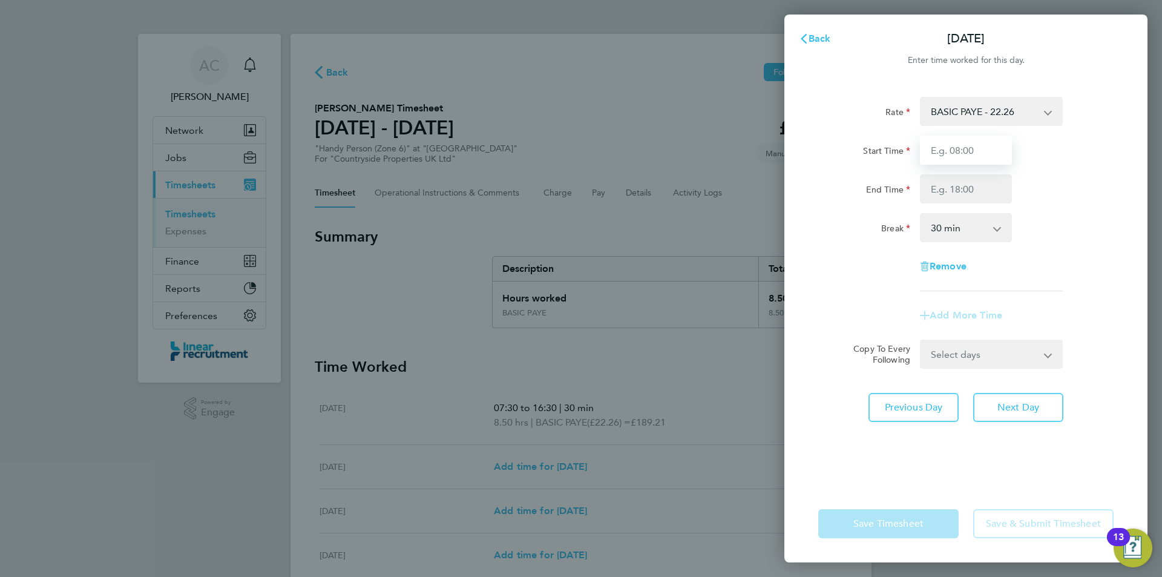
click at [946, 160] on input "Start Time" at bounding box center [966, 150] width 92 height 29
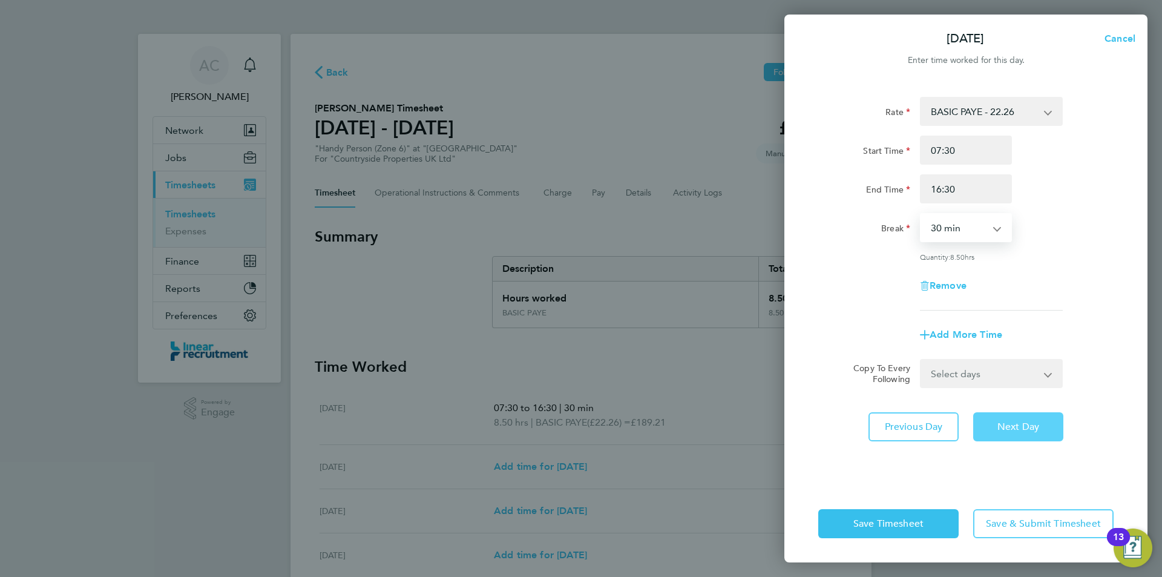
click at [999, 415] on button "Next Day" at bounding box center [1019, 426] width 90 height 29
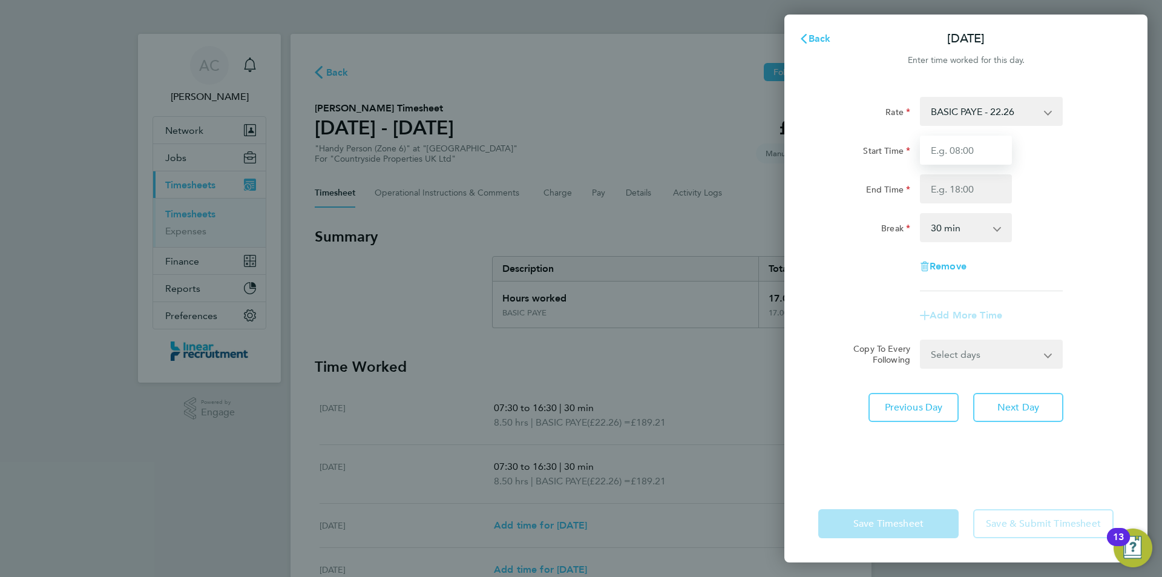
click at [937, 151] on input "Start Time" at bounding box center [966, 150] width 92 height 29
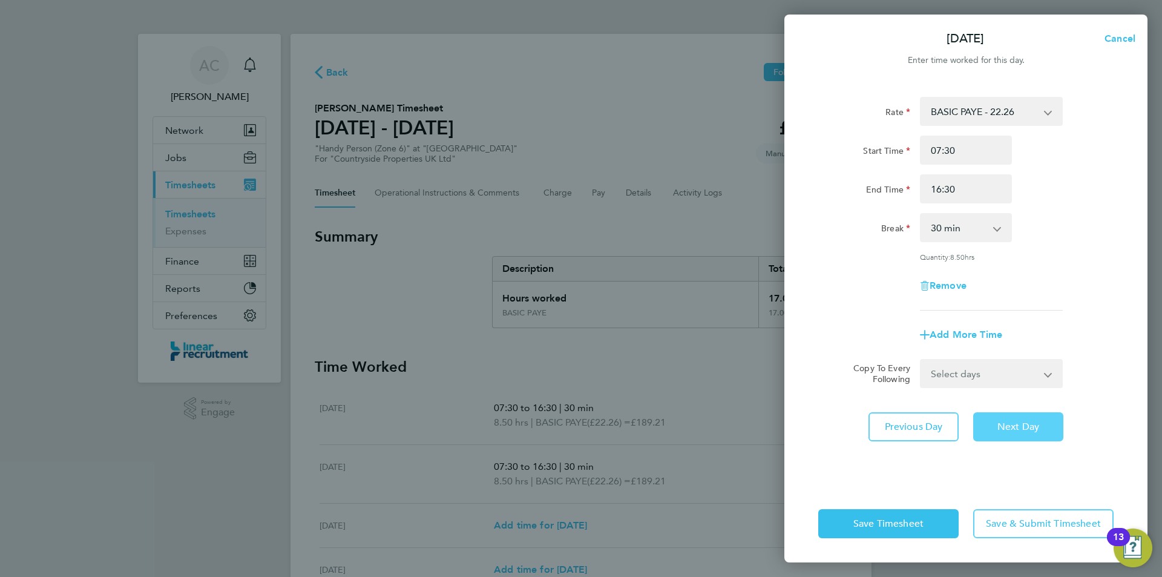
click at [1038, 438] on button "Next Day" at bounding box center [1019, 426] width 90 height 29
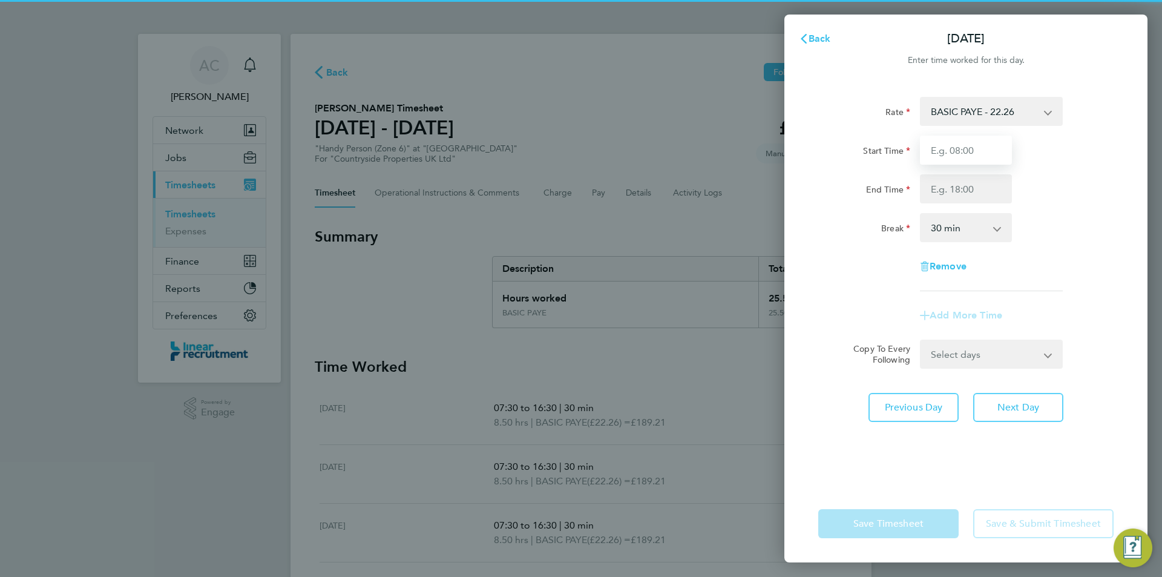
drag, startPoint x: 978, startPoint y: 166, endPoint x: 964, endPoint y: 137, distance: 32.0
click at [964, 137] on input "Start Time" at bounding box center [966, 150] width 92 height 29
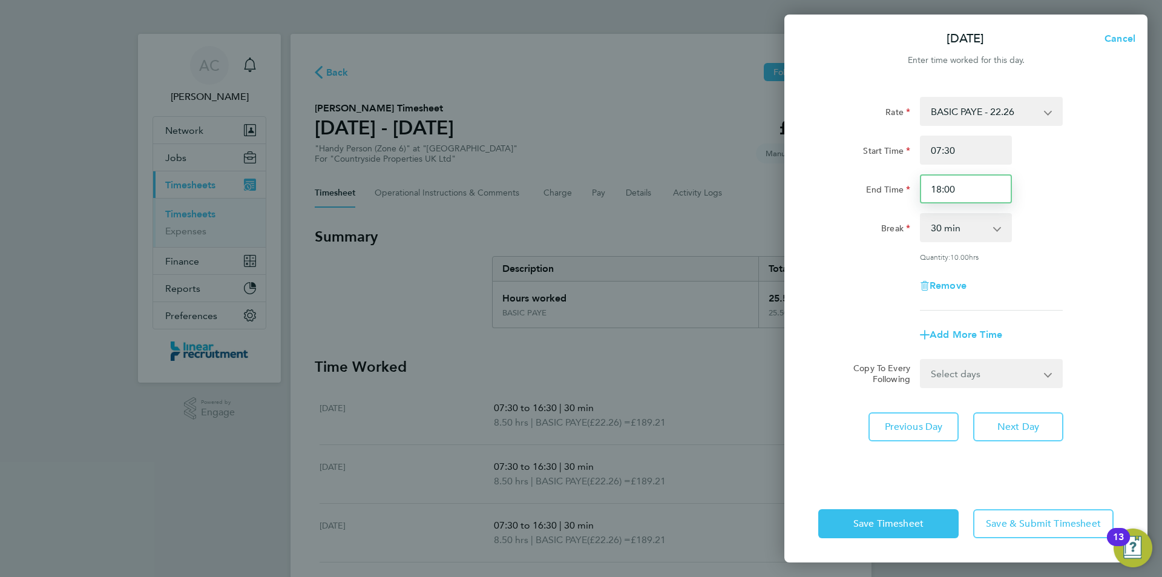
drag, startPoint x: 940, startPoint y: 194, endPoint x: 876, endPoint y: 197, distance: 63.6
click at [883, 197] on div "End Time 18:00" at bounding box center [966, 188] width 305 height 29
click at [1014, 416] on button "Next Day" at bounding box center [1019, 426] width 90 height 29
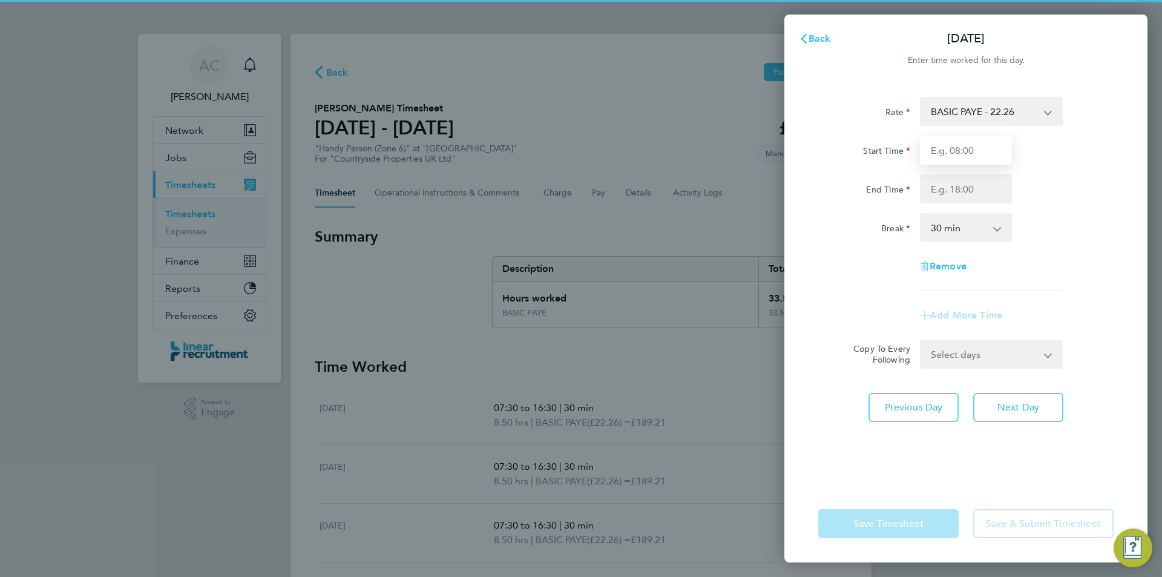
click at [981, 159] on input "Start Time" at bounding box center [966, 150] width 92 height 29
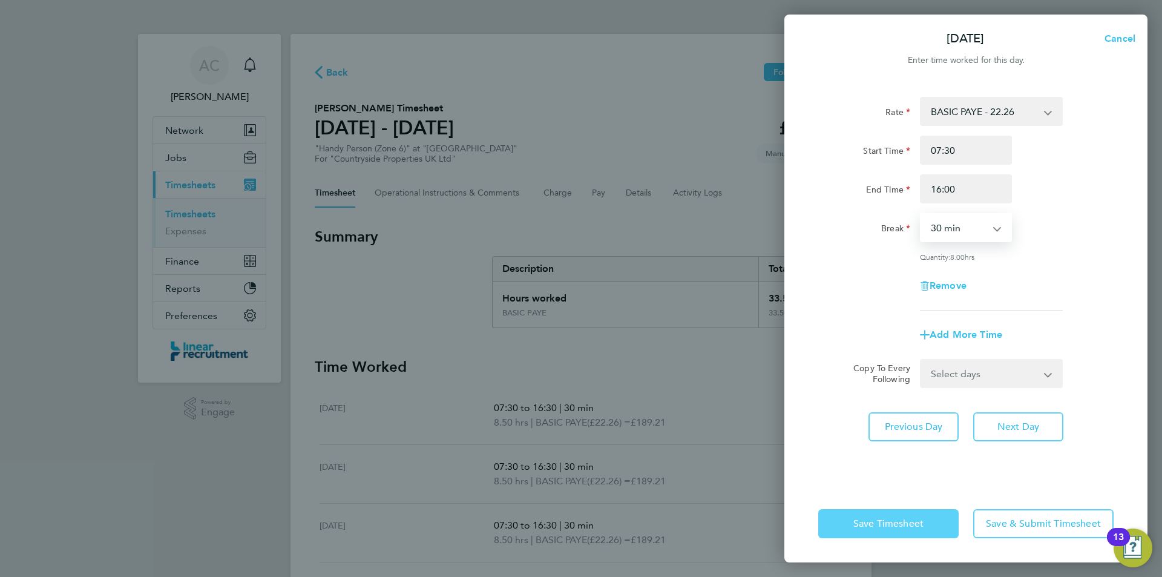
click at [921, 516] on button "Save Timesheet" at bounding box center [889, 523] width 140 height 29
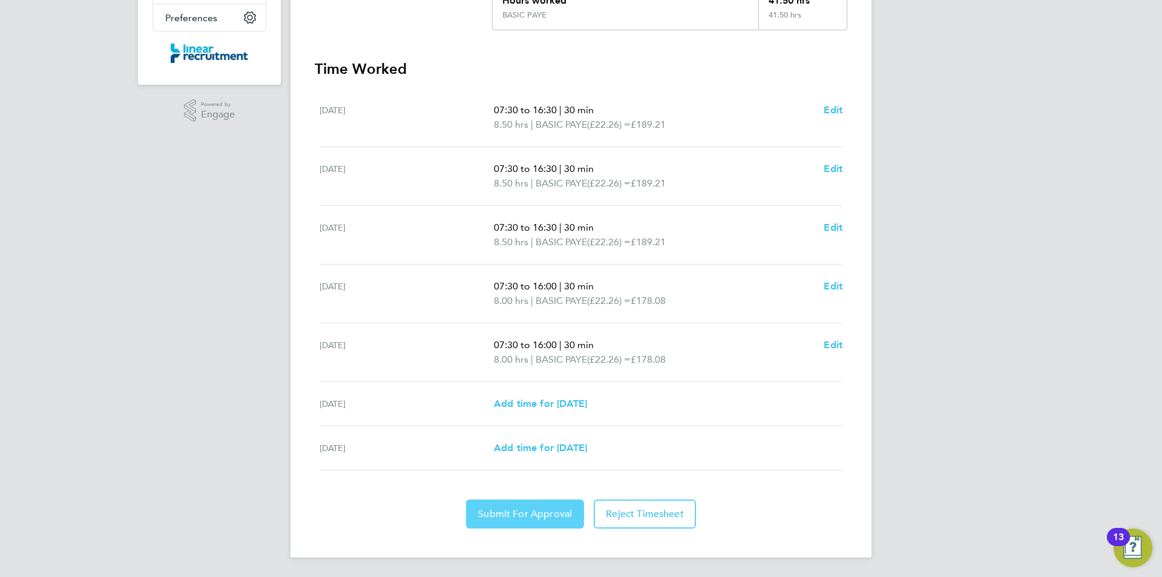
click at [545, 522] on button "Submit For Approval" at bounding box center [525, 513] width 118 height 29
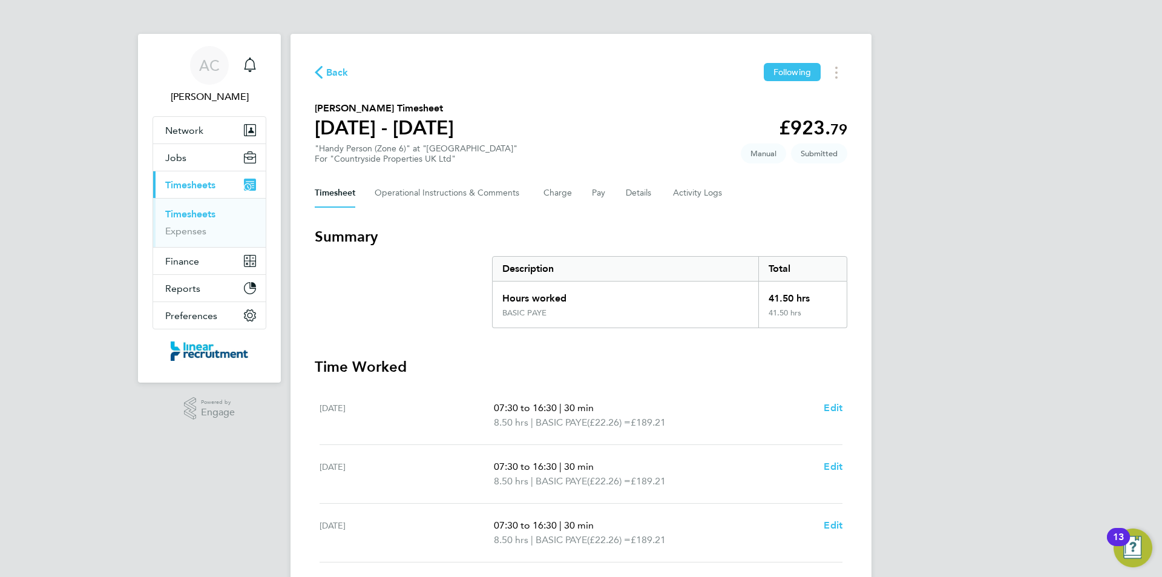
click at [203, 219] on link "Timesheets" at bounding box center [190, 214] width 50 height 12
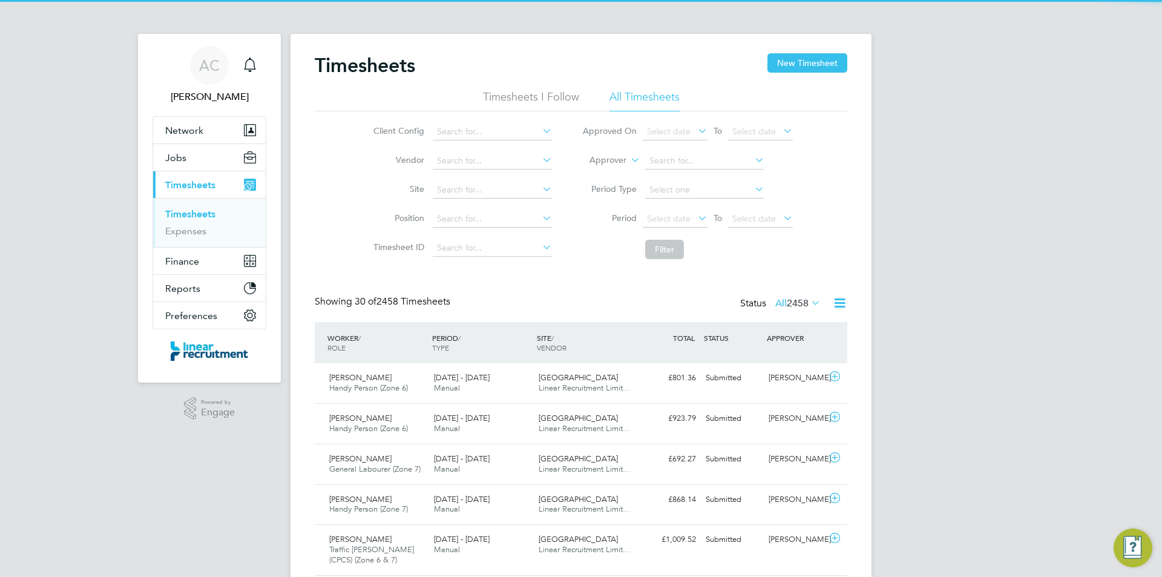
scroll to position [31, 105]
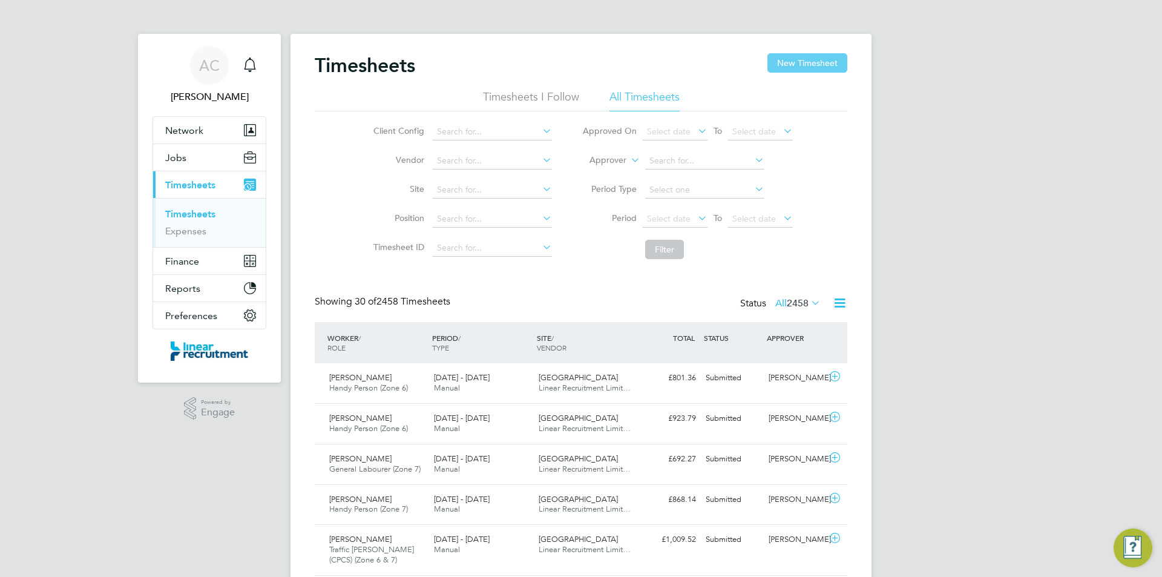
click at [818, 55] on button "New Timesheet" at bounding box center [808, 62] width 80 height 19
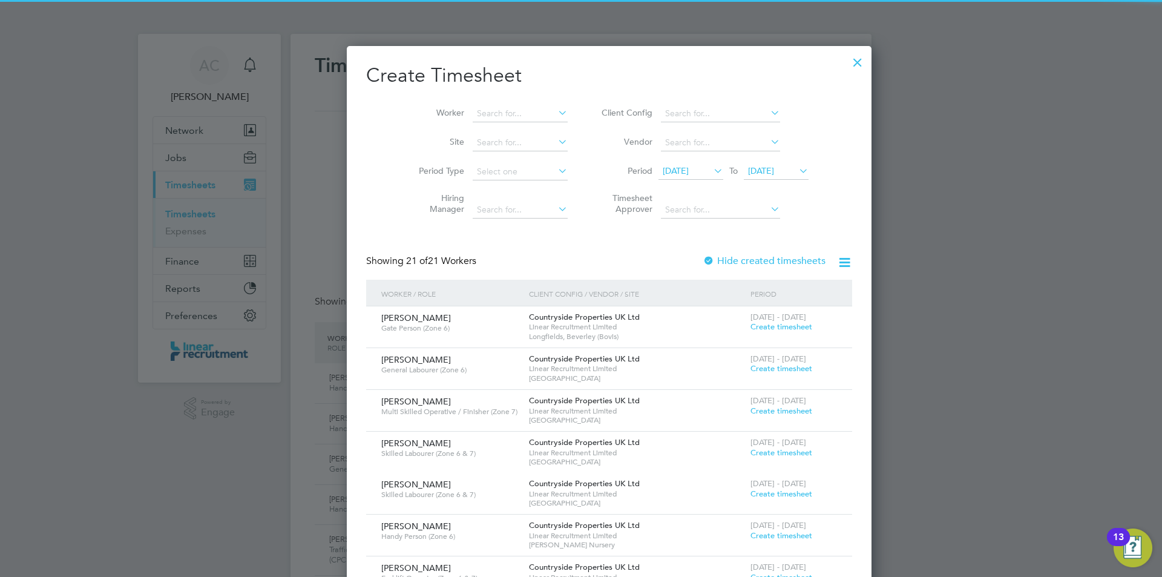
click at [754, 168] on span "04 Aug 2025" at bounding box center [761, 170] width 26 height 11
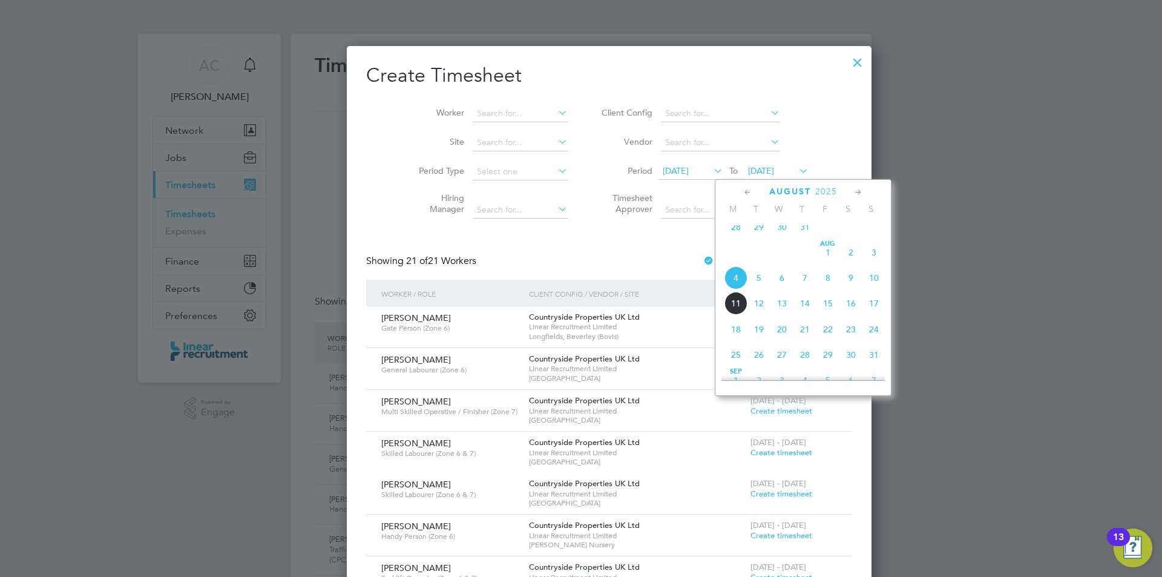
click at [875, 289] on span "10" at bounding box center [874, 277] width 23 height 23
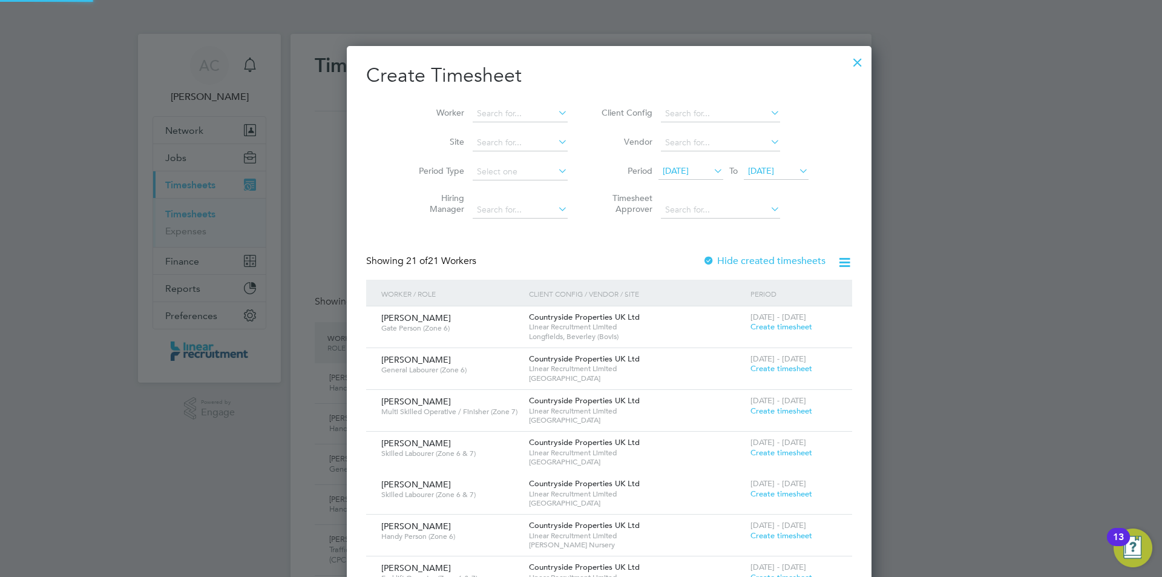
click at [688, 160] on li "Period 28 Jul 2025 To 10 Aug 2025" at bounding box center [703, 171] width 241 height 29
click at [506, 120] on input at bounding box center [520, 113] width 95 height 17
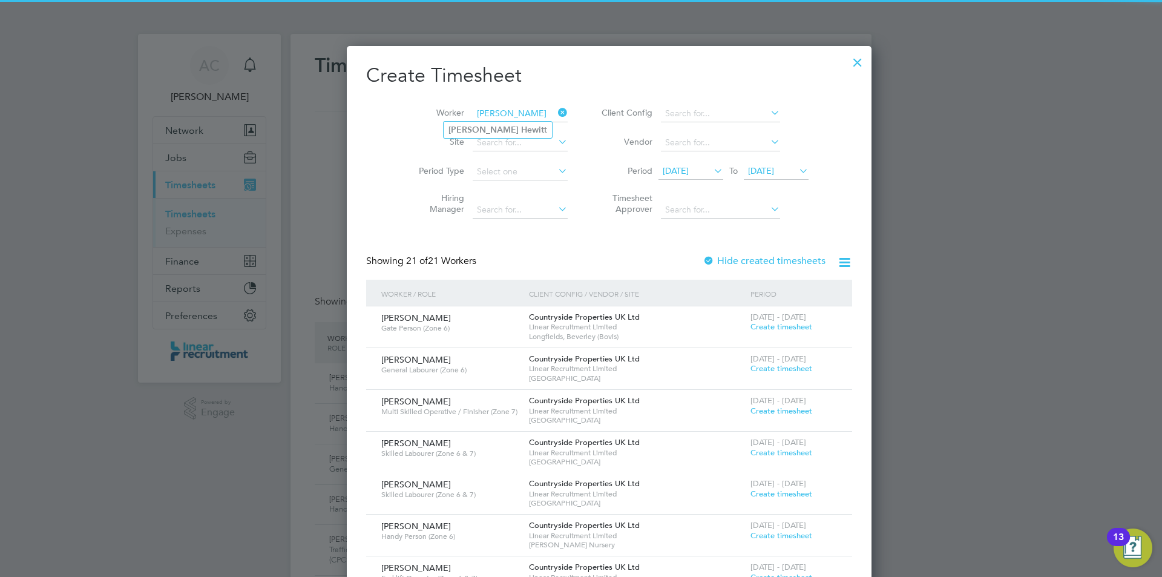
click at [502, 116] on input "david hewit" at bounding box center [520, 113] width 95 height 17
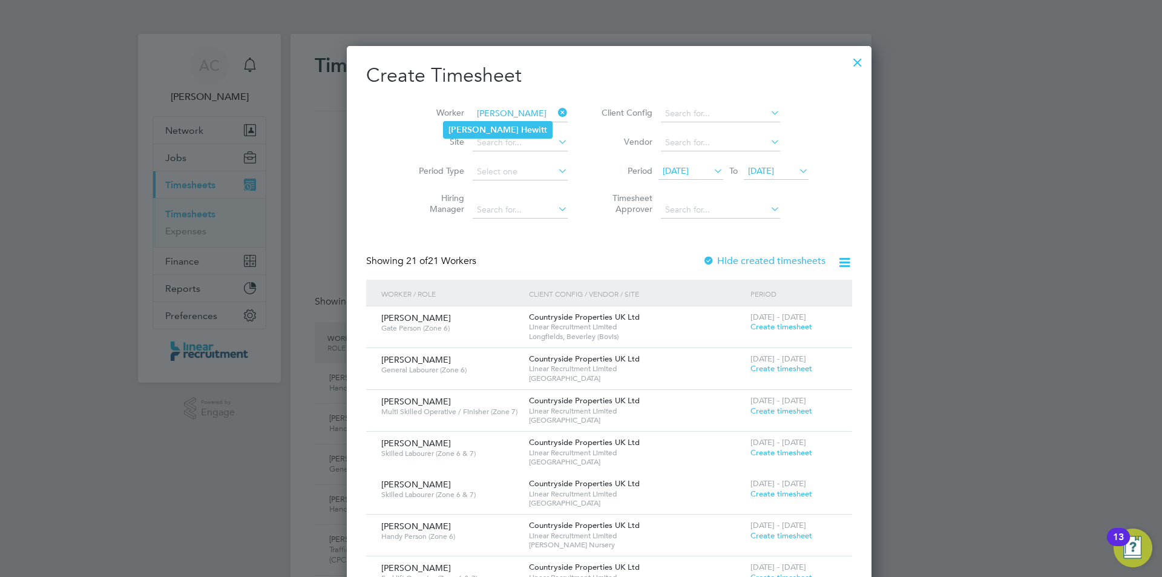
click at [503, 126] on li "David Hewit t" at bounding box center [498, 130] width 108 height 16
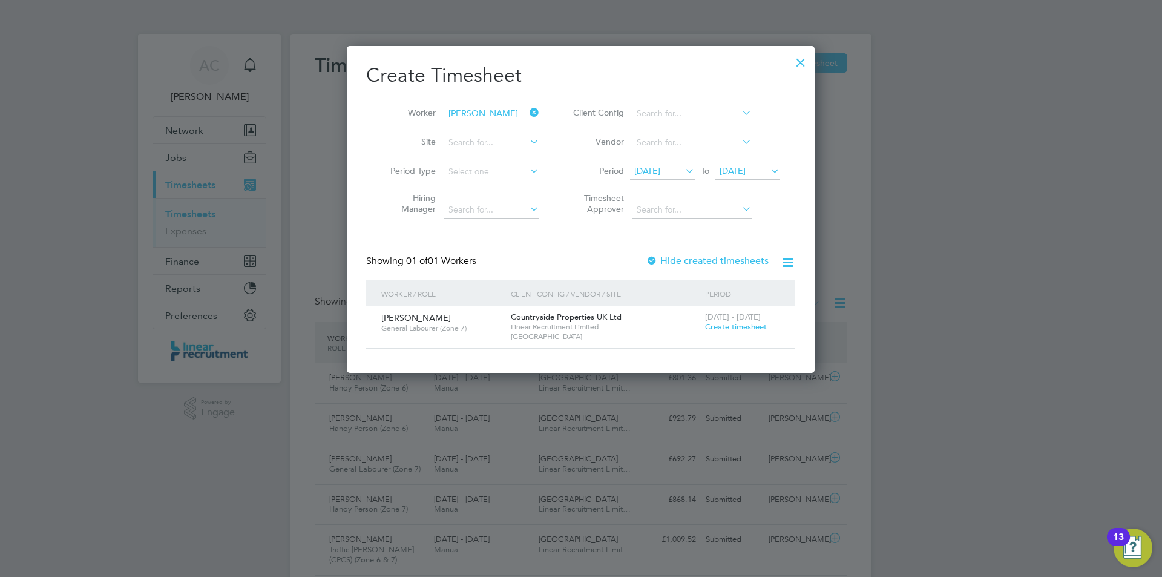
click at [725, 323] on span "Create timesheet" at bounding box center [736, 326] width 62 height 10
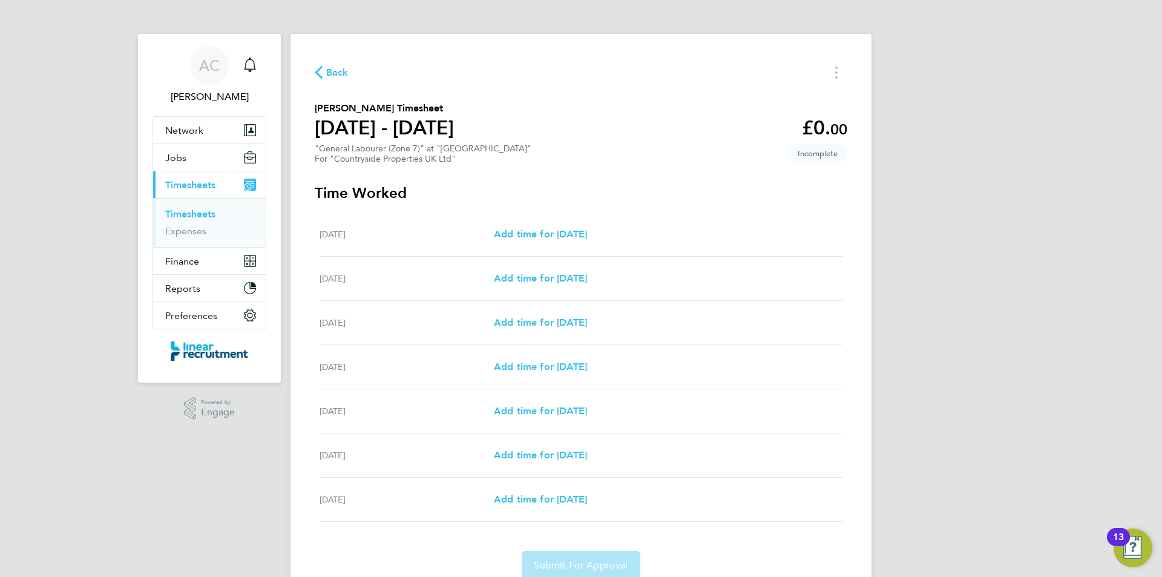
click at [611, 249] on div "Mon 04 Aug Add time for Mon 04 Aug Add time for Mon 04 Aug" at bounding box center [581, 235] width 523 height 44
click at [587, 232] on span "Add time for Mon 04 Aug" at bounding box center [540, 234] width 93 height 12
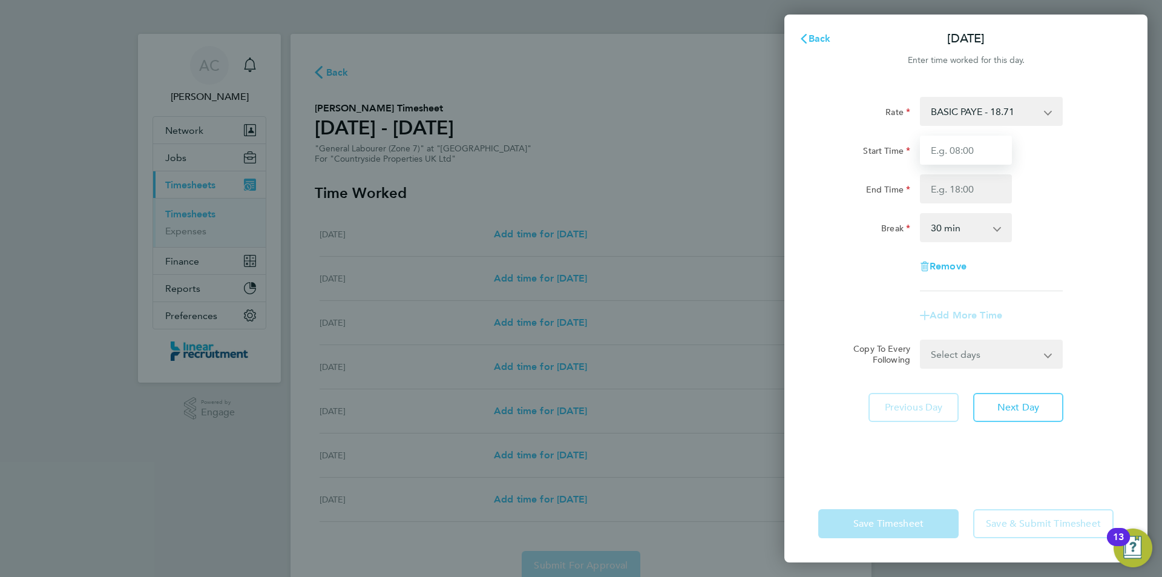
click at [954, 160] on input "Start Time" at bounding box center [966, 150] width 92 height 29
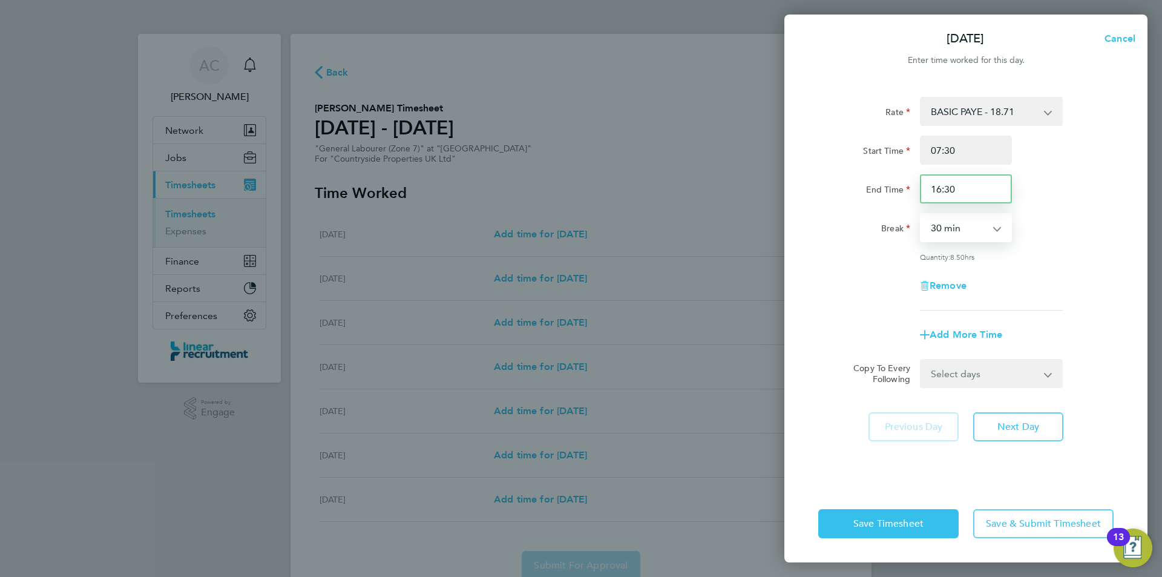
click at [883, 200] on div "End Time 16:30" at bounding box center [966, 188] width 305 height 29
click at [1053, 428] on button "Next Day" at bounding box center [1019, 426] width 90 height 29
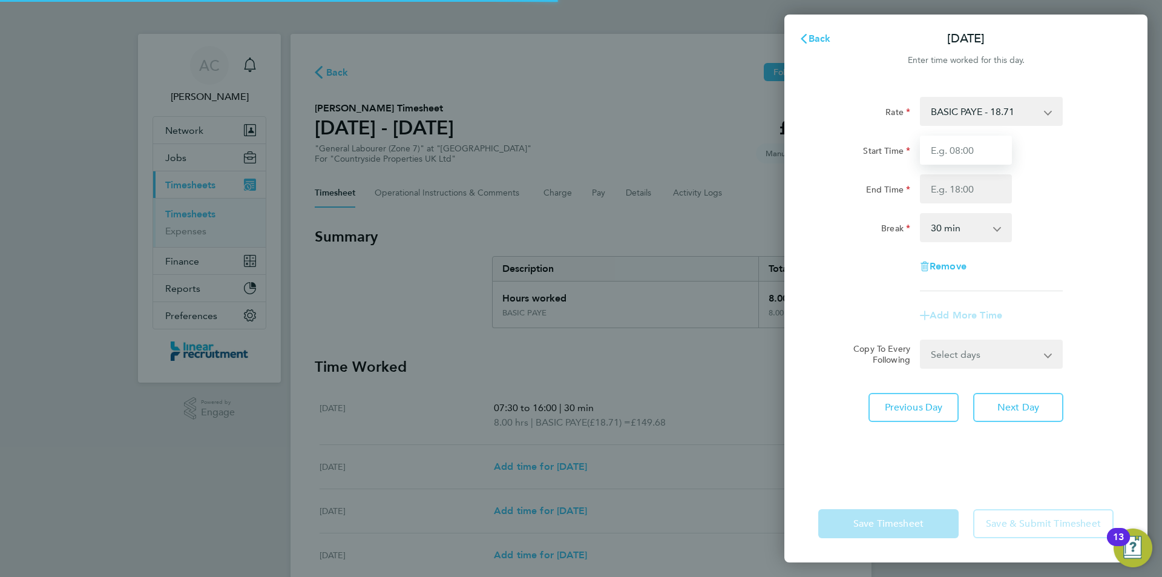
click at [973, 159] on input "Start Time" at bounding box center [966, 150] width 92 height 29
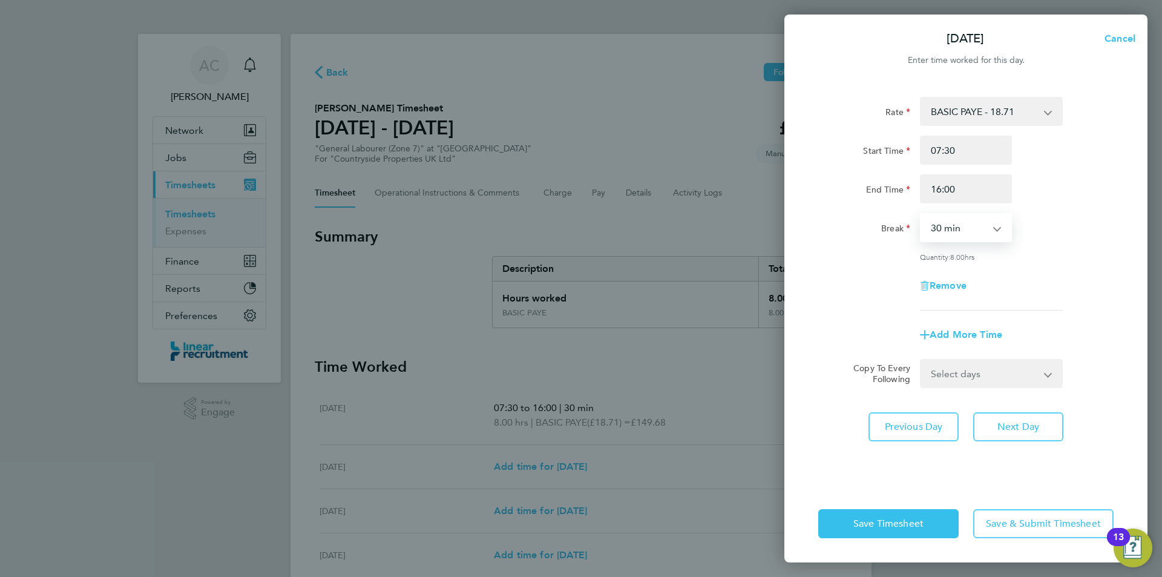
click at [1039, 407] on div "Rate BASIC PAYE - 18.71 Start Time 07:30 End Time 16:00 Break 0 min 15 min 30 m…" at bounding box center [966, 283] width 363 height 403
click at [1040, 430] on button "Next Day" at bounding box center [1019, 426] width 90 height 29
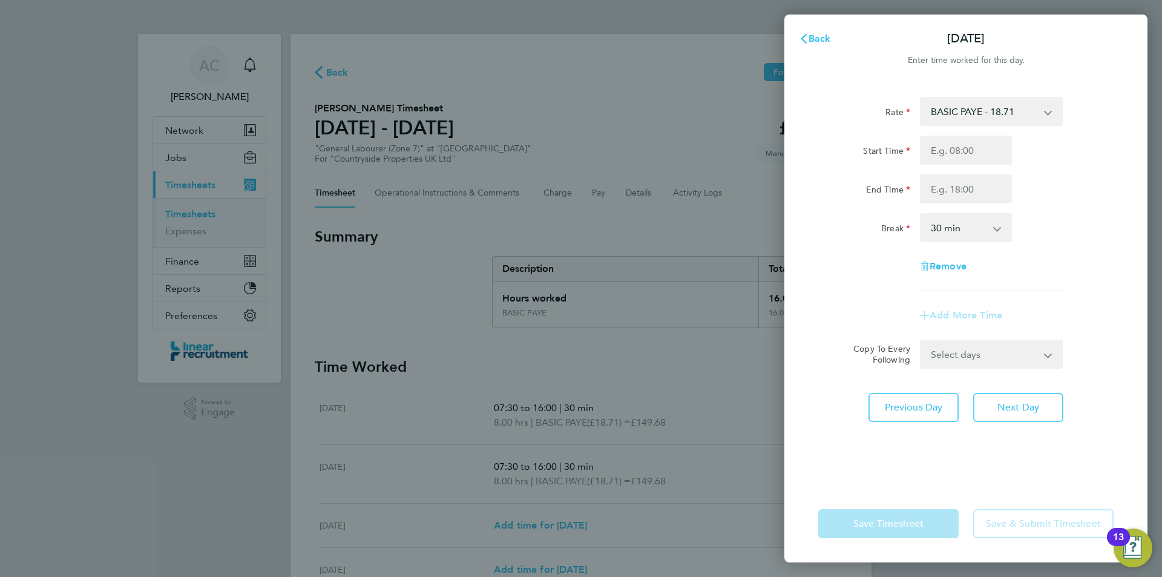
click at [974, 168] on div "Start Time End Time" at bounding box center [966, 170] width 305 height 68
click at [972, 159] on input "Start Time" at bounding box center [966, 150] width 92 height 29
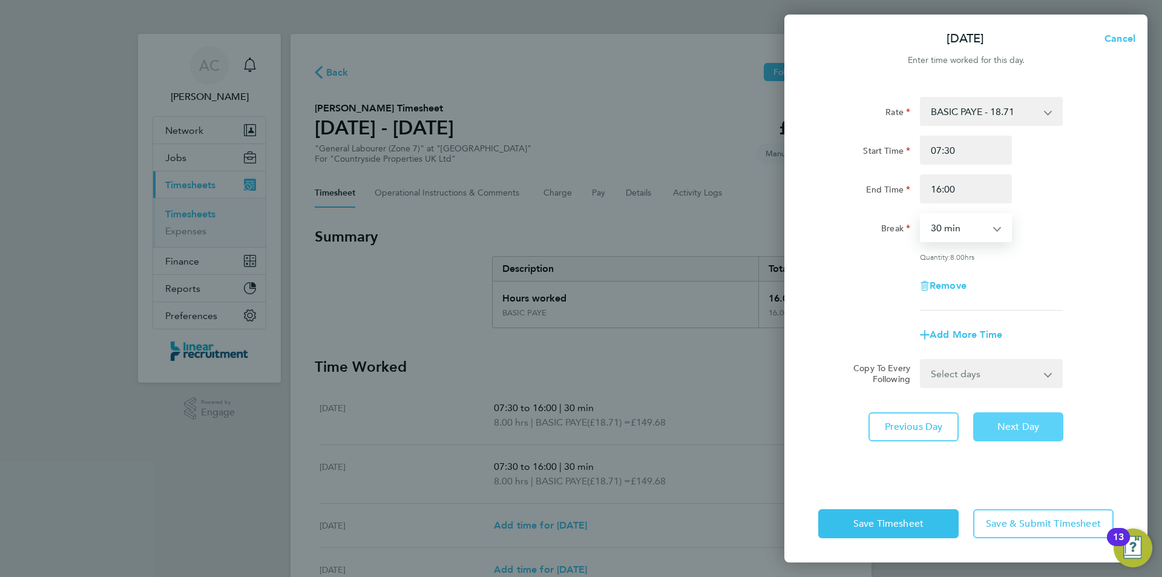
click at [1055, 423] on button "Next Day" at bounding box center [1019, 426] width 90 height 29
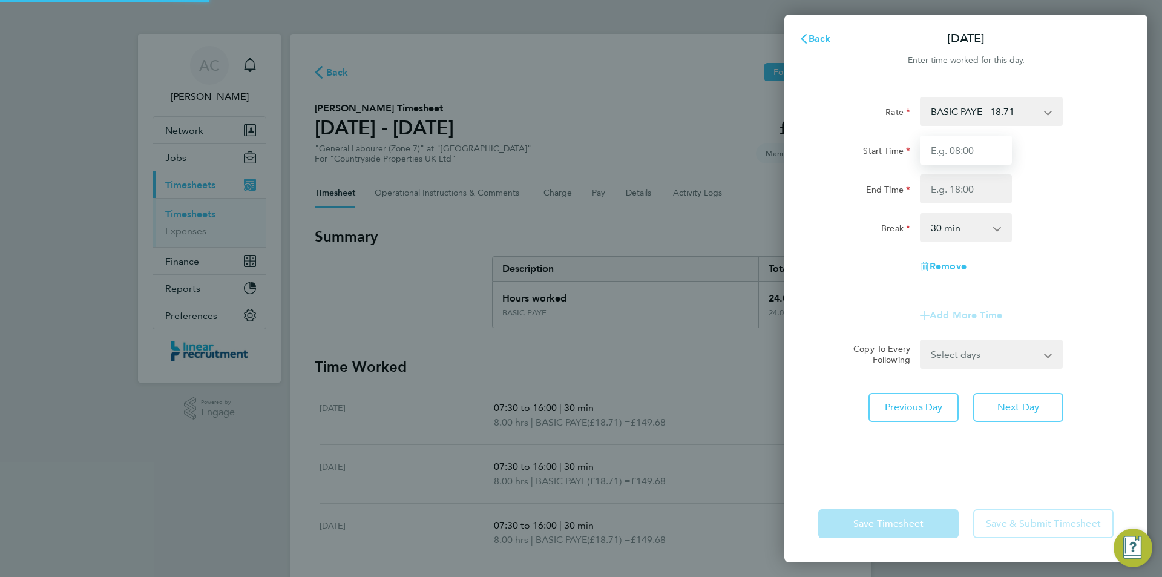
click at [957, 143] on input "Start Time" at bounding box center [966, 150] width 92 height 29
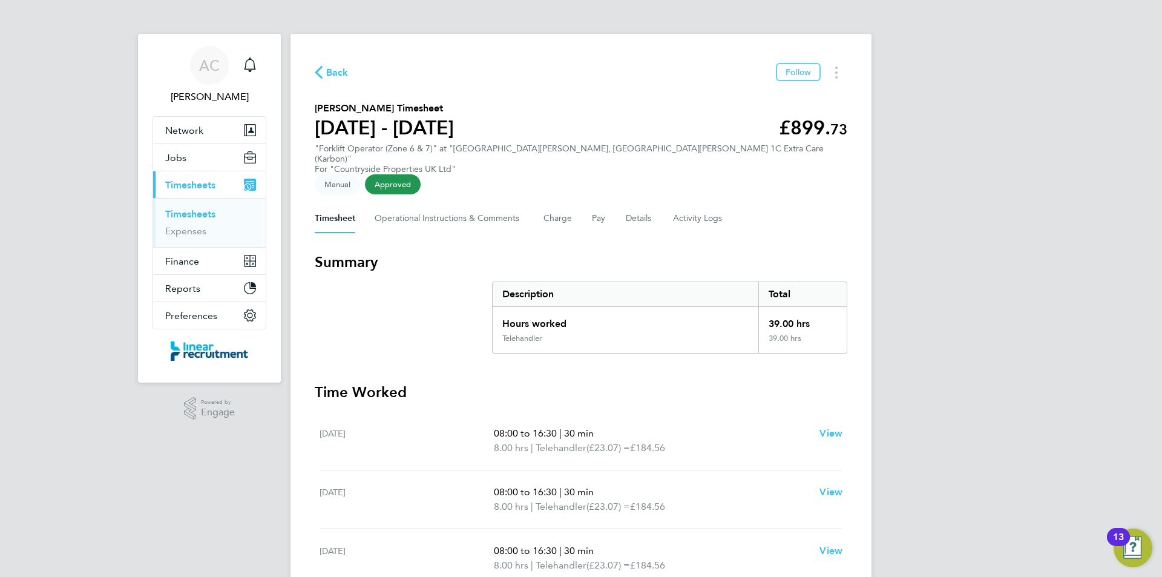
click at [839, 58] on div "Back Follow [PERSON_NAME] Timesheet [DATE] - [DATE] £899. 73 "Forklift Operator…" at bounding box center [581, 457] width 581 height 847
click at [838, 71] on button "Timesheets Menu" at bounding box center [837, 72] width 22 height 19
click at [774, 93] on link "Download timesheet" at bounding box center [774, 99] width 145 height 24
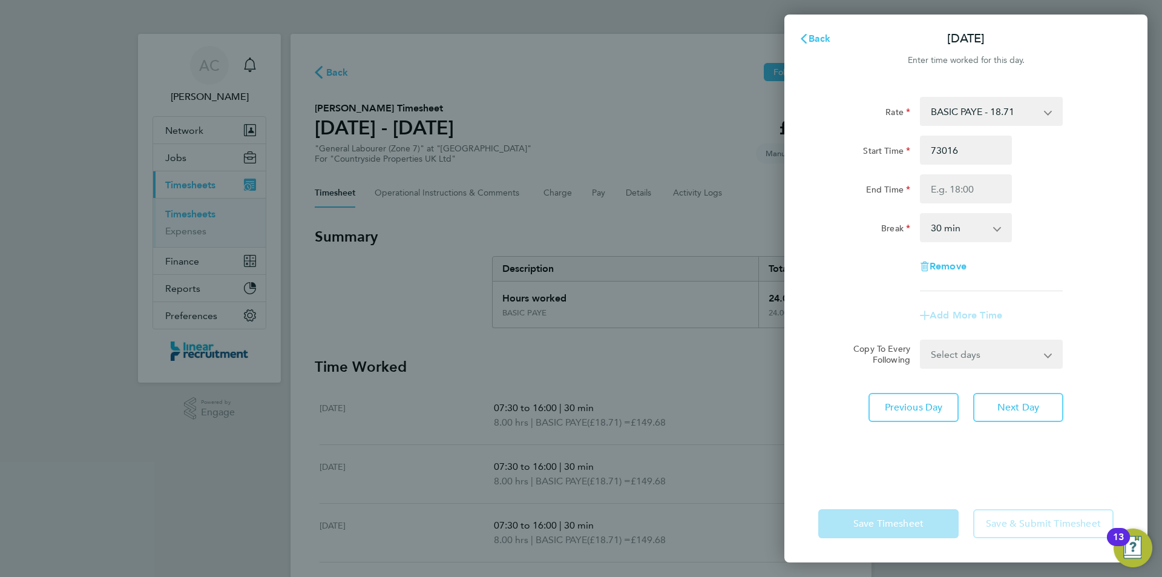
select select "30"
type input "07:30"
type input "16:00"
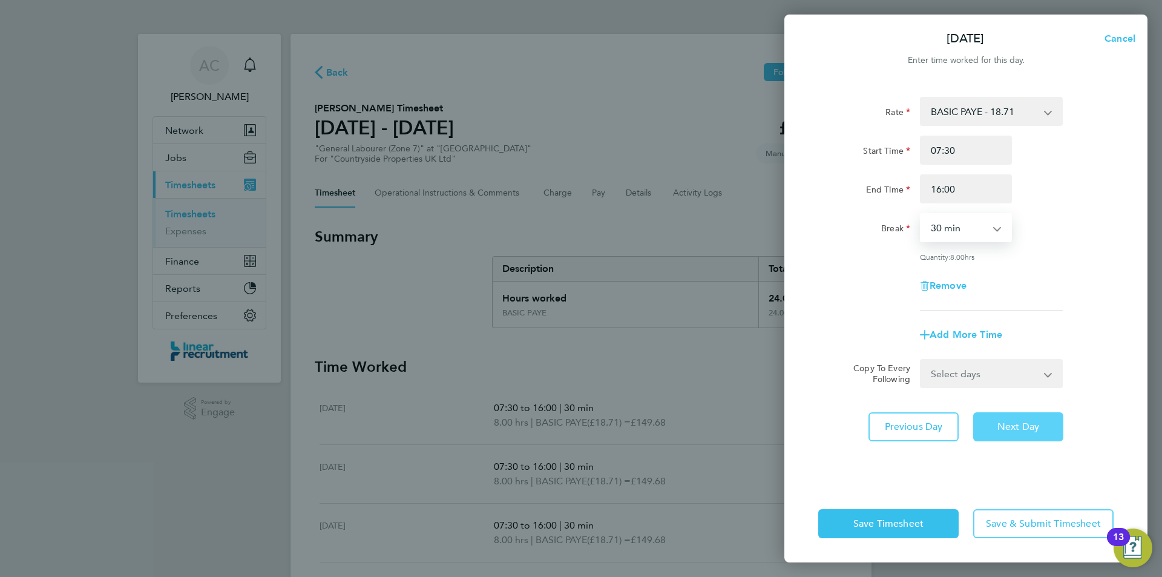
click at [1017, 430] on span "Next Day" at bounding box center [1019, 427] width 42 height 12
select select "30"
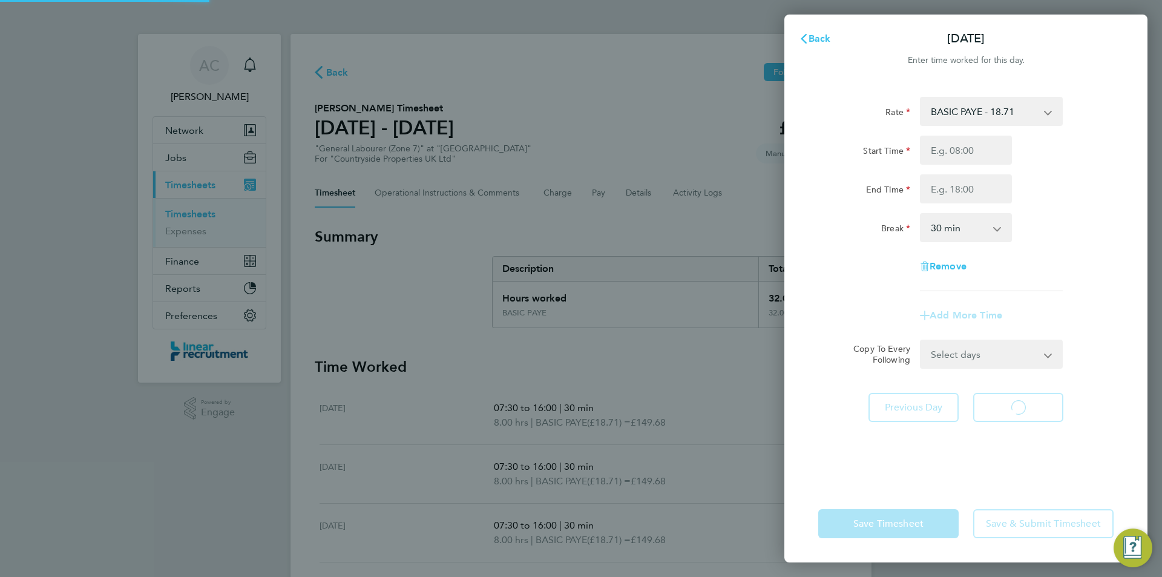
select select "30"
type input "07:30"
type input "15:00"
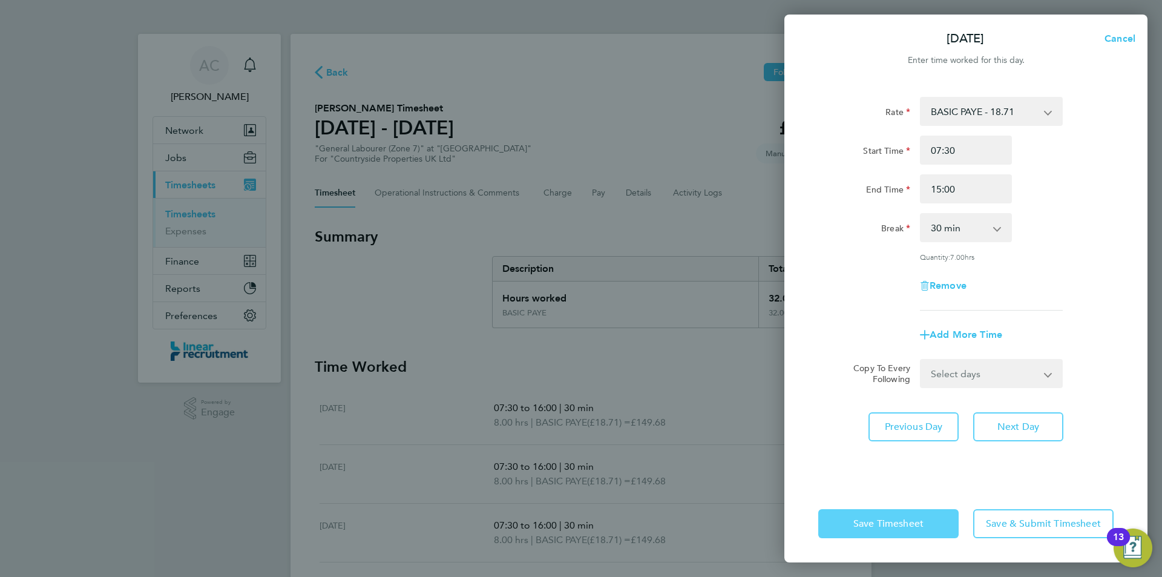
click at [935, 515] on button "Save Timesheet" at bounding box center [889, 523] width 140 height 29
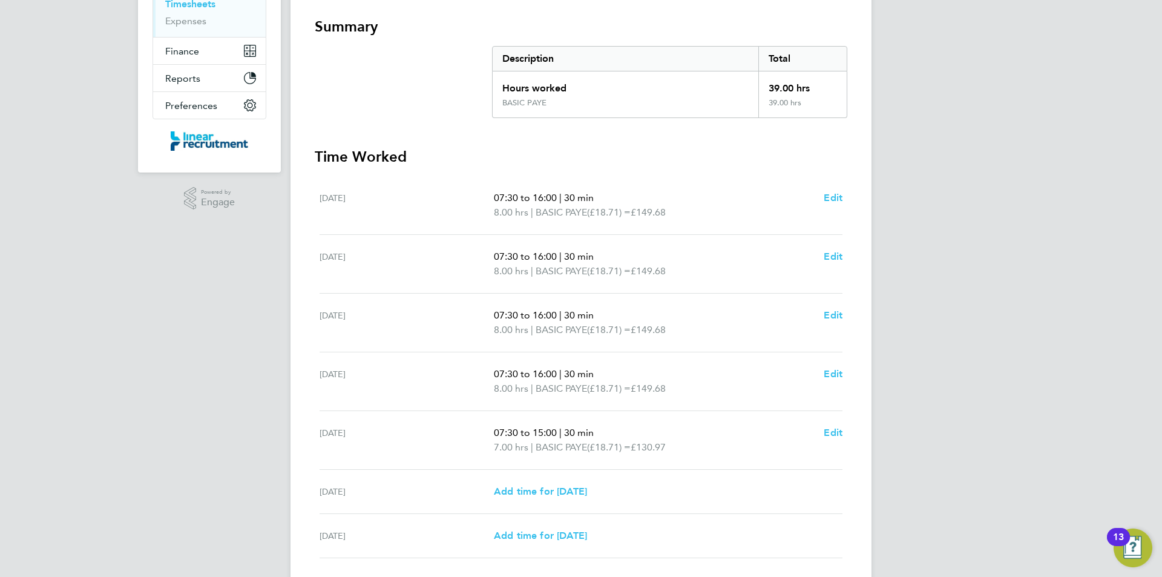
scroll to position [298, 0]
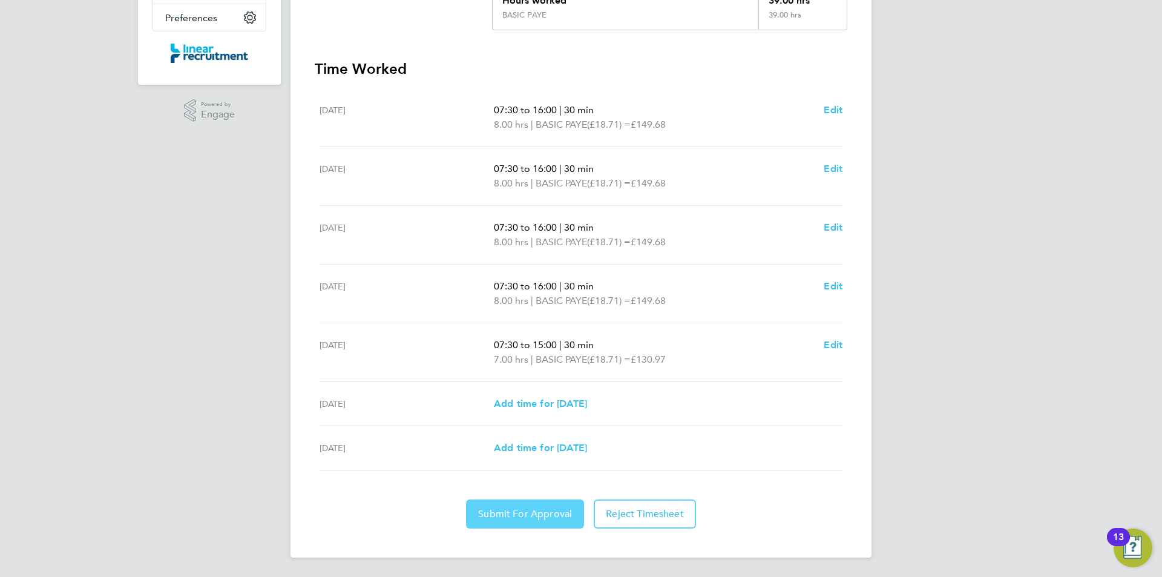
click at [501, 507] on button "Submit For Approval" at bounding box center [525, 513] width 118 height 29
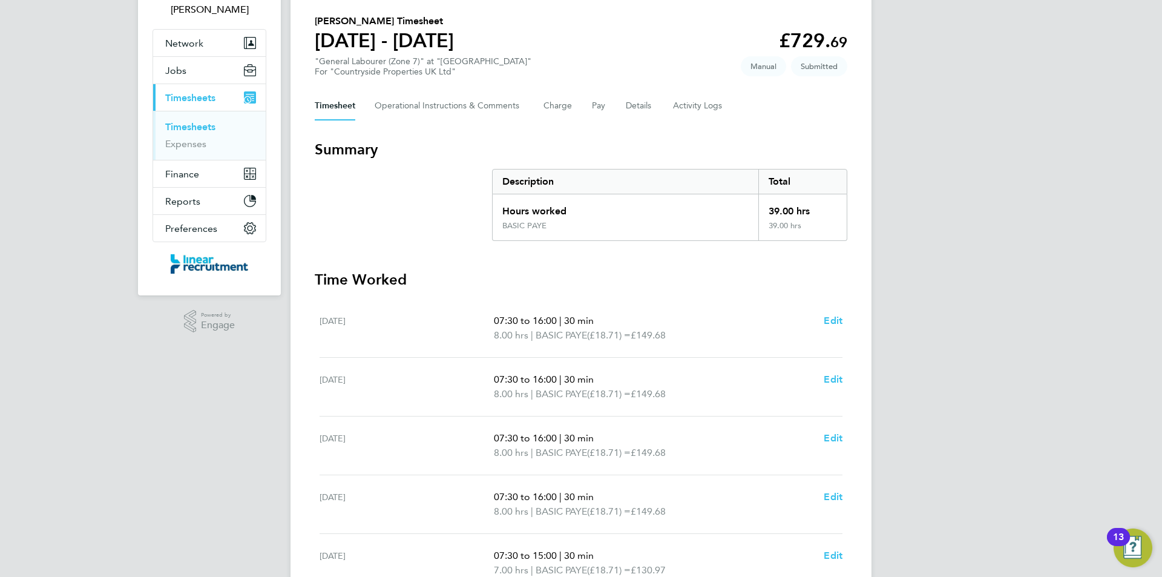
scroll to position [0, 0]
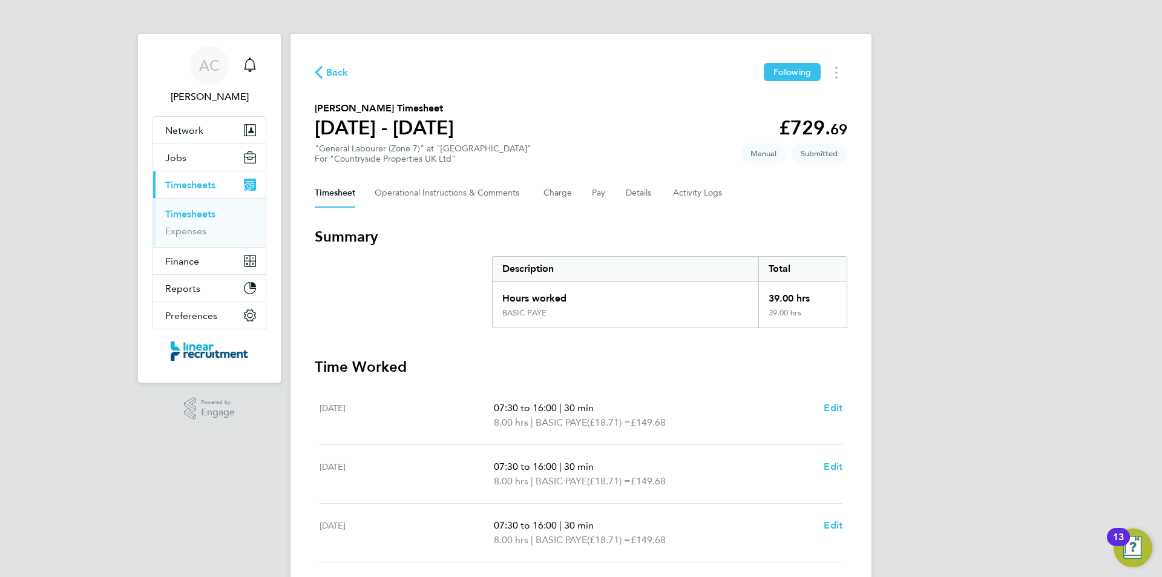
click at [217, 211] on li "Timesheets" at bounding box center [210, 216] width 91 height 17
click at [205, 211] on link "Timesheets" at bounding box center [190, 214] width 50 height 12
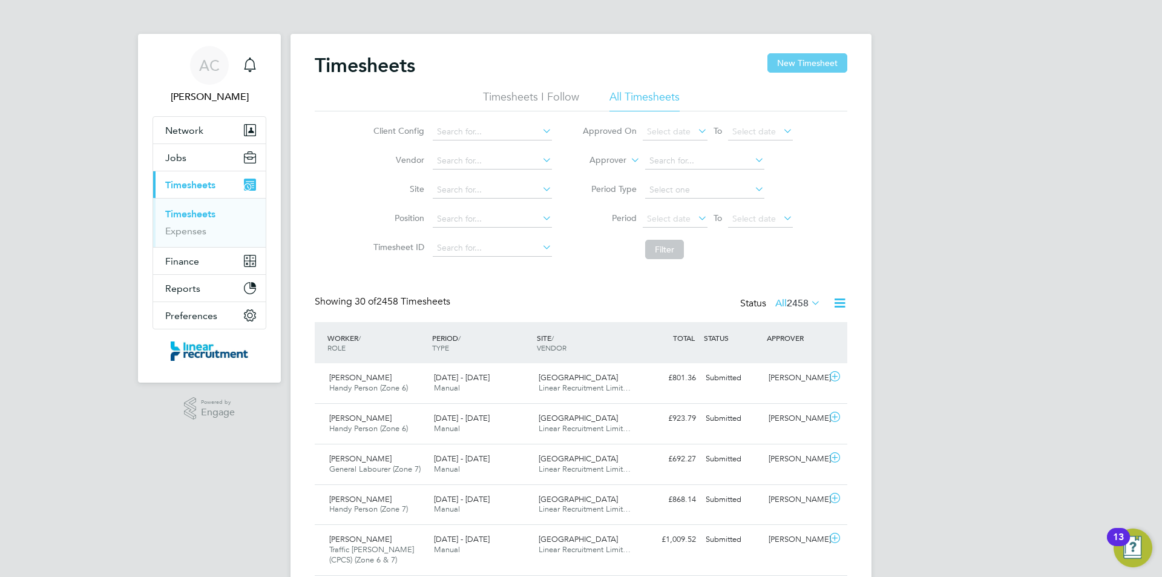
click at [843, 59] on button "New Timesheet" at bounding box center [808, 62] width 80 height 19
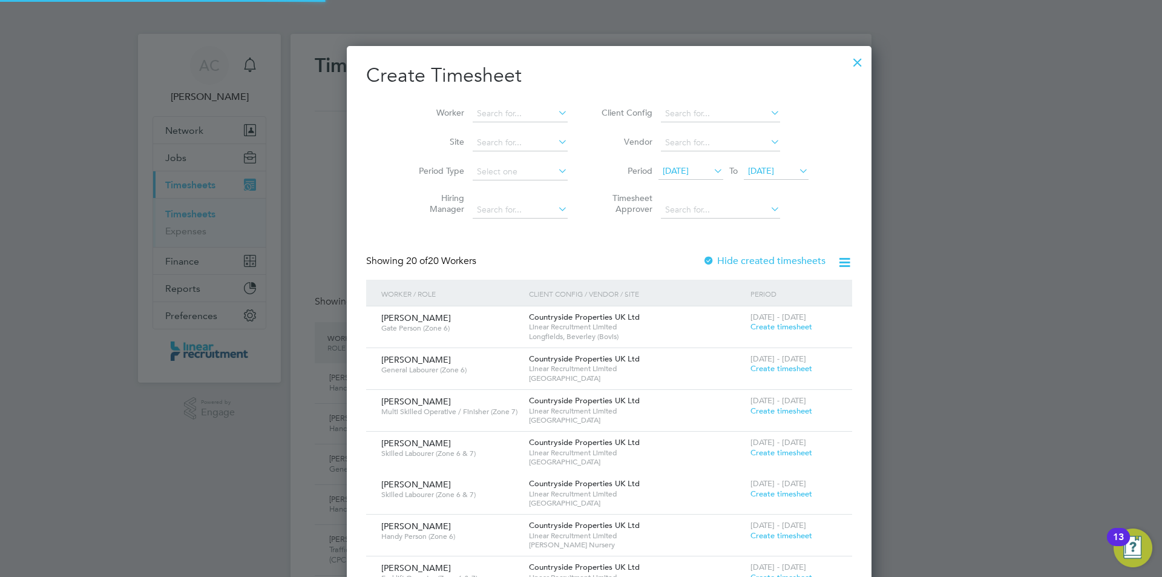
click at [725, 160] on li "Period 28 Jul 2025 To 04 Aug 2025" at bounding box center [703, 171] width 241 height 29
click at [748, 173] on span "04 Aug 2025" at bounding box center [761, 170] width 26 height 11
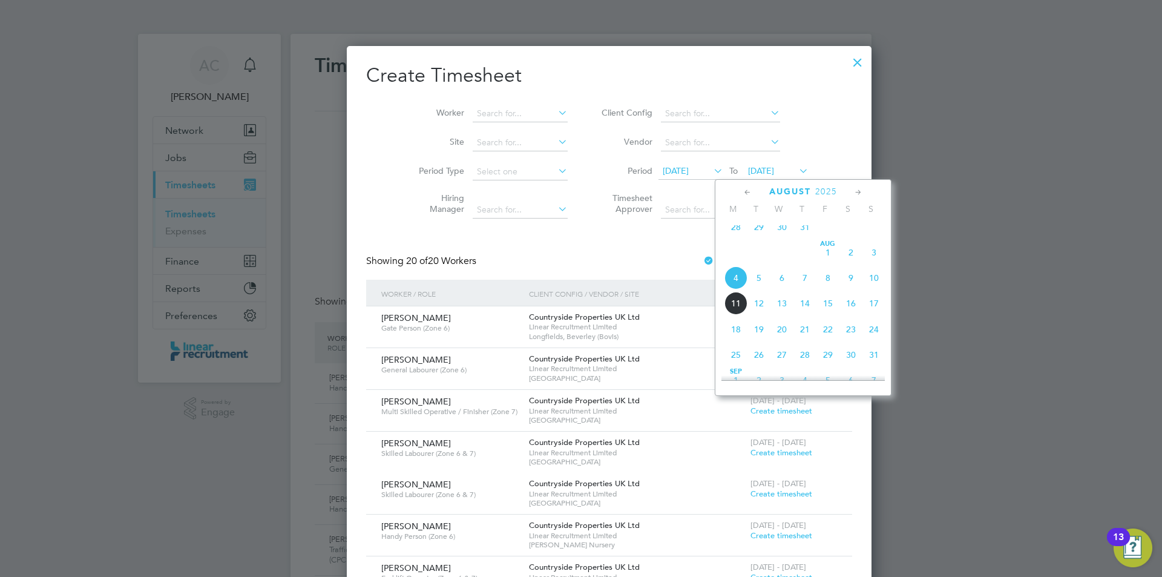
click at [874, 287] on span "10" at bounding box center [874, 277] width 23 height 23
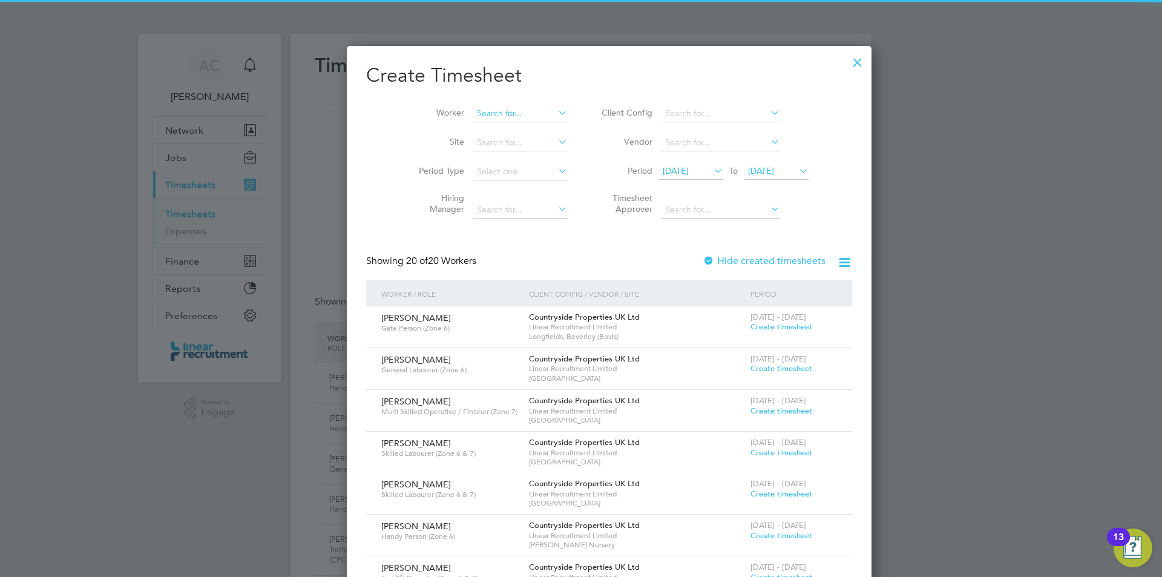
click at [481, 120] on input at bounding box center [520, 113] width 95 height 17
click at [521, 128] on b "Garr" at bounding box center [556, 130] width 70 height 10
type input "John Garrigan"
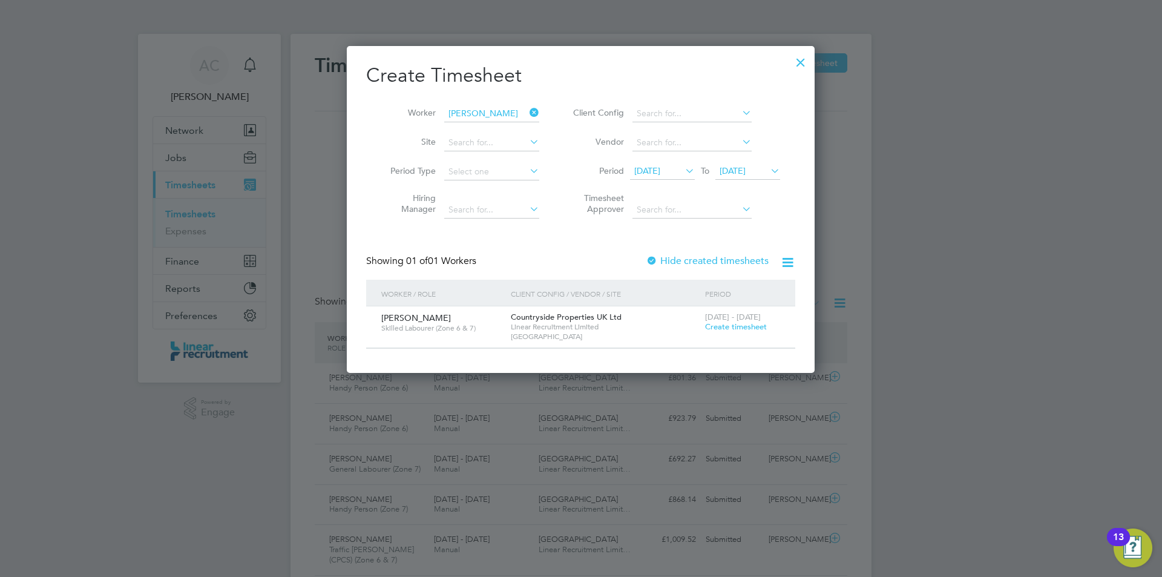
click at [740, 327] on span "Create timesheet" at bounding box center [736, 326] width 62 height 10
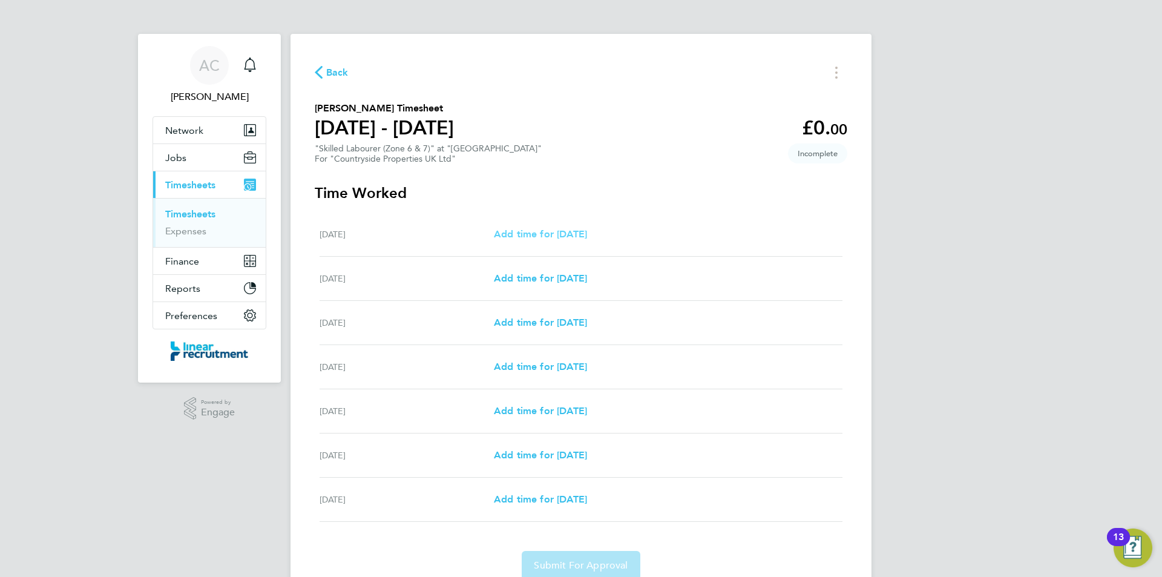
click at [549, 234] on span "Add time for Mon 04 Aug" at bounding box center [540, 234] width 93 height 12
select select "30"
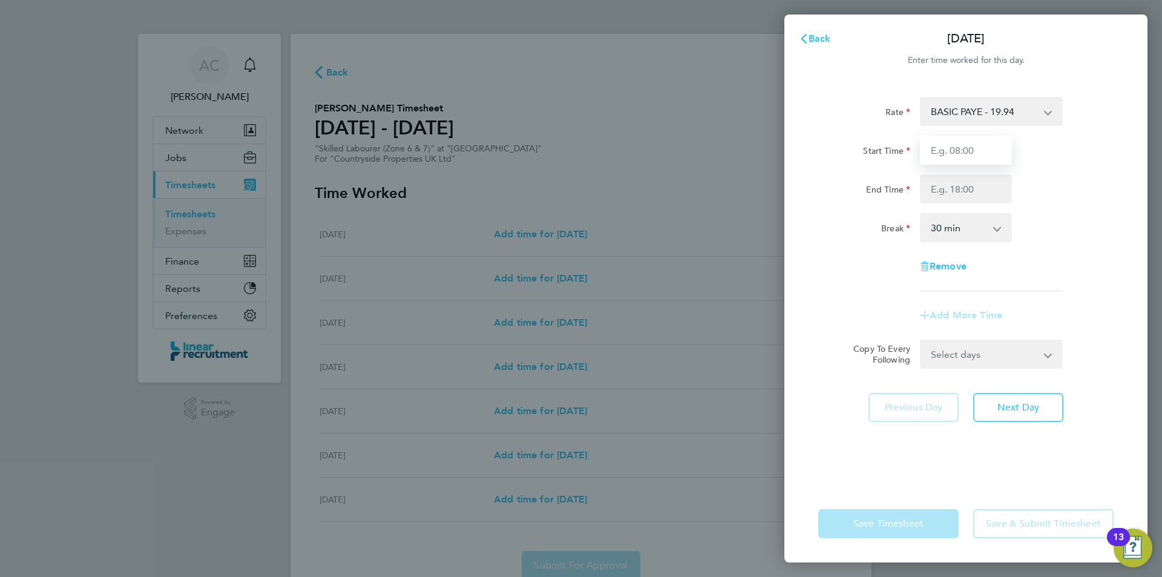
click at [971, 143] on input "Start Time" at bounding box center [966, 150] width 92 height 29
type input "07:30"
type input "16:30"
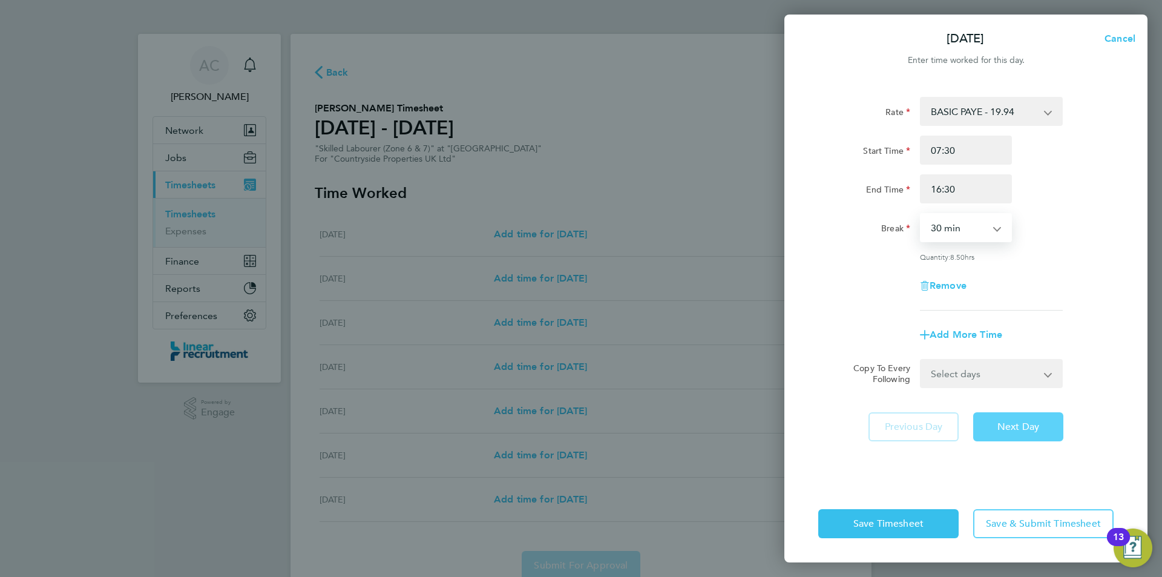
click at [1006, 422] on span "Next Day" at bounding box center [1019, 427] width 42 height 12
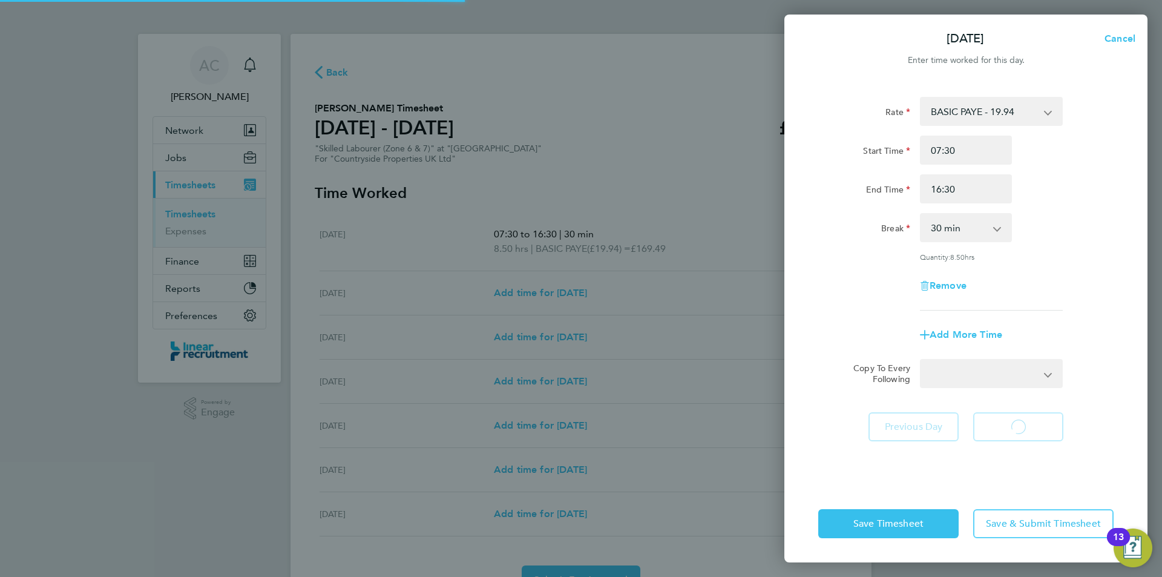
select select "30"
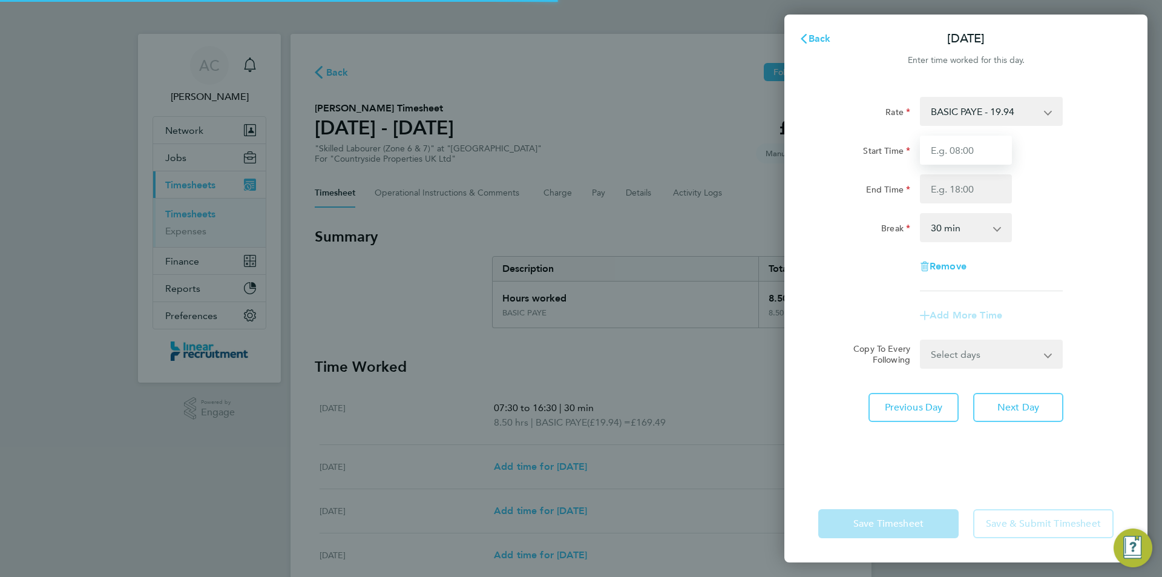
drag, startPoint x: 958, startPoint y: 160, endPoint x: 956, endPoint y: 148, distance: 12.9
click at [956, 148] on input "Start Time" at bounding box center [966, 150] width 92 height 29
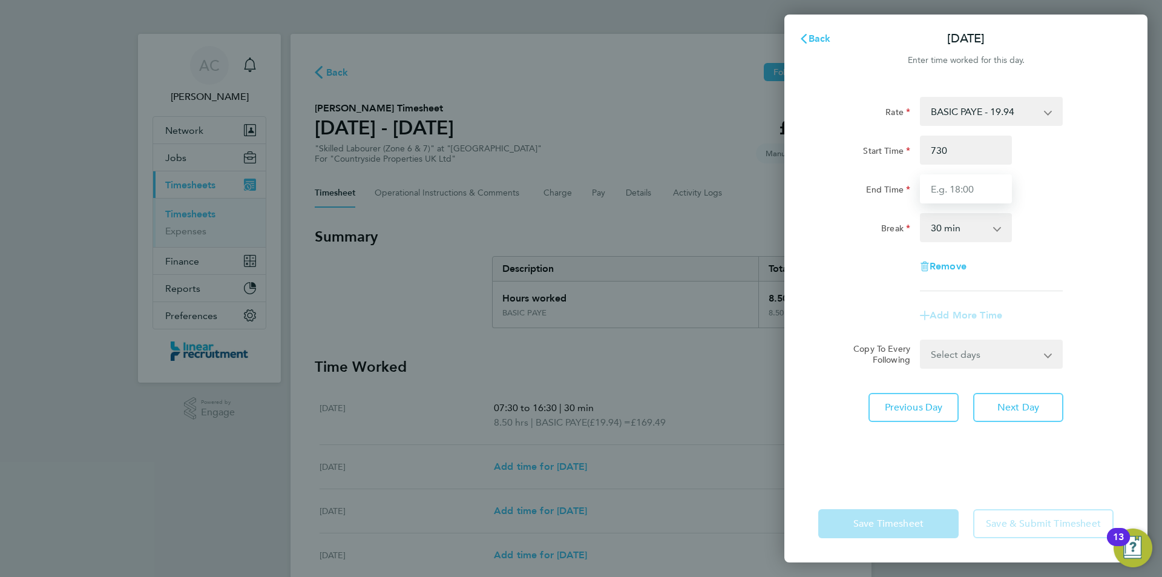
type input "07:30"
type input "16:30"
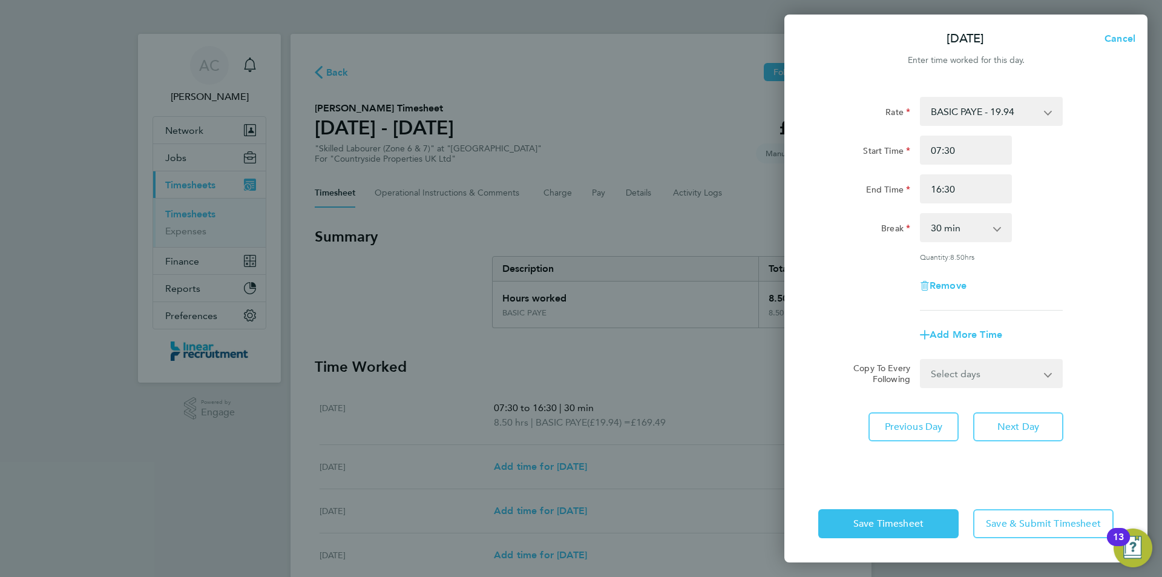
click at [1041, 407] on div "Rate BASIC PAYE - 19.94 Start Time 07:30 End Time 16:30 Break 0 min 15 min 30 m…" at bounding box center [966, 283] width 363 height 403
click at [1040, 421] on button "Next Day" at bounding box center [1019, 426] width 90 height 29
select select "30"
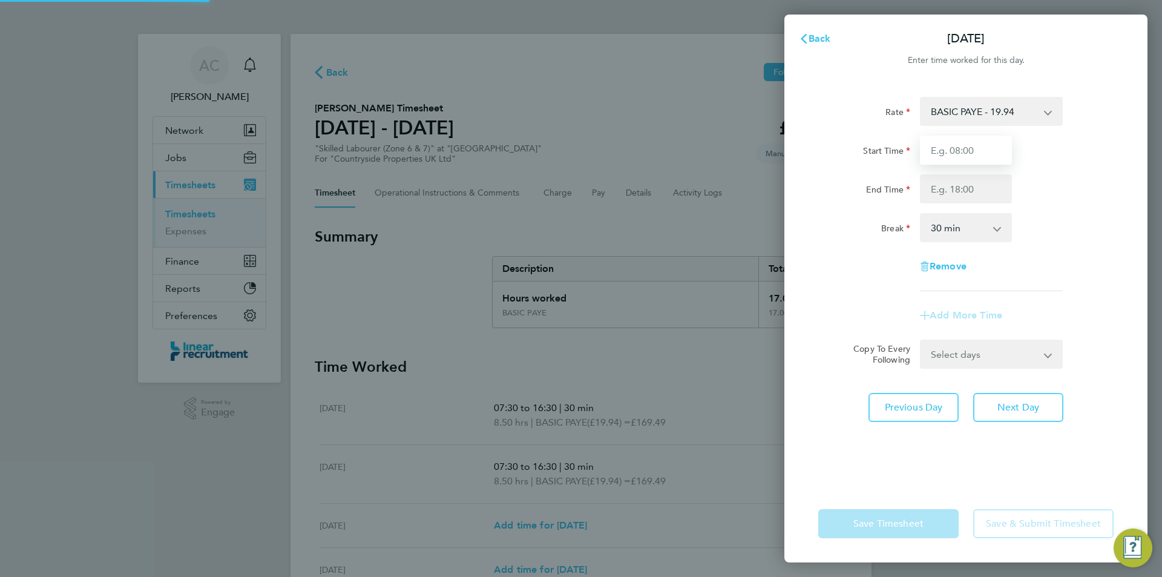
drag, startPoint x: 984, startPoint y: 184, endPoint x: 969, endPoint y: 159, distance: 29.6
click at [969, 159] on input "Start Time" at bounding box center [966, 150] width 92 height 29
type input "07:30"
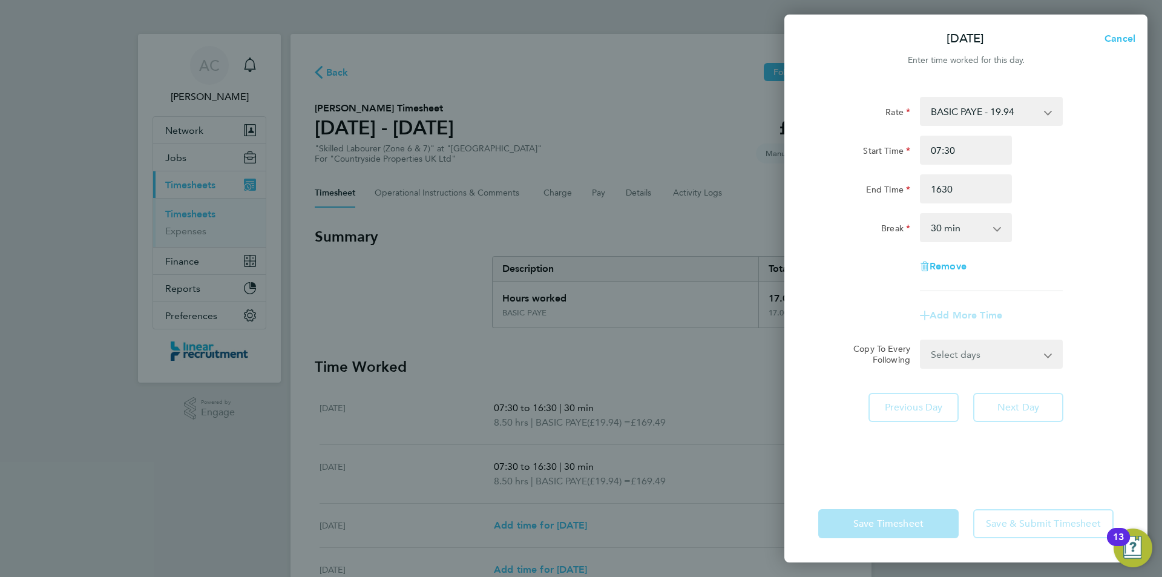
type input "16:30"
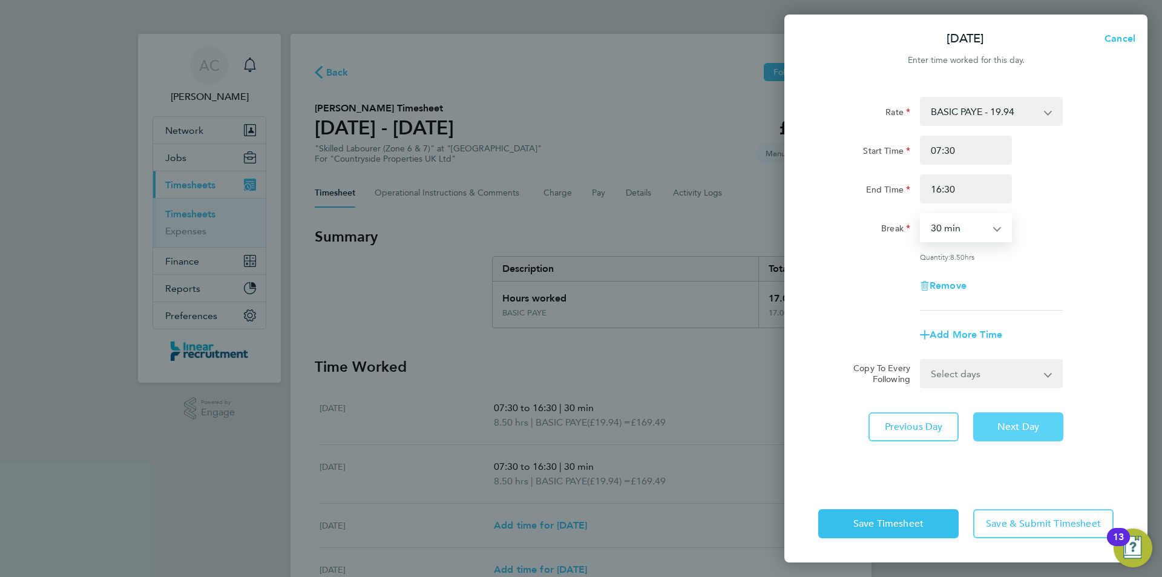
click at [1021, 424] on span "Next Day" at bounding box center [1019, 427] width 42 height 12
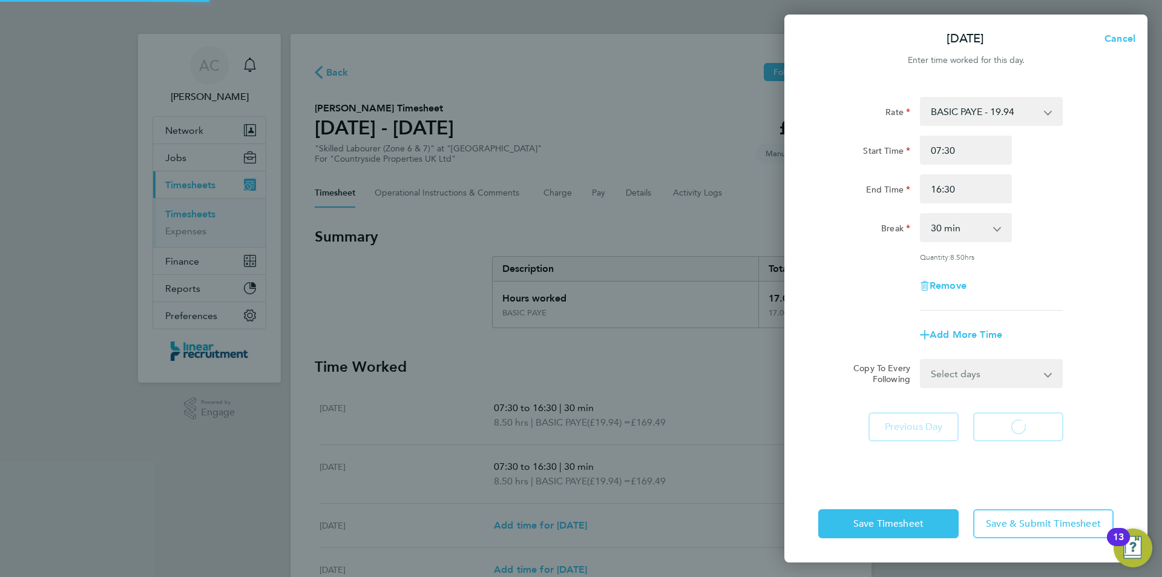
select select "30"
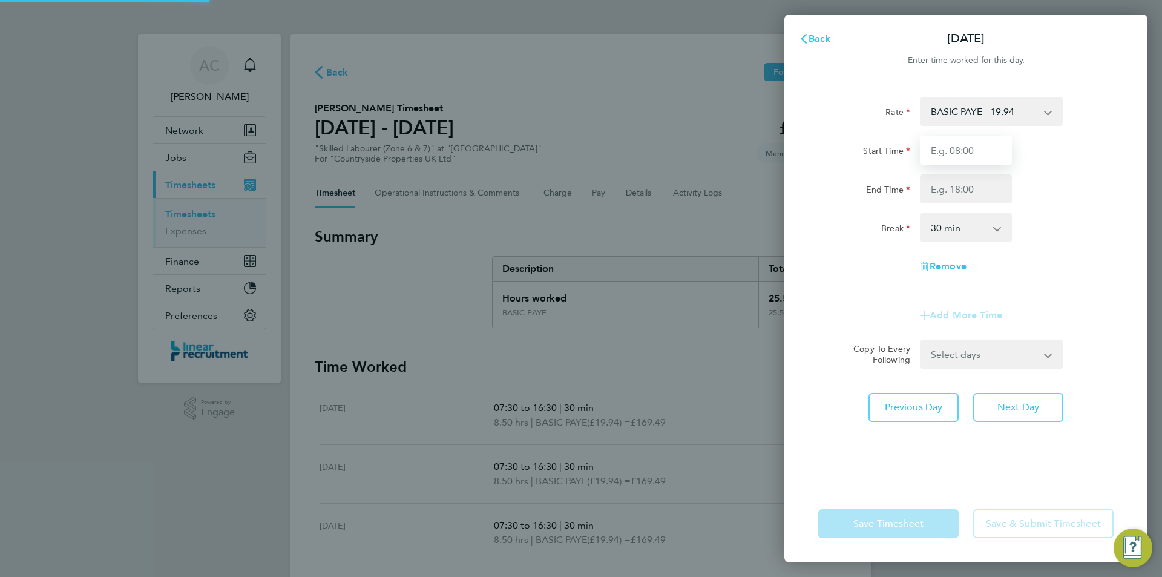
click at [955, 153] on input "Start Time" at bounding box center [966, 150] width 92 height 29
type input "07:30"
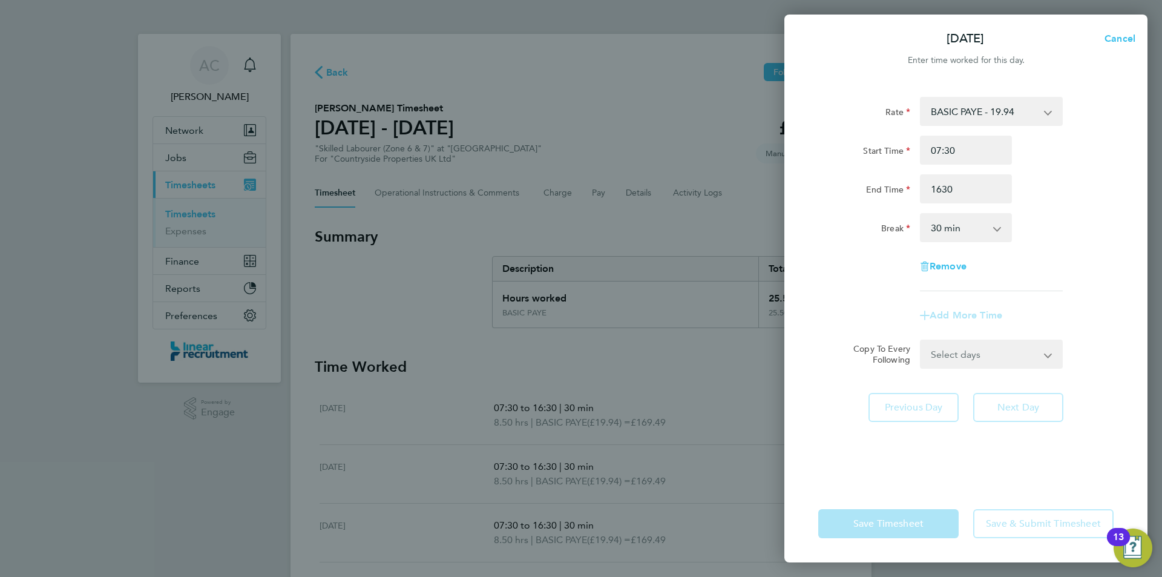
type input "16:30"
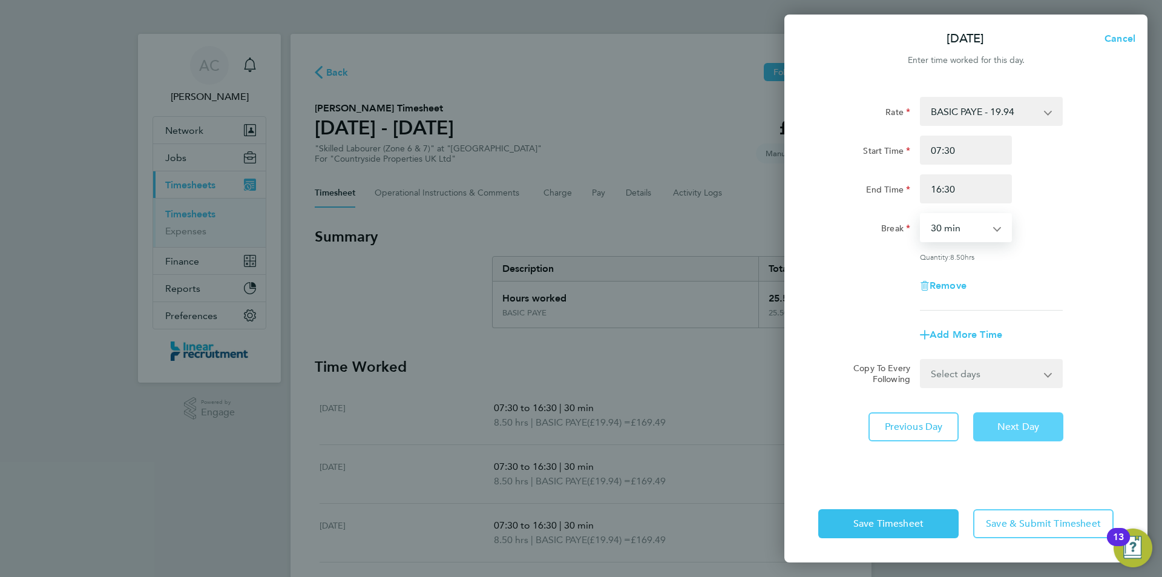
click at [1029, 421] on span "Next Day" at bounding box center [1019, 427] width 42 height 12
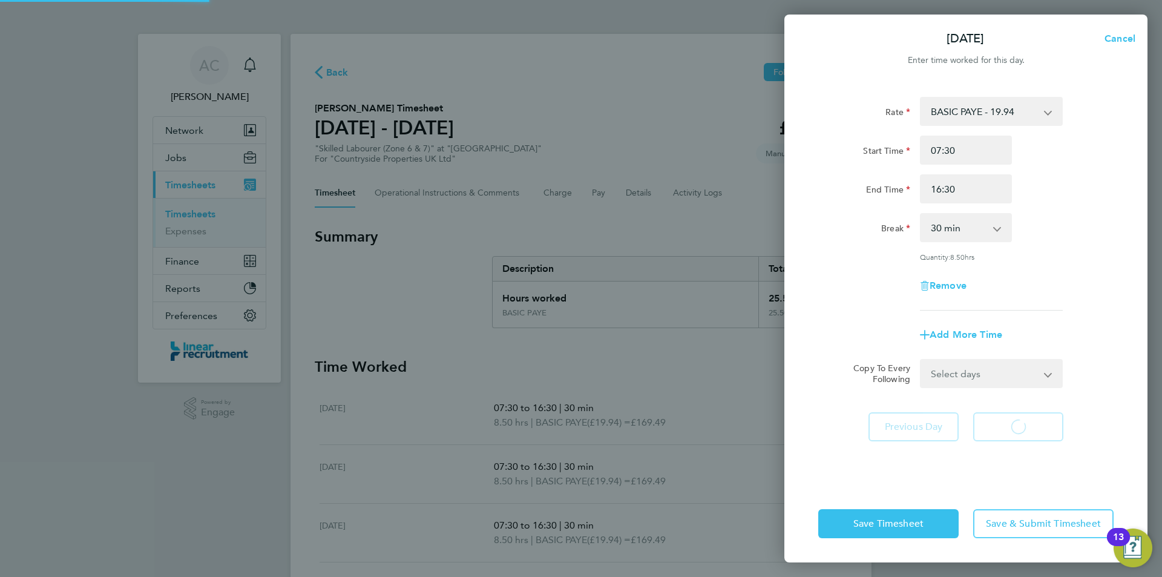
select select "30"
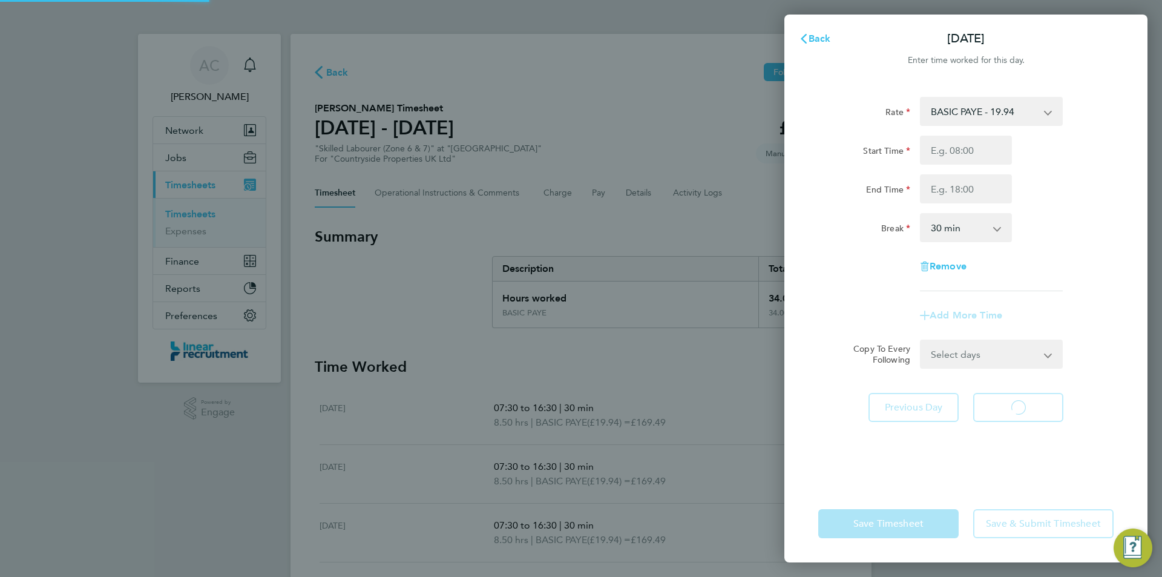
select select "30"
click at [966, 150] on input "Start Time" at bounding box center [966, 150] width 92 height 29
type input "07:30"
type input "16:00"
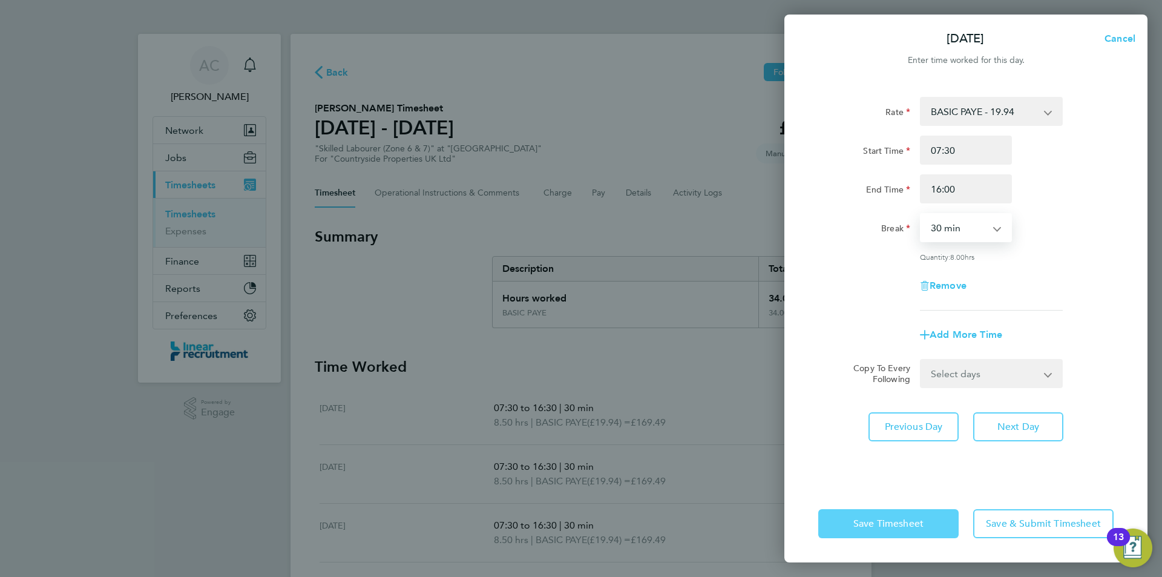
click at [910, 524] on span "Save Timesheet" at bounding box center [889, 524] width 70 height 12
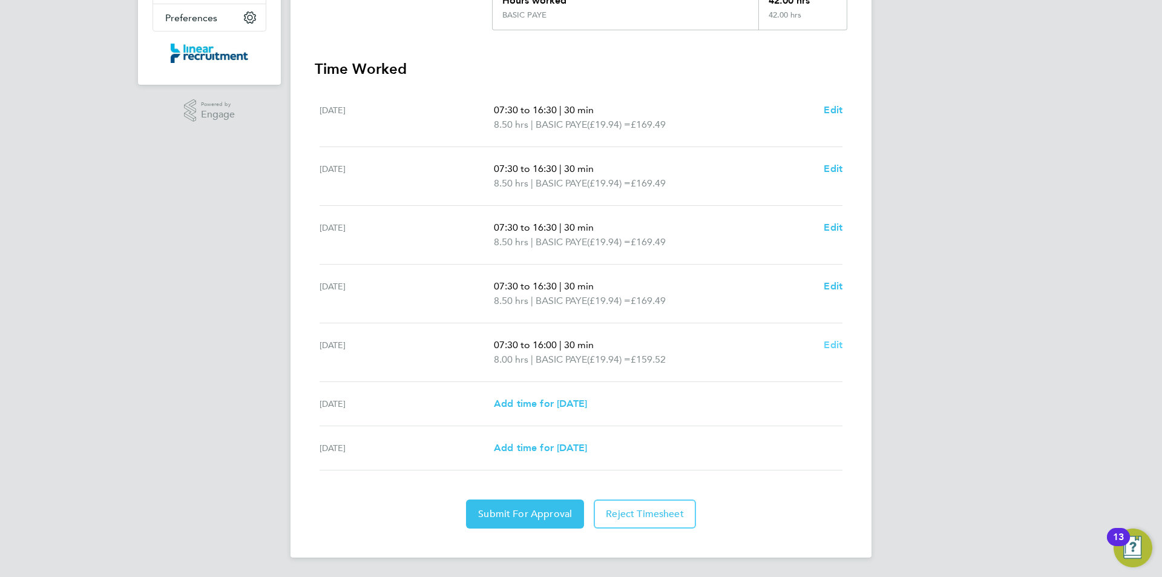
click at [840, 344] on span "Edit" at bounding box center [833, 345] width 19 height 12
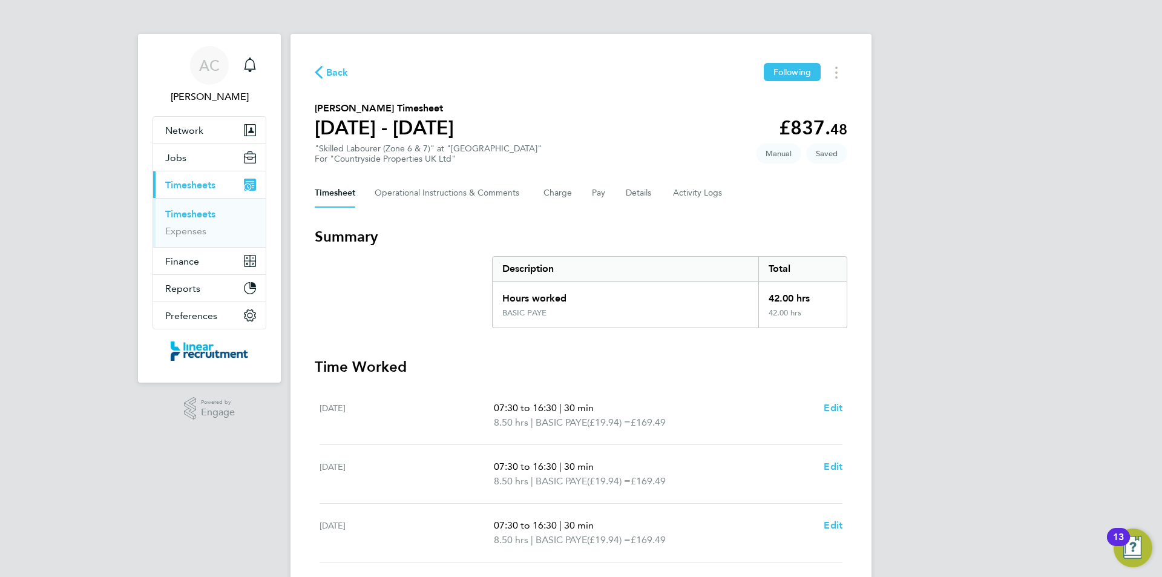
select select "30"
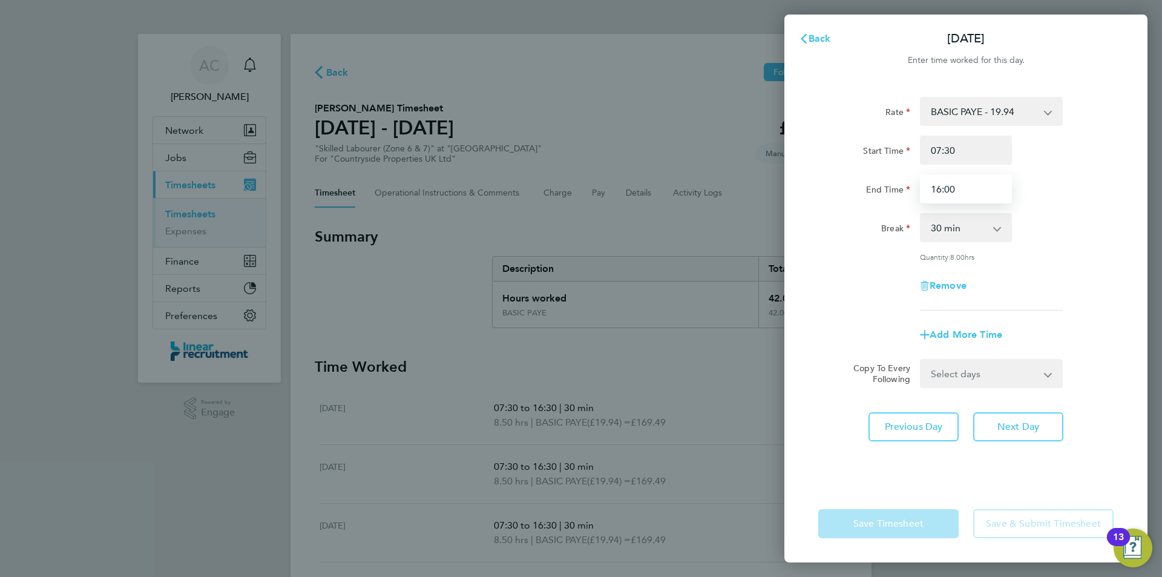
drag, startPoint x: 954, startPoint y: 185, endPoint x: 882, endPoint y: 194, distance: 72.6
click at [900, 193] on div "End Time 16:00" at bounding box center [966, 188] width 305 height 29
type input "15:00"
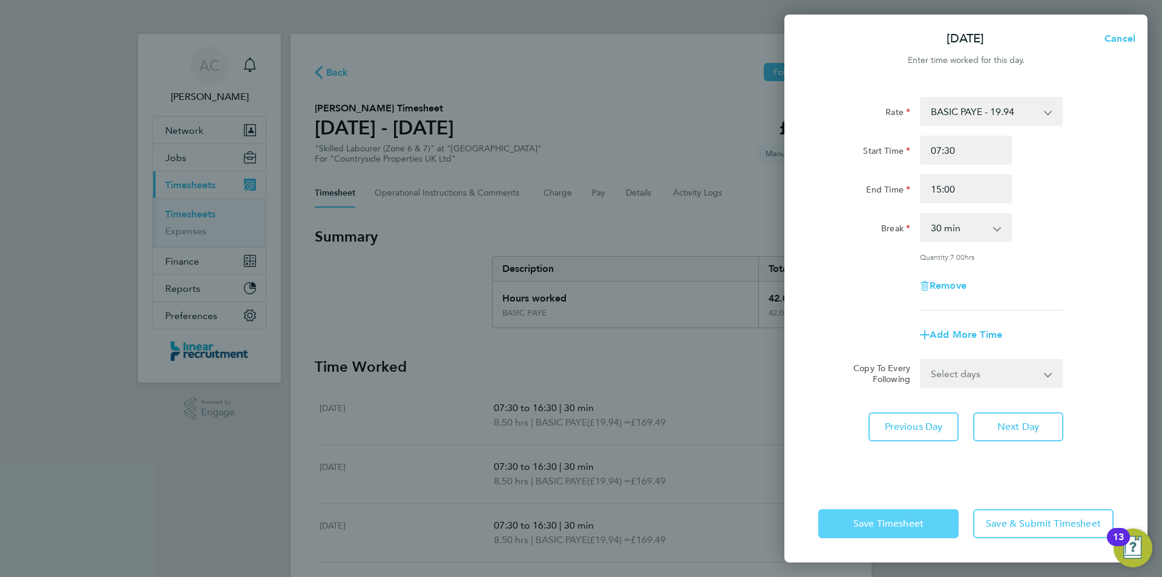
click at [924, 530] on button "Save Timesheet" at bounding box center [889, 523] width 140 height 29
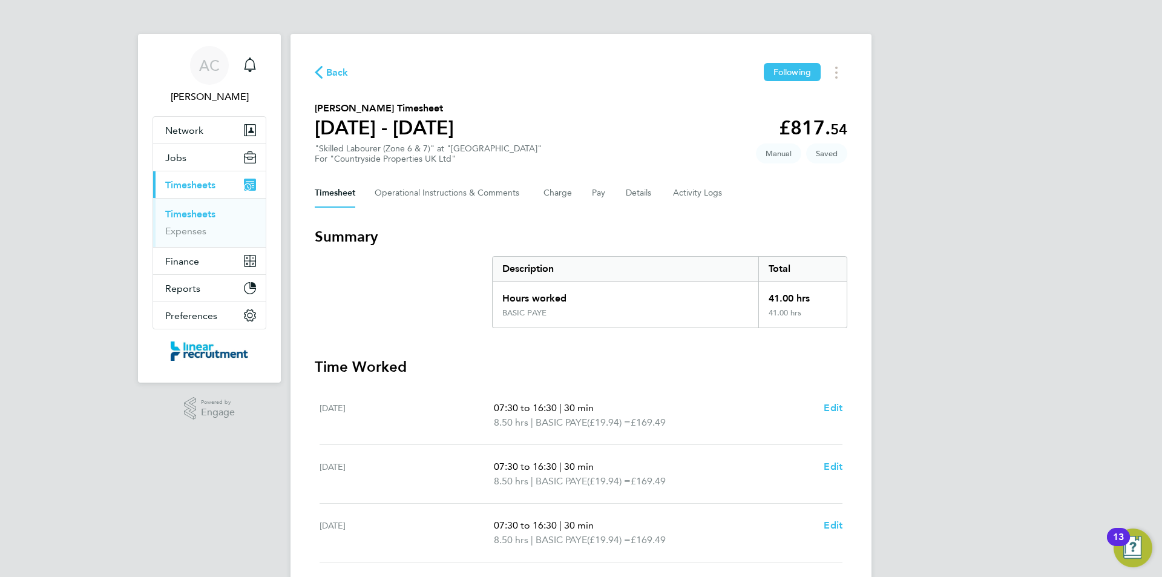
click at [931, 480] on div "AC Anneliese Clifton Notifications Applications: Network Team Members Businesse…" at bounding box center [581, 437] width 1162 height 875
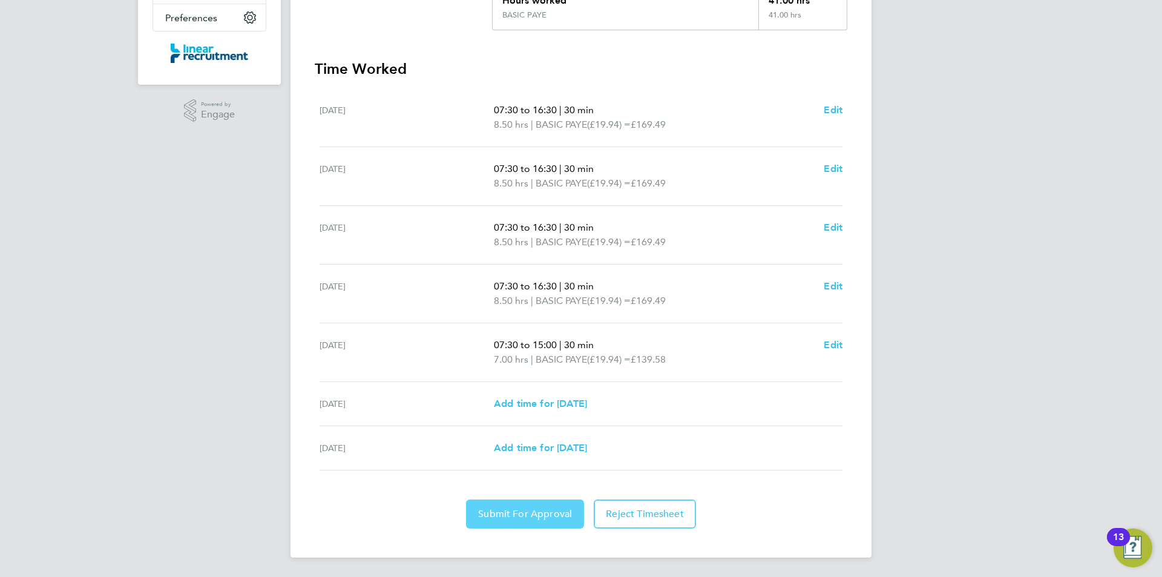
click at [552, 507] on button "Submit For Approval" at bounding box center [525, 513] width 118 height 29
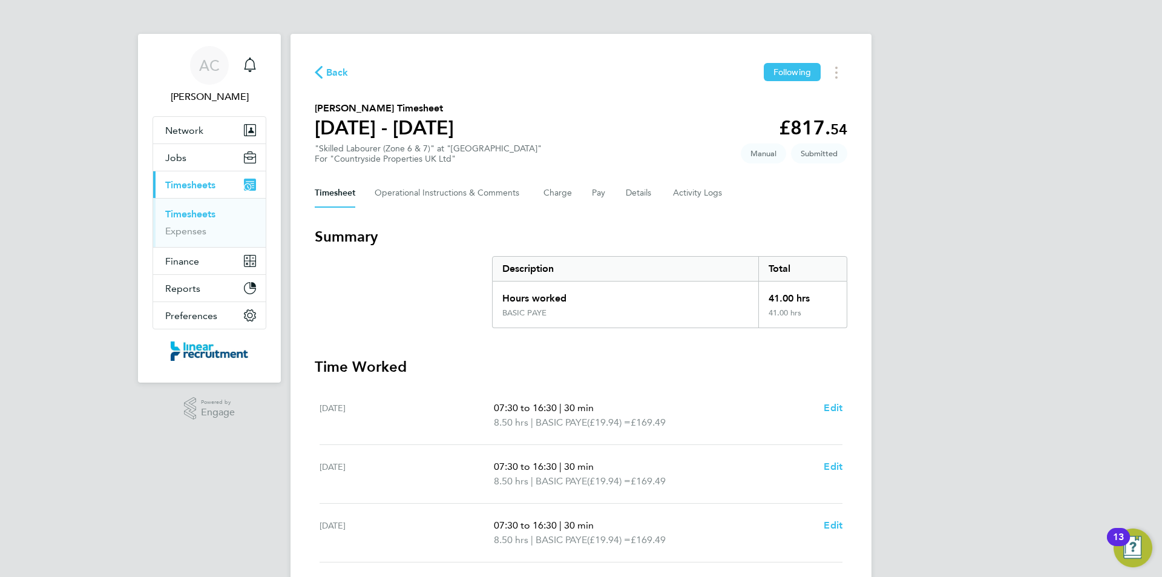
click at [188, 213] on link "Timesheets" at bounding box center [190, 214] width 50 height 12
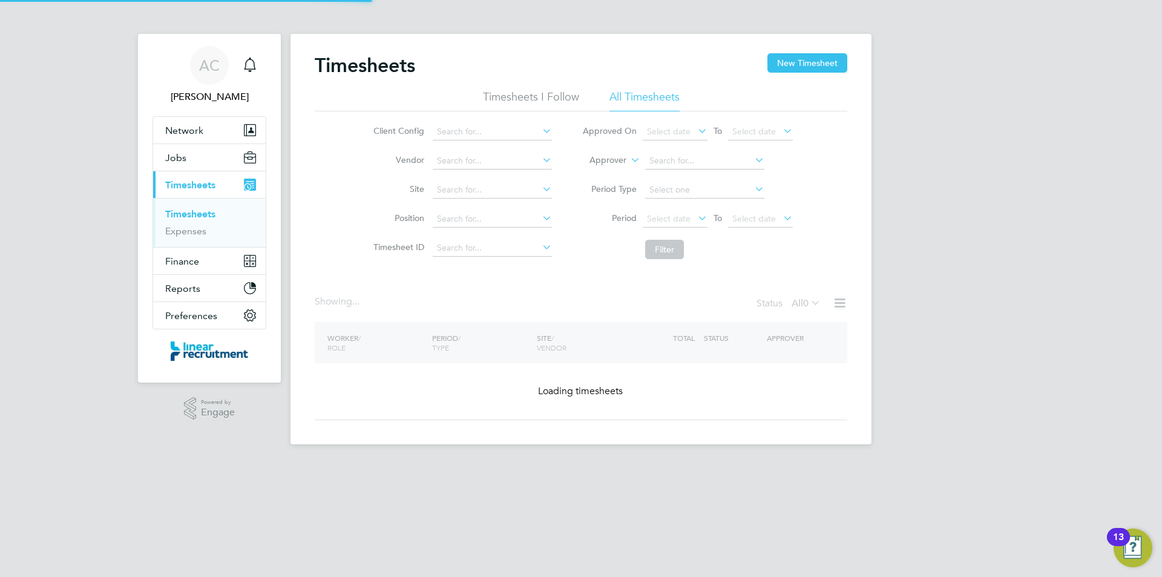
click at [787, 77] on div "Timesheets New Timesheet" at bounding box center [581, 71] width 533 height 36
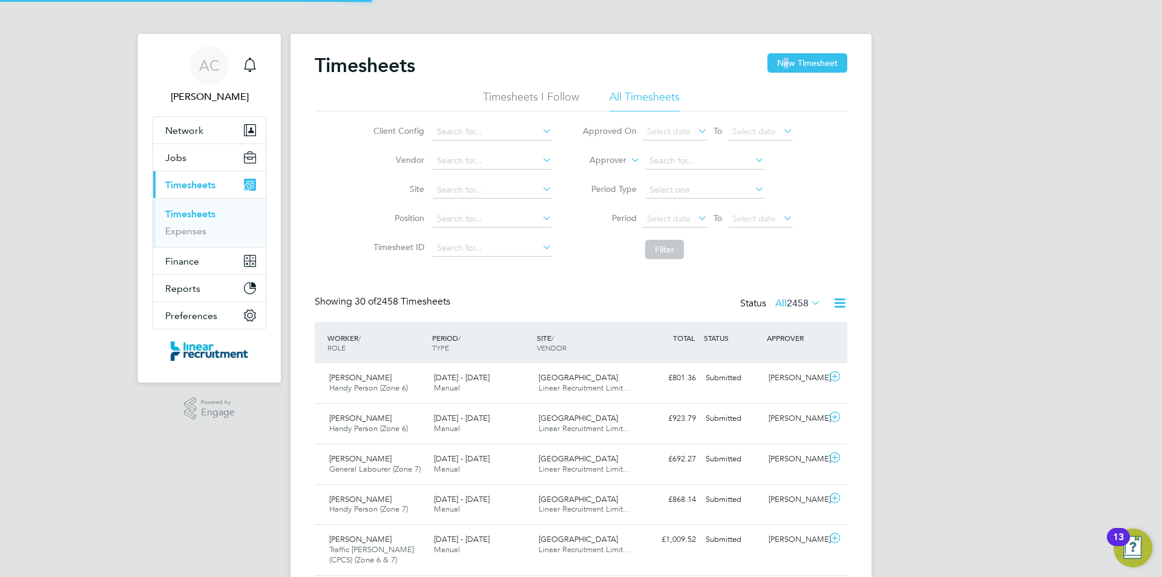
scroll to position [31, 105]
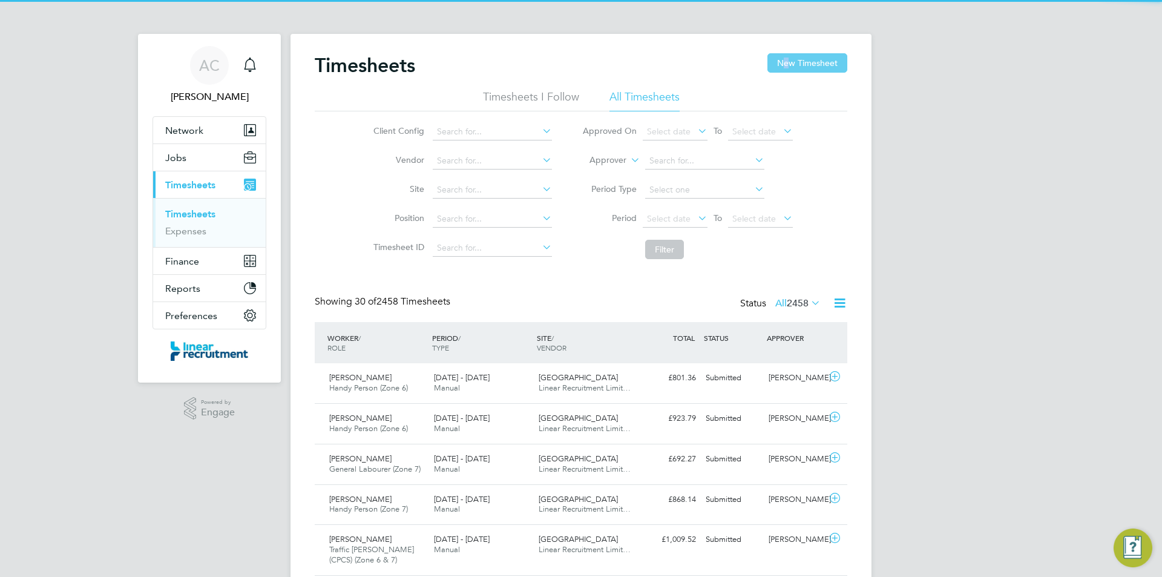
click at [788, 68] on button "New Timesheet" at bounding box center [808, 62] width 80 height 19
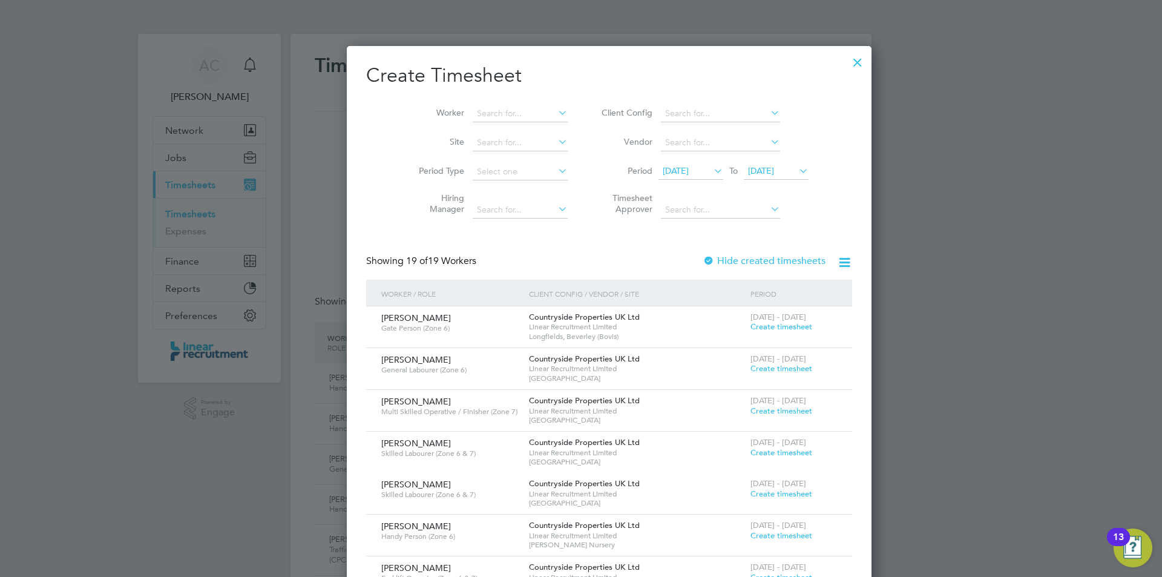
click at [754, 173] on span "04 Aug 2025" at bounding box center [761, 170] width 26 height 11
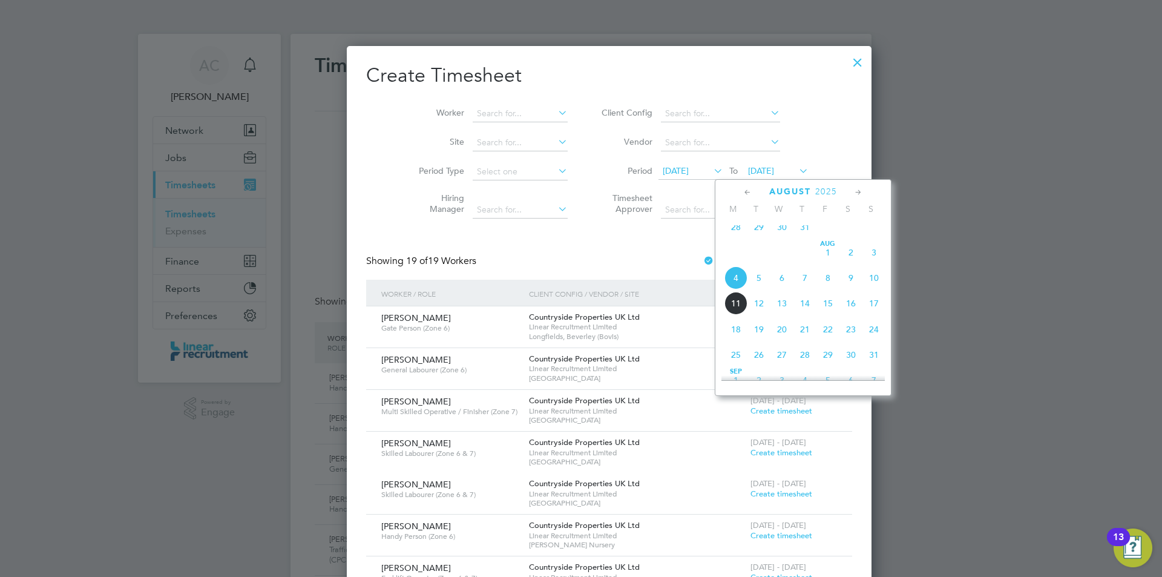
click at [869, 285] on span "10" at bounding box center [874, 277] width 23 height 23
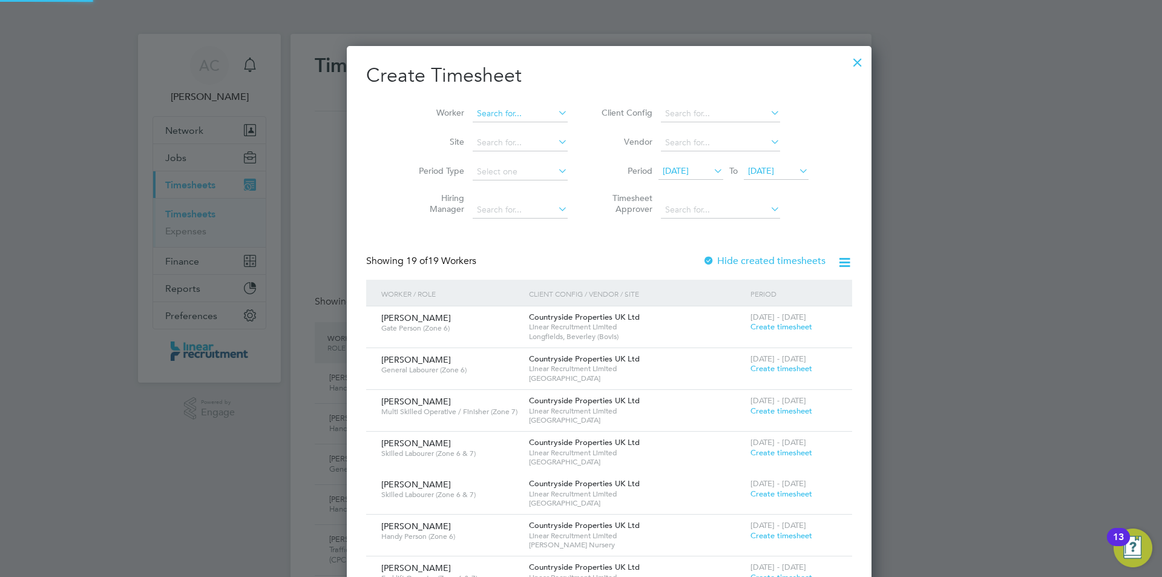
click at [499, 105] on input at bounding box center [520, 113] width 95 height 17
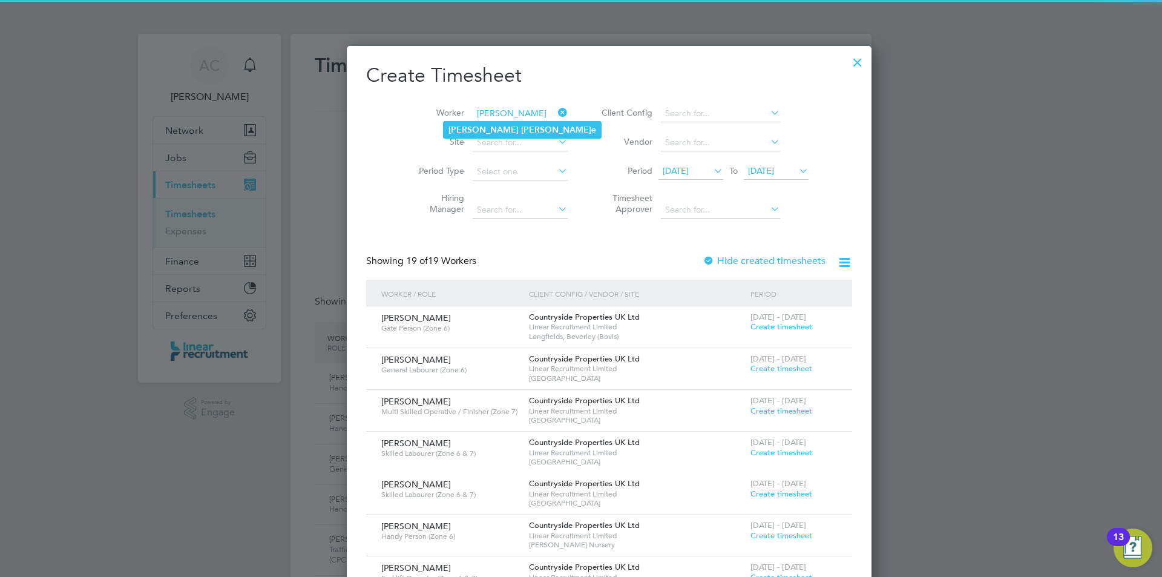
click at [482, 135] on li "Paul Earl e" at bounding box center [522, 130] width 157 height 16
type input "Paul Earle"
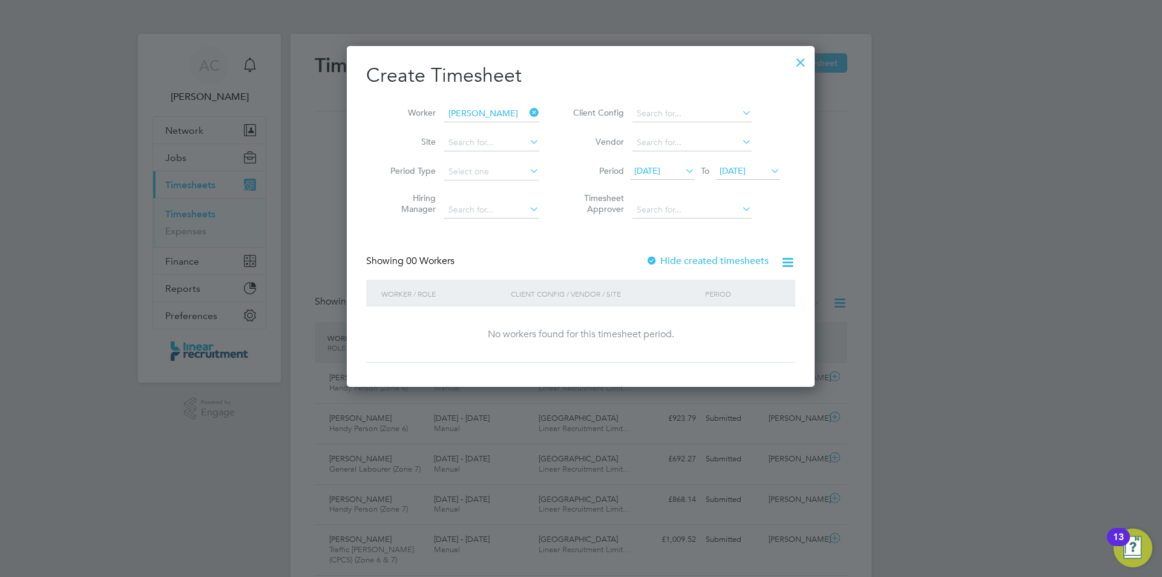
click at [803, 56] on div at bounding box center [801, 59] width 22 height 22
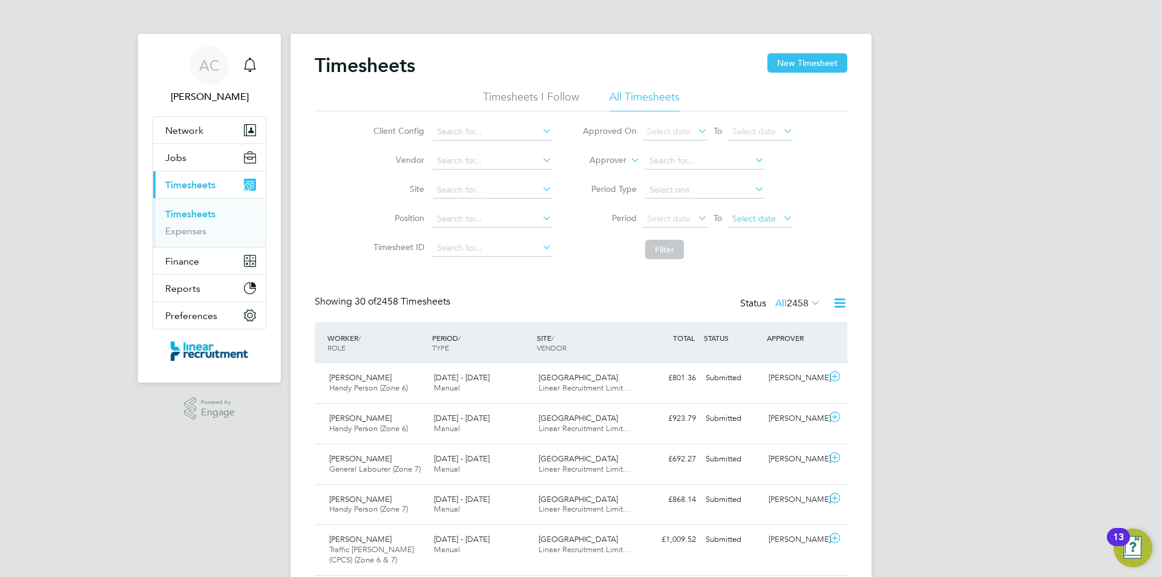
click at [733, 216] on span "Select date" at bounding box center [755, 218] width 44 height 11
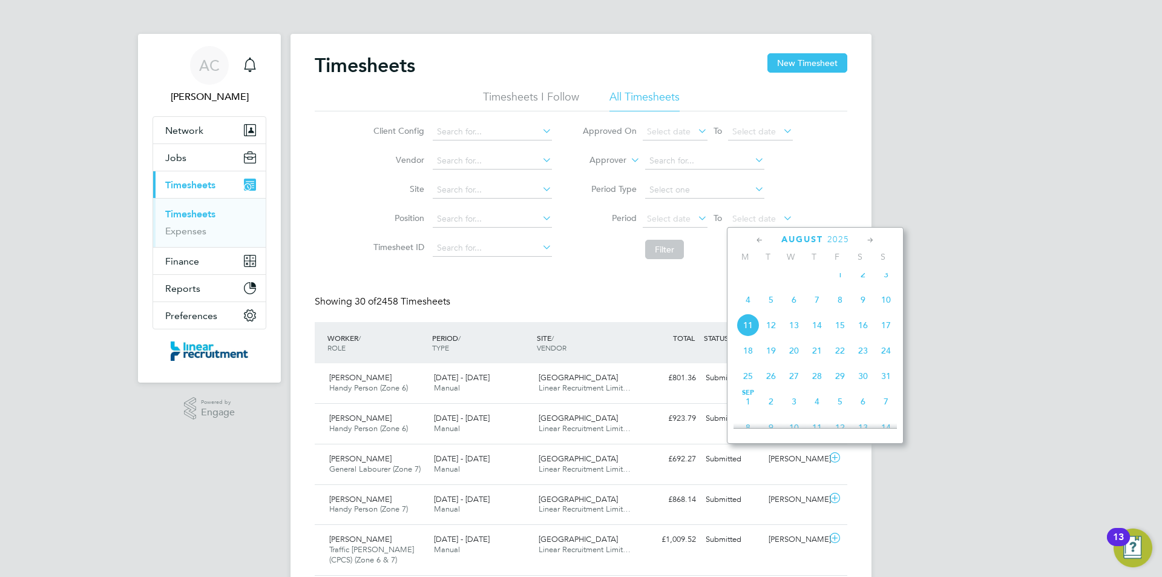
click at [885, 310] on span "10" at bounding box center [886, 299] width 23 height 23
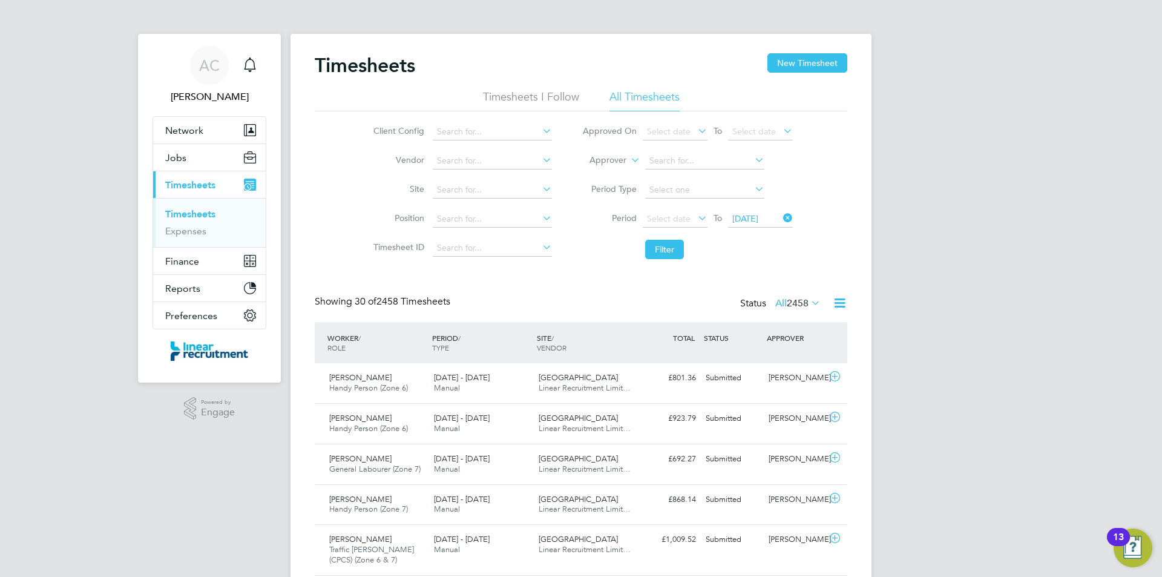
click at [684, 209] on li "Period Select date To 10 Aug 2025" at bounding box center [687, 219] width 241 height 29
click at [690, 211] on span "Select date" at bounding box center [675, 219] width 65 height 16
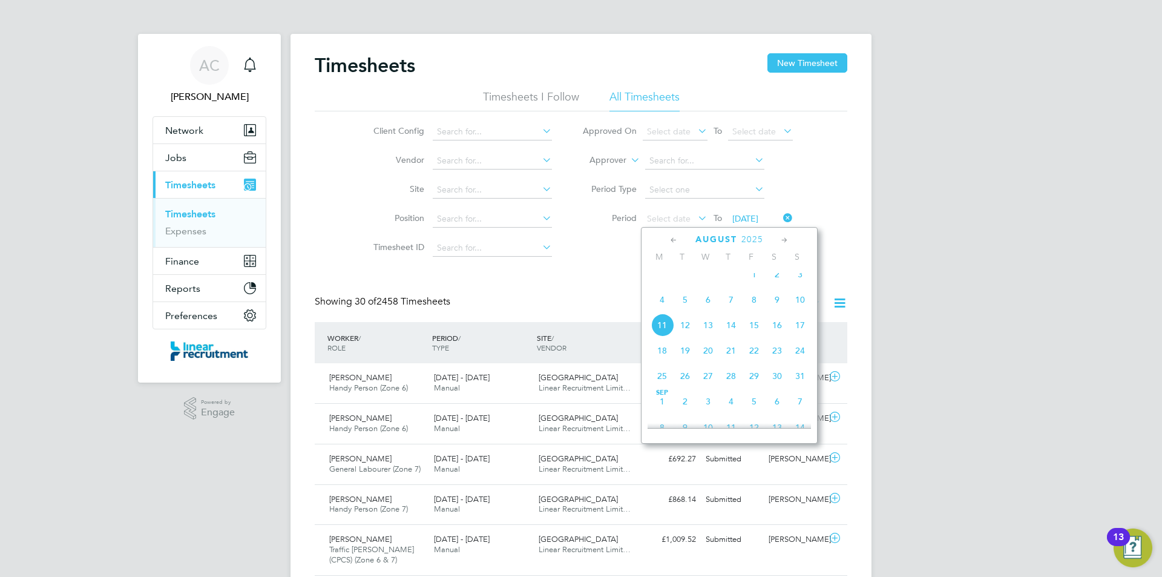
click at [659, 306] on span "4" at bounding box center [662, 299] width 23 height 23
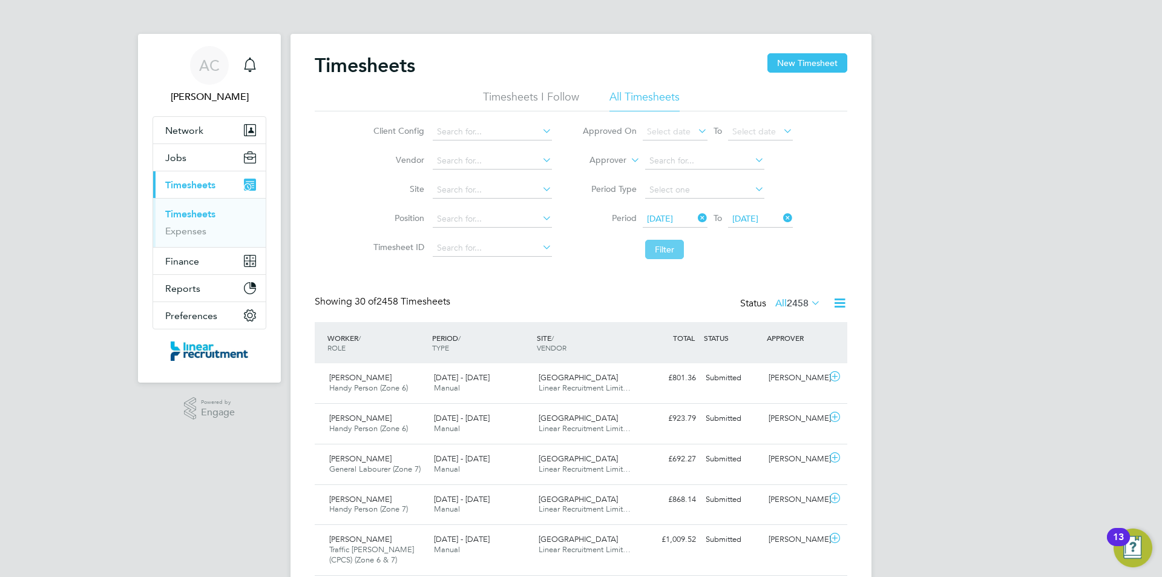
click at [652, 242] on button "Filter" at bounding box center [664, 249] width 39 height 19
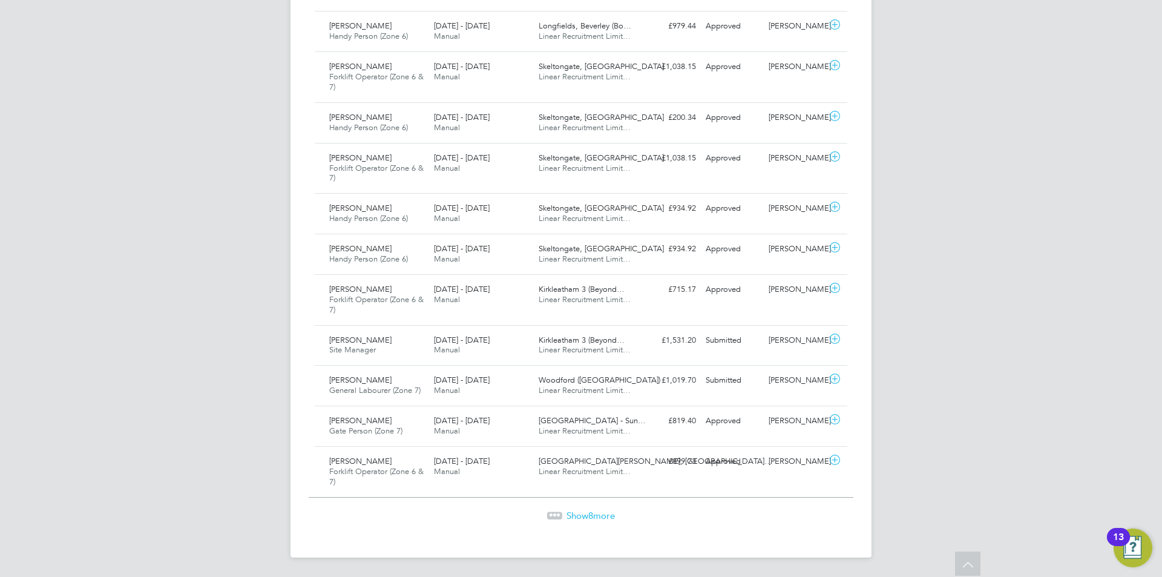
drag, startPoint x: 562, startPoint y: 508, endPoint x: 569, endPoint y: 518, distance: 12.3
click at [566, 515] on div "Show 8 more" at bounding box center [581, 507] width 545 height 30
click at [569, 518] on span "Show 8 more" at bounding box center [591, 516] width 48 height 12
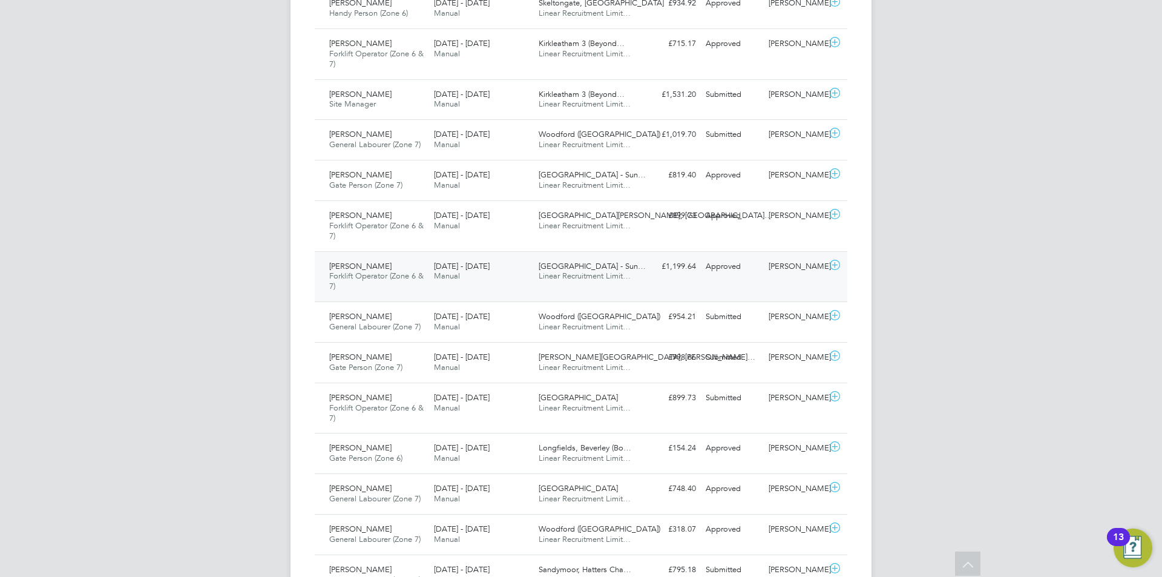
scroll to position [1448, 0]
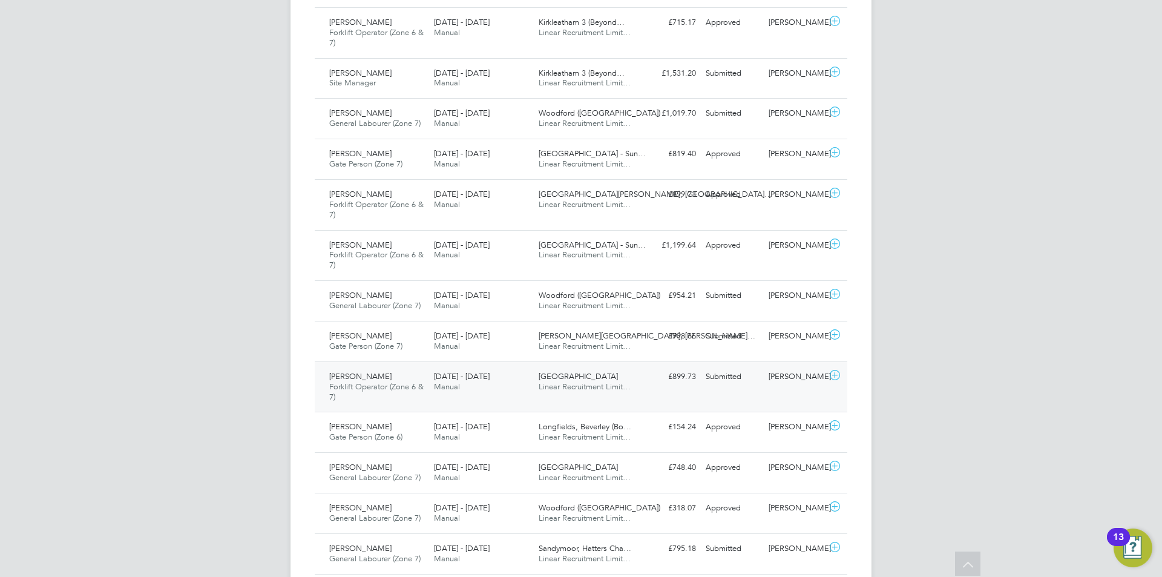
click at [490, 389] on div "4 - 10 Aug 2025 Manual" at bounding box center [481, 382] width 105 height 30
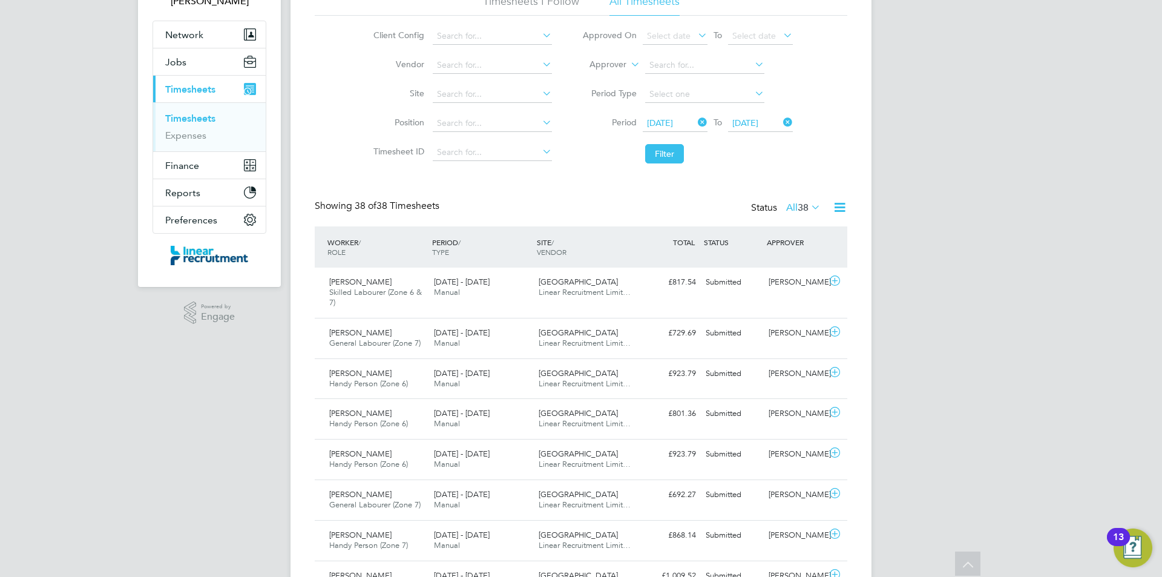
scroll to position [0, 0]
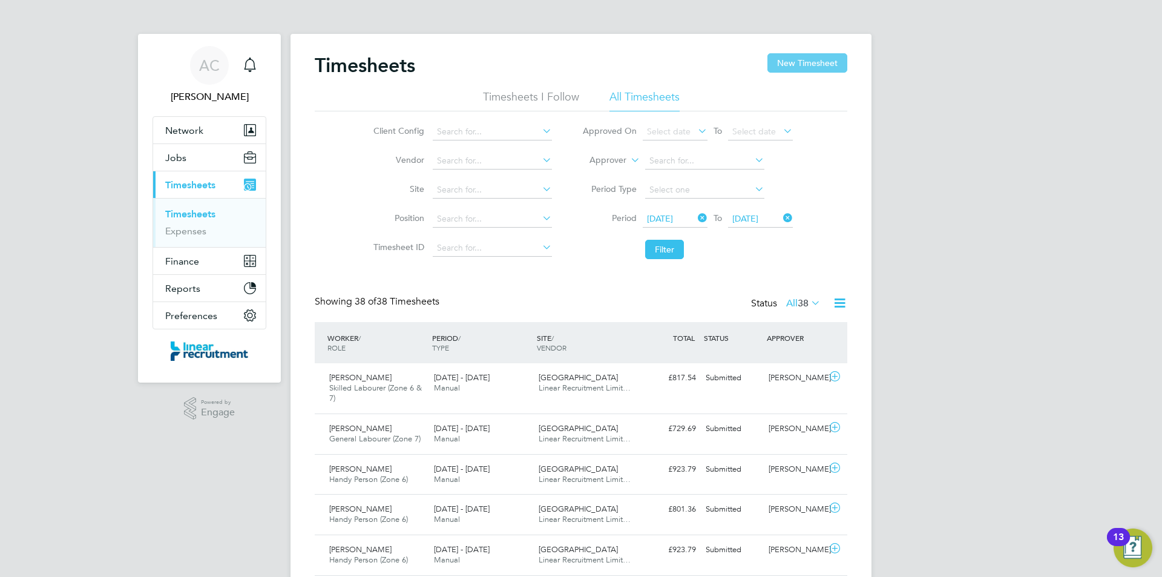
click at [800, 60] on button "New Timesheet" at bounding box center [808, 62] width 80 height 19
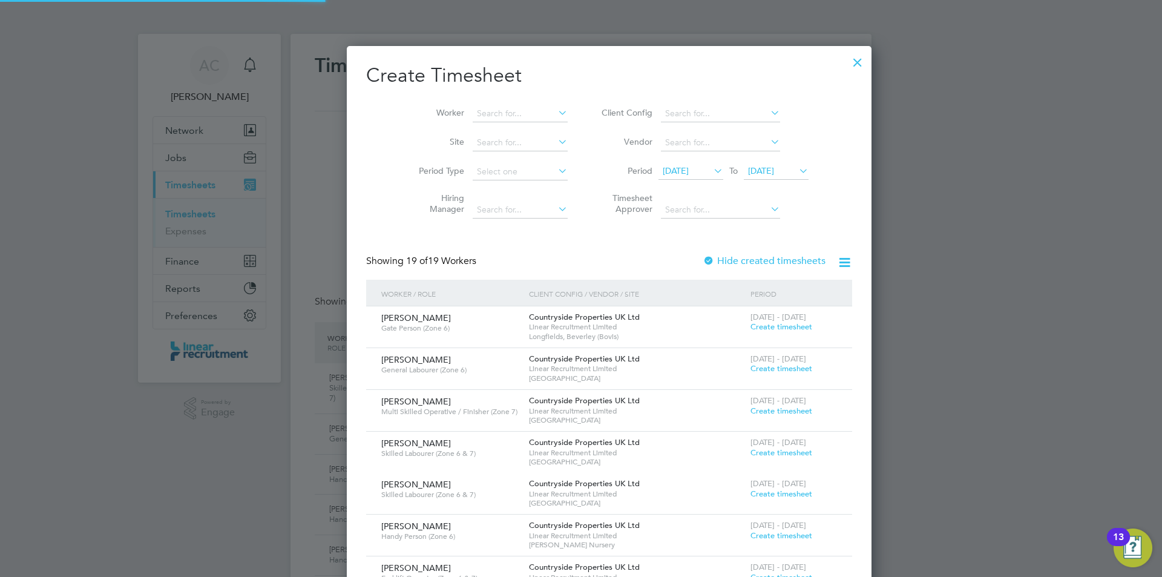
scroll to position [1369, 469]
click at [736, 189] on li "Timesheet Approver" at bounding box center [703, 205] width 241 height 38
click at [744, 165] on span "04 Aug 2025" at bounding box center [776, 171] width 65 height 16
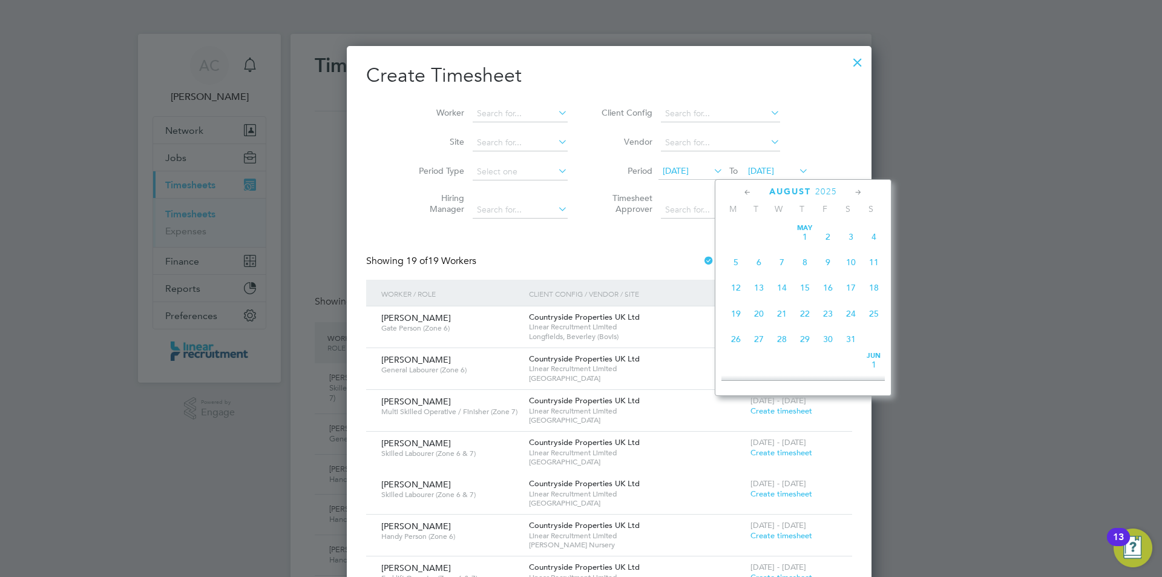
scroll to position [393, 0]
click at [871, 283] on span "10" at bounding box center [874, 277] width 23 height 23
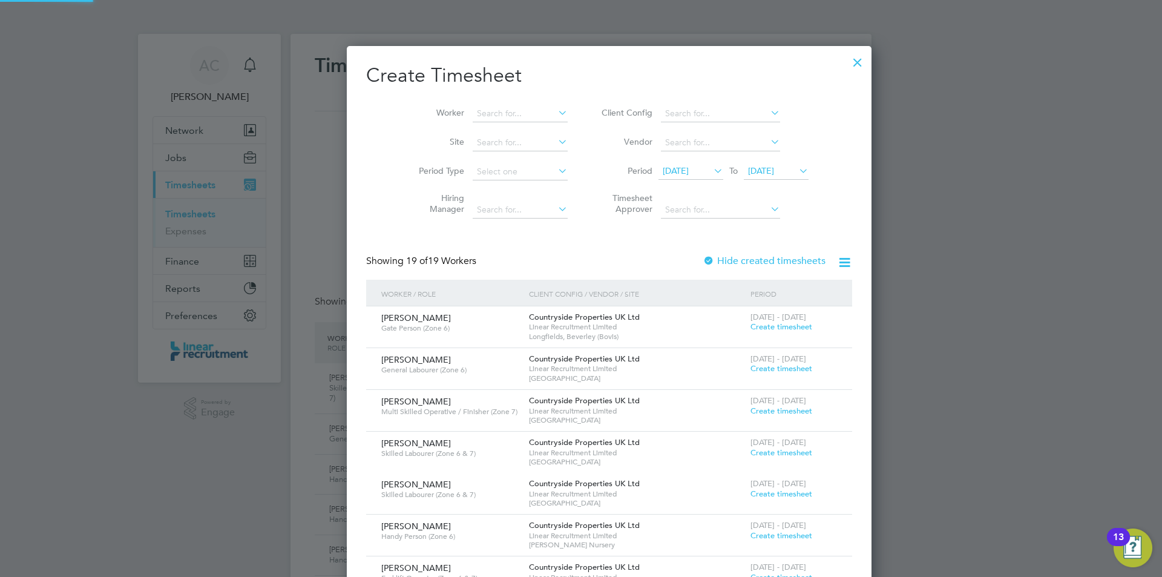
scroll to position [1369, 469]
click at [473, 110] on input at bounding box center [520, 113] width 95 height 17
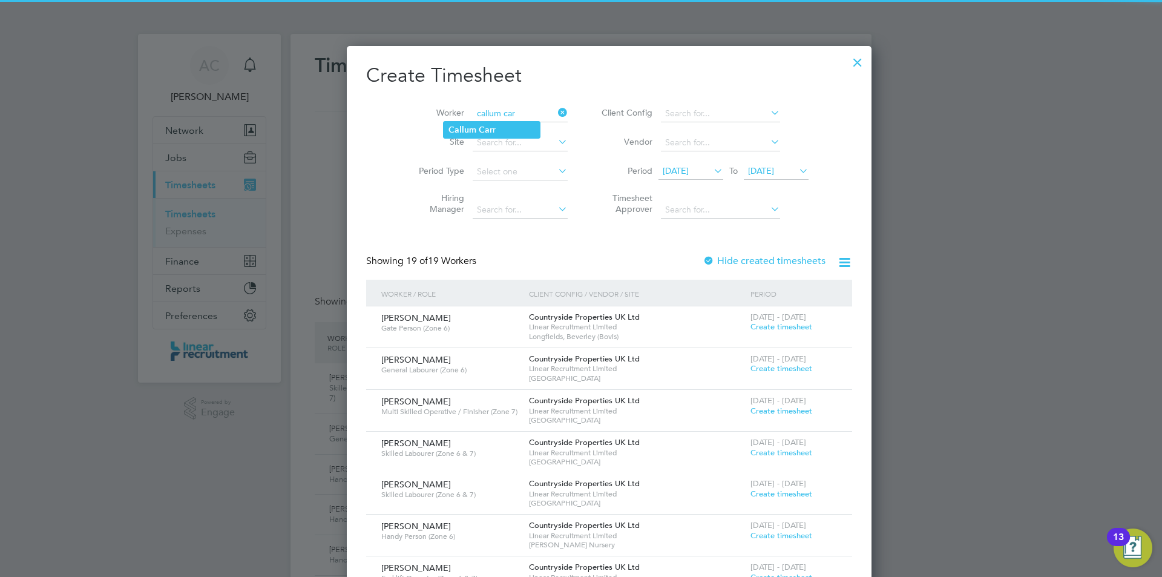
click at [462, 124] on li "Callum Car r" at bounding box center [492, 130] width 96 height 16
type input "Callum Carr"
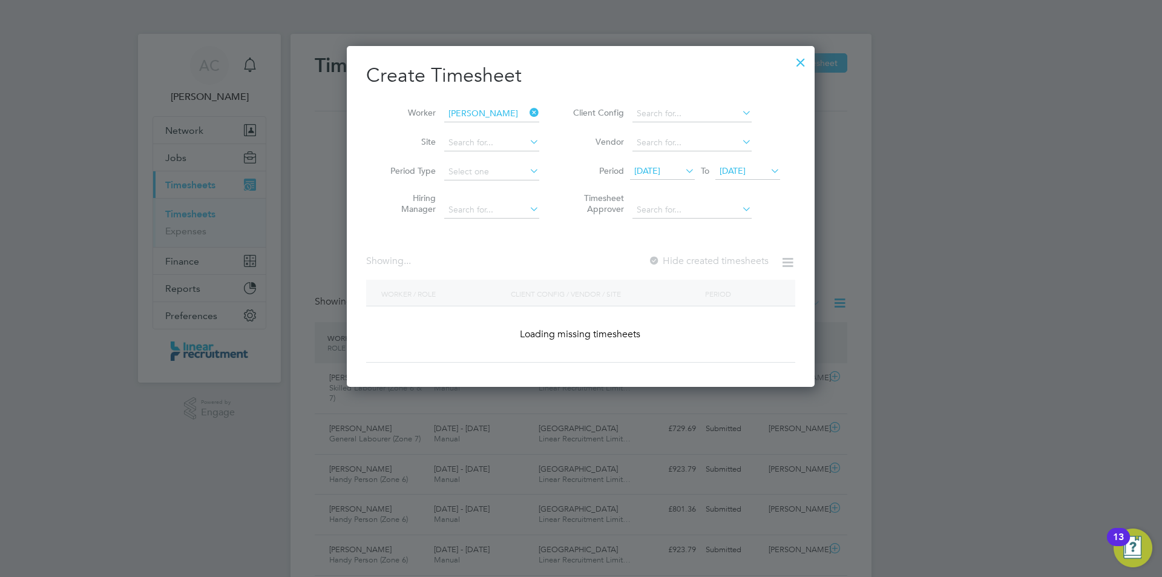
scroll to position [326, 469]
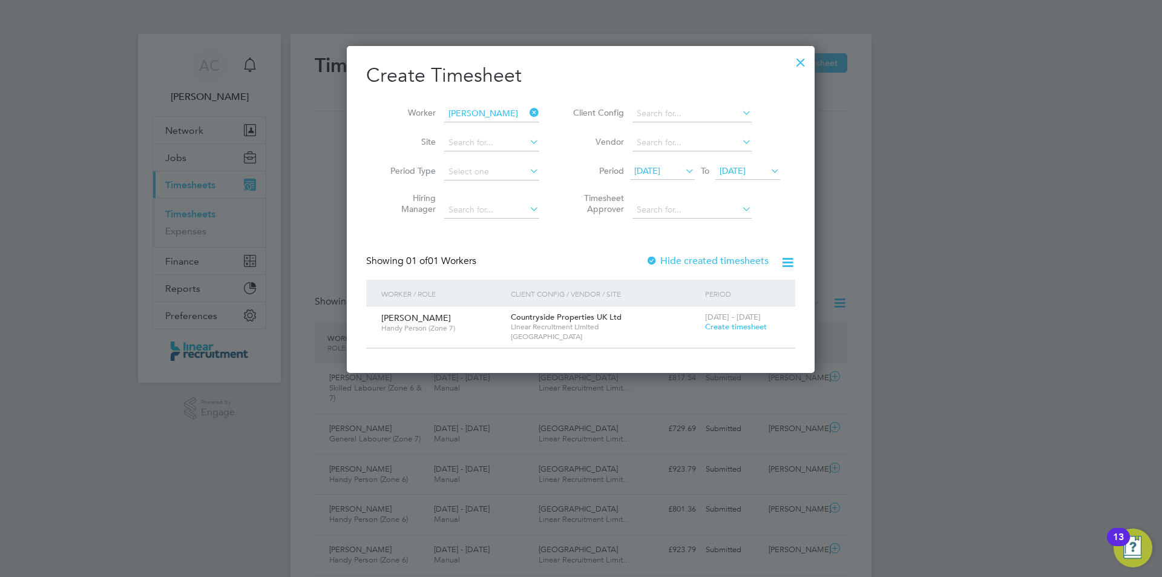
click at [744, 331] on span "Create timesheet" at bounding box center [736, 326] width 62 height 10
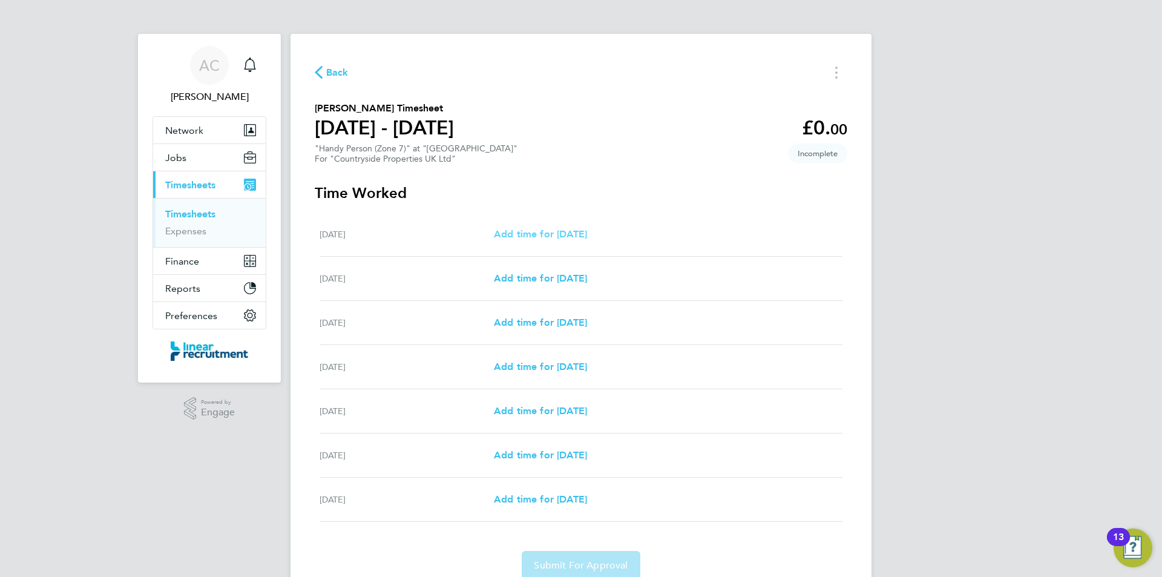
click at [548, 239] on span "Add time for Mon 04 Aug" at bounding box center [540, 234] width 93 height 12
select select "30"
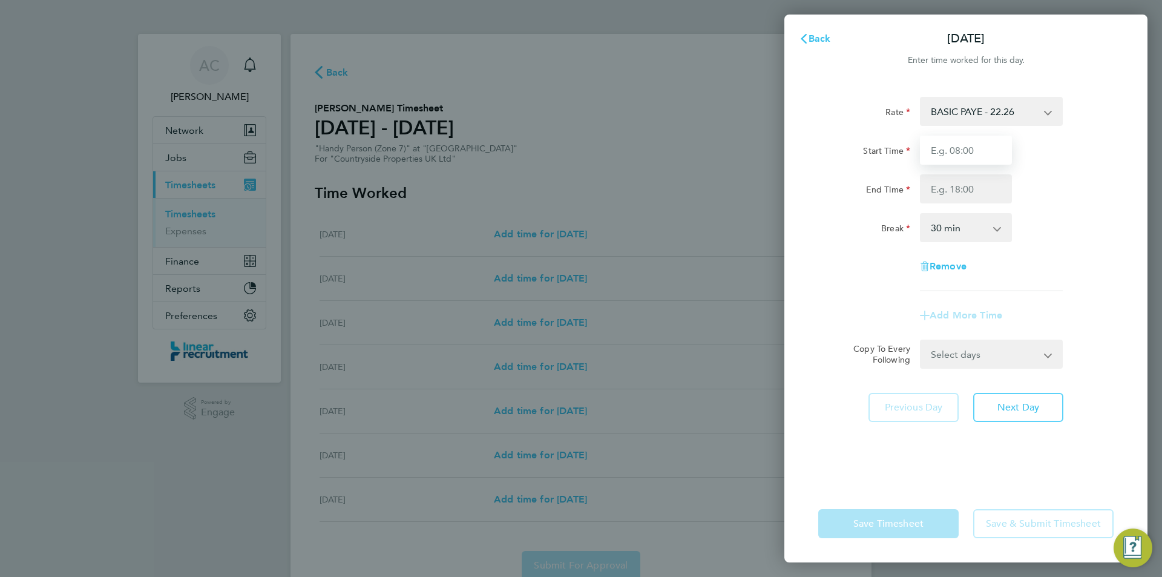
click at [973, 141] on input "Start Time" at bounding box center [966, 150] width 92 height 29
type input "07:30"
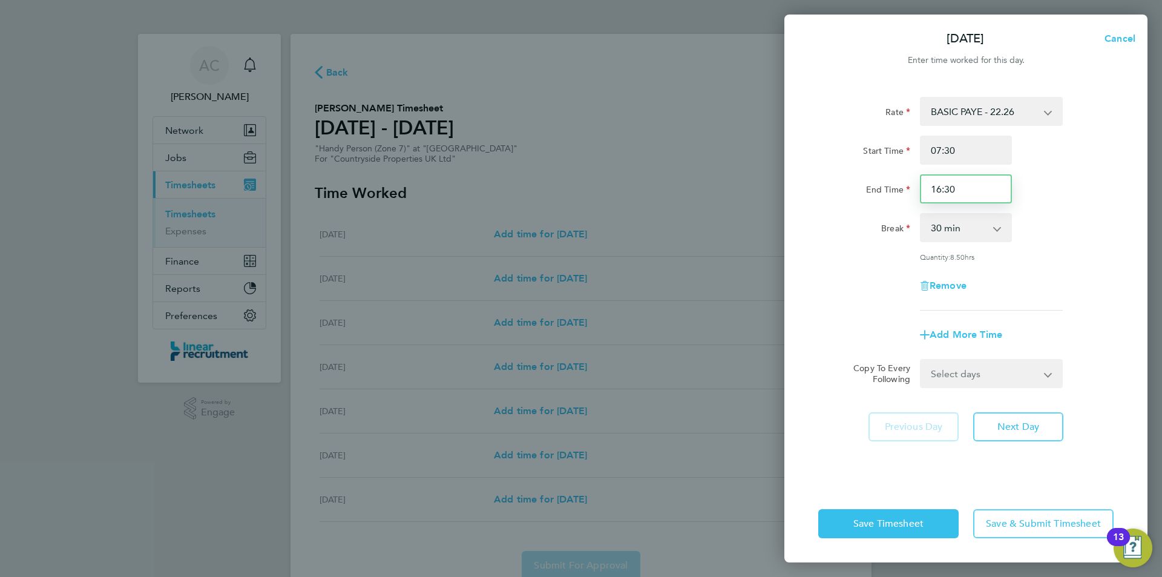
drag, startPoint x: 929, startPoint y: 190, endPoint x: 871, endPoint y: 194, distance: 58.3
click at [882, 193] on div "End Time 16:30" at bounding box center [966, 188] width 305 height 29
type input "16:00"
click at [1026, 437] on button "Next Day" at bounding box center [1019, 426] width 90 height 29
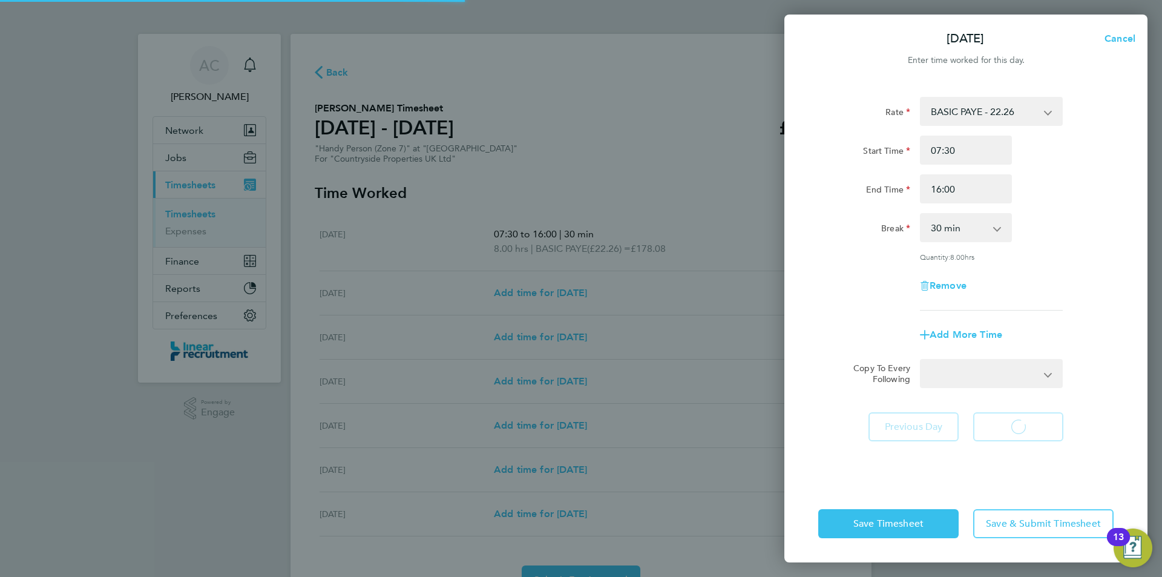
select select "30"
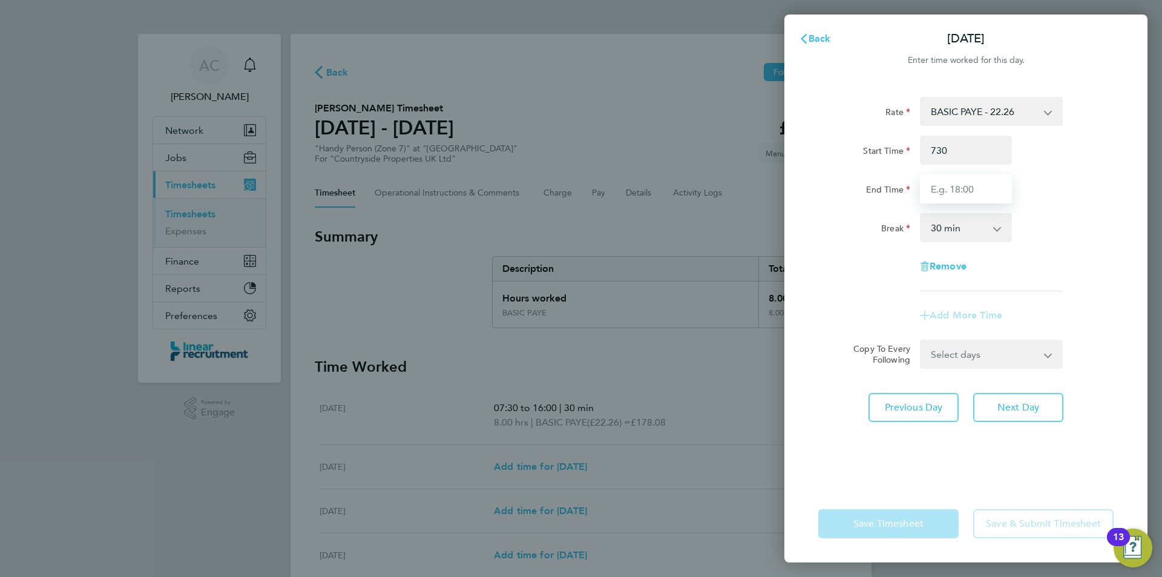
type input "07:30"
type input "16:00"
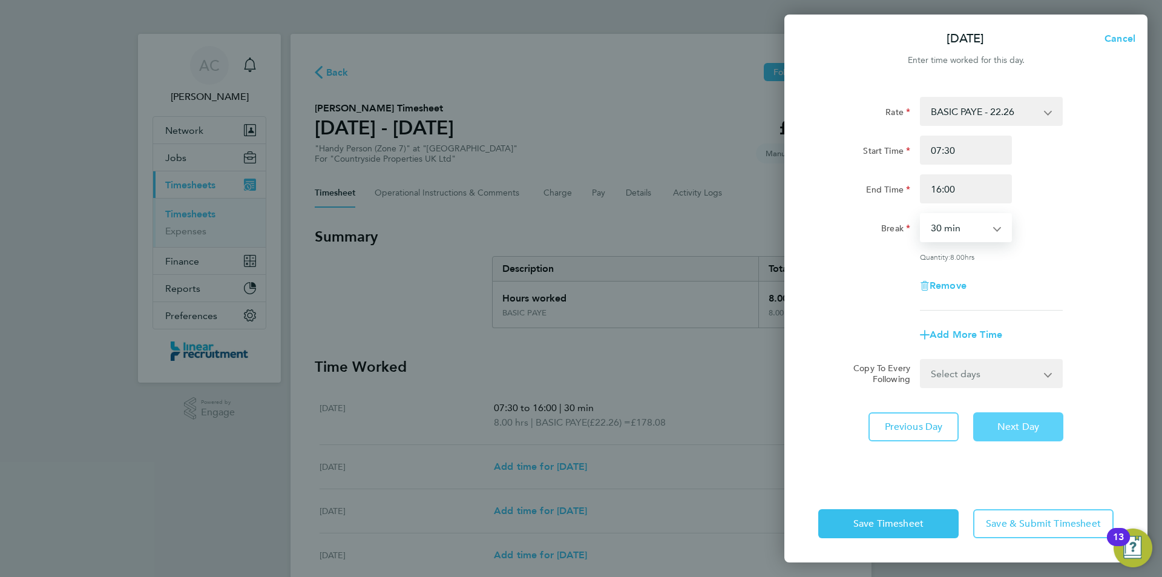
click at [1018, 422] on span "Next Day" at bounding box center [1019, 427] width 42 height 12
select select "30"
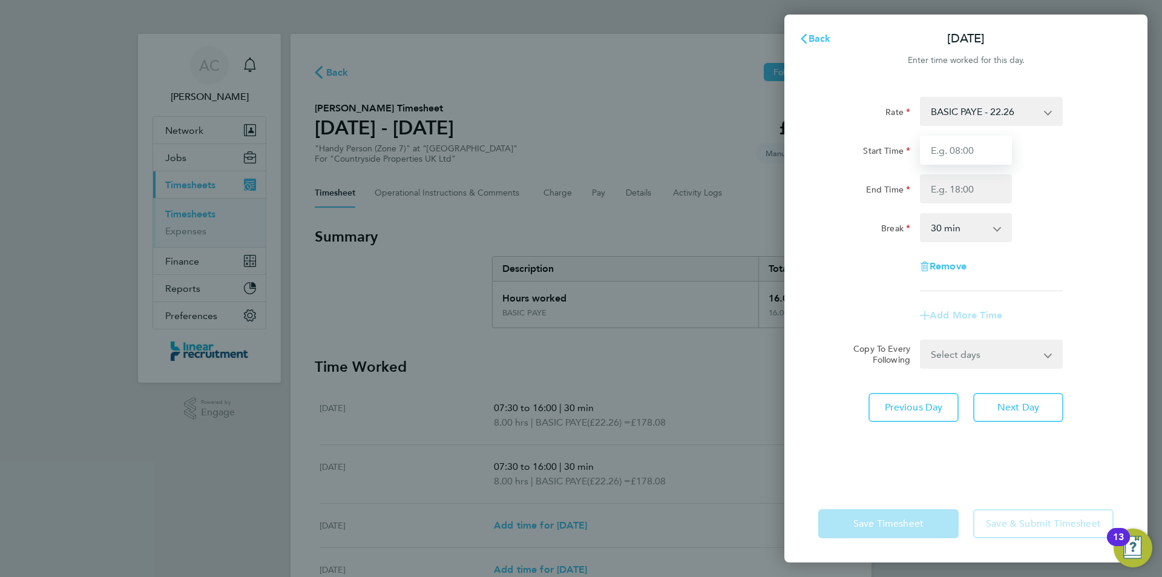
click at [976, 151] on input "Start Time" at bounding box center [966, 150] width 92 height 29
type input "07:30"
type input "6"
type input "16:00"
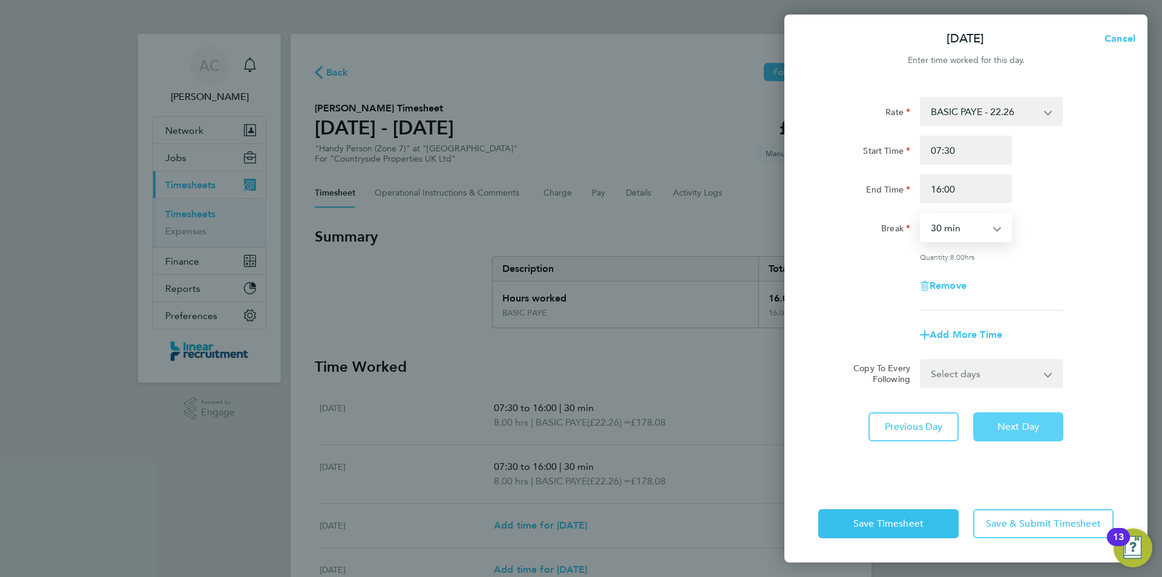
click at [1026, 434] on button "Next Day" at bounding box center [1019, 426] width 90 height 29
select select "30"
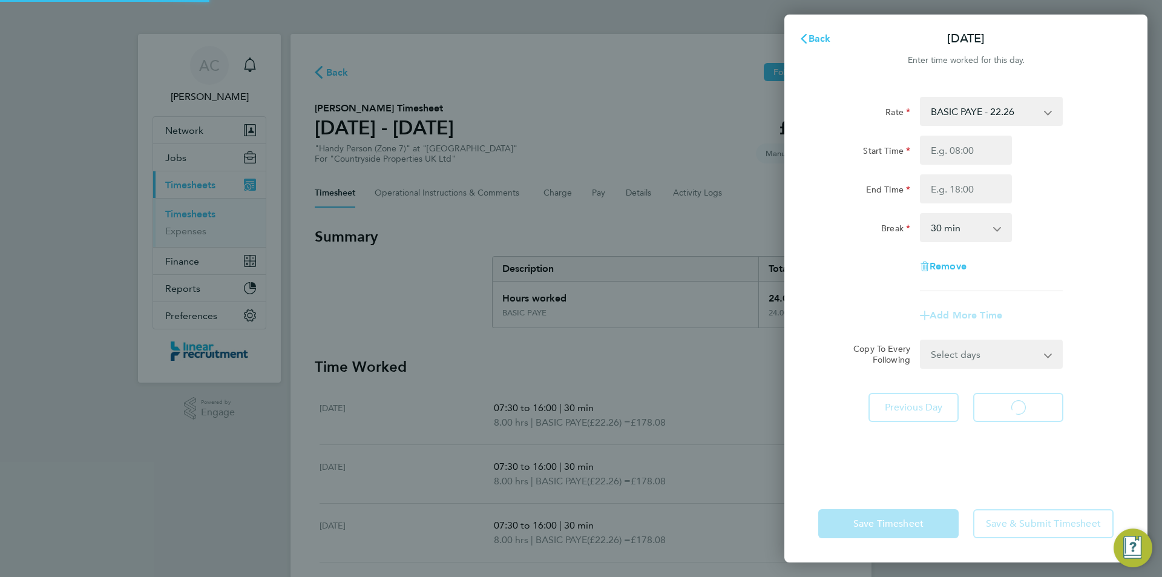
select select "30"
click at [946, 161] on input "Start Time" at bounding box center [966, 150] width 92 height 29
type input "07:30"
type input "16:00"
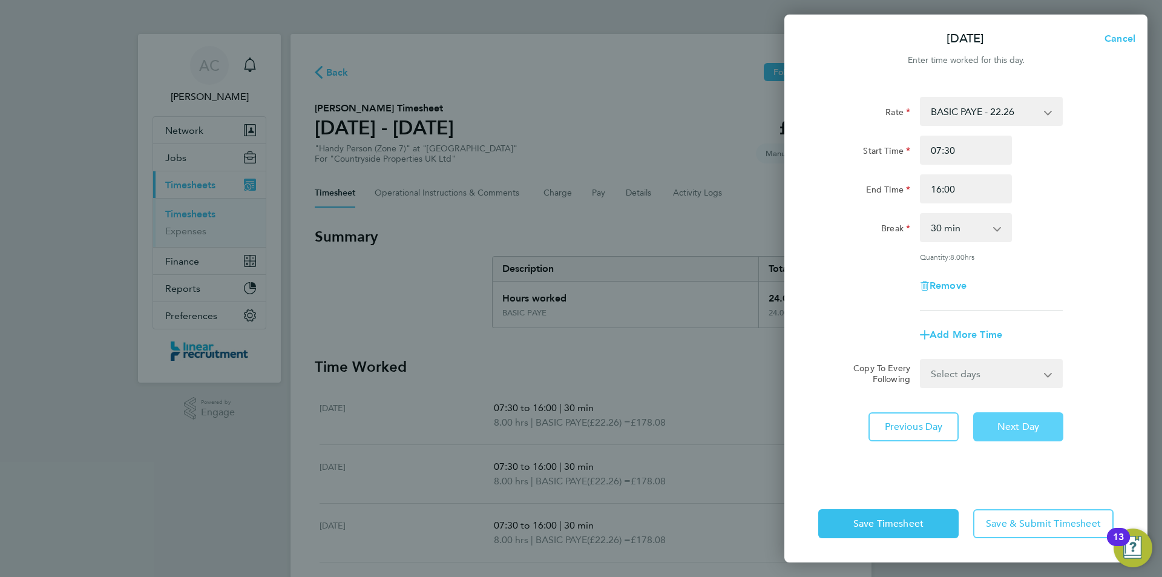
click at [1027, 421] on span "Next Day" at bounding box center [1019, 427] width 42 height 12
select select "30"
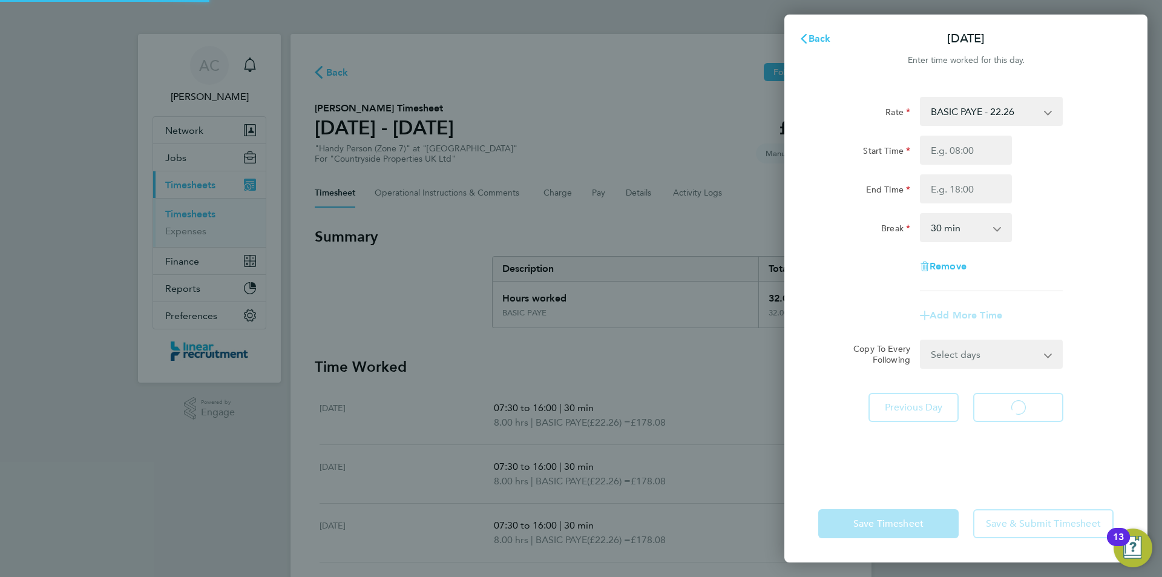
select select "30"
type input "07:30"
type input "15:00"
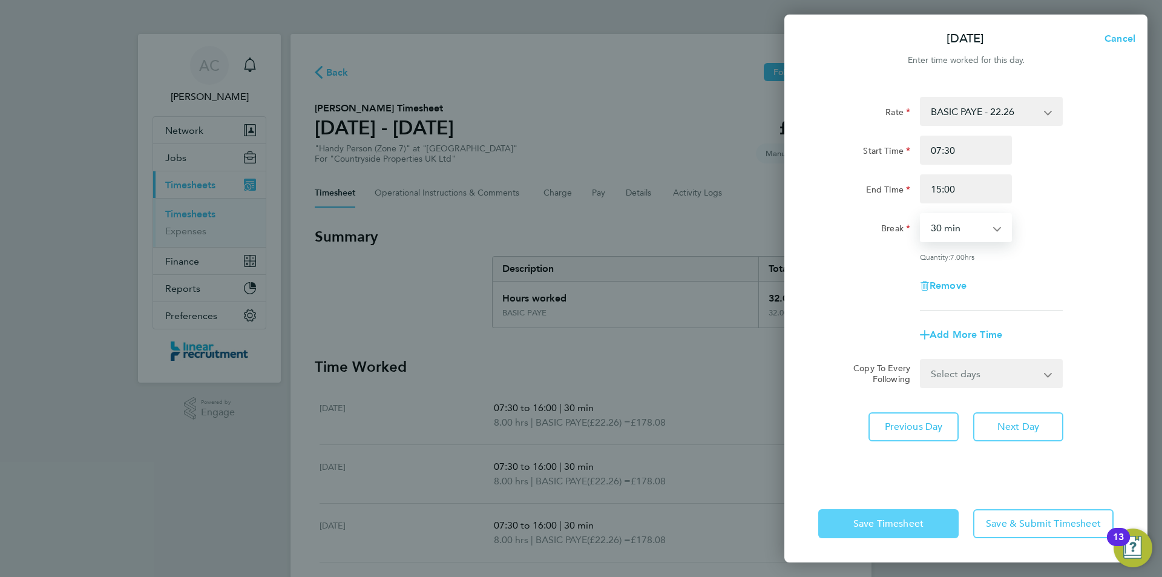
click at [877, 516] on button "Save Timesheet" at bounding box center [889, 523] width 140 height 29
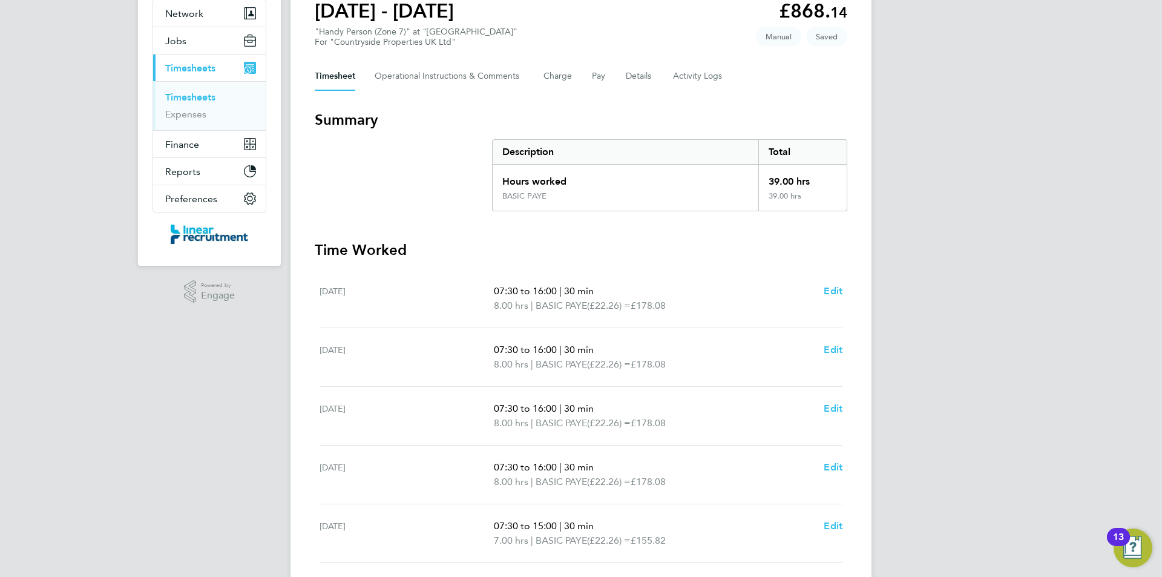
scroll to position [298, 0]
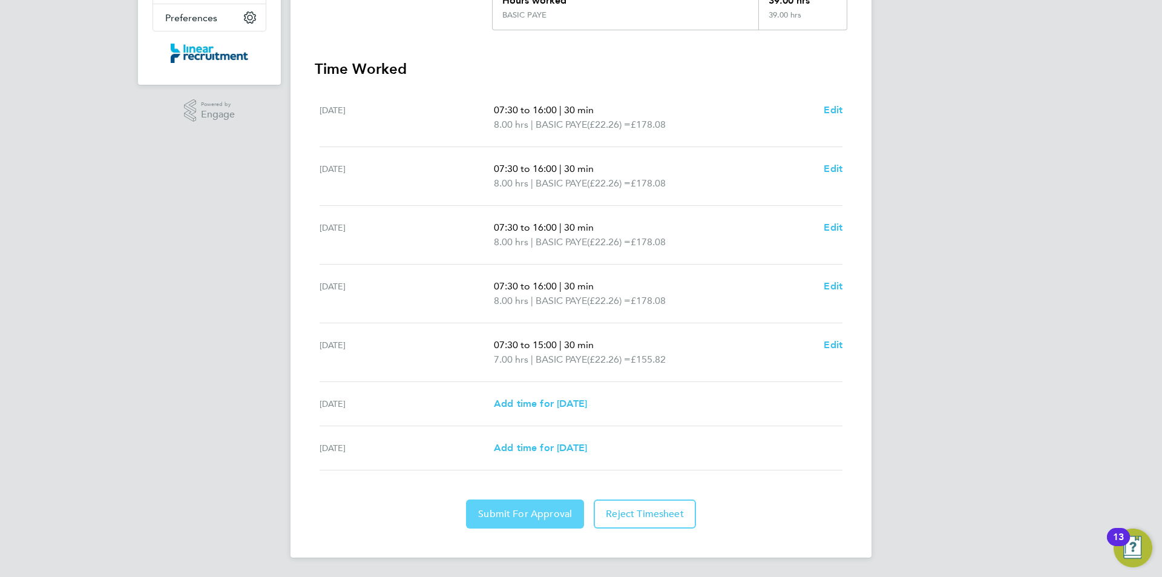
click at [537, 519] on span "Submit For Approval" at bounding box center [525, 514] width 94 height 12
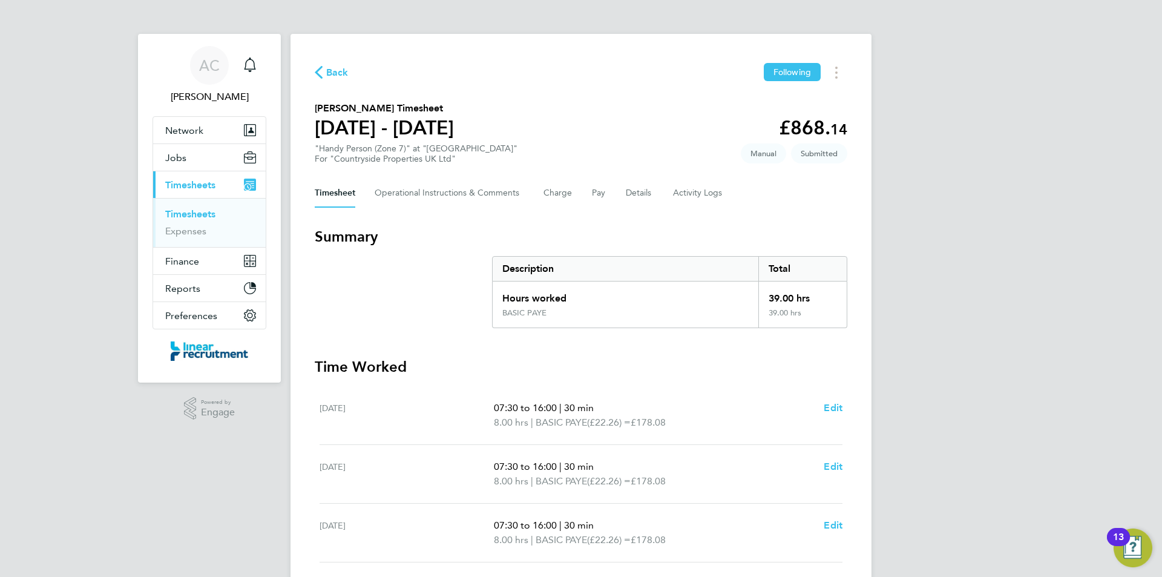
click at [176, 211] on link "Timesheets" at bounding box center [190, 214] width 50 height 12
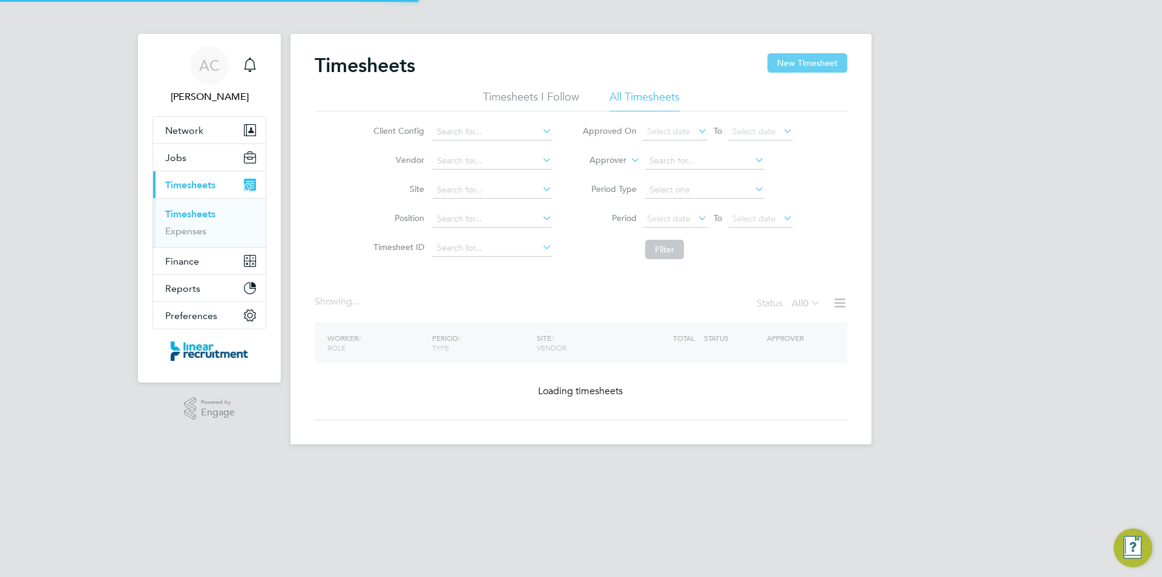
click at [798, 71] on button "New Timesheet" at bounding box center [808, 62] width 80 height 19
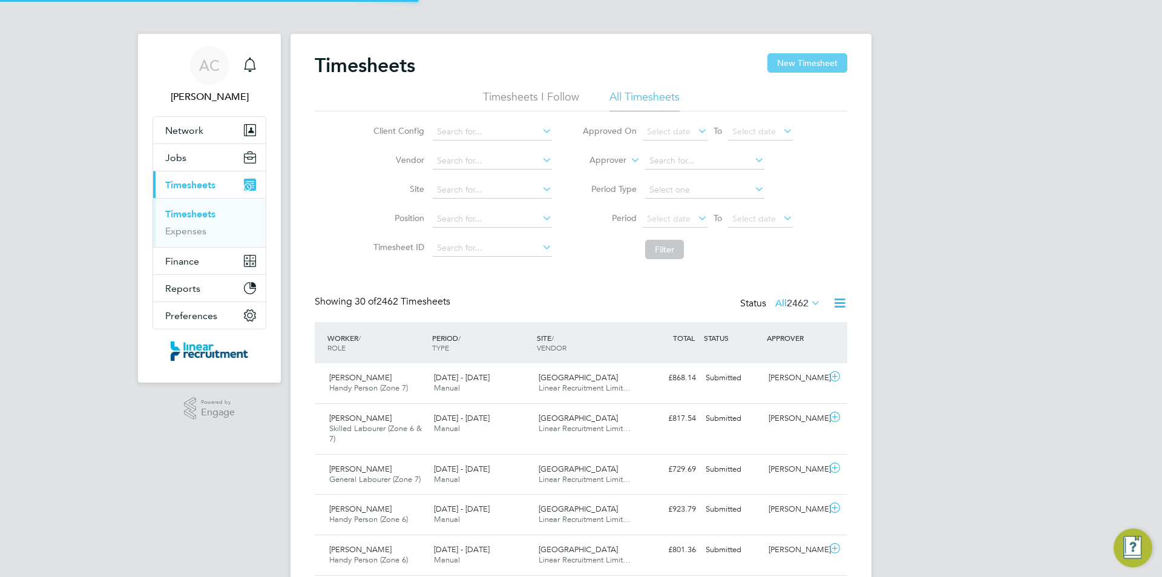
scroll to position [31, 105]
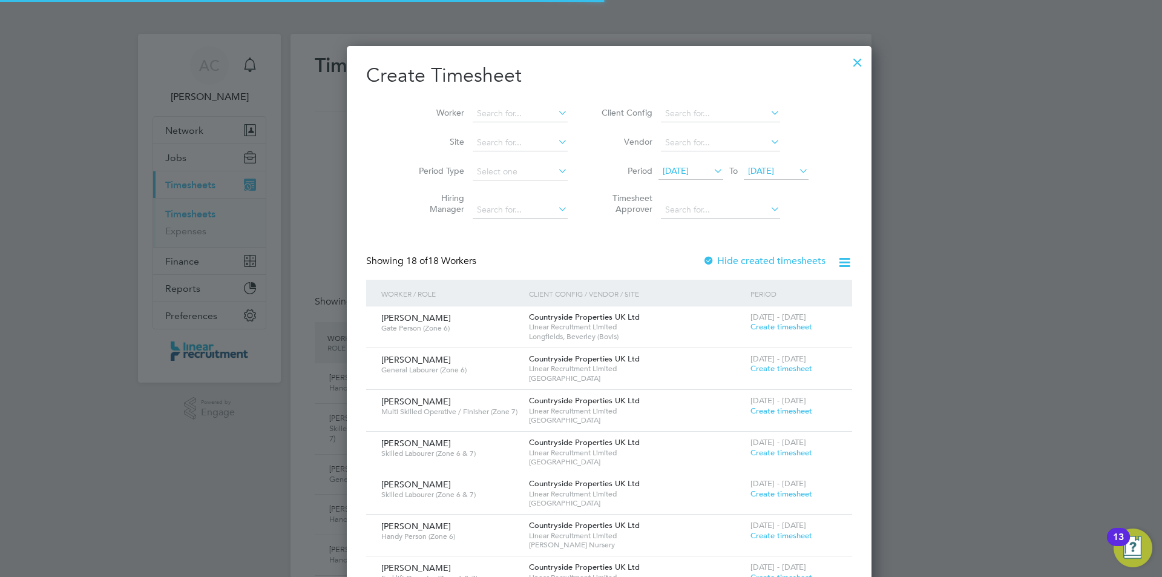
click at [751, 179] on span "04 Aug 2025" at bounding box center [776, 171] width 65 height 16
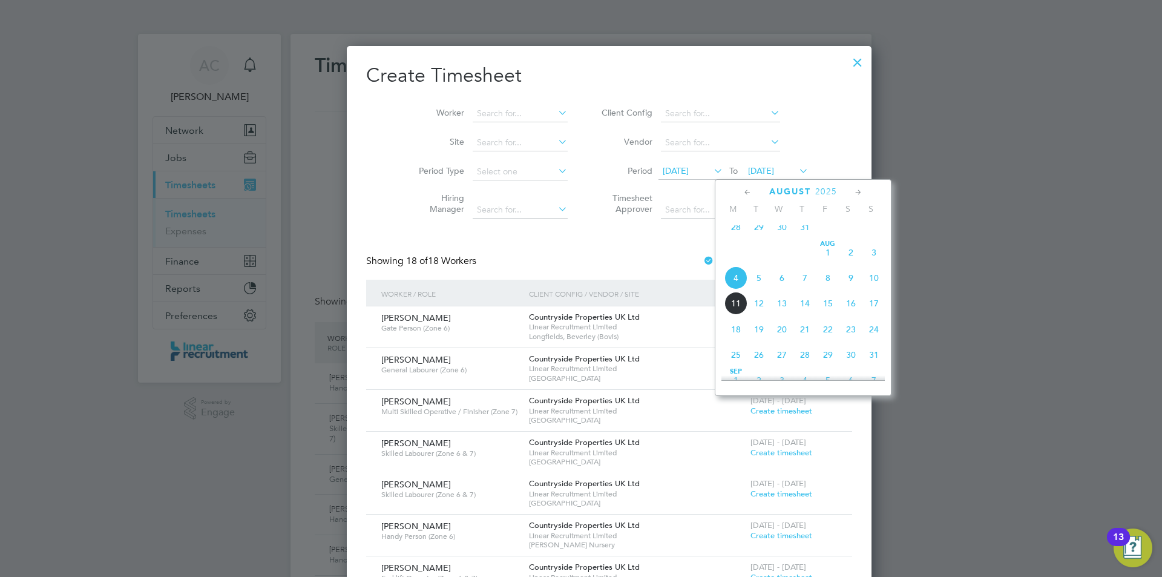
click at [881, 289] on span "10" at bounding box center [874, 277] width 23 height 23
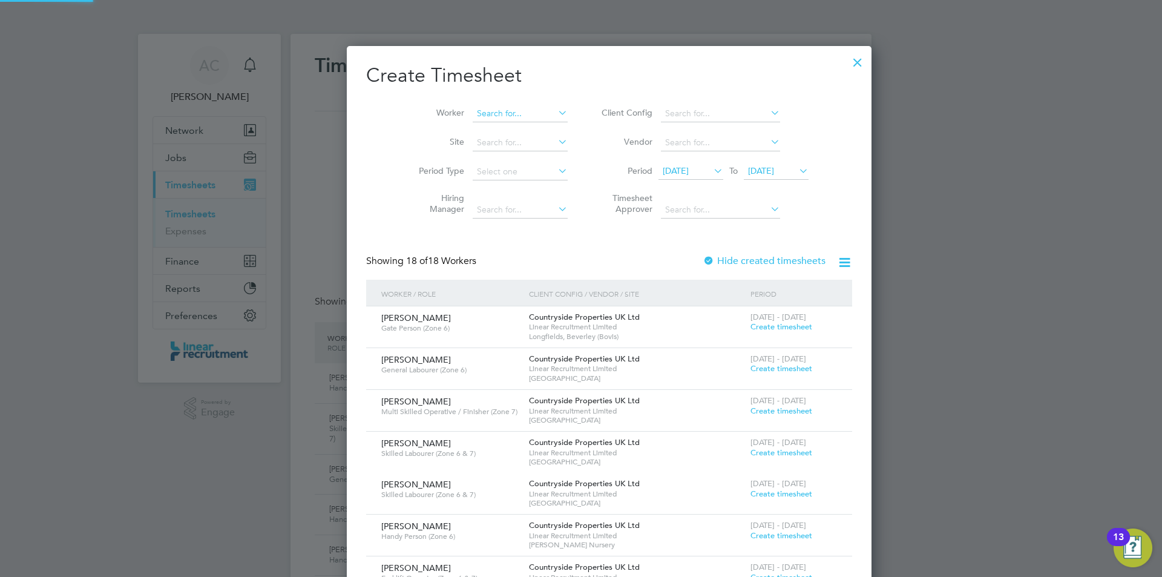
click at [473, 116] on input at bounding box center [520, 113] width 95 height 17
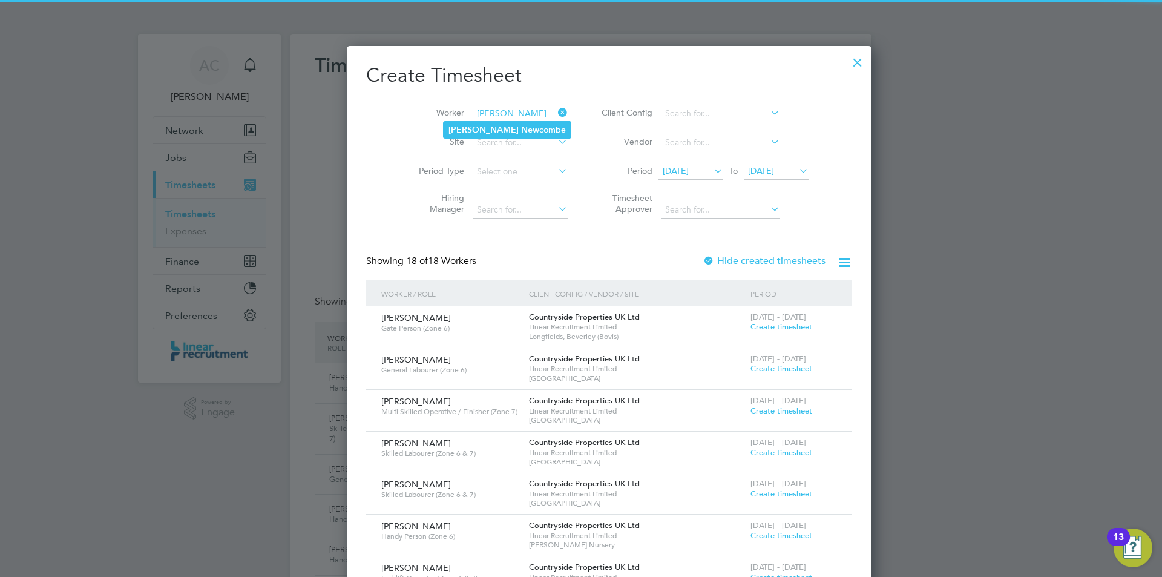
click at [521, 129] on b "New" at bounding box center [530, 130] width 18 height 10
type input "Neil Newcombe"
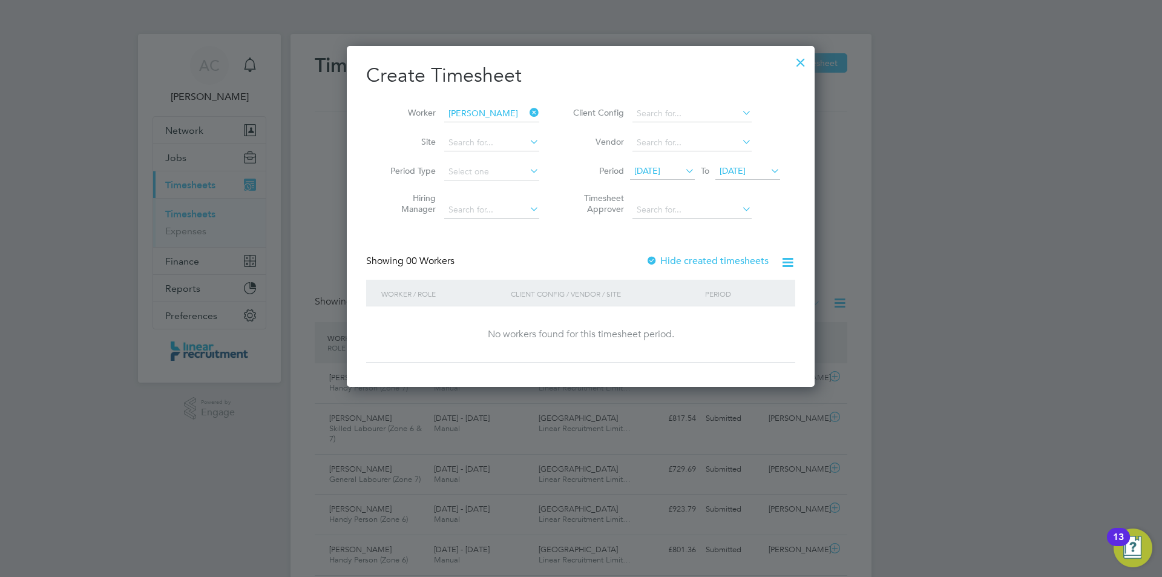
click at [799, 57] on div at bounding box center [801, 59] width 22 height 22
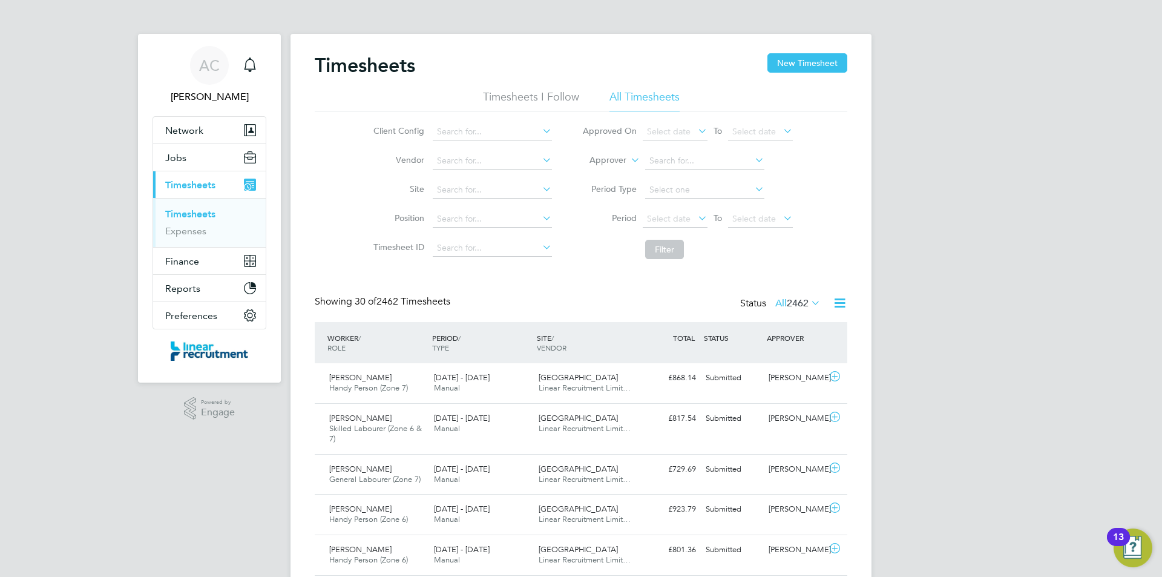
click at [194, 223] on li "Timesheets" at bounding box center [210, 216] width 91 height 17
click at [200, 165] on button "Jobs" at bounding box center [209, 157] width 113 height 27
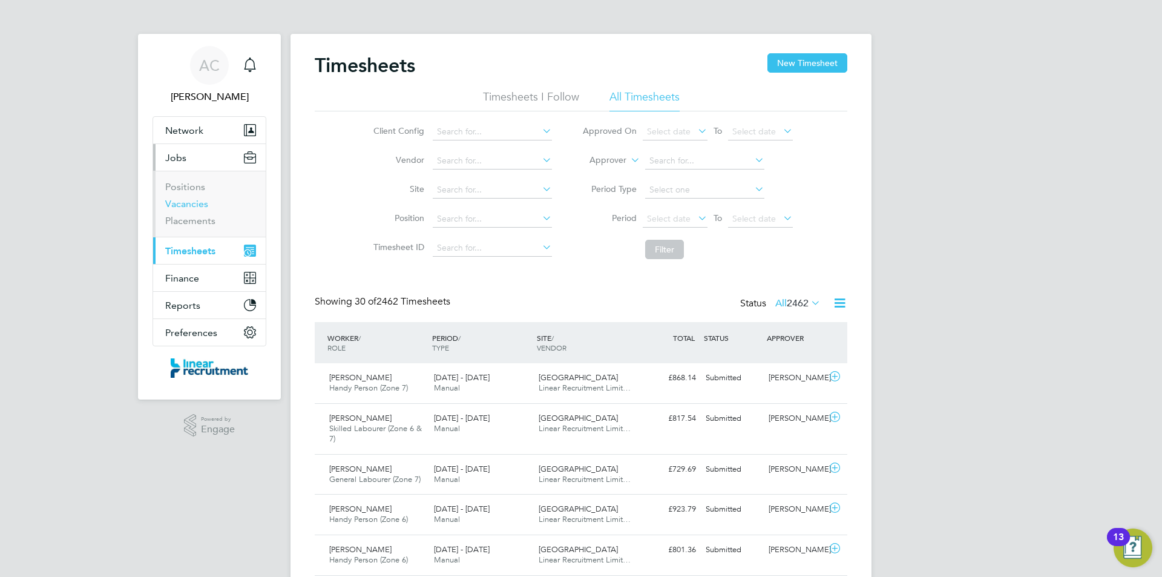
click at [194, 200] on link "Vacancies" at bounding box center [186, 204] width 43 height 12
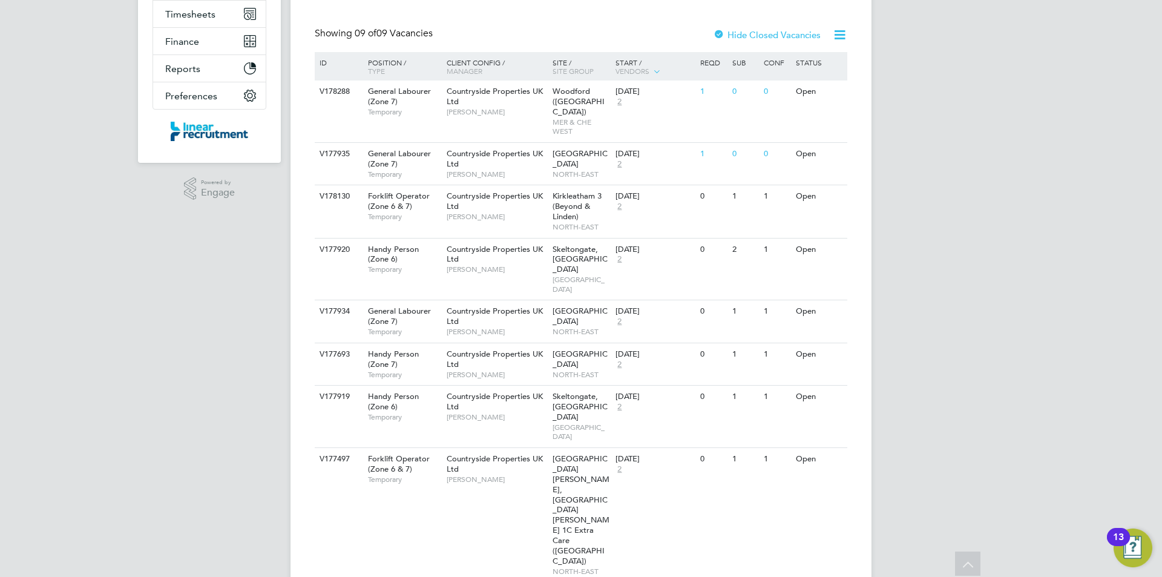
click at [627, 305] on div "28 Jul 2025 2" at bounding box center [645, 316] width 64 height 33
click at [495, 170] on span "Paul Smith" at bounding box center [497, 175] width 100 height 10
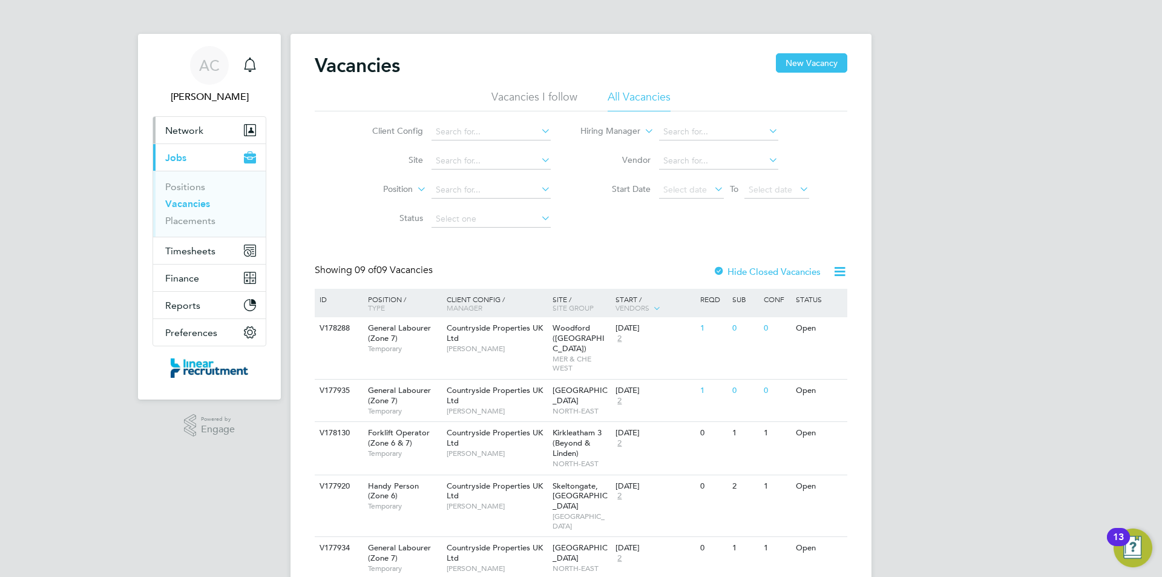
click at [197, 134] on span "Network" at bounding box center [184, 131] width 38 height 12
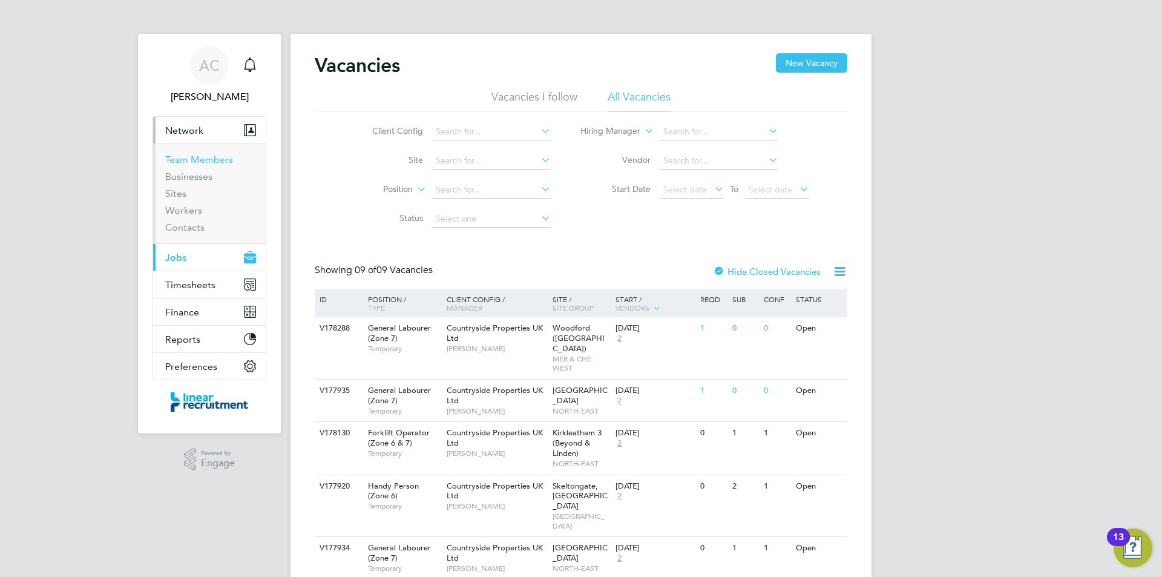
click at [199, 156] on link "Team Members" at bounding box center [199, 160] width 68 height 12
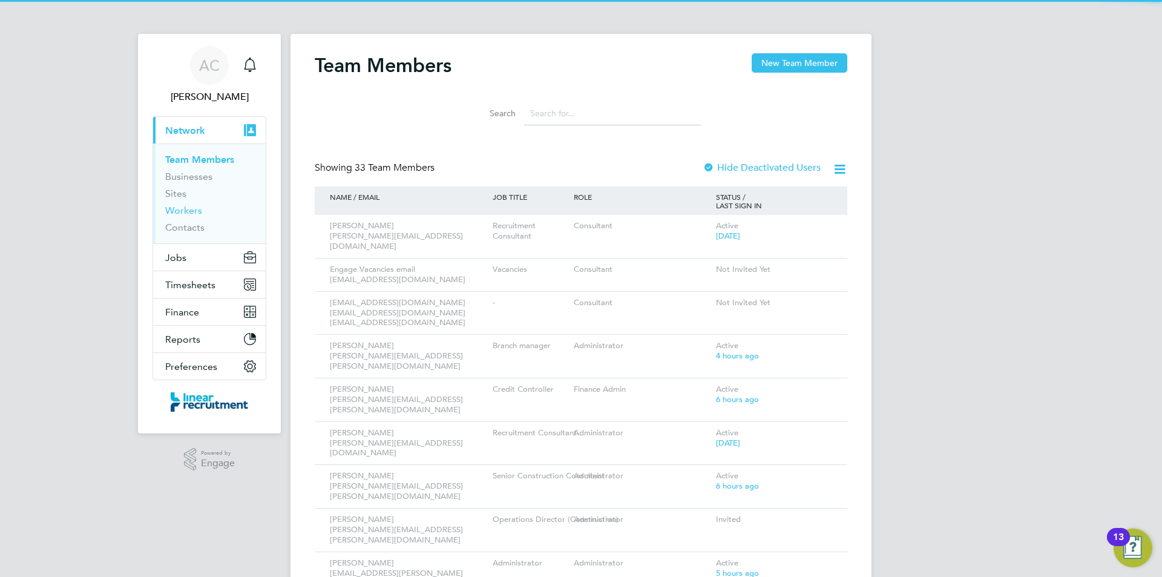
click at [190, 206] on link "Workers" at bounding box center [183, 211] width 37 height 12
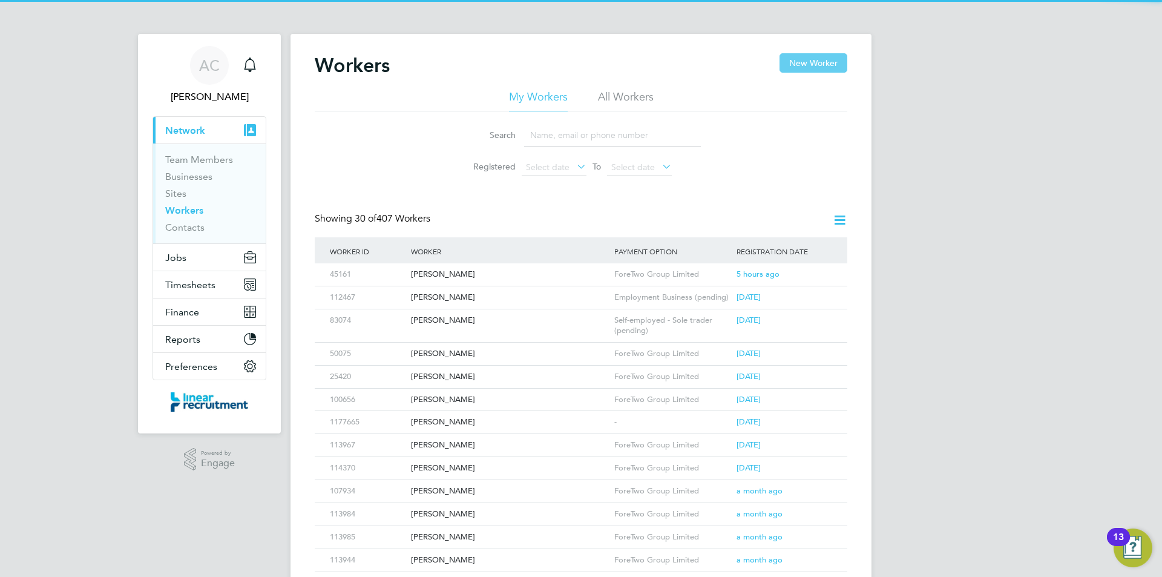
click at [817, 63] on button "New Worker" at bounding box center [814, 62] width 68 height 19
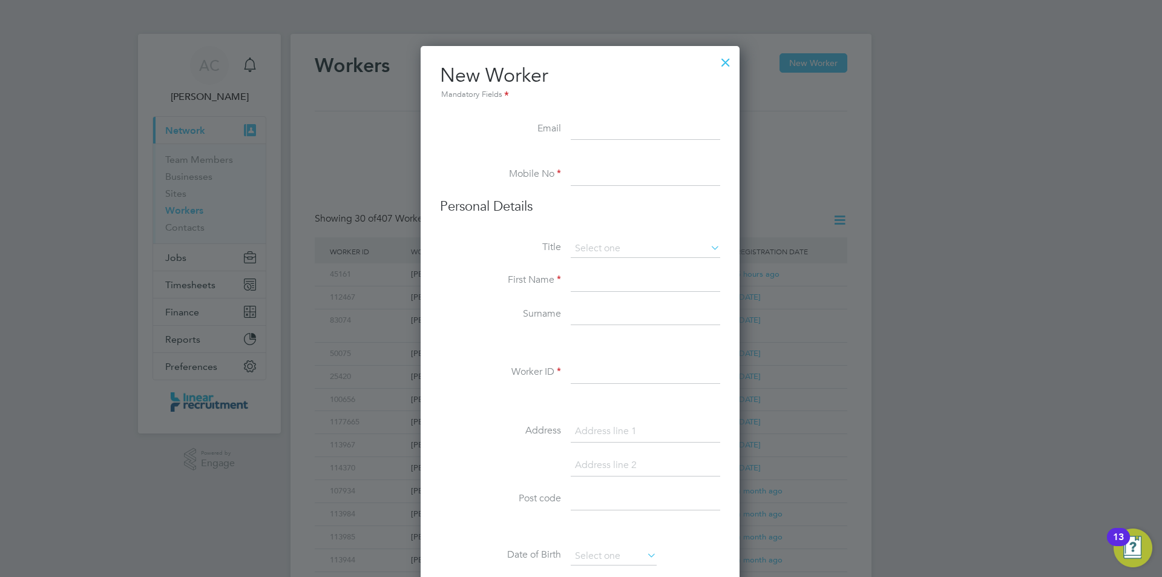
scroll to position [1030, 321]
drag, startPoint x: 592, startPoint y: 119, endPoint x: 595, endPoint y: 126, distance: 7.6
click at [592, 119] on input at bounding box center [646, 130] width 150 height 22
paste input "maxdanielp503@gmail.com"
type input "maxdanielp503@gmail.com"
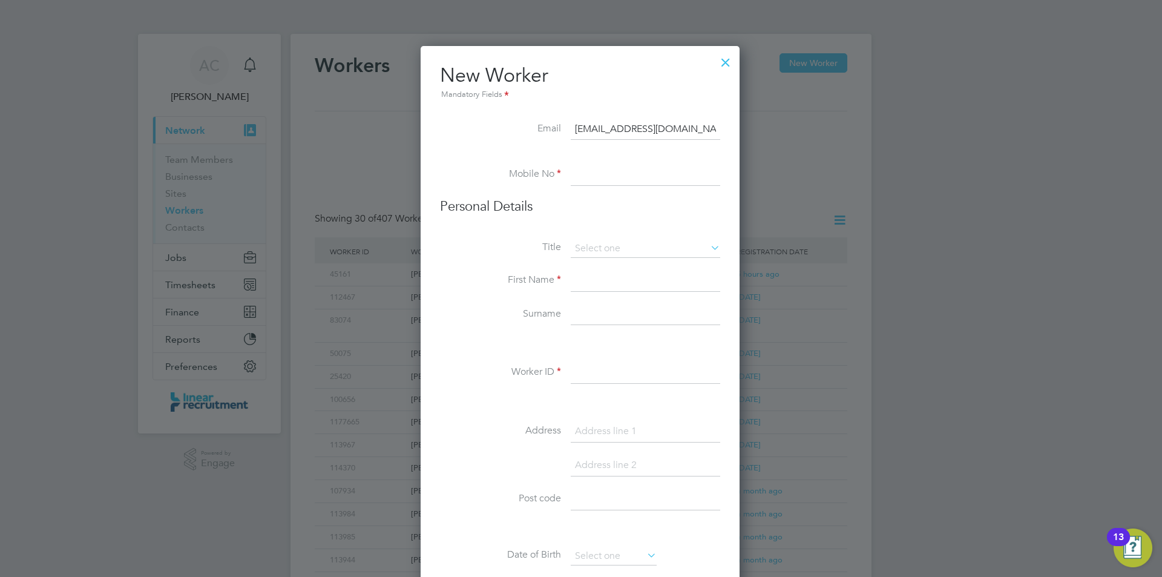
click at [591, 181] on input at bounding box center [646, 175] width 150 height 22
paste input "07594610043"
type input "07594610043"
click at [599, 251] on input at bounding box center [646, 249] width 150 height 18
click at [602, 270] on li "Mr" at bounding box center [645, 266] width 151 height 16
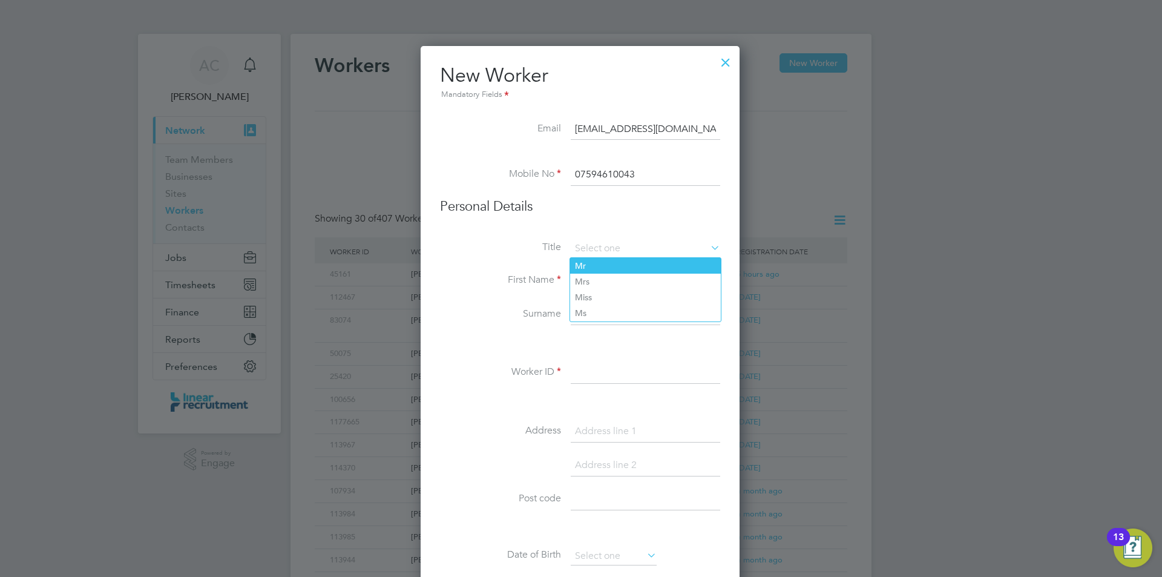
type input "Mr"
click at [603, 281] on input at bounding box center [646, 281] width 150 height 22
type input "Max"
type input "Pennock"
paste input "114725"
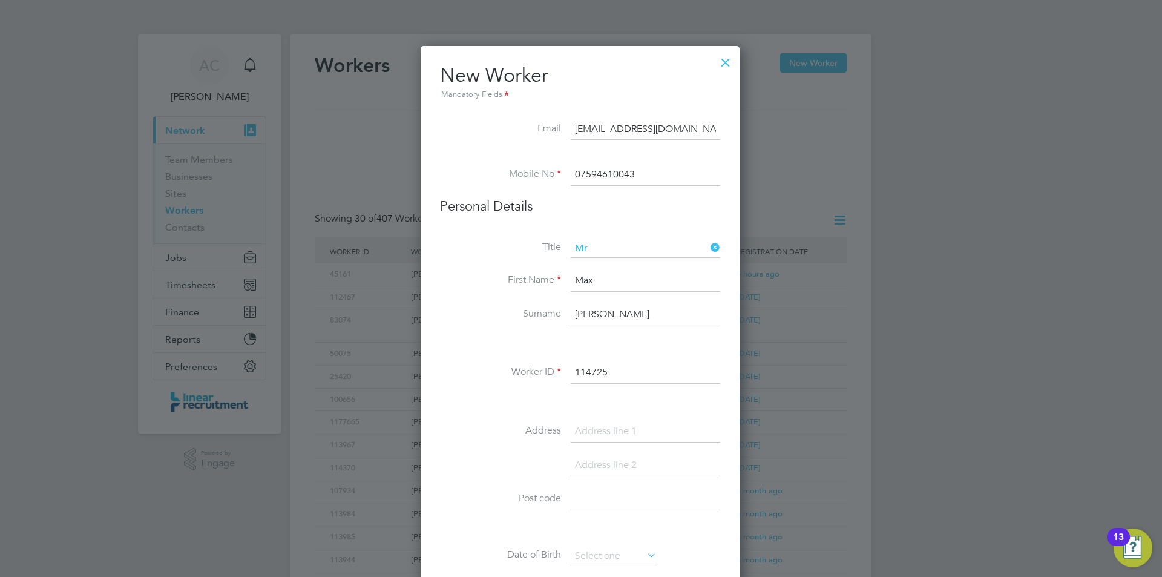
type input "114725"
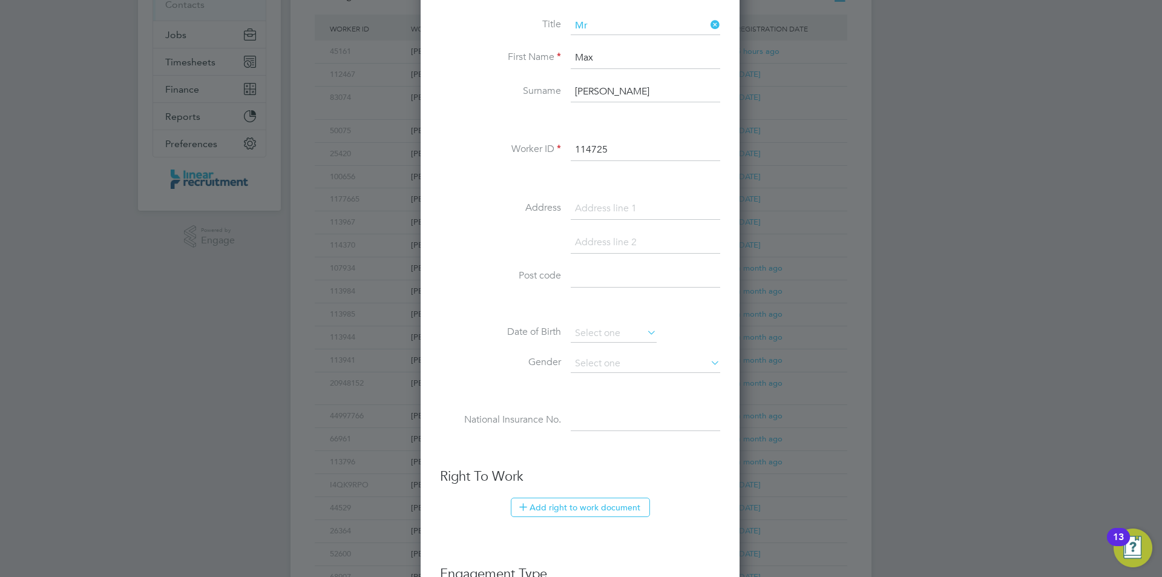
scroll to position [229, 0]
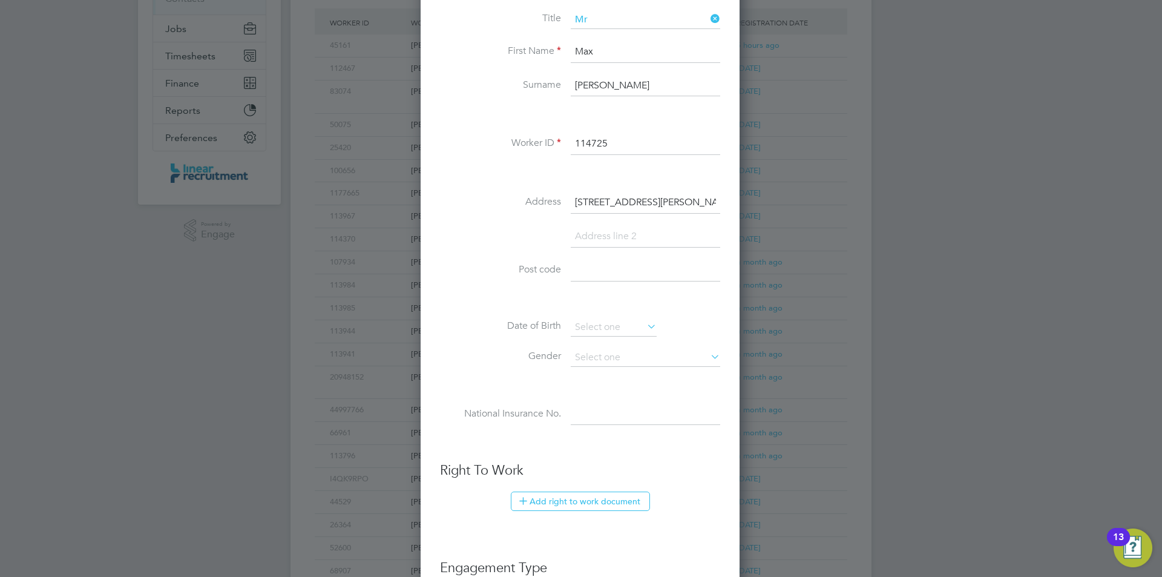
type input "29 Scott Road"
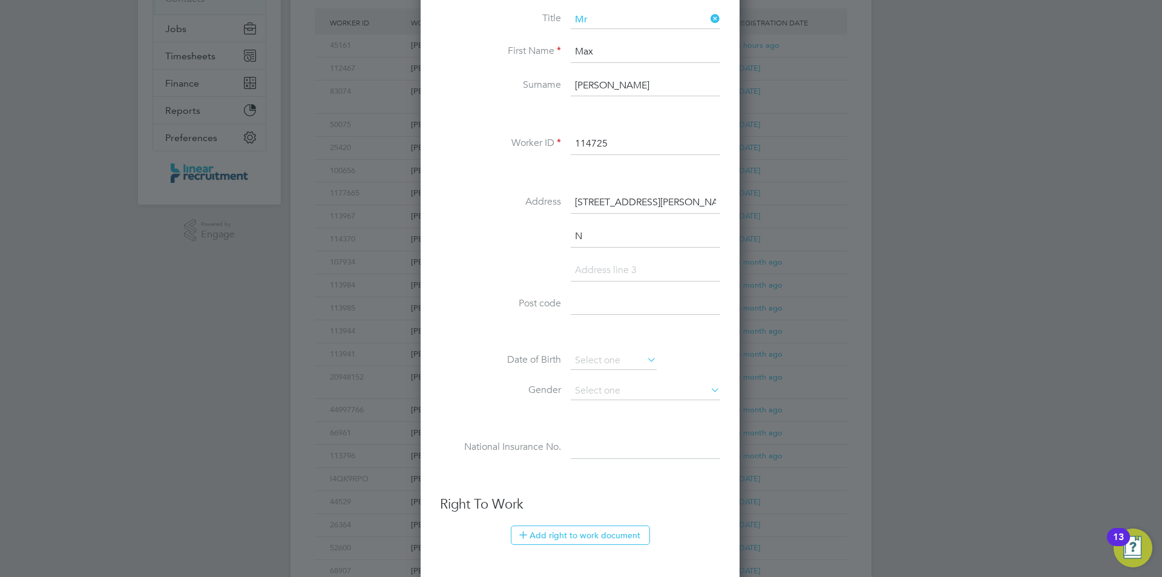
scroll to position [1064, 321]
type input "Normanby"
paste input "TS6 0JB"
type input "TS6 0JB"
click at [594, 359] on input at bounding box center [614, 361] width 86 height 18
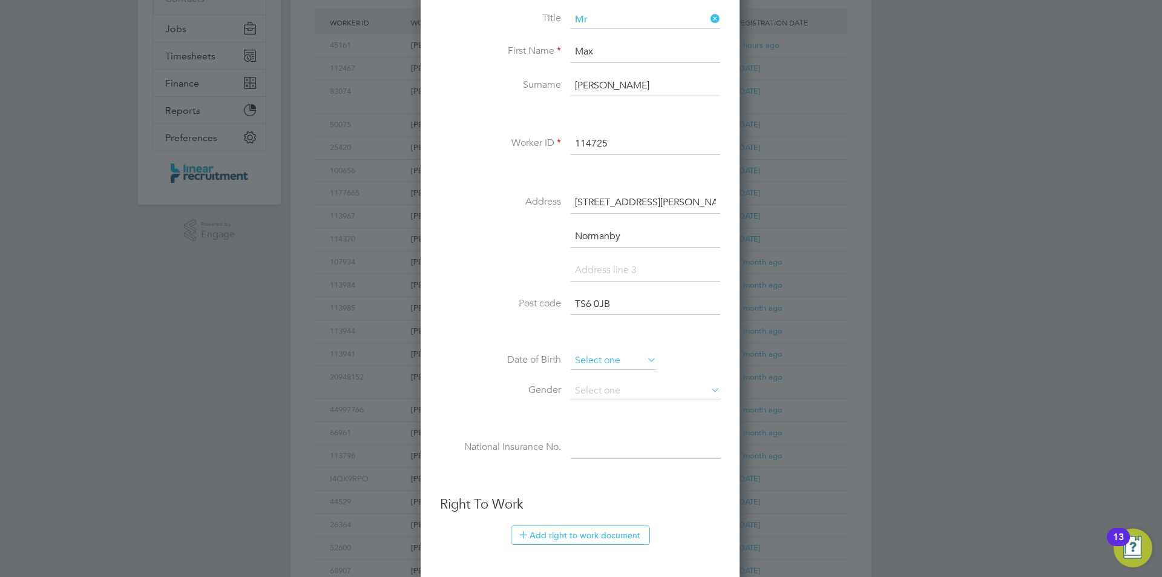
scroll to position [393, 0]
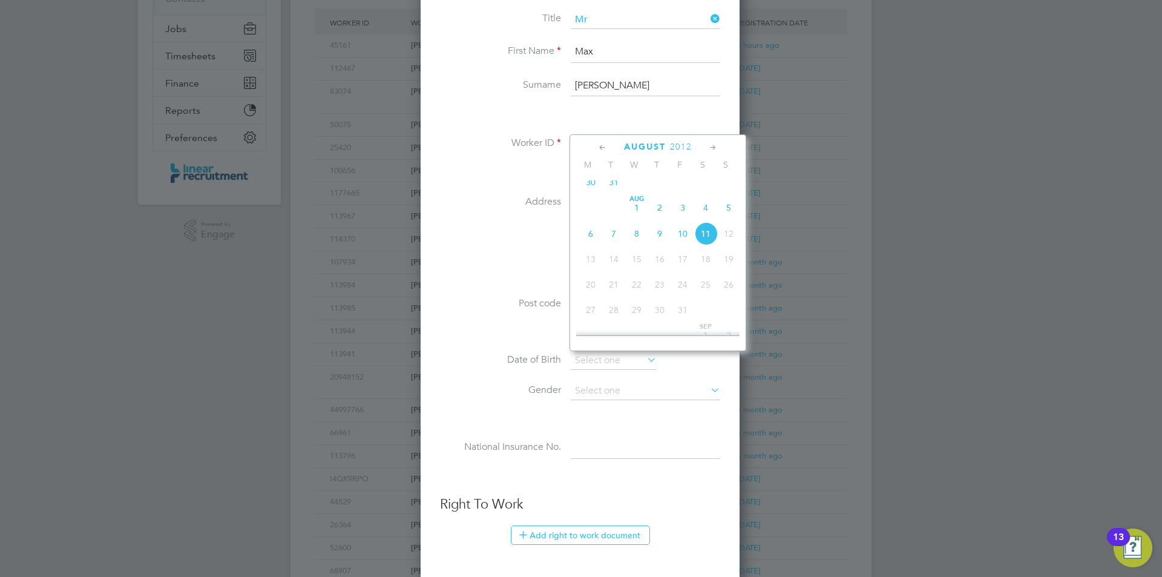
click at [674, 150] on span "2012" at bounding box center [681, 147] width 22 height 10
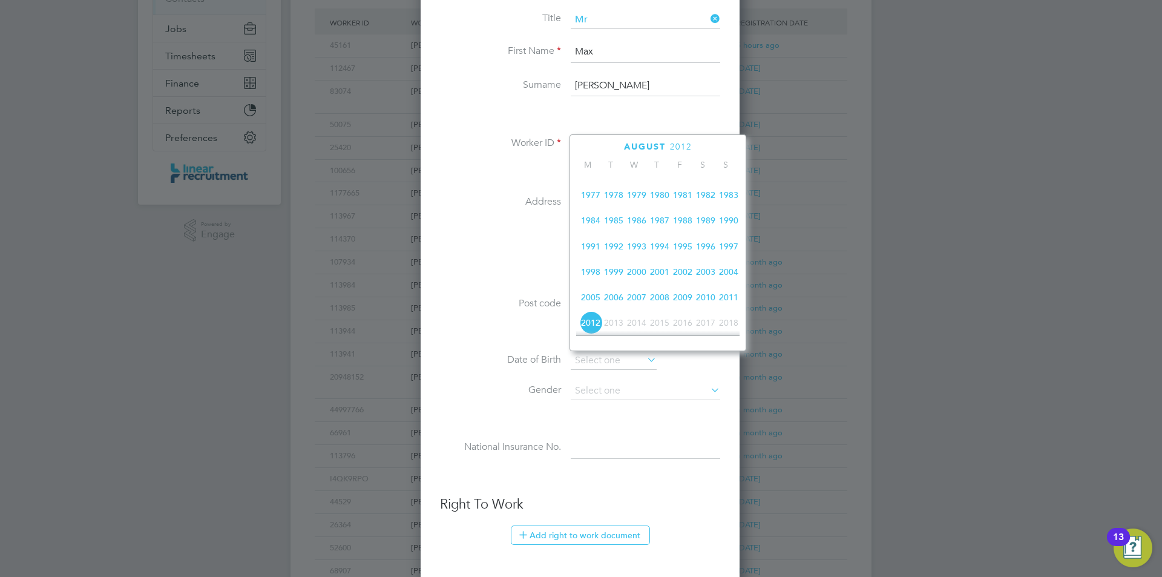
scroll to position [383, 0]
click at [713, 281] on span "2003" at bounding box center [705, 269] width 23 height 23
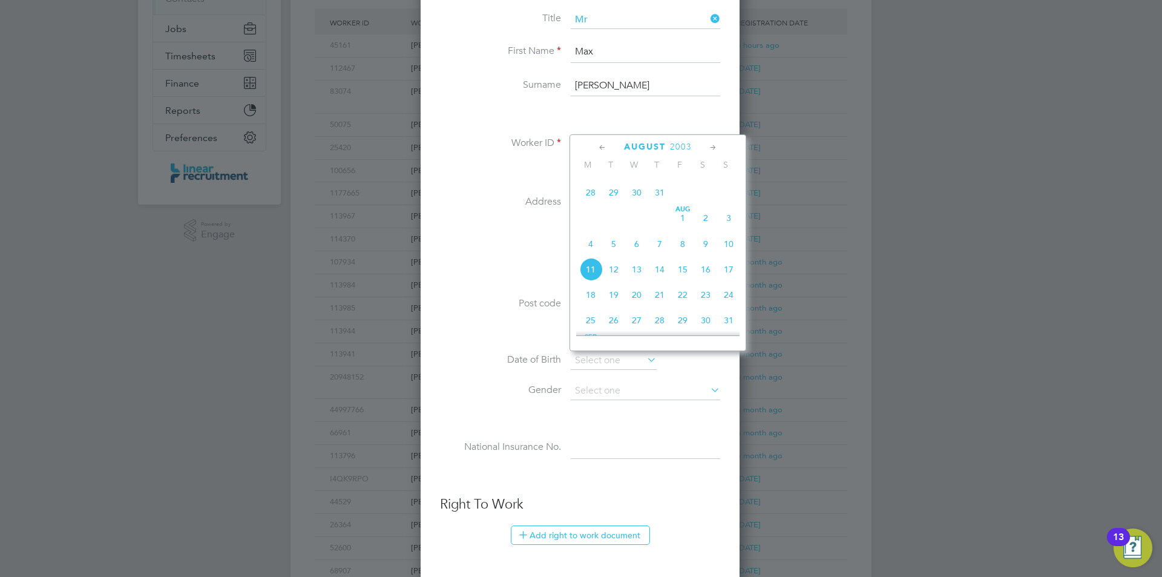
click at [646, 143] on span "August" at bounding box center [645, 147] width 42 height 10
click at [668, 148] on div "August 2025" at bounding box center [657, 147] width 163 height 12
click at [672, 148] on span "2025" at bounding box center [681, 147] width 22 height 10
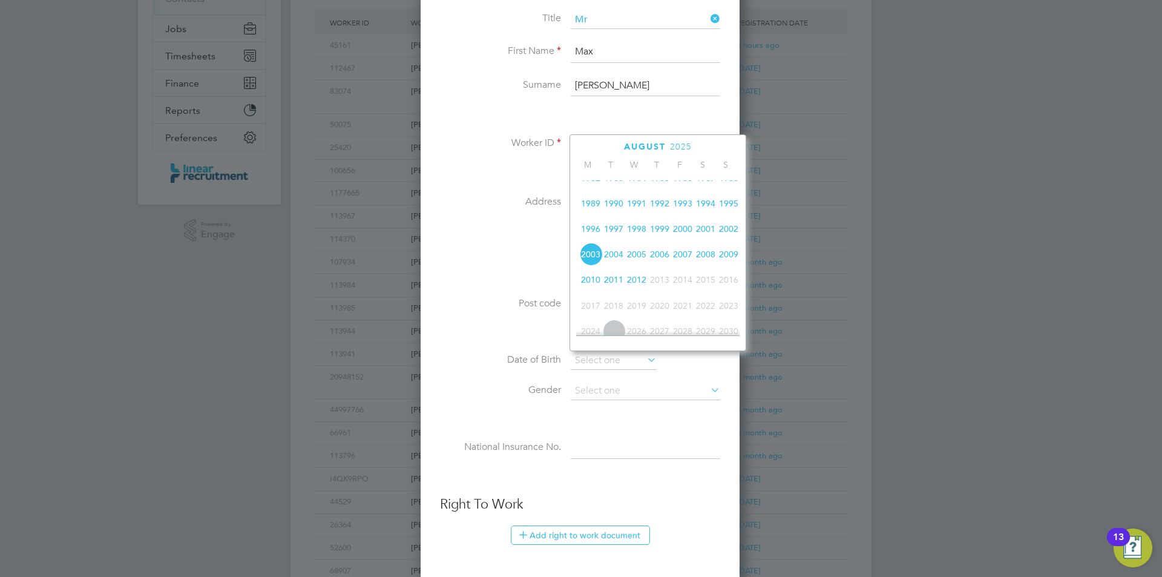
click at [593, 259] on span "2003" at bounding box center [590, 254] width 23 height 23
click at [607, 150] on icon at bounding box center [603, 147] width 12 height 13
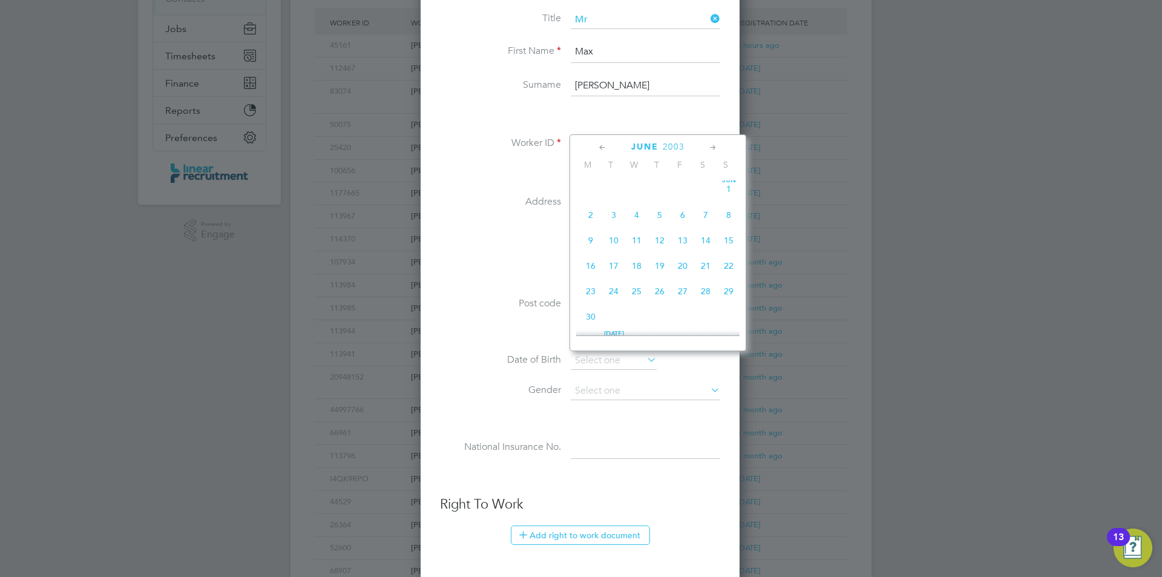
click at [607, 150] on icon at bounding box center [603, 147] width 12 height 13
click at [664, 219] on span "10" at bounding box center [659, 217] width 23 height 23
type input "10 Apr 2003"
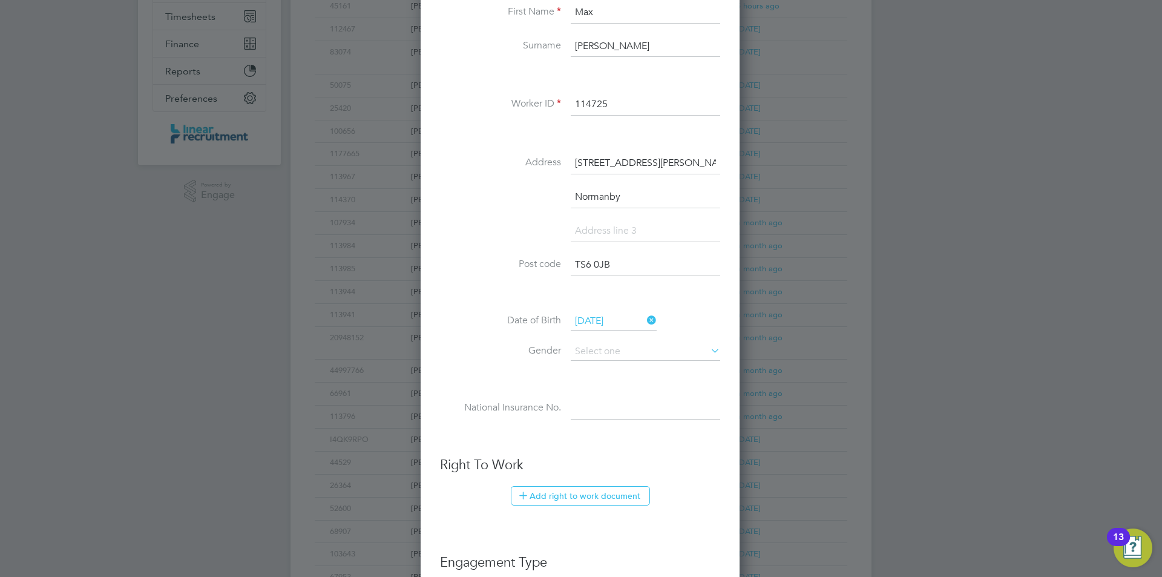
scroll to position [289, 0]
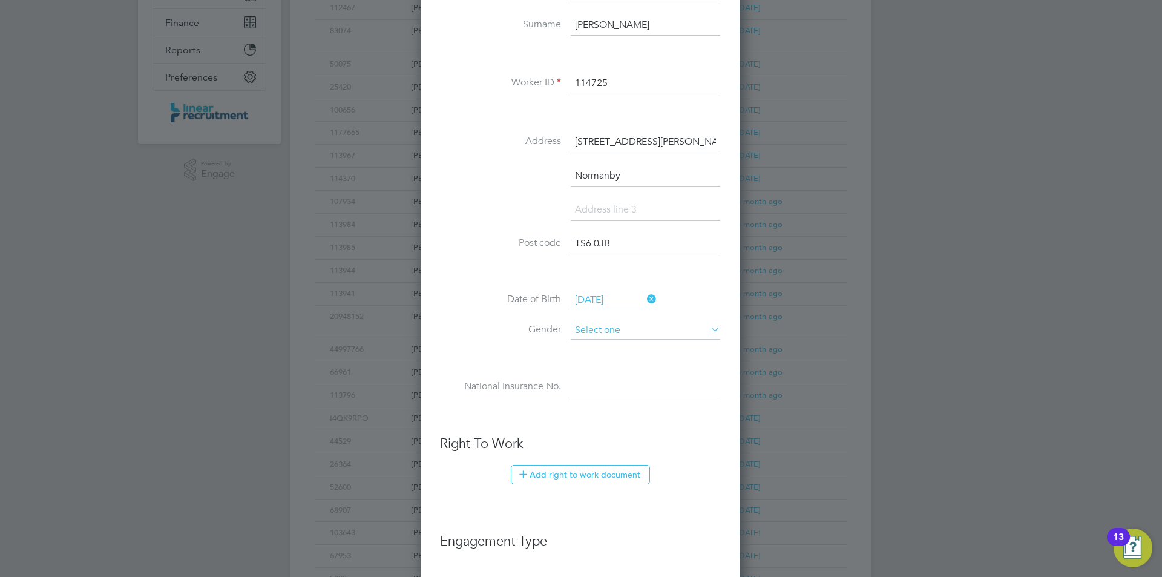
click at [584, 323] on input at bounding box center [646, 330] width 150 height 18
click at [596, 354] on li "Male" at bounding box center [645, 348] width 151 height 16
type input "Male"
click at [585, 398] on input at bounding box center [646, 388] width 150 height 22
paste input "PJ176652A"
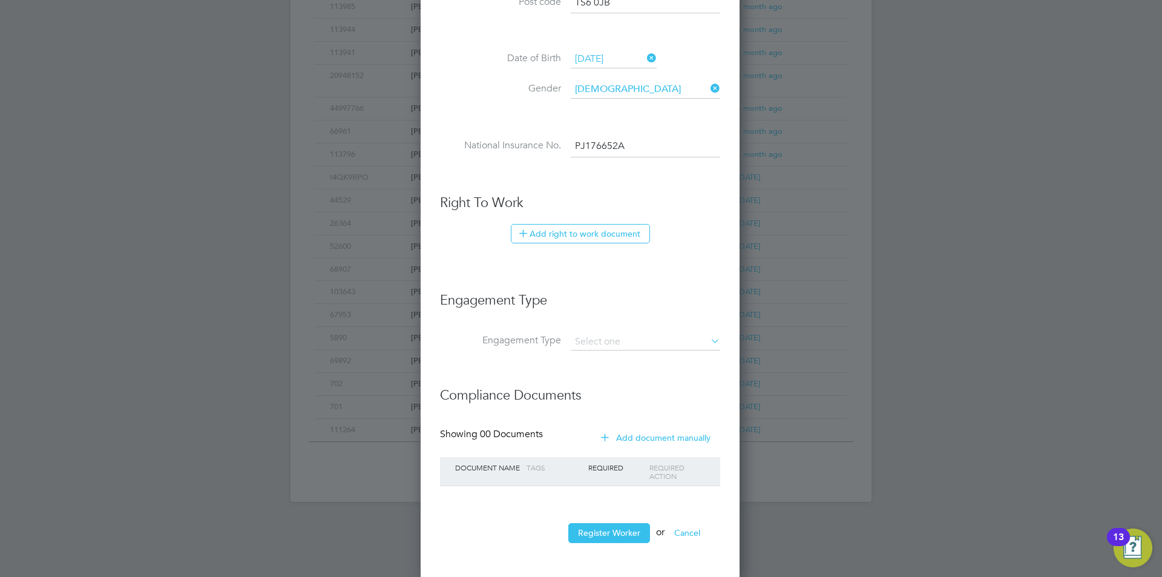
scroll to position [532, 0]
type input "PJ 17 66 52 A"
click at [544, 225] on button "Add right to work document" at bounding box center [580, 232] width 139 height 19
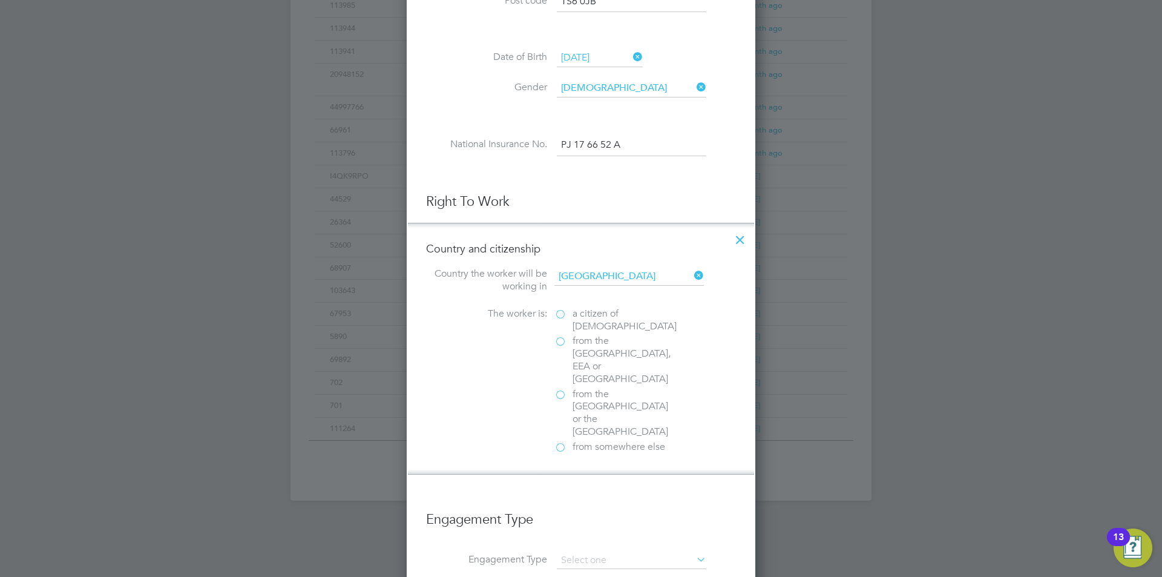
click at [557, 314] on label "a citizen of United Kingdom" at bounding box center [615, 320] width 121 height 25
click at [0, 0] on input "a citizen of United Kingdom" at bounding box center [0, 0] width 0 height 0
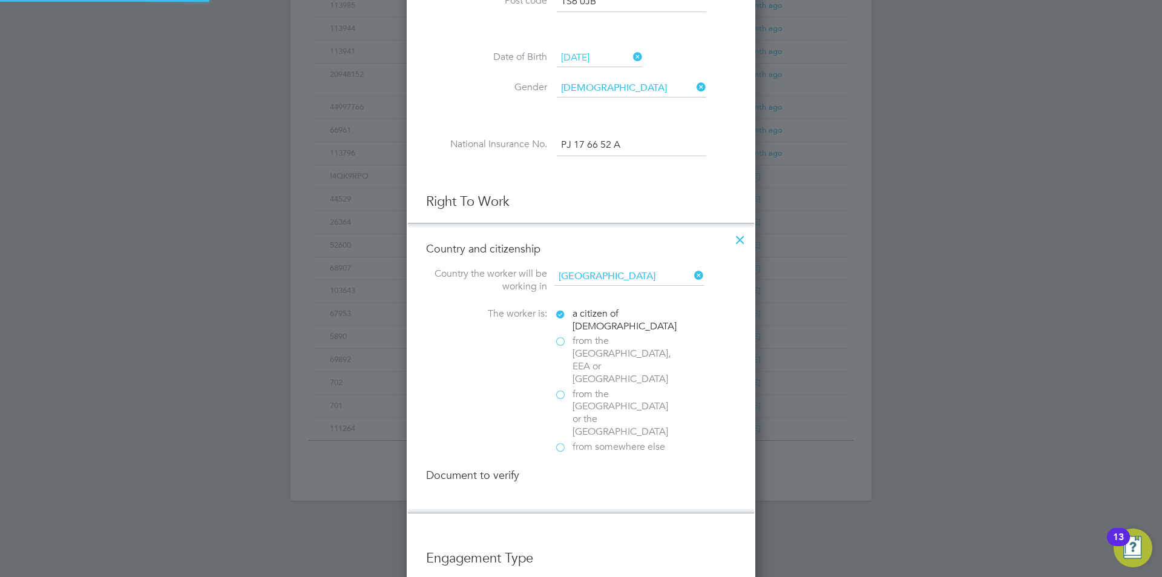
scroll to position [1313, 349]
click at [599, 494] on div "Passport" at bounding box center [646, 500] width 182 height 13
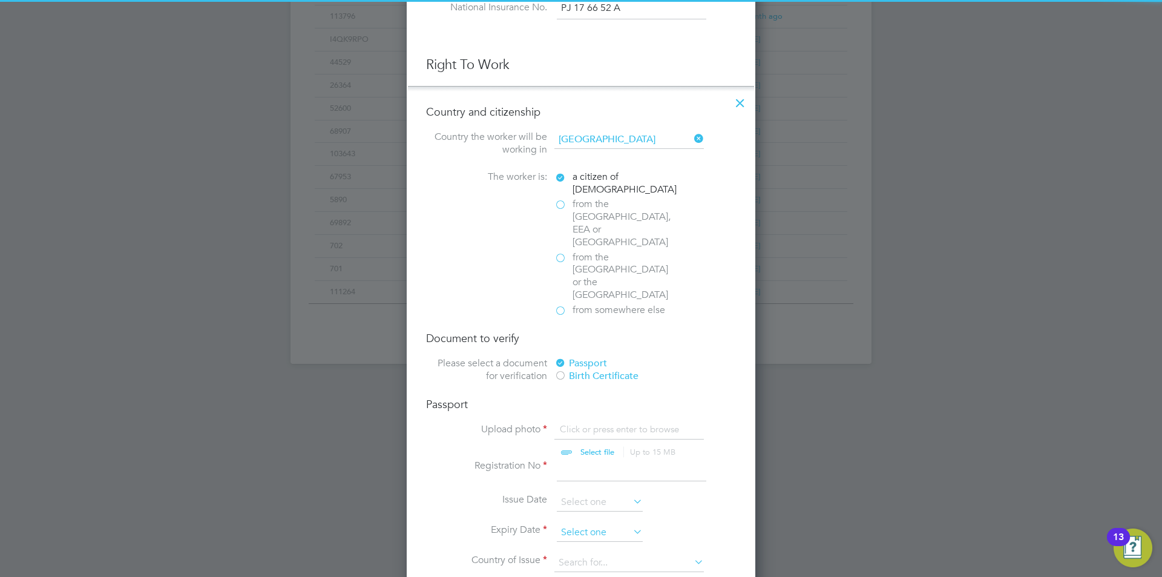
scroll to position [713, 0]
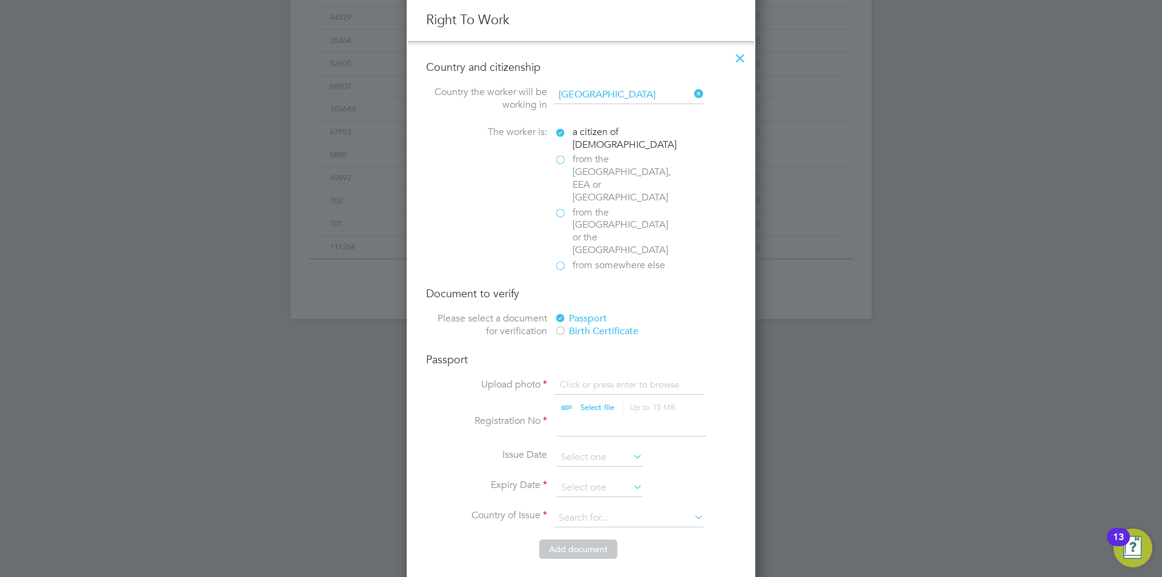
click at [592, 378] on input "file" at bounding box center [609, 396] width 190 height 36
type input "C:\fakepath\Passport.png"
click at [610, 415] on li "Registration No" at bounding box center [581, 432] width 310 height 34
click at [608, 415] on li "Registration No" at bounding box center [581, 432] width 310 height 34
drag, startPoint x: 608, startPoint y: 396, endPoint x: 627, endPoint y: 383, distance: 23.0
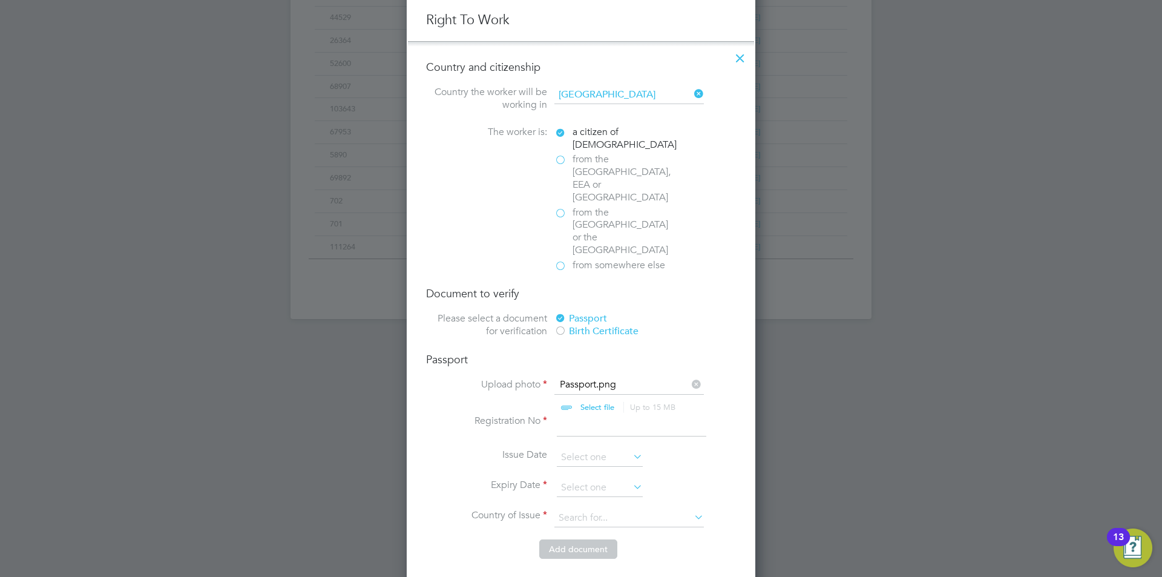
click at [608, 415] on input at bounding box center [632, 426] width 150 height 22
type input "145167718"
click at [592, 479] on input at bounding box center [600, 488] width 86 height 18
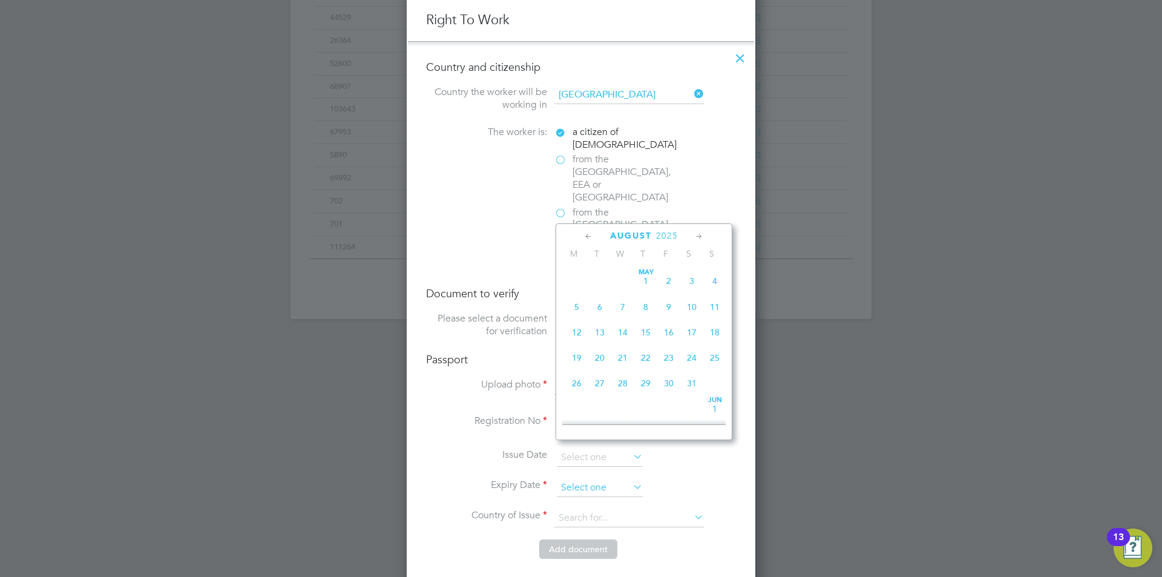
scroll to position [419, 0]
click at [663, 236] on span "2025" at bounding box center [667, 236] width 22 height 10
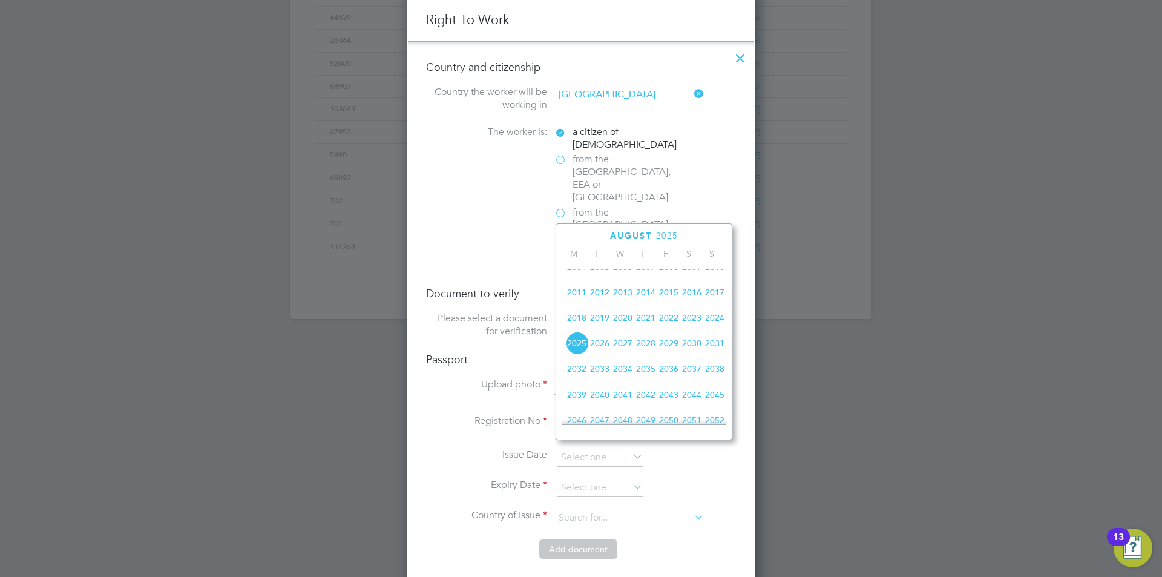
click at [631, 378] on span "2034" at bounding box center [622, 368] width 23 height 23
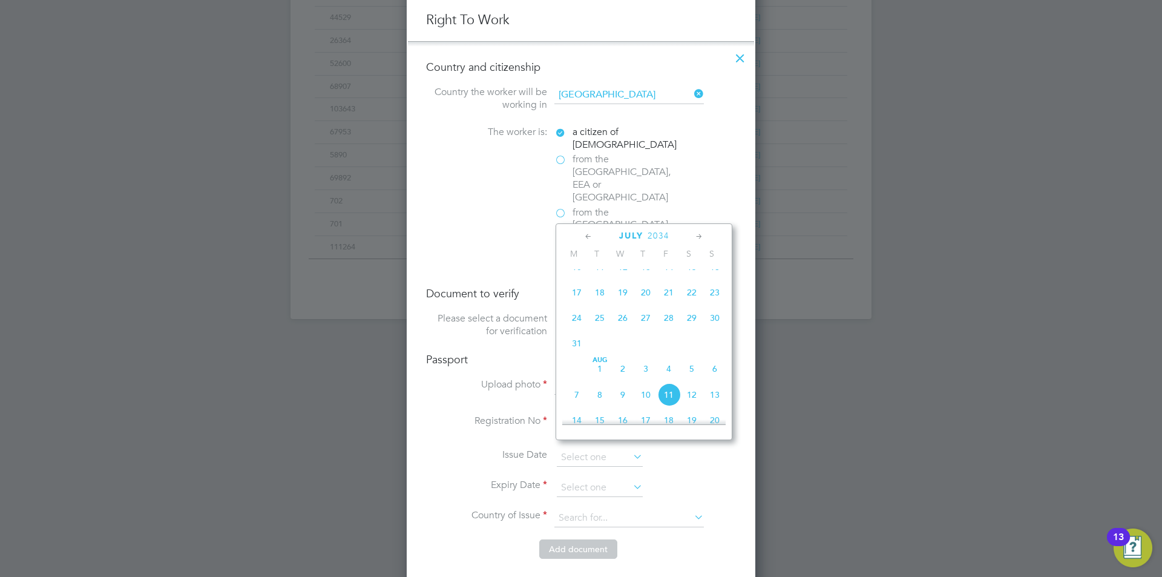
click at [595, 234] on icon at bounding box center [589, 236] width 12 height 13
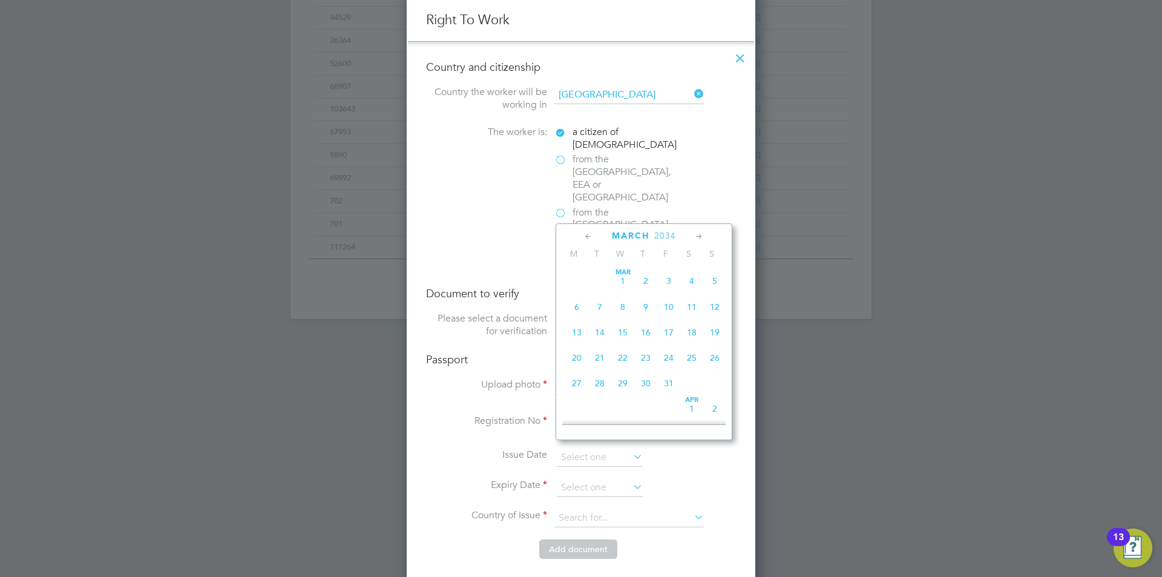
click at [640, 302] on span "9" at bounding box center [645, 306] width 23 height 23
type input "09 Mar 2034"
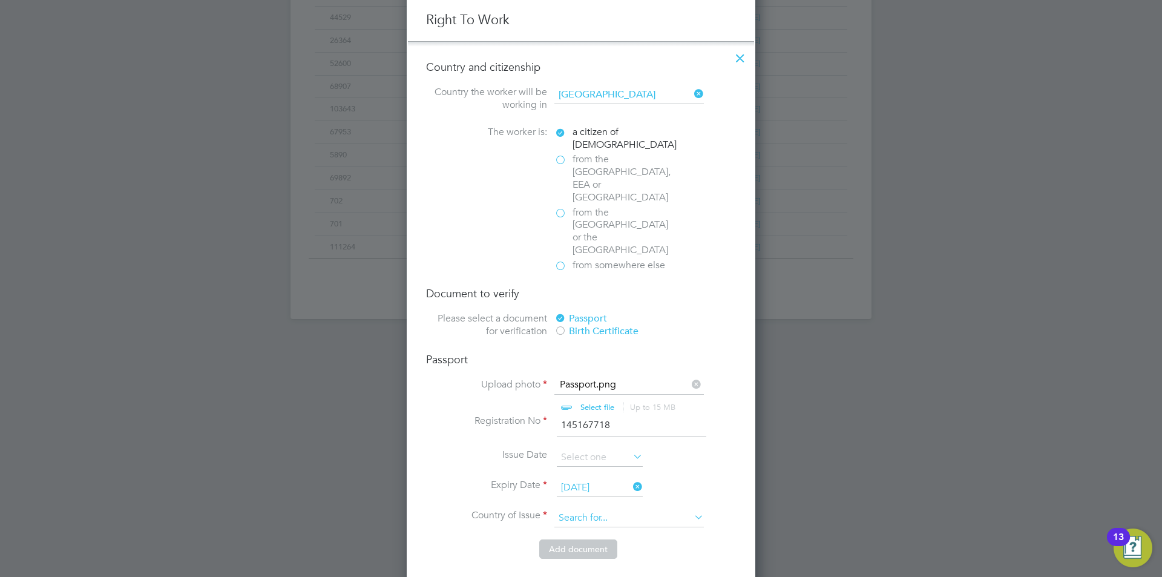
click at [599, 509] on input at bounding box center [630, 518] width 150 height 18
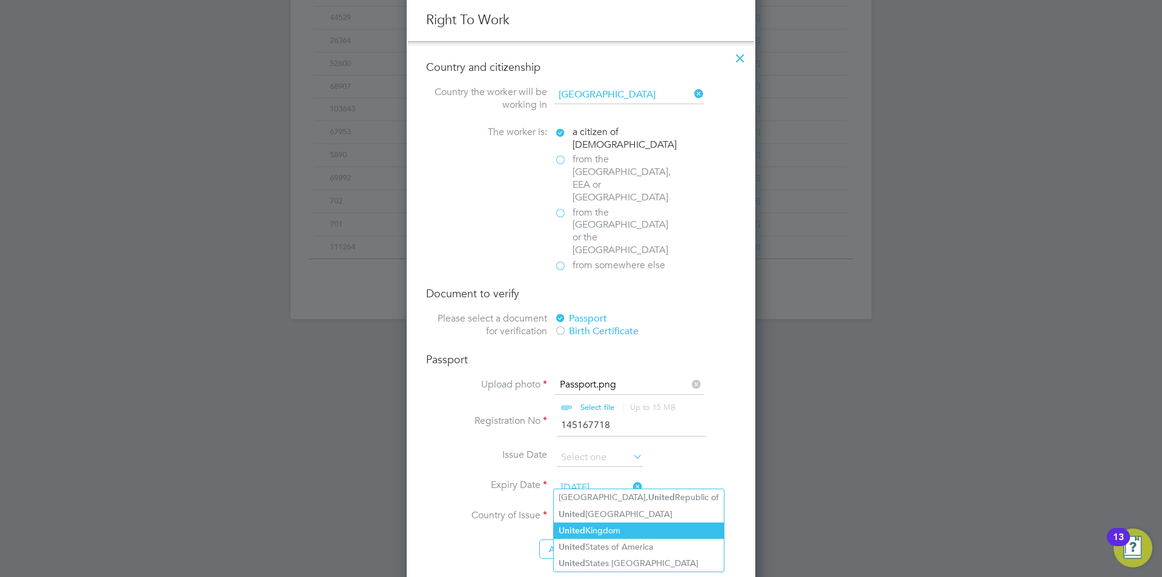
click at [601, 527] on li "United Kingdom" at bounding box center [639, 530] width 170 height 16
type input "United Kingdom"
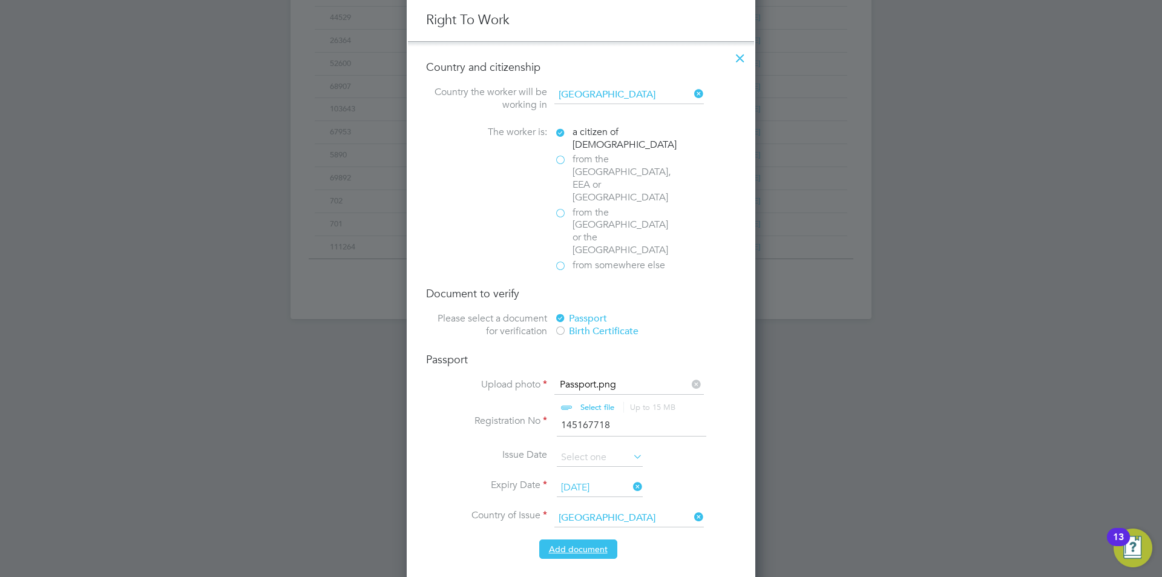
click at [585, 539] on button "Add document" at bounding box center [578, 548] width 78 height 19
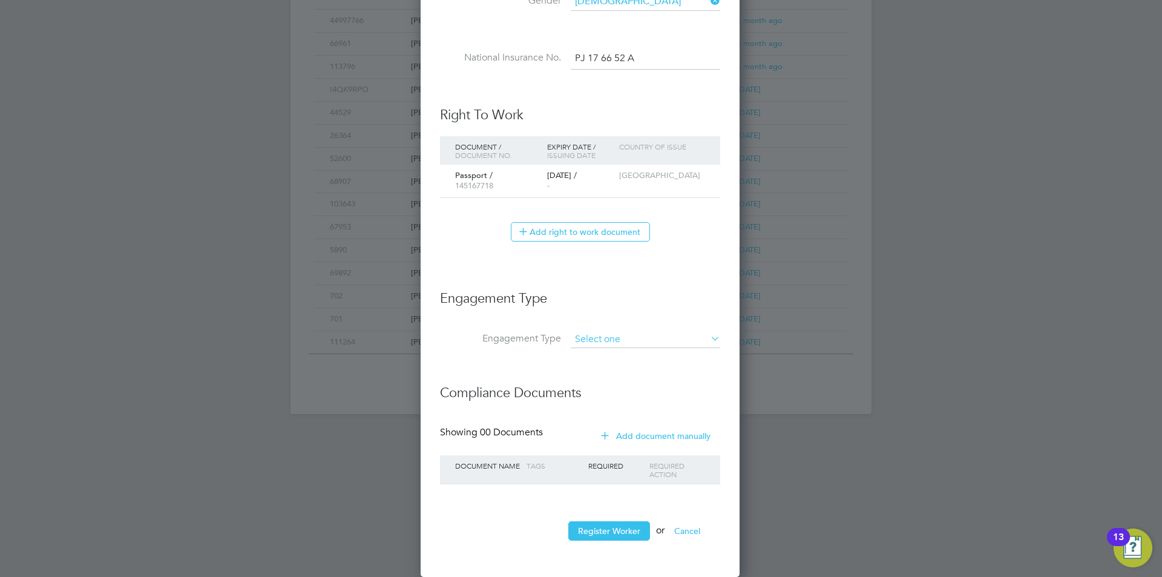
click at [605, 334] on input at bounding box center [646, 339] width 150 height 17
click at [608, 334] on input at bounding box center [646, 339] width 150 height 17
click at [607, 341] on input at bounding box center [646, 339] width 150 height 17
click at [676, 337] on input at bounding box center [646, 339] width 150 height 17
click at [708, 337] on icon at bounding box center [708, 338] width 0 height 17
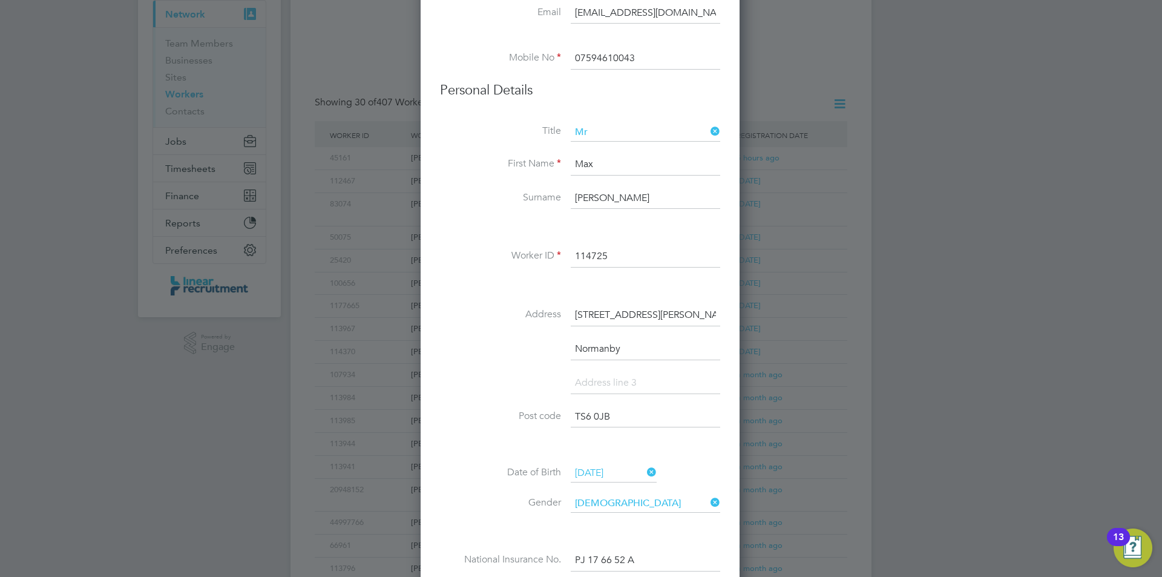
scroll to position [0, 0]
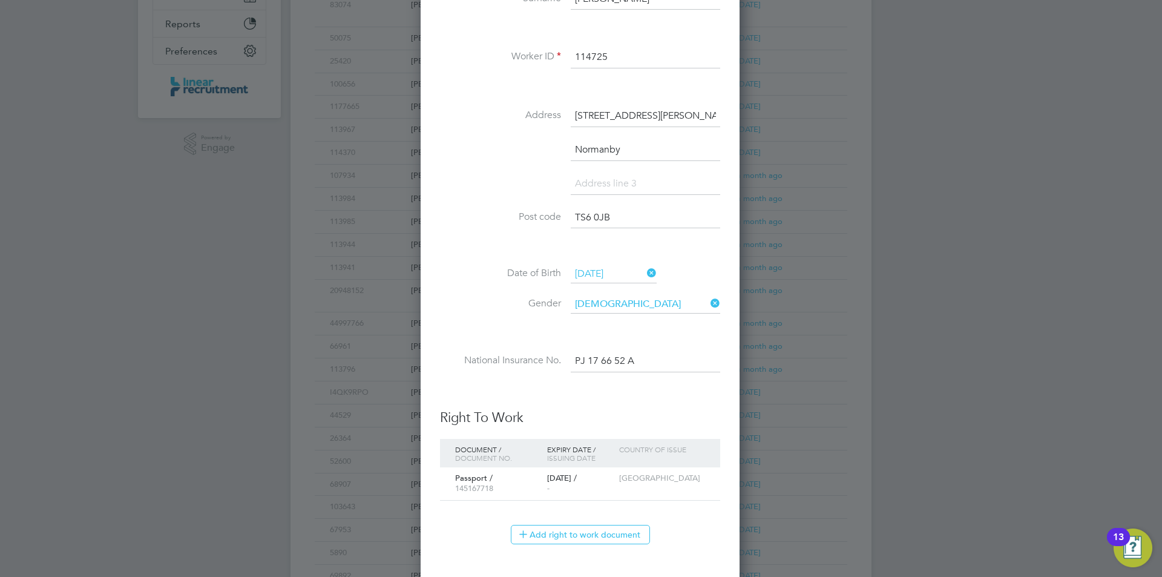
click at [636, 353] on input "PJ 17 66 52 A" at bounding box center [646, 362] width 150 height 22
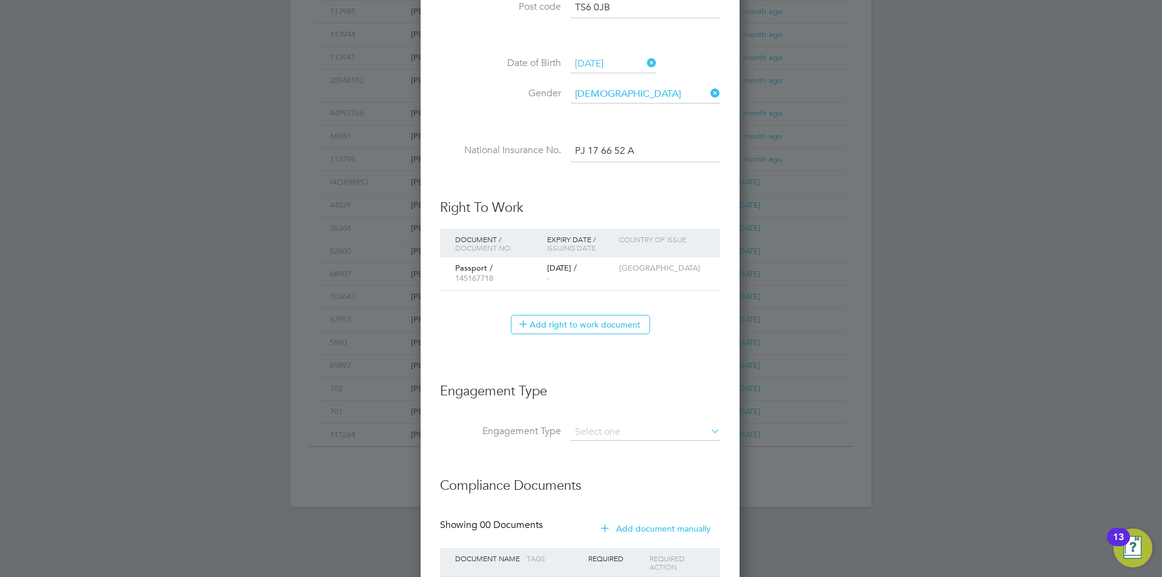
scroll to position [618, 0]
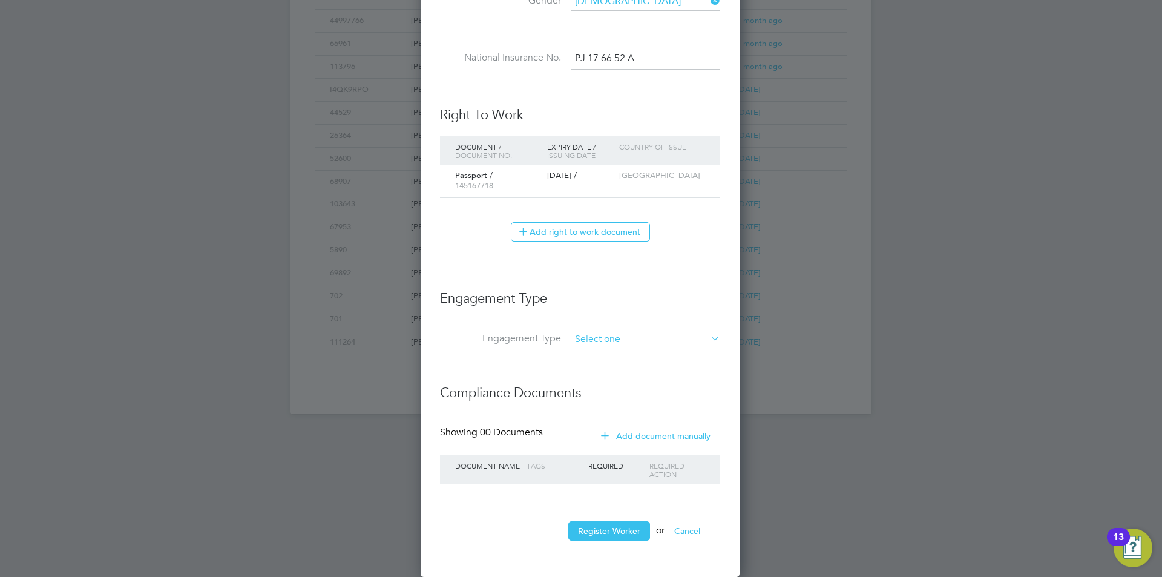
click at [638, 346] on input at bounding box center [646, 339] width 150 height 17
click at [610, 412] on li "Umbrella" at bounding box center [645, 410] width 151 height 18
type input "Umbrella"
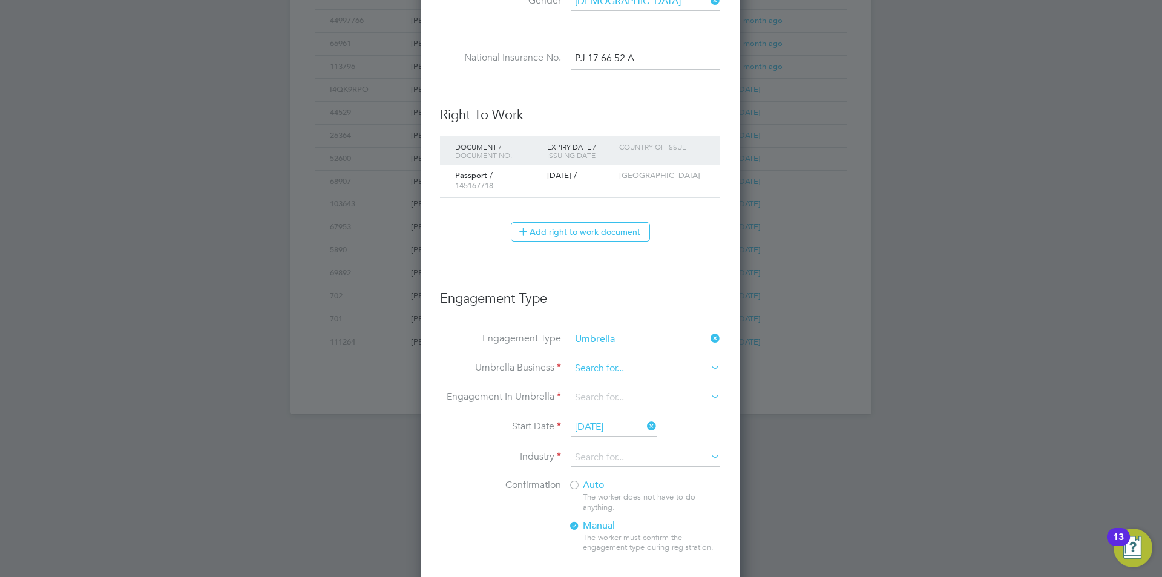
scroll to position [1374, 321]
click at [605, 369] on input at bounding box center [646, 368] width 150 height 17
click at [615, 383] on li "ForeTwo Group Limited" at bounding box center [645, 386] width 151 height 18
type input "ForeTwo Group Limited"
click at [616, 389] on li "Umbrella Business ForeTwo Group Limited" at bounding box center [580, 374] width 280 height 29
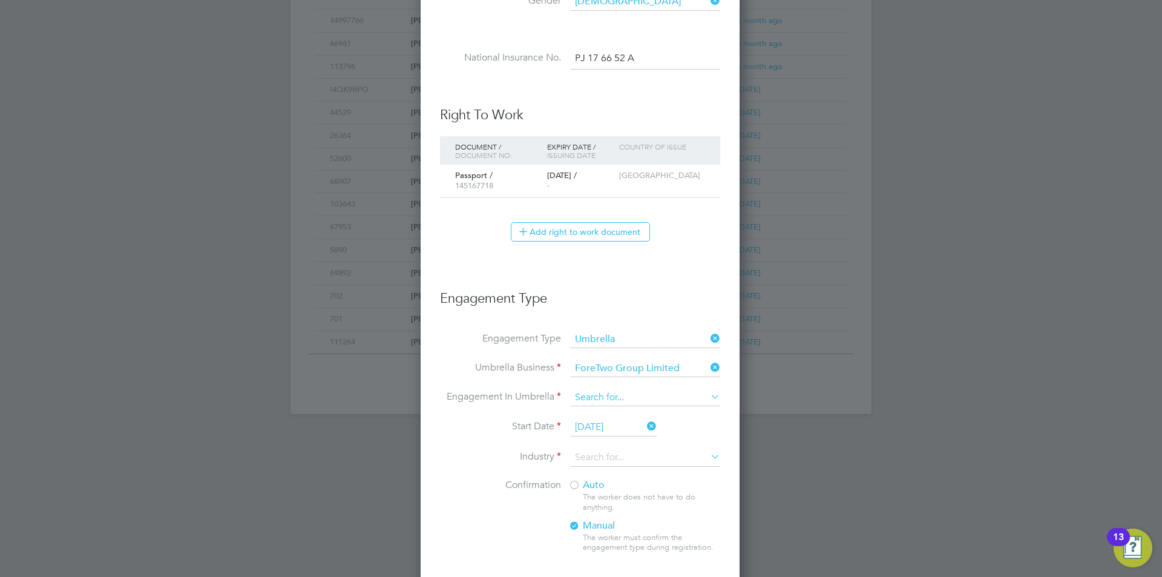
click at [618, 396] on input at bounding box center [646, 397] width 150 height 17
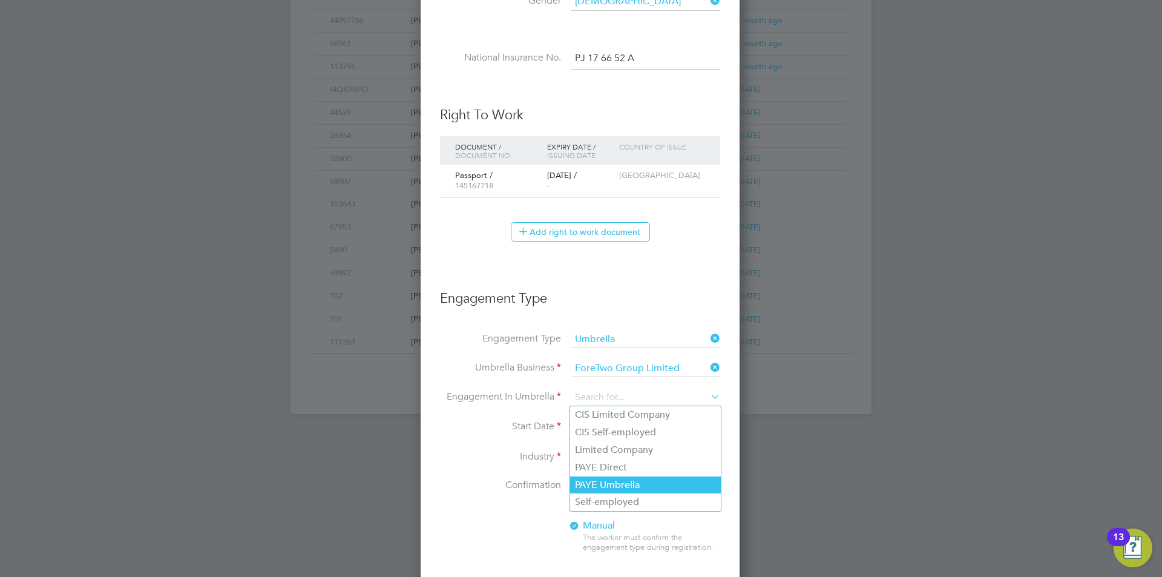
click at [624, 484] on li "PAYE Umbrella" at bounding box center [645, 485] width 151 height 18
type input "PAYE Umbrella"
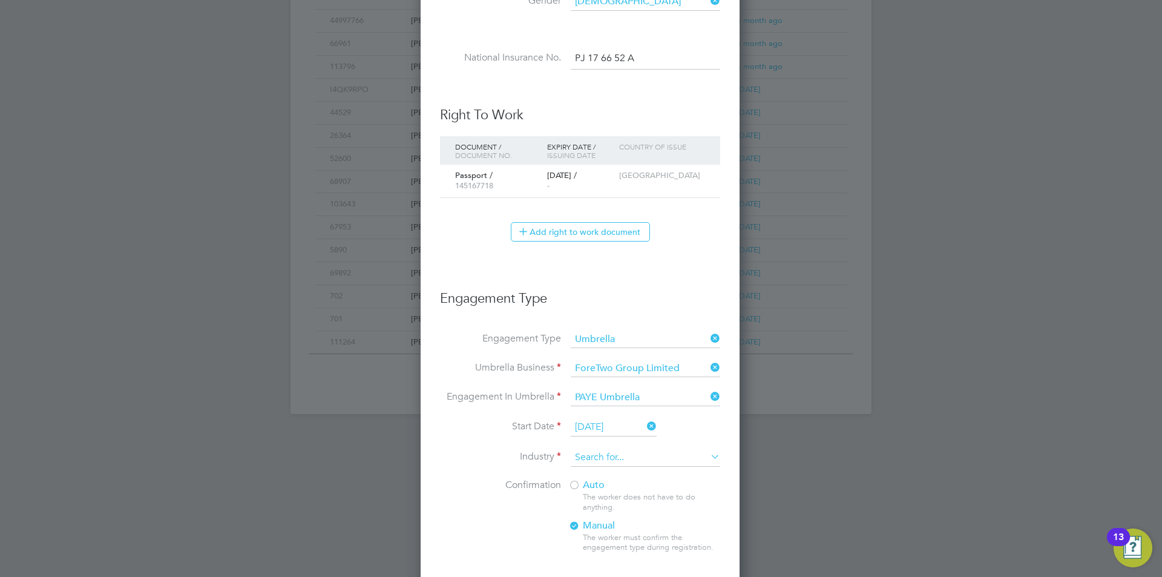
click at [608, 453] on input at bounding box center [646, 458] width 150 height 18
type input "cons"
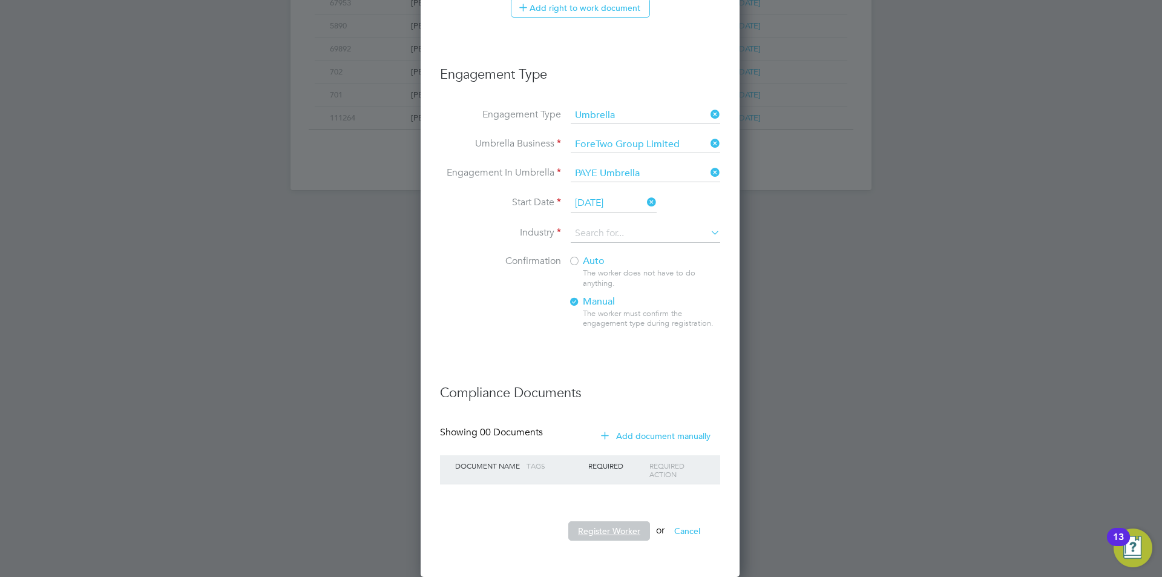
click at [598, 204] on input "11 Aug 2025" at bounding box center [614, 203] width 86 height 18
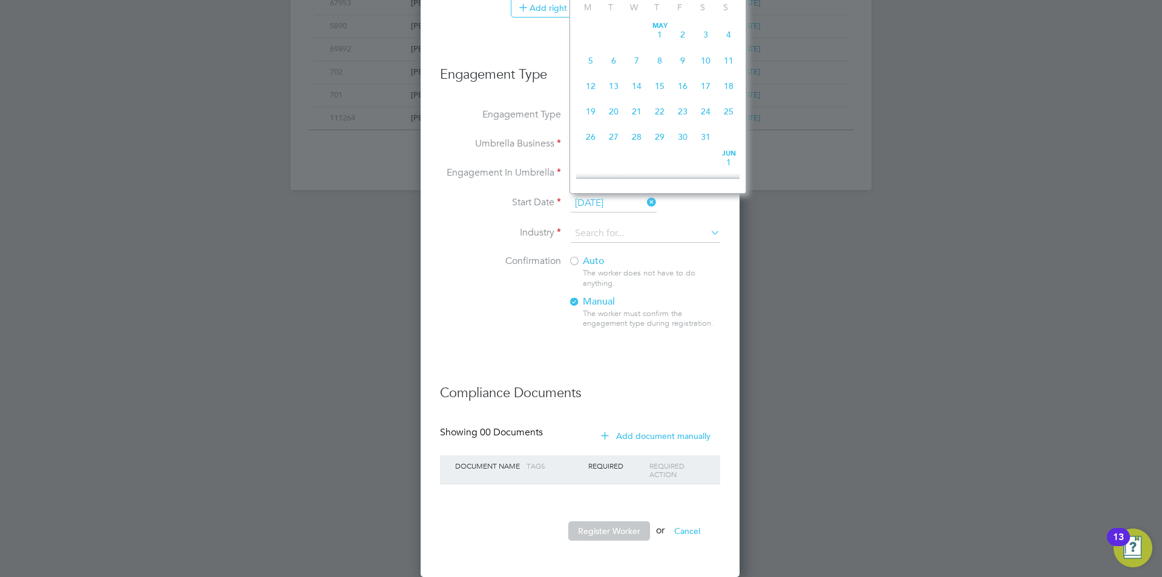
scroll to position [419, 0]
click at [613, 62] on span "5" at bounding box center [613, 50] width 23 height 23
type input "05 Aug 2025"
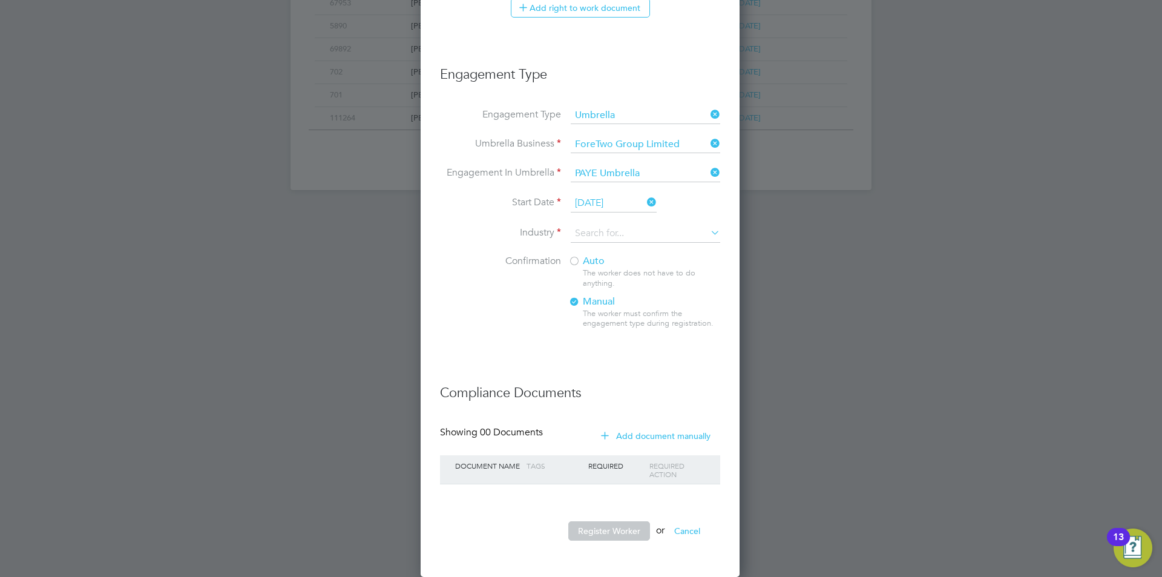
click at [587, 265] on span "Auto" at bounding box center [587, 261] width 36 height 12
click at [618, 234] on input at bounding box center [646, 234] width 150 height 18
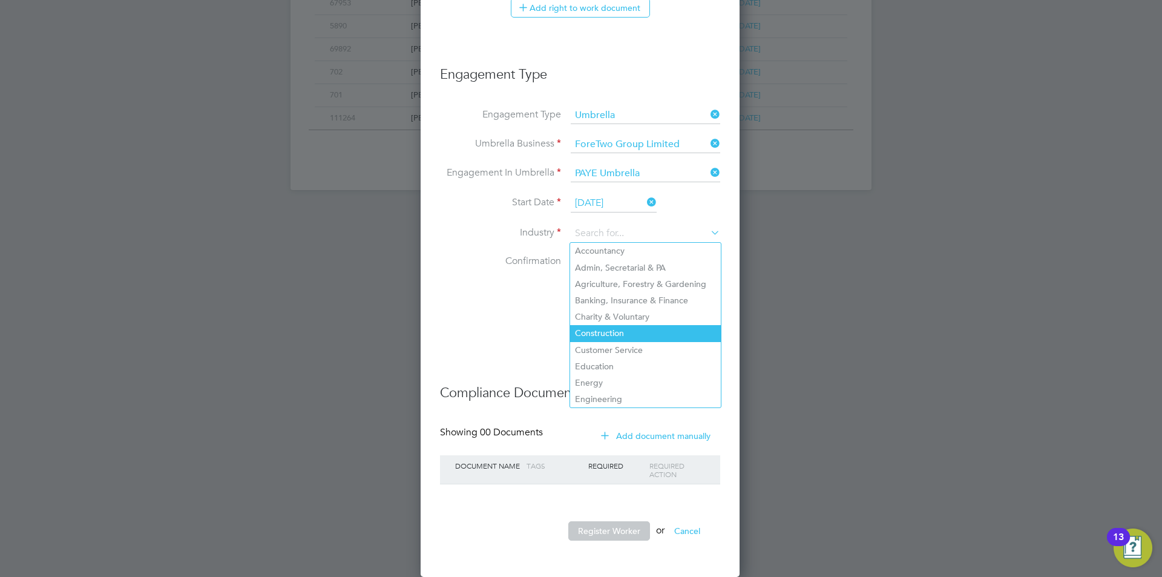
click at [606, 328] on li "Construction" at bounding box center [645, 333] width 151 height 16
type input "Construction"
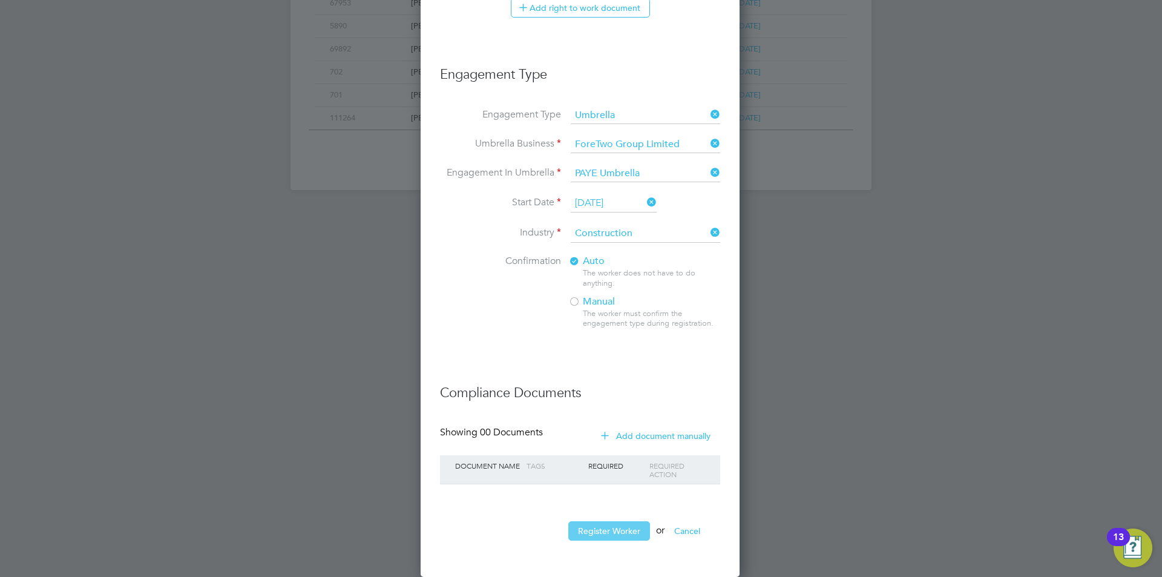
click at [631, 527] on button "Register Worker" at bounding box center [610, 530] width 82 height 19
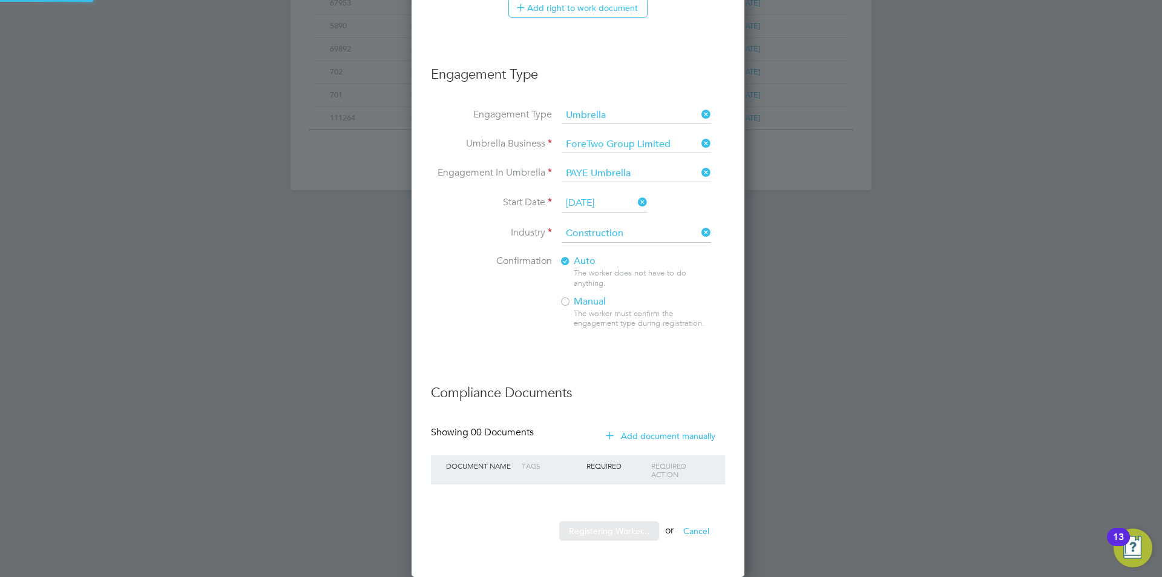
scroll to position [0, 0]
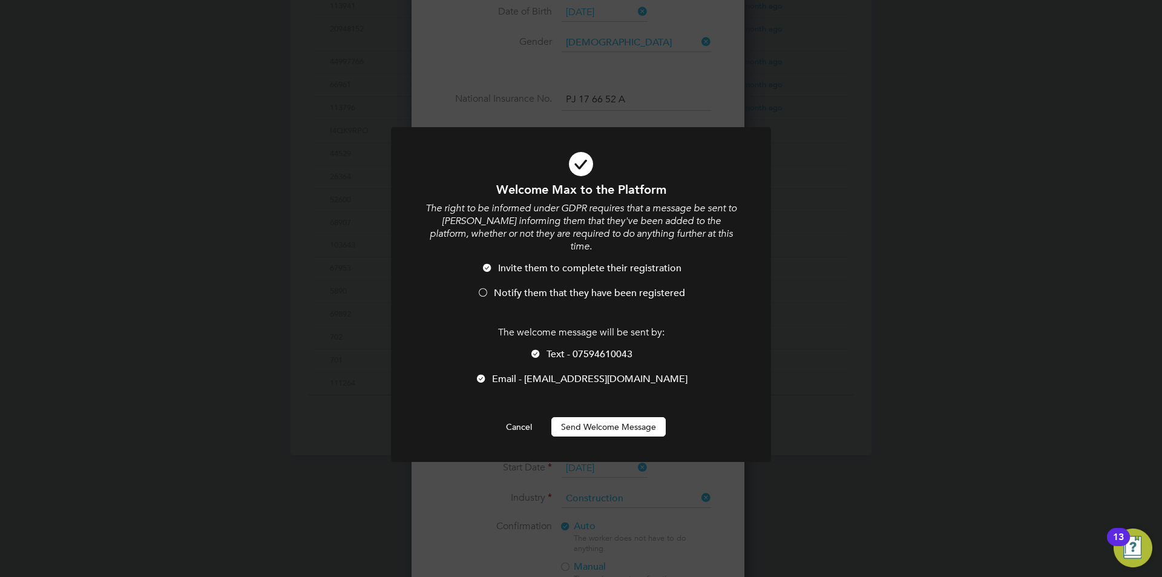
click at [537, 349] on div at bounding box center [536, 355] width 12 height 12
click at [492, 268] on li "Invite them to complete their registration" at bounding box center [581, 274] width 315 height 25
click at [572, 417] on button "Send Welcome Message" at bounding box center [609, 426] width 114 height 19
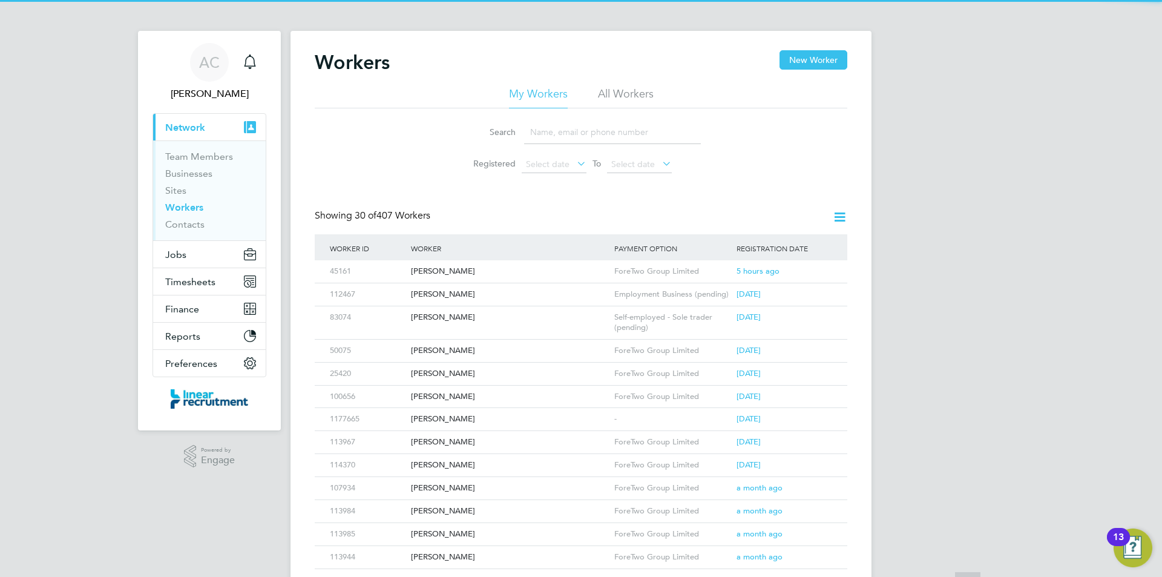
scroll to position [0, 0]
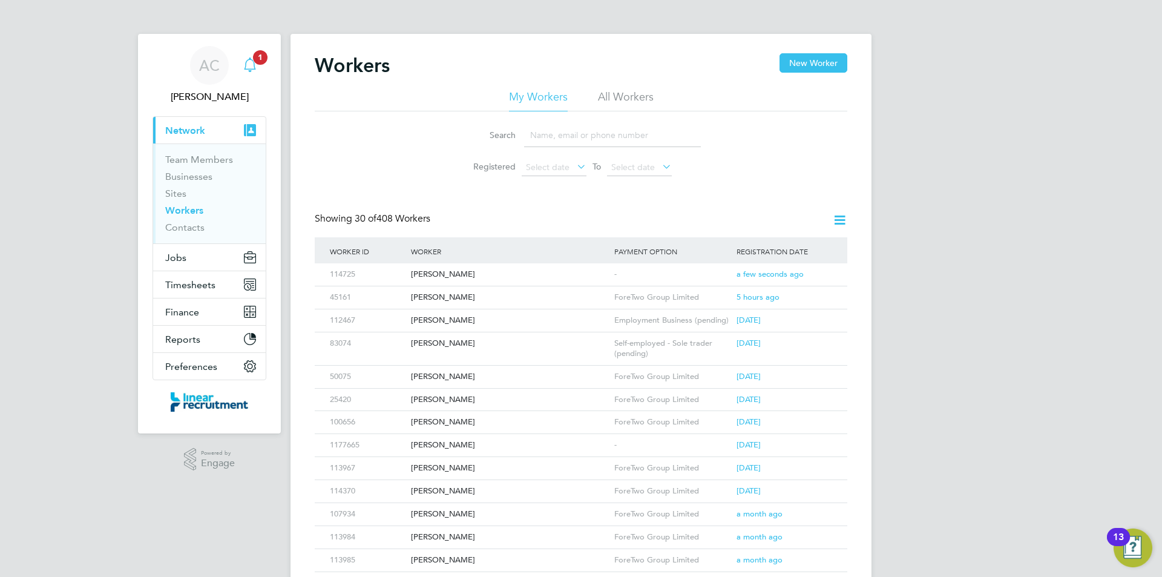
click at [257, 67] on div "Main navigation" at bounding box center [250, 65] width 24 height 24
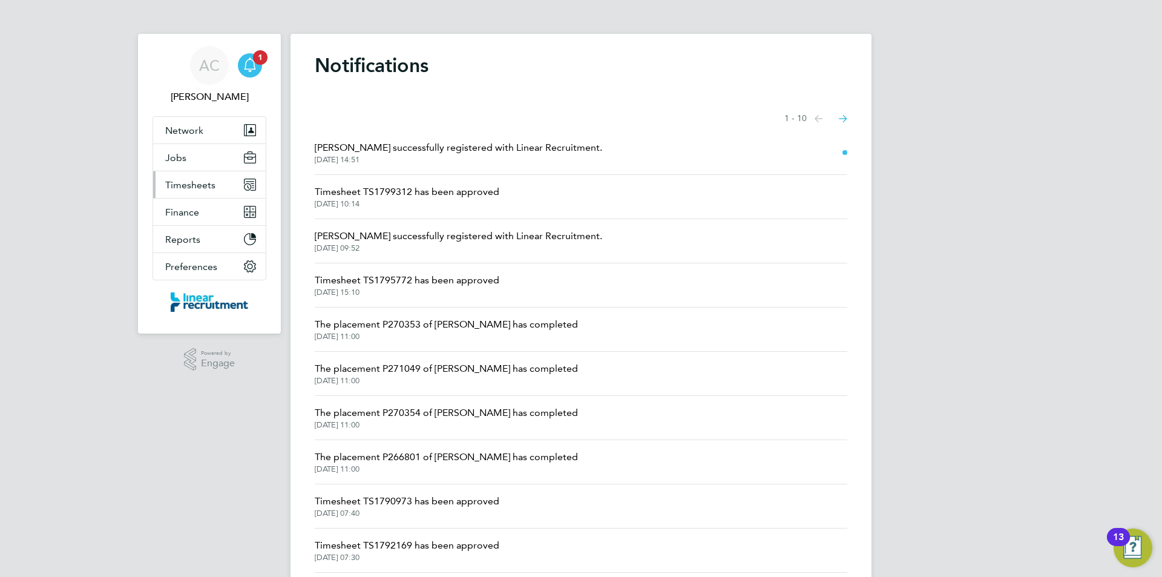
click at [202, 194] on button "Timesheets" at bounding box center [209, 184] width 113 height 27
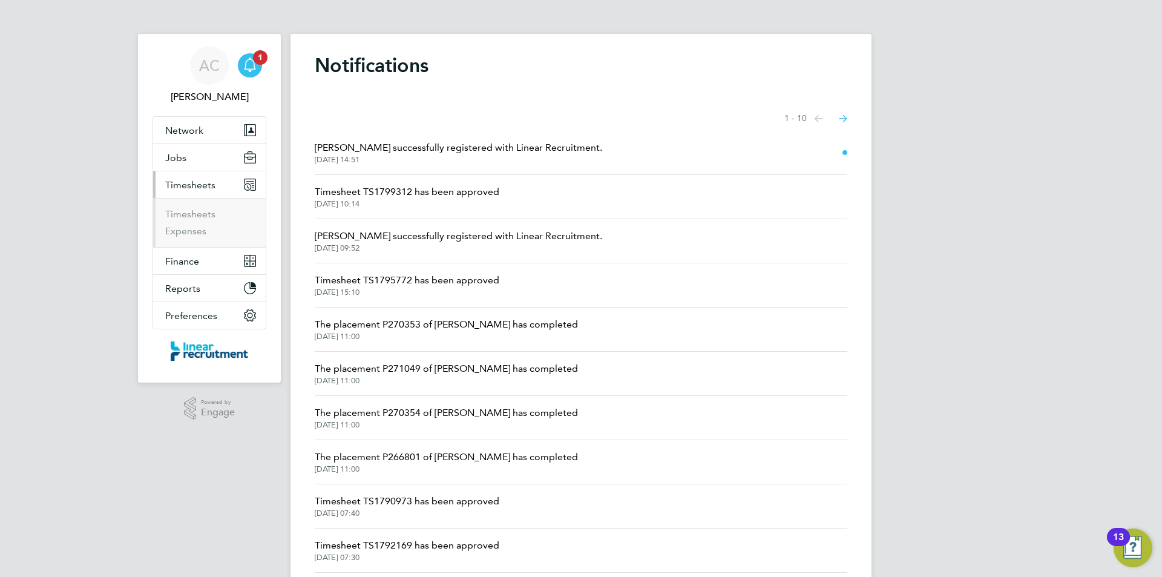
click at [202, 205] on ul "Timesheets Expenses" at bounding box center [209, 222] width 113 height 49
click at [205, 211] on link "Timesheets" at bounding box center [190, 214] width 50 height 12
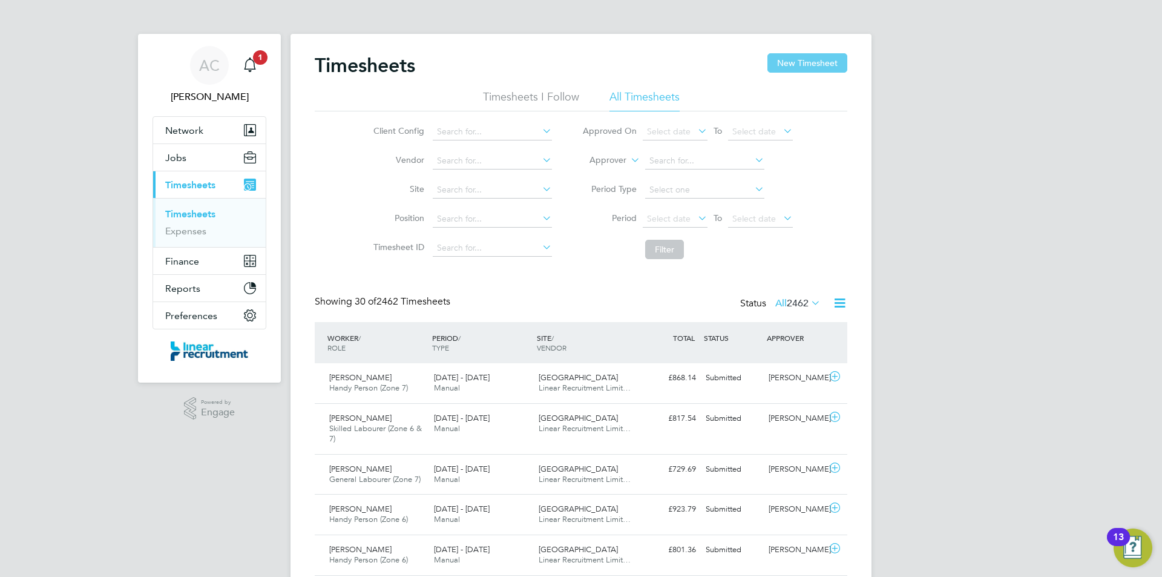
click at [833, 67] on button "New Timesheet" at bounding box center [808, 62] width 80 height 19
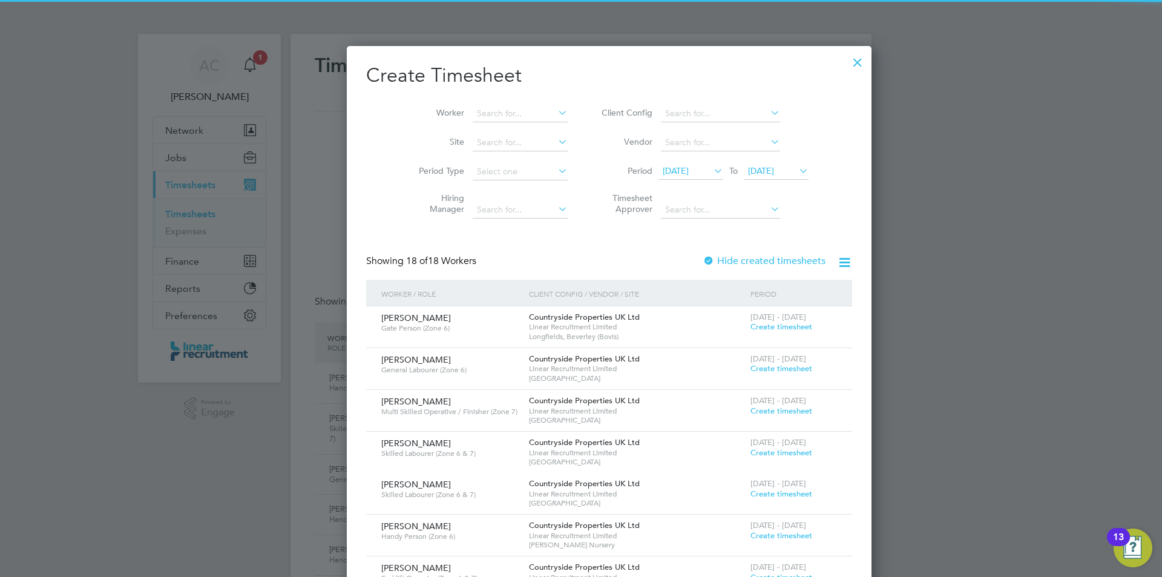
click at [917, 178] on div at bounding box center [581, 288] width 1162 height 577
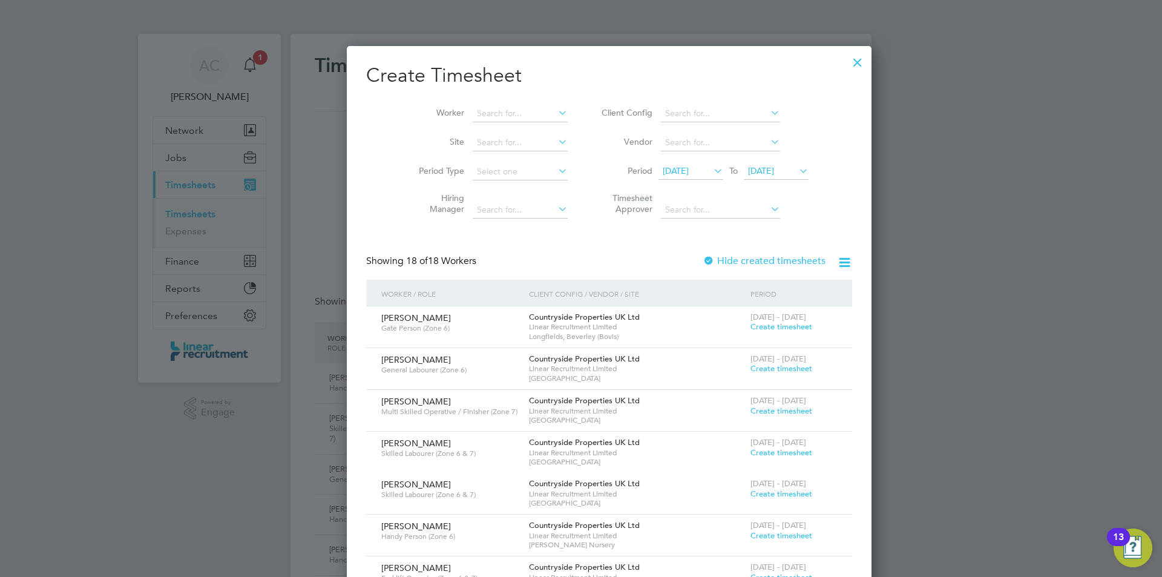
click at [847, 58] on div at bounding box center [858, 59] width 22 height 22
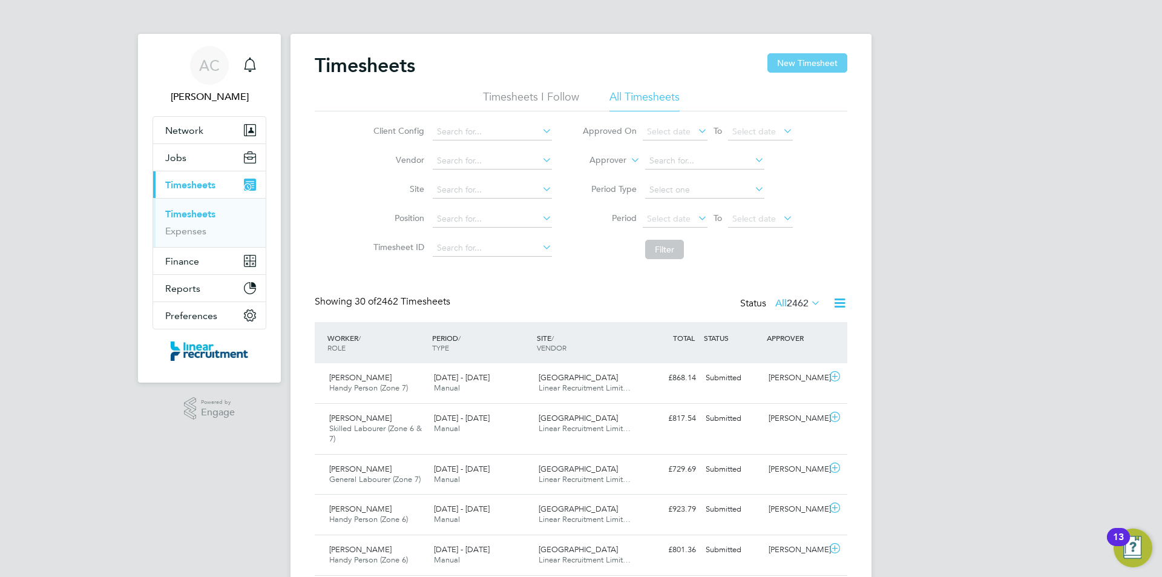
click at [813, 62] on button "New Timesheet" at bounding box center [808, 62] width 80 height 19
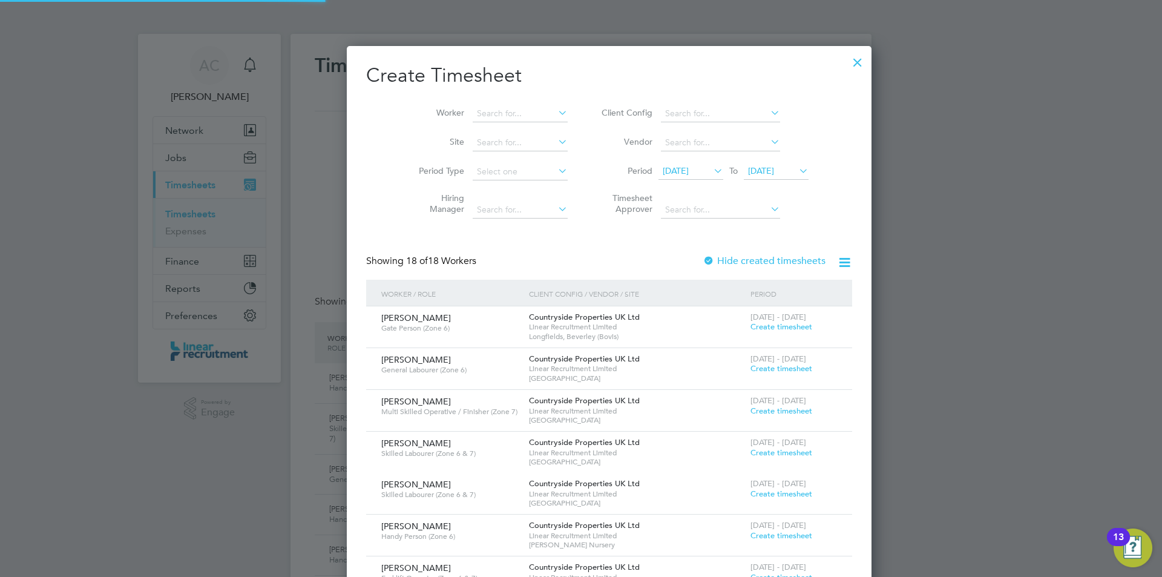
click at [748, 173] on span "04 Aug 2025" at bounding box center [761, 170] width 26 height 11
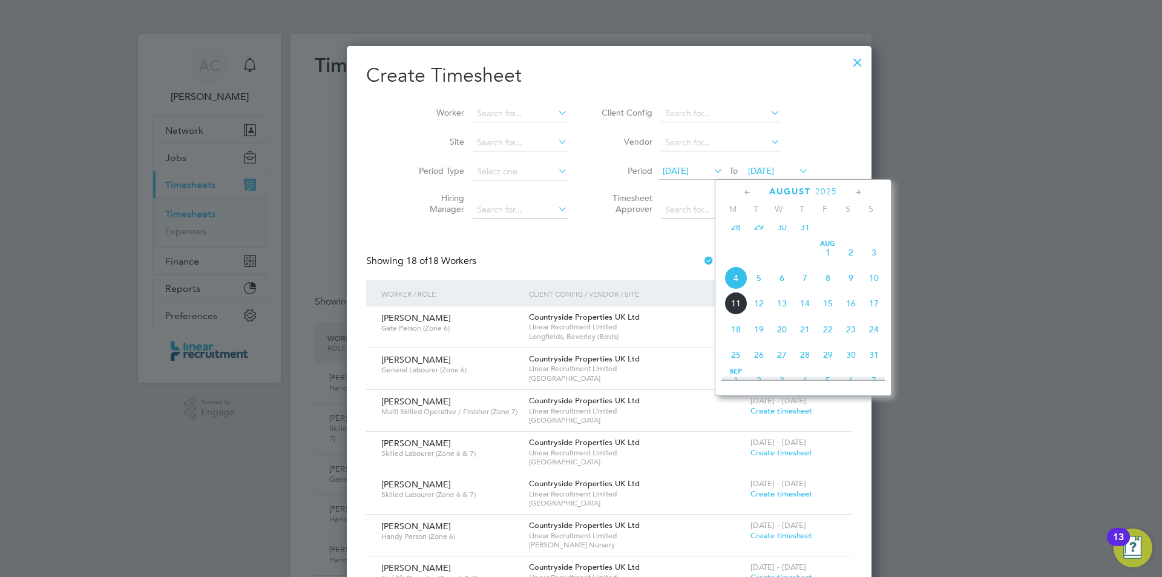
click at [870, 283] on span "10" at bounding box center [874, 277] width 23 height 23
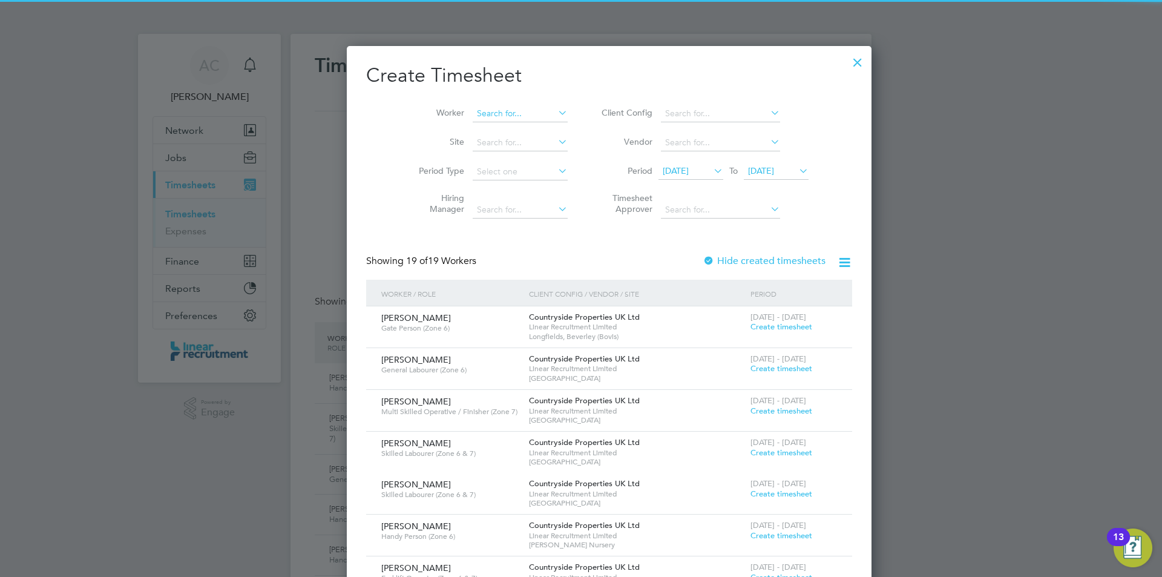
click at [473, 114] on input at bounding box center [520, 113] width 95 height 17
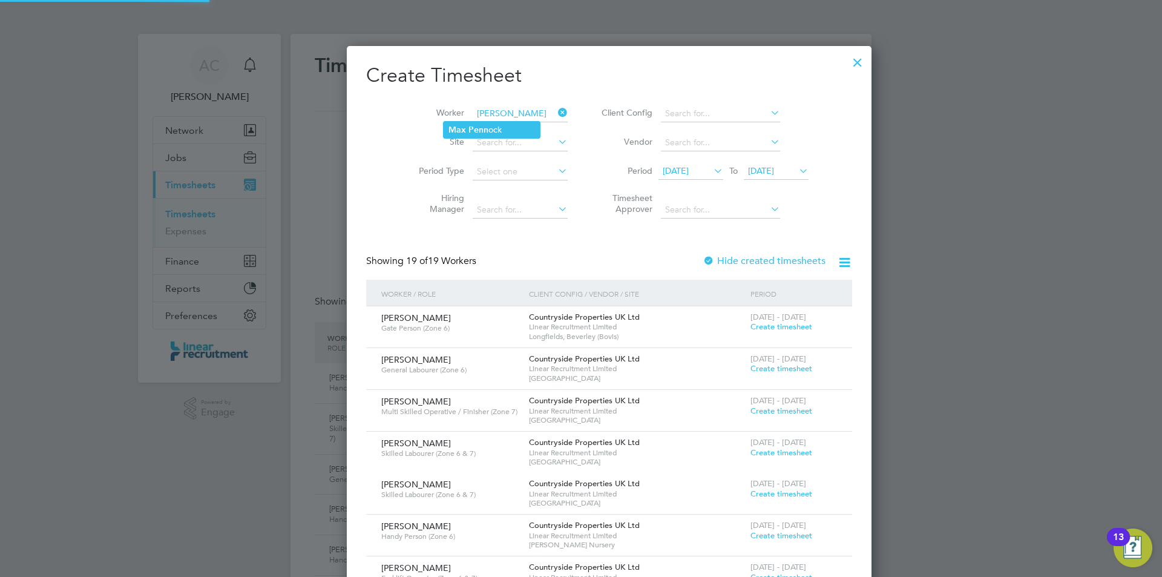
click at [464, 124] on li "Max Penn ock" at bounding box center [492, 130] width 96 height 16
type input "Max Pennock"
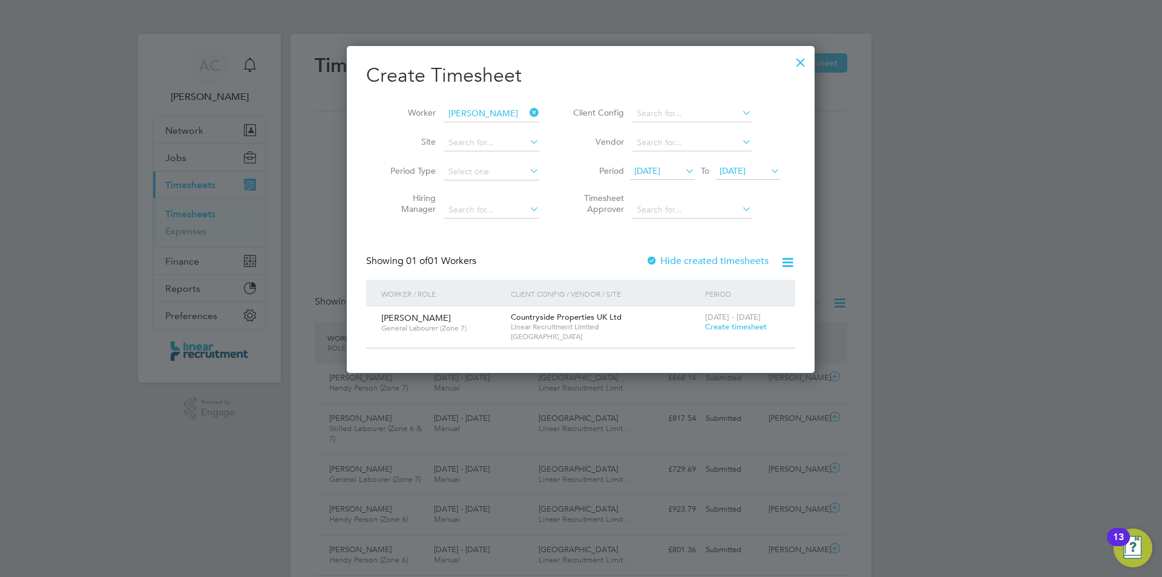
click at [750, 325] on span "Create timesheet" at bounding box center [736, 326] width 62 height 10
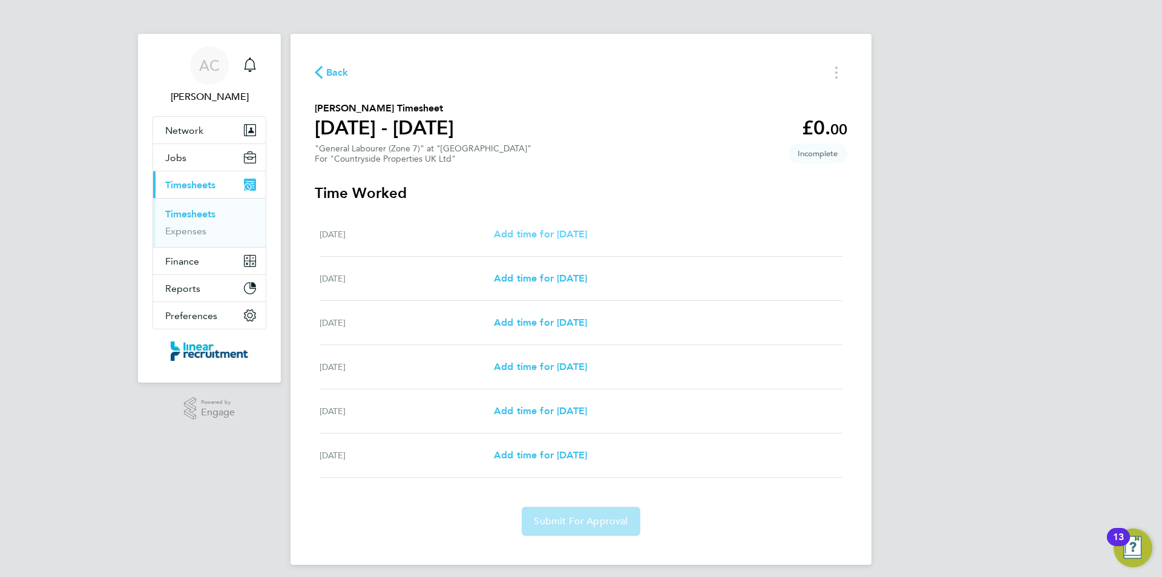
click at [583, 235] on span "Add time for Tue 05 Aug" at bounding box center [540, 234] width 93 height 12
select select "30"
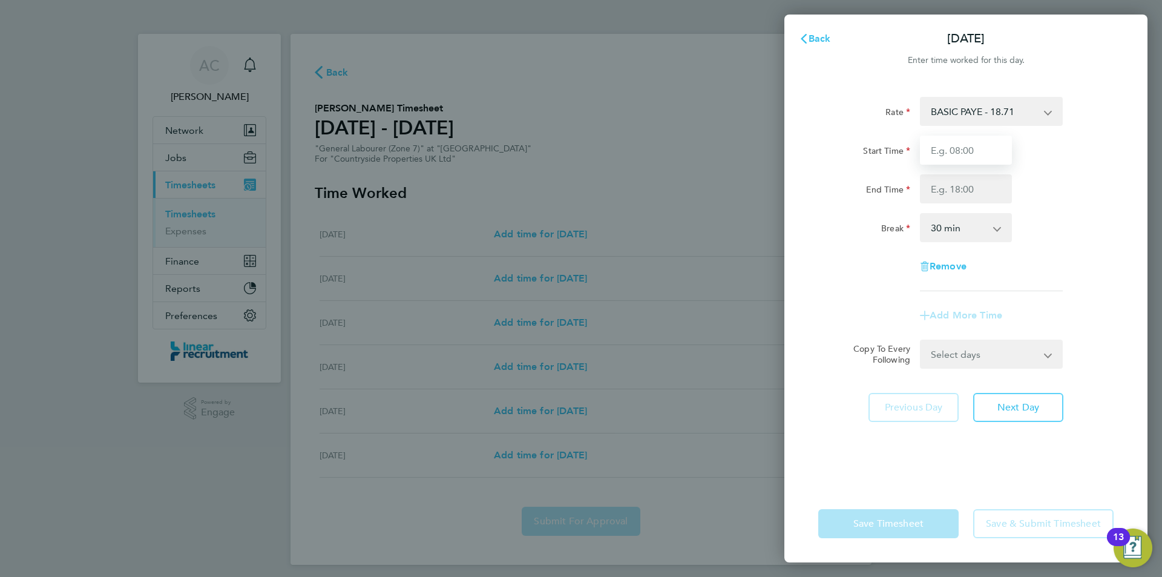
click at [952, 161] on input "Start Time" at bounding box center [966, 150] width 92 height 29
type input "07:30"
type input "16:00"
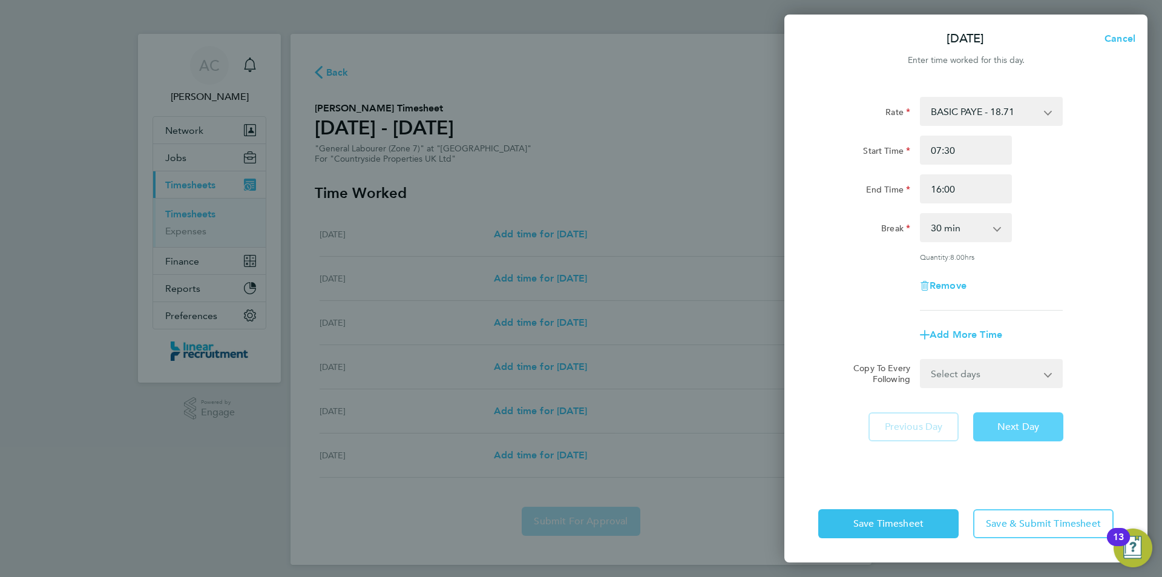
click at [998, 423] on span "Next Day" at bounding box center [1019, 427] width 42 height 12
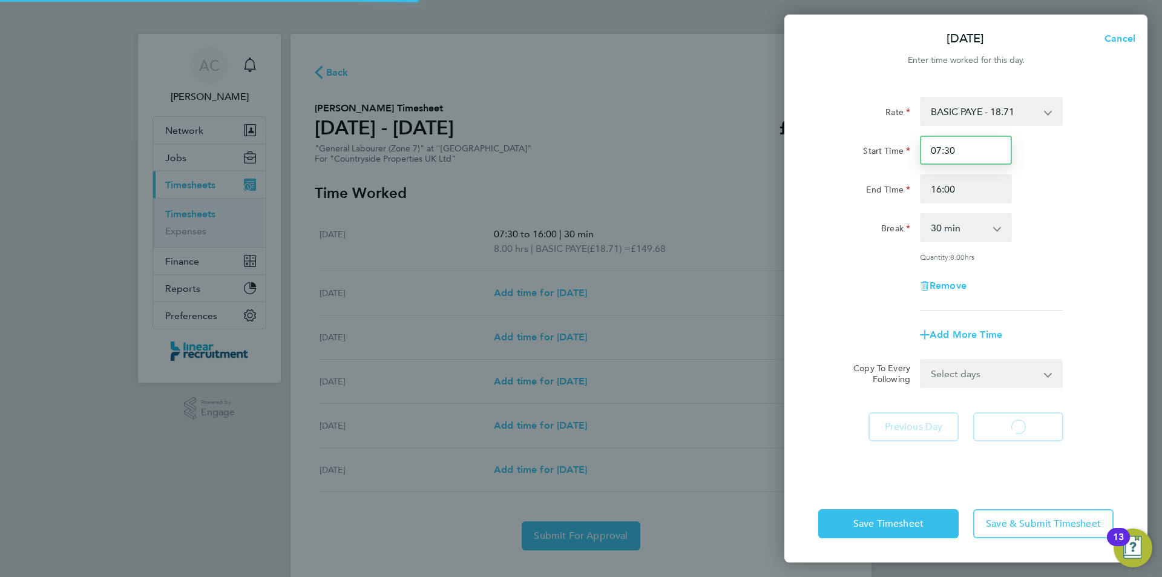
click at [967, 158] on input "07:30" at bounding box center [966, 150] width 92 height 29
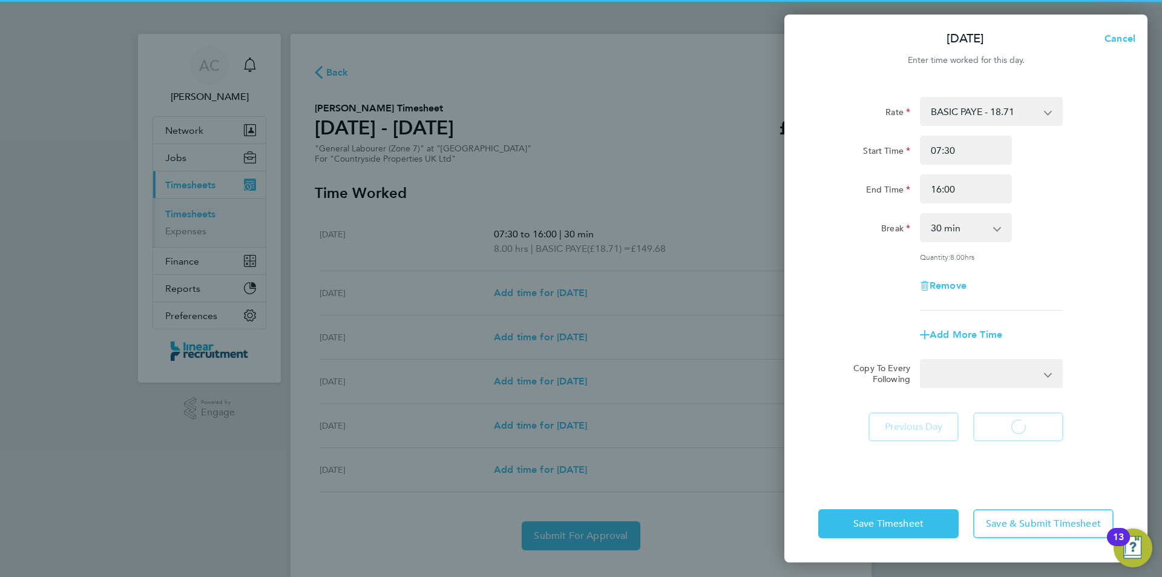
select select "30"
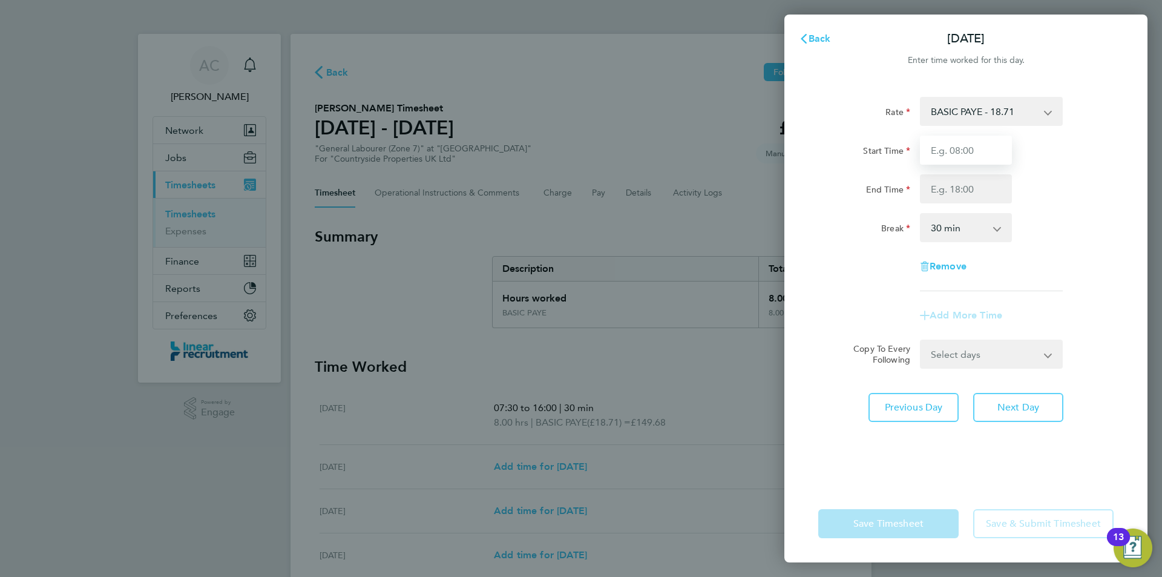
click at [967, 158] on input "Start Time" at bounding box center [966, 150] width 92 height 29
type input "07:30"
type input "16:00"
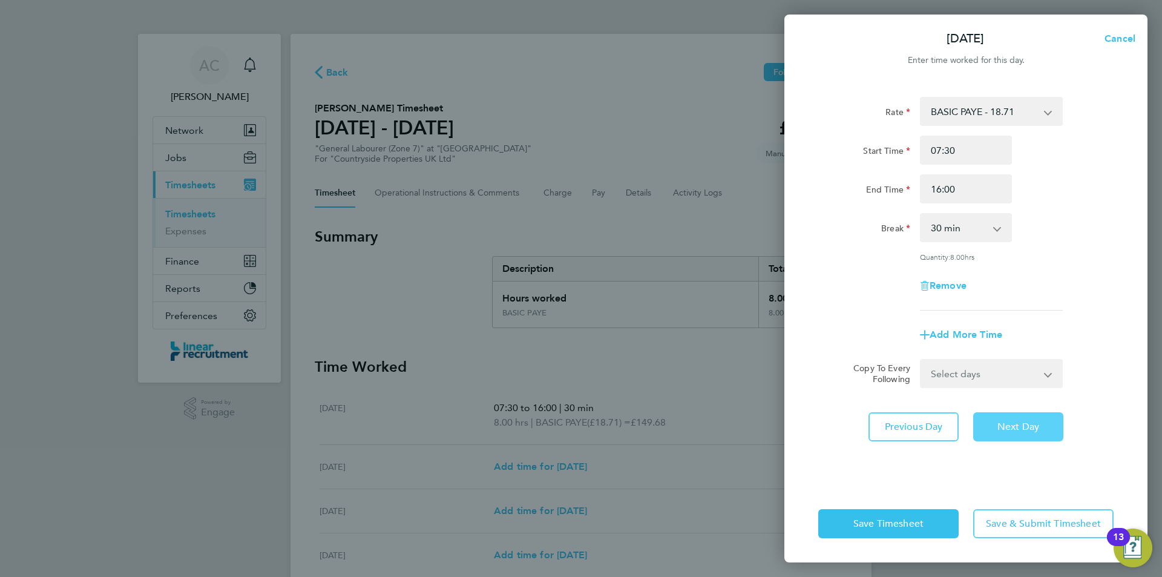
click at [1030, 426] on span "Next Day" at bounding box center [1019, 427] width 42 height 12
select select "30"
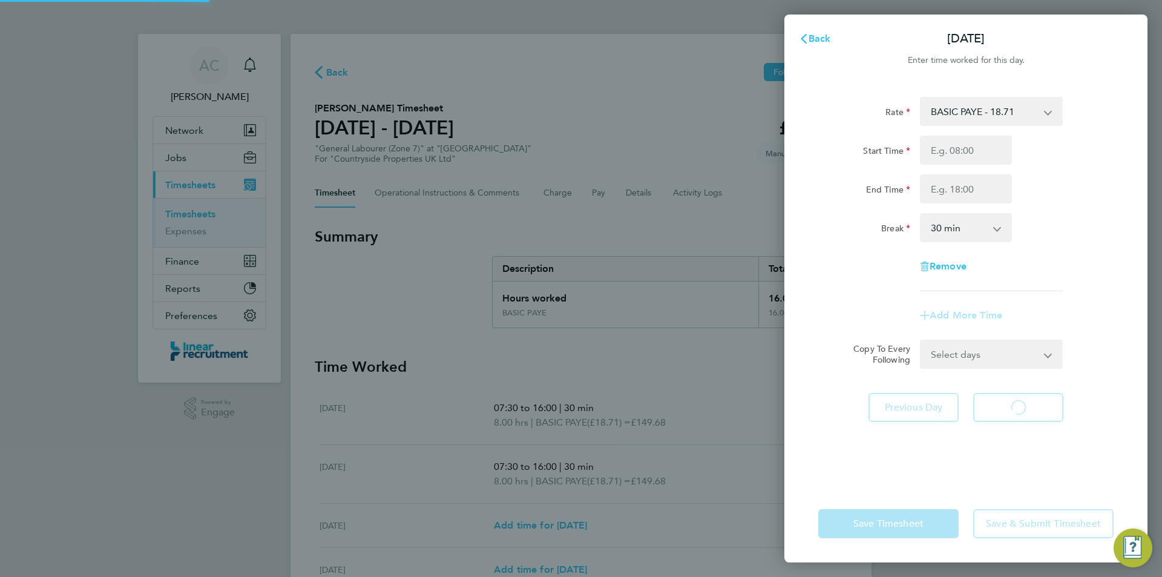
select select "30"
type input "07:30"
type input "16:00"
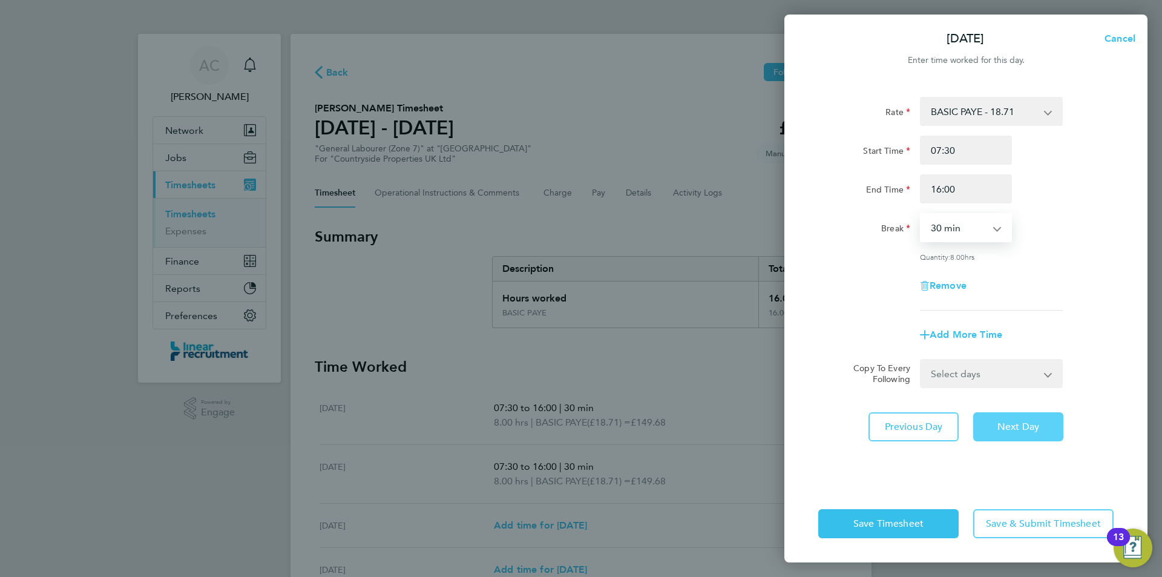
click at [1017, 421] on span "Next Day" at bounding box center [1019, 427] width 42 height 12
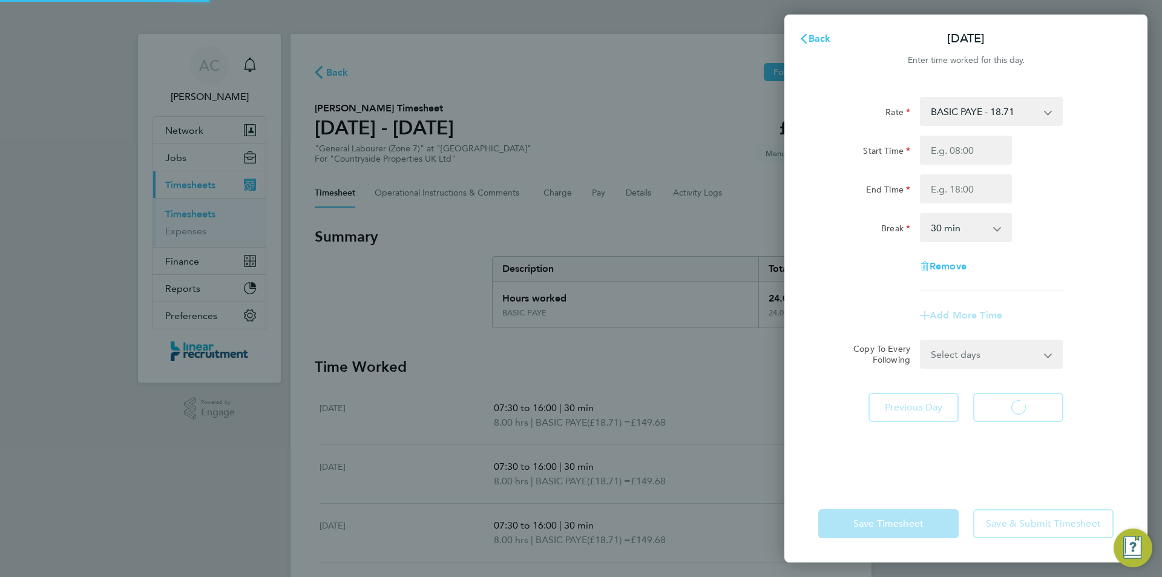
select select "30"
drag, startPoint x: 943, startPoint y: 150, endPoint x: 952, endPoint y: 154, distance: 10.6
click at [952, 154] on input "Start Time" at bounding box center [966, 150] width 92 height 29
type input "07:30"
type input "16:00"
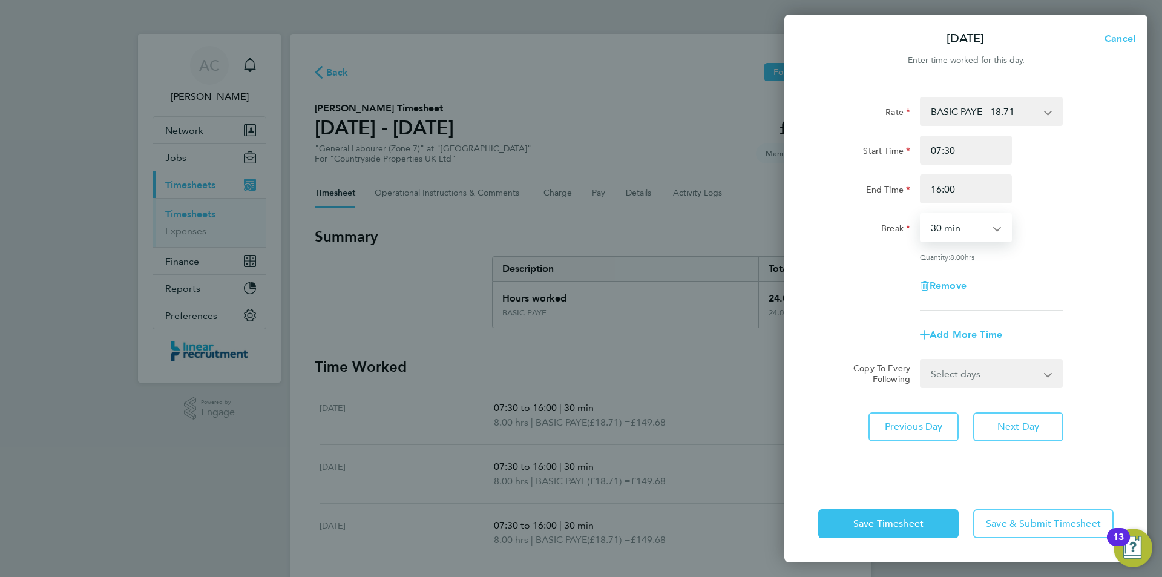
click at [1014, 409] on div "Rate BASIC PAYE - 18.71 Start Time 07:30 End Time 16:00 Break 0 min 15 min 30 m…" at bounding box center [966, 283] width 363 height 403
click at [1012, 421] on span "Next Day" at bounding box center [1019, 427] width 42 height 12
select select "30"
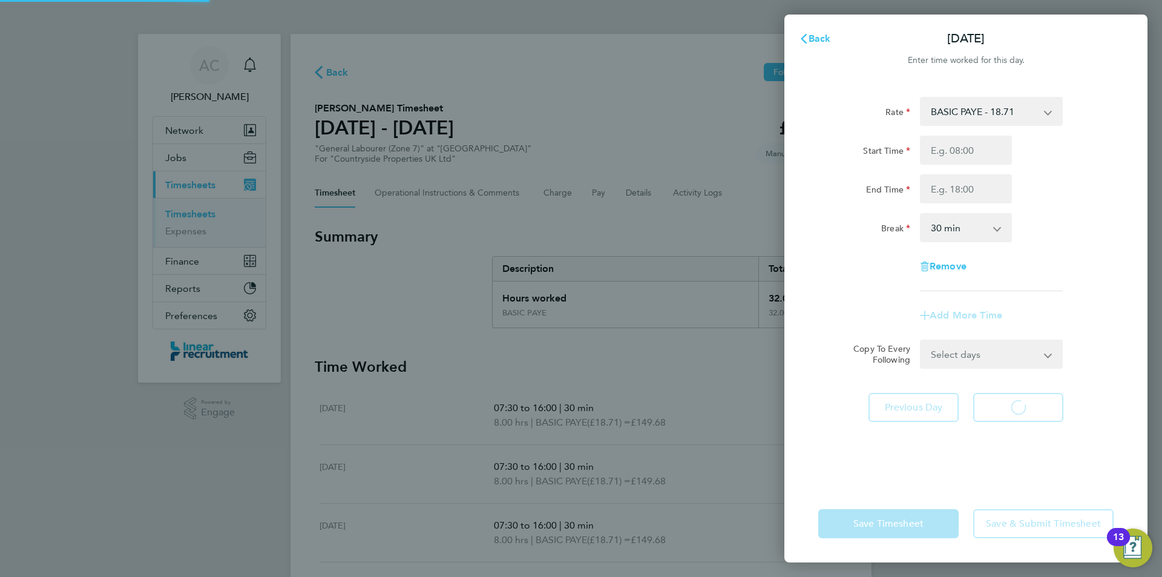
select select "30"
click at [945, 152] on input "Start Time" at bounding box center [966, 150] width 92 height 29
click at [799, 39] on icon "button" at bounding box center [804, 39] width 10 height 10
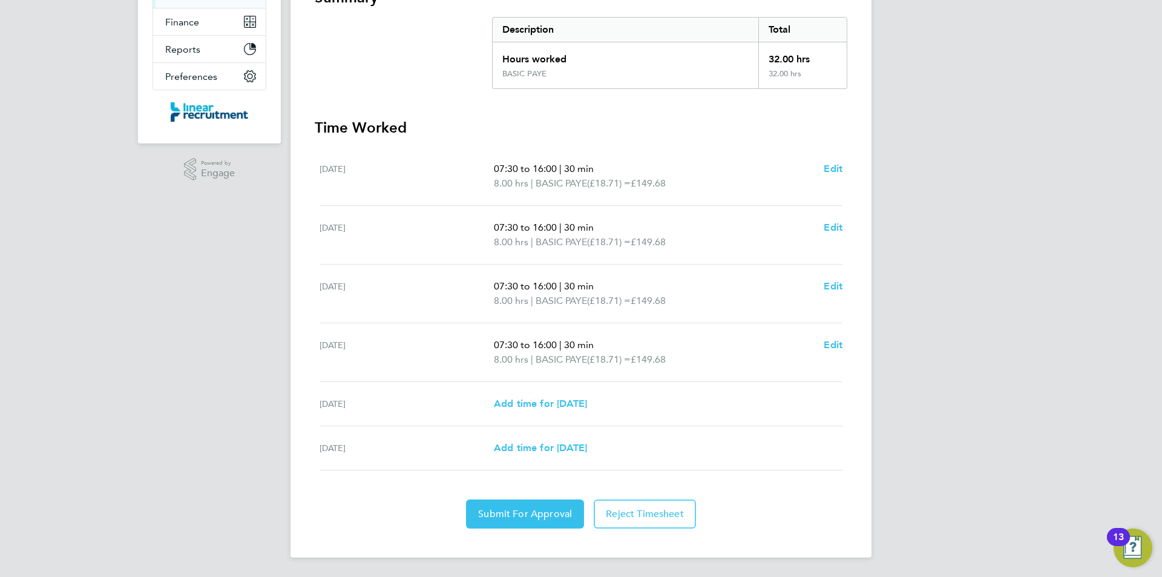
click at [845, 342] on ul "Tue 05 Aug 07:30 to 16:00 | 30 min 8.00 hrs | BASIC PAYE (£18.71) = £149.68 Edi…" at bounding box center [581, 308] width 533 height 323
click at [829, 345] on span "Edit" at bounding box center [833, 345] width 19 height 12
select select "30"
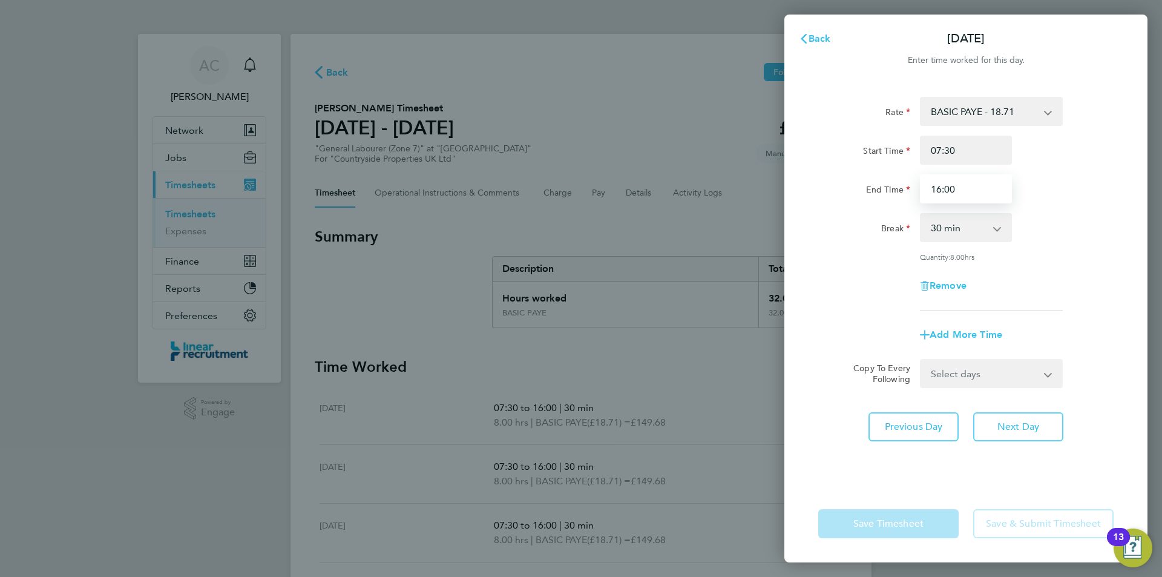
drag, startPoint x: 957, startPoint y: 191, endPoint x: 875, endPoint y: 208, distance: 83.0
click at [894, 208] on div "Rate BASIC PAYE - 18.71 Start Time 07:30 End Time 16:00 Break 0 min 15 min 30 m…" at bounding box center [966, 204] width 295 height 214
type input "15:00"
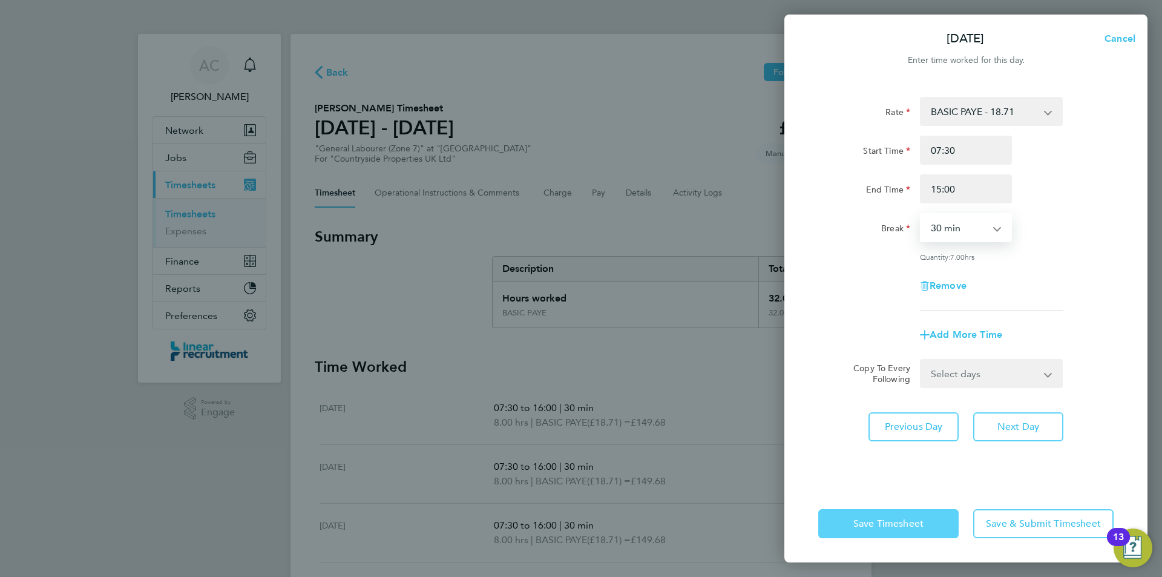
click at [921, 521] on span "Save Timesheet" at bounding box center [889, 524] width 70 height 12
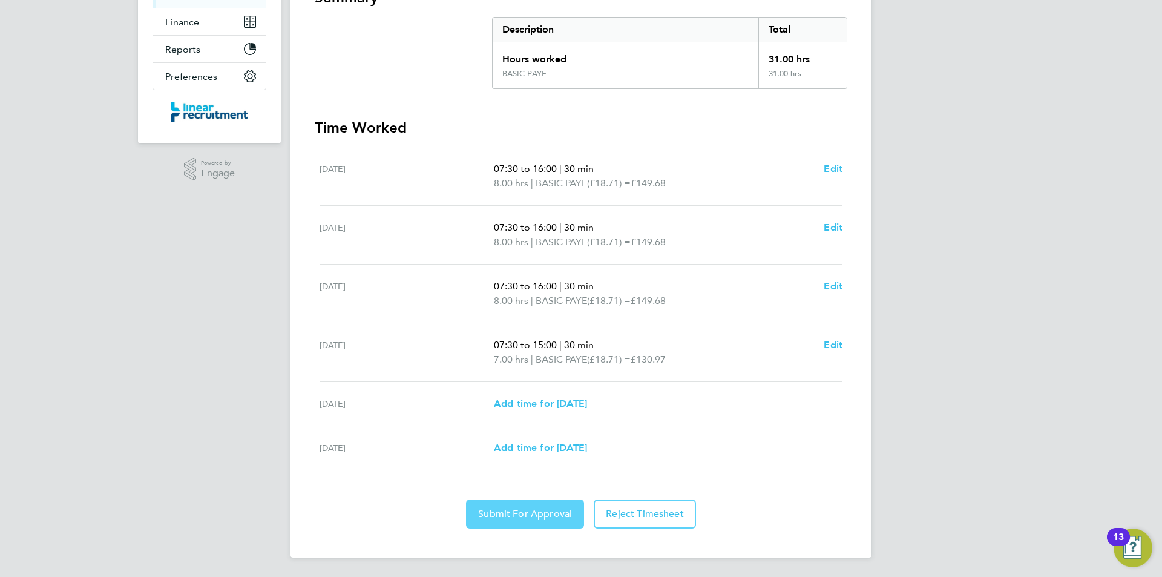
click at [496, 513] on span "Submit For Approval" at bounding box center [525, 514] width 94 height 12
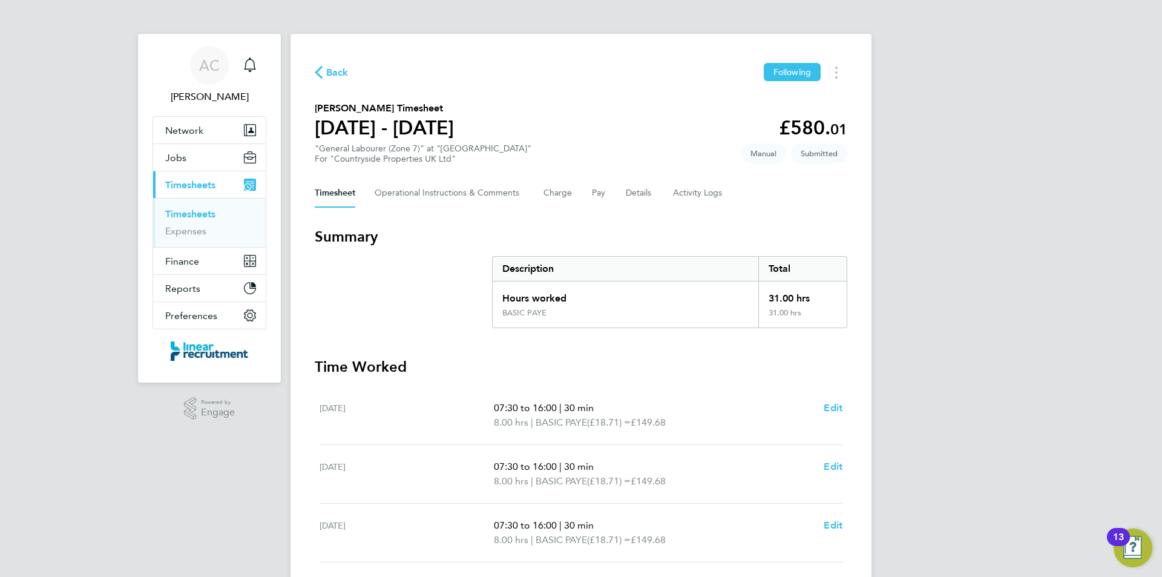
click at [191, 212] on link "Timesheets" at bounding box center [190, 214] width 50 height 12
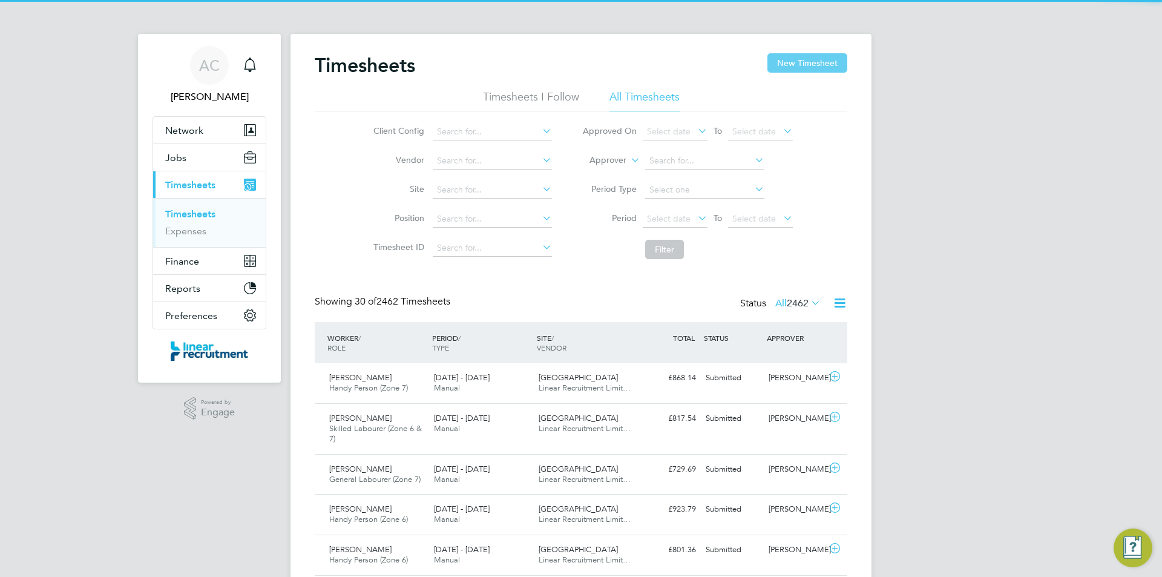
scroll to position [31, 105]
click at [812, 67] on button "New Timesheet" at bounding box center [808, 62] width 80 height 19
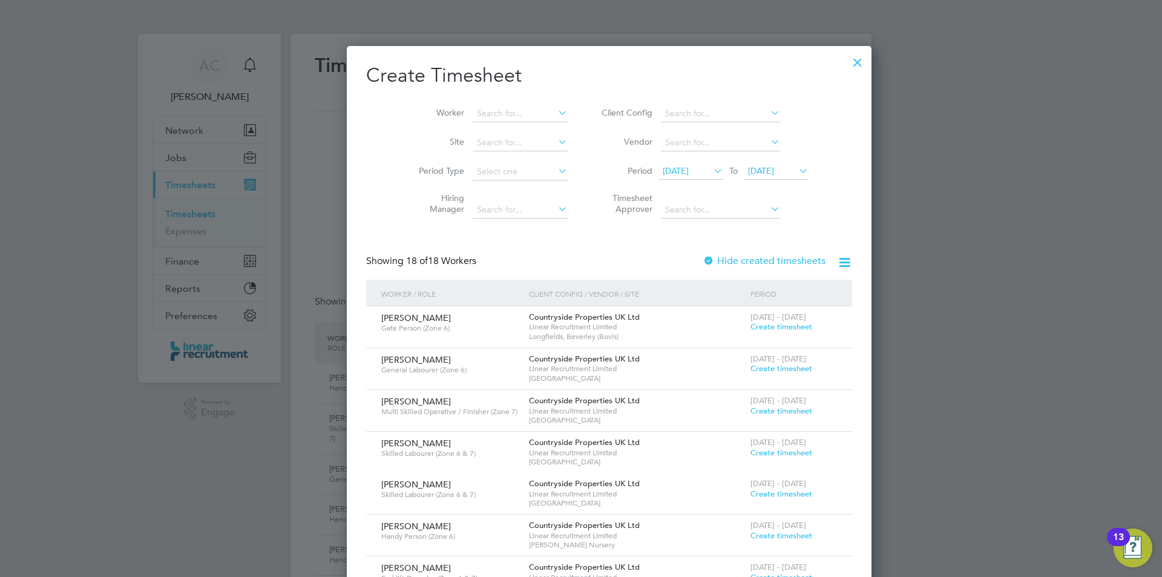
click at [738, 163] on div "28 Jul 2025 To 04 Aug 2025" at bounding box center [734, 171] width 150 height 17
click at [748, 171] on span "04 Aug 2025" at bounding box center [761, 170] width 26 height 11
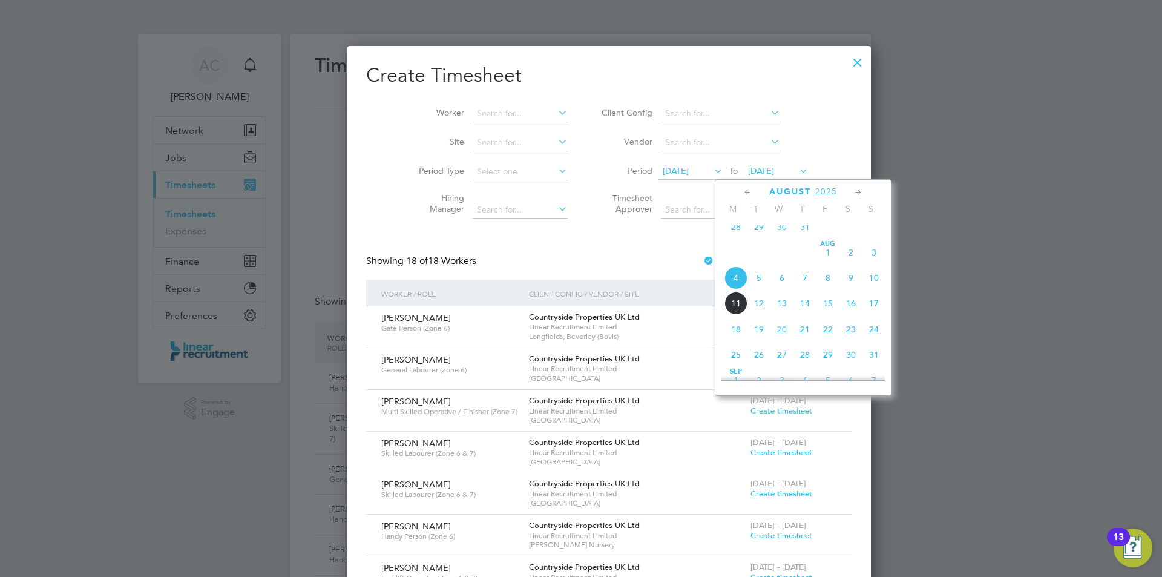
click at [871, 289] on span "10" at bounding box center [874, 277] width 23 height 23
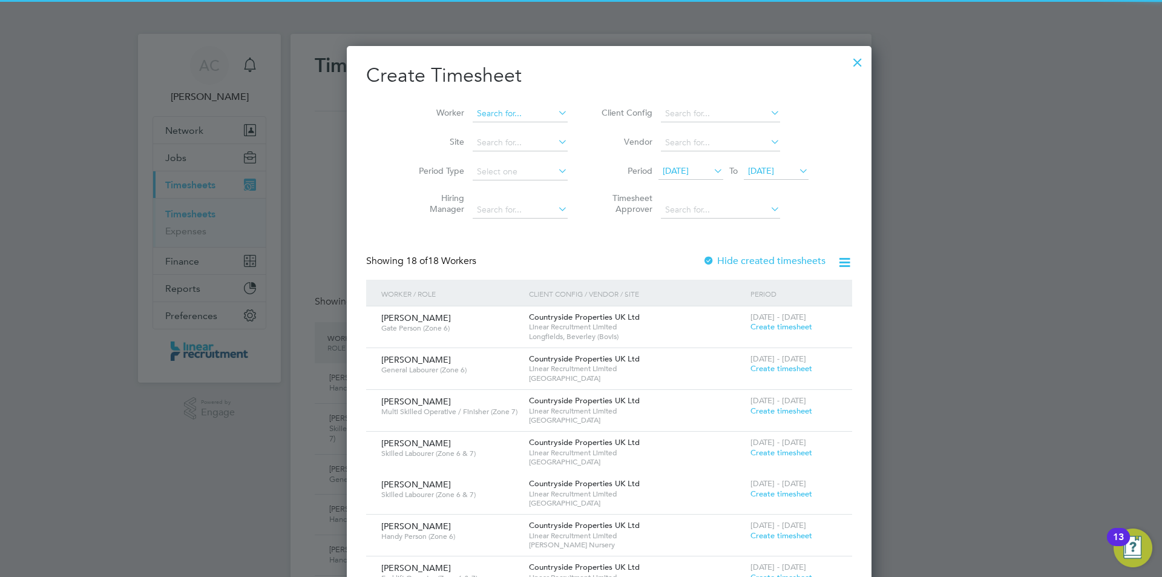
click at [502, 109] on input at bounding box center [520, 113] width 95 height 17
click at [497, 125] on li "Chloe Moss" at bounding box center [520, 130] width 153 height 16
type input "Chloe Moss"
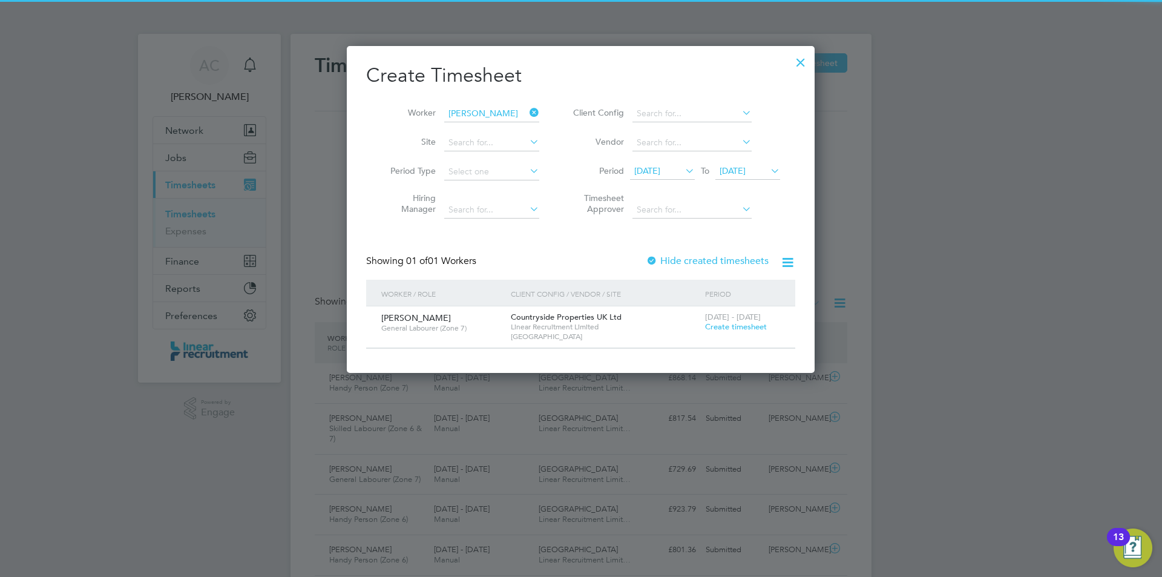
click at [702, 326] on div "Countryside Properties UK Ltd Linear Recruitment Limited Summerville Farm North" at bounding box center [605, 326] width 194 height 41
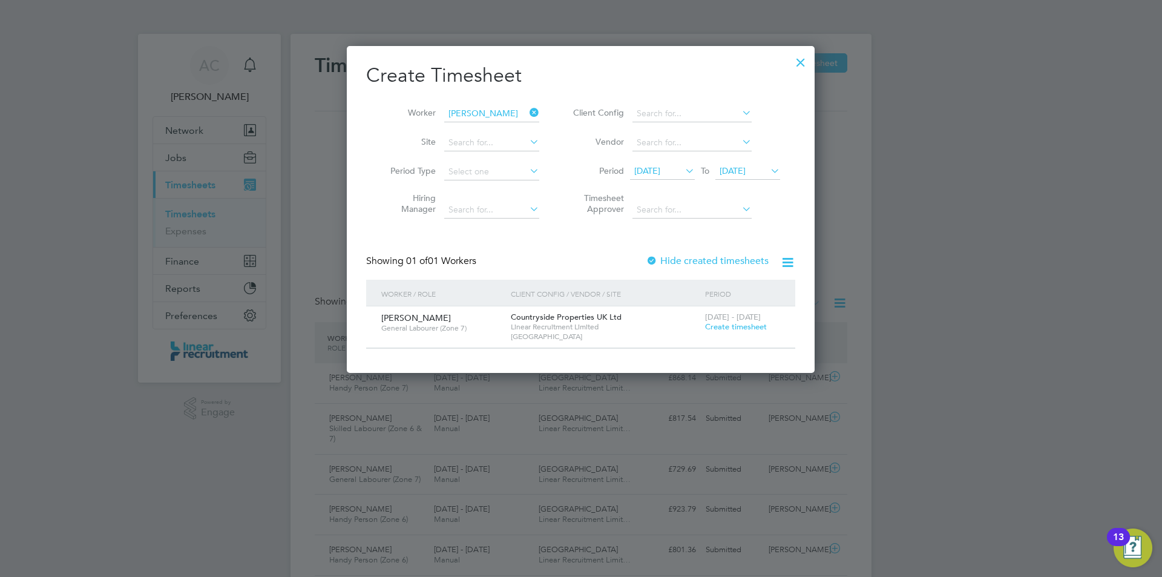
click at [713, 324] on span "Create timesheet" at bounding box center [736, 326] width 62 height 10
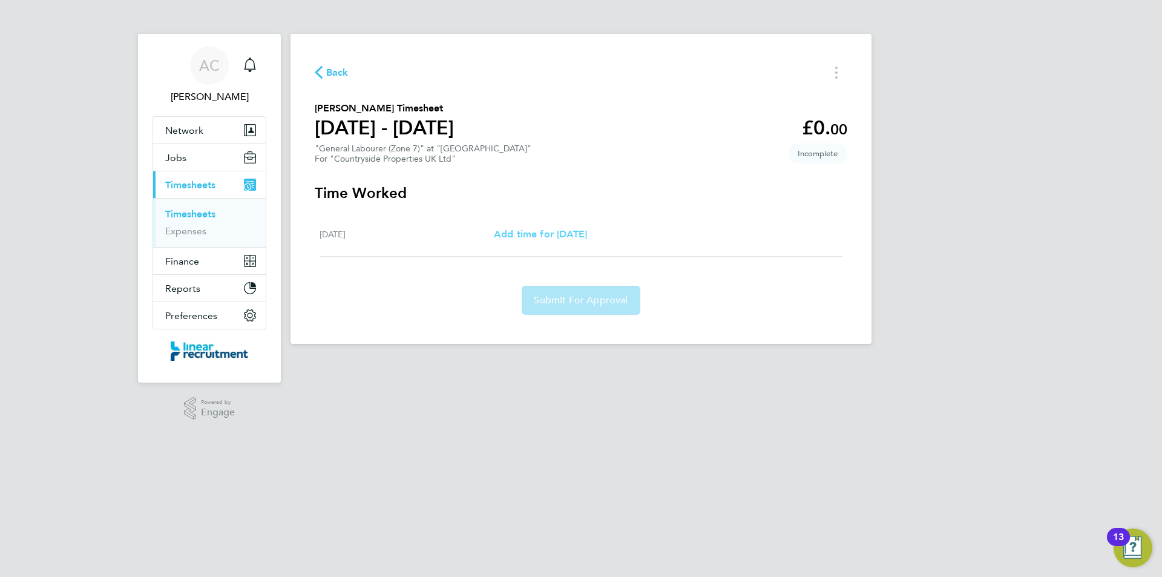
click at [569, 240] on link "Add time for Mon 04 Aug" at bounding box center [540, 234] width 93 height 15
select select "30"
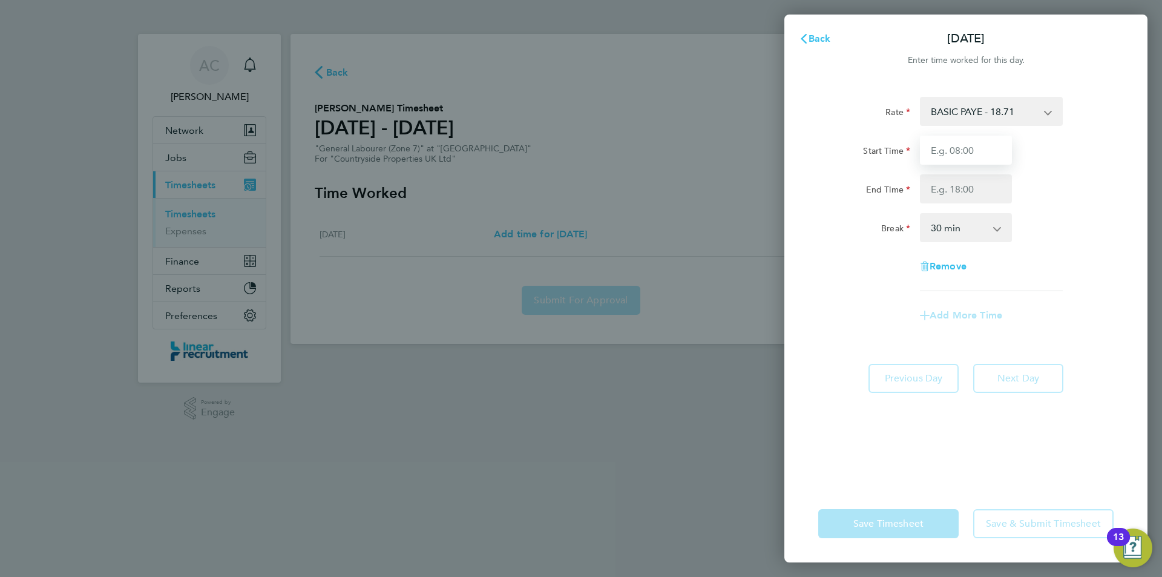
click at [951, 147] on input "Start Time" at bounding box center [966, 150] width 92 height 29
type input "07:30"
type input "14:00"
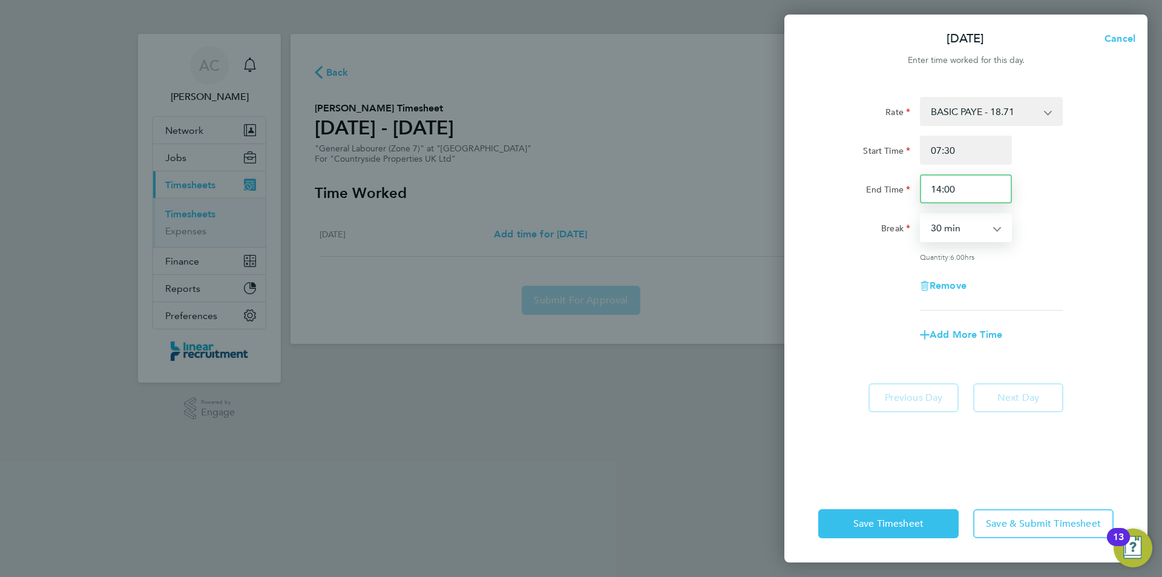
drag, startPoint x: 949, startPoint y: 187, endPoint x: 908, endPoint y: 185, distance: 41.2
click at [915, 185] on div "14:00" at bounding box center [966, 188] width 102 height 29
click at [952, 245] on div "Rate BASIC PAYE - 18.71 Start Time 07:30 End Time 14:00 Break 0 min 15 min 30 m…" at bounding box center [966, 204] width 295 height 214
click at [954, 236] on select "0 min 15 min 30 min 45 min 60 min 75 min 90 min" at bounding box center [958, 227] width 75 height 27
select select "0"
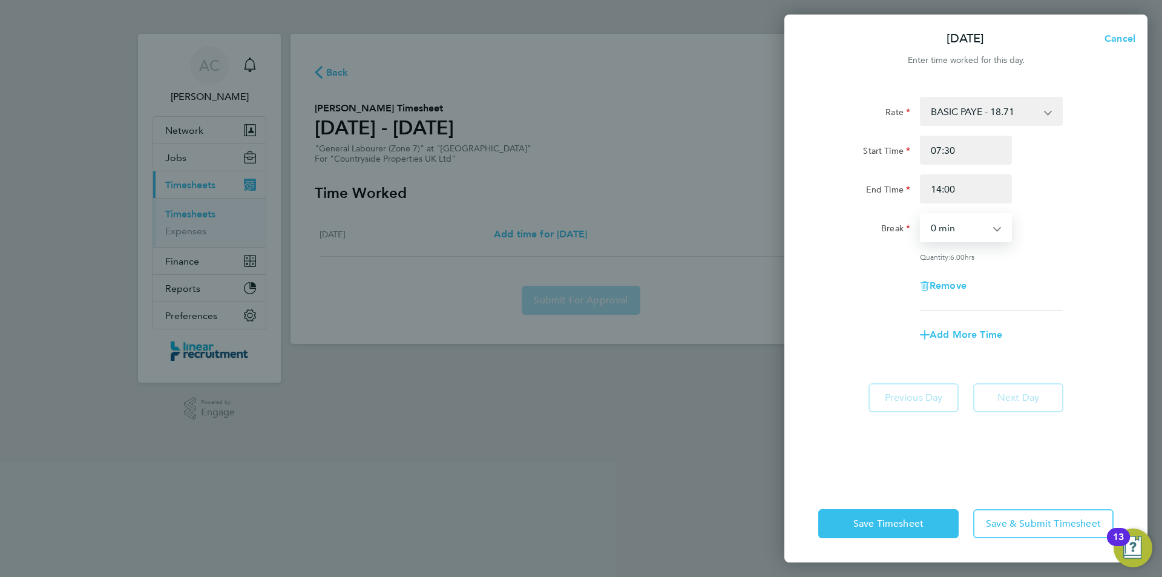
click at [921, 214] on select "0 min 15 min 30 min 45 min 60 min 75 min 90 min" at bounding box center [958, 227] width 75 height 27
drag, startPoint x: 944, startPoint y: 182, endPoint x: 881, endPoint y: 183, distance: 63.6
click at [888, 186] on div "End Time 14:00" at bounding box center [966, 188] width 305 height 29
type input "12:30"
click at [1051, 274] on div "Remove" at bounding box center [966, 285] width 305 height 29
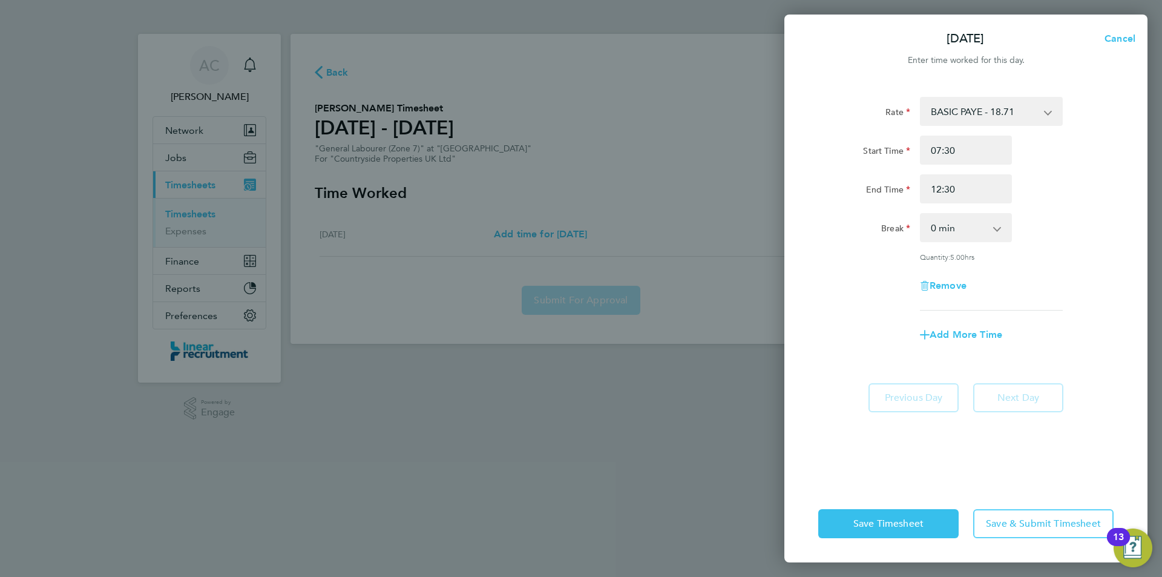
click at [861, 311] on app-timesheet-line-form-group "Rate BASIC PAYE - 18.71 Start Time 07:30 End Time 12:30 Break 0 min 15 min 30 m…" at bounding box center [966, 223] width 295 height 252
click at [925, 515] on button "Save Timesheet" at bounding box center [889, 523] width 140 height 29
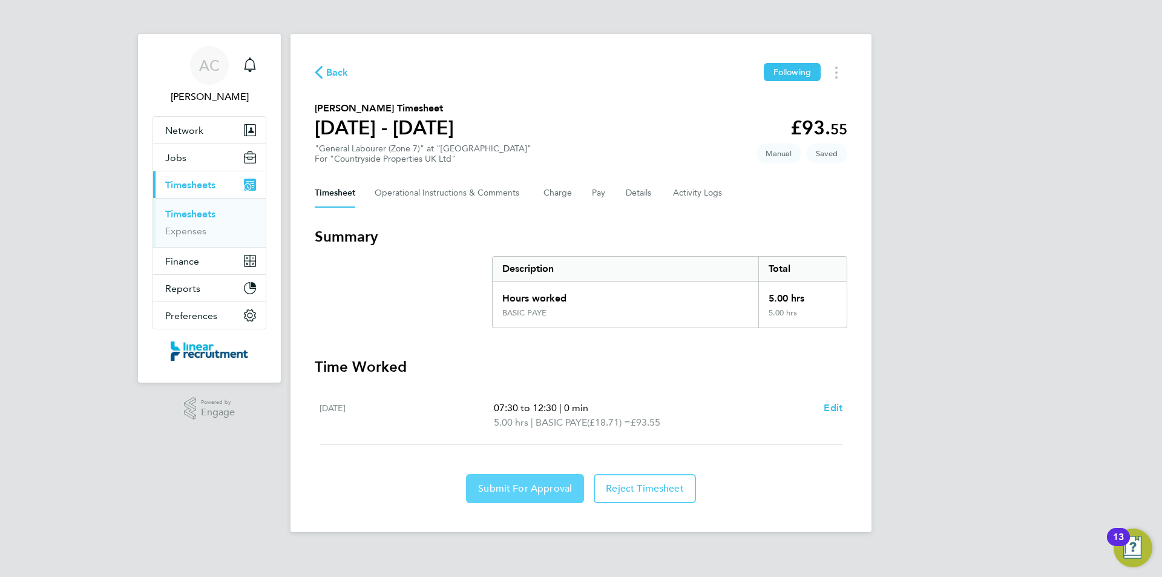
click at [536, 487] on span "Submit For Approval" at bounding box center [525, 489] width 94 height 12
click at [208, 218] on link "Timesheets" at bounding box center [190, 214] width 50 height 12
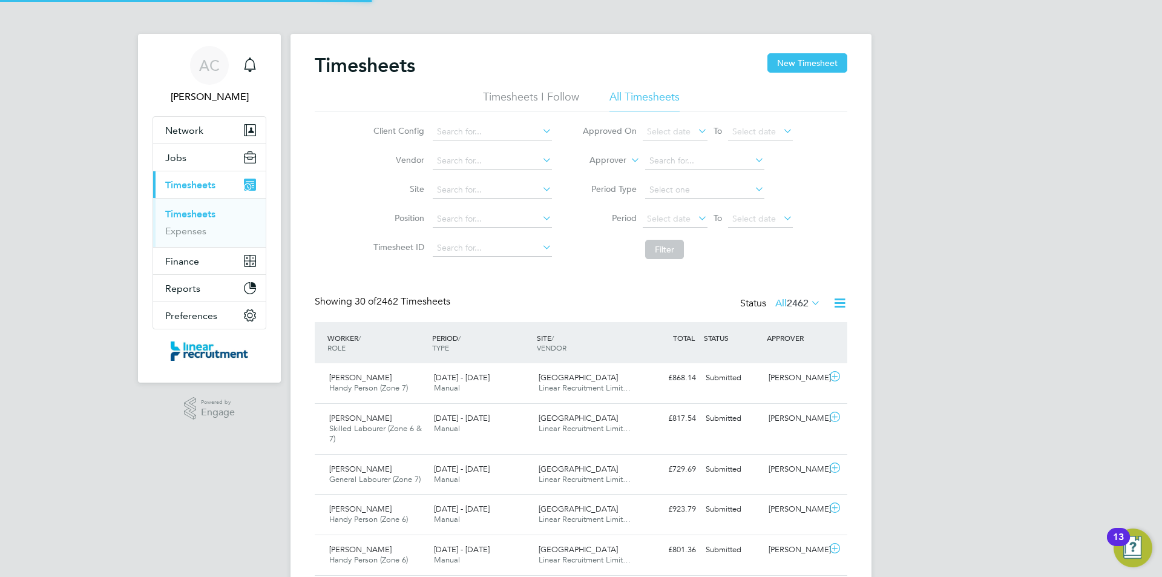
click at [813, 64] on button "New Timesheet" at bounding box center [808, 62] width 80 height 19
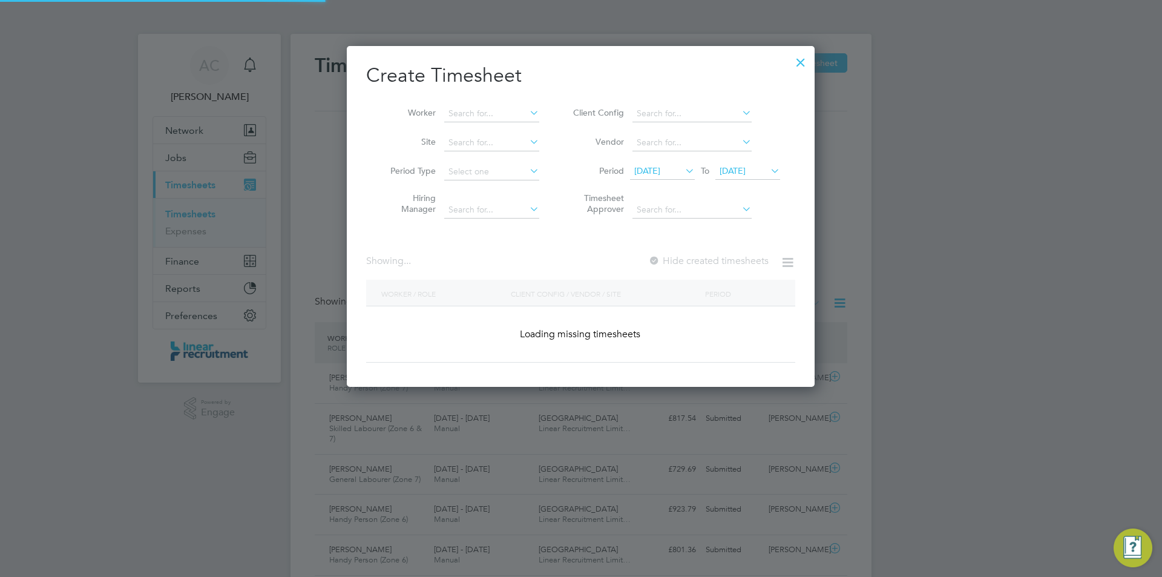
scroll to position [31, 105]
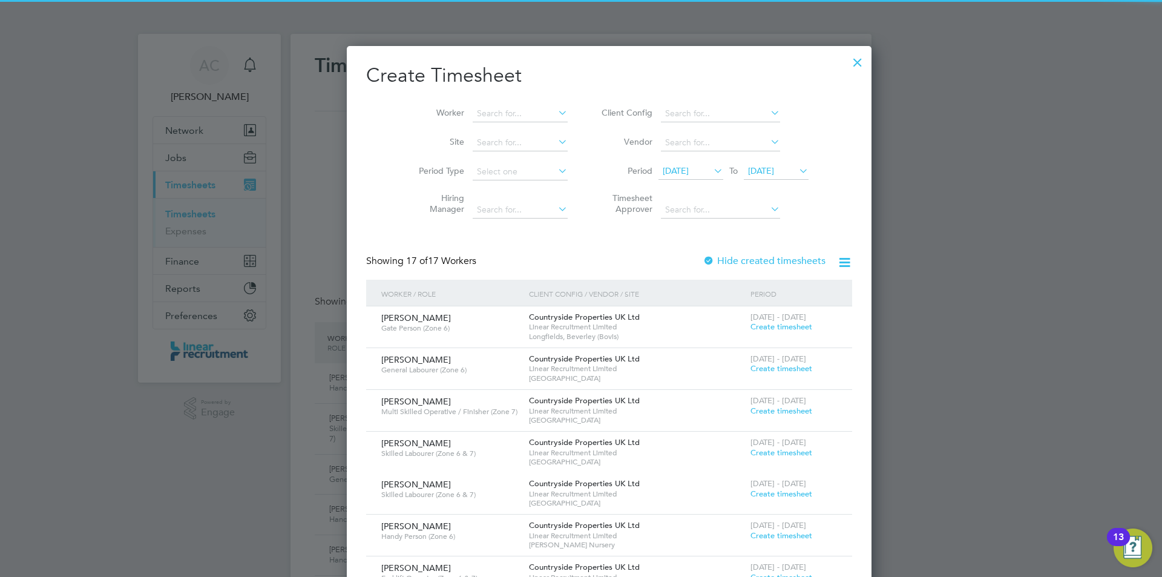
click at [797, 166] on icon at bounding box center [797, 170] width 0 height 17
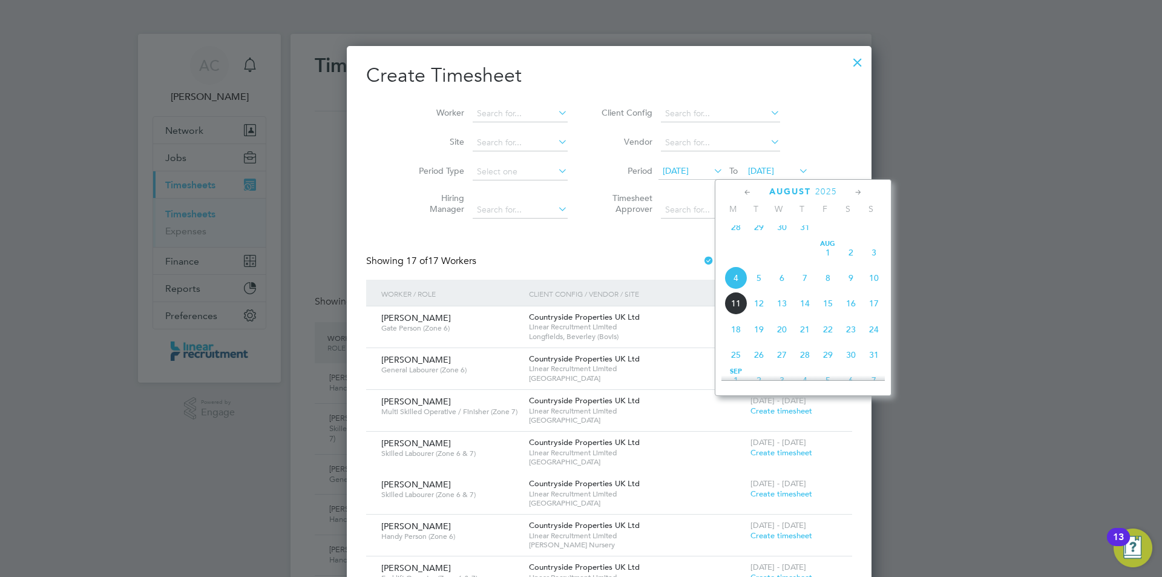
click at [880, 287] on span "10" at bounding box center [874, 277] width 23 height 23
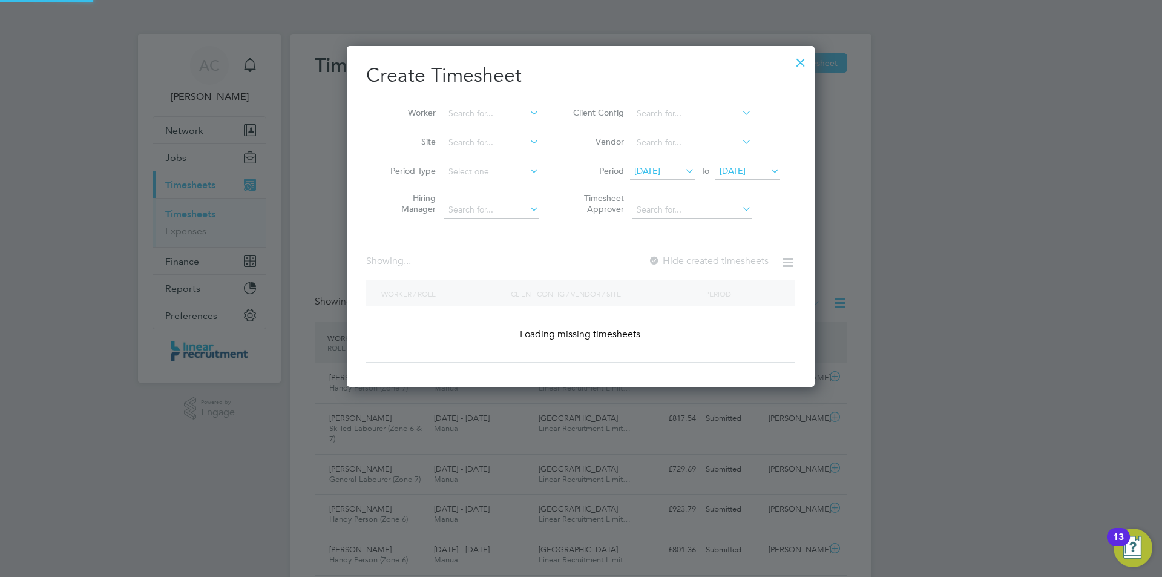
click at [656, 164] on span "28 Jul 2025" at bounding box center [662, 171] width 65 height 16
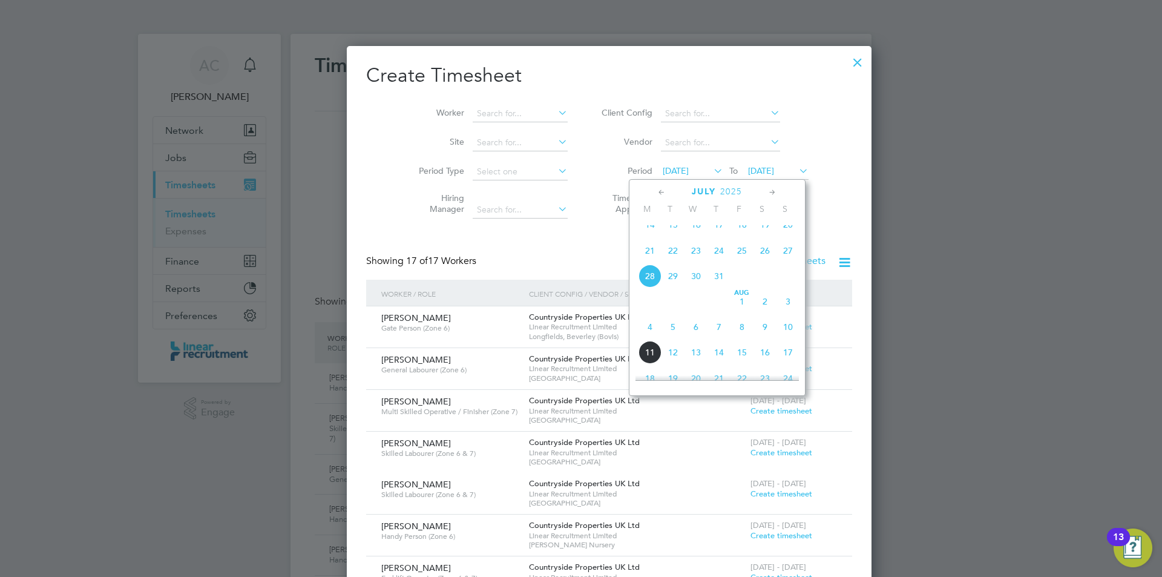
click at [654, 338] on span "4" at bounding box center [650, 326] width 23 height 23
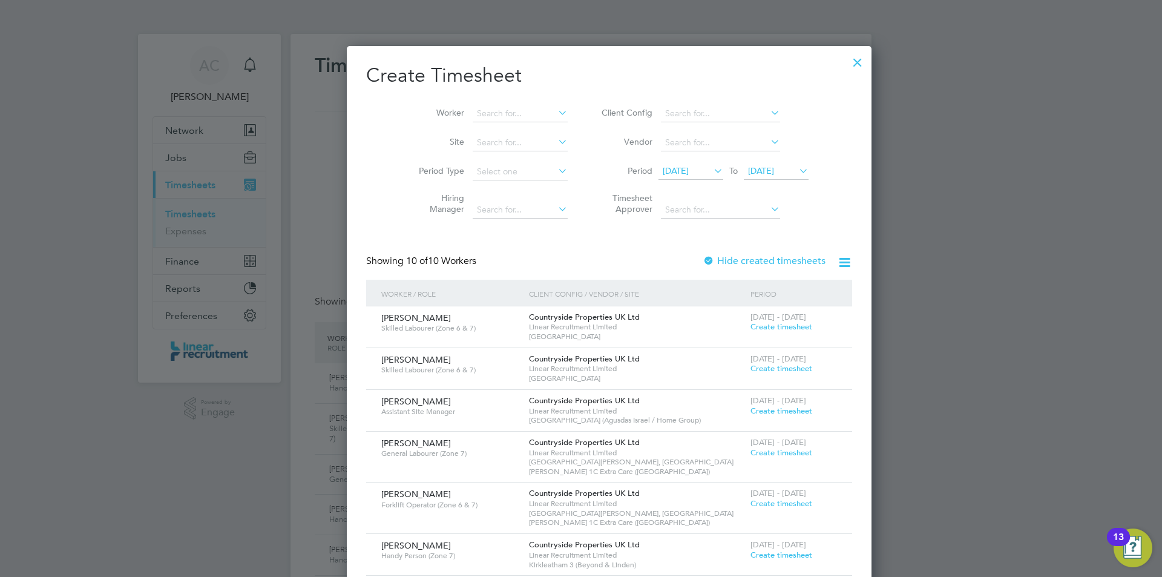
drag, startPoint x: 805, startPoint y: 63, endPoint x: 371, endPoint y: 1, distance: 438.6
click at [847, 63] on div at bounding box center [858, 59] width 22 height 22
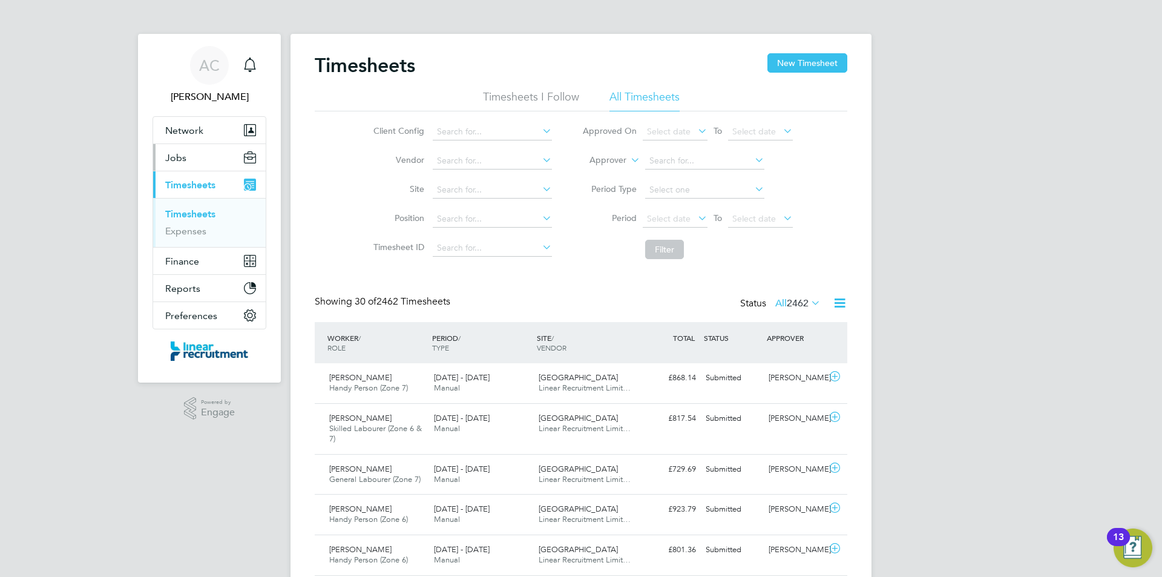
click at [204, 165] on button "Jobs" at bounding box center [209, 157] width 113 height 27
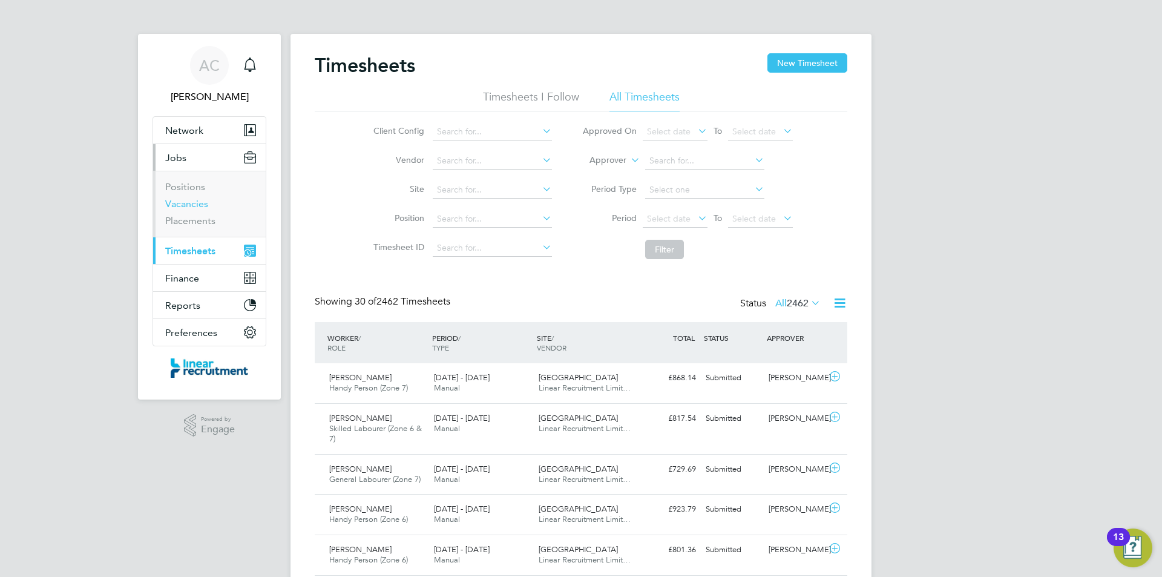
click at [193, 209] on link "Vacancies" at bounding box center [186, 204] width 43 height 12
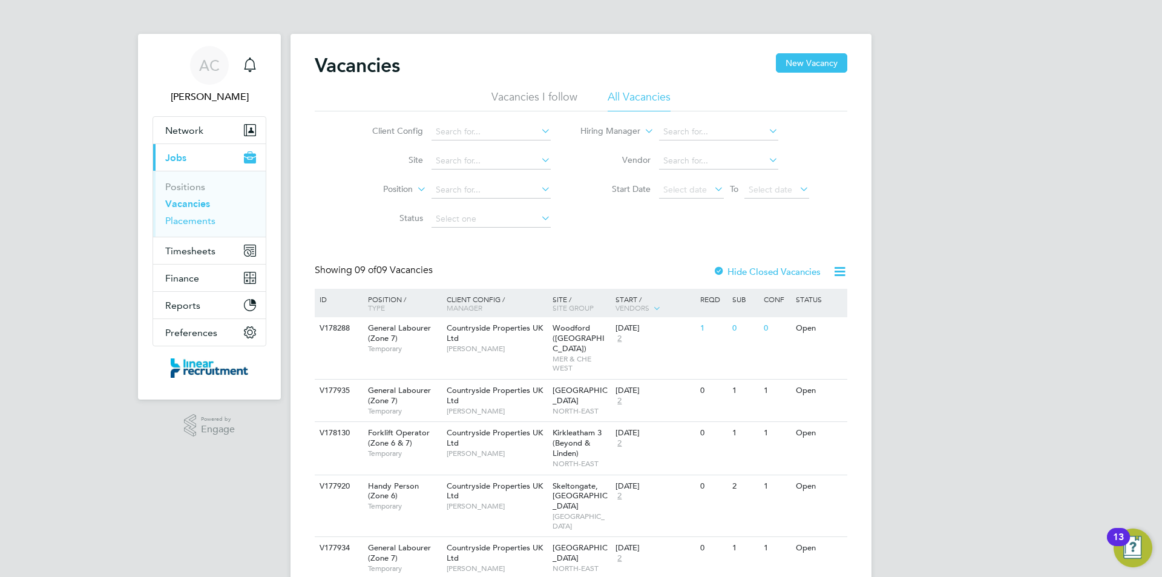
click at [204, 222] on link "Placements" at bounding box center [190, 221] width 50 height 12
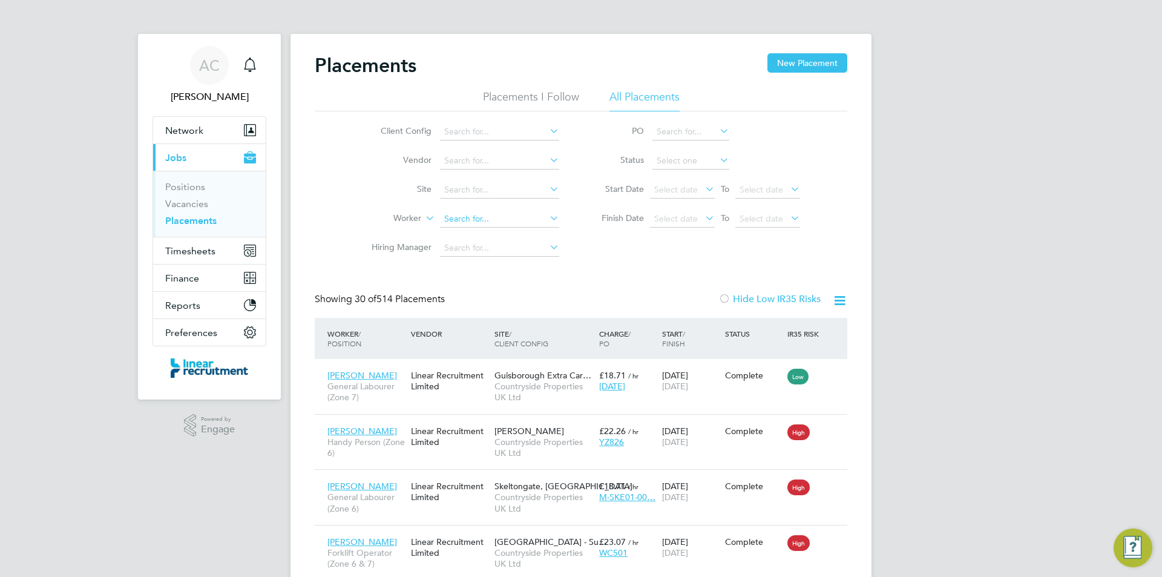
scroll to position [45, 105]
click at [468, 225] on input at bounding box center [499, 219] width 119 height 17
click at [467, 228] on li "Michael Fish pool" at bounding box center [500, 236] width 120 height 16
type input "Michael Fishpool"
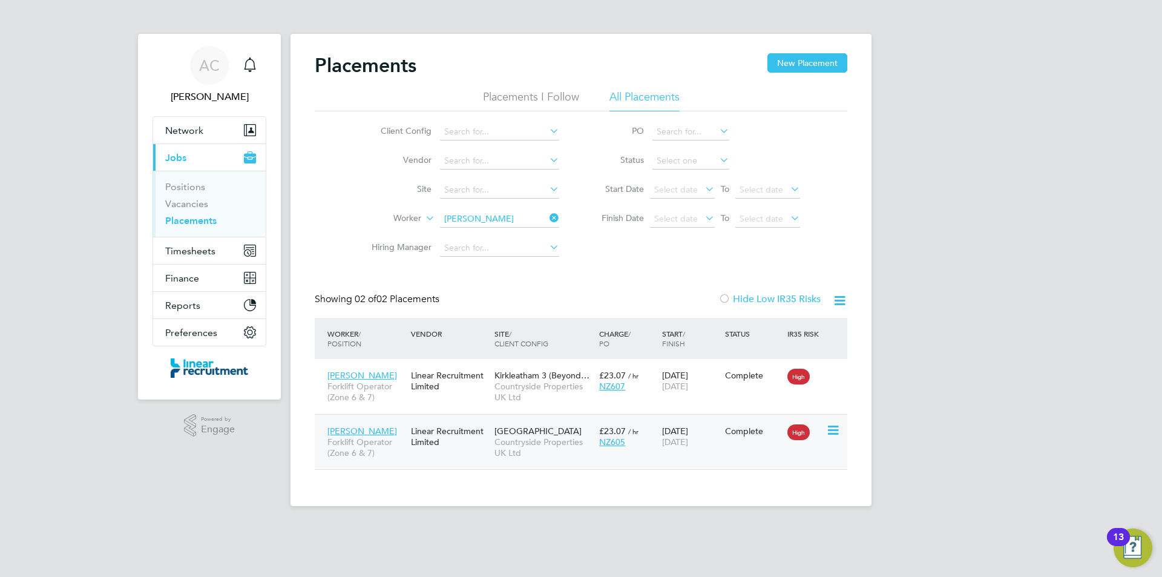
click at [538, 443] on span "Countryside Properties UK Ltd" at bounding box center [544, 448] width 99 height 22
click at [255, 64] on icon "Main navigation" at bounding box center [250, 65] width 15 height 15
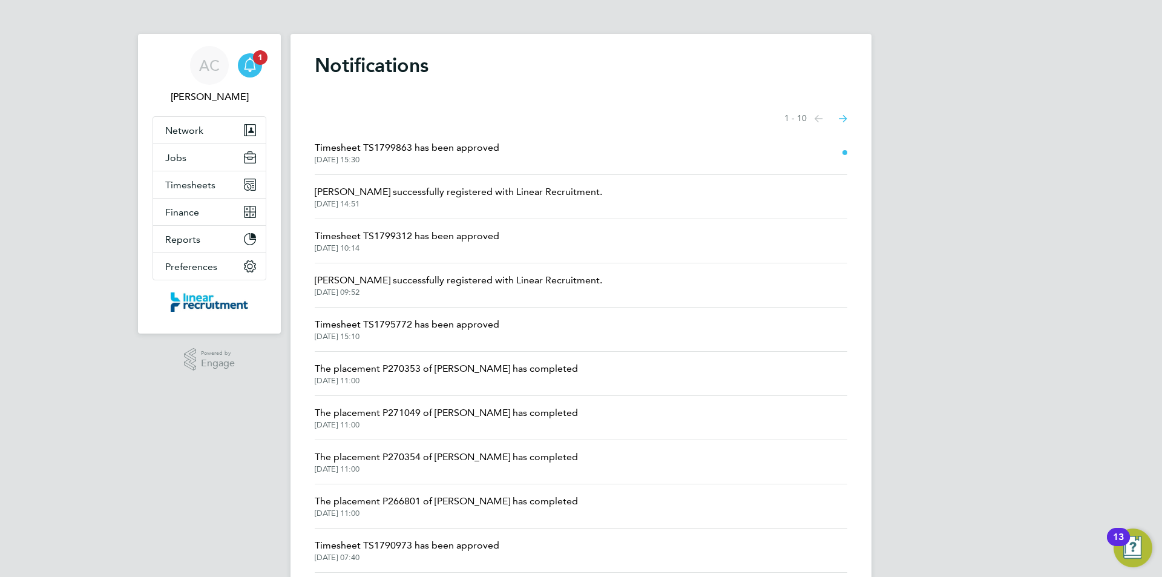
click at [486, 162] on span "11 Aug 2025, 15:30" at bounding box center [407, 160] width 185 height 10
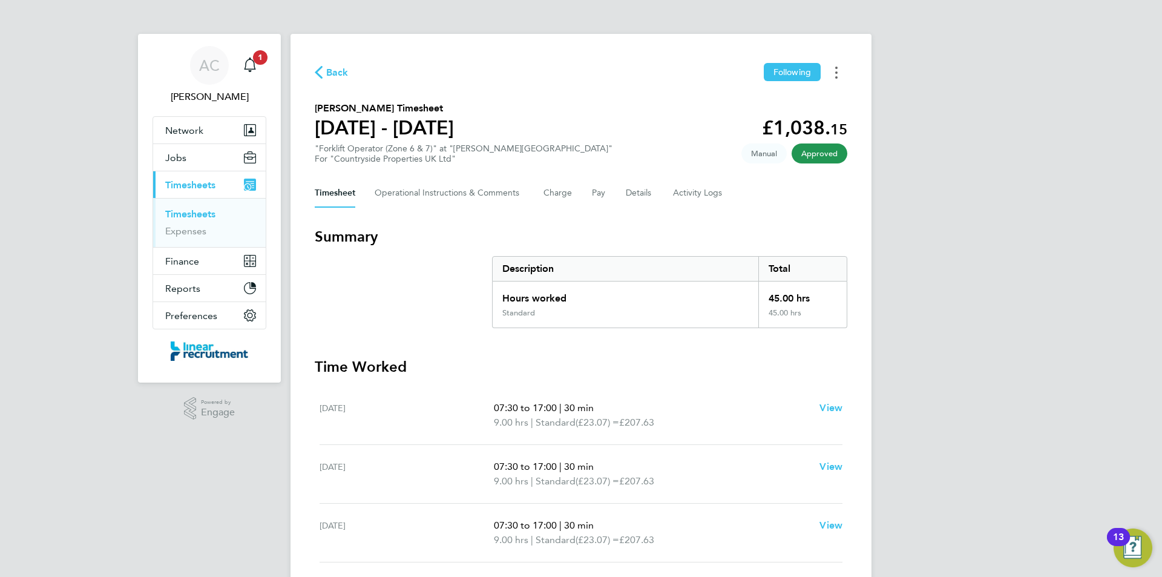
click at [845, 76] on button "Timesheets Menu" at bounding box center [837, 72] width 22 height 19
click at [791, 103] on link "Download timesheet" at bounding box center [774, 99] width 145 height 24
click at [199, 208] on link "Timesheets" at bounding box center [190, 214] width 50 height 12
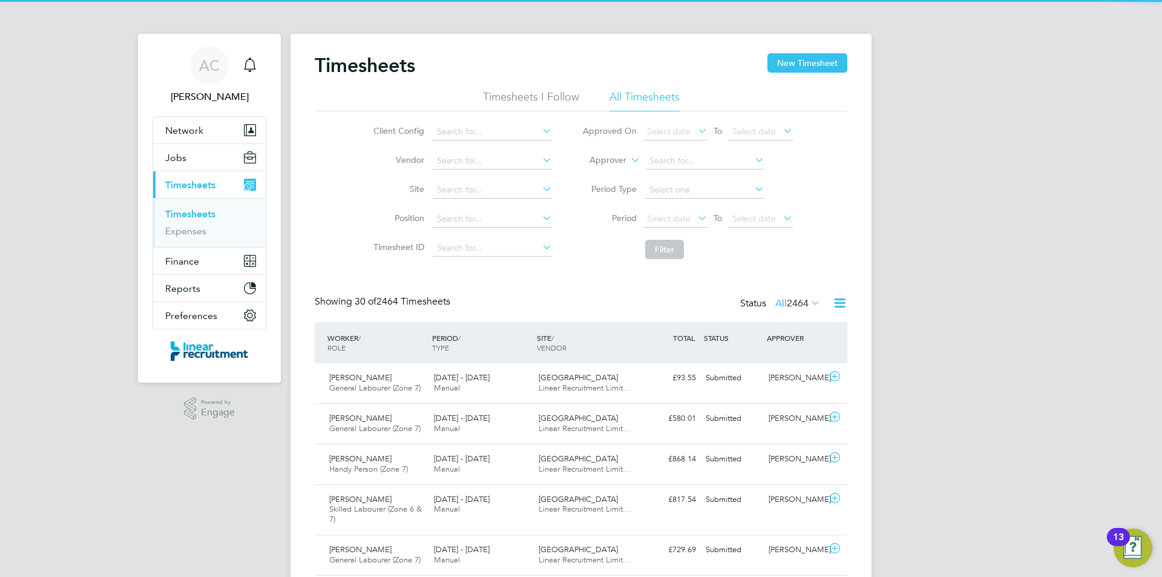
scroll to position [31, 105]
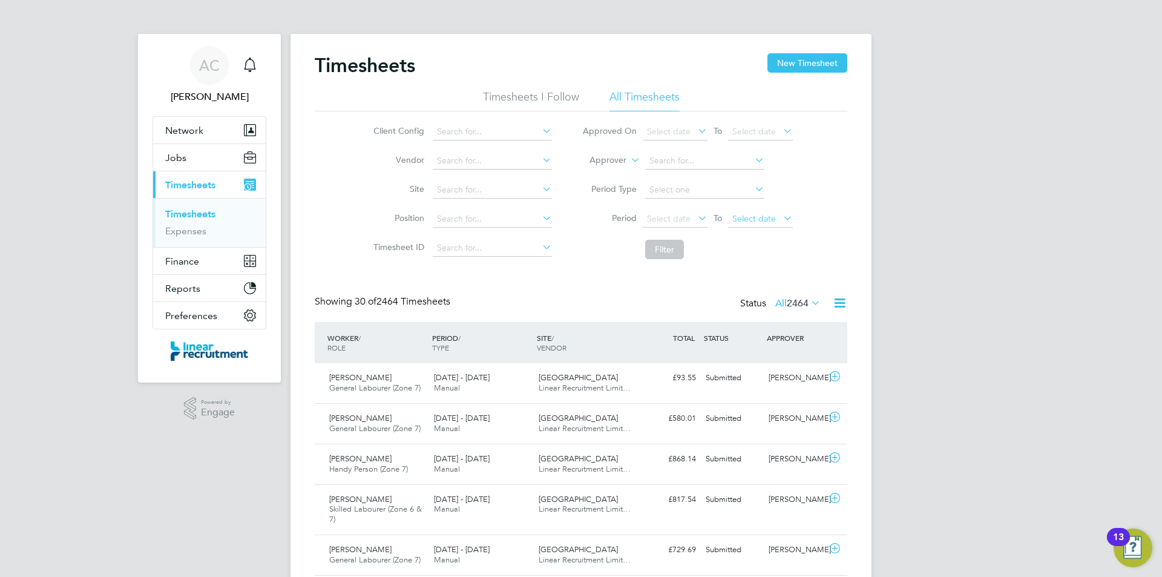
click at [745, 214] on span "Select date" at bounding box center [755, 218] width 44 height 11
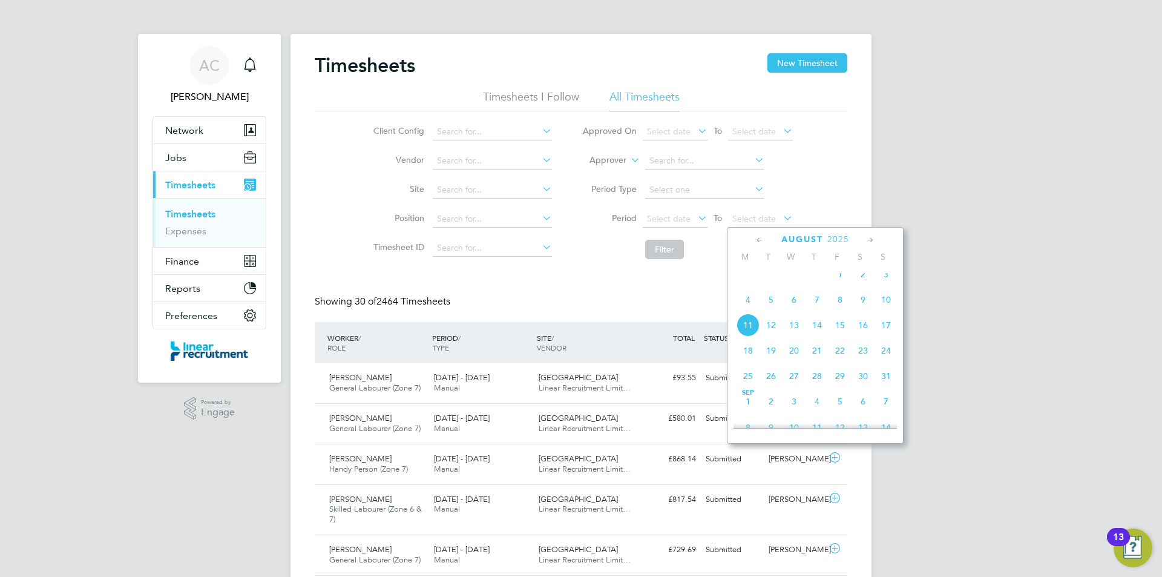
click at [882, 311] on span "10" at bounding box center [886, 299] width 23 height 23
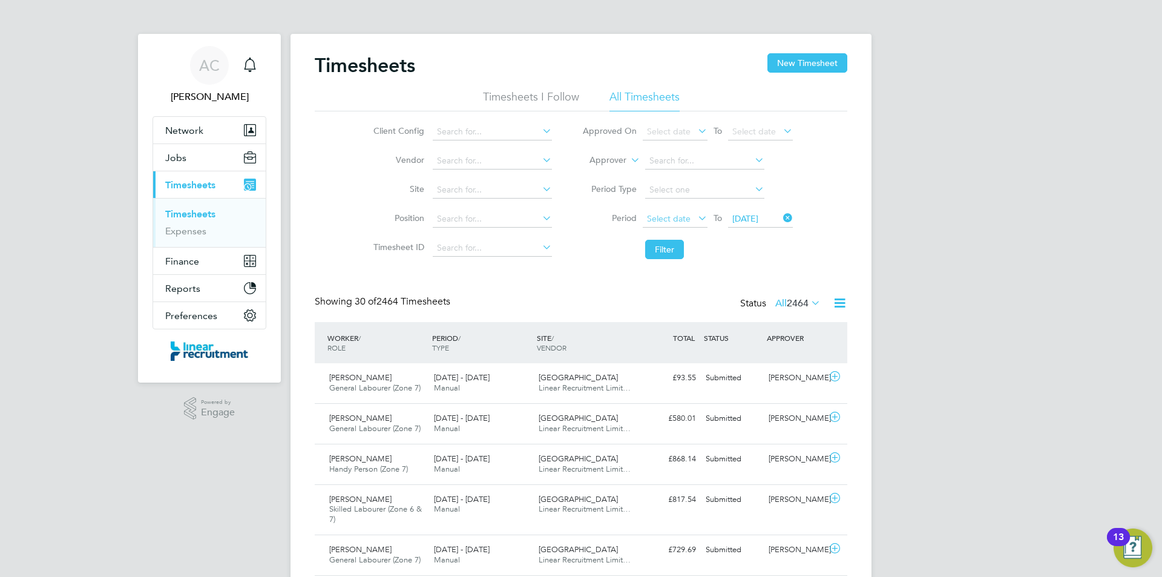
click at [667, 223] on span "Select date" at bounding box center [669, 218] width 44 height 11
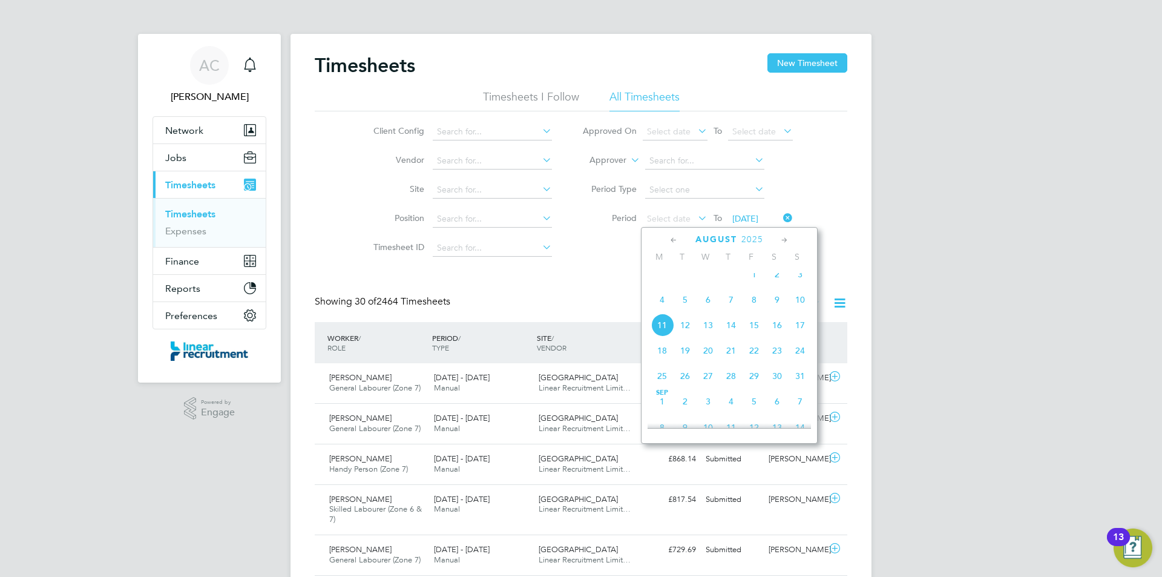
click at [669, 305] on span "4" at bounding box center [662, 299] width 23 height 23
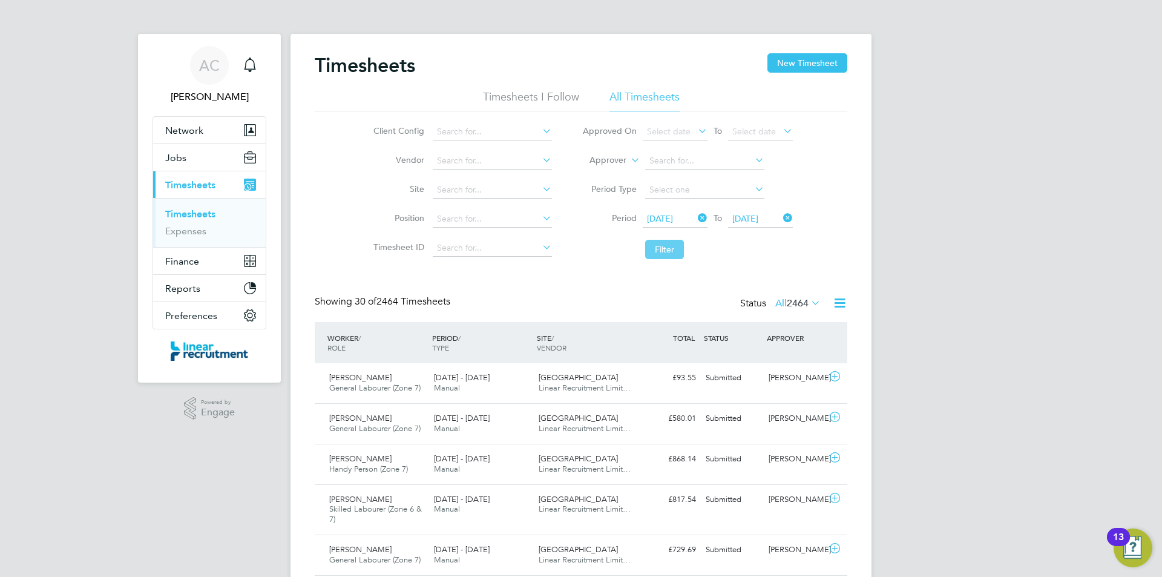
click at [667, 249] on button "Filter" at bounding box center [664, 249] width 39 height 19
click at [780, 307] on div "Status All 41" at bounding box center [787, 303] width 72 height 17
click at [798, 304] on span "41" at bounding box center [803, 303] width 11 height 12
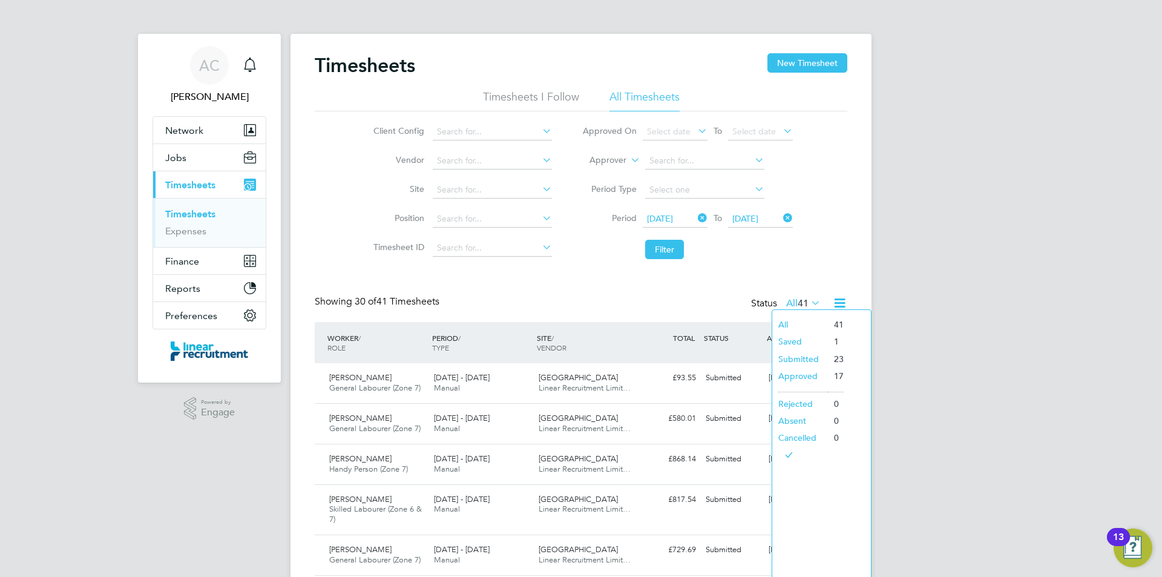
click at [809, 372] on li "Approved" at bounding box center [801, 376] width 56 height 17
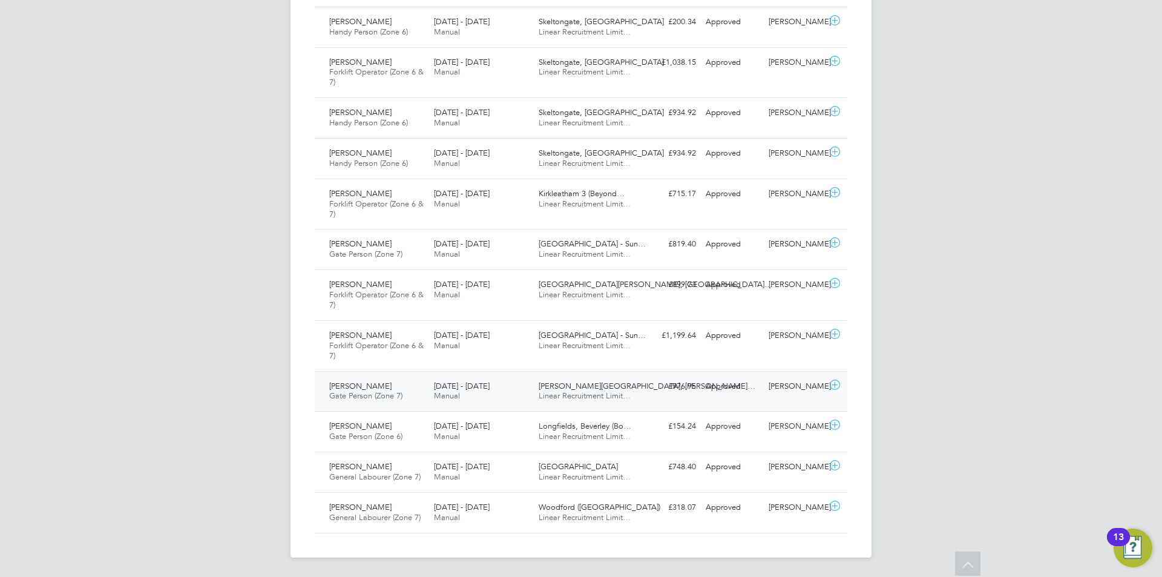
click at [412, 396] on div "Marcus Robson Gate Person (Zone 7) 4 - 10 Aug 2025" at bounding box center [377, 392] width 105 height 30
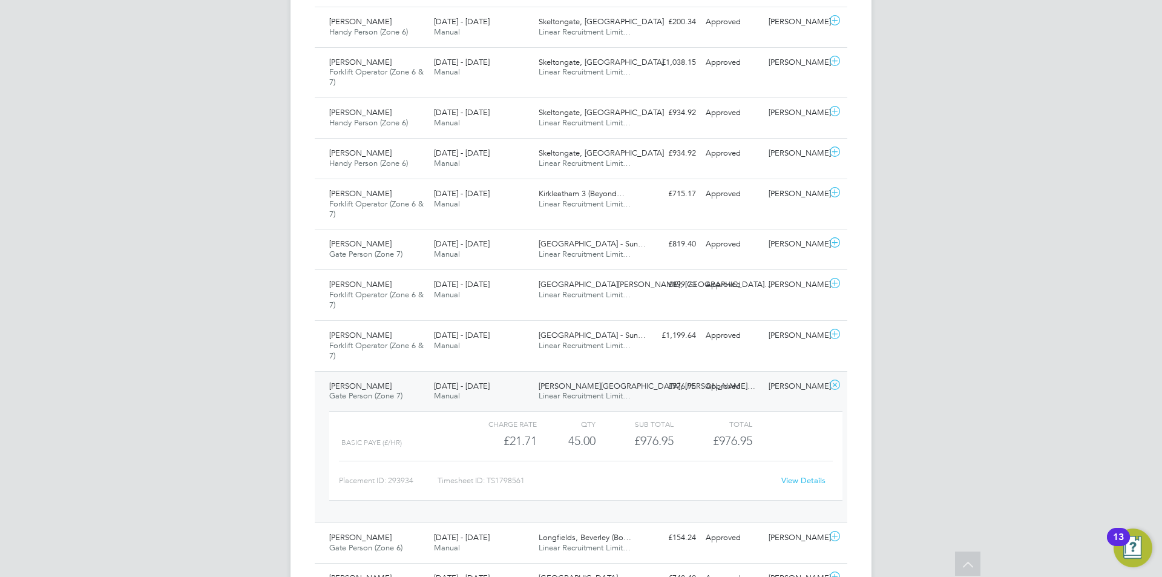
click at [806, 480] on link "View Details" at bounding box center [804, 480] width 44 height 10
click at [405, 297] on span "Forklift Operator (Zone 6 & 7)" at bounding box center [376, 299] width 94 height 21
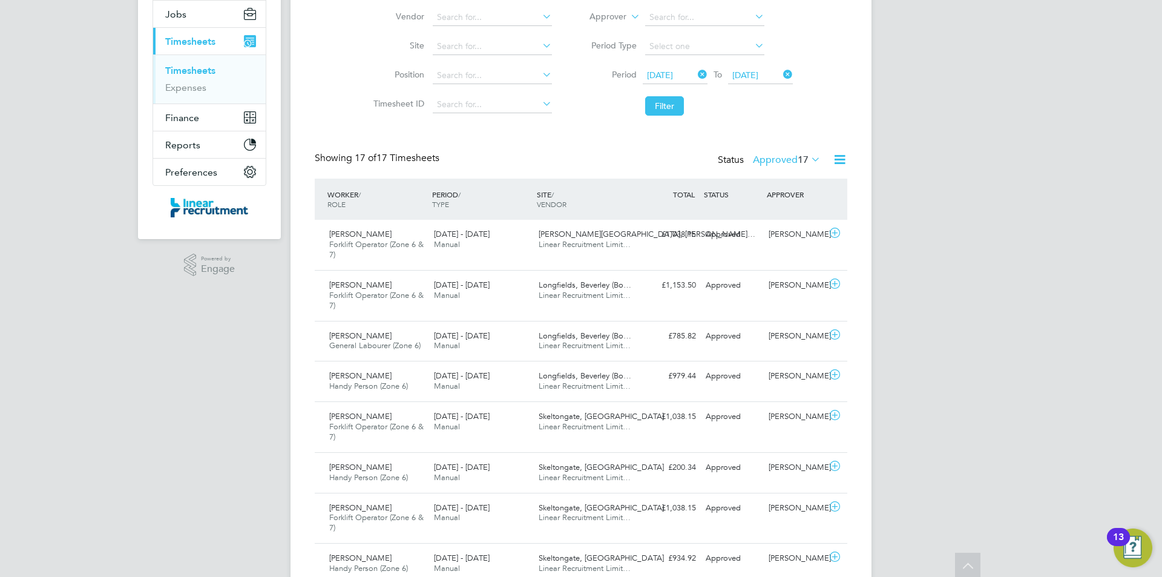
scroll to position [0, 0]
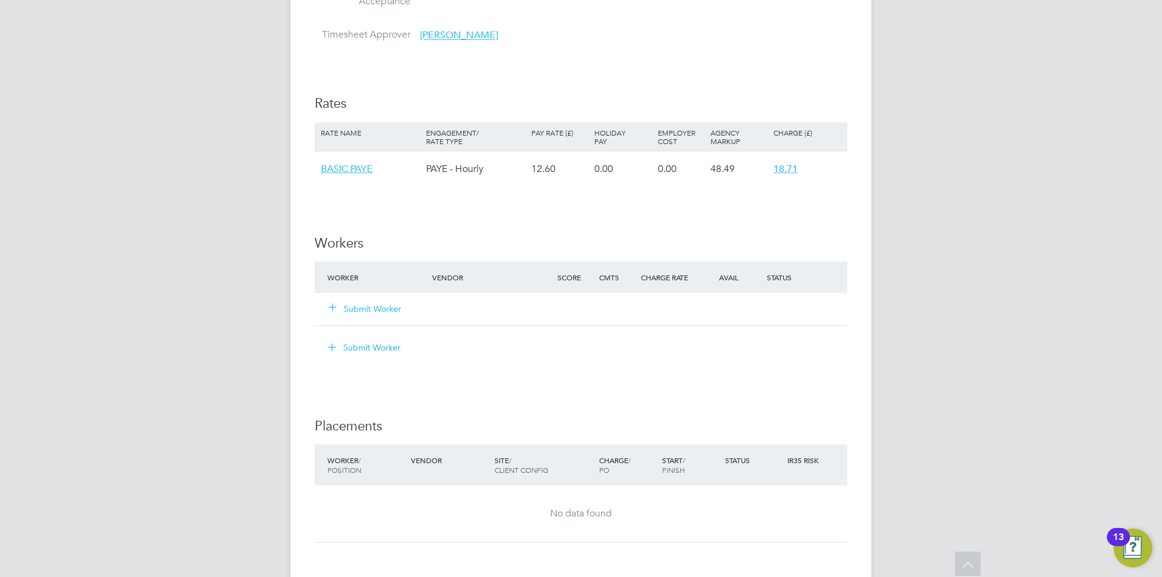
scroll to position [727, 0]
click at [372, 303] on button "Submit Worker" at bounding box center [365, 308] width 73 height 12
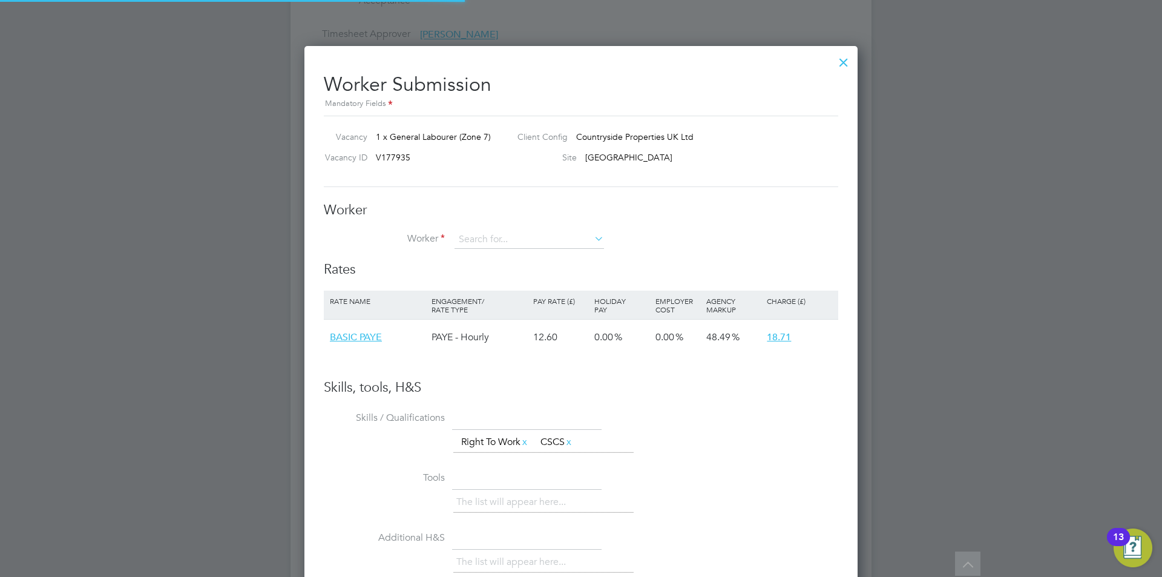
scroll to position [36, 102]
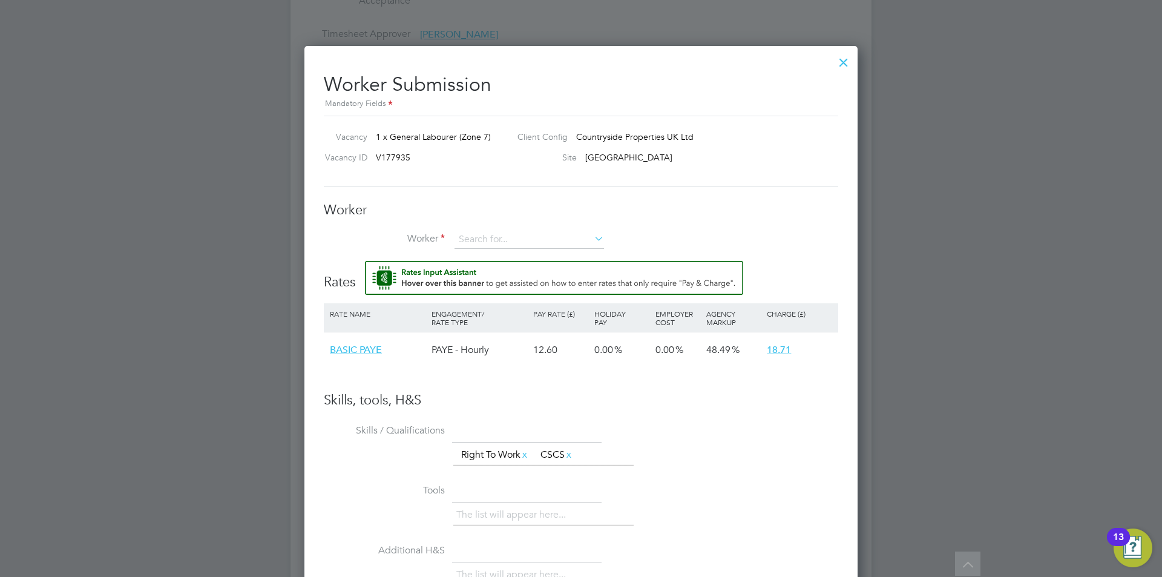
click at [365, 261] on button "Rate Assistant" at bounding box center [554, 278] width 378 height 34
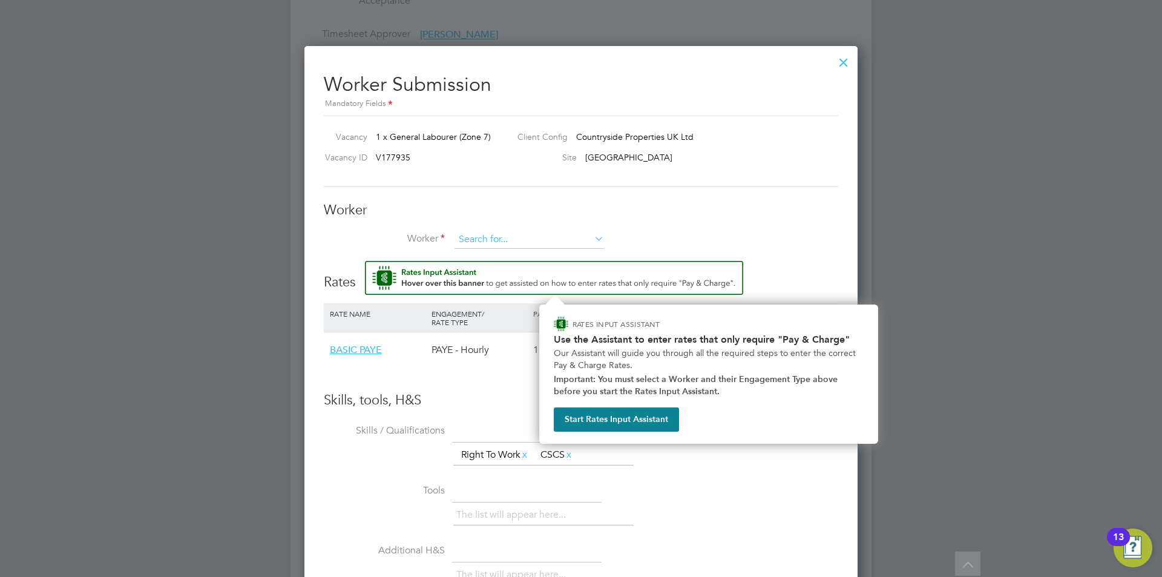
click at [469, 244] on input at bounding box center [530, 240] width 150 height 18
type input "MAX PENN"
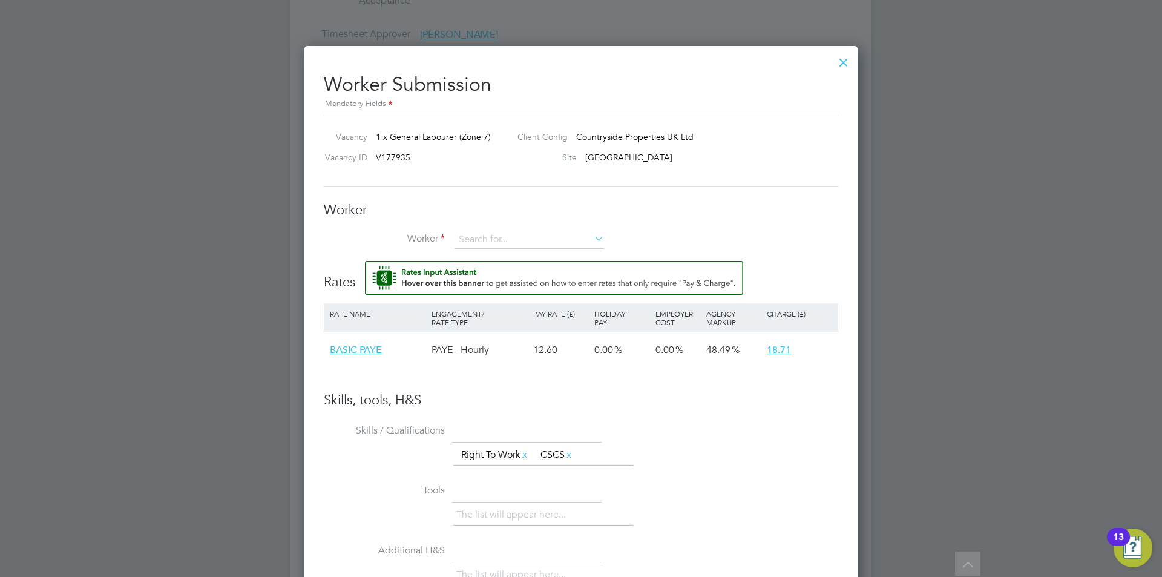
click at [492, 230] on div "Worker Worker Worker Engagement Type" at bounding box center [581, 232] width 515 height 60
click at [493, 232] on input at bounding box center [530, 240] width 150 height 18
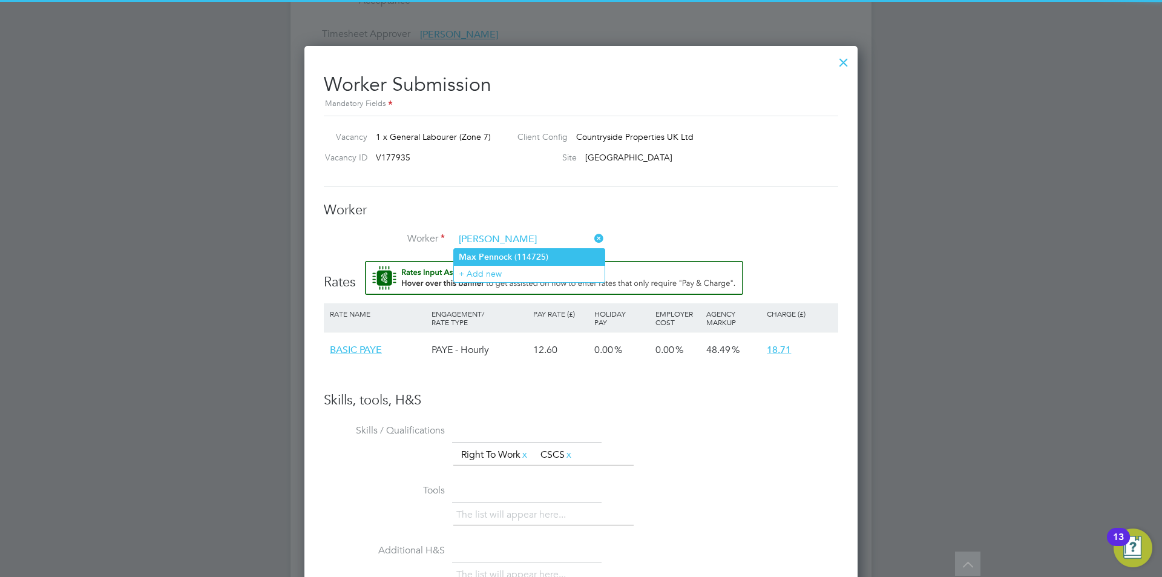
click at [495, 251] on li "Max Penn ock (114725)" at bounding box center [529, 257] width 151 height 16
type input "Max Pennock (114725)"
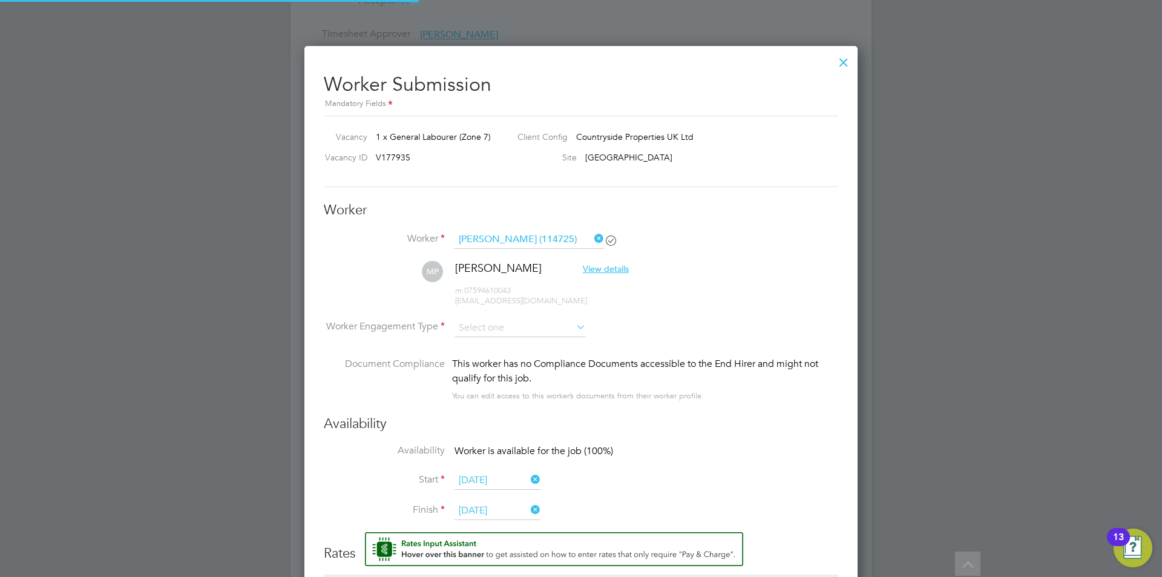
scroll to position [1006, 554]
click at [529, 328] on input at bounding box center [520, 328] width 131 height 18
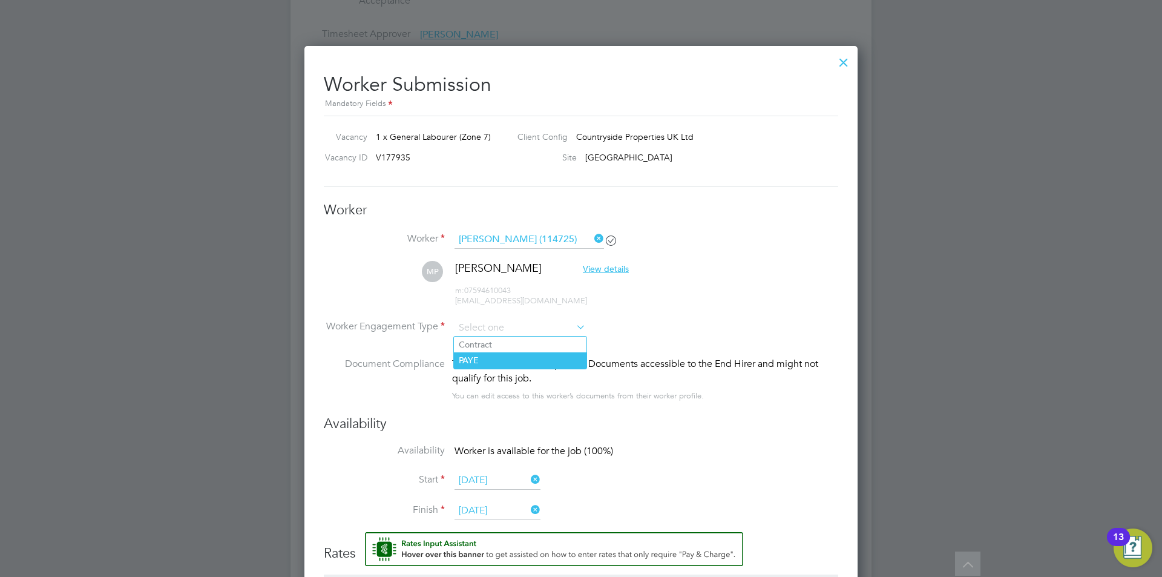
click at [526, 368] on li "PAYE" at bounding box center [520, 360] width 133 height 16
type input "PAYE"
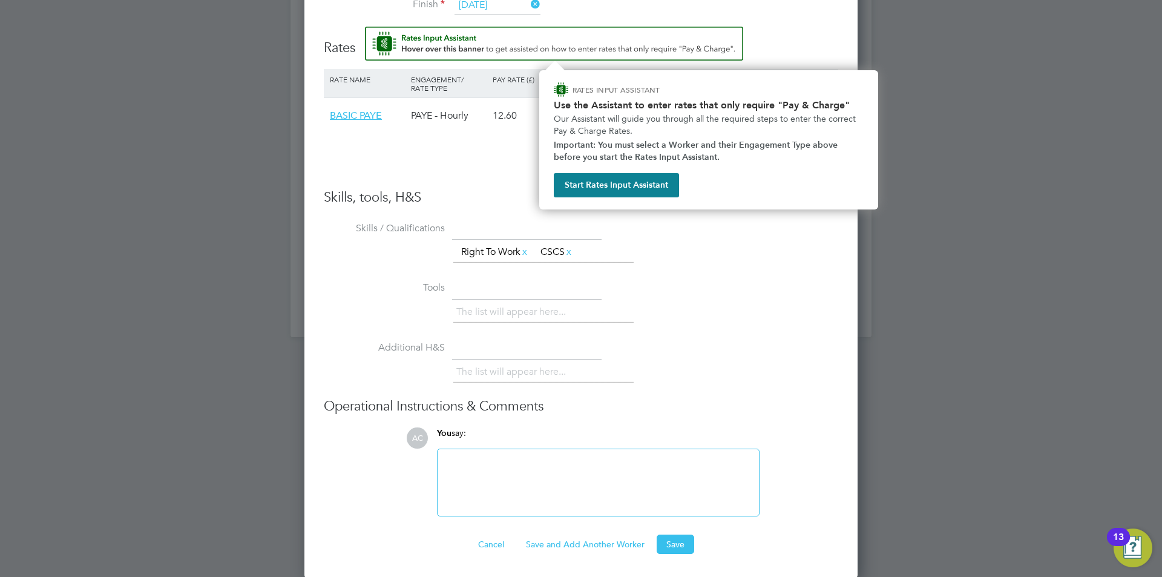
scroll to position [1233, 0]
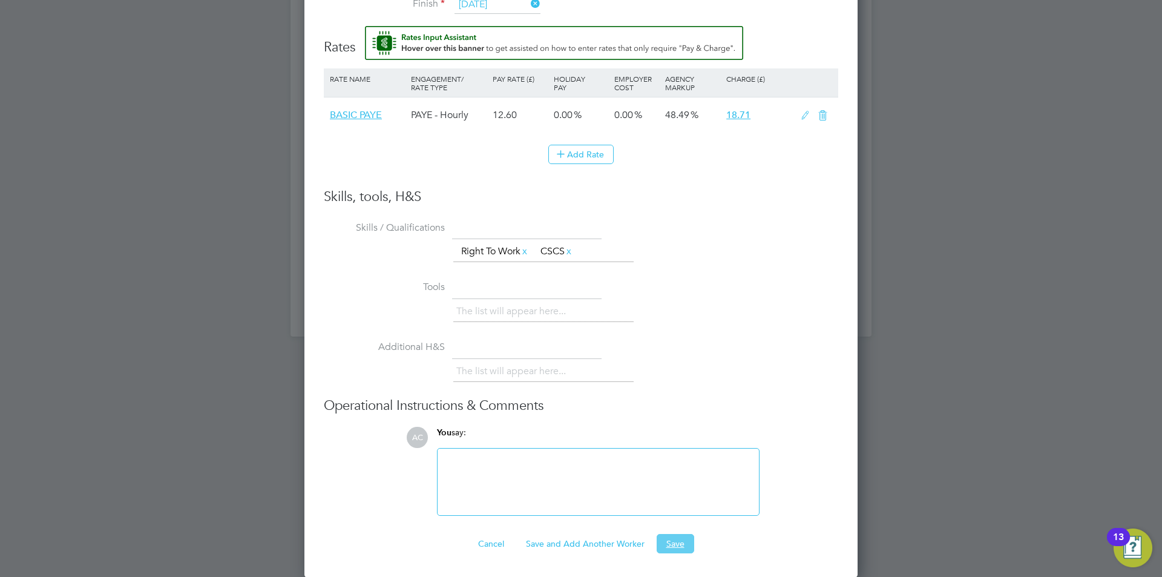
click at [677, 546] on button "Save" at bounding box center [676, 543] width 38 height 19
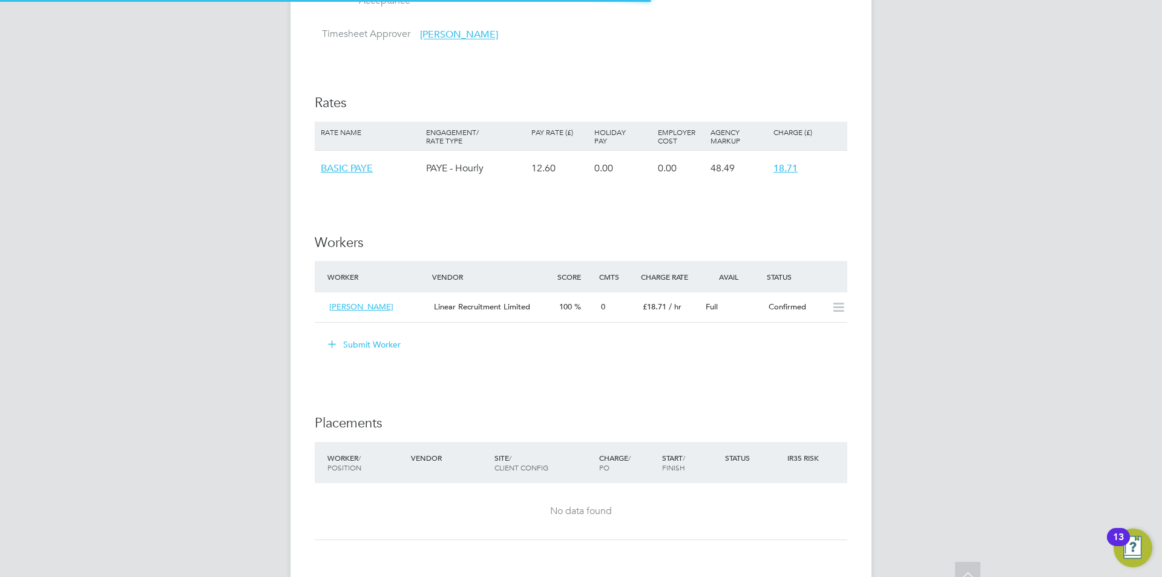
scroll to position [36, 106]
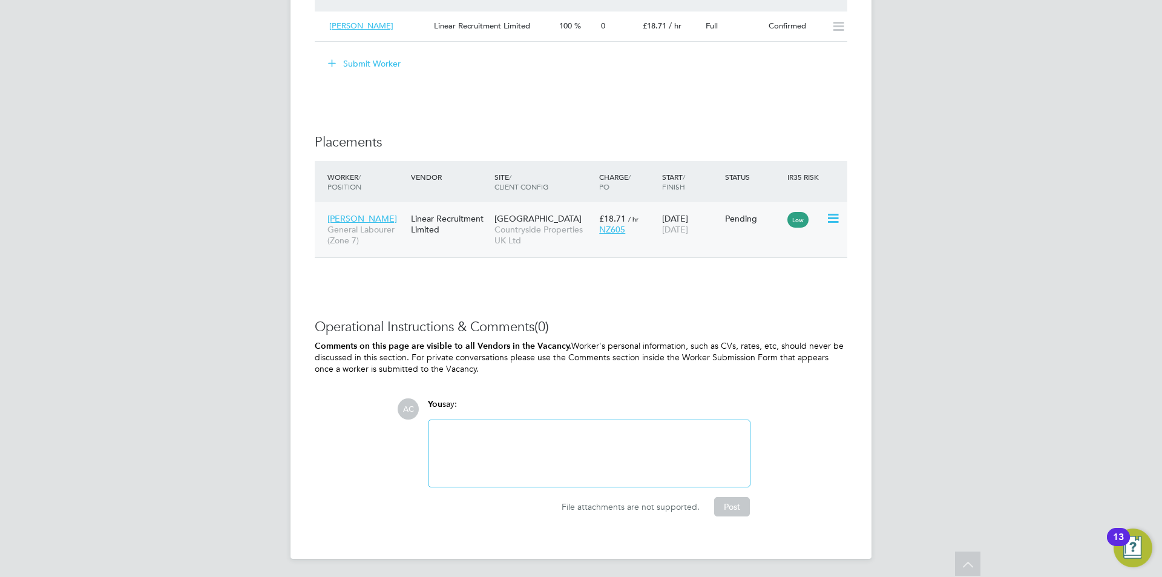
click at [827, 221] on icon at bounding box center [832, 218] width 12 height 15
click at [773, 300] on li "Start" at bounding box center [796, 293] width 86 height 17
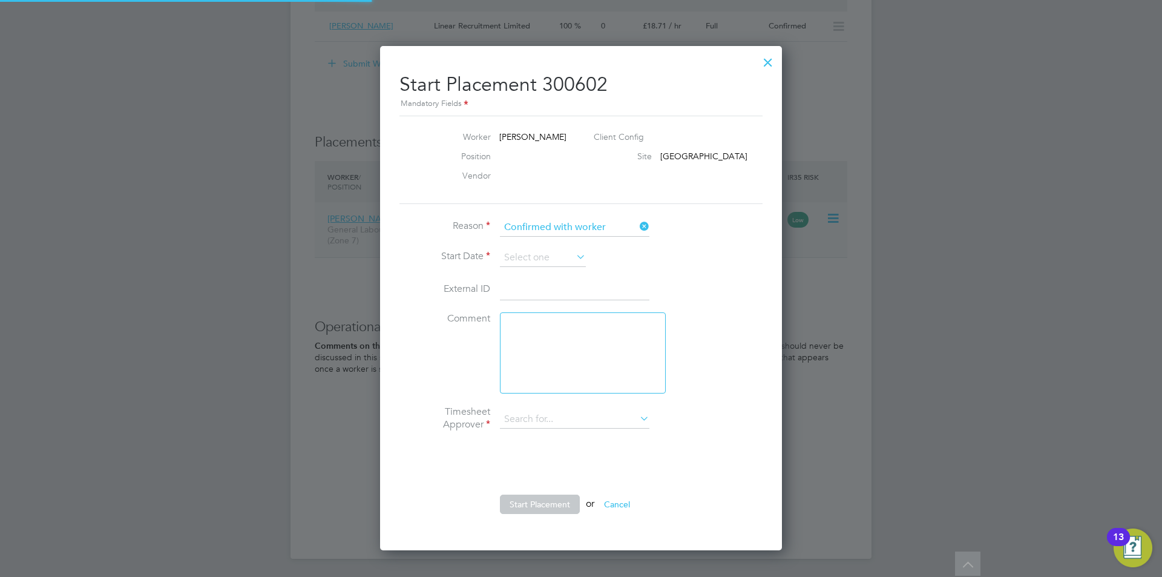
type input "[PERSON_NAME]"
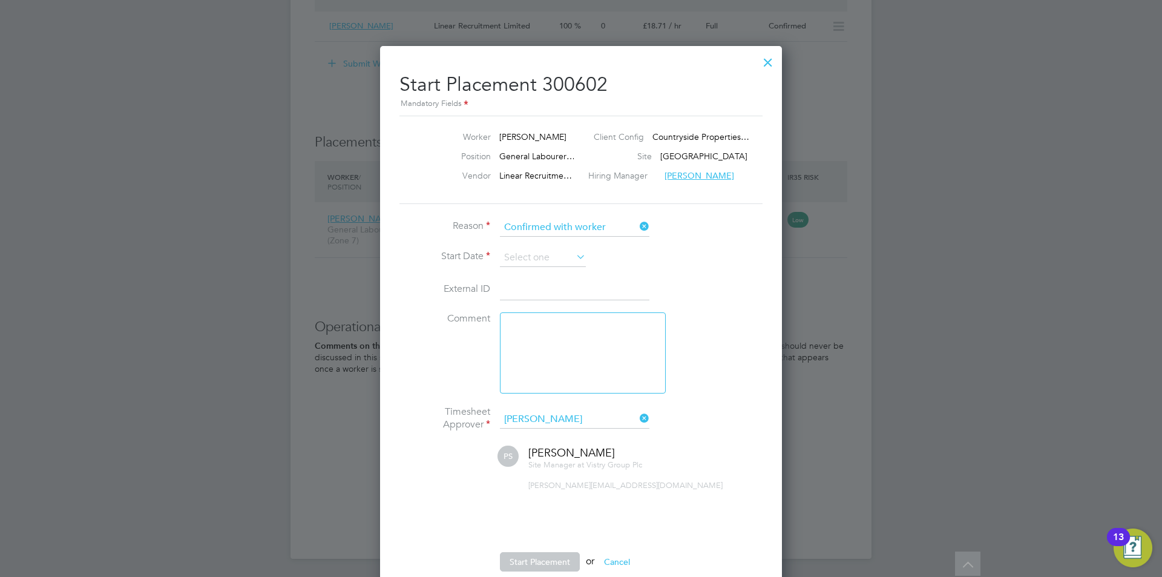
click at [768, 67] on div at bounding box center [768, 59] width 22 height 22
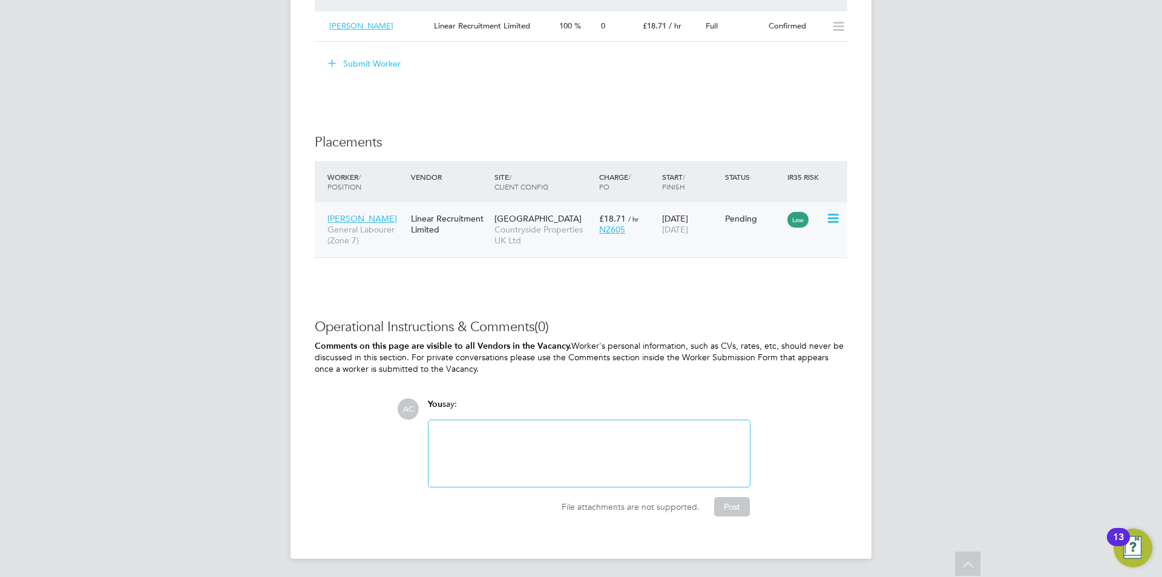
click at [818, 223] on div "Low" at bounding box center [806, 218] width 36 height 11
click at [835, 216] on icon at bounding box center [832, 218] width 12 height 15
click at [767, 292] on li "Start" at bounding box center [796, 293] width 86 height 17
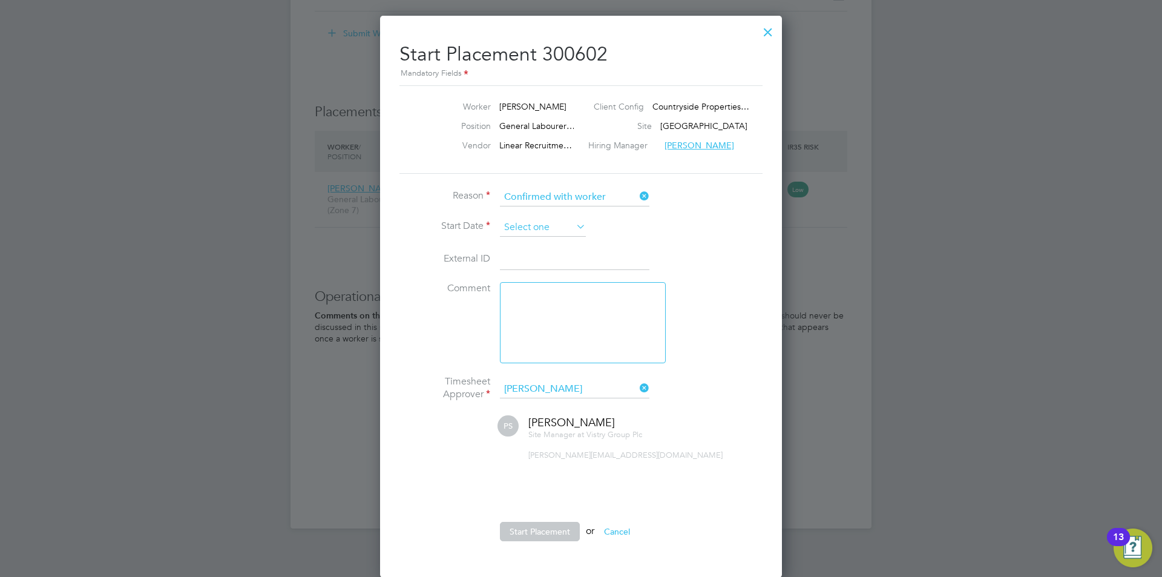
click at [542, 226] on input at bounding box center [543, 228] width 86 height 18
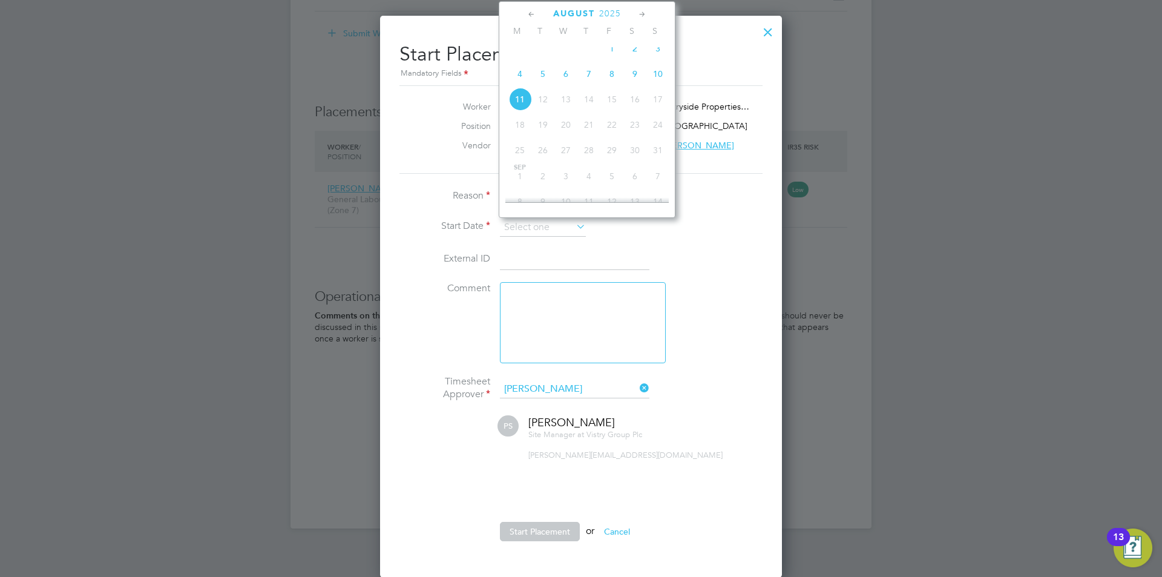
click at [544, 85] on span "5" at bounding box center [543, 73] width 23 height 23
type input "[DATE]"
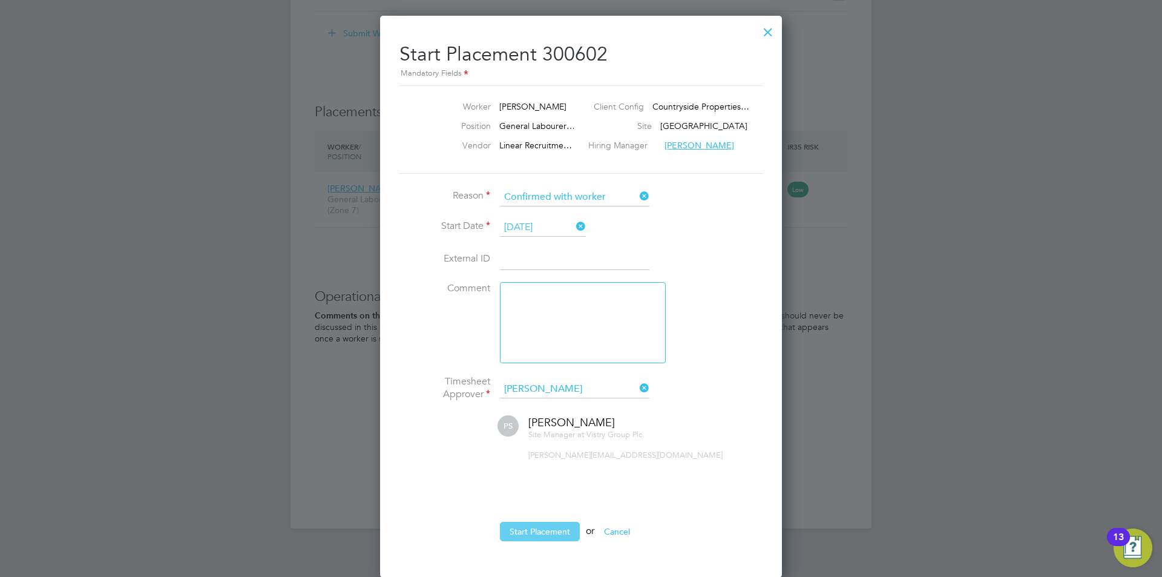
click at [549, 527] on button "Start Placement" at bounding box center [540, 531] width 80 height 19
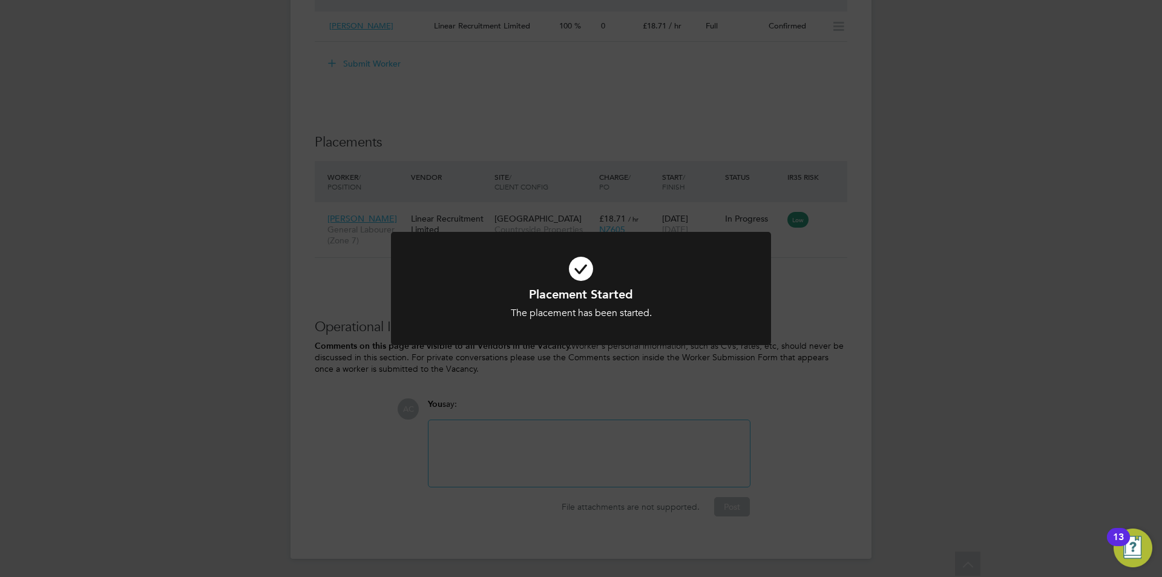
click at [630, 317] on div "The placement has been started." at bounding box center [581, 313] width 315 height 13
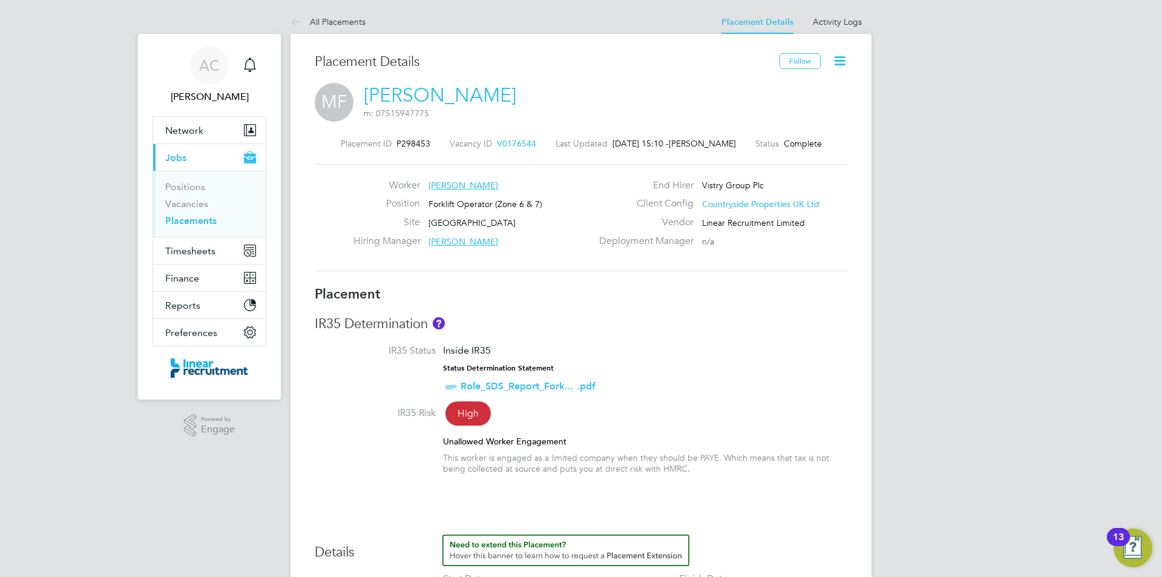
click at [506, 141] on span "V0176544" at bounding box center [516, 143] width 39 height 11
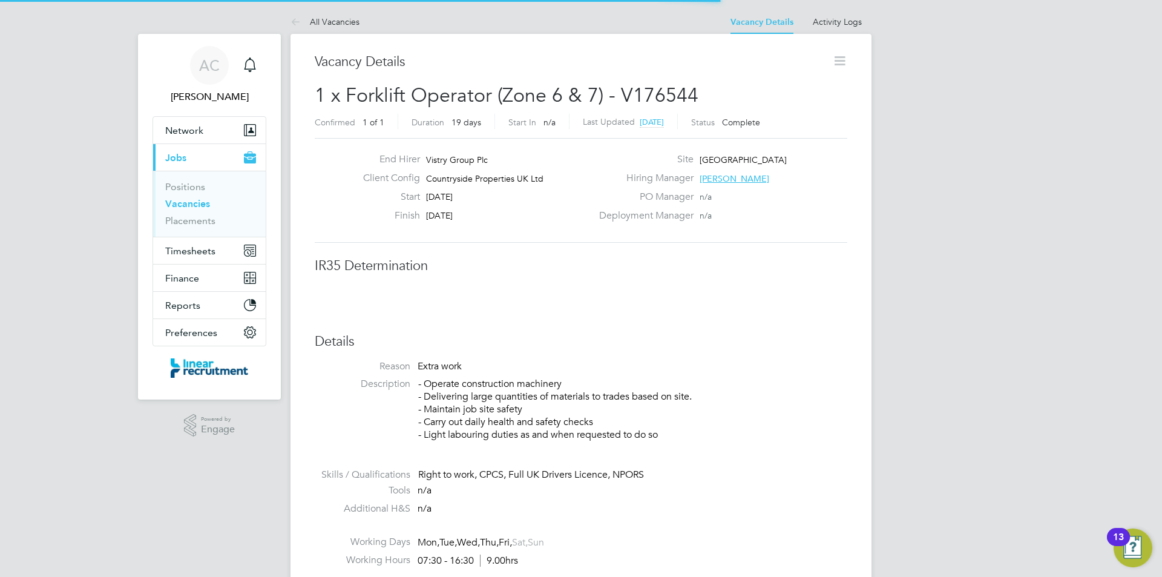
scroll to position [6, 6]
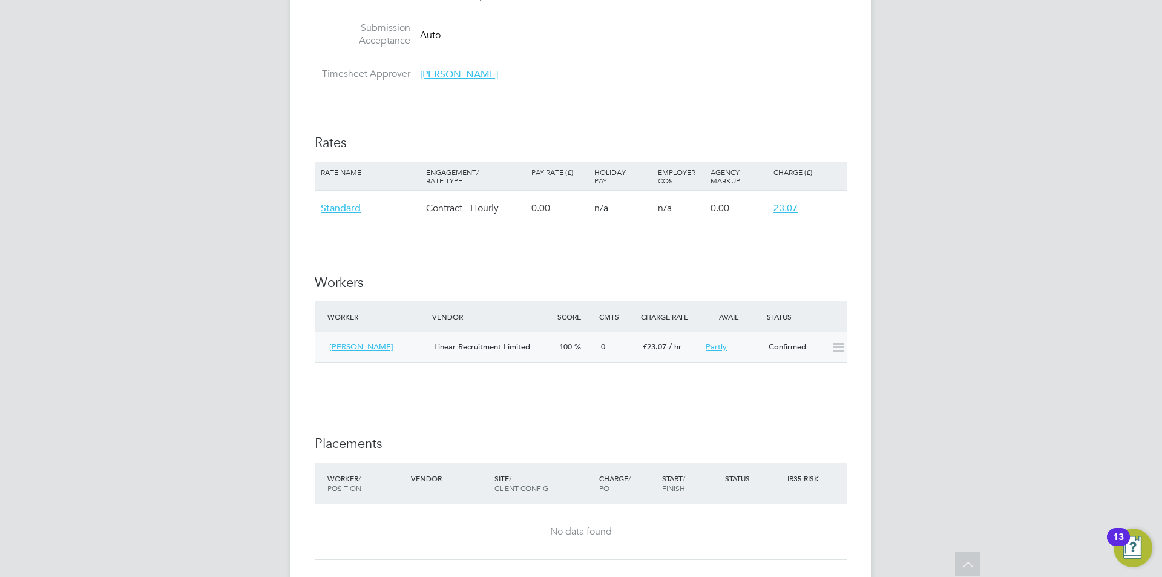
click at [844, 352] on icon at bounding box center [838, 348] width 15 height 10
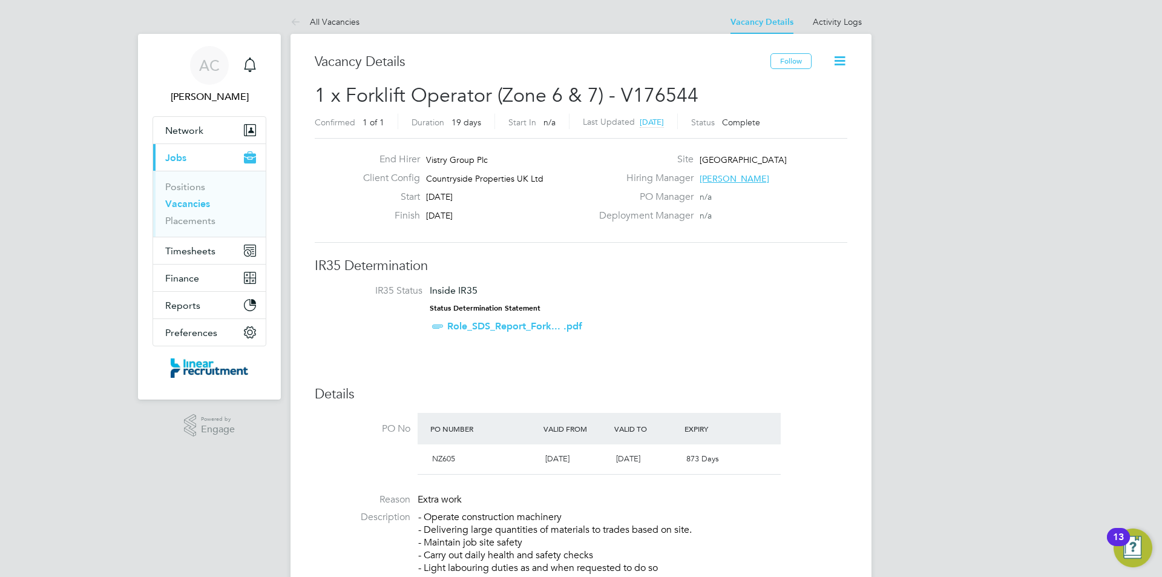
click at [188, 203] on link "Vacancies" at bounding box center [187, 204] width 45 height 12
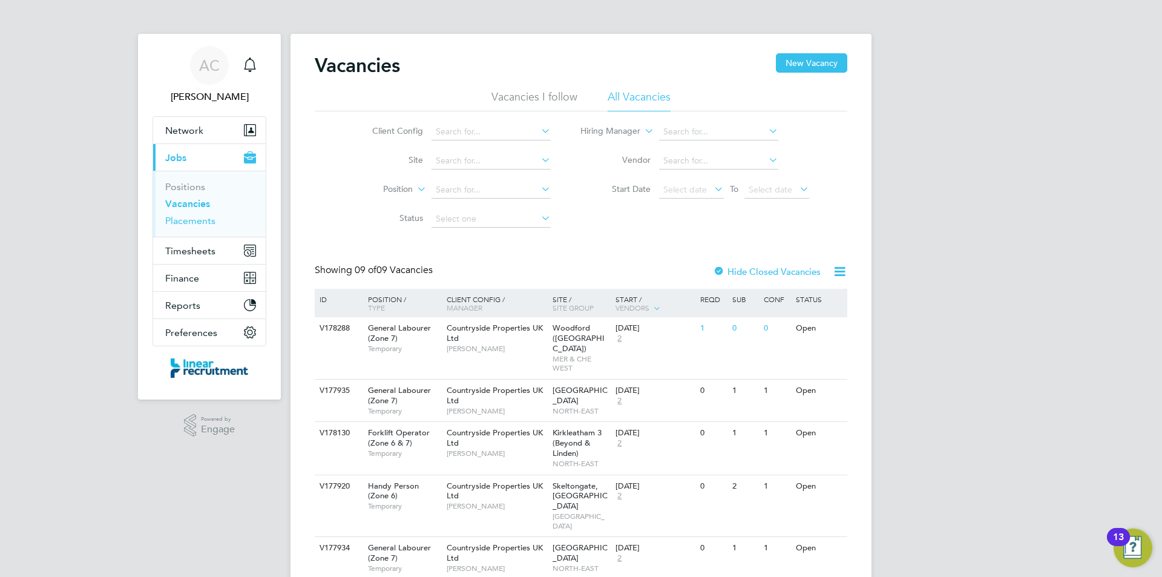
click at [195, 224] on link "Placements" at bounding box center [190, 221] width 50 height 12
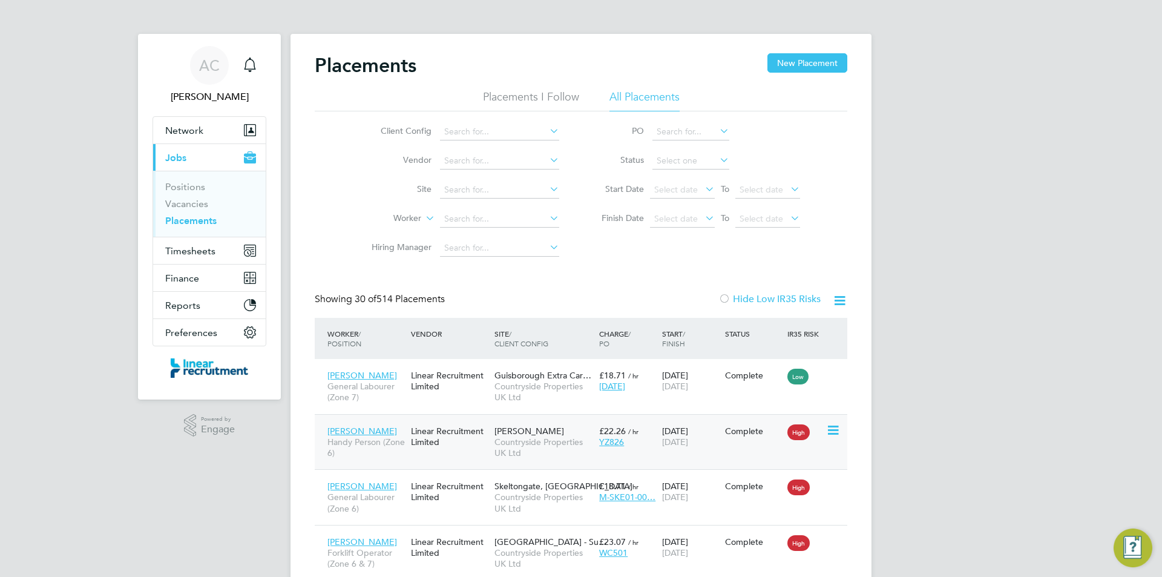
scroll to position [45, 105]
click at [836, 372] on icon at bounding box center [832, 375] width 12 height 15
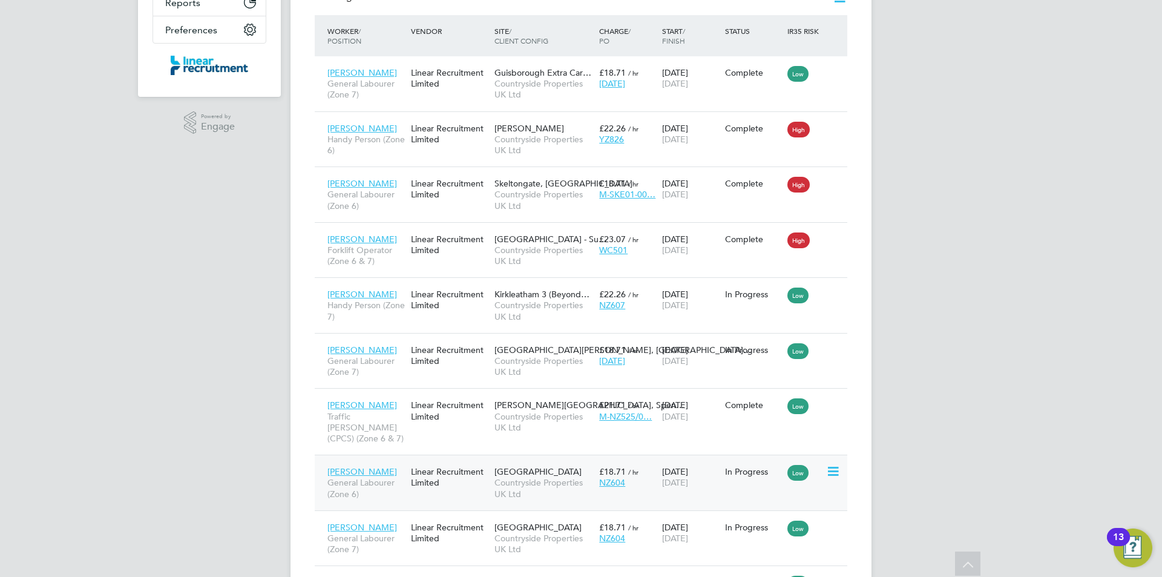
click at [839, 464] on icon at bounding box center [832, 471] width 12 height 15
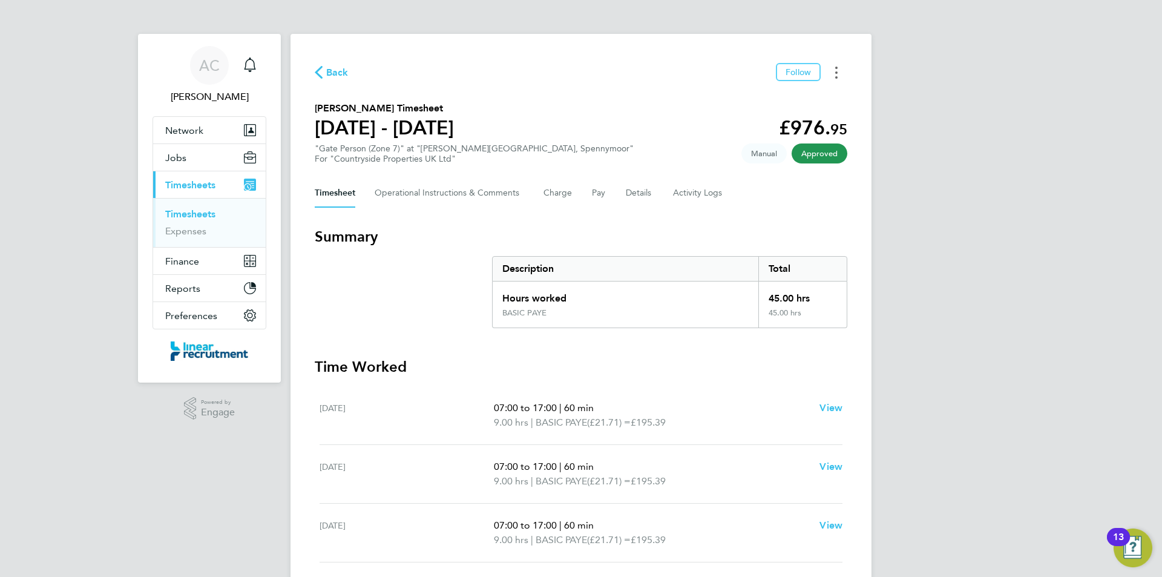
click at [842, 68] on button "Timesheets Menu" at bounding box center [837, 72] width 22 height 19
click at [805, 95] on link "Download timesheet" at bounding box center [774, 99] width 145 height 24
